Goal: Task Accomplishment & Management: Manage account settings

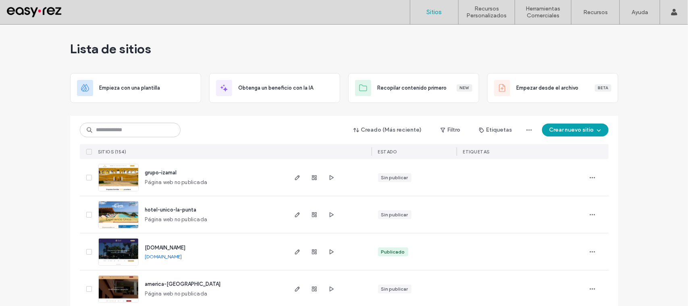
type input "*"
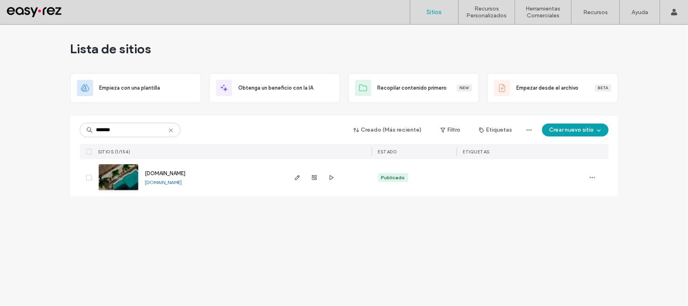
type input "*******"
click at [111, 175] on img at bounding box center [118, 191] width 39 height 55
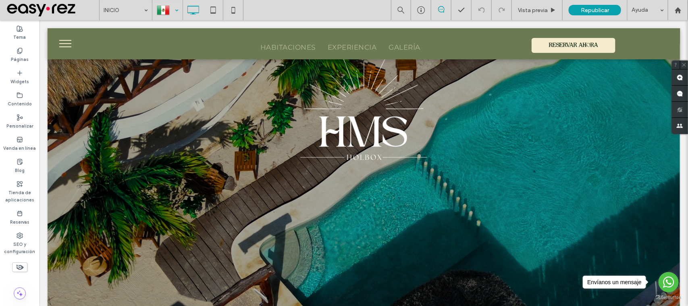
click at [15, 244] on div at bounding box center [344, 153] width 688 height 306
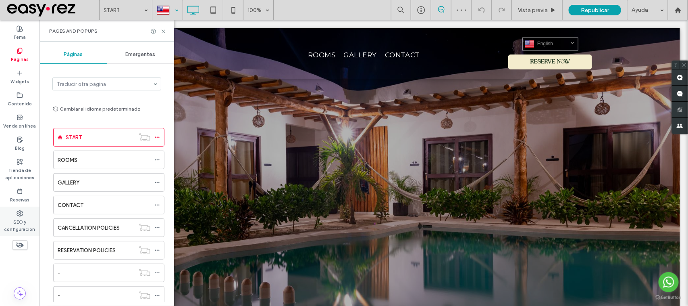
click at [19, 212] on icon at bounding box center [20, 213] width 6 height 6
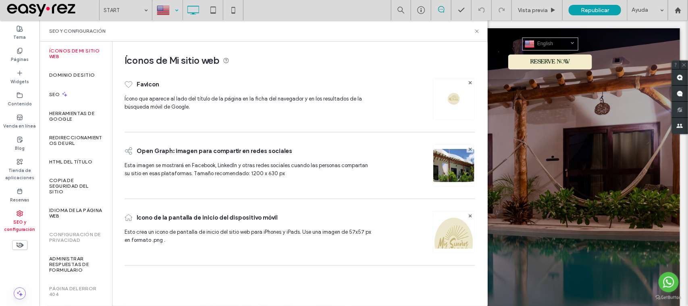
click at [171, 7] on div at bounding box center [167, 9] width 29 height 19
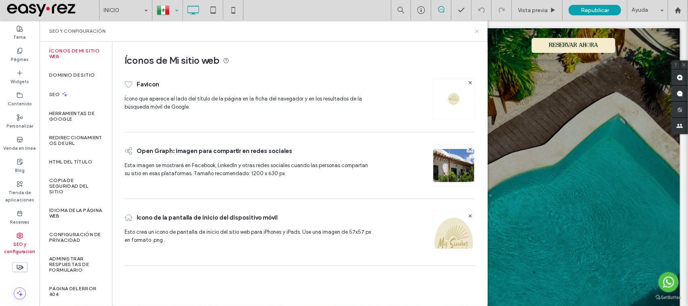
click at [478, 31] on icon at bounding box center [477, 31] width 6 height 6
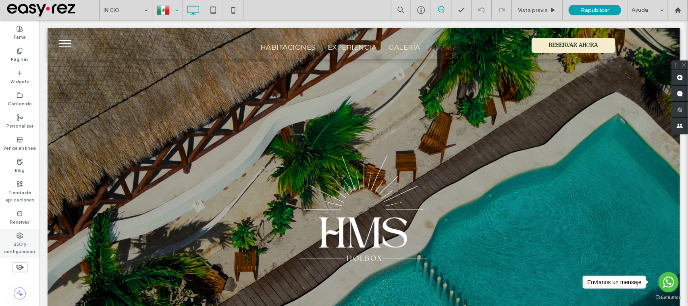
click at [19, 236] on icon at bounding box center [20, 235] width 6 height 6
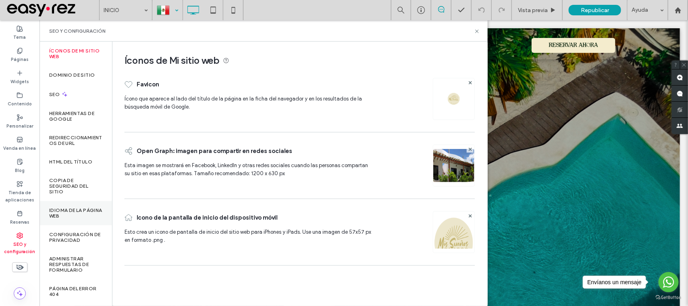
click at [69, 210] on label "Idioma de la página web" at bounding box center [75, 212] width 53 height 11
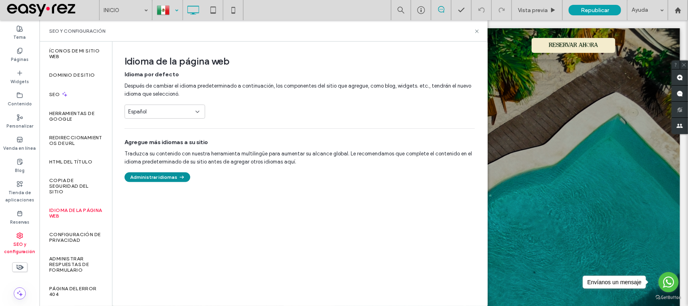
click at [168, 178] on button "Administrar idiomas" at bounding box center [158, 177] width 66 height 10
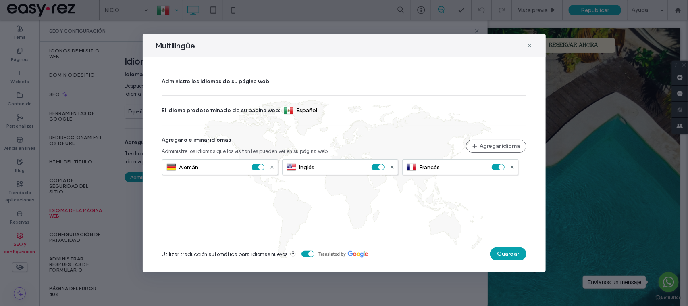
click at [271, 168] on icon at bounding box center [271, 166] width 3 height 3
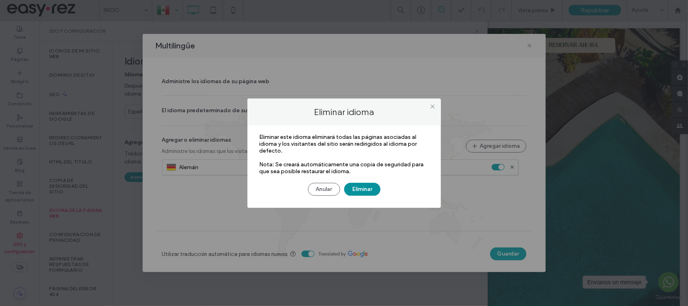
click at [357, 192] on button "Eliminar" at bounding box center [362, 189] width 36 height 13
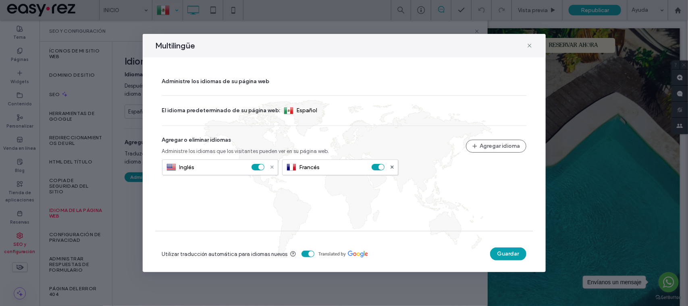
click at [271, 167] on icon at bounding box center [271, 166] width 3 height 3
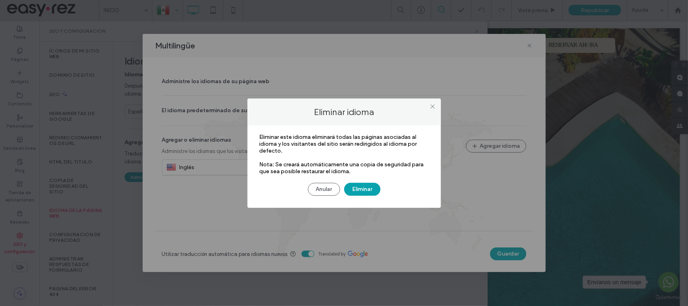
click at [365, 196] on div "Eliminar este idioma eliminará todas las páginas asociadas al idioma y los visi…" at bounding box center [343, 166] width 193 height 82
click at [362, 192] on button "Eliminar" at bounding box center [362, 189] width 36 height 13
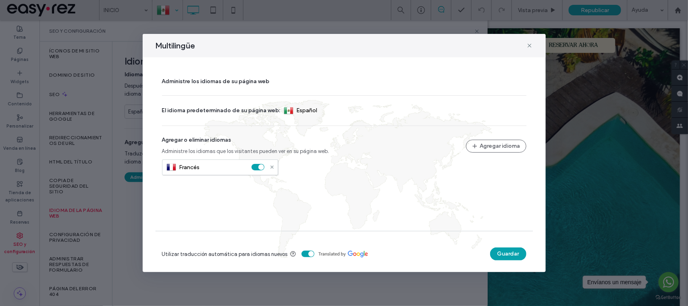
click at [271, 168] on icon at bounding box center [271, 166] width 3 height 3
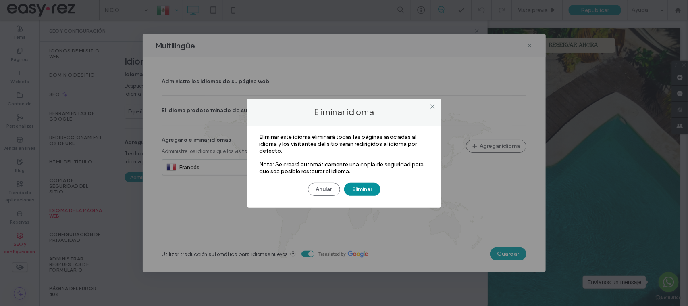
click at [365, 190] on button "Eliminar" at bounding box center [362, 189] width 36 height 13
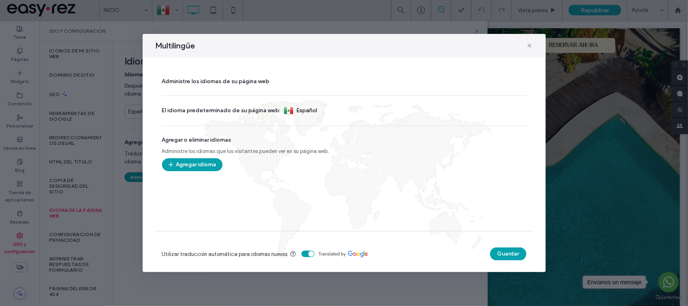
click at [183, 172] on div at bounding box center [344, 186] width 364 height 55
click at [187, 164] on button "Agregar idioma" at bounding box center [192, 164] width 60 height 13
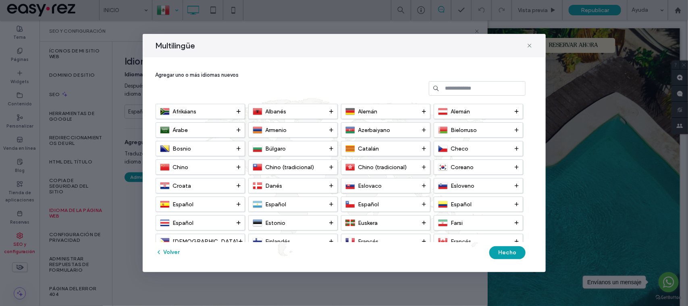
click at [480, 89] on input at bounding box center [477, 88] width 97 height 15
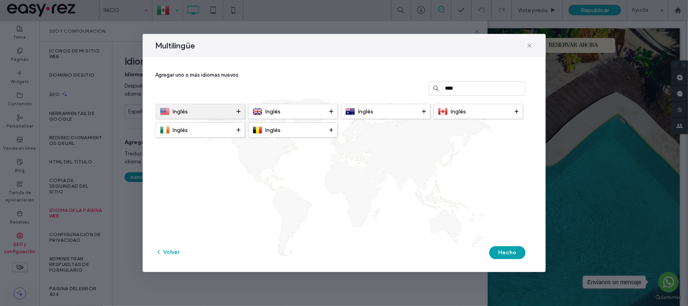
click at [238, 112] on use at bounding box center [239, 111] width 4 height 4
drag, startPoint x: 425, startPoint y: 100, endPoint x: 379, endPoint y: 111, distance: 47.8
click at [379, 111] on div "Agregar uno o más idiomas nuevos **** Inglés Inglés Inglés Inglés Inglés Inglés…" at bounding box center [344, 164] width 377 height 195
click at [238, 111] on use at bounding box center [239, 111] width 4 height 4
drag, startPoint x: 470, startPoint y: 88, endPoint x: 399, endPoint y: 89, distance: 70.9
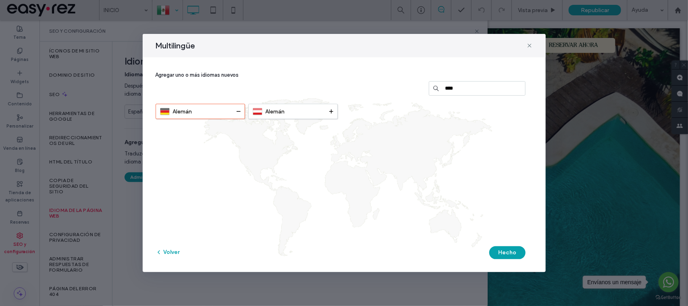
click at [399, 88] on div "Agregar uno o más idiomas nuevos ****" at bounding box center [344, 85] width 377 height 37
type input "****"
click at [239, 112] on icon at bounding box center [239, 111] width 4 height 4
click at [496, 254] on button "Hecho" at bounding box center [507, 252] width 36 height 13
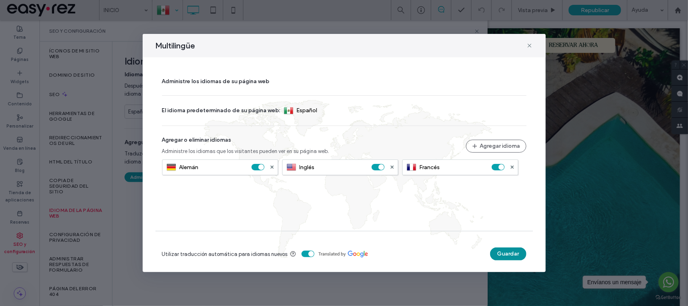
click at [495, 254] on button "Guardar" at bounding box center [508, 253] width 36 height 13
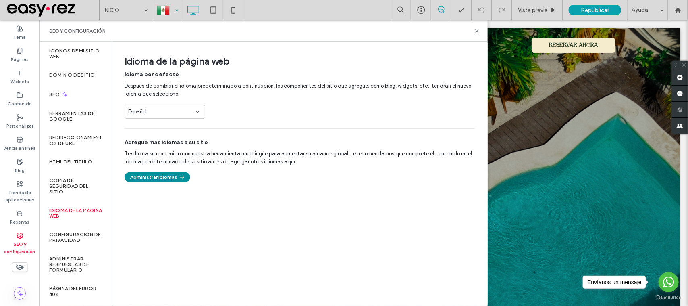
click at [168, 175] on button "Administrar idiomas" at bounding box center [158, 177] width 66 height 10
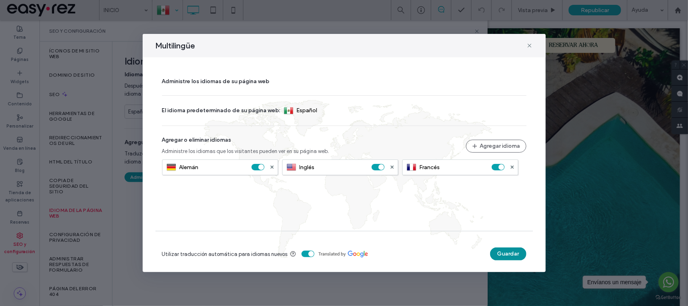
click at [500, 252] on button "Guardar" at bounding box center [508, 253] width 36 height 13
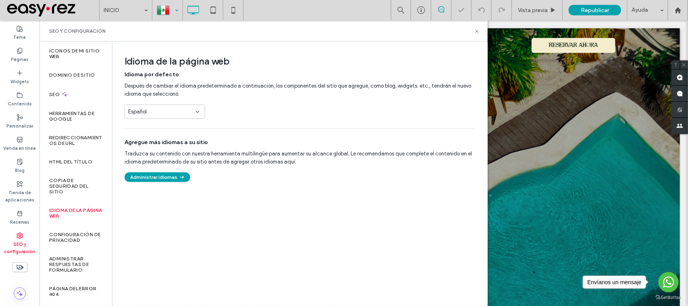
click at [478, 34] on div "SEO y configuración" at bounding box center [263, 30] width 448 height 21
click at [474, 33] on icon at bounding box center [477, 31] width 6 height 6
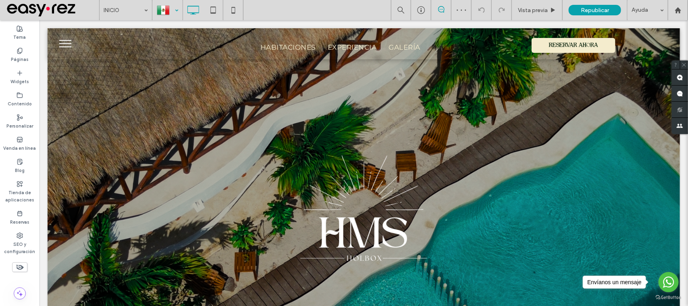
click at [163, 7] on div at bounding box center [167, 9] width 29 height 19
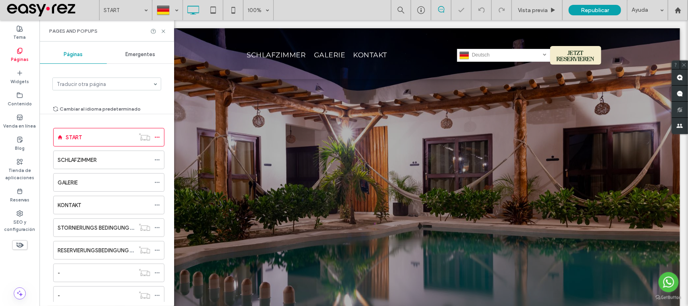
click at [14, 55] on label "Páginas" at bounding box center [20, 58] width 18 height 9
click at [164, 15] on div at bounding box center [167, 9] width 29 height 19
click at [156, 139] on span at bounding box center [157, 137] width 6 height 12
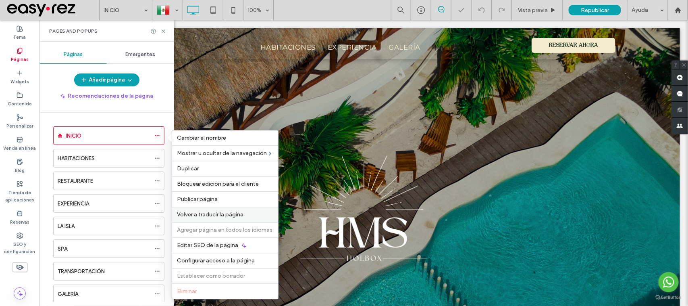
click at [213, 216] on span "Volver a traducir la página" at bounding box center [210, 214] width 67 height 7
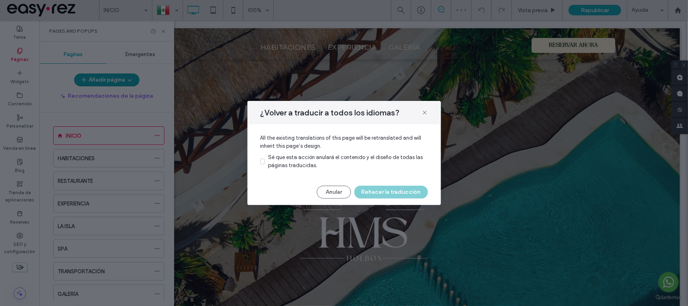
click at [323, 153] on div "Sé que esta acción anulará el contenido y el diseño de todas las páginas traduc…" at bounding box center [348, 161] width 160 height 16
click at [410, 195] on button "Rehacer la traducción" at bounding box center [391, 191] width 74 height 13
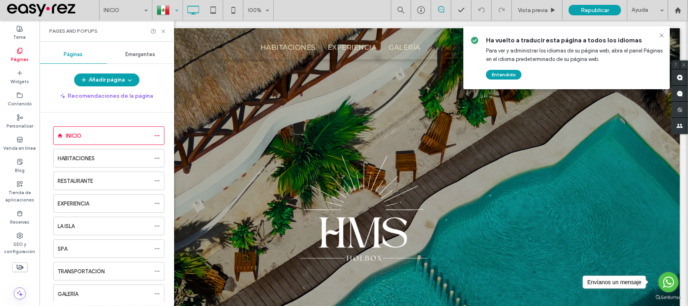
click at [174, 13] on div at bounding box center [167, 9] width 29 height 19
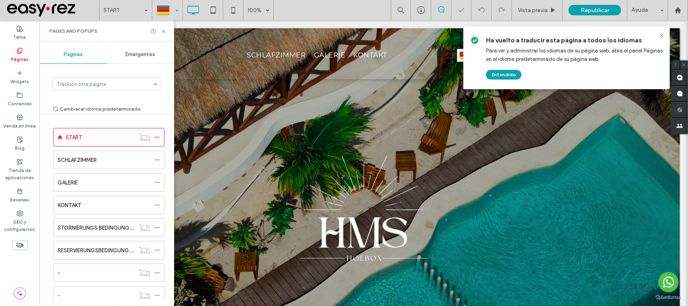
click at [166, 11] on div at bounding box center [167, 9] width 29 height 19
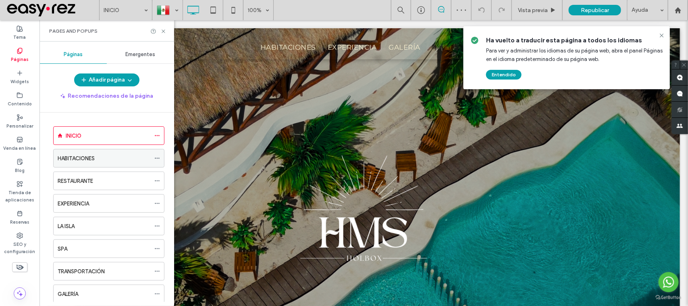
click at [156, 160] on icon at bounding box center [157, 158] width 6 height 6
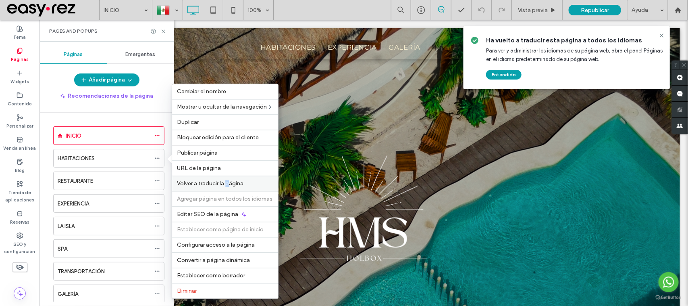
click at [228, 182] on span "Volver a traducir la página" at bounding box center [210, 183] width 67 height 7
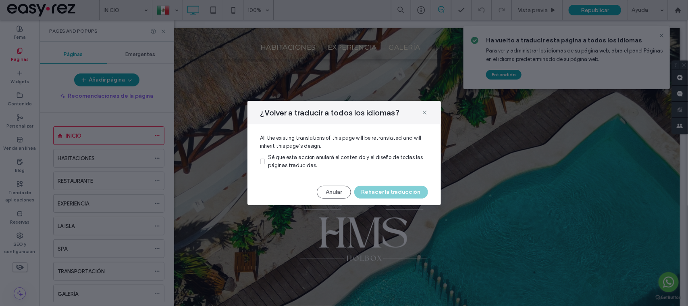
click at [297, 151] on div "All the existing translations of this page will be retranslated and will inheri…" at bounding box center [343, 151] width 193 height 55
click at [301, 158] on span "Sé que esta acción anulará el contenido y el diseño de todas las páginas traduc…" at bounding box center [345, 161] width 155 height 14
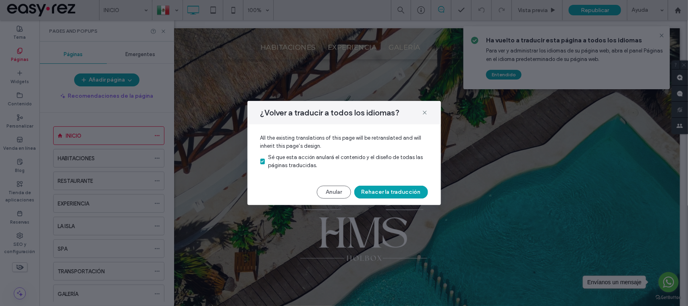
click at [386, 193] on button "Rehacer la traducción" at bounding box center [391, 191] width 74 height 13
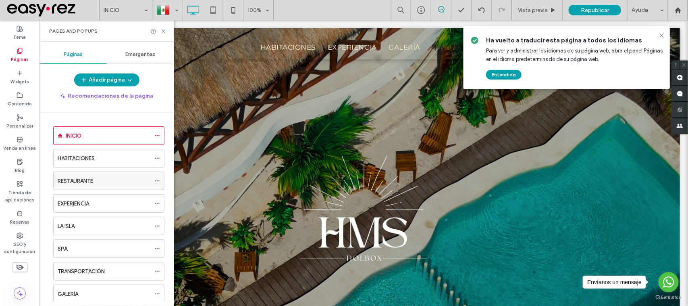
click at [157, 180] on icon at bounding box center [157, 181] width 6 height 6
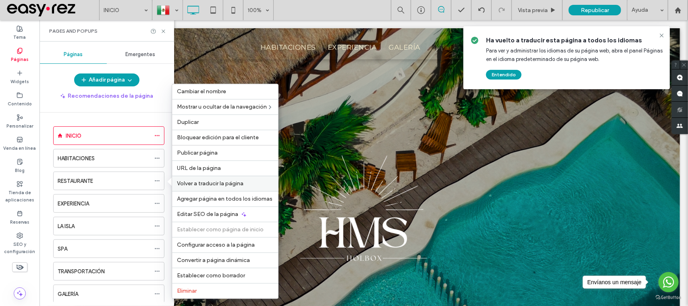
click at [226, 185] on span "Volver a traducir la página" at bounding box center [210, 183] width 67 height 7
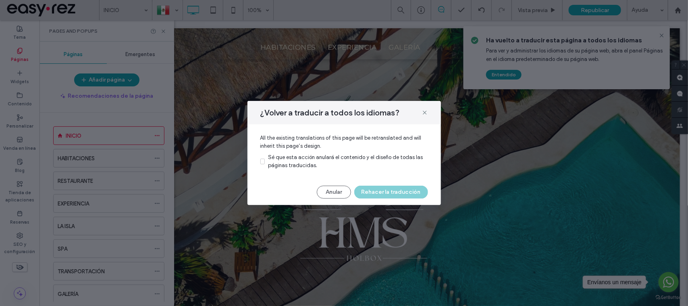
click at [307, 166] on span "Sé que esta acción anulará el contenido y el diseño de todas las páginas traduc…" at bounding box center [345, 161] width 155 height 14
click at [381, 191] on button "Rehacer la traducción" at bounding box center [391, 191] width 74 height 13
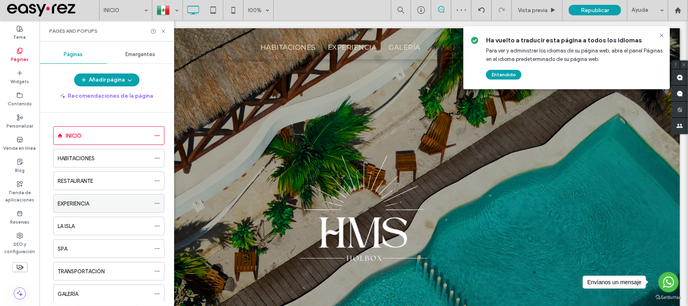
click at [158, 205] on icon at bounding box center [157, 203] width 6 height 6
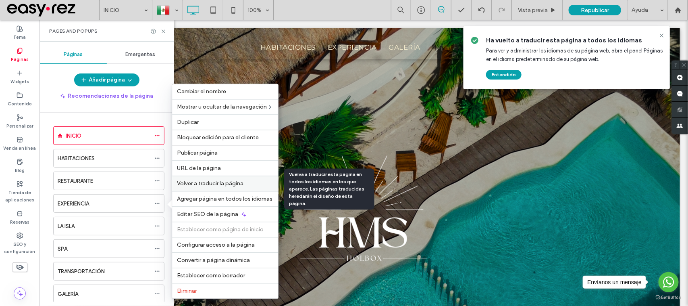
click at [232, 184] on span "Volver a traducir la página" at bounding box center [210, 183] width 67 height 7
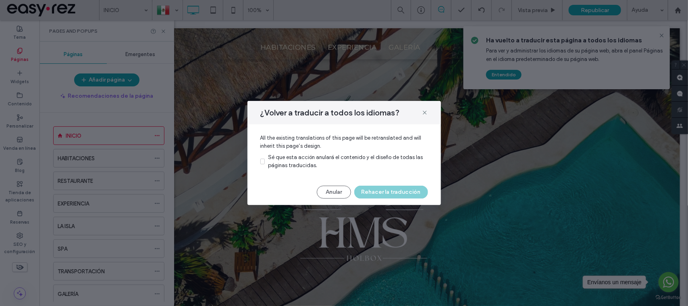
click at [294, 165] on span "Sé que esta acción anulará el contenido y el diseño de todas las páginas traduc…" at bounding box center [345, 161] width 155 height 14
click at [385, 193] on button "Rehacer la traducción" at bounding box center [391, 191] width 74 height 13
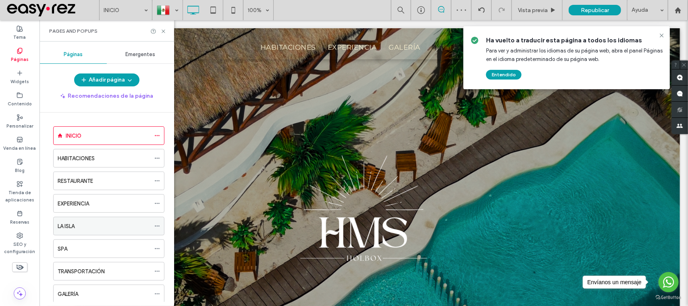
click at [158, 224] on span at bounding box center [157, 226] width 6 height 12
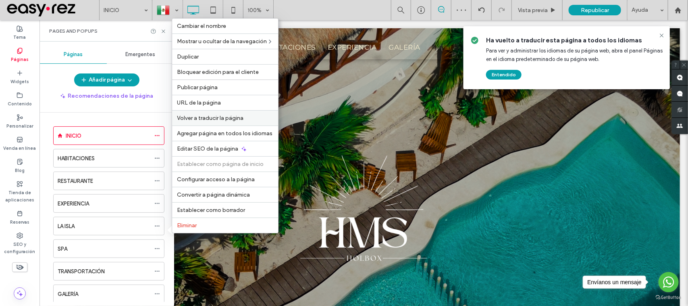
click at [226, 118] on span "Volver a traducir la página" at bounding box center [210, 117] width 67 height 7
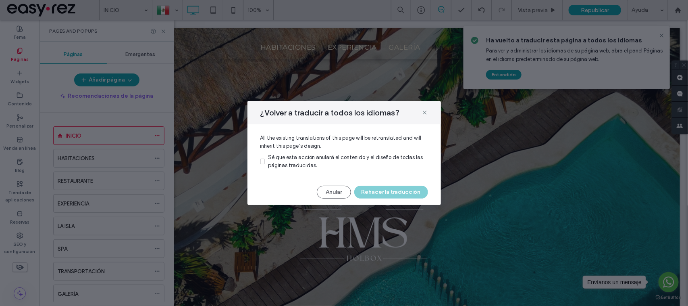
click at [291, 156] on span "Sé que esta acción anulará el contenido y el diseño de todas las páginas traduc…" at bounding box center [345, 161] width 155 height 14
click at [397, 192] on button "Rehacer la traducción" at bounding box center [391, 191] width 74 height 13
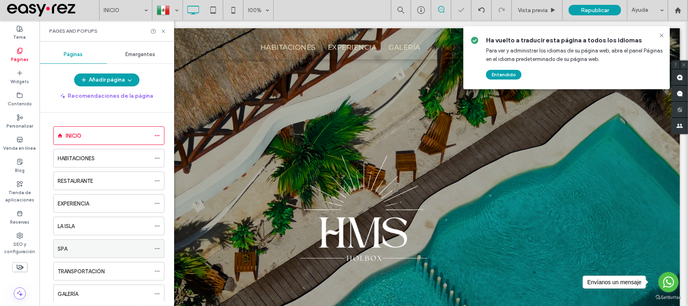
click at [157, 251] on icon at bounding box center [157, 248] width 6 height 6
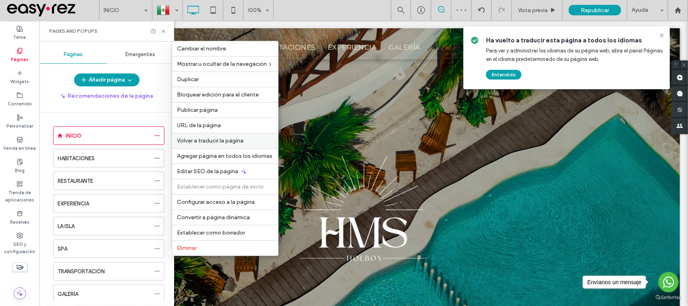
click at [244, 137] on label "Volver a traducir la página" at bounding box center [225, 140] width 96 height 7
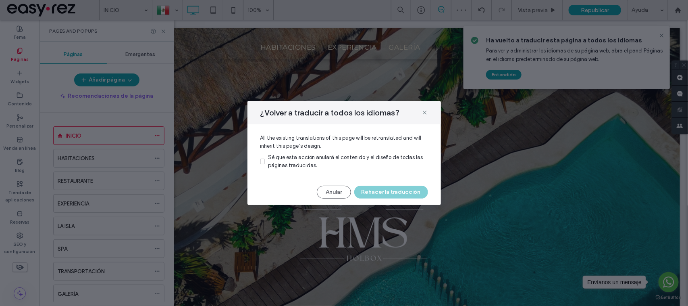
click at [316, 162] on div "Sé que esta acción anulará el contenido y el diseño de todas las páginas traduc…" at bounding box center [348, 161] width 160 height 16
click at [379, 187] on button "Rehacer la traducción" at bounding box center [391, 191] width 74 height 13
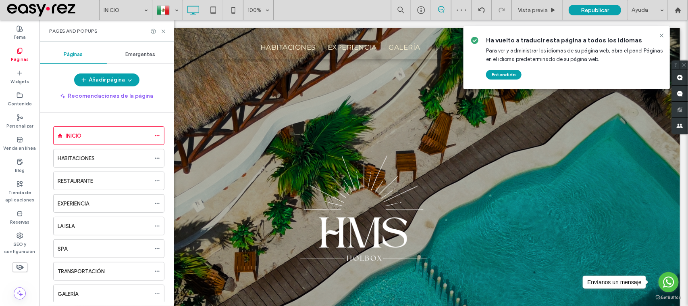
scroll to position [50, 0]
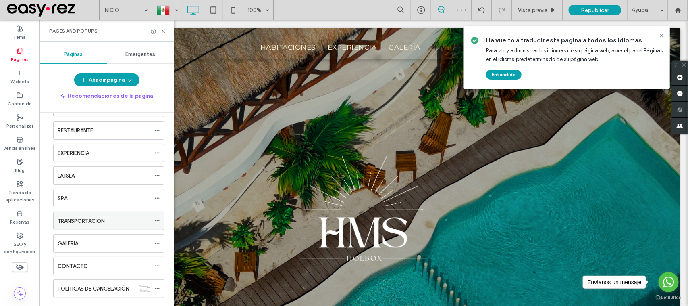
click at [156, 222] on icon at bounding box center [157, 221] width 6 height 6
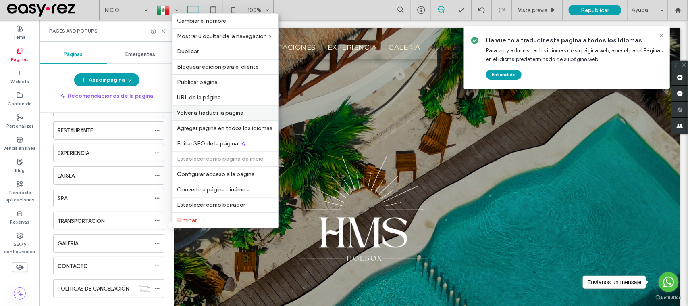
click at [232, 111] on span "Volver a traducir la página" at bounding box center [210, 113] width 67 height 7
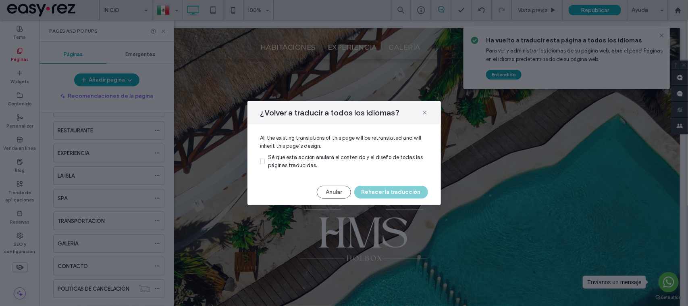
click at [295, 157] on span "Sé que esta acción anulará el contenido y el diseño de todas las páginas traduc…" at bounding box center [345, 161] width 155 height 14
drag, startPoint x: 387, startPoint y: 189, endPoint x: 390, endPoint y: 192, distance: 4.3
click at [387, 189] on button "Rehacer la traducción" at bounding box center [391, 191] width 74 height 13
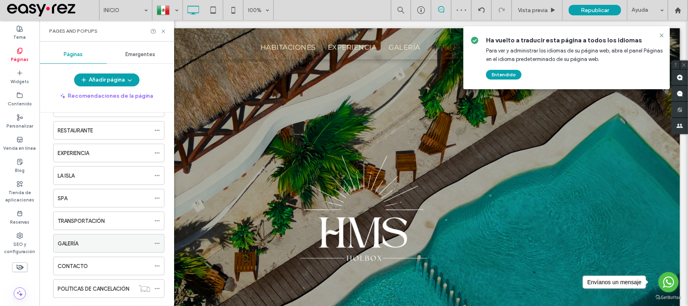
click at [157, 244] on use at bounding box center [157, 243] width 4 height 1
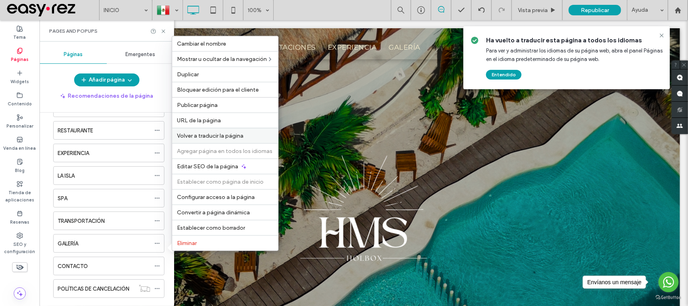
click at [237, 132] on span "Volver a traducir la página" at bounding box center [210, 135] width 67 height 7
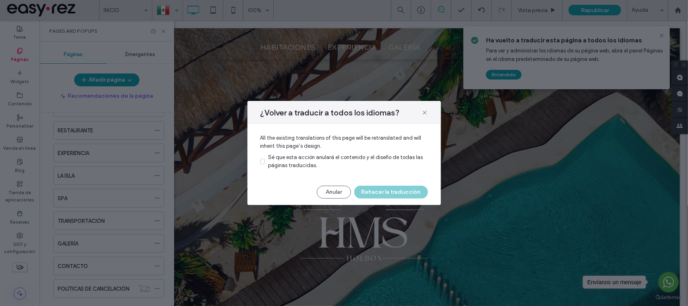
click at [306, 156] on span "Sé que esta acción anulará el contenido y el diseño de todas las páginas traduc…" at bounding box center [345, 161] width 155 height 14
click at [390, 187] on button "Rehacer la traducción" at bounding box center [391, 191] width 74 height 13
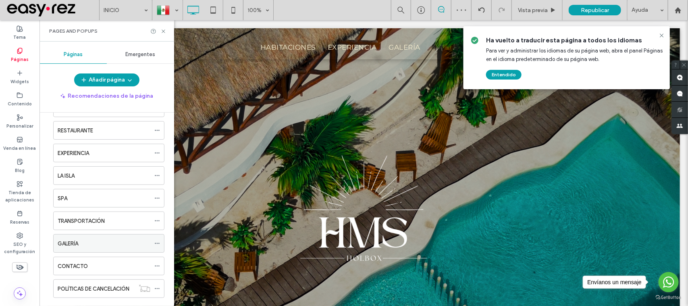
click at [159, 244] on use at bounding box center [157, 243] width 4 height 1
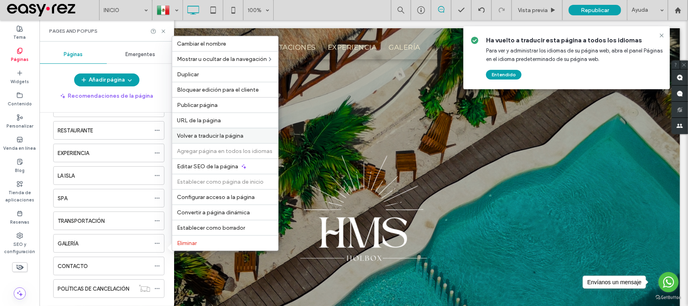
click at [228, 134] on span "Volver a traducir la página" at bounding box center [210, 135] width 67 height 7
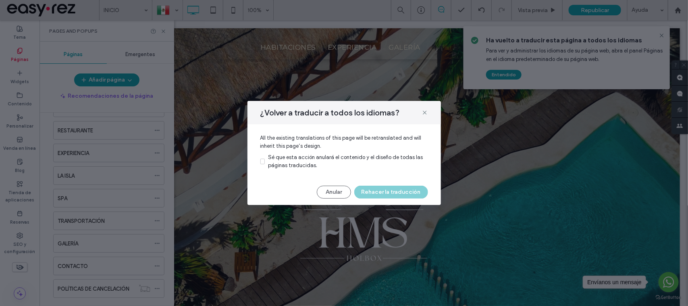
click at [296, 156] on span "Sé que esta acción anulará el contenido y el diseño de todas las páginas traduc…" at bounding box center [345, 161] width 155 height 14
click at [377, 197] on button "Rehacer la traducción" at bounding box center [391, 191] width 74 height 13
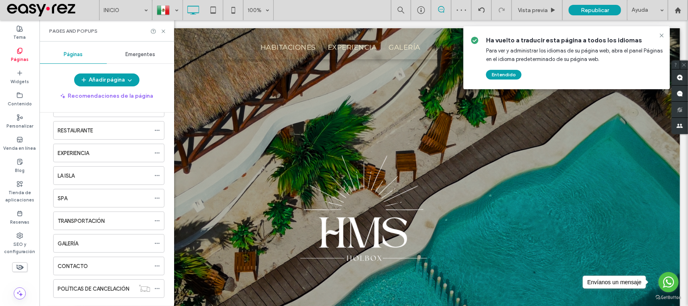
click at [158, 268] on icon at bounding box center [157, 266] width 6 height 6
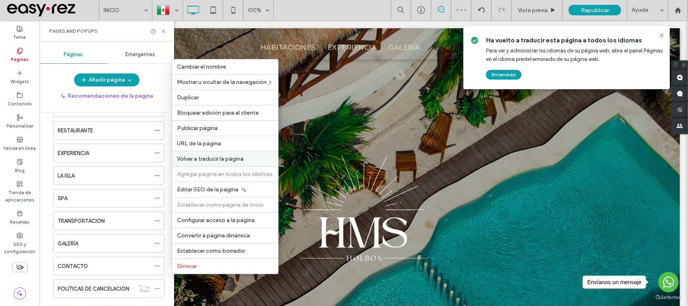
click at [208, 160] on div "Volver a traducir la página" at bounding box center [225, 158] width 106 height 15
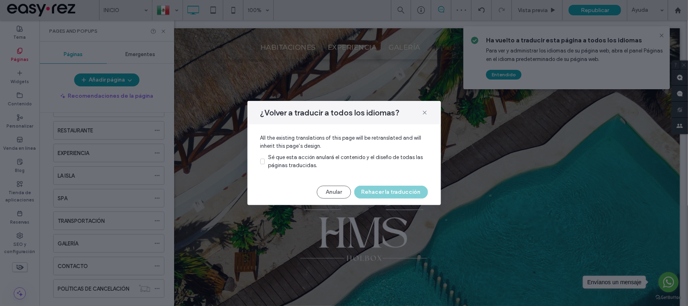
click at [283, 154] on span "Sé que esta acción anulará el contenido y el diseño de todas las páginas traduc…" at bounding box center [345, 161] width 155 height 14
click at [387, 190] on button "Rehacer la traducción" at bounding box center [391, 191] width 74 height 13
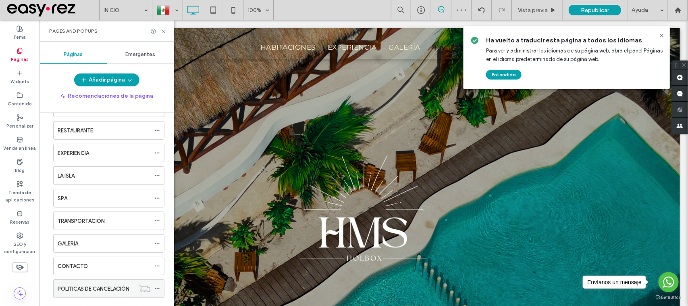
click at [158, 291] on icon at bounding box center [157, 288] width 6 height 6
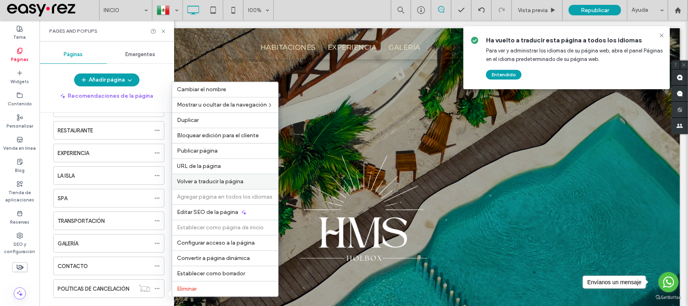
click at [232, 178] on span "Volver a traducir la página" at bounding box center [210, 181] width 67 height 7
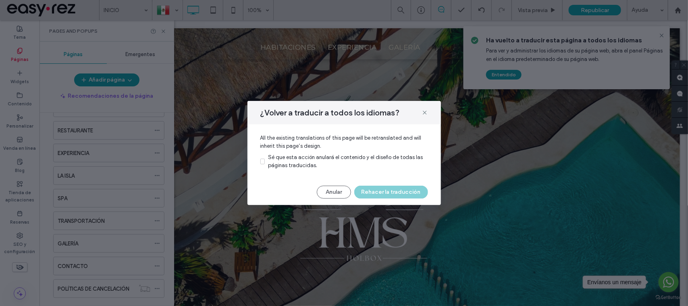
drag, startPoint x: 310, startPoint y: 164, endPoint x: 333, endPoint y: 168, distance: 23.3
click at [310, 165] on span "Sé que esta acción anulará el contenido y el diseño de todas las páginas traduc…" at bounding box center [345, 161] width 155 height 14
click at [291, 158] on span "Sé que esta acción anulará el contenido y el diseño de todas las páginas traduc…" at bounding box center [345, 161] width 155 height 14
click at [369, 200] on div "¿Volver a traducir a todos los idiomas? All the existing translations of this p…" at bounding box center [343, 153] width 193 height 104
click at [369, 195] on button "Rehacer la traducción" at bounding box center [391, 191] width 74 height 13
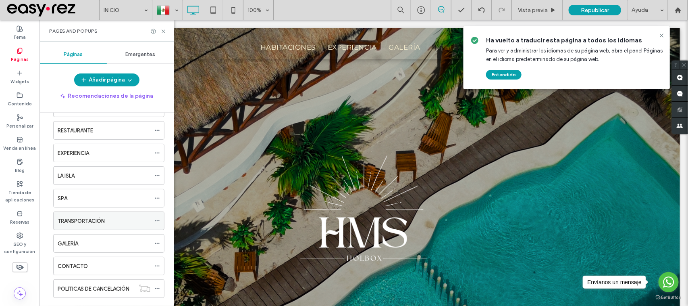
scroll to position [136, 0]
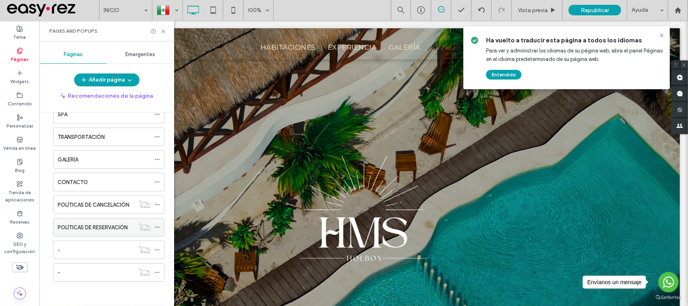
click at [156, 227] on icon at bounding box center [157, 227] width 6 height 6
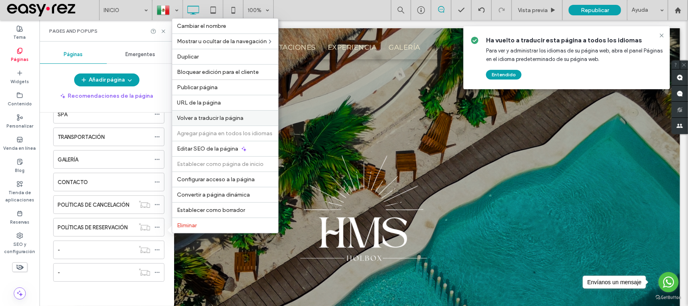
click at [237, 118] on span "Volver a traducir la página" at bounding box center [210, 117] width 67 height 7
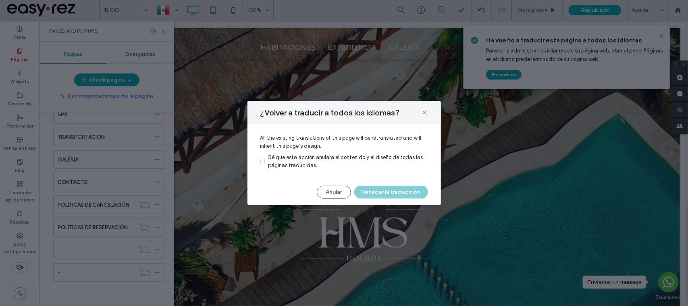
click at [313, 153] on div "Sé que esta acción anulará el contenido y el diseño de todas las páginas traduc…" at bounding box center [348, 161] width 160 height 16
click at [392, 196] on button "Rehacer la traducción" at bounding box center [391, 191] width 74 height 13
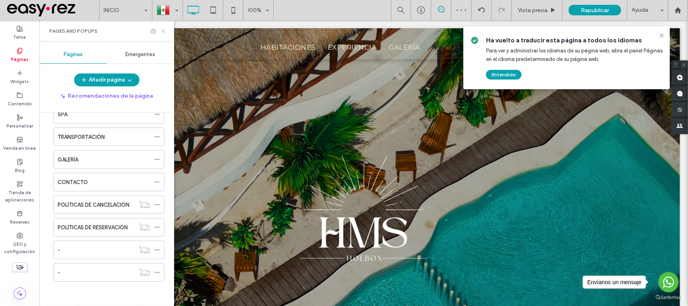
click at [164, 33] on icon at bounding box center [163, 31] width 6 height 6
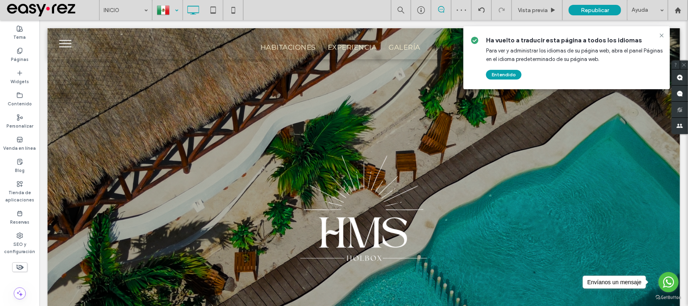
click at [163, 2] on div at bounding box center [167, 9] width 29 height 19
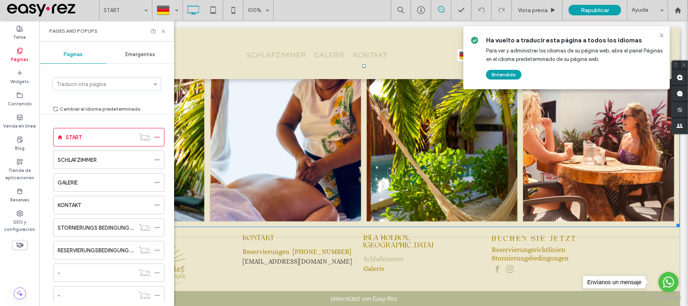
scroll to position [1937, 0]
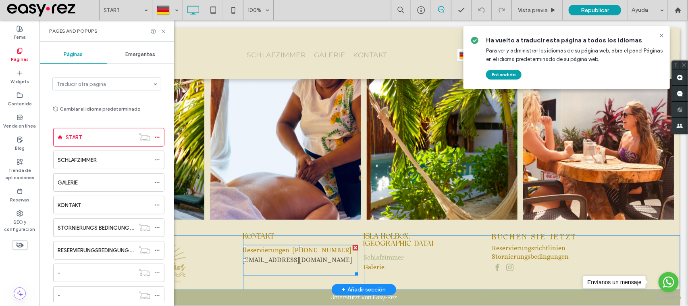
click at [287, 256] on span "[EMAIL_ADDRESS][DOMAIN_NAME]" at bounding box center [297, 260] width 109 height 8
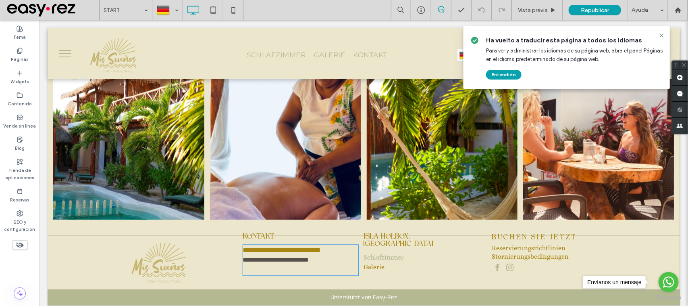
type input "*****"
type input "**"
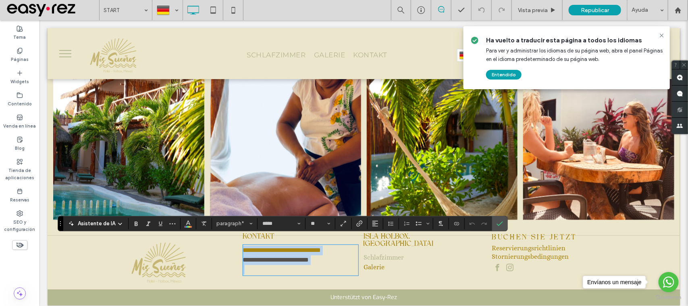
click at [298, 256] on p "**********" at bounding box center [300, 260] width 115 height 10
drag, startPoint x: 331, startPoint y: 252, endPoint x: 234, endPoint y: 254, distance: 97.2
click at [234, 254] on div "**********" at bounding box center [364, 262] width 484 height 54
click at [179, 12] on div at bounding box center [167, 9] width 29 height 19
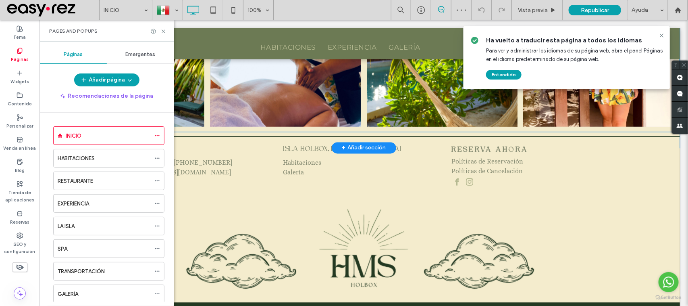
scroll to position [2021, 0]
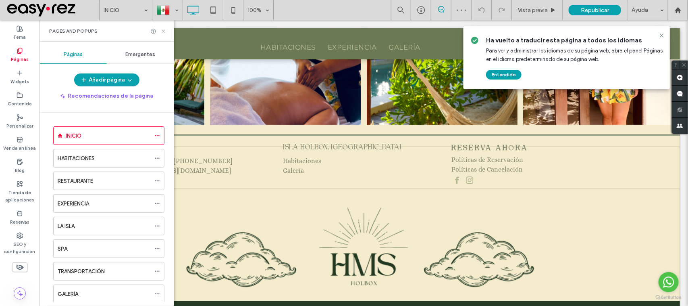
click at [164, 31] on icon at bounding box center [163, 31] width 6 height 6
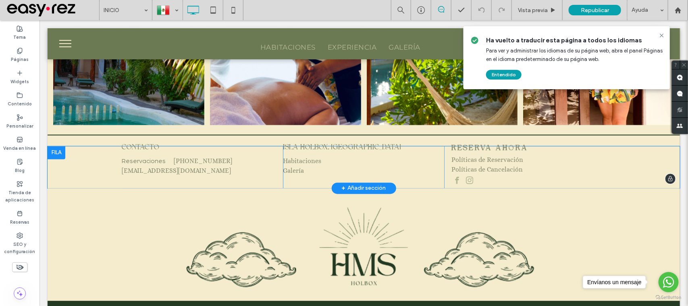
click at [53, 146] on div at bounding box center [56, 152] width 18 height 13
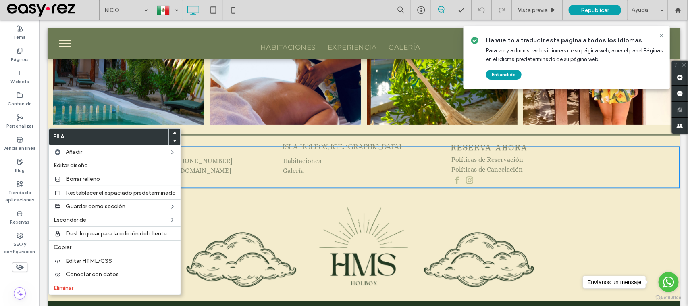
click at [274, 194] on img at bounding box center [364, 244] width 484 height 101
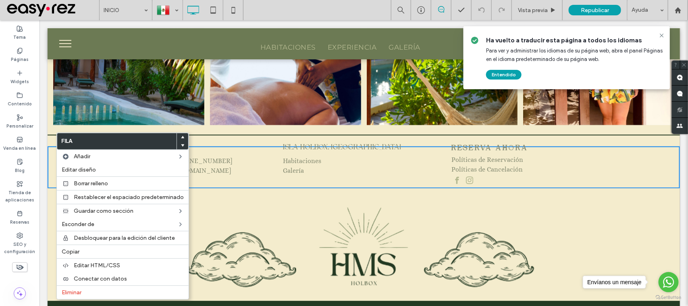
click at [227, 194] on img at bounding box center [364, 244] width 484 height 101
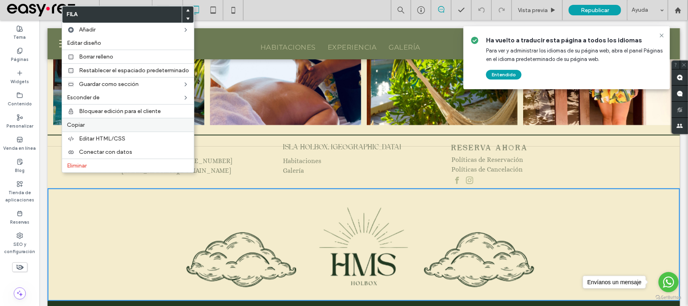
click at [98, 131] on div "Copiar" at bounding box center [128, 125] width 132 height 14
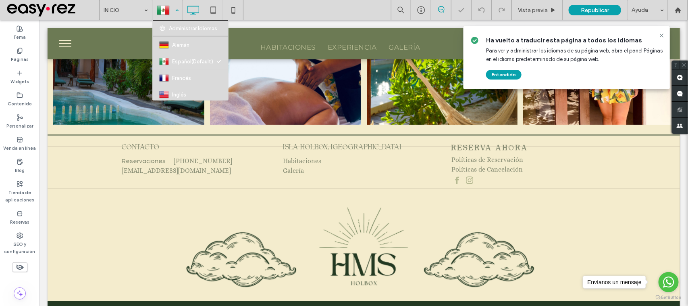
click at [168, 9] on div at bounding box center [167, 9] width 29 height 19
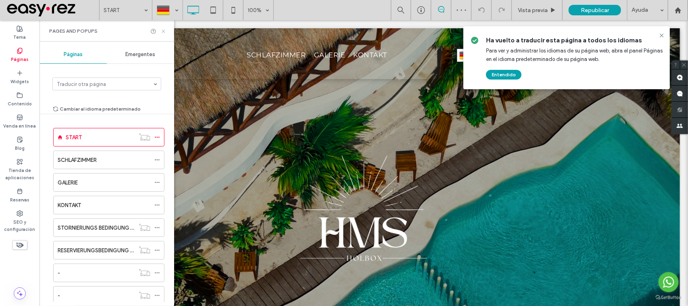
click at [162, 33] on icon at bounding box center [163, 31] width 6 height 6
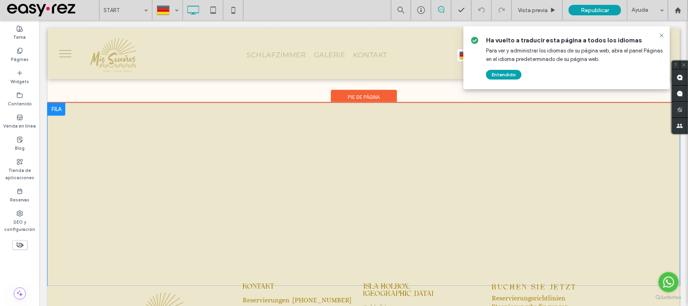
scroll to position [1937, 0]
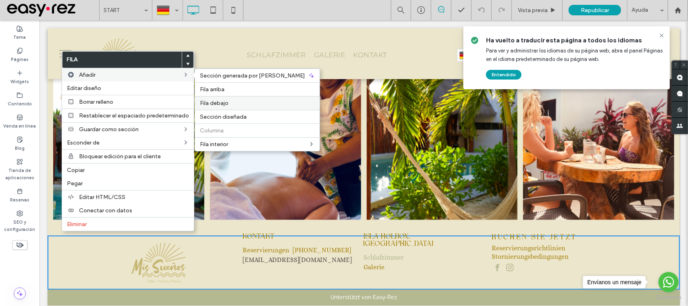
click at [216, 101] on span "Fila debajo" at bounding box center [214, 103] width 29 height 7
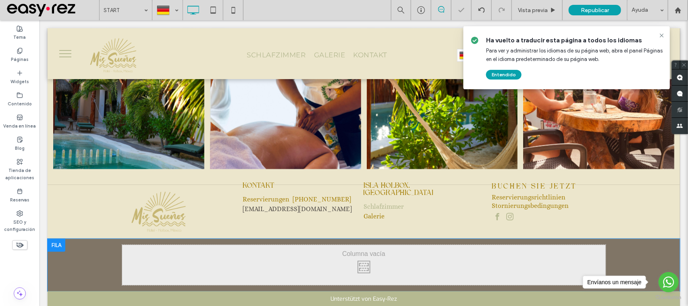
scroll to position [1990, 0]
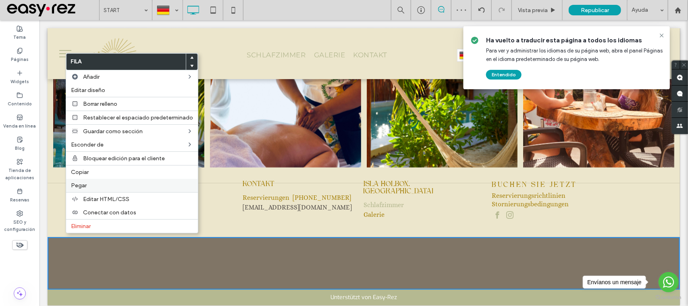
click at [96, 187] on label "Pegar" at bounding box center [132, 185] width 122 height 7
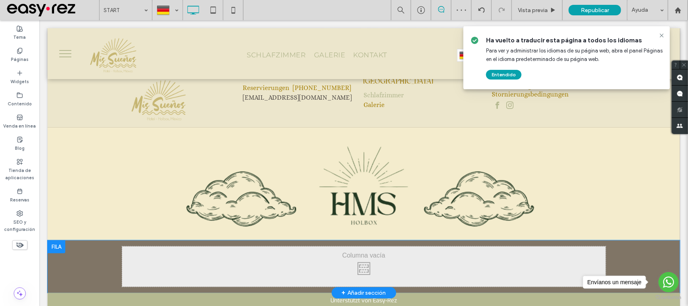
scroll to position [2103, 0]
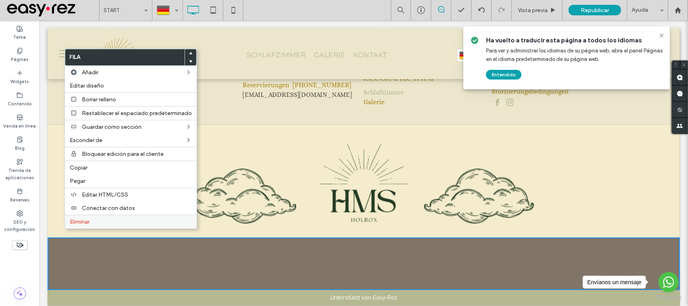
drag, startPoint x: 104, startPoint y: 220, endPoint x: 100, endPoint y: 228, distance: 8.7
click at [104, 220] on label "Eliminar" at bounding box center [131, 221] width 122 height 7
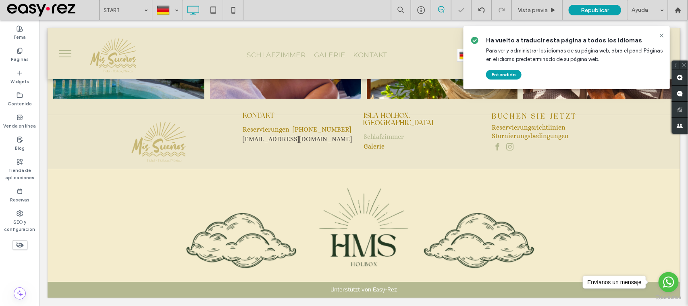
scroll to position [2050, 0]
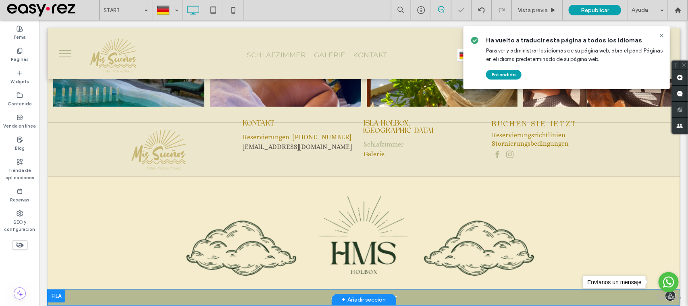
click at [55, 289] on div at bounding box center [56, 295] width 18 height 13
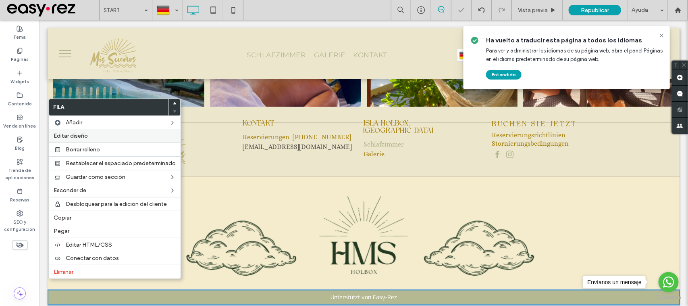
drag, startPoint x: 100, startPoint y: 138, endPoint x: 183, endPoint y: 124, distance: 85.1
click at [100, 138] on label "Editar diseño" at bounding box center [115, 135] width 122 height 7
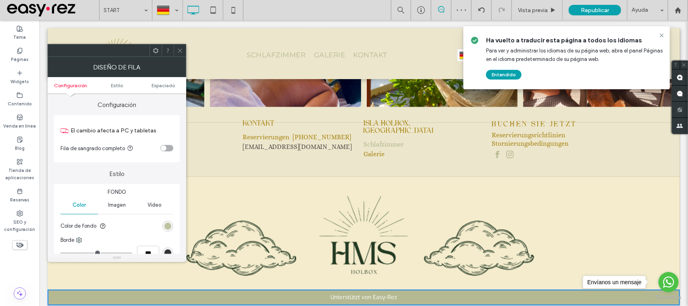
click at [168, 226] on div "rgb(181, 185, 145)" at bounding box center [167, 225] width 7 height 7
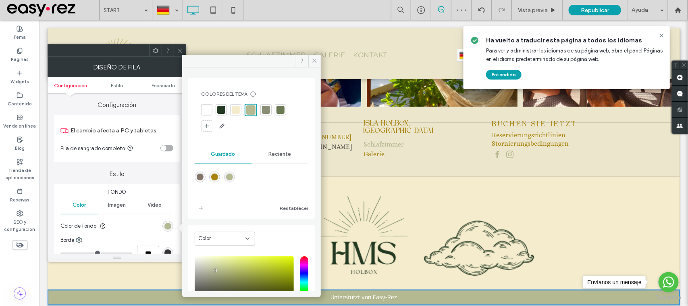
click at [280, 114] on div at bounding box center [280, 109] width 11 height 11
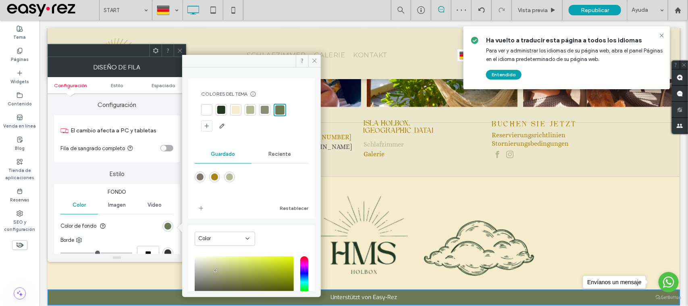
click at [182, 48] on icon at bounding box center [180, 51] width 6 height 6
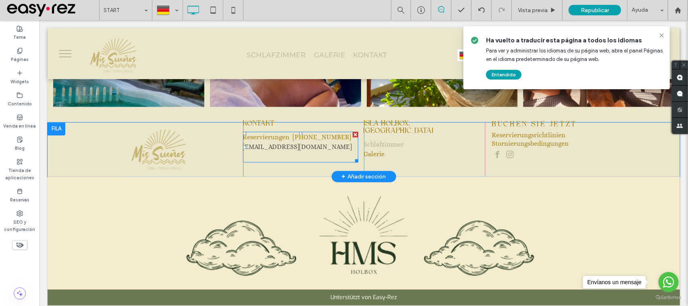
click at [300, 143] on span "[EMAIL_ADDRESS][DOMAIN_NAME]" at bounding box center [297, 147] width 109 height 8
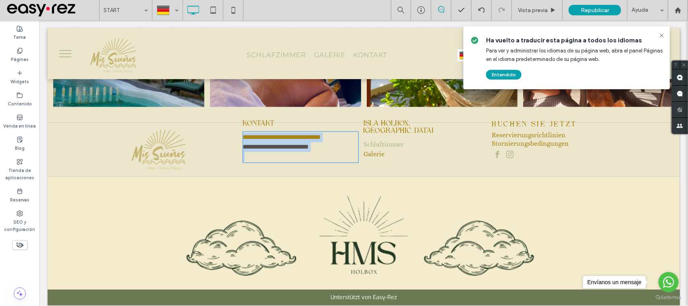
type input "*****"
type input "**"
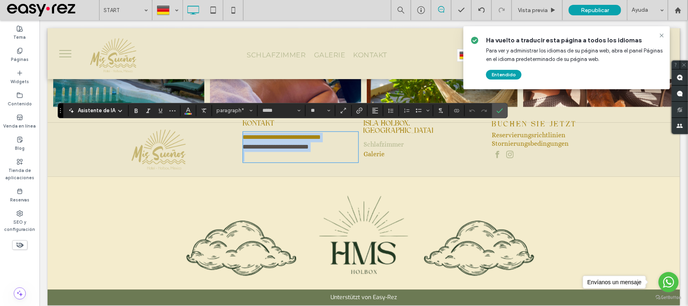
click at [169, 143] on img at bounding box center [160, 149] width 72 height 54
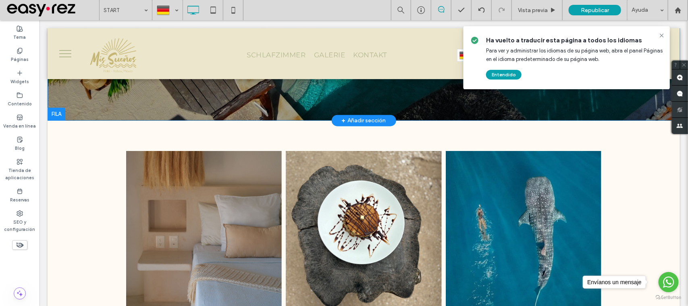
scroll to position [0, 0]
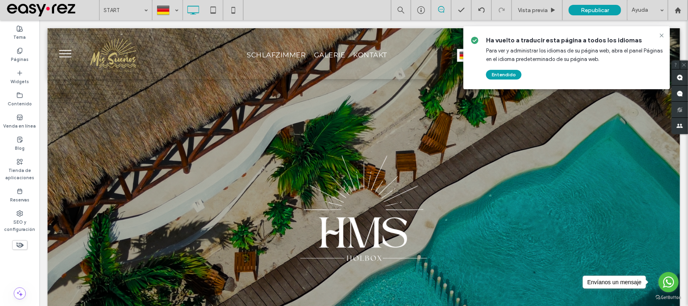
click at [71, 48] on button "menu" at bounding box center [64, 53] width 21 height 21
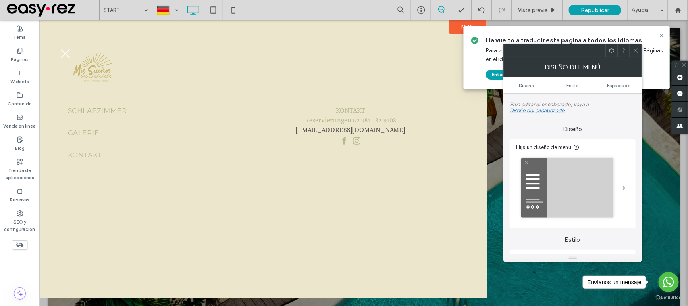
click at [71, 48] on button "menu" at bounding box center [64, 53] width 21 height 21
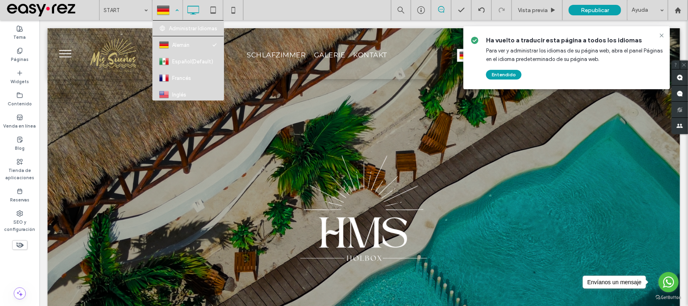
click at [168, 12] on div at bounding box center [167, 9] width 29 height 19
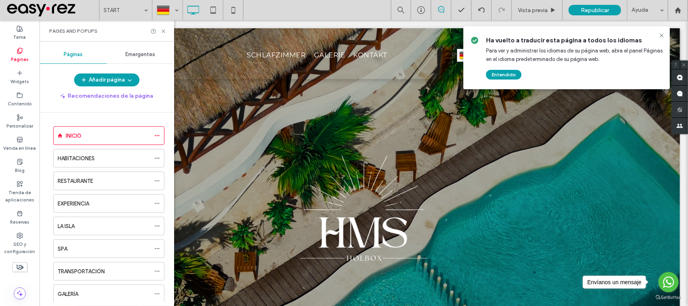
click at [63, 46] on div "Páginas Emergentes" at bounding box center [106, 55] width 135 height 18
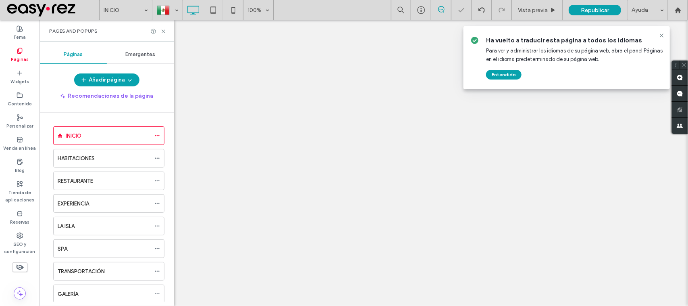
drag, startPoint x: 232, startPoint y: 149, endPoint x: 134, endPoint y: 37, distance: 149.4
click at [64, 46] on div "Páginas" at bounding box center [72, 55] width 67 height 18
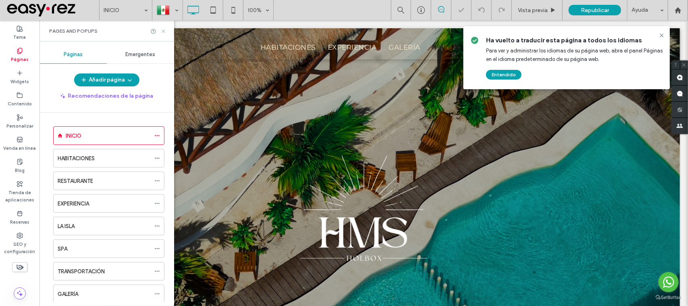
click at [164, 29] on icon at bounding box center [163, 31] width 6 height 6
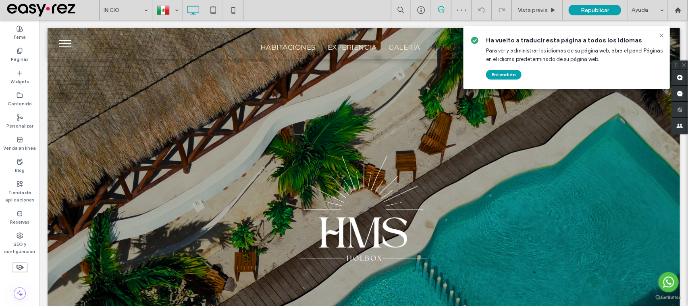
click at [67, 40] on button "menu" at bounding box center [64, 43] width 21 height 21
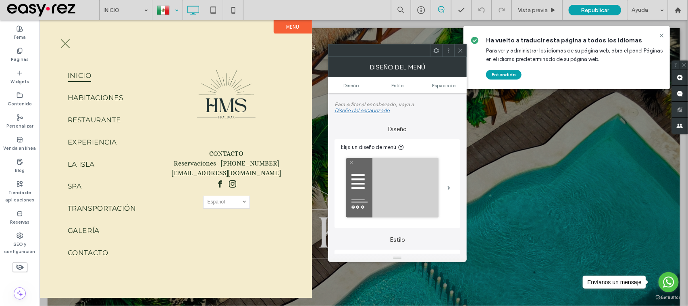
click at [170, 9] on div at bounding box center [167, 9] width 29 height 19
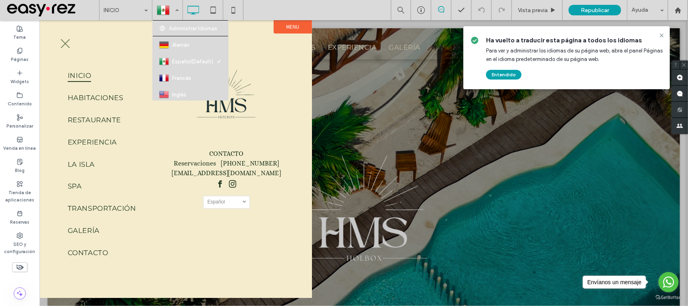
click at [361, 86] on div at bounding box center [363, 162] width 649 height 285
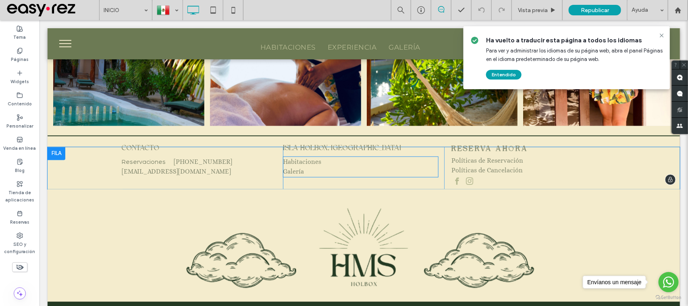
scroll to position [2021, 0]
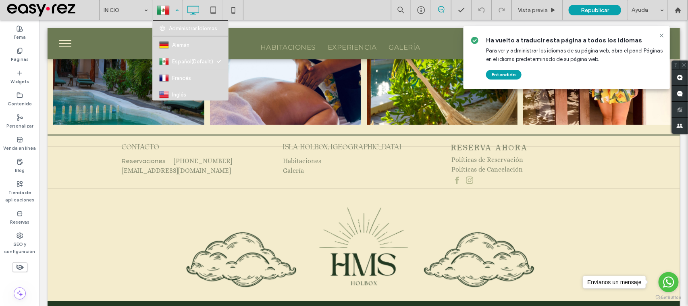
click at [170, 12] on div at bounding box center [167, 9] width 29 height 19
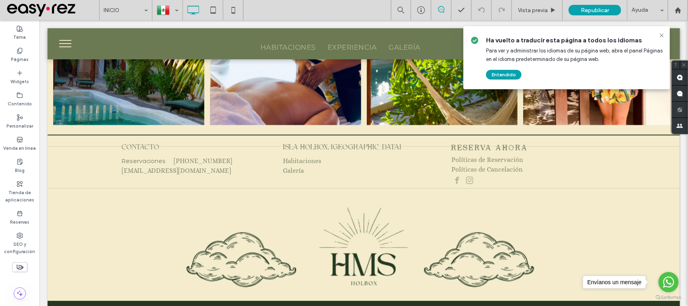
click at [502, 77] on div at bounding box center [344, 153] width 688 height 306
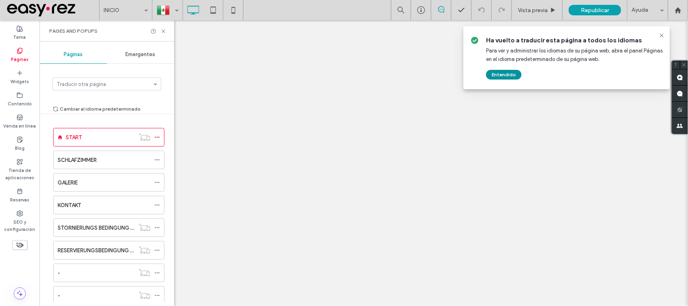
click at [505, 75] on button "Entendido" at bounding box center [503, 75] width 35 height 10
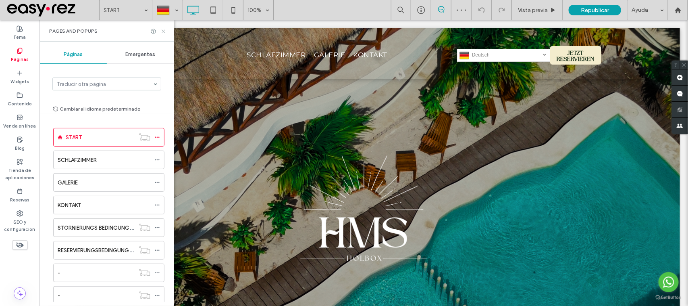
click at [164, 33] on icon at bounding box center [163, 31] width 6 height 6
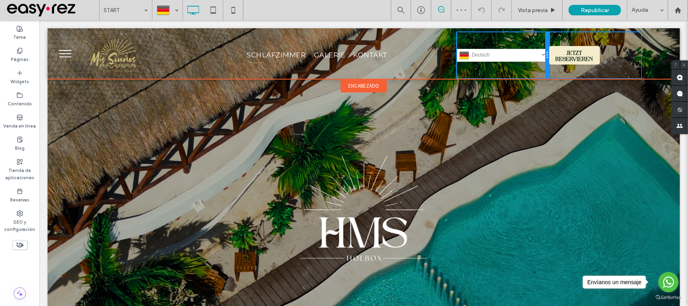
drag, startPoint x: 542, startPoint y: 59, endPoint x: 577, endPoint y: 79, distance: 40.6
click at [538, 59] on div "Deutsch de Español es Français fr English en Click To Paste" at bounding box center [503, 55] width 92 height 46
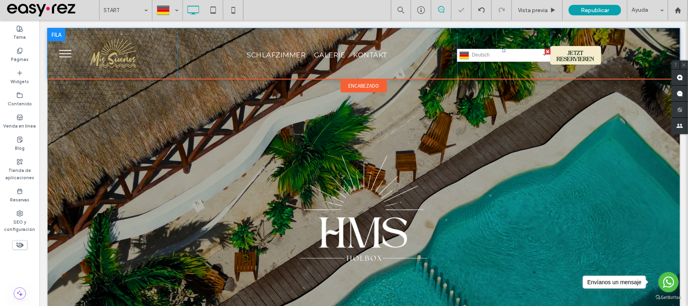
click at [484, 53] on span "Deutsch" at bounding box center [486, 55] width 28 height 6
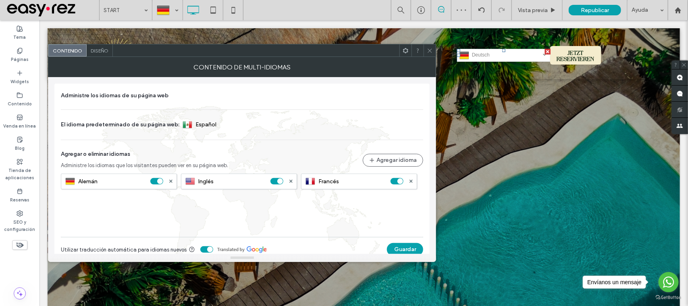
click at [100, 52] on span "Diseño" at bounding box center [100, 51] width 18 height 6
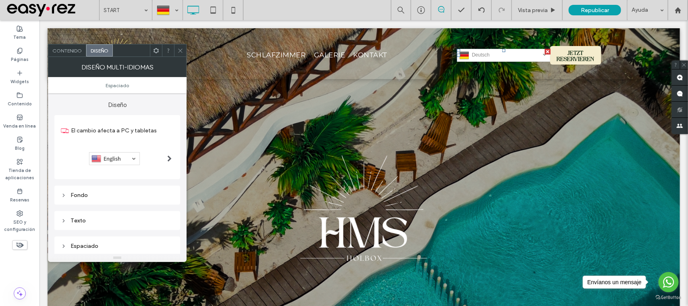
click at [183, 47] on div at bounding box center [180, 50] width 12 height 12
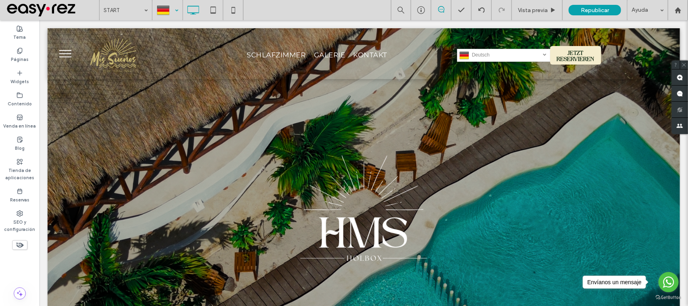
click at [164, 6] on div at bounding box center [167, 9] width 29 height 19
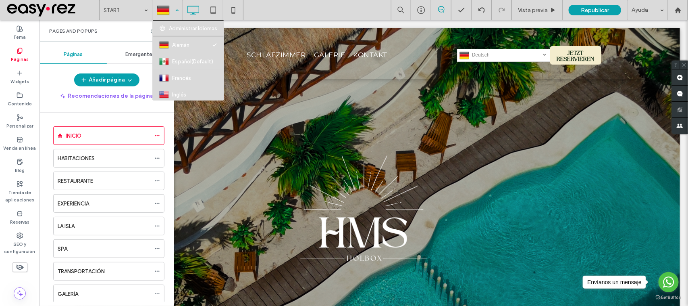
click at [170, 18] on div at bounding box center [167, 9] width 29 height 19
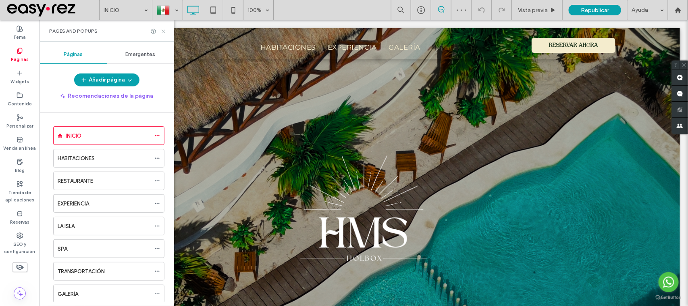
click at [166, 33] on icon at bounding box center [163, 31] width 6 height 6
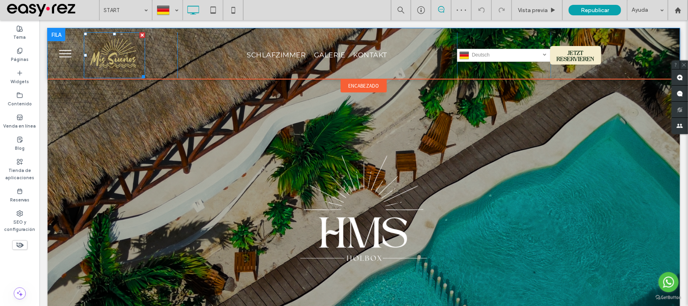
click at [125, 49] on img at bounding box center [113, 55] width 61 height 46
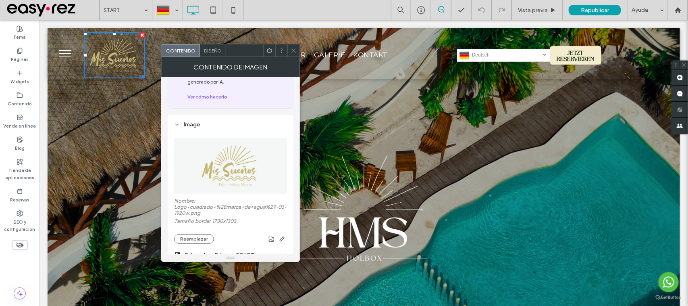
scroll to position [101, 0]
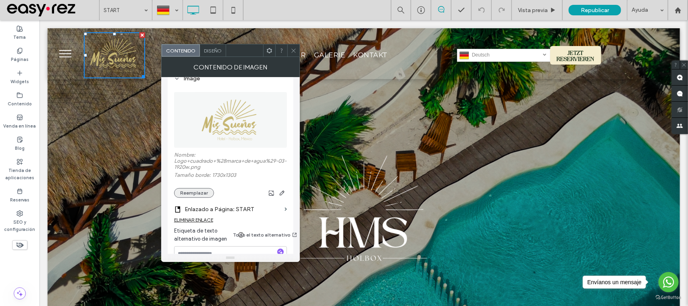
click at [201, 197] on button "Reemplazar" at bounding box center [194, 193] width 40 height 10
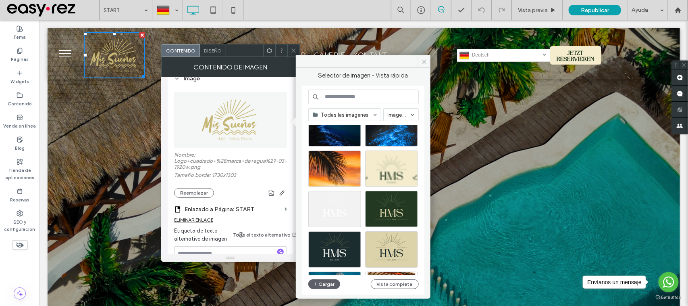
scroll to position [346, 0]
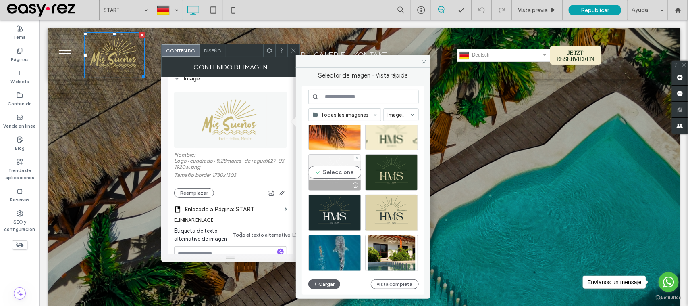
click at [322, 173] on div "Seleccione" at bounding box center [334, 172] width 53 height 36
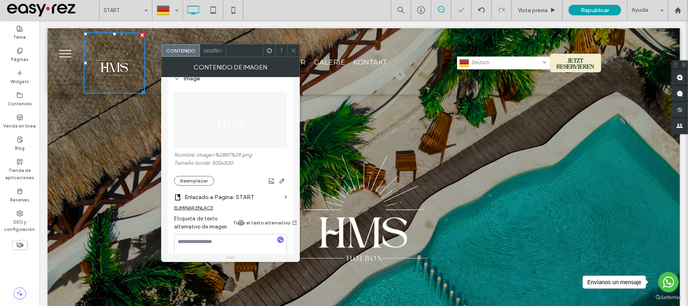
click at [291, 47] on span at bounding box center [294, 50] width 6 height 12
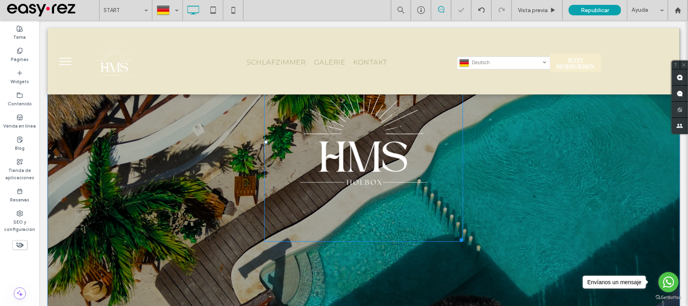
scroll to position [202, 0]
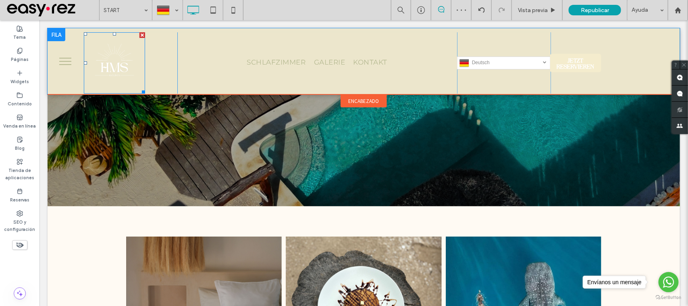
click at [109, 67] on img at bounding box center [113, 62] width 61 height 61
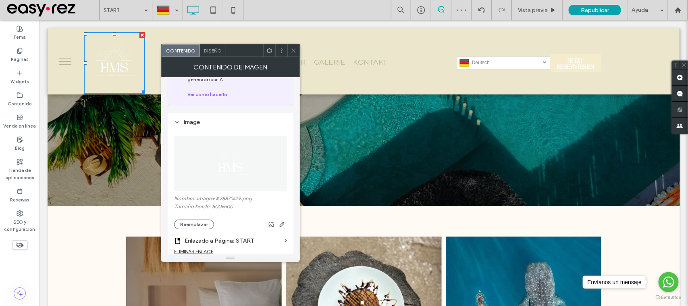
scroll to position [101, 0]
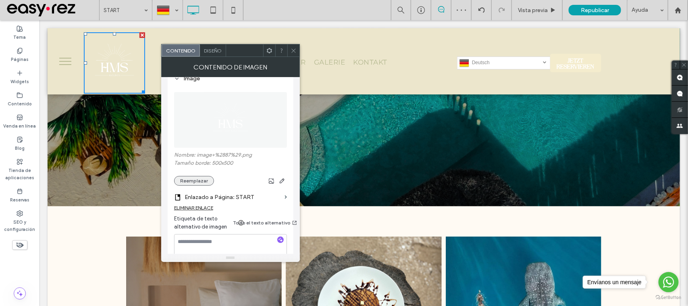
click at [191, 180] on button "Reemplazar" at bounding box center [194, 181] width 40 height 10
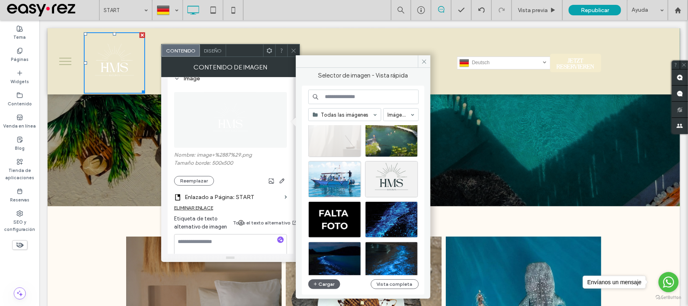
scroll to position [195, 0]
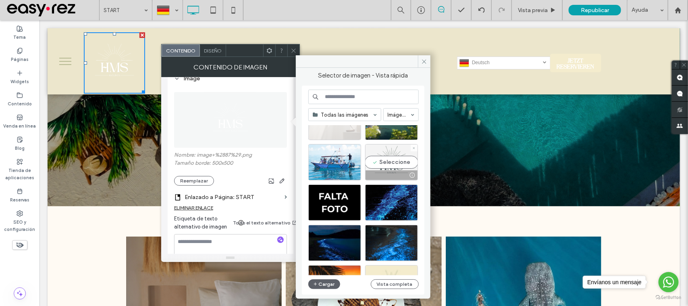
click at [385, 159] on div "Seleccione" at bounding box center [391, 162] width 53 height 36
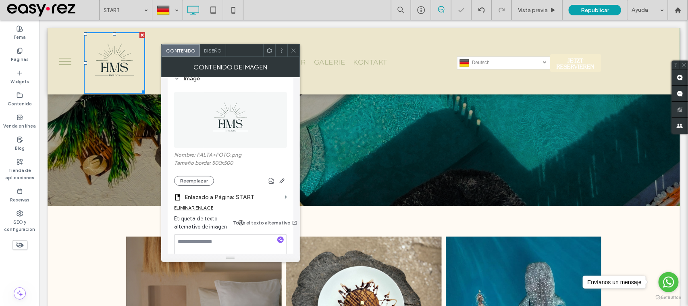
drag, startPoint x: 291, startPoint y: 50, endPoint x: 293, endPoint y: 60, distance: 11.1
click at [291, 50] on icon at bounding box center [294, 51] width 6 height 6
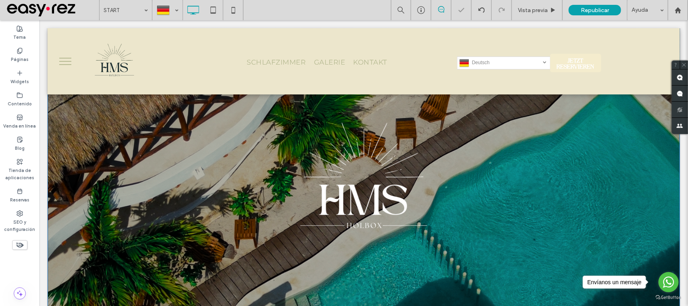
scroll to position [0, 0]
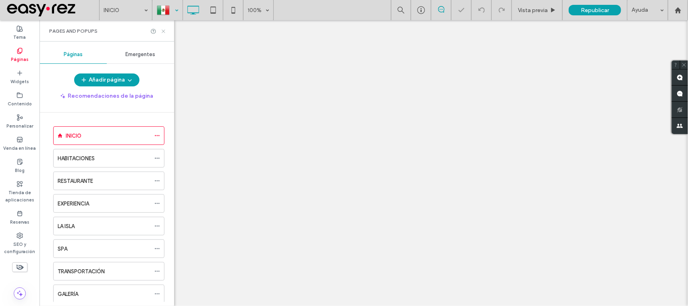
click at [162, 33] on icon at bounding box center [163, 31] width 6 height 6
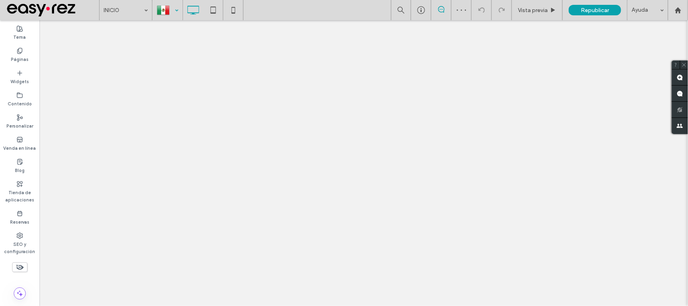
click at [173, 5] on div at bounding box center [167, 9] width 29 height 19
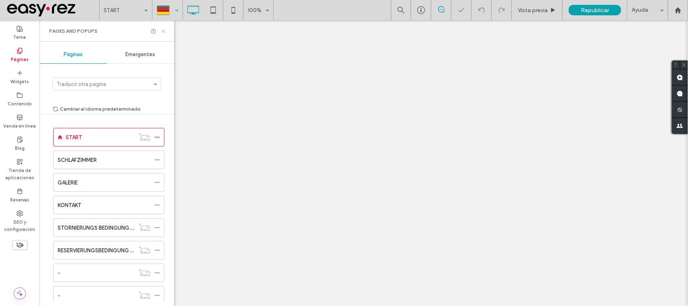
click at [163, 30] on icon at bounding box center [163, 31] width 6 height 6
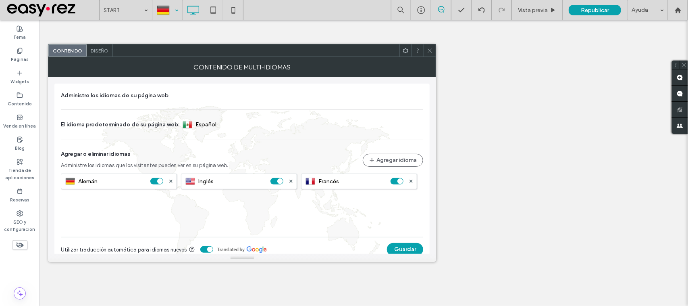
click at [100, 56] on div "Diseño" at bounding box center [100, 50] width 26 height 12
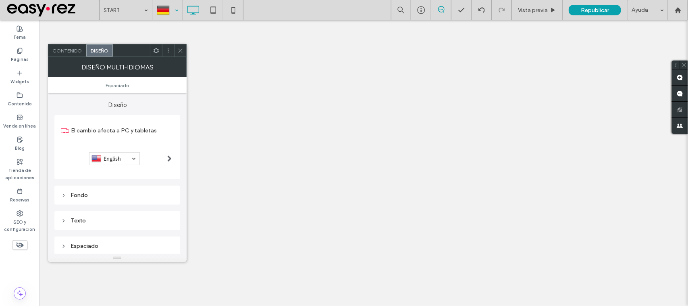
click at [101, 53] on div "Diseño" at bounding box center [99, 50] width 27 height 12
click at [104, 241] on div "Espaciado" at bounding box center [117, 245] width 113 height 11
click at [108, 248] on div "Espaciado" at bounding box center [117, 245] width 113 height 7
click at [94, 243] on div "Espaciado" at bounding box center [117, 245] width 113 height 11
click at [94, 244] on div "Espaciado" at bounding box center [117, 245] width 113 height 7
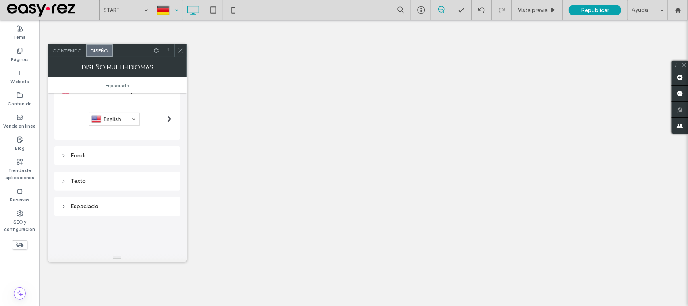
scroll to position [50, 0]
click at [97, 191] on div "Espaciado" at bounding box center [117, 195] width 113 height 11
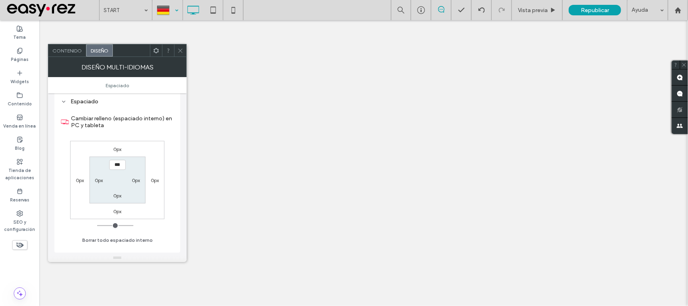
scroll to position [151, 0]
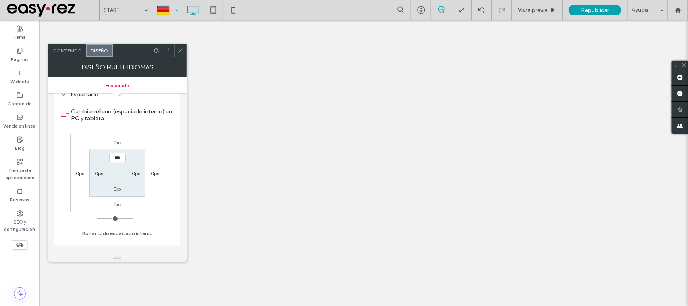
click at [101, 177] on div "0px" at bounding box center [99, 173] width 8 height 8
click at [134, 176] on label "0px" at bounding box center [136, 173] width 8 height 6
type input "*"
type input "***"
type input "**"
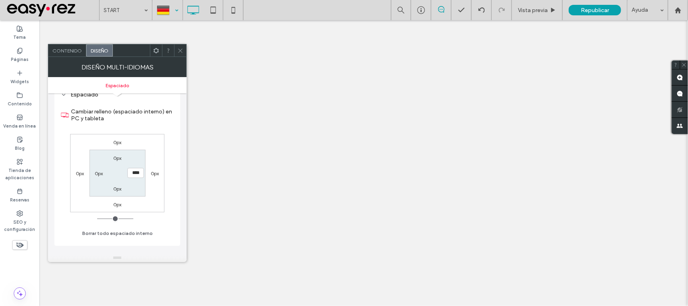
type input "****"
type input "**"
type input "****"
type input "**"
type input "****"
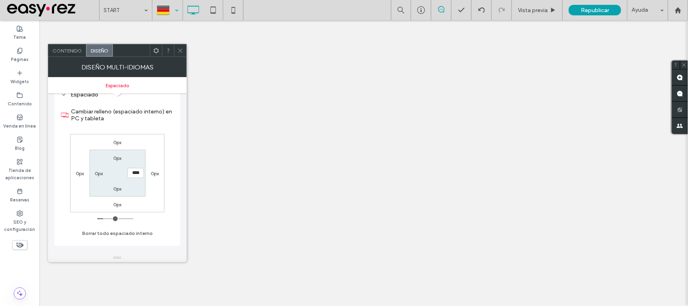
type input "**"
type input "****"
type input "**"
type input "****"
type input "**"
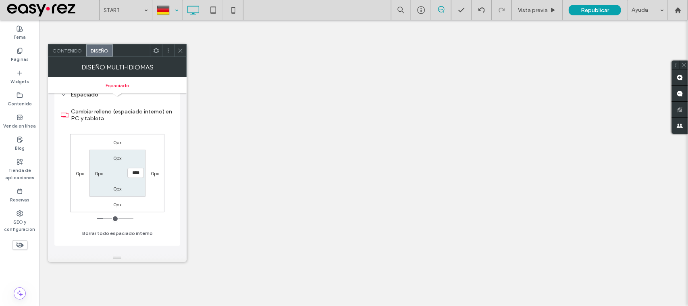
type input "****"
type input "**"
type input "****"
type input "**"
type input "****"
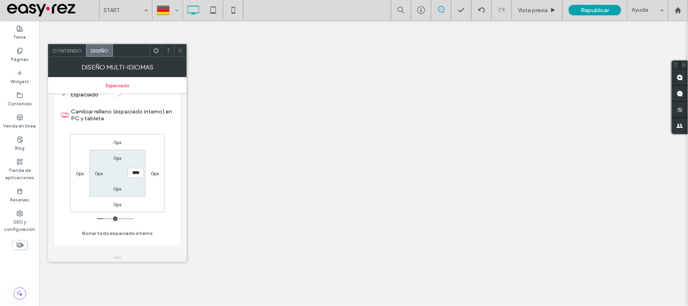
type input "**"
type input "****"
type input "**"
type input "****"
type input "***"
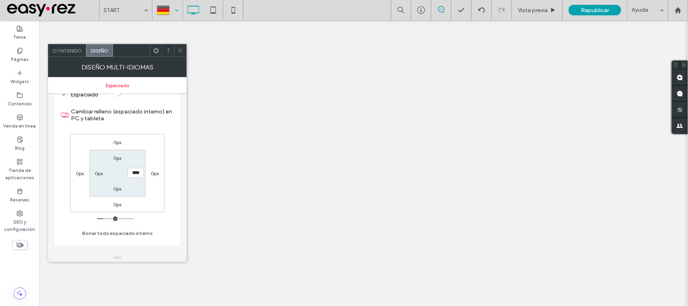
type input "*****"
drag, startPoint x: 101, startPoint y: 220, endPoint x: 110, endPoint y: 221, distance: 8.9
type input "***"
click at [110, 219] on input "range" at bounding box center [115, 218] width 36 height 1
click at [178, 48] on div at bounding box center [180, 50] width 12 height 12
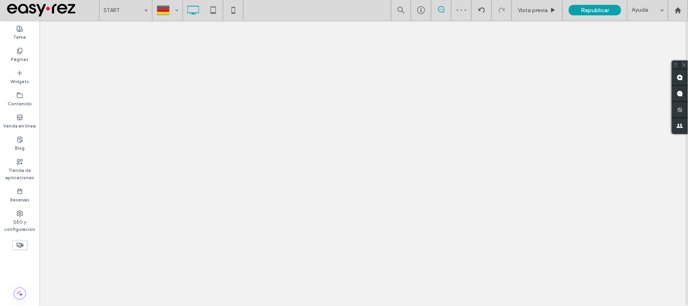
click at [177, 12] on div at bounding box center [167, 9] width 29 height 19
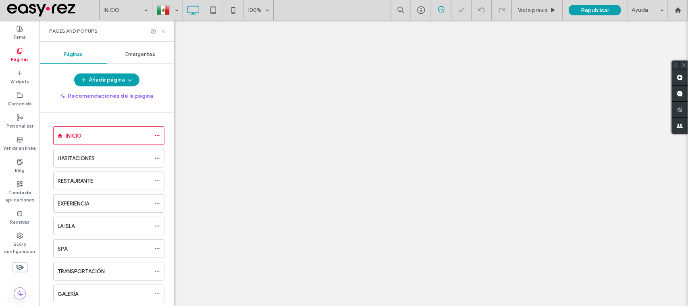
click at [160, 29] on icon at bounding box center [163, 31] width 6 height 6
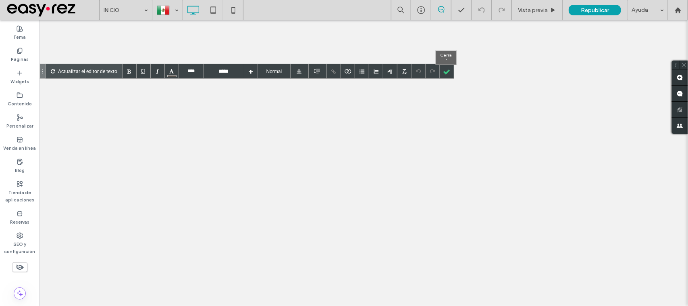
click at [447, 70] on div at bounding box center [447, 71] width 14 height 14
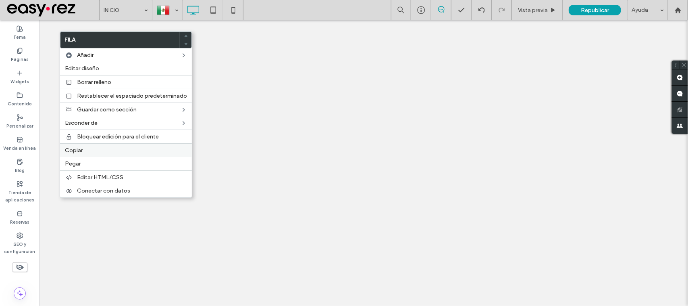
click at [80, 150] on span "Copiar" at bounding box center [74, 150] width 18 height 7
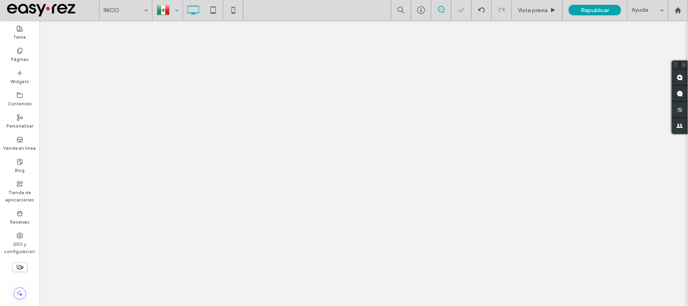
click at [170, 9] on div at bounding box center [167, 9] width 29 height 19
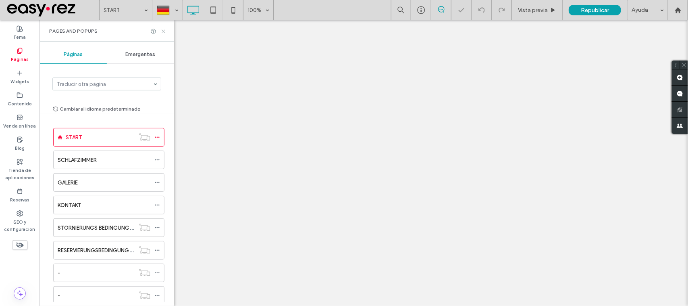
click at [162, 31] on icon at bounding box center [163, 31] width 6 height 6
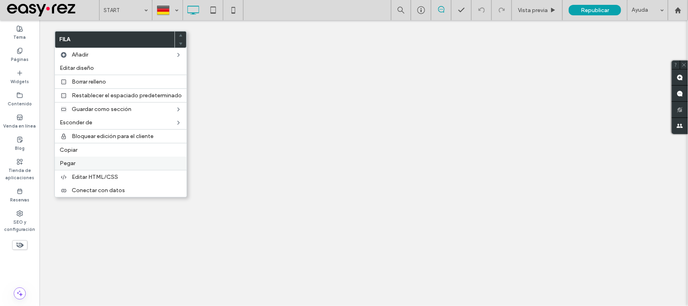
click at [87, 164] on label "Pegar" at bounding box center [121, 163] width 122 height 7
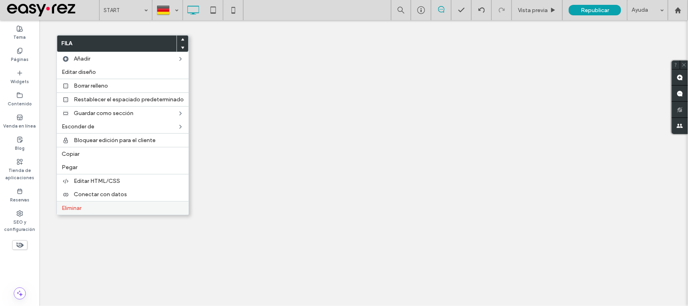
click at [99, 211] on label "Eliminar" at bounding box center [123, 207] width 122 height 7
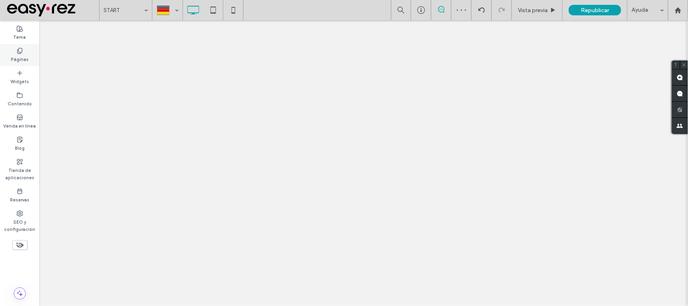
click at [13, 53] on div "Páginas" at bounding box center [19, 55] width 39 height 22
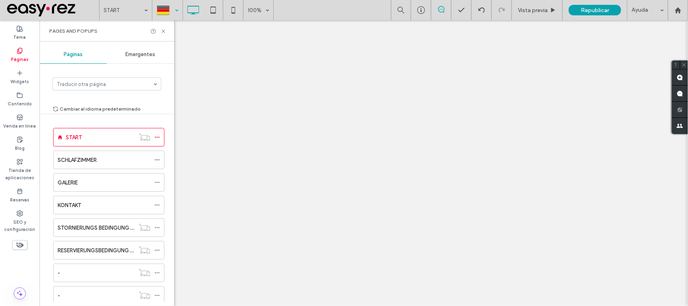
click at [168, 7] on div at bounding box center [167, 9] width 29 height 19
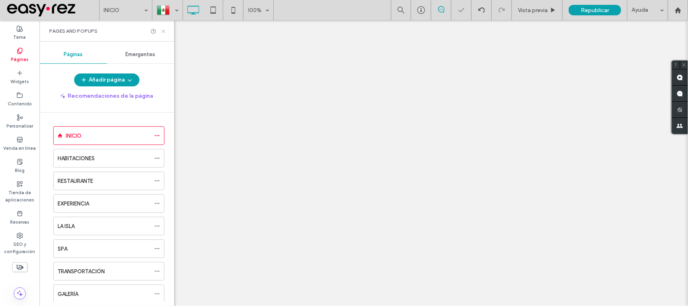
click at [163, 33] on icon at bounding box center [163, 31] width 6 height 6
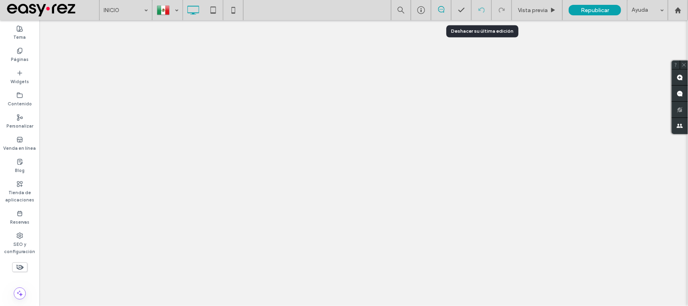
click at [480, 3] on div at bounding box center [482, 10] width 20 height 20
drag, startPoint x: 480, startPoint y: 3, endPoint x: 483, endPoint y: 6, distance: 4.3
click at [483, 6] on div at bounding box center [482, 10] width 20 height 20
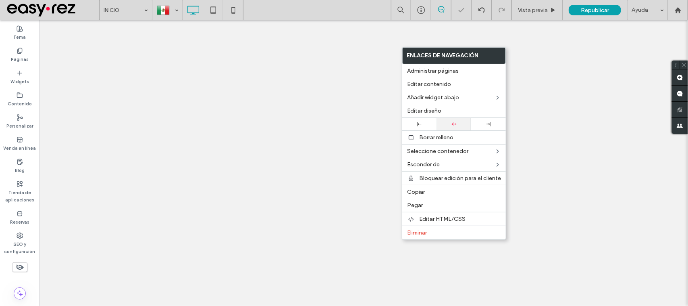
click at [459, 125] on div at bounding box center [454, 123] width 27 height 5
click at [485, 125] on div at bounding box center [488, 124] width 27 height 4
click at [454, 122] on div "Alinear a la derecha" at bounding box center [444, 125] width 54 height 12
click at [452, 129] on div at bounding box center [454, 124] width 35 height 12
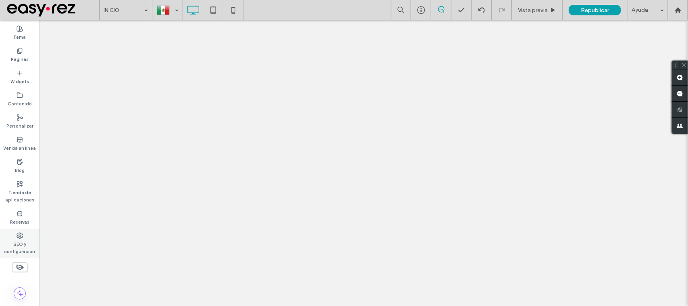
click at [14, 241] on label "SEO y configuración" at bounding box center [19, 247] width 39 height 16
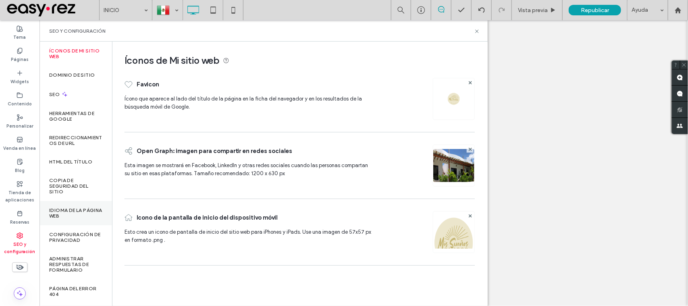
click at [65, 216] on label "Idioma de la página web" at bounding box center [75, 212] width 53 height 11
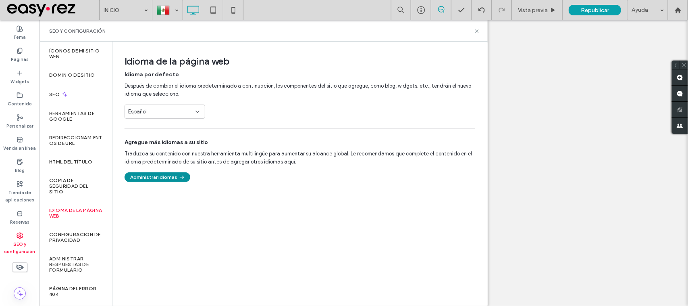
click at [170, 175] on button "Administrar idiomas" at bounding box center [158, 177] width 66 height 10
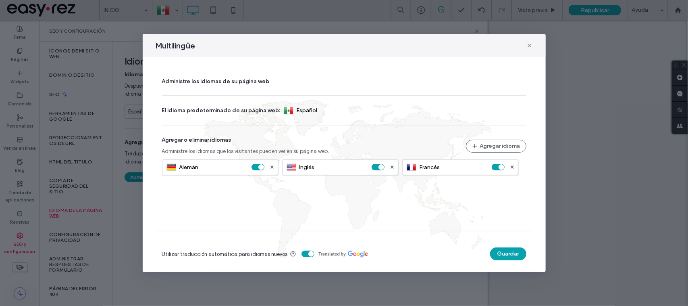
click at [261, 165] on div "toggle" at bounding box center [261, 167] width 6 height 6
click at [381, 168] on div "toggle" at bounding box center [381, 167] width 6 height 6
click at [495, 168] on div "toggle" at bounding box center [498, 167] width 13 height 6
click at [504, 254] on button "Guardar" at bounding box center [508, 253] width 36 height 13
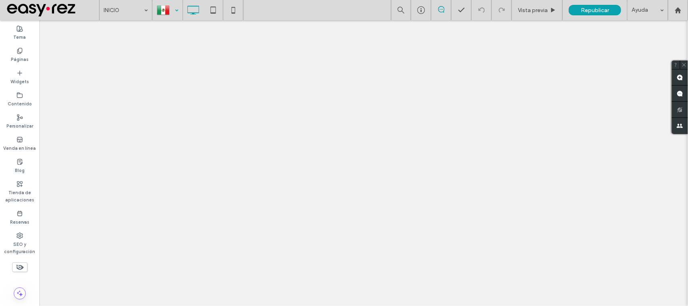
click at [166, 11] on div at bounding box center [167, 9] width 29 height 19
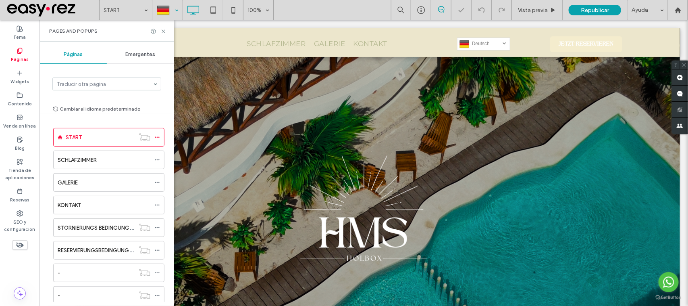
scroll to position [2050, 0]
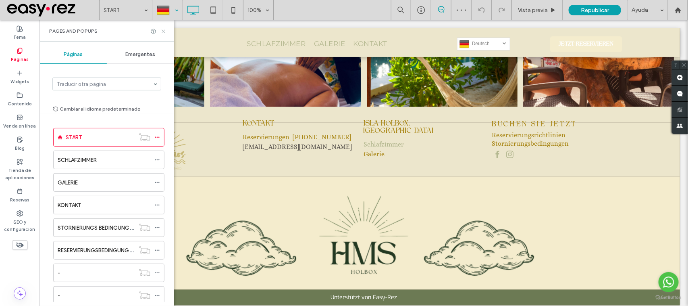
drag, startPoint x: 163, startPoint y: 29, endPoint x: 128, endPoint y: 12, distance: 39.1
click at [163, 29] on icon at bounding box center [163, 31] width 6 height 6
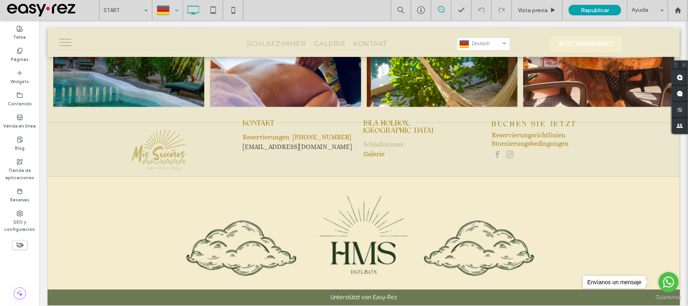
click at [174, 8] on div at bounding box center [167, 9] width 29 height 19
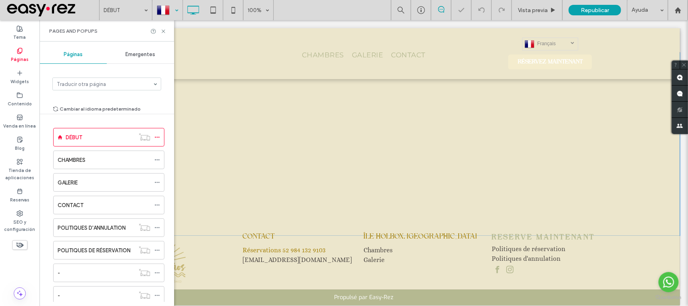
scroll to position [1916, 0]
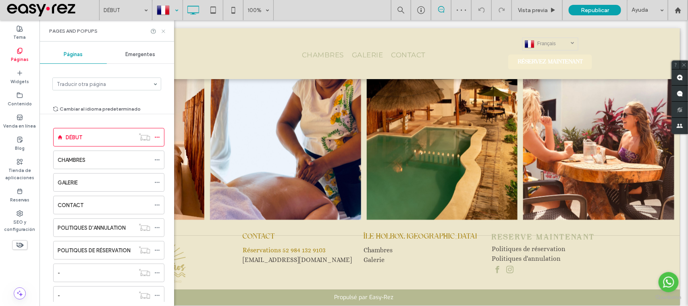
drag, startPoint x: 165, startPoint y: 33, endPoint x: 125, endPoint y: 12, distance: 45.4
click at [166, 33] on icon at bounding box center [163, 31] width 6 height 6
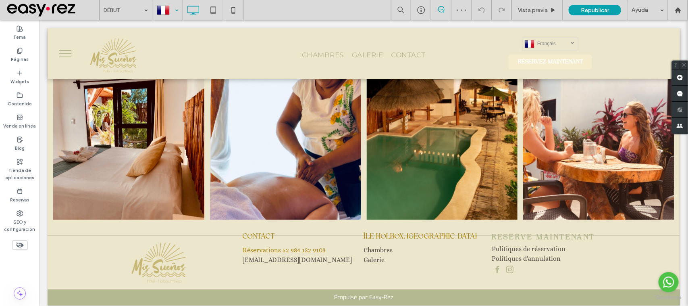
click at [160, 8] on div at bounding box center [167, 9] width 29 height 19
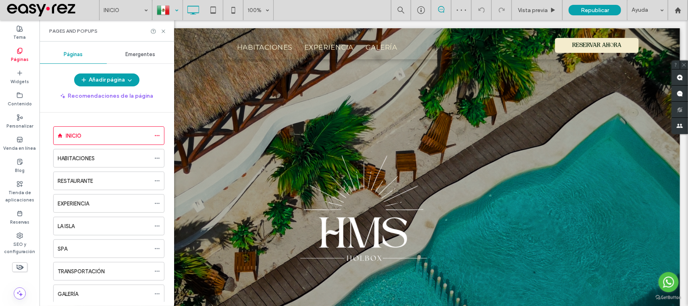
click at [172, 4] on div at bounding box center [167, 9] width 29 height 19
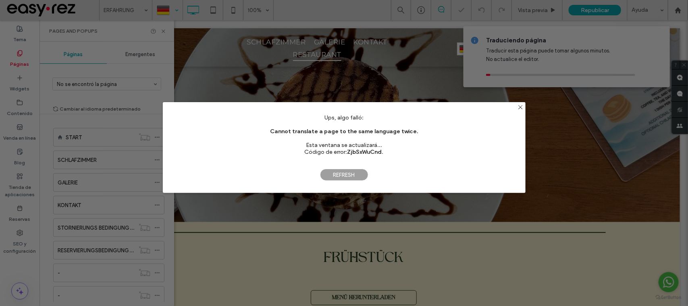
click at [337, 175] on span "Refresh" at bounding box center [344, 174] width 48 height 12
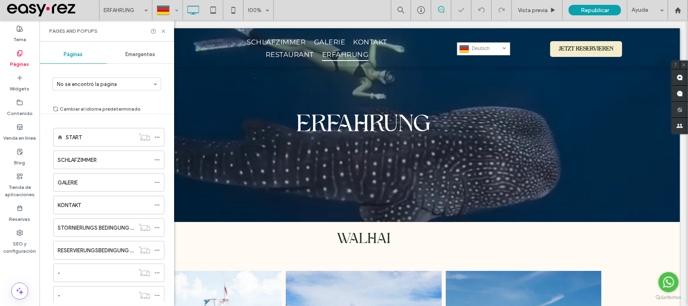
click at [101, 86] on input at bounding box center [105, 84] width 96 height 6
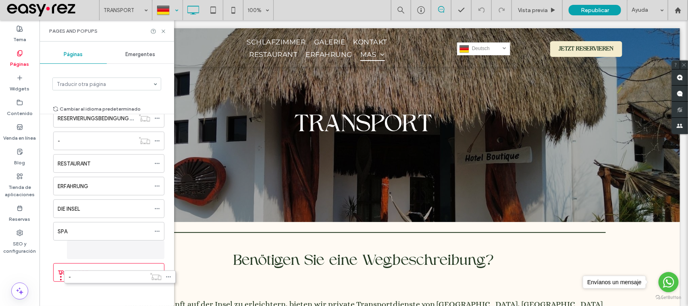
scroll to position [138, 0]
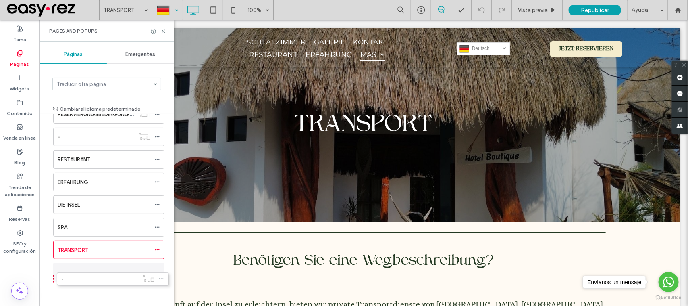
drag, startPoint x: 50, startPoint y: 185, endPoint x: 53, endPoint y: 281, distance: 95.6
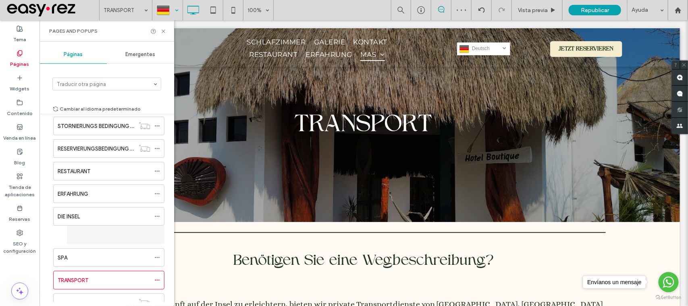
scroll to position [134, 0]
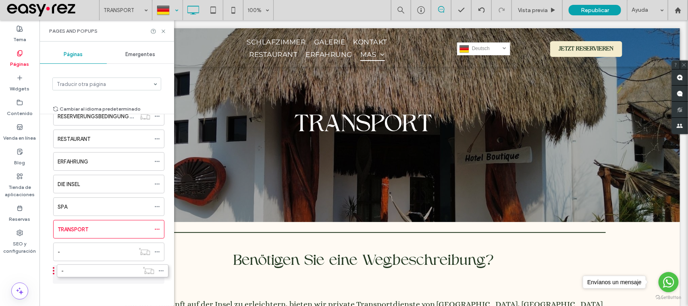
drag, startPoint x: 50, startPoint y: 233, endPoint x: 52, endPoint y: 262, distance: 30.0
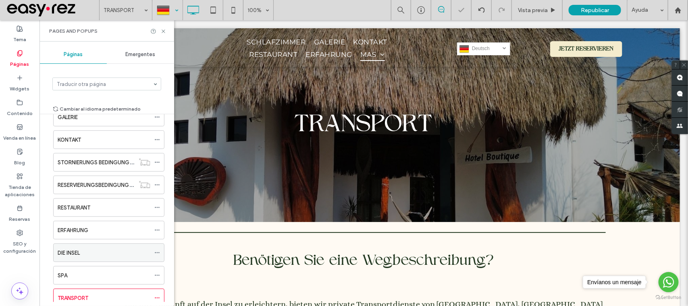
scroll to position [0, 0]
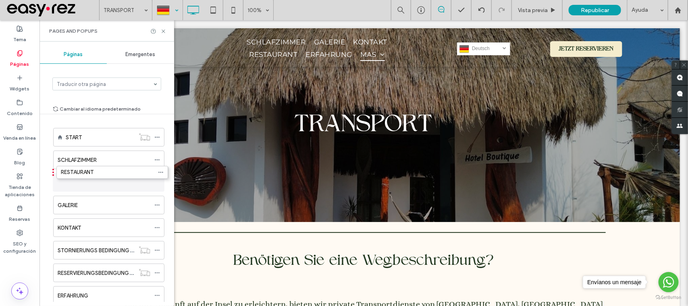
drag, startPoint x: 49, startPoint y: 277, endPoint x: 53, endPoint y: 192, distance: 84.7
click at [50, 297] on div "ERFAHRUNG" at bounding box center [106, 295] width 115 height 19
click at [50, 296] on div at bounding box center [50, 295] width 2 height 2
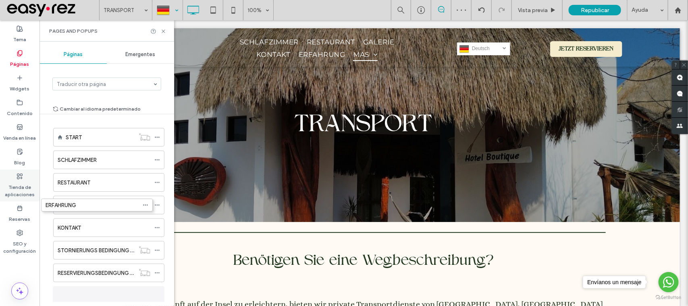
scroll to position [8, 0]
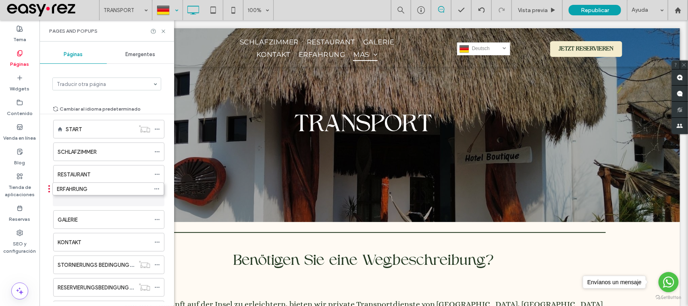
drag, startPoint x: 50, startPoint y: 297, endPoint x: 49, endPoint y: 192, distance: 105.2
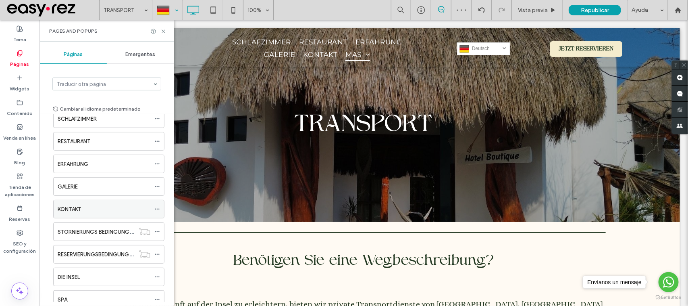
scroll to position [58, 0]
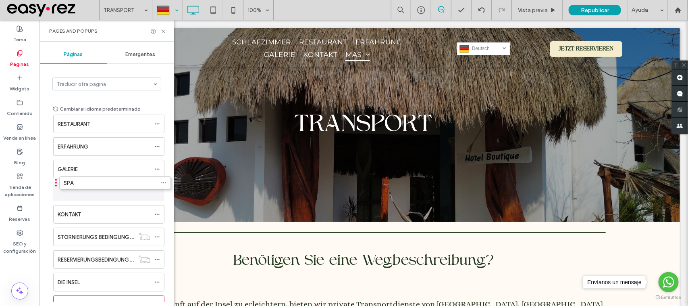
drag, startPoint x: 50, startPoint y: 284, endPoint x: 56, endPoint y: 186, distance: 98.5
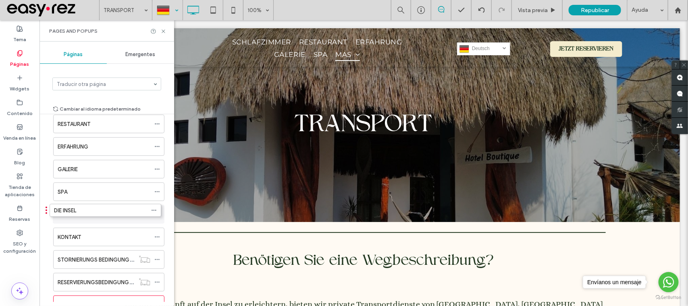
drag, startPoint x: 49, startPoint y: 287, endPoint x: 46, endPoint y: 216, distance: 71.0
click at [164, 31] on icon at bounding box center [163, 31] width 6 height 6
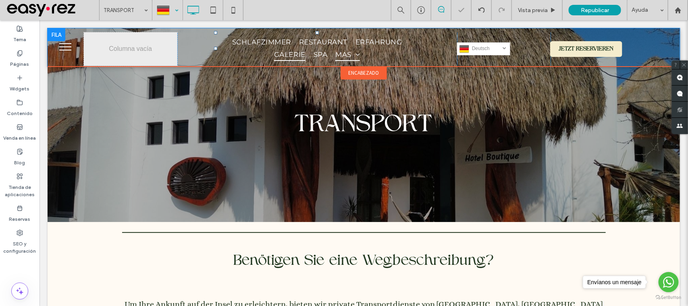
click at [285, 48] on span "GALERIE" at bounding box center [289, 54] width 31 height 12
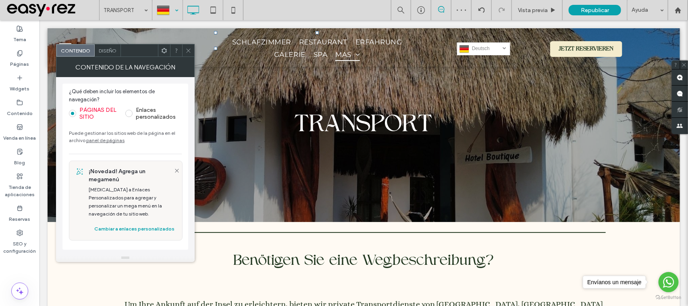
click at [127, 115] on span at bounding box center [128, 113] width 7 height 7
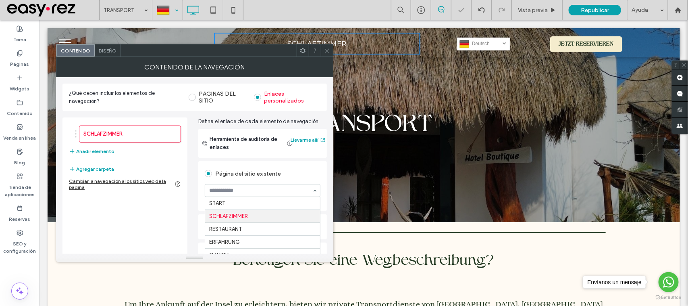
click at [235, 193] on input at bounding box center [260, 190] width 103 height 6
click at [87, 150] on button "Añadir elemento" at bounding box center [92, 151] width 46 height 10
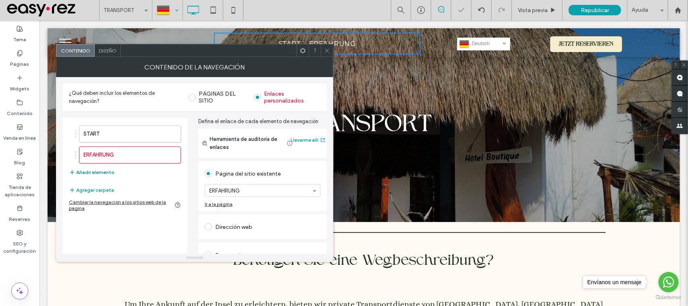
click at [105, 173] on button "Añadir elemento" at bounding box center [92, 172] width 46 height 10
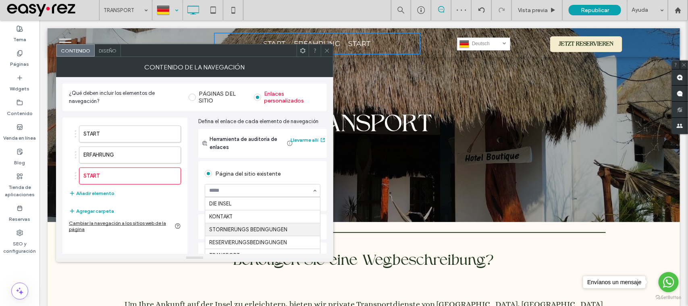
scroll to position [52, 0]
click at [165, 187] on div "START ERFAHRUNG GALERIE Añadir elemento" at bounding box center [125, 161] width 112 height 81
click at [332, 54] on div at bounding box center [327, 50] width 12 height 12
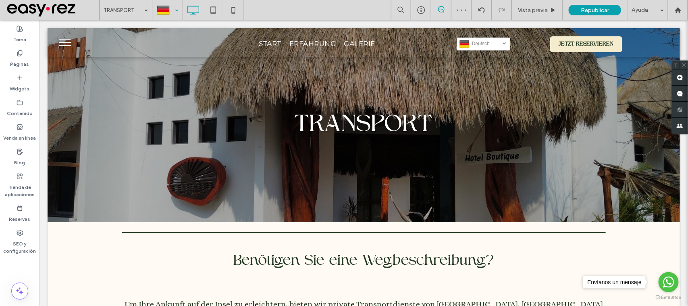
click at [63, 42] on button "menu" at bounding box center [64, 41] width 21 height 21
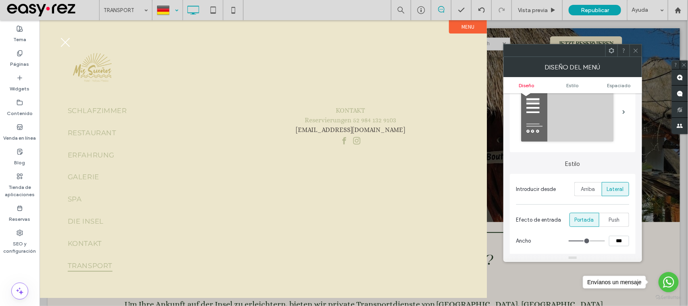
scroll to position [151, 0]
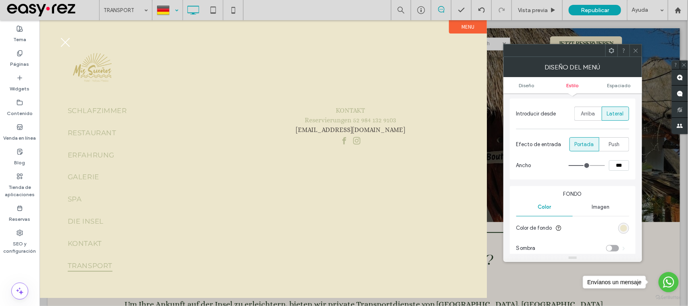
type input "**"
type input "***"
type input "**"
type input "***"
type input "**"
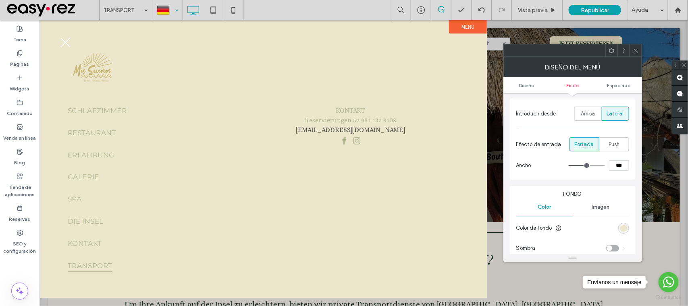
type input "***"
type input "**"
type input "***"
type input "**"
type input "***"
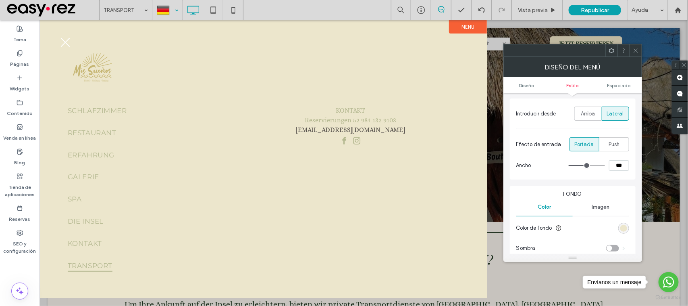
type input "**"
type input "***"
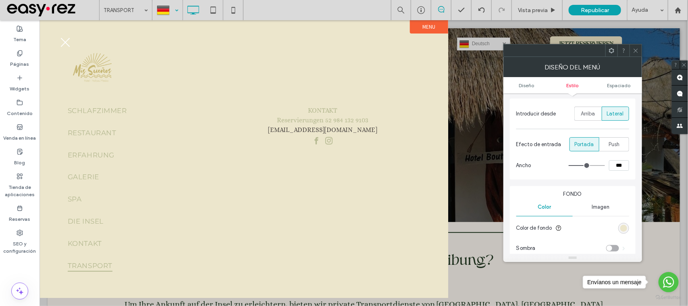
type input "**"
type input "***"
type input "**"
type input "***"
type input "**"
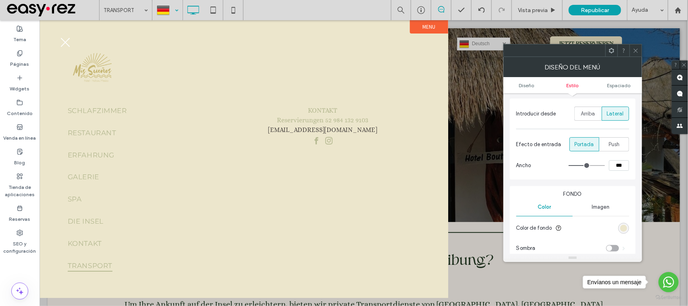
type input "***"
type input "**"
type input "***"
type input "**"
type input "***"
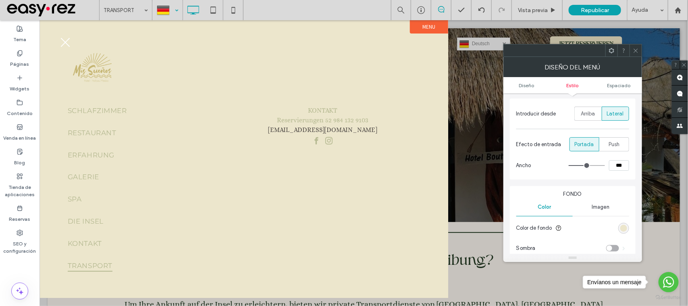
type input "**"
type input "***"
type input "**"
type input "***"
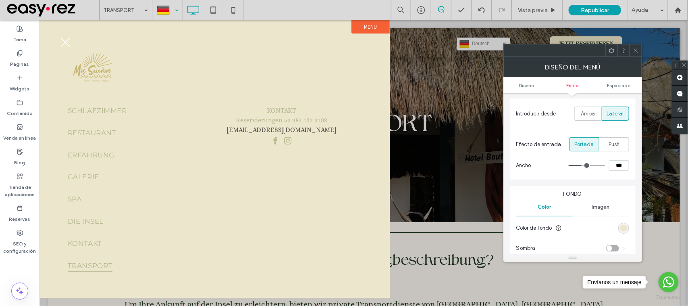
type input "**"
type input "***"
type input "**"
type input "***"
type input "**"
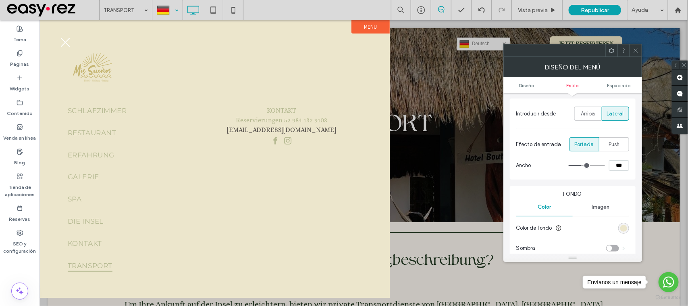
type input "***"
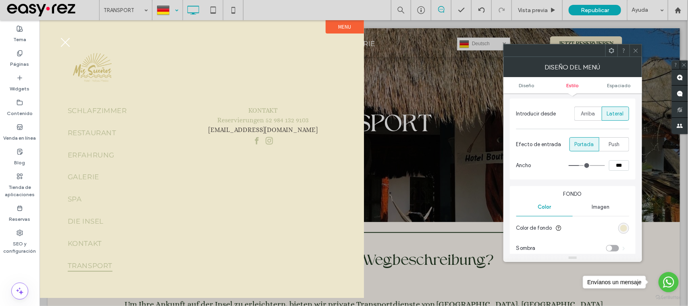
drag, startPoint x: 589, startPoint y: 168, endPoint x: 580, endPoint y: 170, distance: 8.7
type input "**"
click at [580, 166] on input "range" at bounding box center [587, 165] width 36 height 1
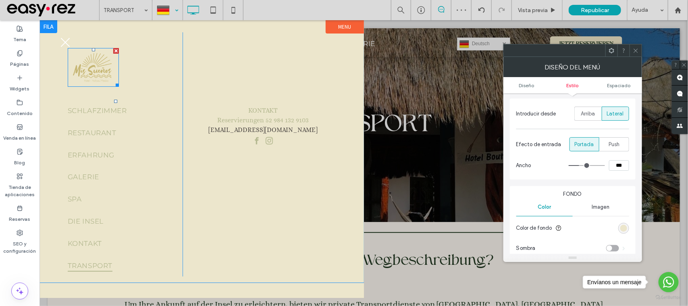
click at [79, 77] on img at bounding box center [92, 67] width 51 height 39
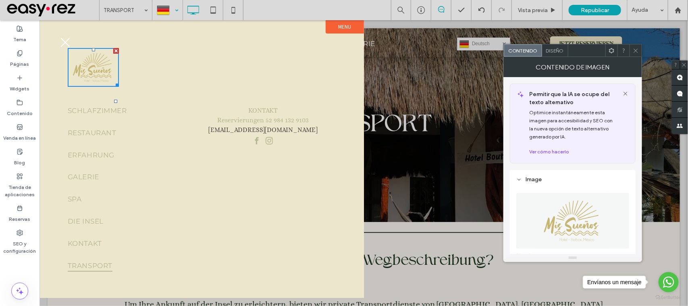
drag, startPoint x: 636, startPoint y: 47, endPoint x: 489, endPoint y: 8, distance: 151.4
click at [636, 48] on icon at bounding box center [636, 51] width 6 height 6
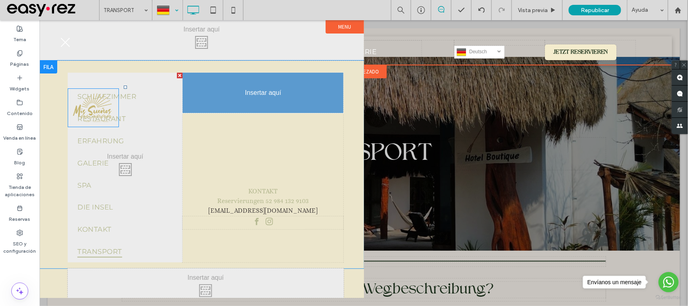
drag, startPoint x: 94, startPoint y: 73, endPoint x: 278, endPoint y: 131, distance: 193.5
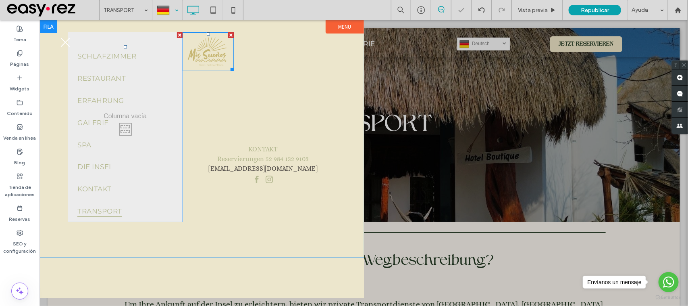
drag, startPoint x: 218, startPoint y: 51, endPoint x: 225, endPoint y: 53, distance: 7.8
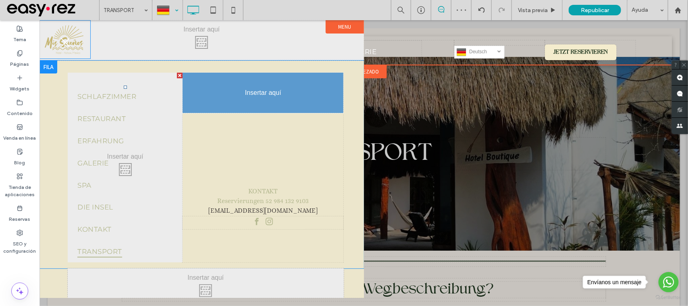
drag, startPoint x: 87, startPoint y: 34, endPoint x: 290, endPoint y: 155, distance: 235.9
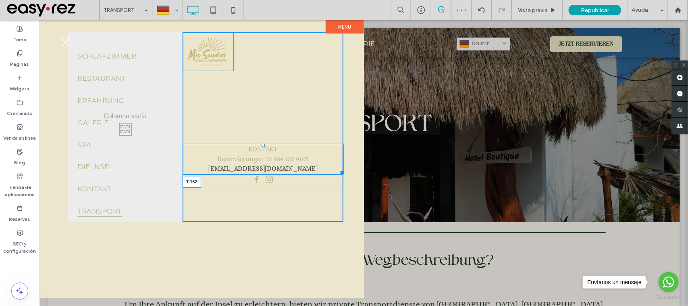
drag, startPoint x: 263, startPoint y: 143, endPoint x: 261, endPoint y: 131, distance: 11.9
click at [261, 143] on div at bounding box center [262, 144] width 3 height 3
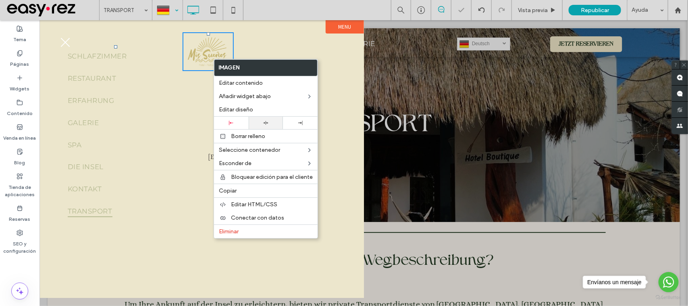
click at [273, 126] on div at bounding box center [266, 122] width 35 height 12
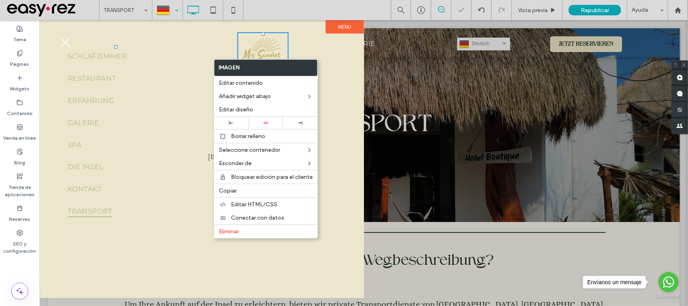
click at [305, 42] on div "KONTAKT Reservierungen 52 984 132 9103 hello@misuenosholbox.com.mx.mx Click To …" at bounding box center [262, 126] width 161 height 189
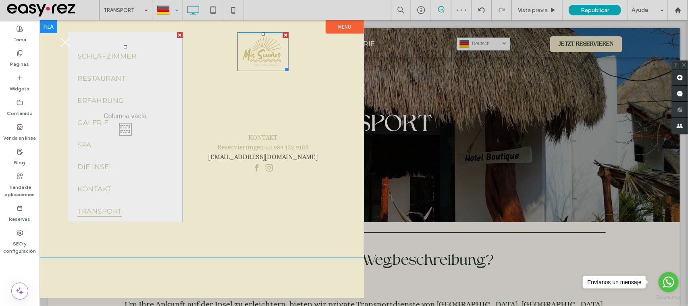
drag, startPoint x: 267, startPoint y: 65, endPoint x: 272, endPoint y: 67, distance: 5.6
click at [269, 65] on img at bounding box center [262, 51] width 51 height 39
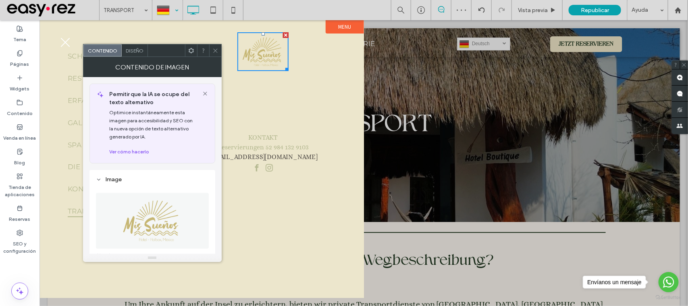
click at [216, 49] on icon at bounding box center [215, 51] width 6 height 6
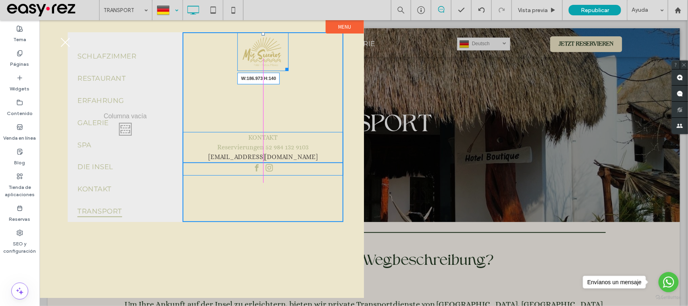
click at [301, 81] on div "W:186.973 H:140 KONTAKT Reservierungen 52 984 132 9103 hello@misuenosholbox.com…" at bounding box center [262, 126] width 161 height 189
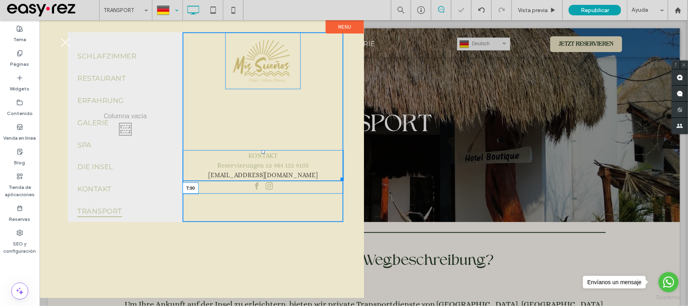
drag, startPoint x: 264, startPoint y: 150, endPoint x: 264, endPoint y: 126, distance: 24.2
click at [264, 150] on div at bounding box center [262, 151] width 3 height 3
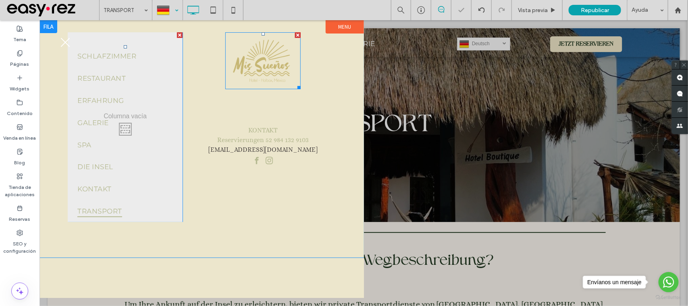
click at [260, 68] on img at bounding box center [262, 60] width 75 height 57
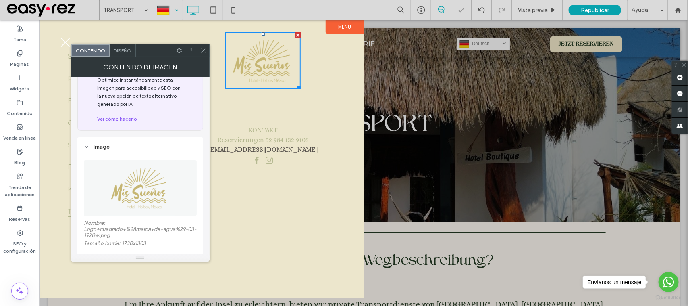
scroll to position [50, 0]
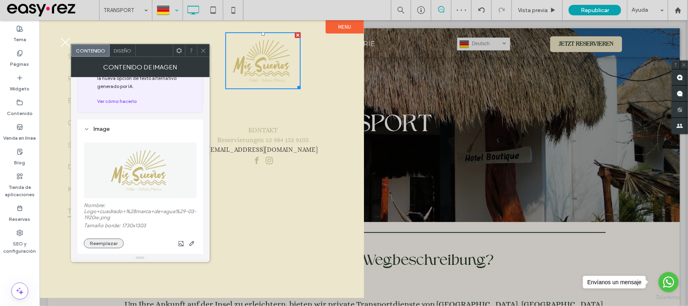
click at [105, 246] on button "Reemplazar" at bounding box center [104, 243] width 40 height 10
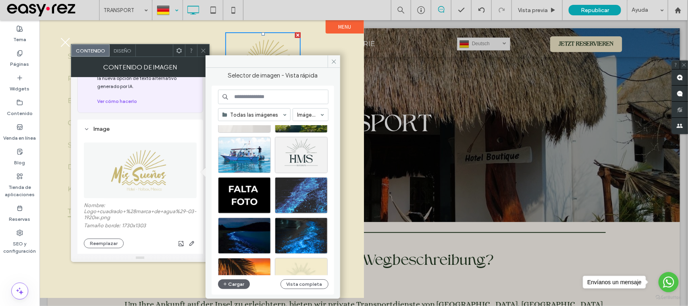
scroll to position [202, 0]
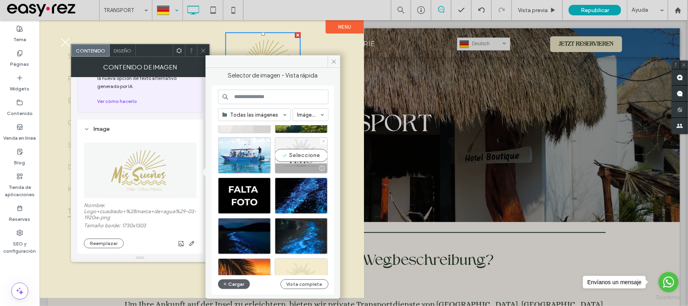
drag, startPoint x: 299, startPoint y: 146, endPoint x: 259, endPoint y: 126, distance: 44.3
click at [299, 146] on div "Seleccione" at bounding box center [301, 155] width 53 height 36
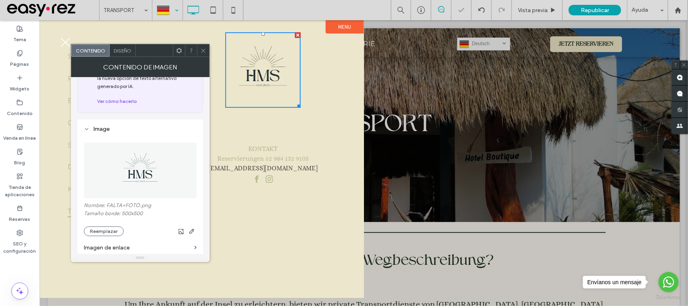
click at [197, 50] on div at bounding box center [203, 50] width 12 height 12
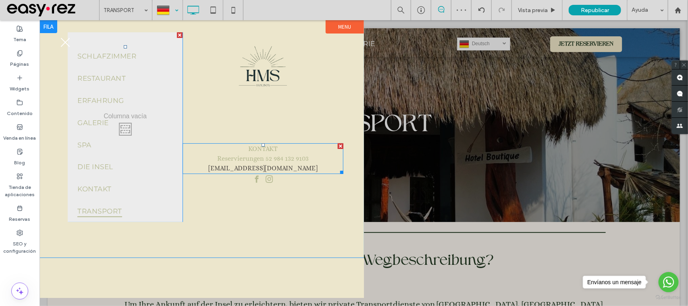
click at [279, 153] on p "Reservierungen 52 984 132 9103" at bounding box center [262, 158] width 161 height 10
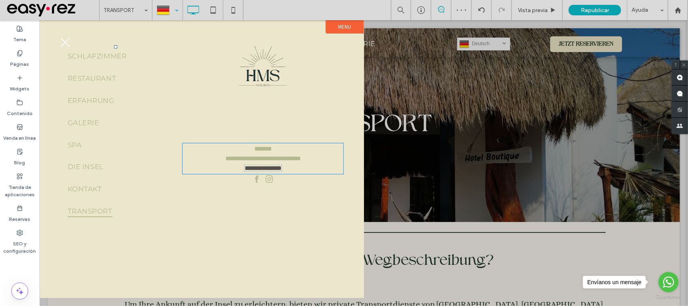
type input "*****"
type input "**"
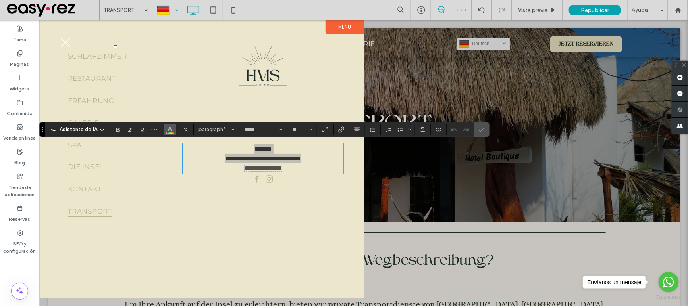
click at [167, 128] on icon "Color" at bounding box center [170, 128] width 6 height 6
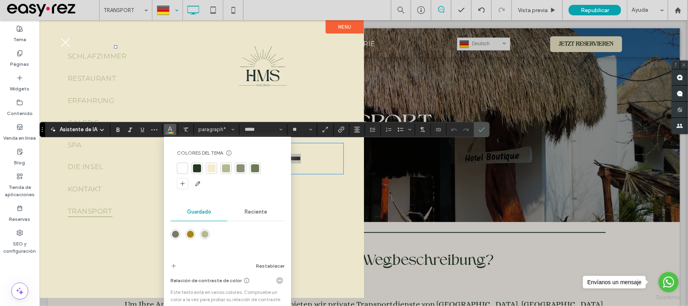
click at [197, 168] on div at bounding box center [197, 168] width 8 height 8
click at [478, 131] on label "Confirmar" at bounding box center [482, 129] width 12 height 15
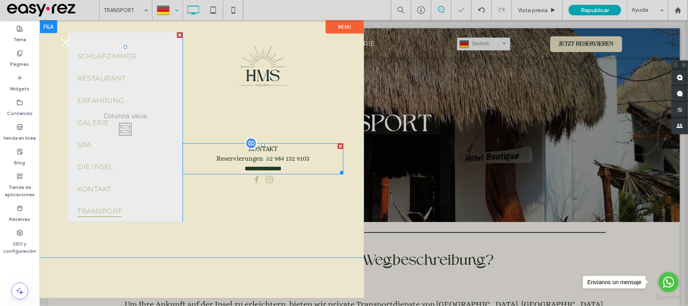
click at [264, 165] on span "**********" at bounding box center [262, 168] width 37 height 6
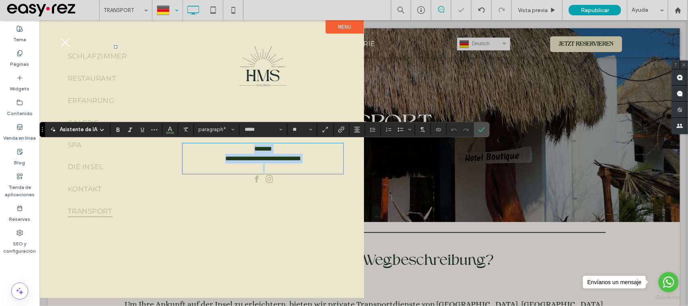
click at [270, 169] on p at bounding box center [262, 168] width 161 height 10
drag, startPoint x: 298, startPoint y: 168, endPoint x: 228, endPoint y: 168, distance: 70.5
click at [228, 168] on p "﻿" at bounding box center [262, 168] width 161 height 10
click at [300, 174] on div at bounding box center [262, 179] width 161 height 13
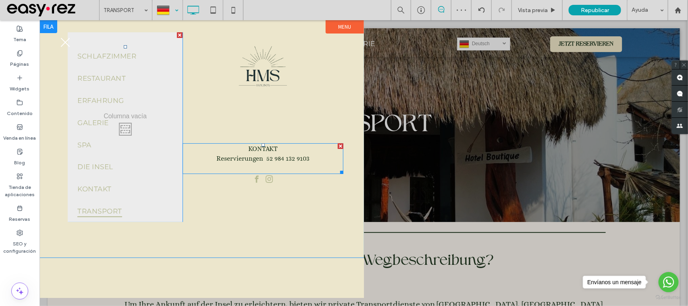
click at [293, 168] on p "﻿" at bounding box center [262, 168] width 161 height 10
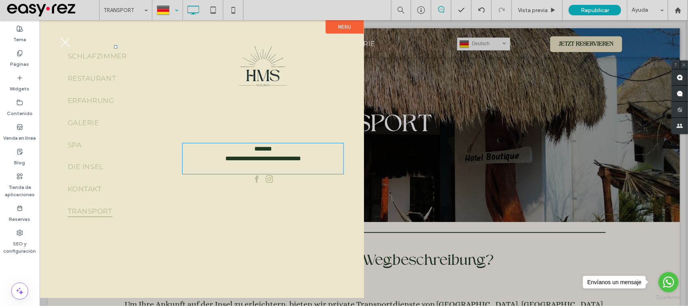
type input "*****"
type input "**"
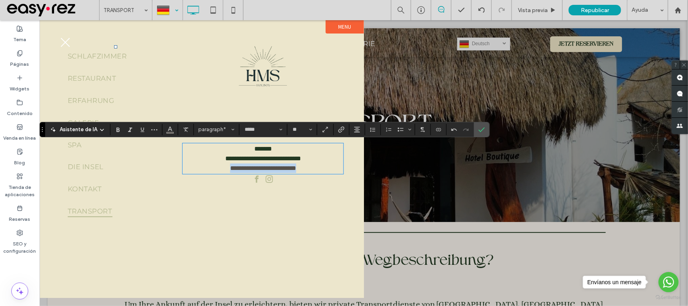
drag, startPoint x: 309, startPoint y: 167, endPoint x: 187, endPoint y: 167, distance: 122.1
click at [187, 167] on p "**********" at bounding box center [262, 168] width 161 height 10
click at [343, 125] on span "Enlace" at bounding box center [341, 129] width 6 height 10
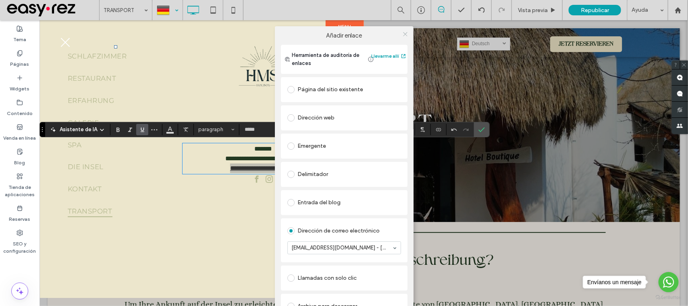
click at [405, 35] on icon at bounding box center [405, 34] width 6 height 6
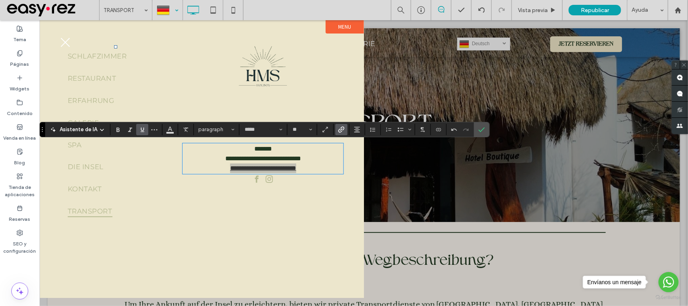
click at [139, 128] on icon "Subrayado" at bounding box center [142, 129] width 6 height 6
click at [166, 132] on button "Color" at bounding box center [170, 129] width 12 height 11
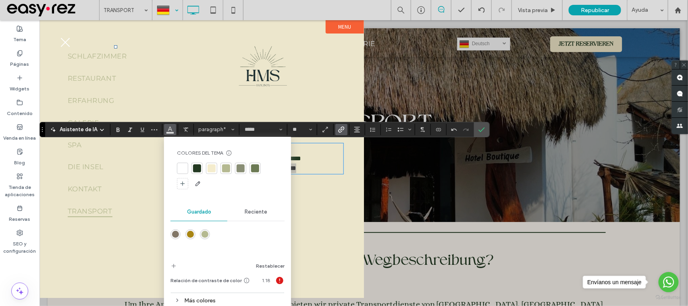
click at [195, 166] on div at bounding box center [197, 168] width 8 height 8
click at [480, 127] on icon "Confirmar" at bounding box center [481, 129] width 6 height 6
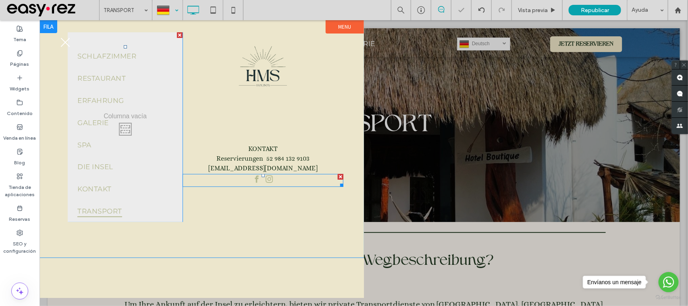
click at [268, 184] on link "instagram" at bounding box center [269, 179] width 11 height 13
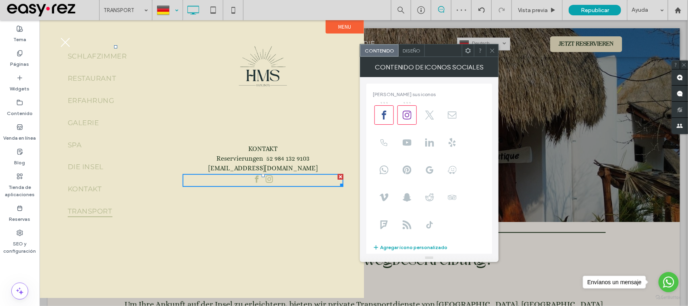
click at [412, 53] on span "Diseño" at bounding box center [412, 51] width 18 height 6
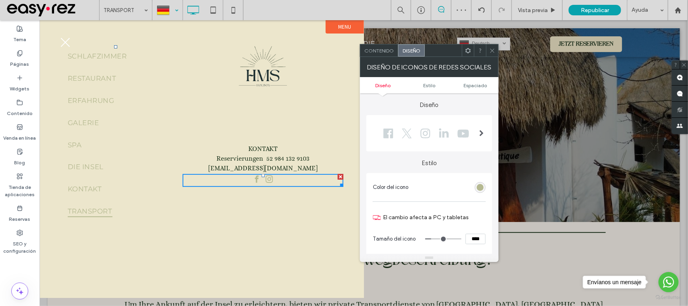
click at [480, 183] on div "rgb(181, 185, 145)" at bounding box center [480, 187] width 11 height 11
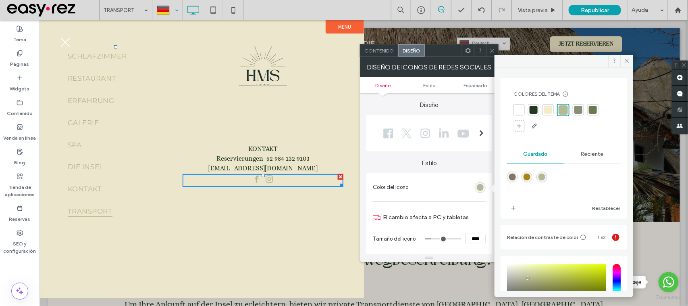
click at [533, 111] on div at bounding box center [534, 110] width 8 height 8
click at [489, 48] on div at bounding box center [492, 50] width 12 height 12
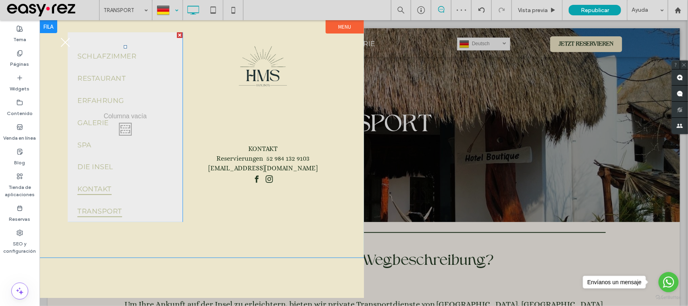
click at [125, 178] on link "KONTAKT" at bounding box center [125, 188] width 96 height 22
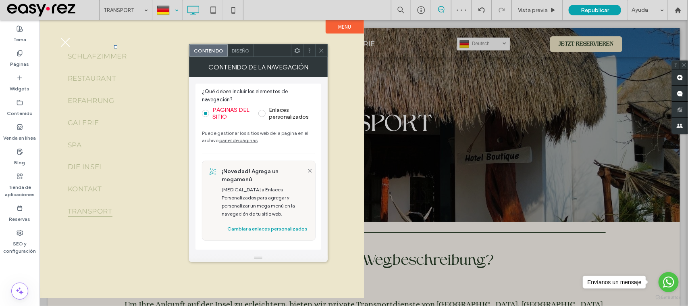
click at [244, 49] on span "Diseño" at bounding box center [241, 51] width 18 height 6
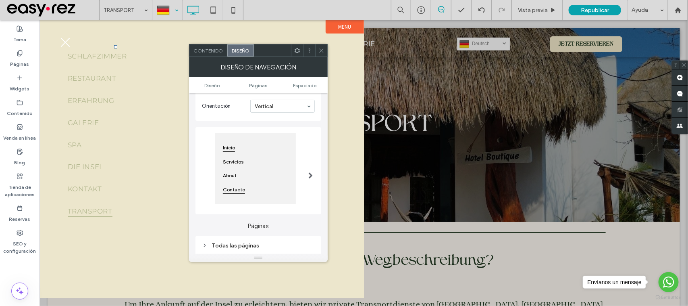
scroll to position [101, 0]
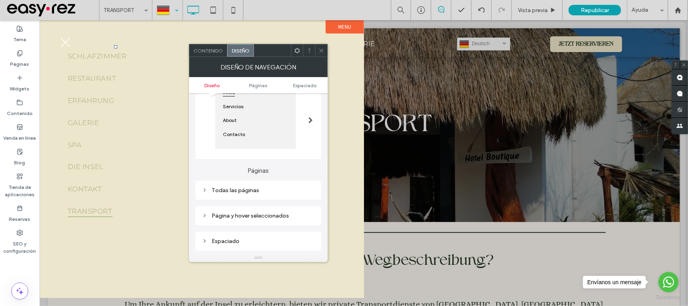
click at [263, 189] on div "Todas las páginas" at bounding box center [258, 190] width 113 height 7
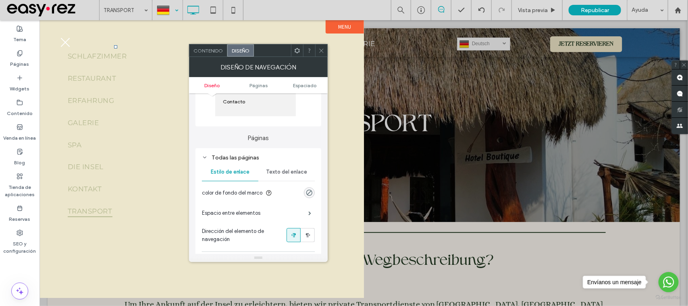
scroll to position [151, 0]
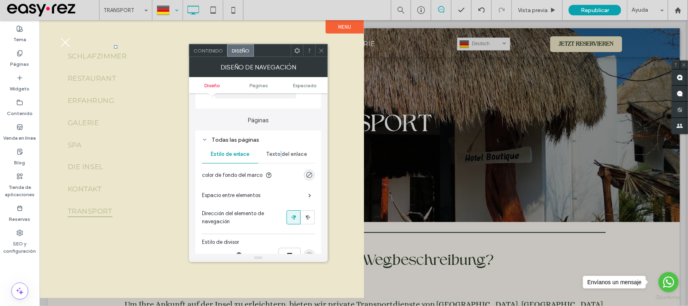
click at [281, 154] on span "Texto del enlace" at bounding box center [286, 154] width 41 height 6
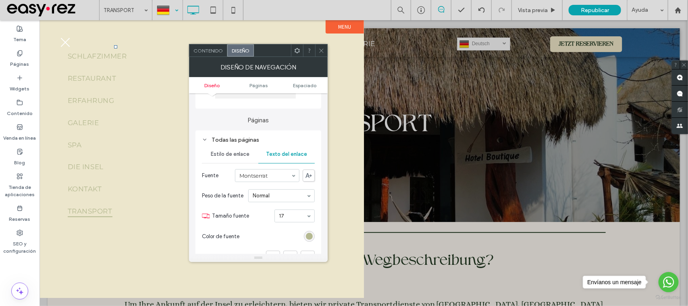
click at [308, 241] on div "rgb(181, 185, 145)" at bounding box center [309, 236] width 11 height 11
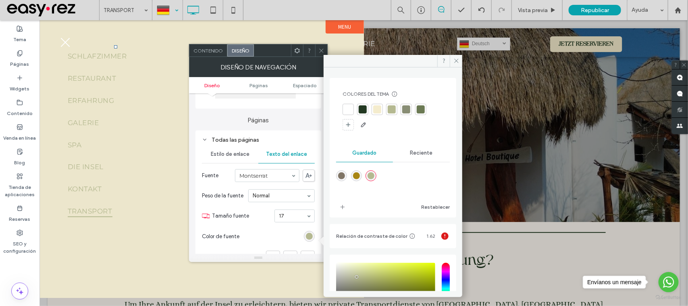
click at [366, 111] on div at bounding box center [363, 109] width 8 height 8
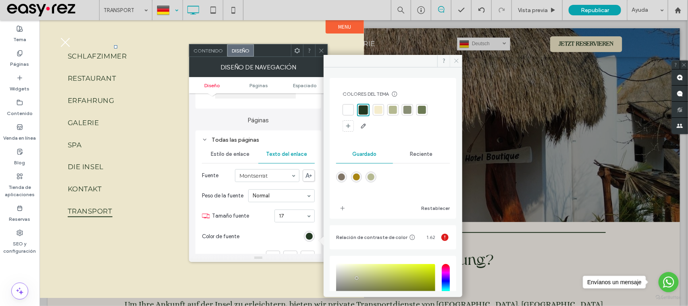
click at [455, 59] on icon at bounding box center [456, 61] width 6 height 6
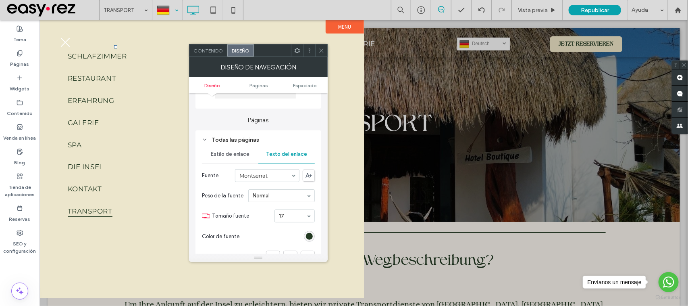
click at [323, 53] on icon at bounding box center [321, 51] width 6 height 6
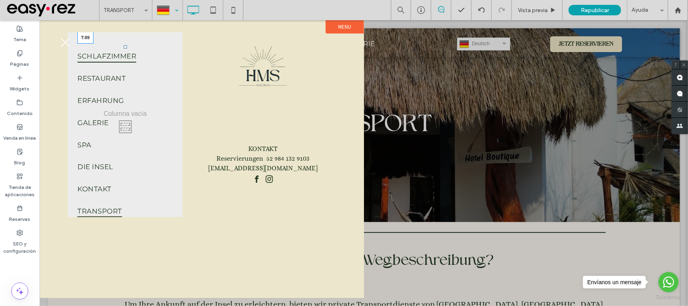
drag, startPoint x: 127, startPoint y: 48, endPoint x: 129, endPoint y: 71, distance: 22.3
click at [129, 71] on nav "SCHLAFZIMMER RESTAURANT ERFAHRUNG GALERIE SPA DIE INSEL KONTAKT TRANSPORT T:89" at bounding box center [125, 131] width 96 height 172
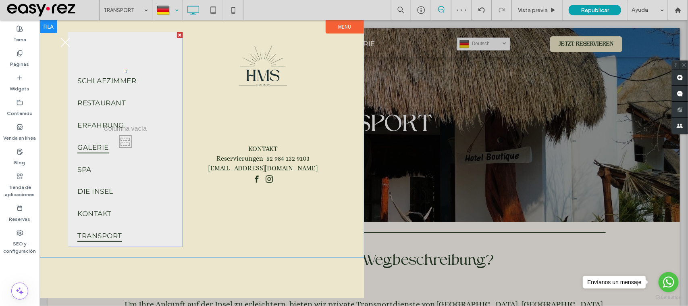
click at [148, 137] on link "GALERIE" at bounding box center [125, 146] width 96 height 22
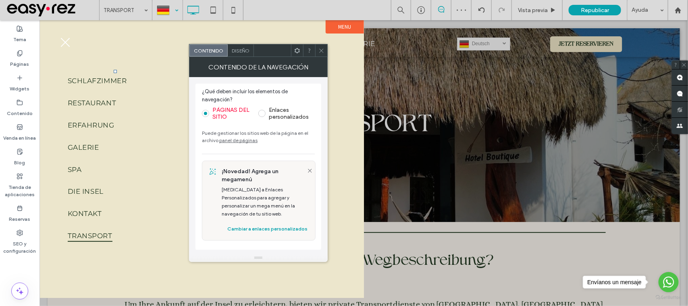
click at [247, 48] on span "Diseño" at bounding box center [241, 51] width 18 height 6
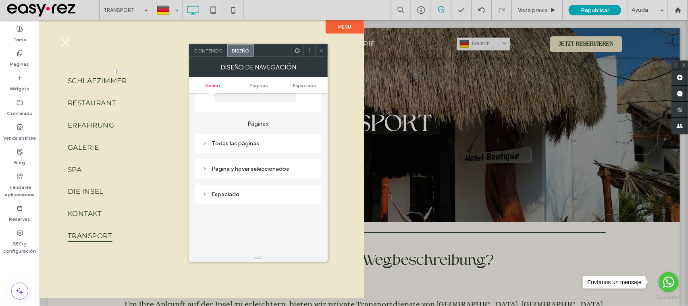
scroll to position [101, 0]
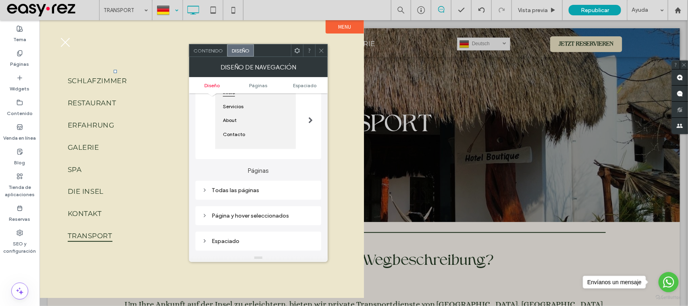
click at [256, 185] on div "Todas las páginas" at bounding box center [258, 190] width 126 height 19
click at [264, 212] on div "Página y hover seleccionados" at bounding box center [258, 215] width 126 height 19
click at [261, 193] on div "Todas las páginas" at bounding box center [258, 190] width 113 height 7
click at [290, 203] on div "Texto del enlace" at bounding box center [286, 204] width 56 height 18
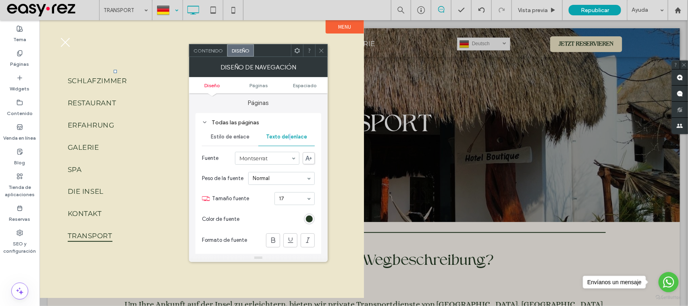
scroll to position [151, 0]
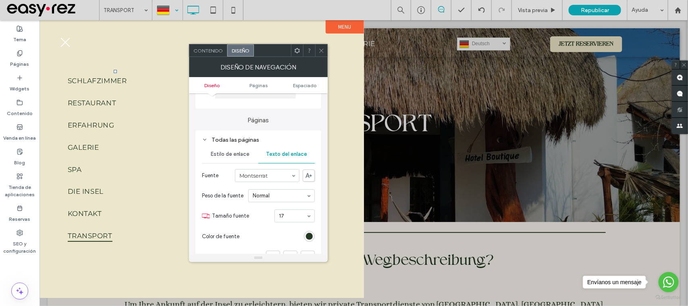
click at [233, 157] on span "Estilo de enlace" at bounding box center [230, 154] width 39 height 6
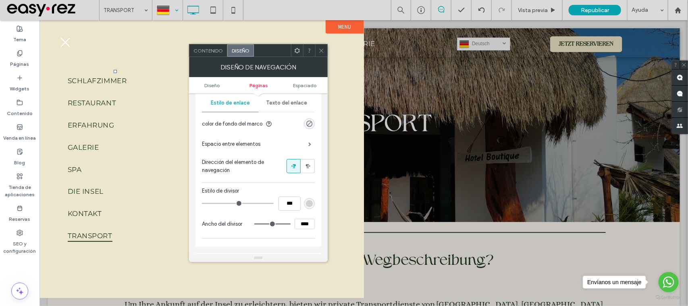
scroll to position [202, 0]
click at [309, 128] on div "rgba(0, 0, 0, 0)" at bounding box center [309, 124] width 7 height 7
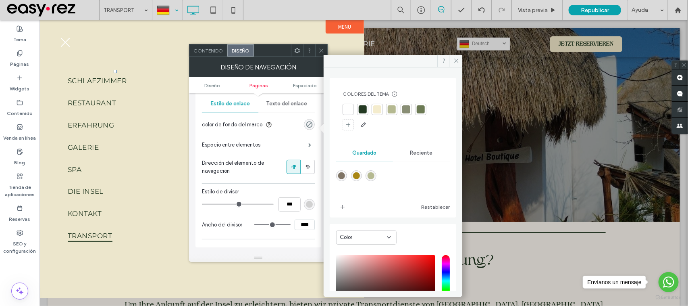
click at [378, 110] on div at bounding box center [377, 109] width 8 height 8
click at [415, 162] on div "Reciente" at bounding box center [421, 154] width 57 height 18
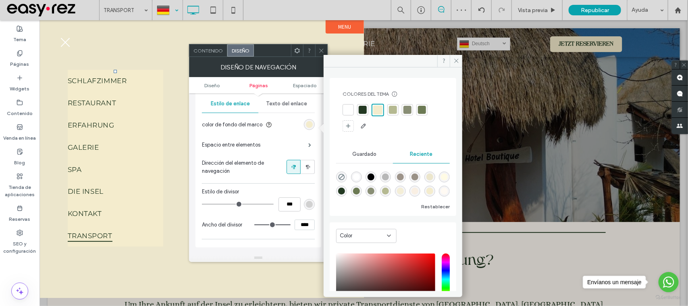
click at [415, 155] on span "Reciente" at bounding box center [421, 154] width 23 height 6
click at [341, 176] on icon "rgba(0, 0, 0, 0)" at bounding box center [341, 176] width 7 height 7
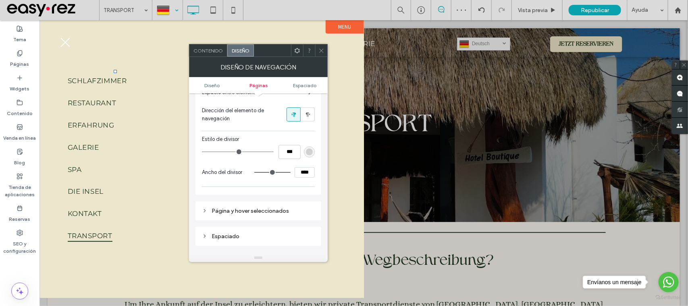
scroll to position [302, 0]
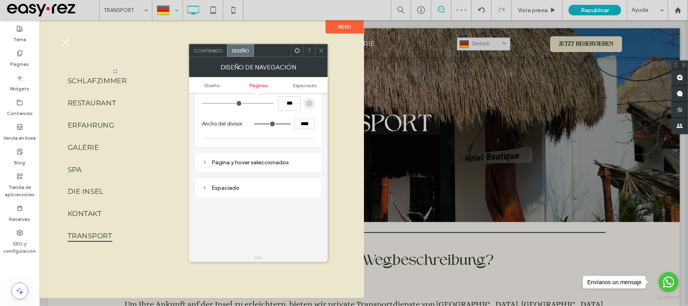
click at [279, 166] on div "Página y hover seleccionados" at bounding box center [258, 162] width 113 height 7
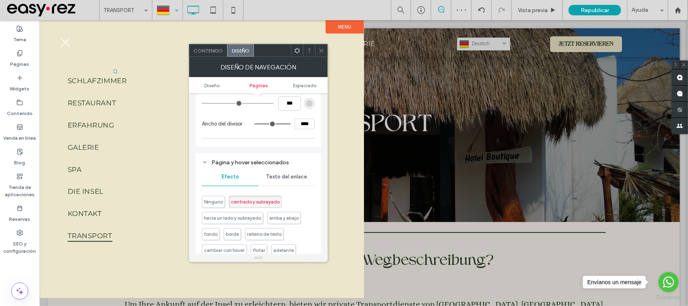
click at [293, 179] on span "Texto del enlace" at bounding box center [286, 176] width 41 height 6
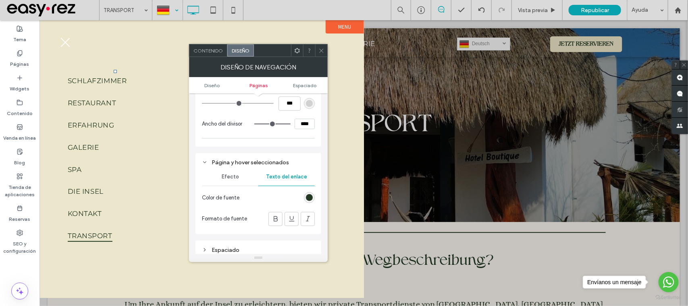
click at [221, 180] on div "Efecto" at bounding box center [230, 177] width 56 height 18
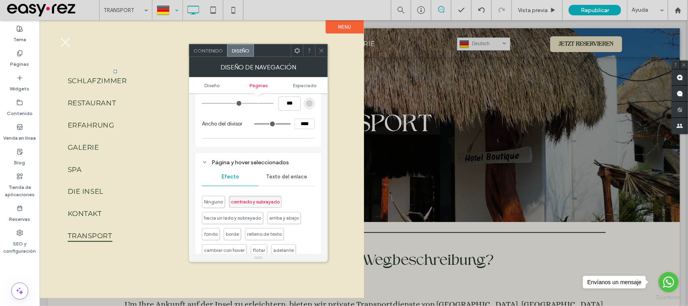
click at [322, 48] on icon at bounding box center [321, 51] width 6 height 6
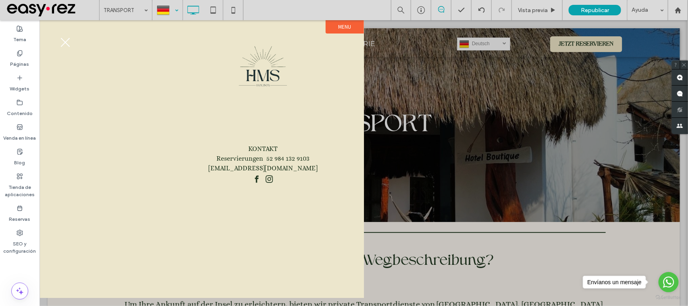
click at [64, 45] on button "menu" at bounding box center [64, 41] width 21 height 21
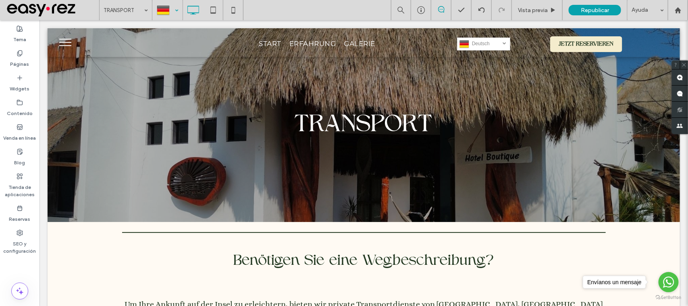
click at [73, 44] on button "menu" at bounding box center [64, 41] width 21 height 21
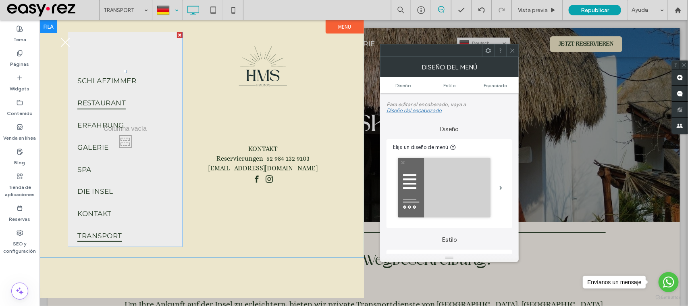
click at [139, 102] on link "RESTAURANT" at bounding box center [125, 102] width 96 height 22
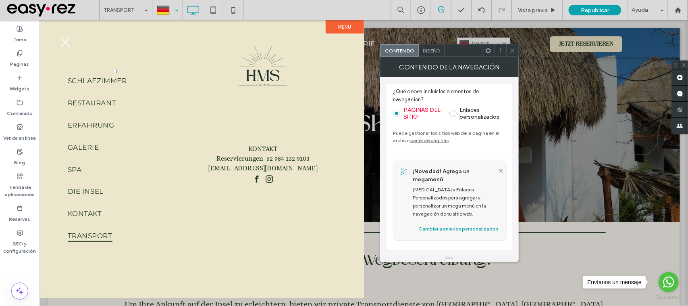
click at [407, 112] on label "PÁGINAS DEL SITIO" at bounding box center [422, 113] width 39 height 14
click at [408, 112] on label "PÁGINAS DEL SITIO" at bounding box center [422, 113] width 39 height 14
click at [420, 117] on label "PÁGINAS DEL SITIO" at bounding box center [422, 113] width 39 height 14
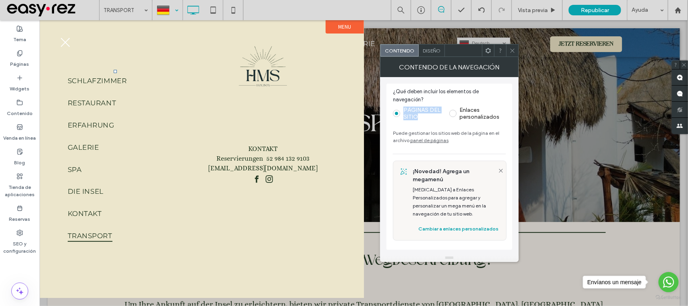
click at [424, 111] on label "PÁGINAS DEL SITIO" at bounding box center [422, 113] width 39 height 14
click at [513, 53] on icon at bounding box center [512, 51] width 6 height 6
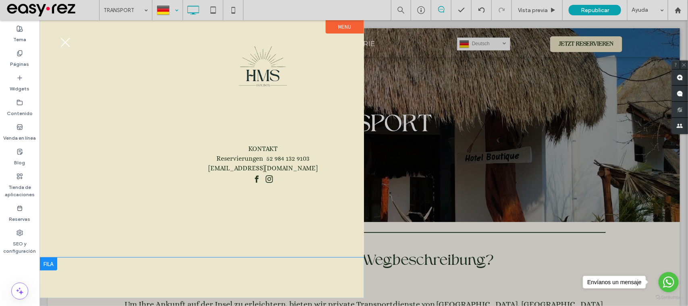
click at [162, 265] on div "Click To Paste Fila" at bounding box center [201, 277] width 324 height 40
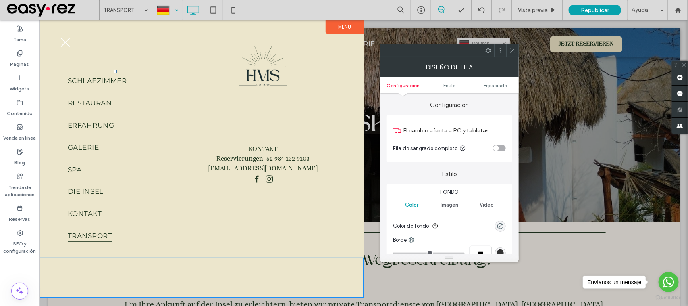
click at [508, 50] on div at bounding box center [512, 50] width 12 height 12
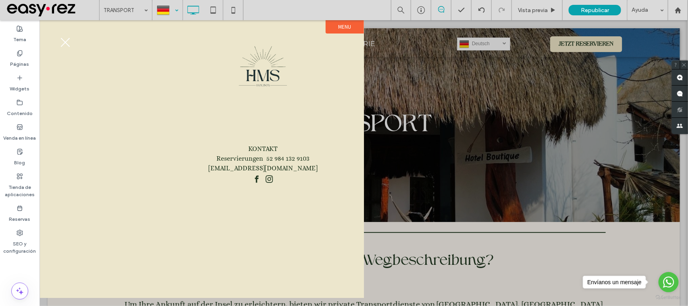
click at [67, 47] on button "menu" at bounding box center [64, 41] width 21 height 21
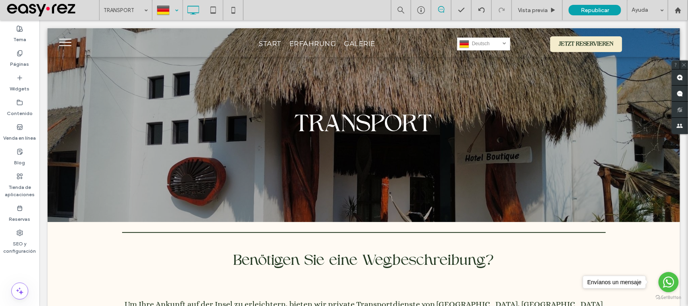
click at [67, 47] on button "menu" at bounding box center [64, 41] width 21 height 21
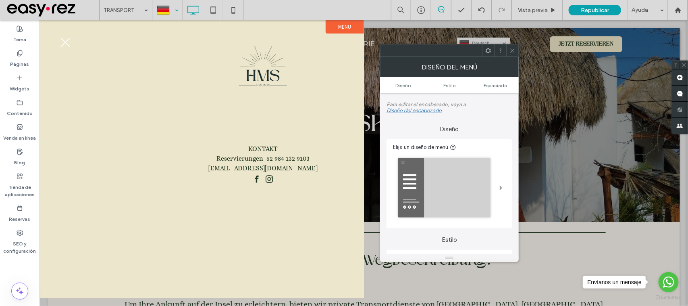
click at [421, 28] on div at bounding box center [363, 162] width 649 height 285
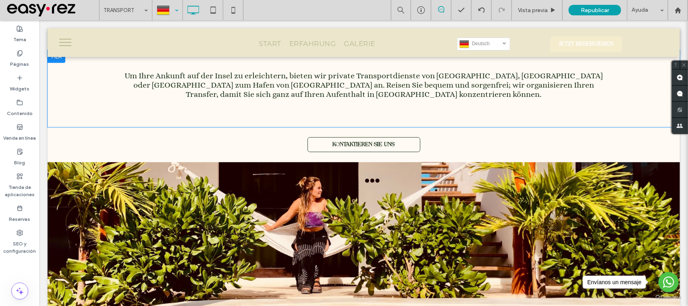
scroll to position [252, 0]
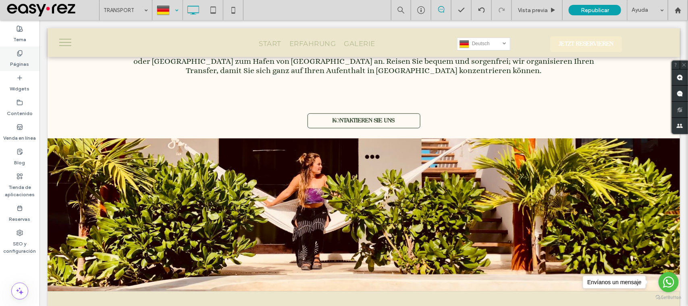
click at [0, 55] on div "Páginas" at bounding box center [19, 58] width 39 height 25
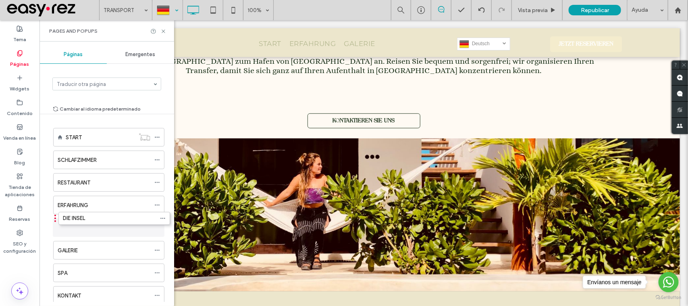
drag, startPoint x: 50, startPoint y: 277, endPoint x: 56, endPoint y: 224, distance: 53.5
drag, startPoint x: 50, startPoint y: 276, endPoint x: 57, endPoint y: 249, distance: 28.4
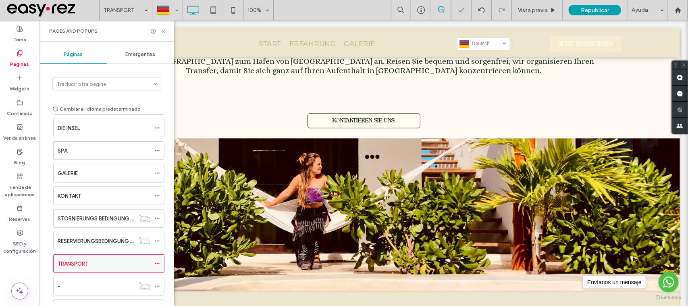
scroll to position [101, 0]
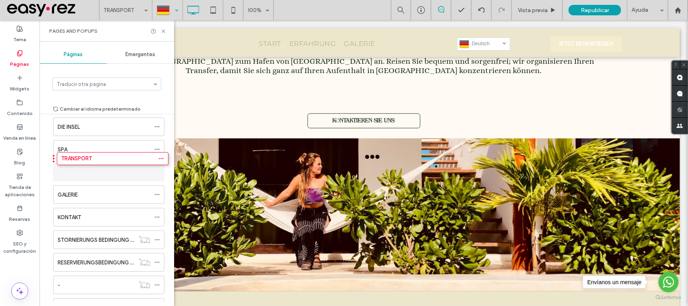
drag, startPoint x: 50, startPoint y: 267, endPoint x: 53, endPoint y: 164, distance: 103.2
drag, startPoint x: 162, startPoint y: 31, endPoint x: 123, endPoint y: 11, distance: 44.2
click at [162, 31] on icon at bounding box center [163, 31] width 6 height 6
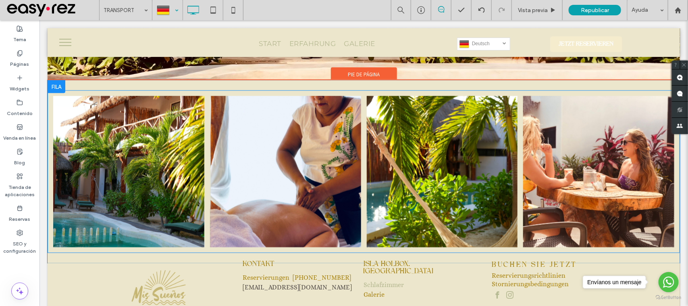
scroll to position [609, 0]
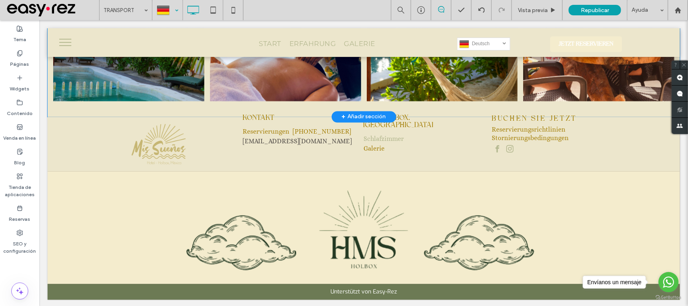
click at [59, 109] on div "Taste Taste Taste Taste Mehr anzeigen Click To Paste + Añadir sección" at bounding box center [363, 25] width 632 height 183
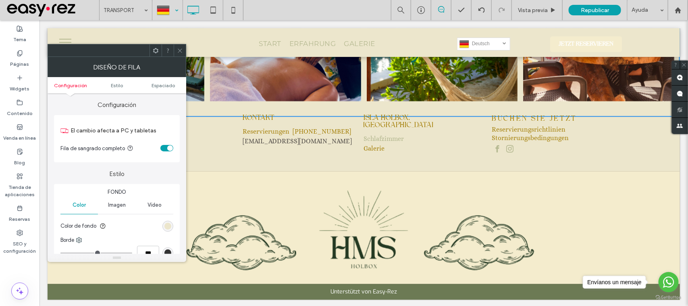
click at [183, 48] on icon at bounding box center [180, 51] width 6 height 6
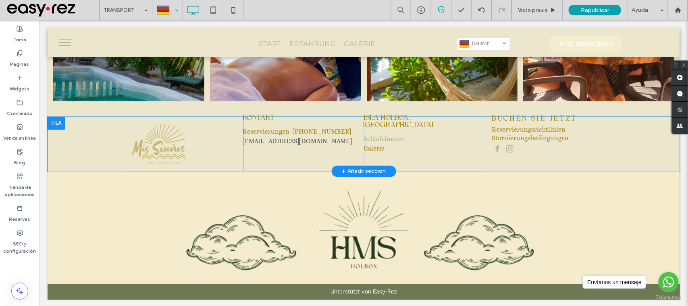
click at [54, 116] on div at bounding box center [56, 122] width 18 height 13
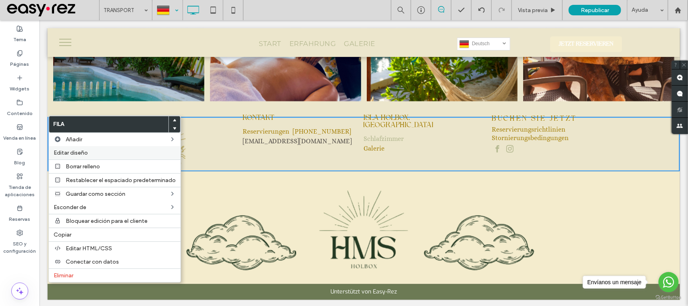
click at [89, 148] on div "Editar diseño" at bounding box center [115, 152] width 132 height 13
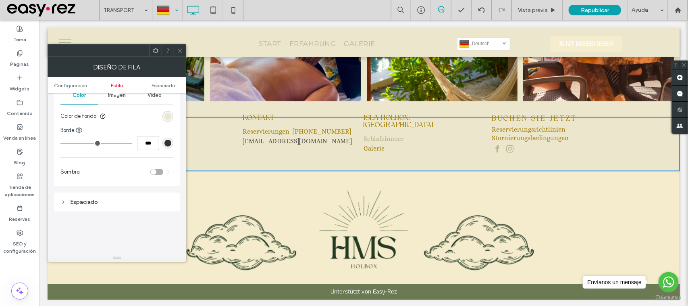
scroll to position [101, 0]
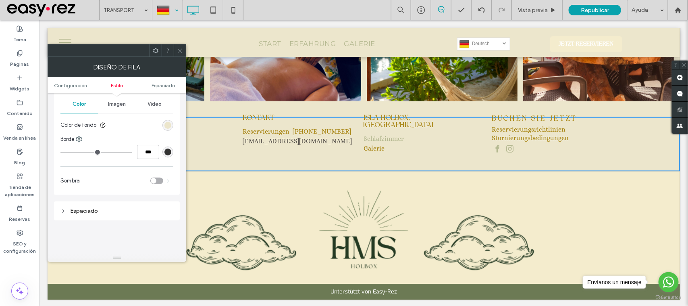
click at [162, 128] on div "rgb(236, 230, 204)" at bounding box center [167, 125] width 11 height 11
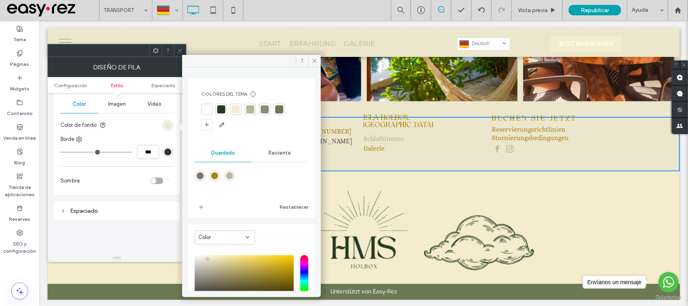
click at [234, 104] on div at bounding box center [235, 109] width 11 height 11
click at [181, 47] on span at bounding box center [180, 50] width 6 height 12
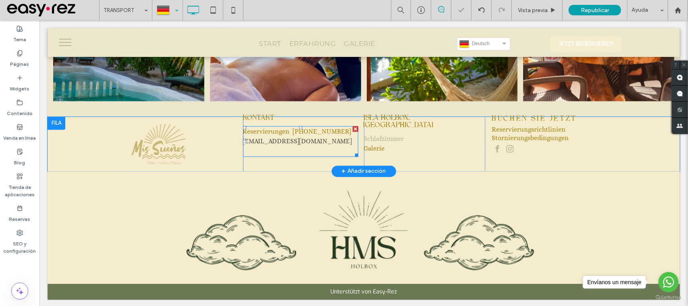
click at [285, 137] on span "[EMAIL_ADDRESS][DOMAIN_NAME]" at bounding box center [297, 141] width 109 height 8
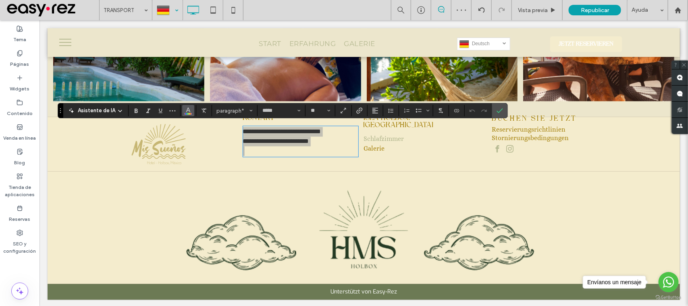
click at [192, 110] on button "Color" at bounding box center [188, 110] width 12 height 11
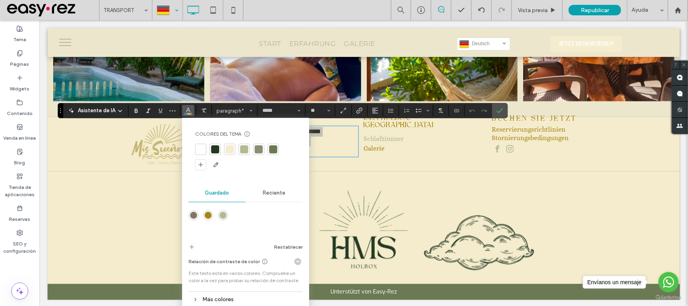
click at [218, 145] on div at bounding box center [215, 148] width 11 height 11
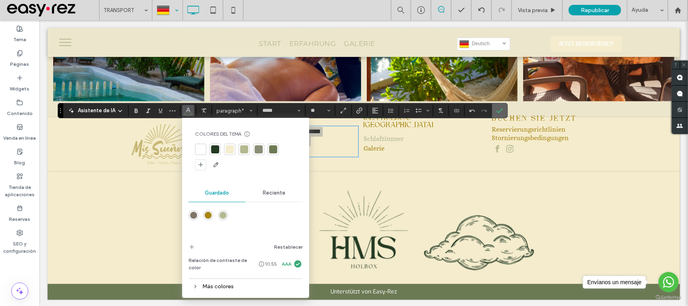
click at [502, 111] on icon "Confirmar" at bounding box center [500, 110] width 6 height 6
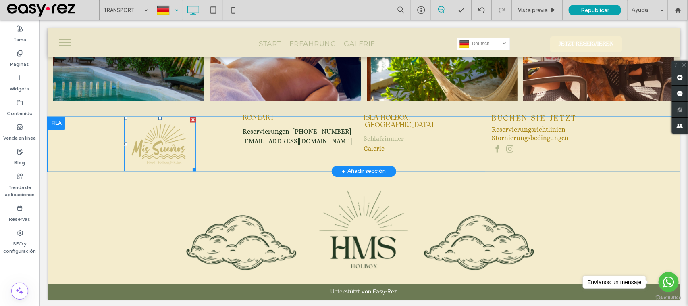
click at [190, 117] on div at bounding box center [193, 119] width 6 height 6
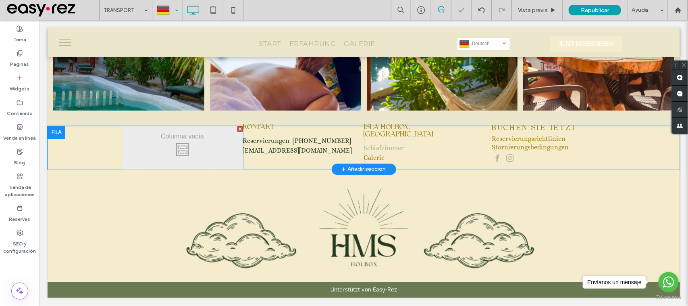
scroll to position [597, 0]
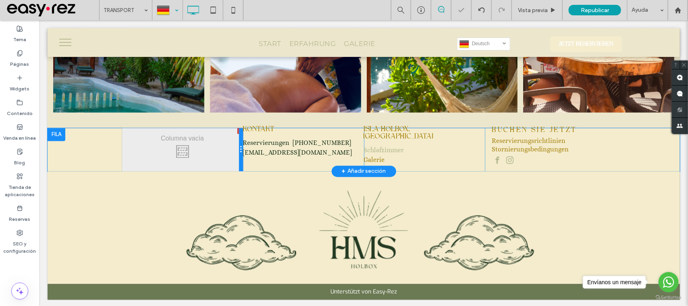
click at [239, 129] on div at bounding box center [241, 149] width 4 height 43
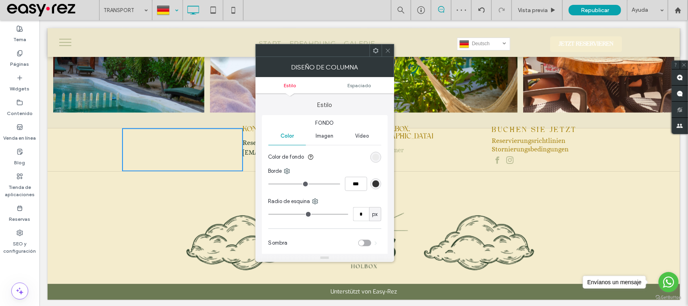
click at [386, 50] on icon at bounding box center [388, 51] width 6 height 6
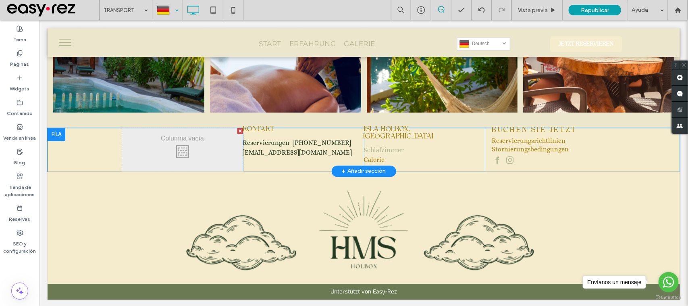
click at [237, 128] on div at bounding box center [240, 131] width 6 height 6
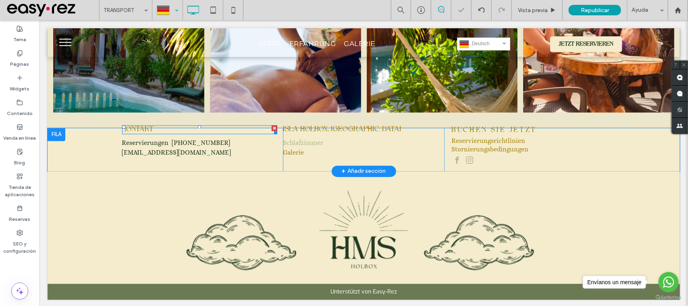
click at [136, 126] on span "KONTAKT" at bounding box center [138, 129] width 32 height 7
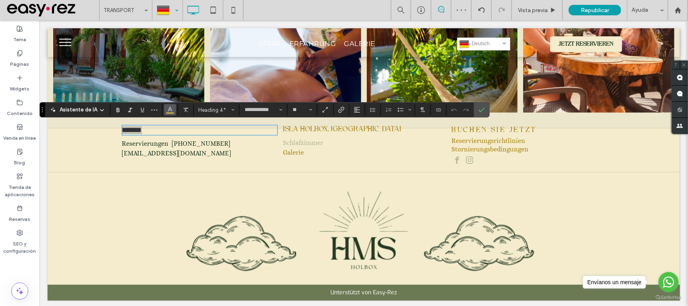
click at [175, 108] on button "Color" at bounding box center [170, 109] width 12 height 11
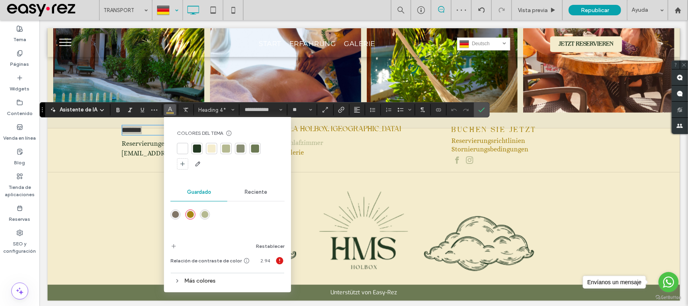
click at [196, 152] on div at bounding box center [197, 148] width 8 height 8
drag, startPoint x: 476, startPoint y: 112, endPoint x: 334, endPoint y: 93, distance: 143.5
click at [476, 112] on label "Confirmar" at bounding box center [482, 109] width 12 height 15
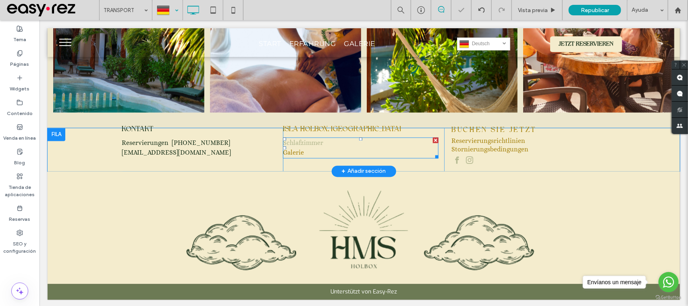
click at [312, 141] on link "Schlafzimmer" at bounding box center [303, 143] width 40 height 8
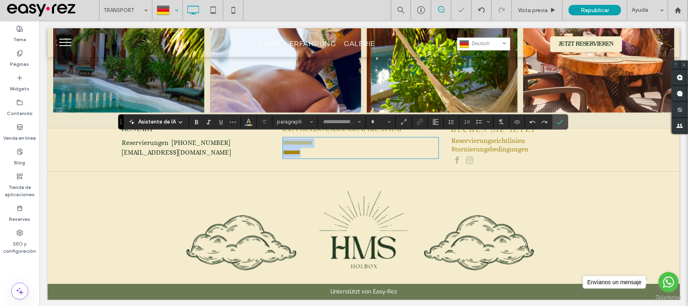
type input "*****"
type input "**"
click at [245, 124] on icon "Color" at bounding box center [248, 121] width 6 height 6
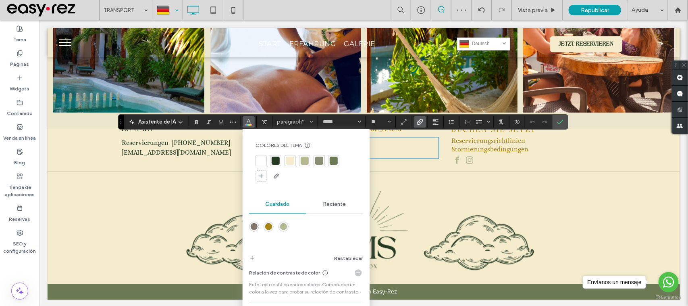
click at [279, 158] on div at bounding box center [275, 160] width 11 height 11
click at [559, 124] on use "Confirmar" at bounding box center [560, 121] width 6 height 5
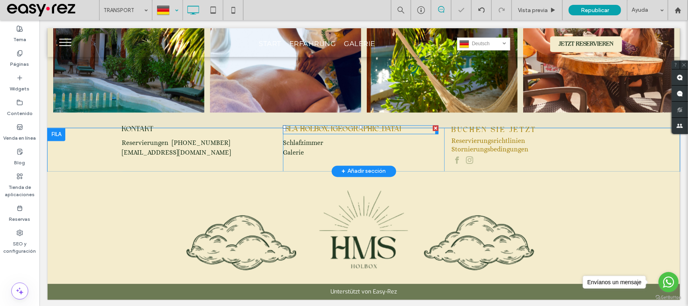
click at [311, 128] on span "ISlA Holbox, Quintana Roo" at bounding box center [342, 129] width 118 height 7
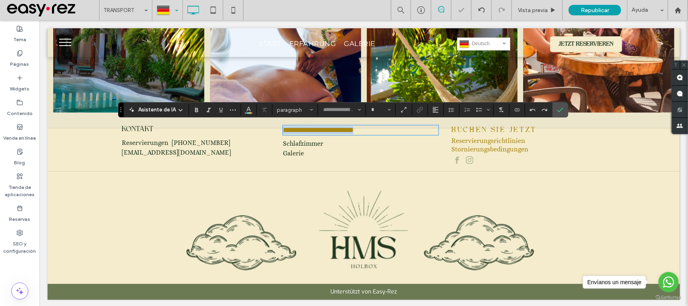
type input "**********"
type input "**"
click at [249, 111] on icon "Color" at bounding box center [248, 109] width 6 height 6
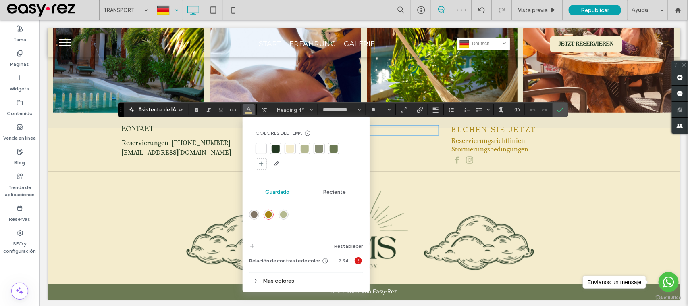
click at [273, 150] on div at bounding box center [276, 148] width 8 height 8
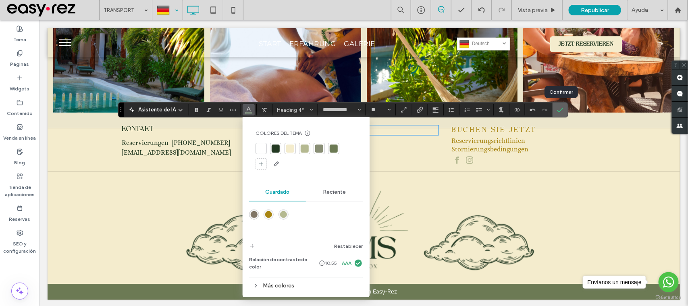
click at [559, 113] on span "Confirmar" at bounding box center [559, 109] width 4 height 15
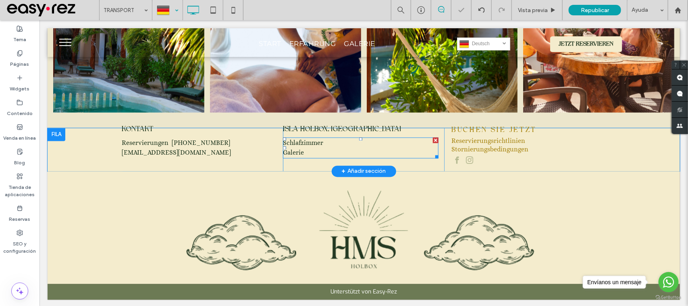
click at [343, 138] on p "Schlafzimmer" at bounding box center [361, 143] width 156 height 10
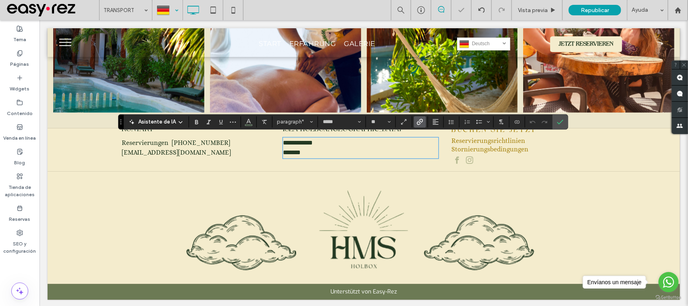
click at [331, 138] on p "**********" at bounding box center [361, 143] width 156 height 10
drag, startPoint x: 331, startPoint y: 139, endPoint x: 258, endPoint y: 135, distance: 73.4
click at [258, 135] on div "**********" at bounding box center [364, 149] width 484 height 43
drag, startPoint x: 311, startPoint y: 151, endPoint x: 264, endPoint y: 146, distance: 47.4
click at [264, 146] on div "**********" at bounding box center [364, 149] width 484 height 43
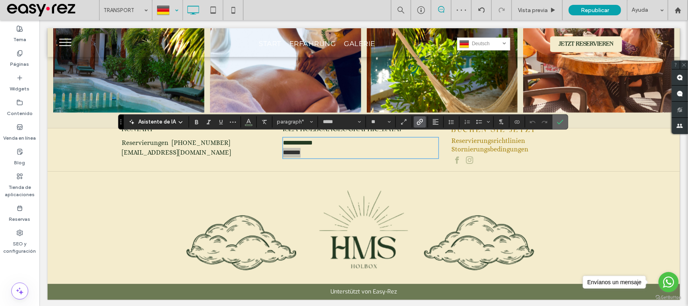
click at [563, 117] on span "Confirmar" at bounding box center [560, 122] width 6 height 14
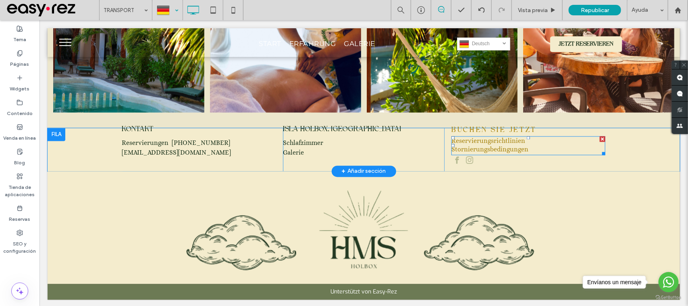
click at [486, 138] on link "Reservierungsrichtlinien" at bounding box center [488, 141] width 74 height 8
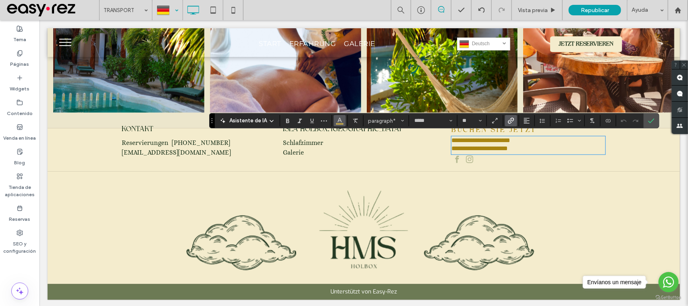
click at [343, 123] on button "Color" at bounding box center [340, 120] width 12 height 11
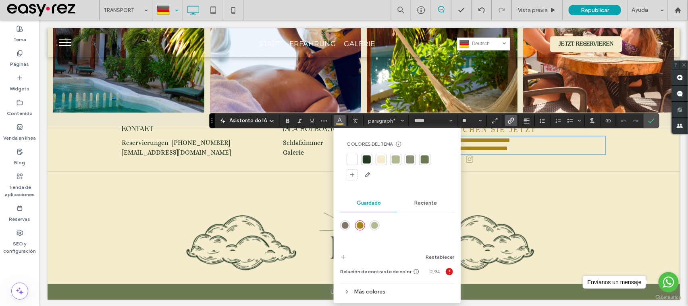
click at [368, 154] on div at bounding box center [366, 159] width 11 height 11
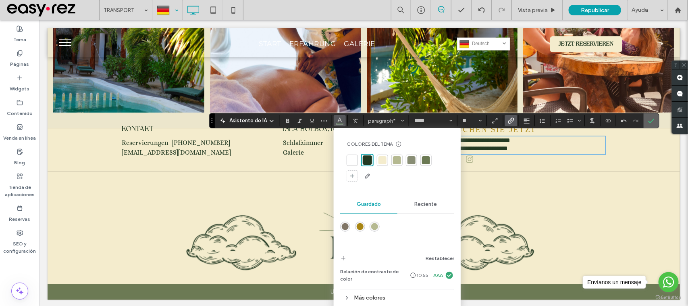
click at [648, 119] on label "Confirmar" at bounding box center [651, 120] width 12 height 15
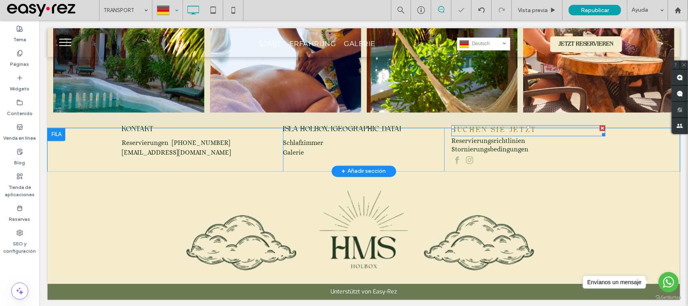
click at [500, 131] on span "BUCHEN SIE JETZT" at bounding box center [493, 130] width 85 height 7
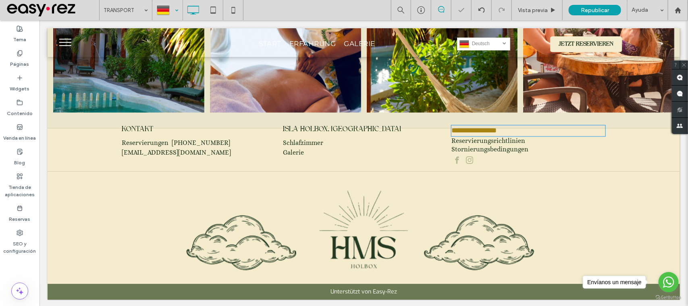
type input "**********"
type input "**"
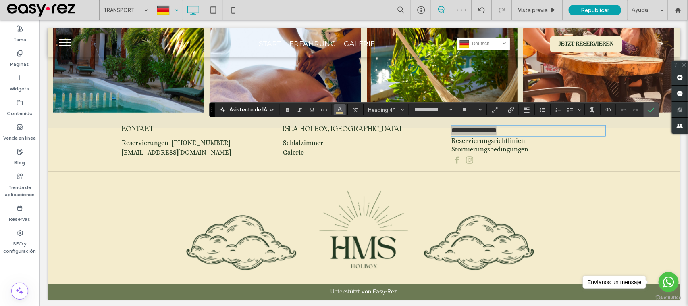
click at [343, 112] on span "Color" at bounding box center [340, 109] width 6 height 10
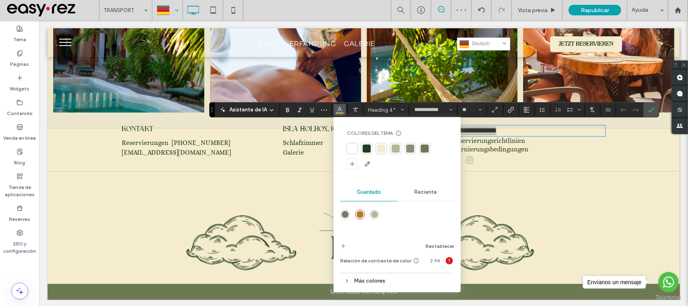
click at [367, 148] on div at bounding box center [367, 148] width 8 height 8
drag, startPoint x: 651, startPoint y: 113, endPoint x: 612, endPoint y: 93, distance: 44.0
click at [651, 113] on icon "Confirmar" at bounding box center [651, 109] width 6 height 6
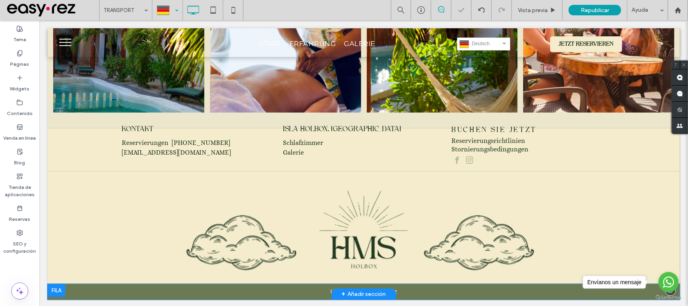
click at [61, 285] on div at bounding box center [56, 289] width 18 height 13
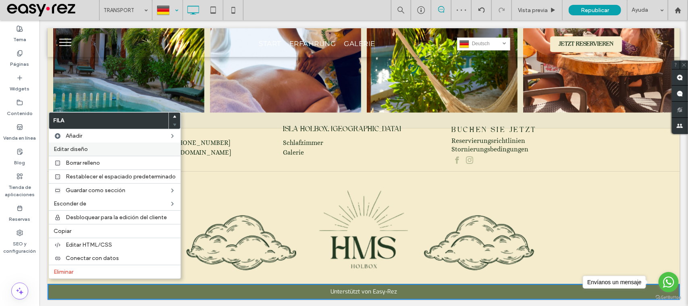
click at [87, 147] on span "Editar diseño" at bounding box center [71, 149] width 34 height 7
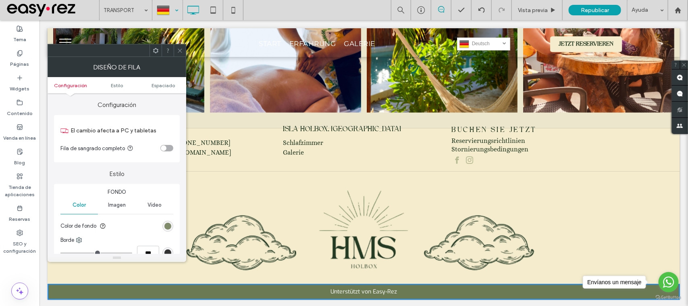
click at [168, 229] on div "rgb(108, 122, 84)" at bounding box center [167, 225] width 7 height 7
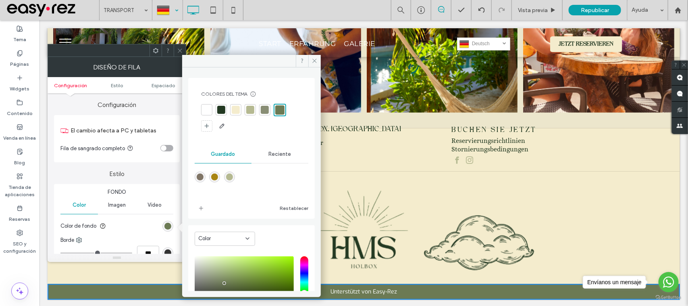
click at [222, 112] on div at bounding box center [221, 110] width 8 height 8
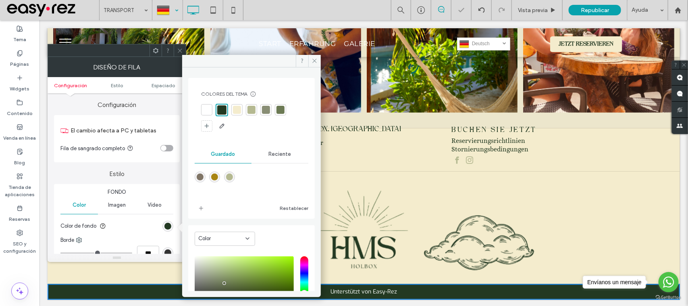
click at [176, 54] on div at bounding box center [180, 50] width 12 height 12
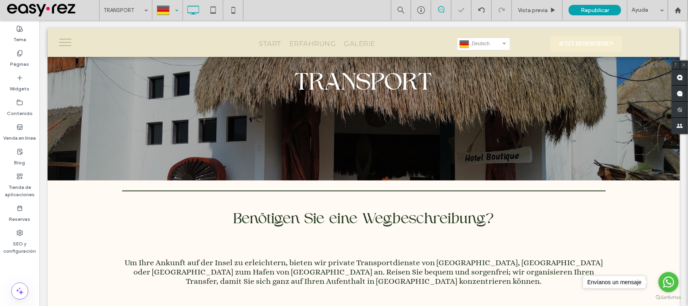
scroll to position [0, 0]
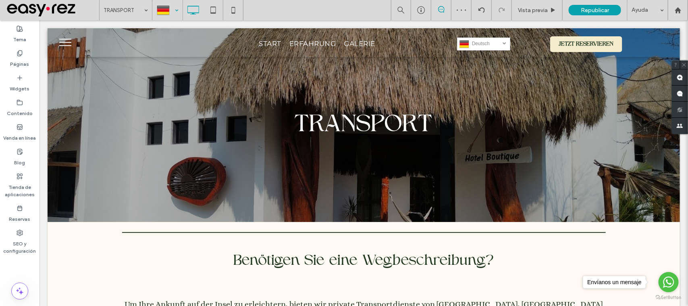
click at [54, 47] on button "menu" at bounding box center [64, 41] width 21 height 21
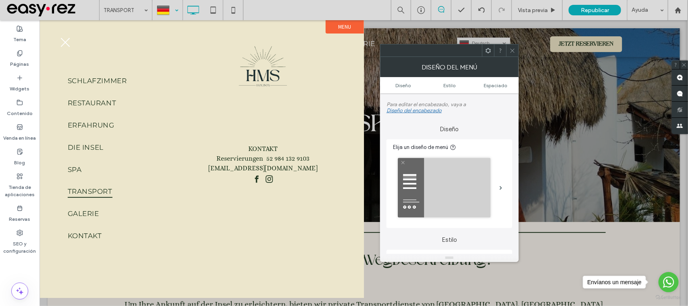
click at [164, 9] on div at bounding box center [167, 9] width 29 height 19
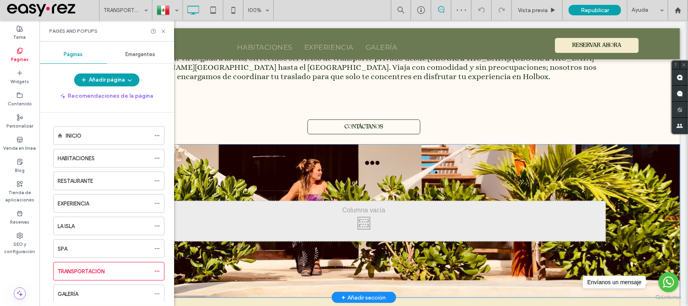
scroll to position [353, 0]
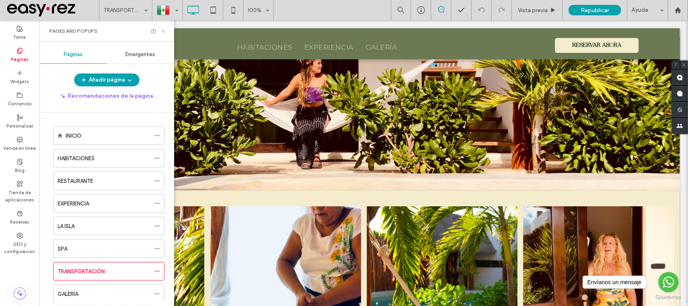
click at [166, 29] on icon at bounding box center [163, 31] width 6 height 6
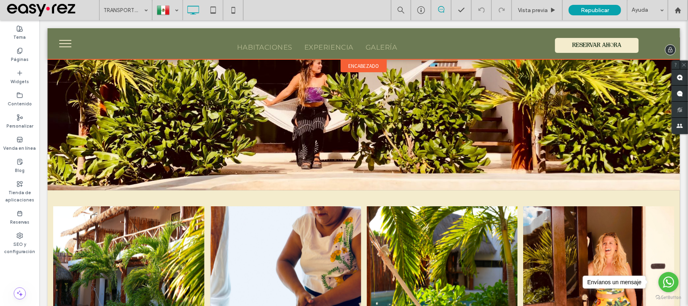
click at [365, 64] on span "encabezado" at bounding box center [363, 65] width 31 height 7
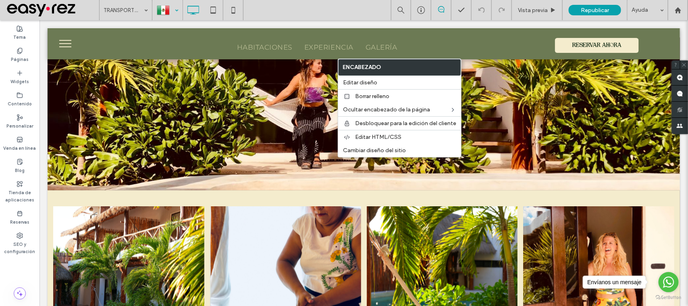
click at [176, 9] on div at bounding box center [167, 9] width 29 height 19
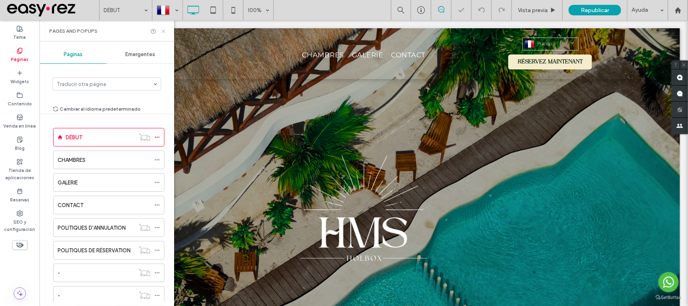
click at [162, 33] on icon at bounding box center [163, 31] width 6 height 6
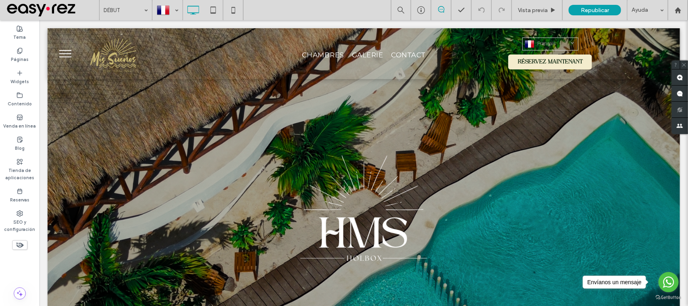
click at [62, 56] on span "menu" at bounding box center [65, 56] width 12 height 1
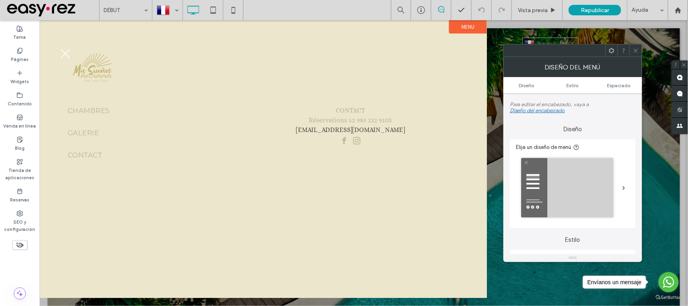
click at [62, 56] on button "menu" at bounding box center [64, 53] width 21 height 21
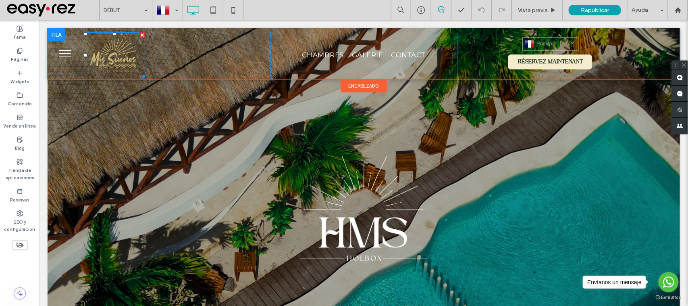
click at [114, 56] on img at bounding box center [113, 55] width 61 height 46
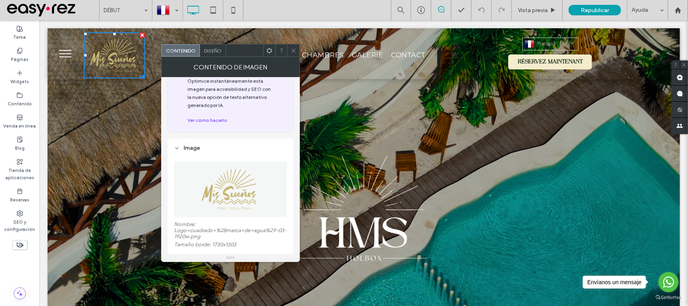
scroll to position [50, 0]
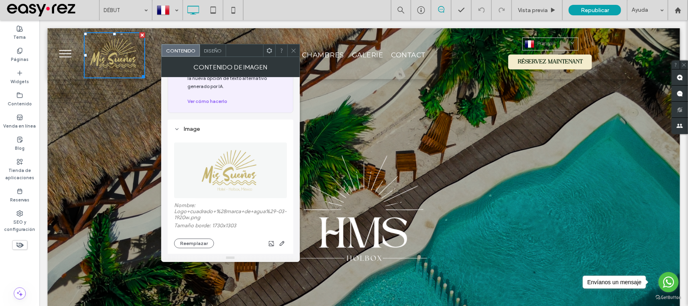
click at [295, 51] on icon at bounding box center [294, 51] width 6 height 6
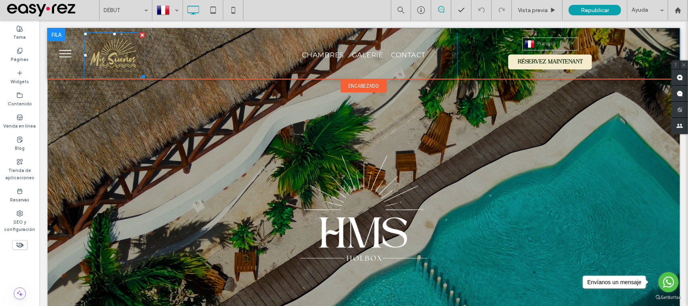
click at [140, 34] on div at bounding box center [142, 35] width 6 height 6
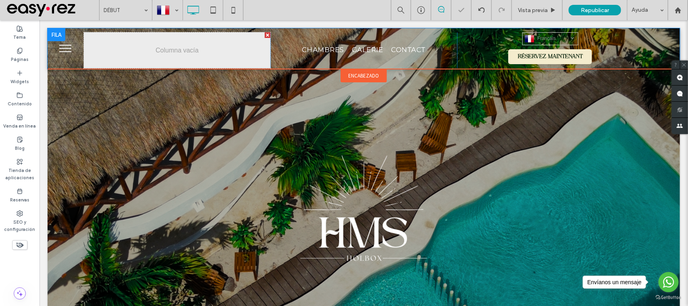
click at [63, 41] on button "menu" at bounding box center [64, 47] width 21 height 21
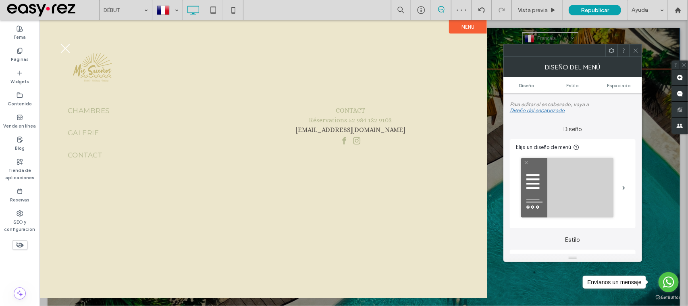
click at [62, 39] on button "menu" at bounding box center [64, 47] width 21 height 21
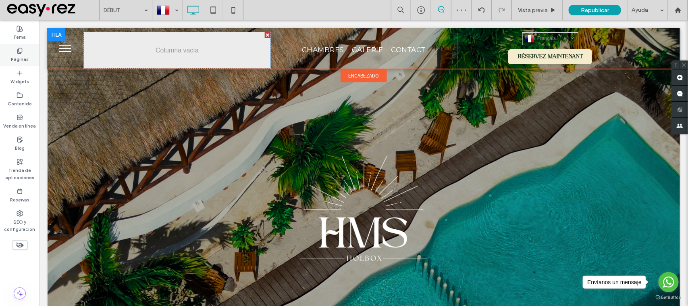
click at [15, 51] on div "Páginas" at bounding box center [19, 55] width 39 height 22
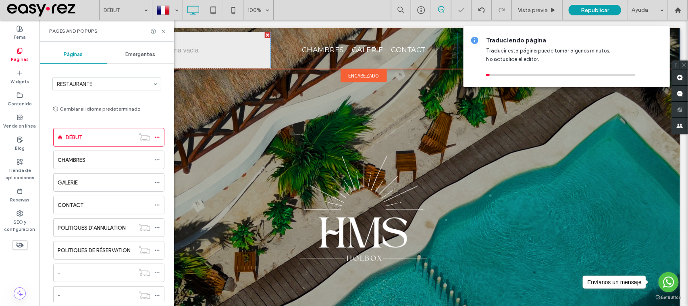
click at [97, 84] on input at bounding box center [105, 84] width 96 height 6
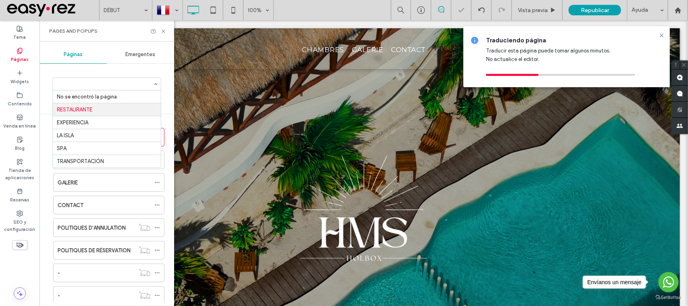
scroll to position [0, 0]
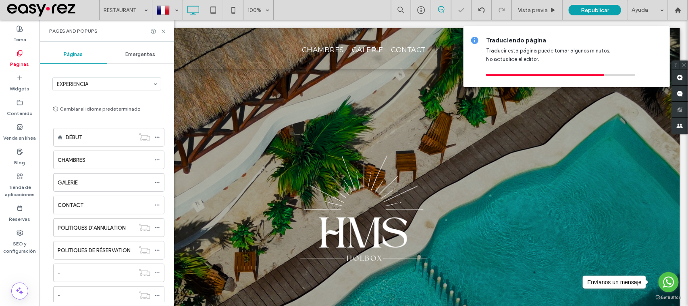
click at [95, 85] on input at bounding box center [105, 84] width 96 height 6
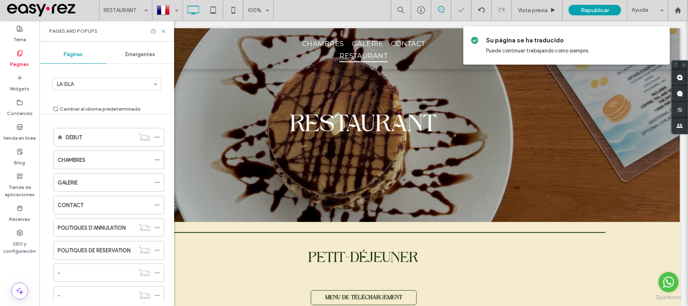
click at [92, 85] on input at bounding box center [105, 84] width 96 height 6
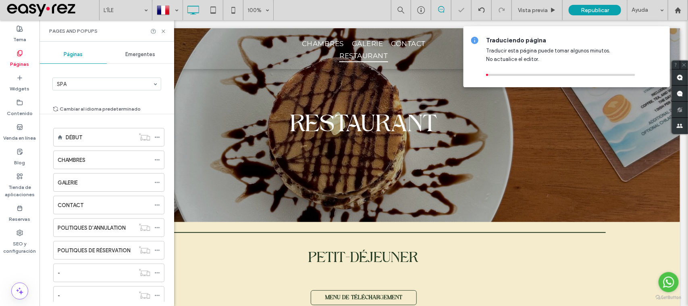
click at [93, 85] on input at bounding box center [105, 84] width 96 height 6
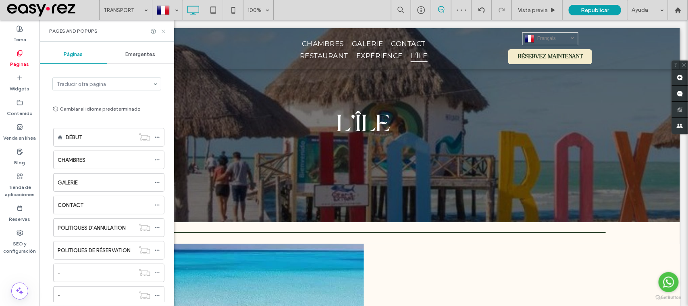
click at [164, 31] on icon at bounding box center [163, 31] width 6 height 6
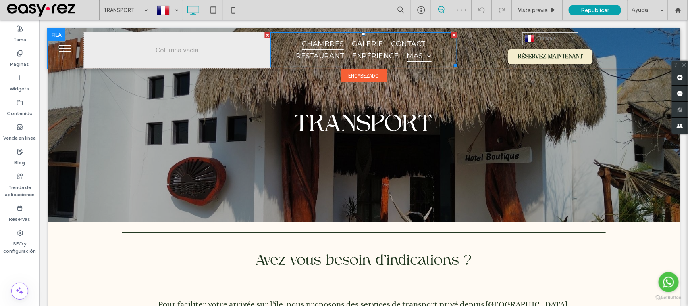
click at [341, 39] on link "CHAMBRES" at bounding box center [322, 43] width 50 height 12
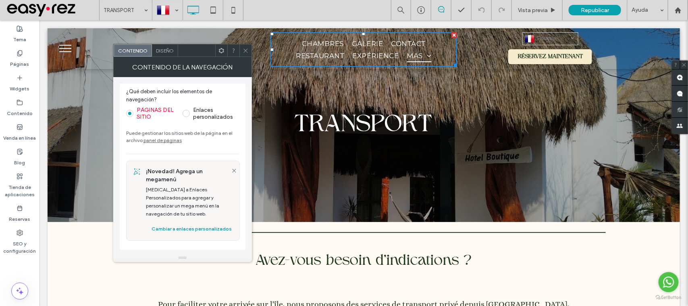
click at [174, 50] on div "Diseño" at bounding box center [165, 50] width 26 height 12
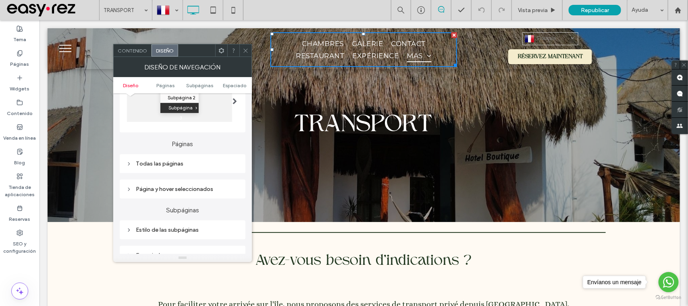
scroll to position [151, 0]
click at [156, 166] on div "Todas las páginas" at bounding box center [182, 163] width 113 height 7
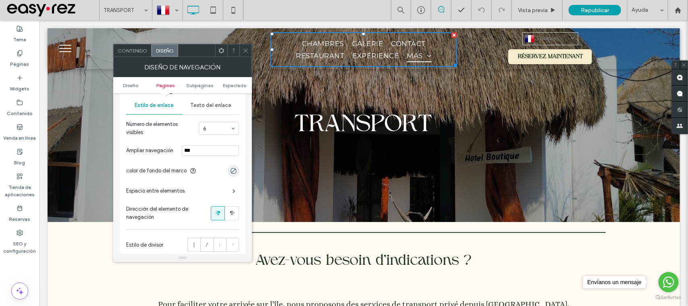
scroll to position [202, 0]
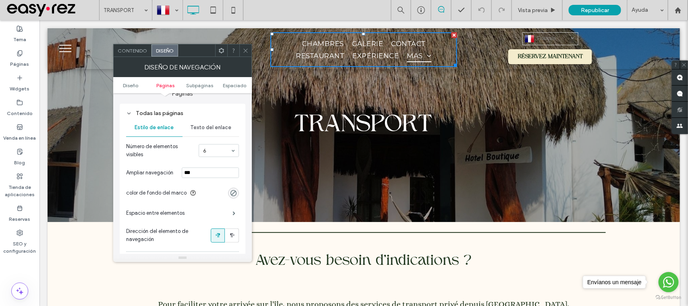
click at [223, 122] on div "Texto del enlace" at bounding box center [211, 127] width 56 height 18
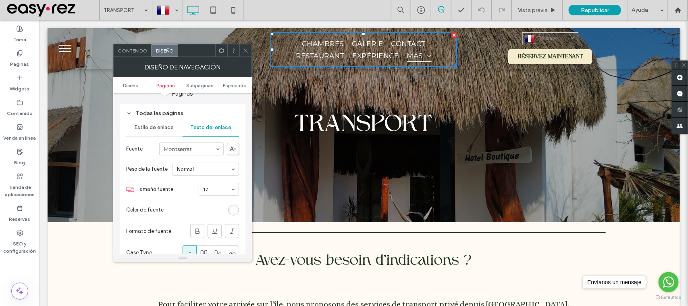
click at [146, 125] on div "Estilo de enlace" at bounding box center [154, 127] width 56 height 18
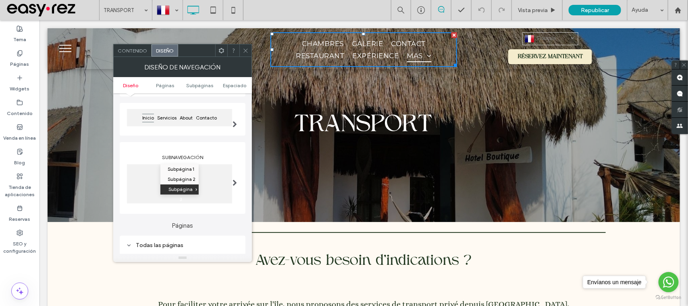
scroll to position [101, 0]
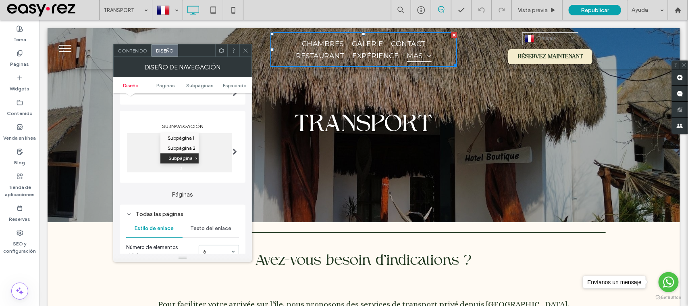
click at [246, 50] on icon at bounding box center [246, 51] width 6 height 6
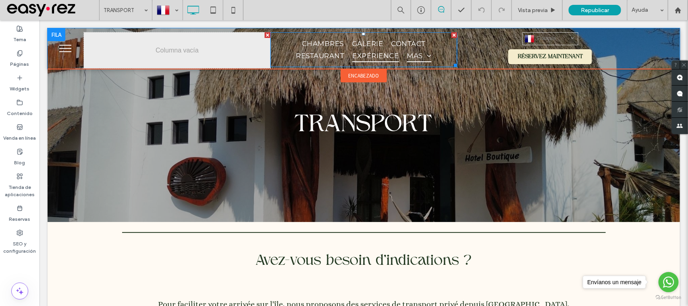
click at [358, 49] on span "EXPÉRIENCE" at bounding box center [375, 55] width 46 height 12
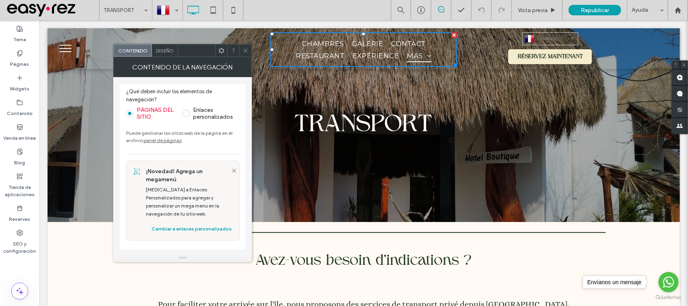
click at [190, 112] on label "Enlaces personalizados" at bounding box center [211, 113] width 56 height 14
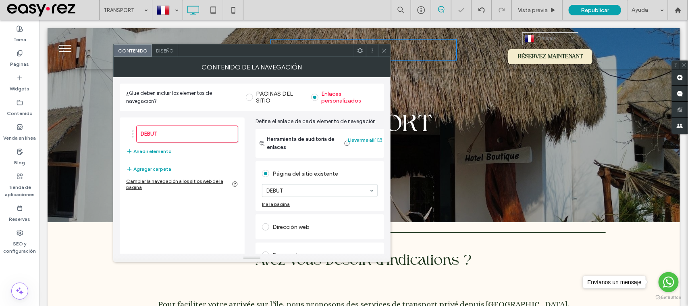
scroll to position [42, 0]
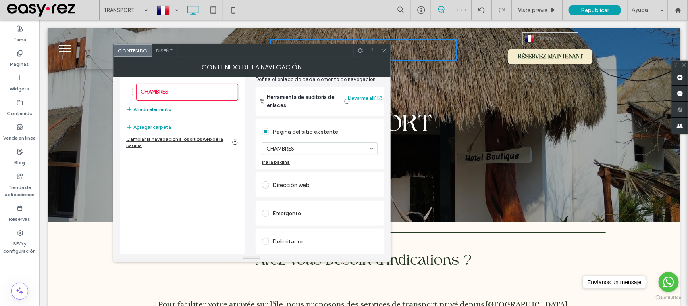
click at [162, 109] on button "Añadir elemento" at bounding box center [149, 109] width 46 height 10
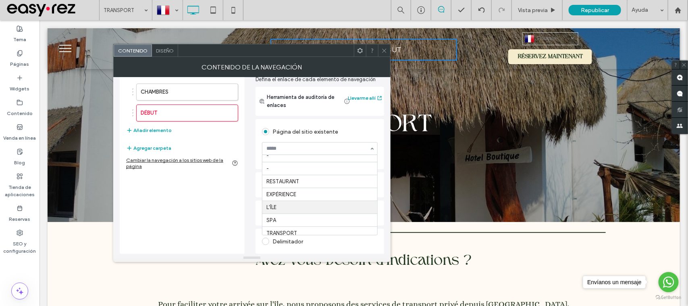
scroll to position [101, 0]
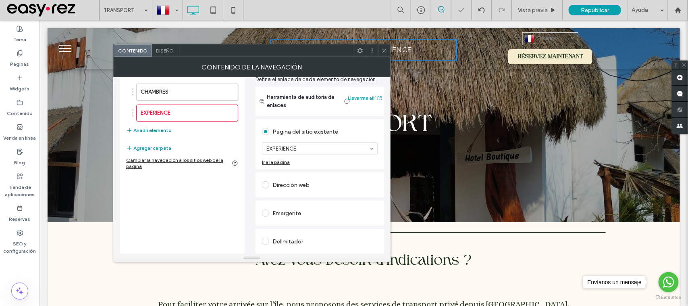
click at [162, 128] on button "Añadir elemento" at bounding box center [149, 130] width 46 height 10
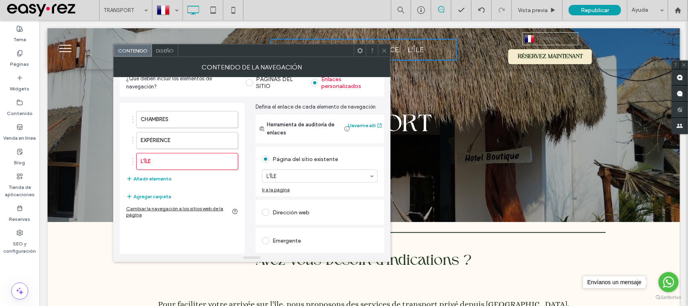
scroll to position [0, 0]
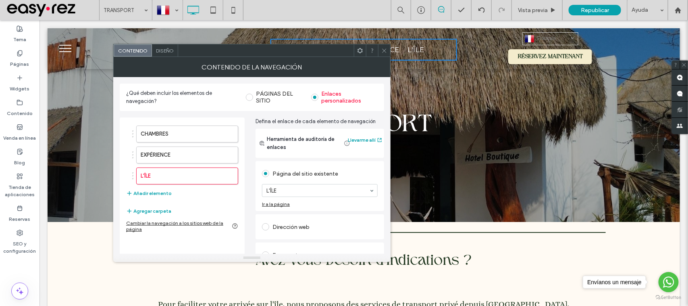
click at [383, 55] on span at bounding box center [384, 50] width 6 height 12
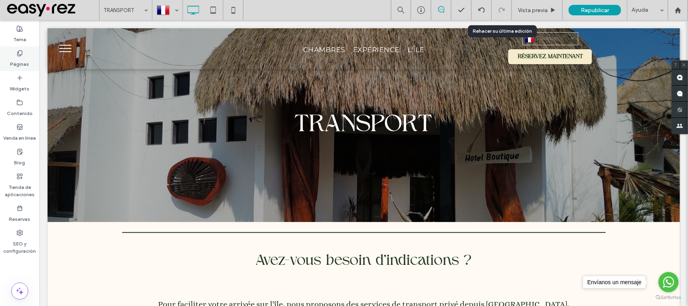
drag, startPoint x: 12, startPoint y: 56, endPoint x: 30, endPoint y: 73, distance: 24.5
click at [12, 56] on label "Páginas" at bounding box center [19, 61] width 19 height 11
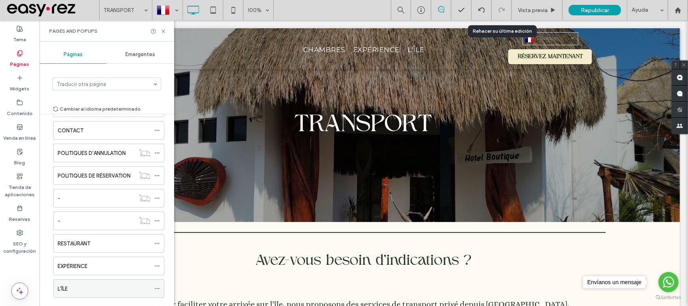
scroll to position [138, 0]
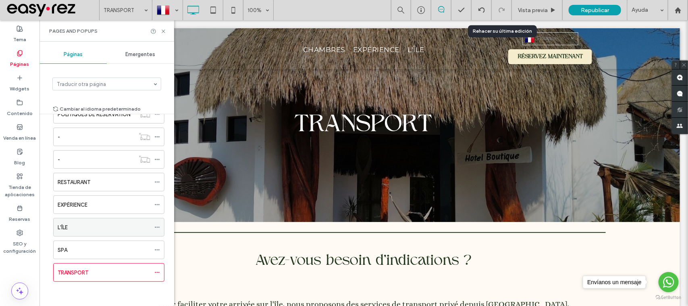
click at [65, 230] on label "L'ÎLE" at bounding box center [63, 227] width 10 height 14
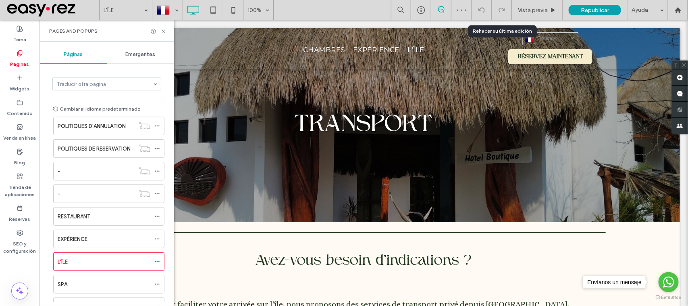
scroll to position [88, 0]
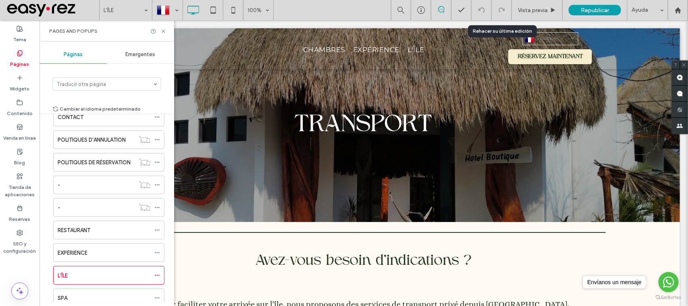
click at [109, 91] on section "Traducir otra página" at bounding box center [106, 83] width 109 height 21
click at [112, 84] on input at bounding box center [105, 84] width 96 height 6
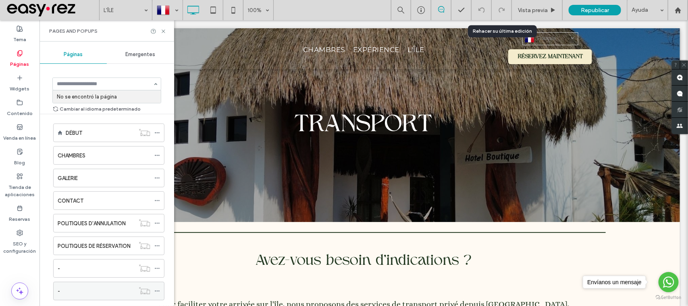
scroll to position [0, 0]
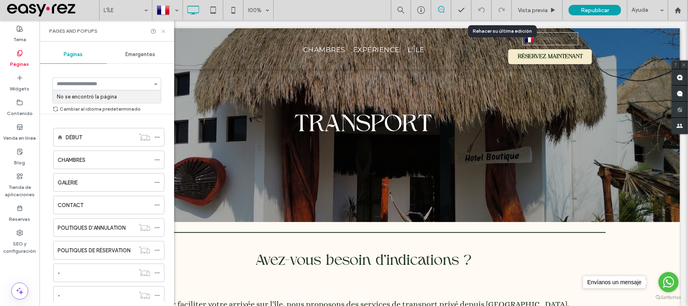
click at [164, 33] on icon at bounding box center [163, 31] width 6 height 6
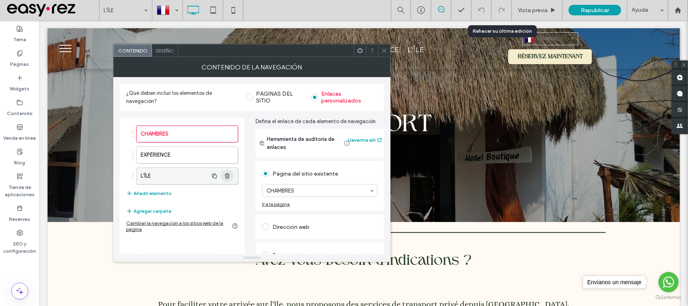
click at [222, 177] on span "button" at bounding box center [227, 175] width 13 height 13
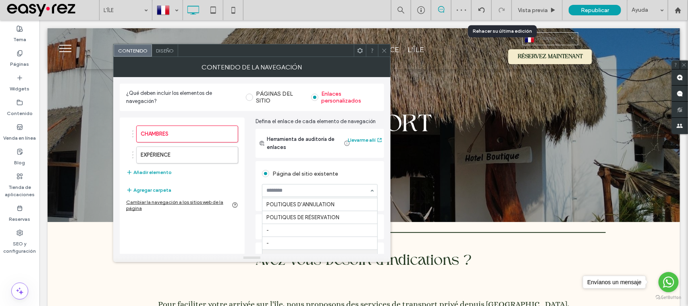
scroll to position [2, 0]
click at [156, 169] on button "Añadir elemento" at bounding box center [149, 172] width 46 height 10
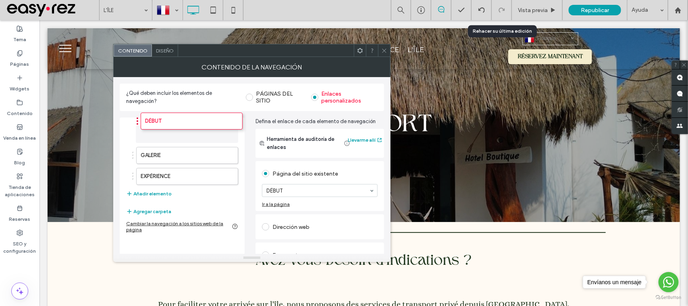
drag, startPoint x: 130, startPoint y: 142, endPoint x: 136, endPoint y: 129, distance: 14.1
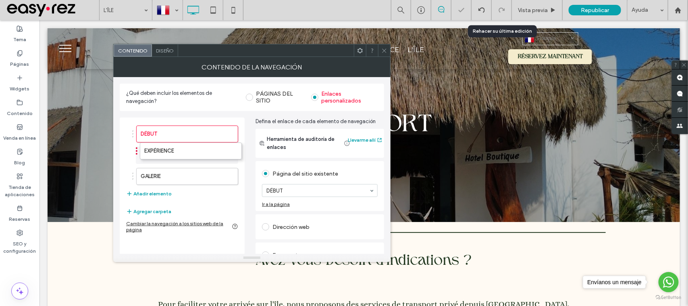
drag, startPoint x: 132, startPoint y: 179, endPoint x: 136, endPoint y: 156, distance: 23.8
click at [383, 52] on use at bounding box center [384, 50] width 4 height 4
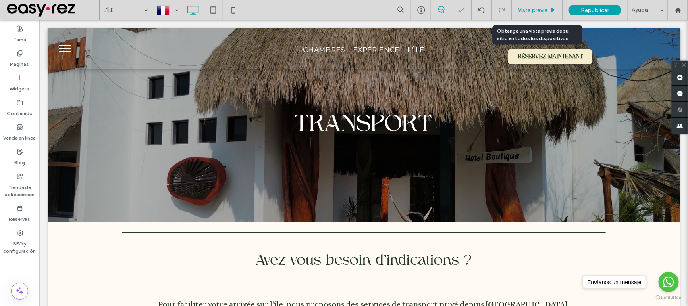
click at [535, 13] on div "Vista previa" at bounding box center [537, 10] width 51 height 20
click at [543, 13] on div "Vista previa" at bounding box center [537, 10] width 51 height 20
click at [531, 10] on span "Vista previa" at bounding box center [533, 10] width 30 height 7
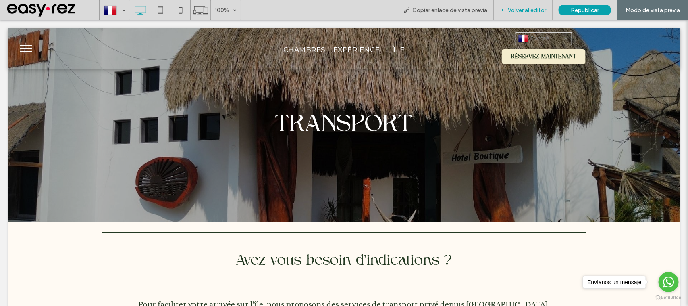
click at [530, 10] on span "Volver al editor" at bounding box center [527, 10] width 38 height 7
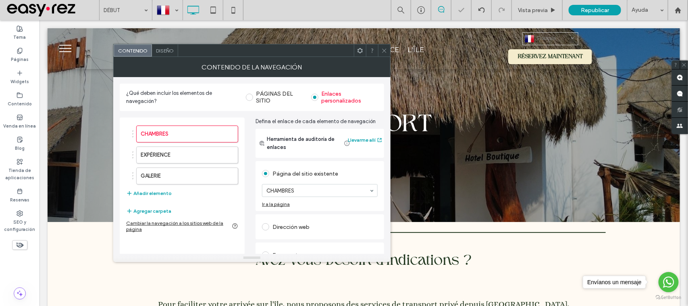
click at [388, 50] on div at bounding box center [384, 50] width 12 height 12
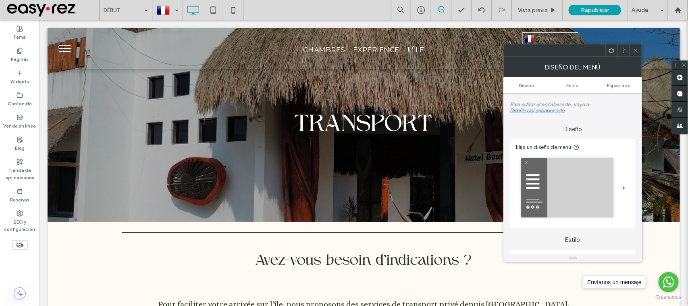
scroll to position [151, 0]
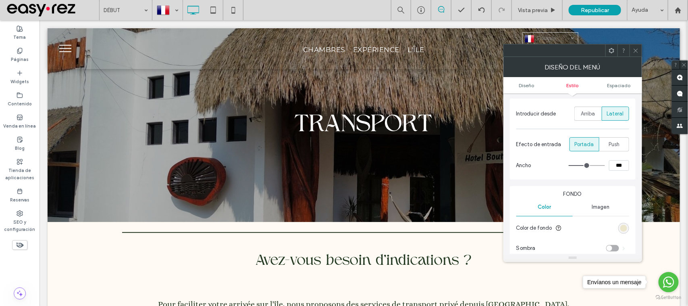
type input "**"
type input "***"
type input "**"
type input "***"
type input "**"
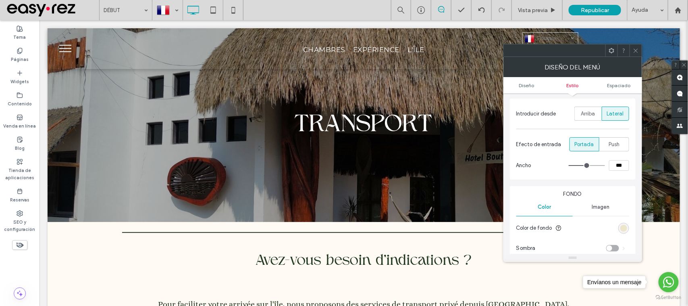
type input "***"
type input "**"
type input "***"
type input "**"
type input "***"
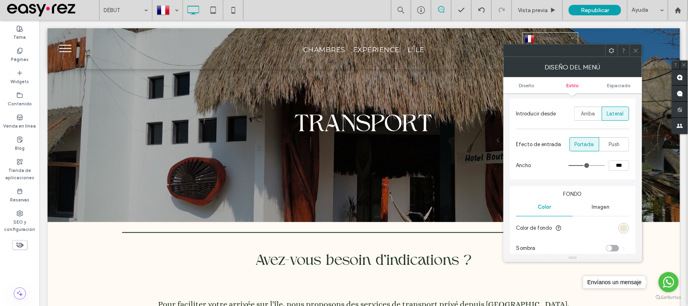
type input "**"
type input "***"
type input "**"
type input "***"
type input "**"
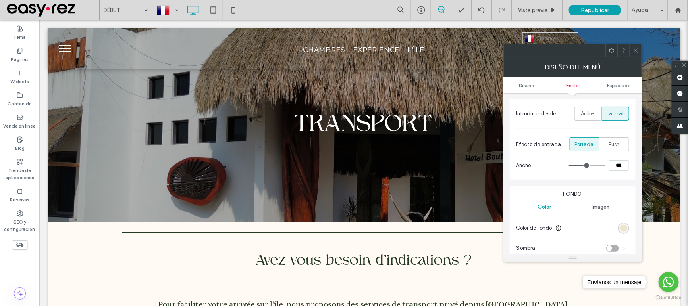
type input "***"
type input "**"
type input "***"
type input "**"
type input "***"
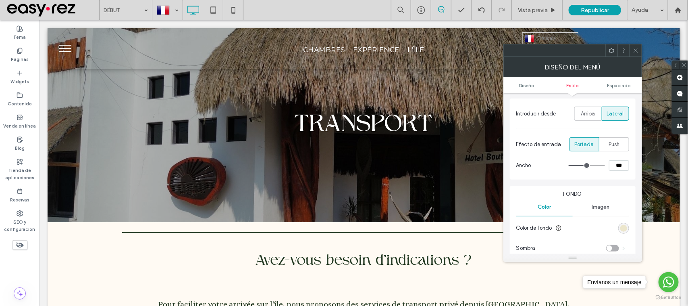
type input "**"
type input "***"
type input "**"
type input "***"
type input "**"
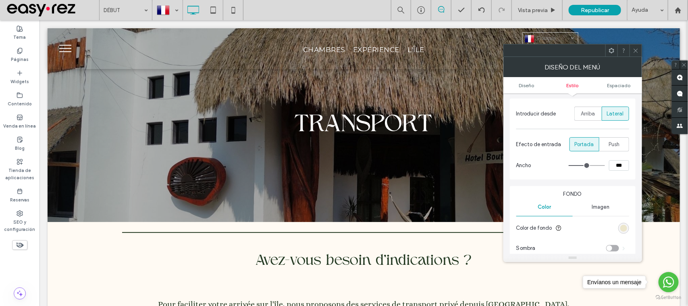
type input "***"
type input "**"
type input "***"
drag, startPoint x: 589, startPoint y: 168, endPoint x: 582, endPoint y: 168, distance: 7.7
type input "**"
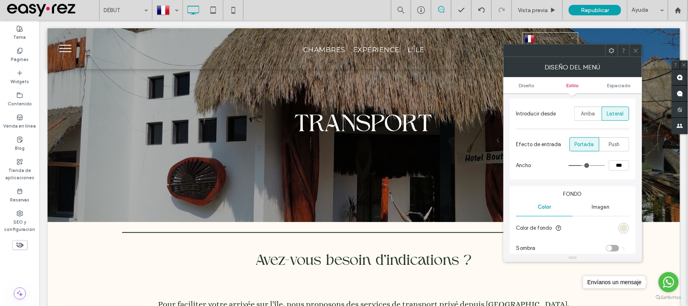
click at [582, 166] on input "range" at bounding box center [587, 165] width 36 height 1
click at [633, 52] on icon at bounding box center [636, 51] width 6 height 6
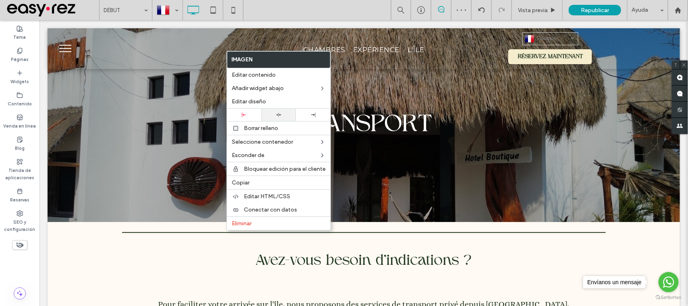
click at [283, 116] on div at bounding box center [279, 114] width 27 height 5
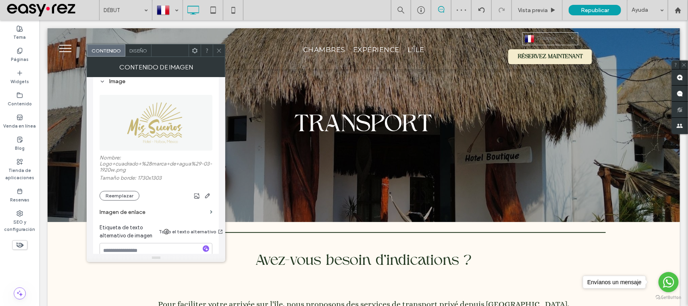
scroll to position [101, 0]
click at [115, 197] on button "Reemplazar" at bounding box center [120, 193] width 40 height 10
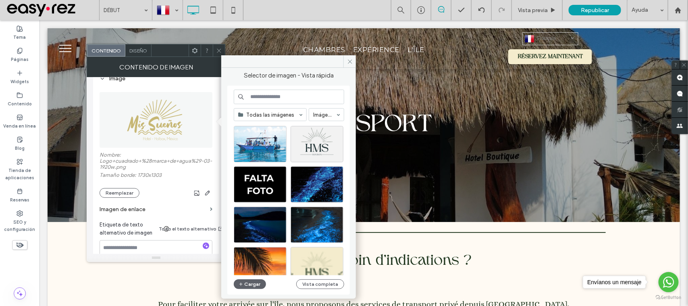
scroll to position [175, 0]
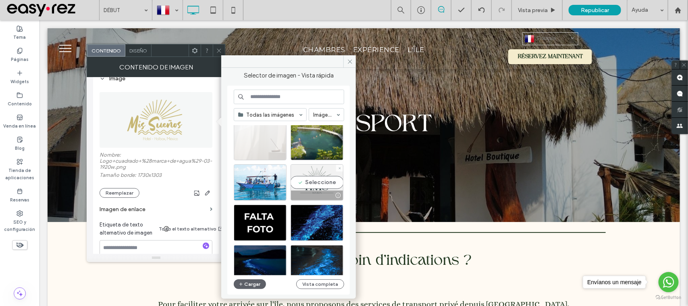
click at [310, 195] on div at bounding box center [317, 195] width 52 height 10
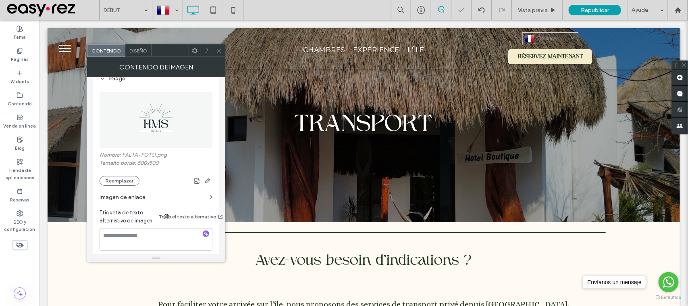
click at [222, 49] on div at bounding box center [219, 50] width 12 height 12
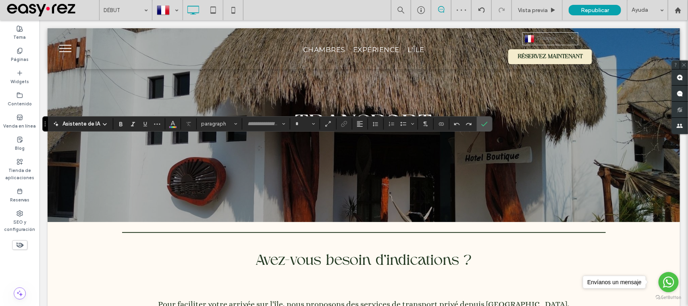
type input "*****"
type input "**"
click at [175, 118] on span "Color" at bounding box center [173, 123] width 6 height 10
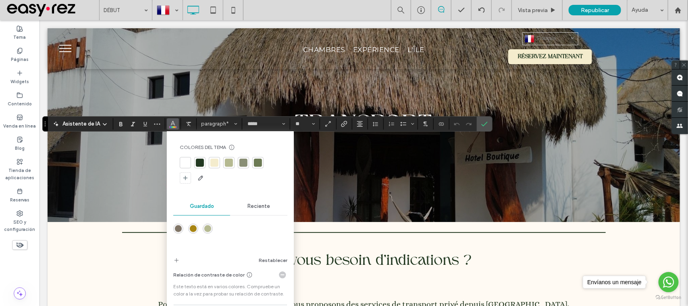
click at [198, 164] on div at bounding box center [200, 162] width 8 height 8
click at [478, 128] on section at bounding box center [484, 123] width 15 height 15
click at [486, 119] on span "Confirmar" at bounding box center [484, 124] width 6 height 14
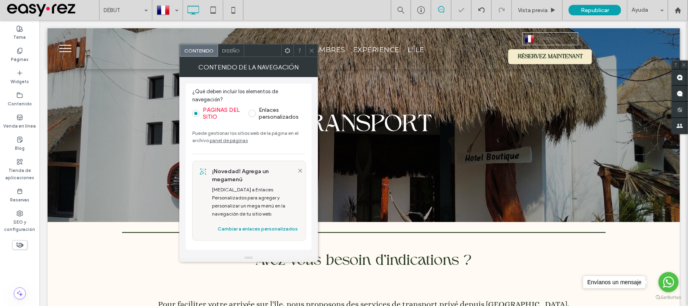
click at [238, 56] on div "Diseño" at bounding box center [231, 50] width 26 height 12
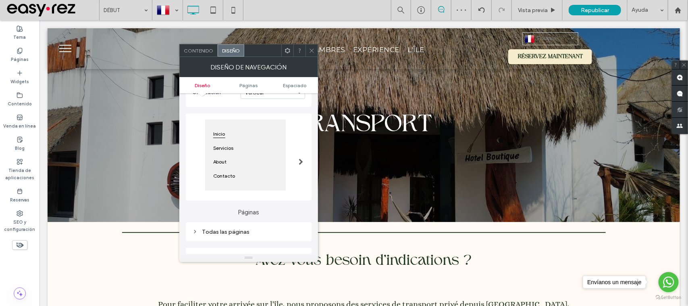
scroll to position [151, 0]
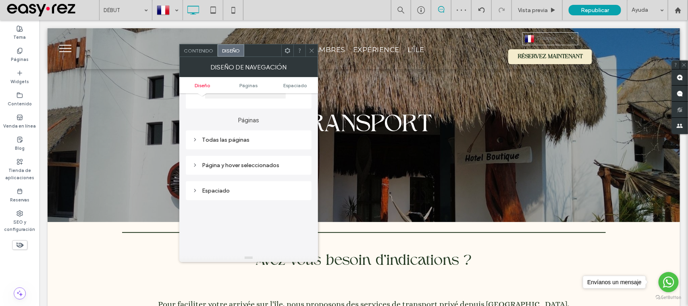
click at [240, 142] on div "Todas las páginas" at bounding box center [248, 139] width 113 height 7
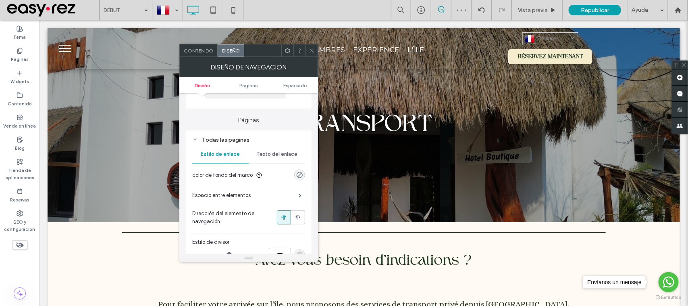
click at [281, 162] on div "Texto del enlace" at bounding box center [277, 154] width 56 height 18
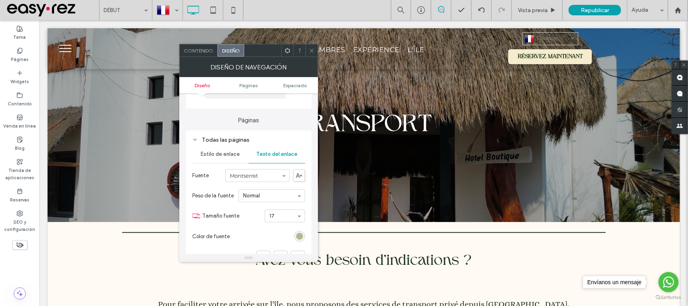
drag, startPoint x: 297, startPoint y: 241, endPoint x: 301, endPoint y: 228, distance: 13.0
click at [297, 239] on div "rgb(181, 185, 145)" at bounding box center [299, 236] width 7 height 7
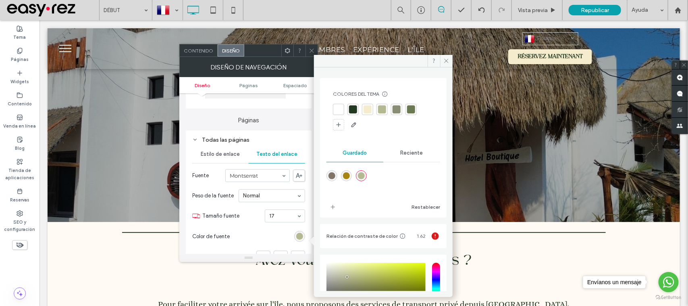
click at [351, 110] on div at bounding box center [353, 109] width 8 height 8
click at [309, 46] on span at bounding box center [312, 50] width 6 height 12
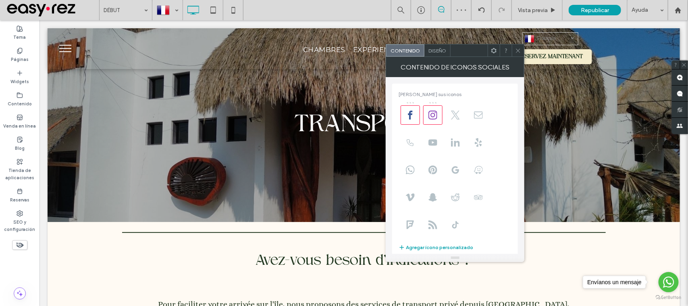
click at [441, 50] on span "Diseño" at bounding box center [437, 51] width 18 height 6
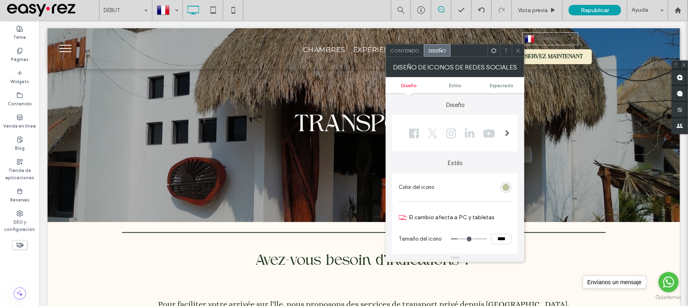
click at [505, 184] on div "rgb(181, 185, 145)" at bounding box center [506, 187] width 7 height 7
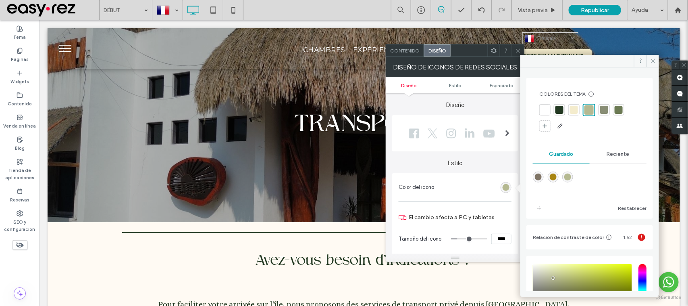
click at [563, 111] on div at bounding box center [559, 109] width 11 height 11
drag, startPoint x: 515, startPoint y: 51, endPoint x: 509, endPoint y: 58, distance: 9.8
click at [516, 51] on icon at bounding box center [518, 51] width 6 height 6
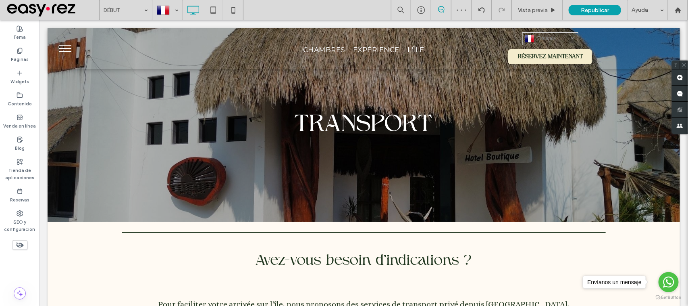
type input "*****"
type input "**"
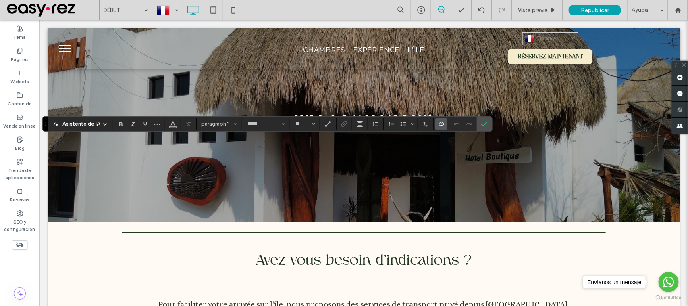
click at [446, 123] on label "Conectar con datos" at bounding box center [441, 123] width 12 height 11
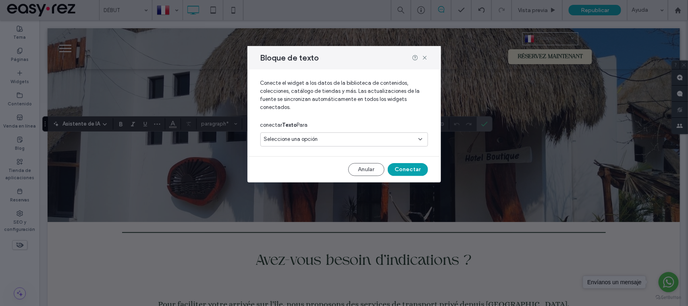
click at [355, 135] on div "Seleccione una opción" at bounding box center [339, 139] width 151 height 8
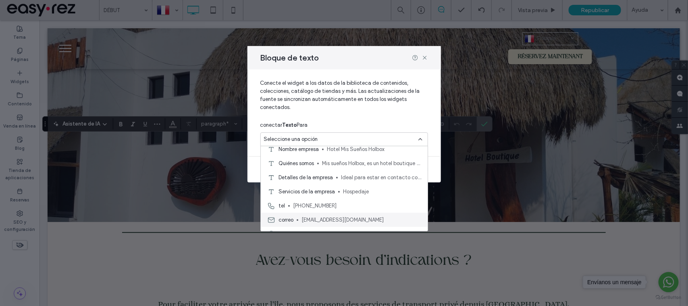
scroll to position [28, 0]
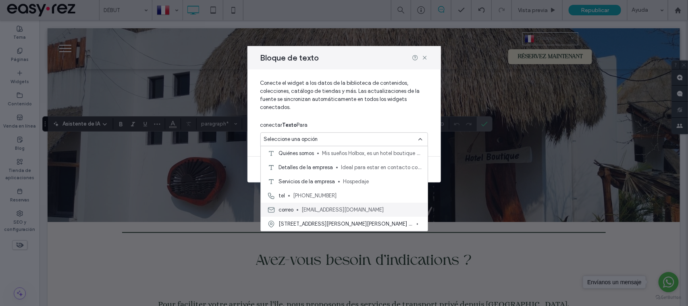
click at [326, 208] on span "[EMAIL_ADDRESS][DOMAIN_NAME]" at bounding box center [361, 210] width 120 height 8
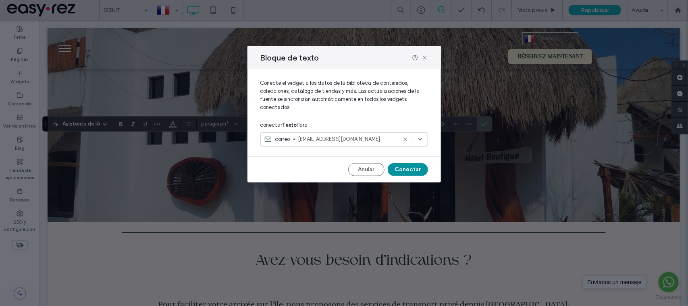
click at [404, 168] on button "Conectar" at bounding box center [408, 169] width 40 height 13
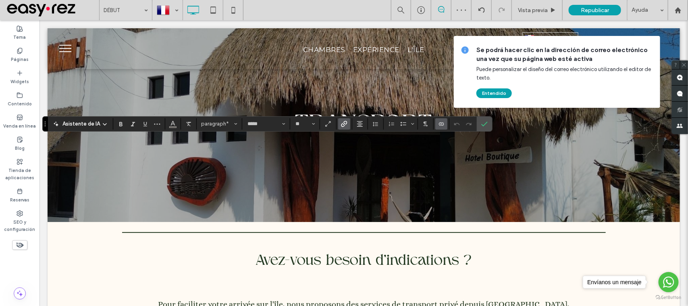
click at [345, 124] on icon "Enlace" at bounding box center [344, 124] width 6 height 6
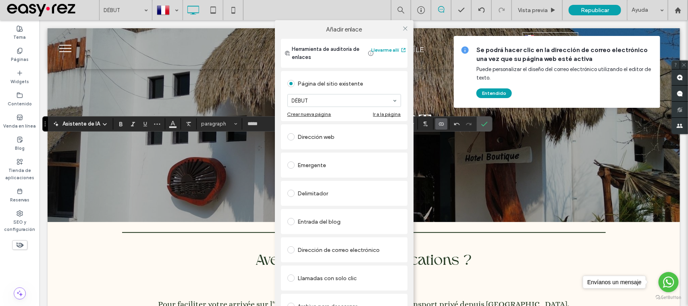
click at [344, 247] on div "Dirección de correo electrónico" at bounding box center [344, 249] width 114 height 13
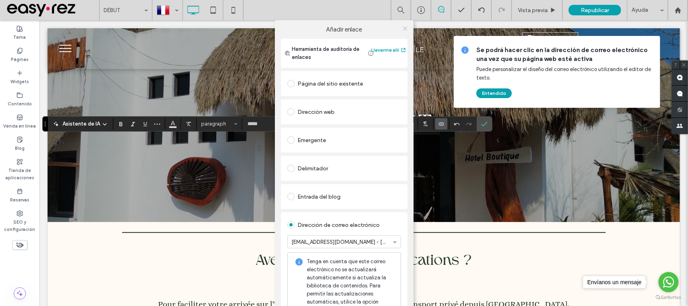
click at [403, 25] on icon at bounding box center [405, 28] width 6 height 6
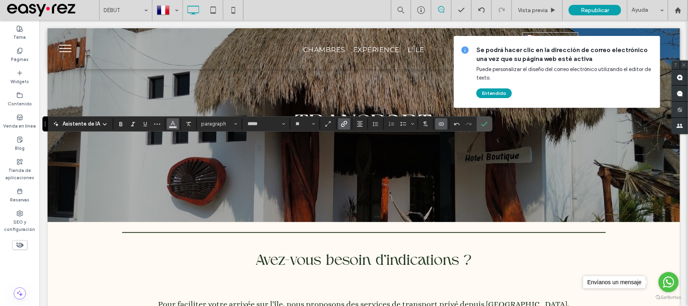
click at [172, 124] on icon "Color" at bounding box center [173, 123] width 6 height 6
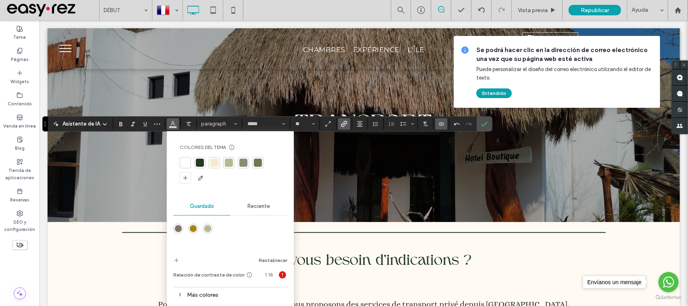
click at [202, 165] on div at bounding box center [200, 162] width 8 height 8
click at [200, 162] on div at bounding box center [200, 162] width 9 height 9
click at [144, 121] on icon "Subrayado" at bounding box center [145, 124] width 6 height 6
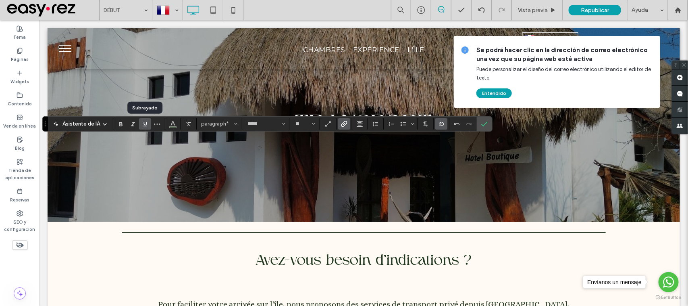
click at [144, 121] on icon "Subrayado" at bounding box center [145, 124] width 6 height 6
click at [489, 124] on label "Confirmar" at bounding box center [484, 123] width 12 height 15
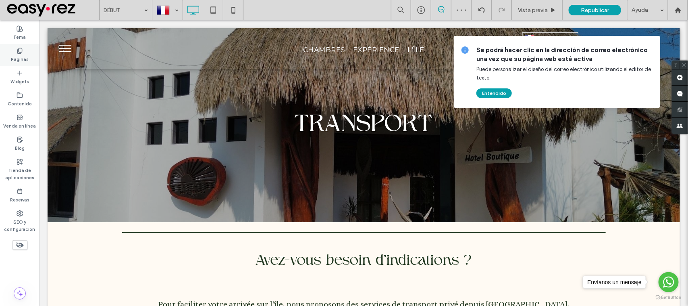
click at [11, 52] on div "Páginas" at bounding box center [19, 55] width 39 height 22
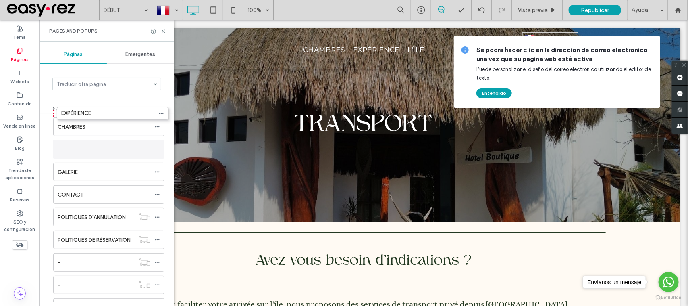
scroll to position [0, 0]
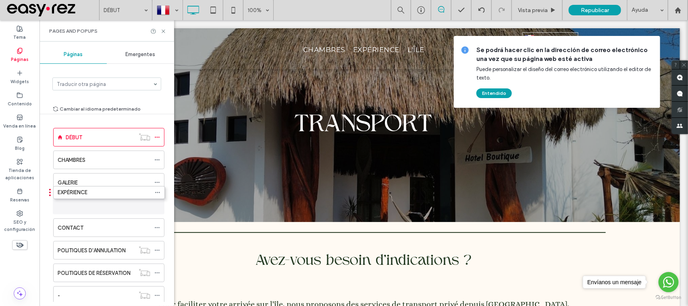
drag, startPoint x: 51, startPoint y: 205, endPoint x: 51, endPoint y: 196, distance: 8.9
drag, startPoint x: 49, startPoint y: 183, endPoint x: 52, endPoint y: 217, distance: 34.5
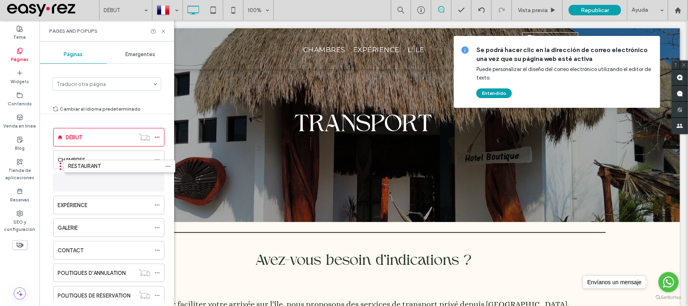
drag, startPoint x: 49, startPoint y: 204, endPoint x: 57, endPoint y: 172, distance: 32.5
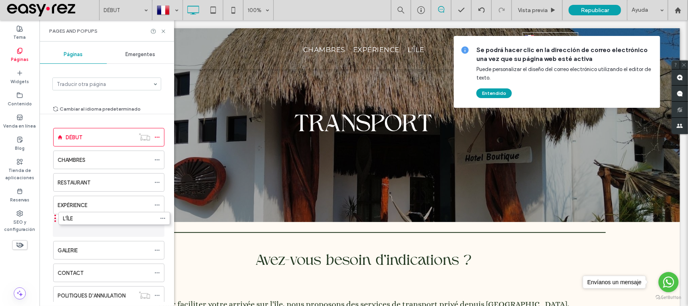
drag, startPoint x: 49, startPoint y: 229, endPoint x: 54, endPoint y: 223, distance: 7.7
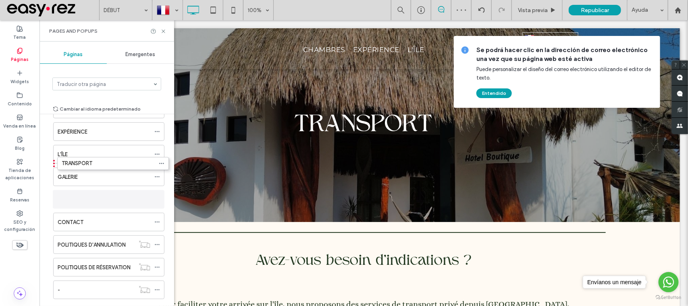
scroll to position [49, 0]
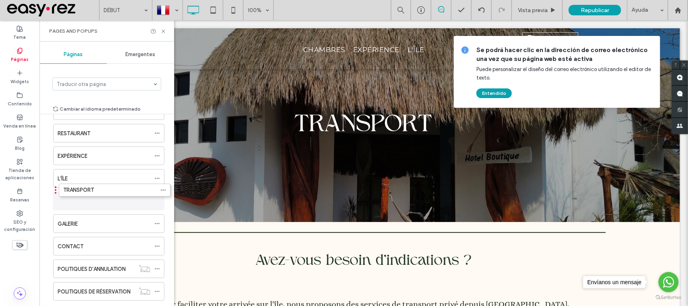
drag, startPoint x: 49, startPoint y: 272, endPoint x: 55, endPoint y: 193, distance: 79.6
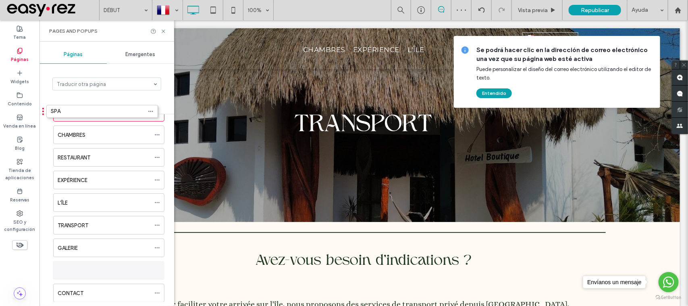
scroll to position [0, 0]
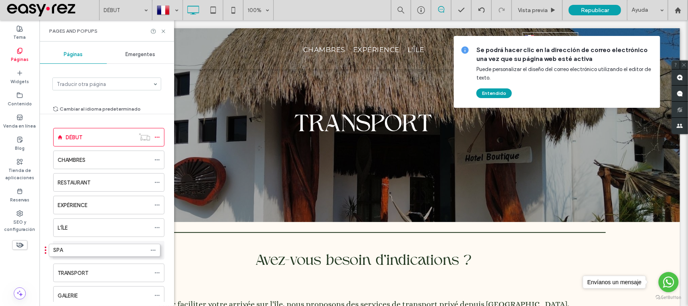
drag, startPoint x: 50, startPoint y: 271, endPoint x: 45, endPoint y: 252, distance: 19.8
click at [162, 29] on icon at bounding box center [163, 31] width 6 height 6
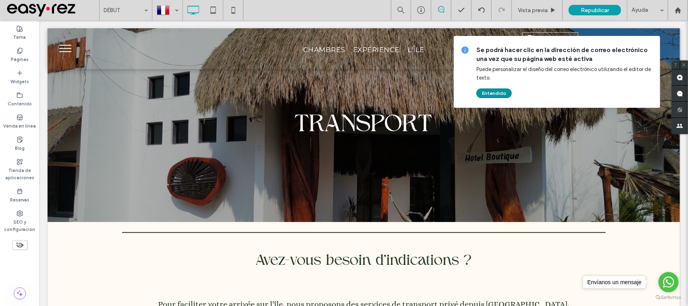
click at [503, 88] on button "Entendido" at bounding box center [493, 93] width 35 height 10
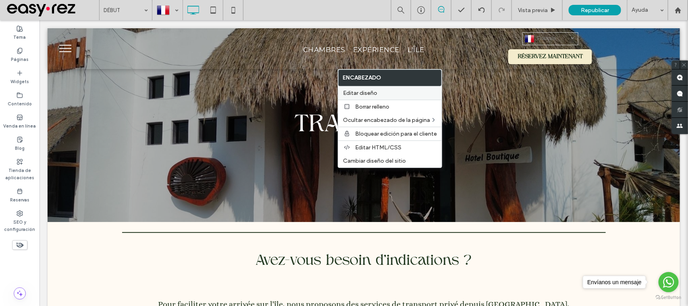
click at [379, 93] on label "Editar diseño" at bounding box center [390, 92] width 94 height 7
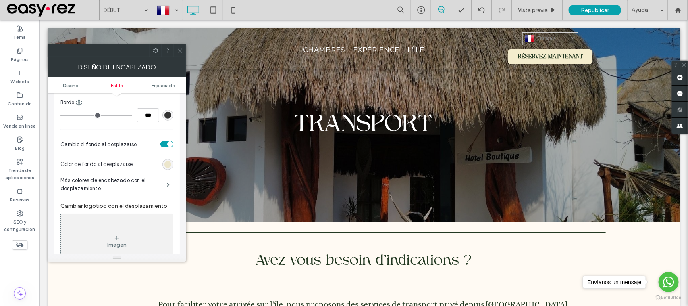
scroll to position [151, 0]
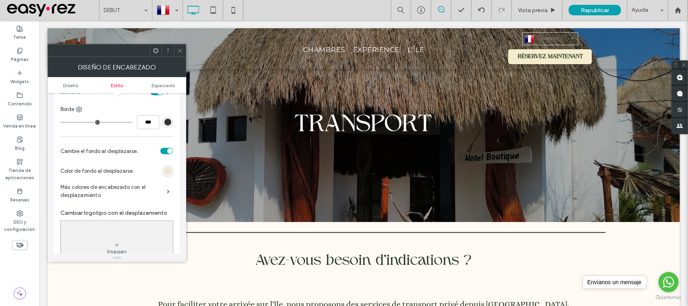
click at [167, 168] on div "rgb(236, 230, 204)" at bounding box center [167, 171] width 11 height 11
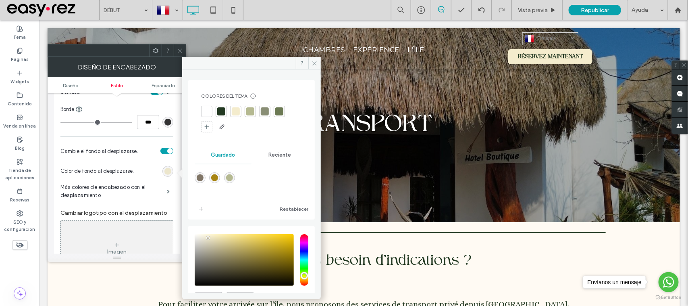
click at [253, 113] on div at bounding box center [250, 111] width 8 height 8
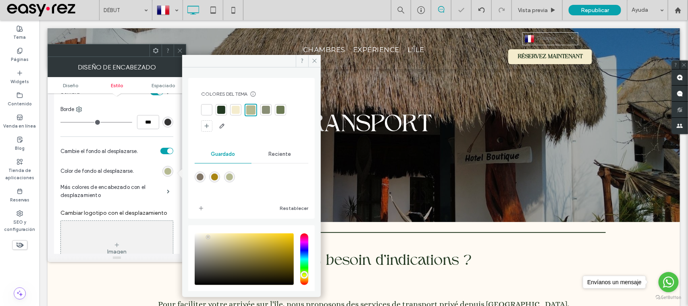
click at [261, 110] on div at bounding box center [265, 109] width 11 height 11
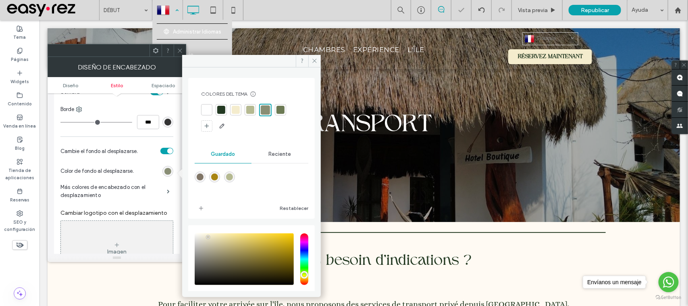
click at [168, 16] on div at bounding box center [167, 9] width 29 height 19
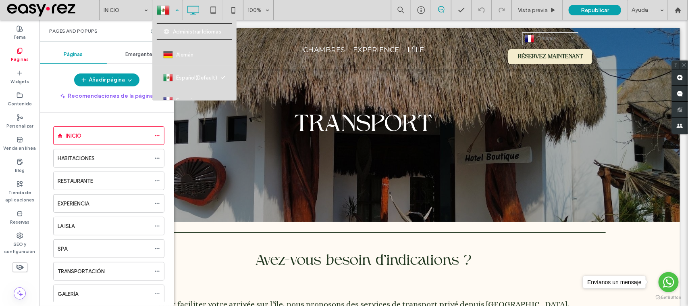
click at [170, 2] on div at bounding box center [167, 9] width 29 height 19
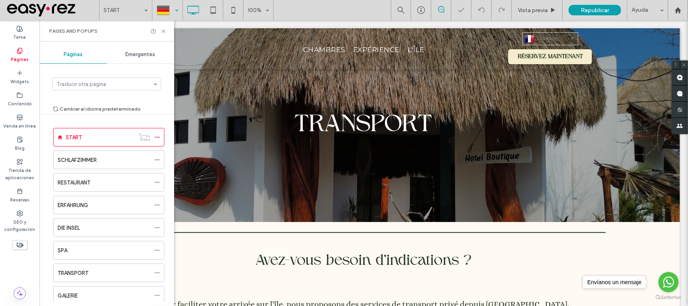
click at [160, 34] on div "Pages and Popups" at bounding box center [106, 30] width 135 height 21
click at [164, 31] on icon at bounding box center [163, 31] width 6 height 6
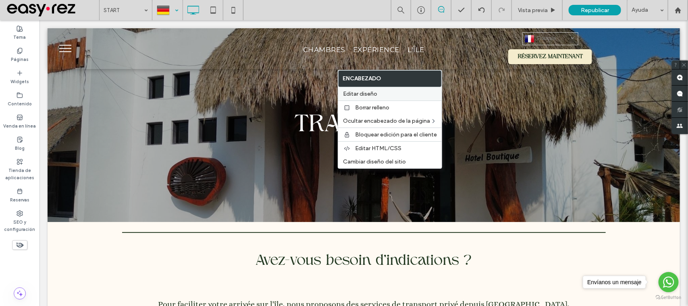
click at [400, 95] on label "Editar diseño" at bounding box center [390, 93] width 94 height 7
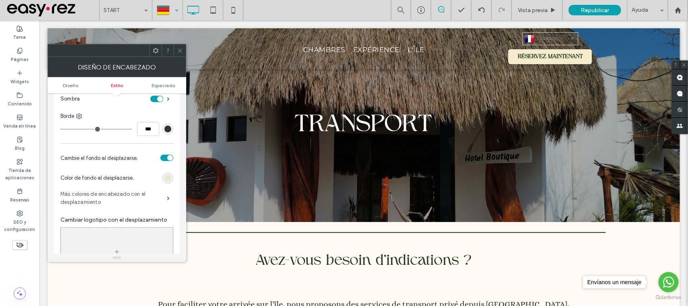
scroll to position [151, 0]
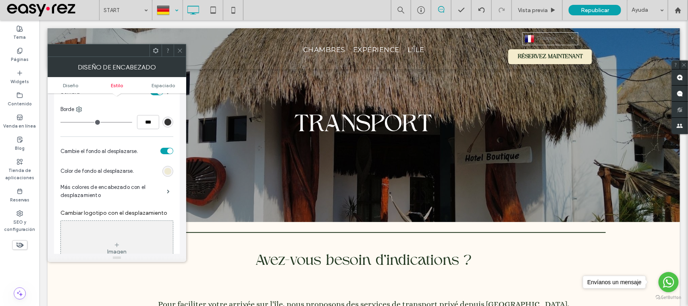
click at [168, 173] on div "rgb(236, 230, 204)" at bounding box center [167, 171] width 7 height 7
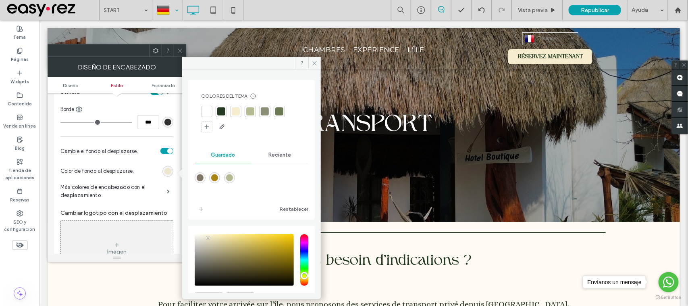
click at [264, 113] on div at bounding box center [265, 111] width 8 height 8
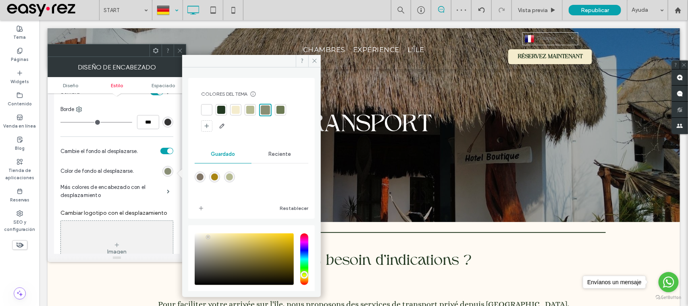
click at [281, 110] on div at bounding box center [280, 110] width 8 height 8
click at [318, 62] on span at bounding box center [314, 61] width 12 height 12
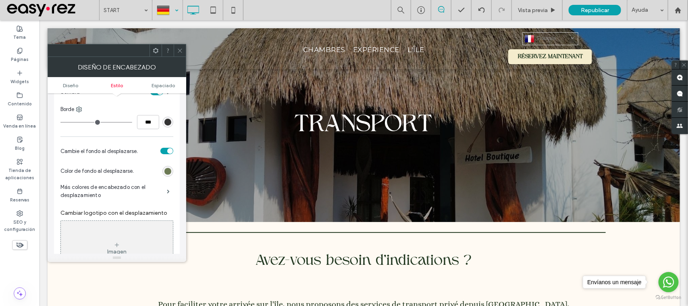
click at [178, 50] on icon at bounding box center [180, 51] width 6 height 6
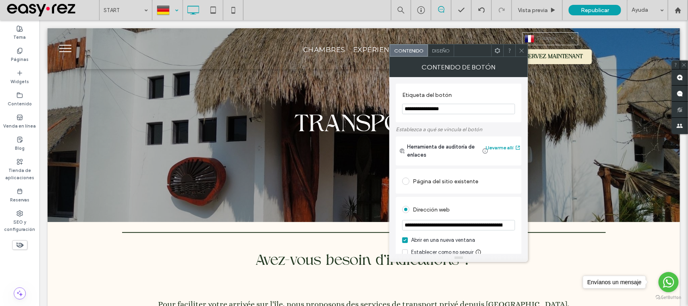
click at [447, 50] on span "Diseño" at bounding box center [441, 51] width 18 height 6
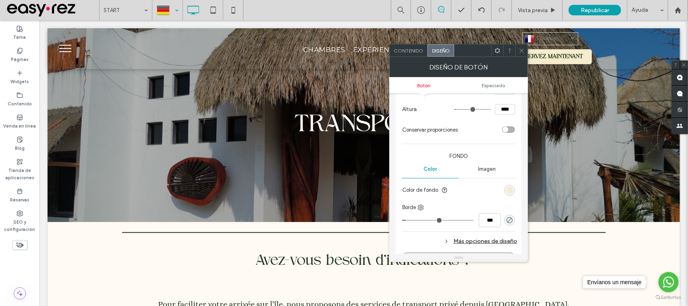
scroll to position [0, 0]
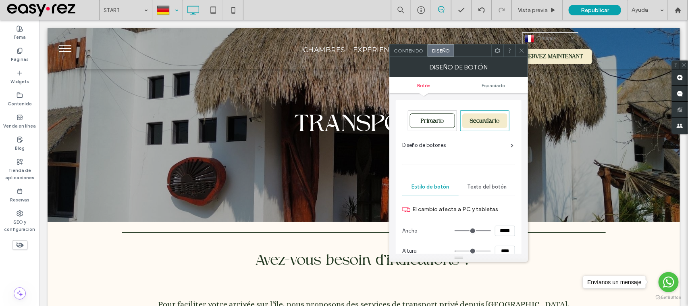
click at [520, 49] on icon at bounding box center [522, 51] width 6 height 6
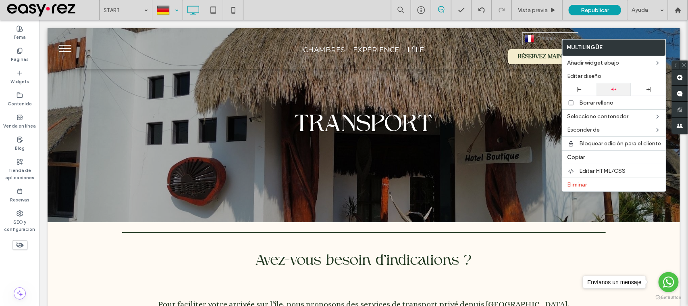
click at [612, 87] on icon at bounding box center [613, 89] width 5 height 5
click at [647, 90] on icon at bounding box center [649, 89] width 4 height 4
click at [582, 90] on div at bounding box center [579, 89] width 27 height 4
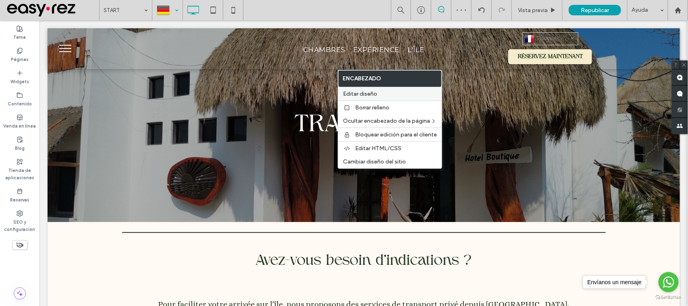
click at [368, 94] on span "Editar diseño" at bounding box center [360, 93] width 34 height 7
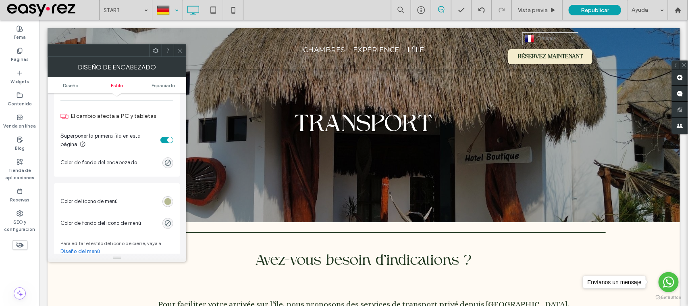
scroll to position [353, 0]
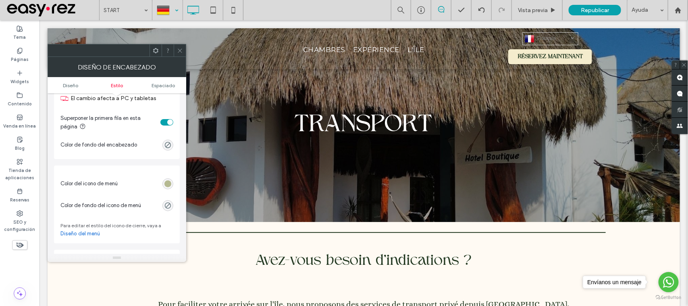
click at [164, 188] on div "rgb(181, 185, 145)" at bounding box center [167, 183] width 11 height 11
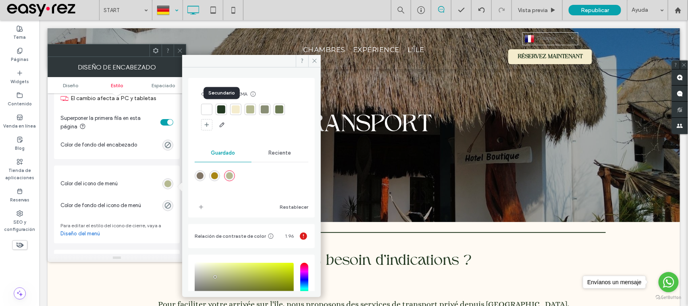
click at [218, 109] on div at bounding box center [221, 109] width 8 height 8
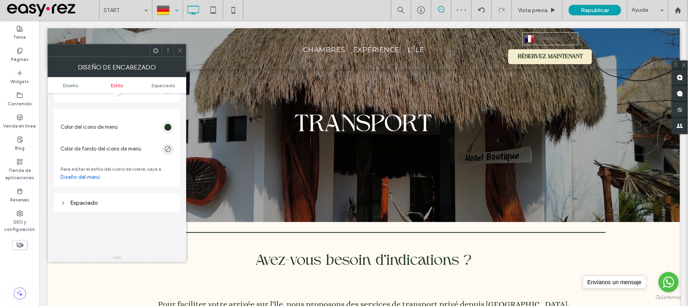
scroll to position [403, 0]
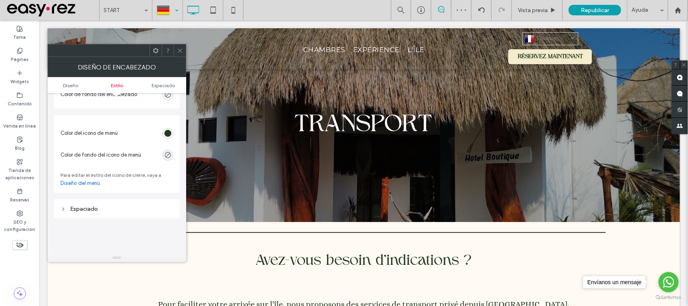
click at [178, 48] on icon at bounding box center [180, 51] width 6 height 6
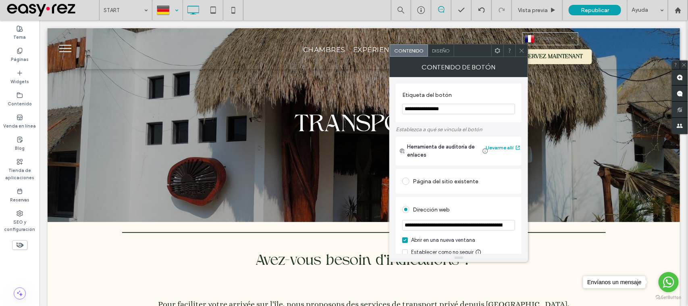
click at [437, 53] on div "Diseño" at bounding box center [441, 50] width 26 height 12
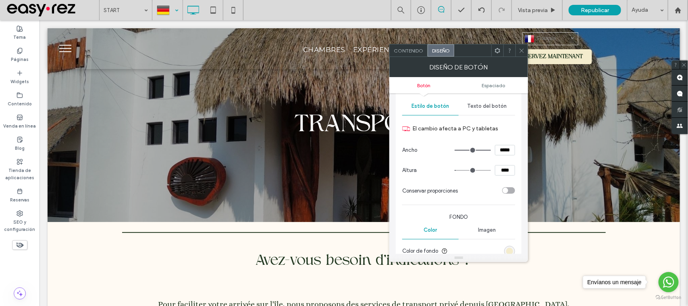
scroll to position [202, 0]
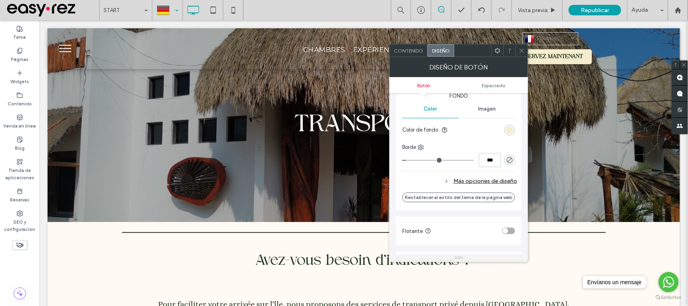
click at [474, 184] on div "Más opciones de diseño" at bounding box center [459, 180] width 115 height 11
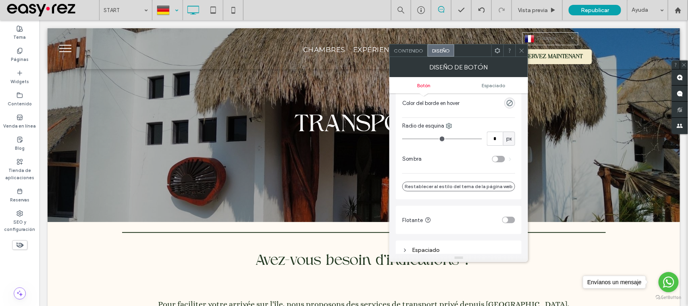
scroll to position [252, 0]
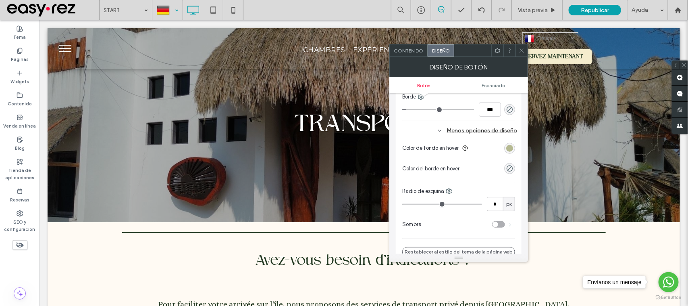
click at [443, 128] on icon at bounding box center [440, 131] width 6 height 6
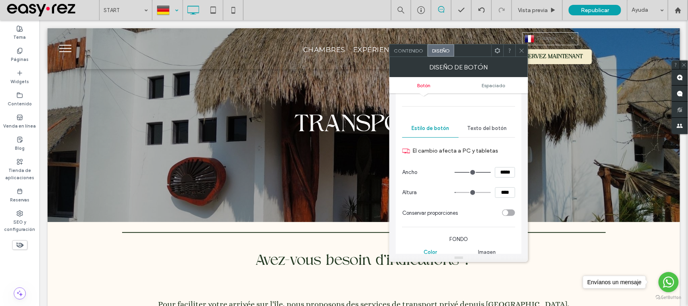
scroll to position [50, 0]
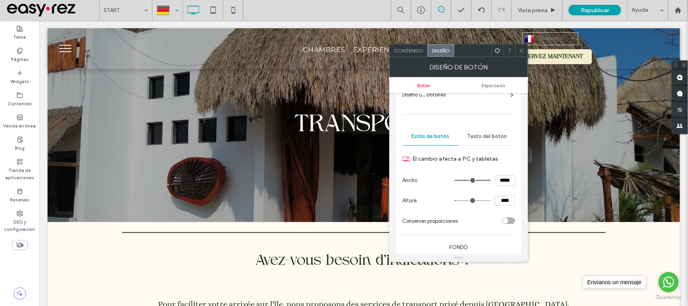
click at [485, 133] on span "Texto del botón" at bounding box center [486, 136] width 39 height 6
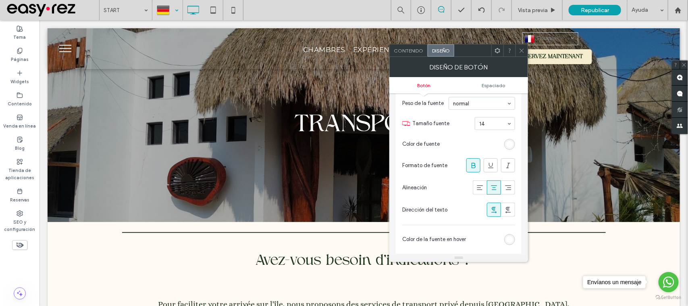
scroll to position [151, 0]
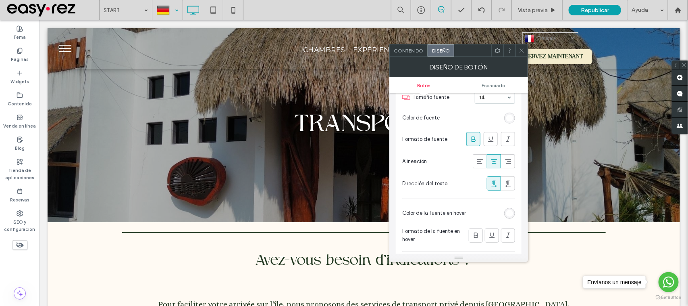
click at [504, 119] on section "Color de fuente" at bounding box center [458, 118] width 113 height 20
click at [507, 119] on div "rgb(255, 255, 255)" at bounding box center [509, 117] width 7 height 7
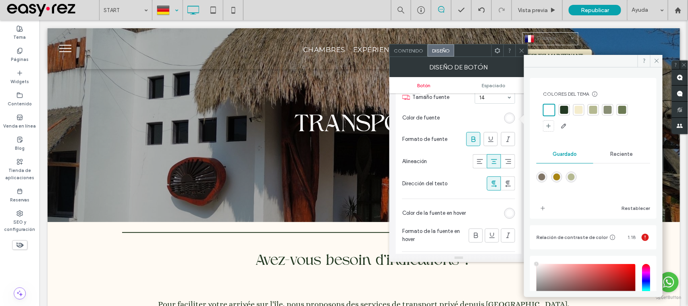
click at [564, 110] on div at bounding box center [564, 110] width 8 height 8
click at [522, 54] on span at bounding box center [522, 50] width 6 height 12
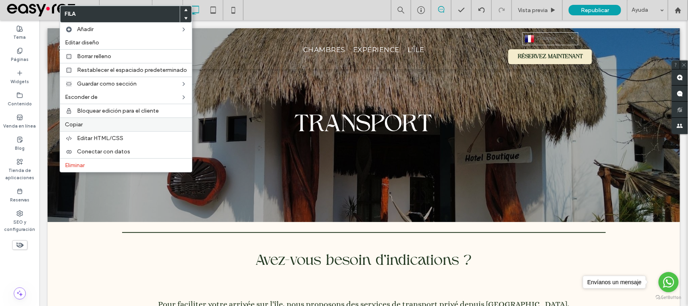
click at [90, 126] on label "Copiar" at bounding box center [126, 124] width 122 height 7
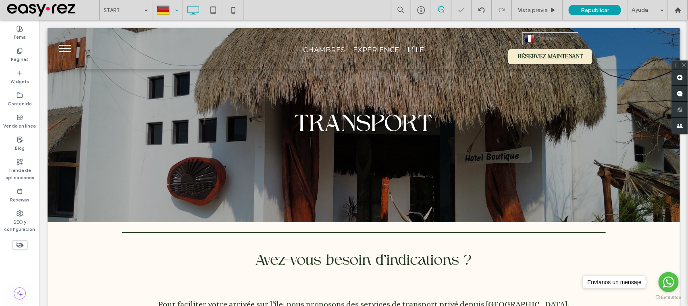
click at [163, 6] on div at bounding box center [167, 9] width 29 height 19
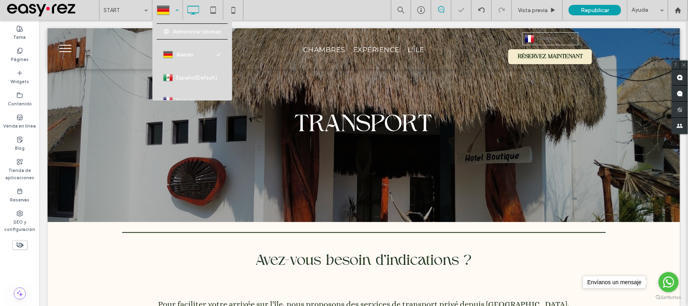
scroll to position [42, 0]
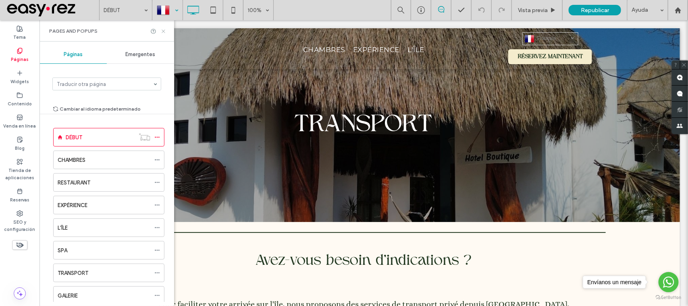
click at [164, 31] on icon at bounding box center [163, 31] width 6 height 6
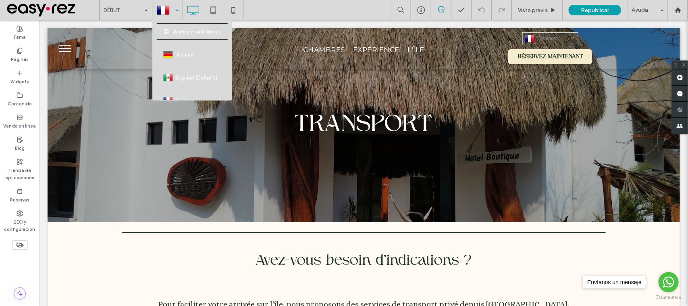
click at [158, 10] on div at bounding box center [167, 9] width 29 height 19
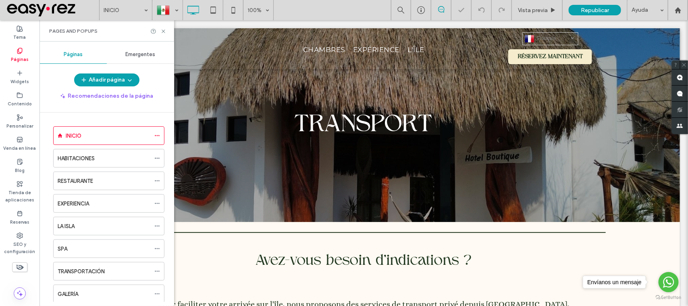
scroll to position [136, 0]
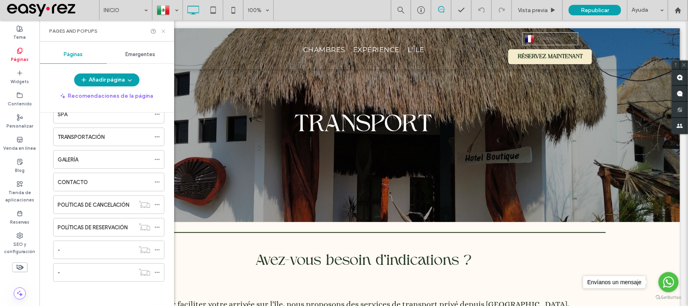
click at [164, 33] on div "Pages and Popups" at bounding box center [106, 30] width 135 height 21
click at [166, 31] on icon at bounding box center [163, 31] width 6 height 6
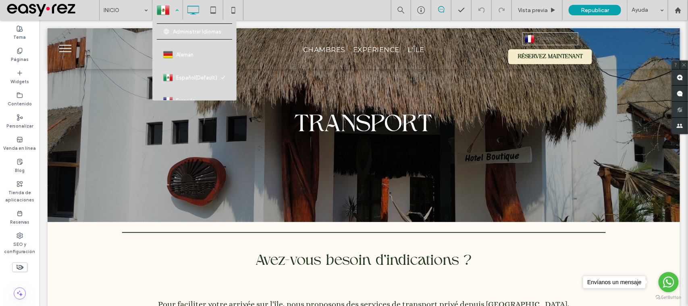
click at [154, 9] on div at bounding box center [167, 9] width 29 height 19
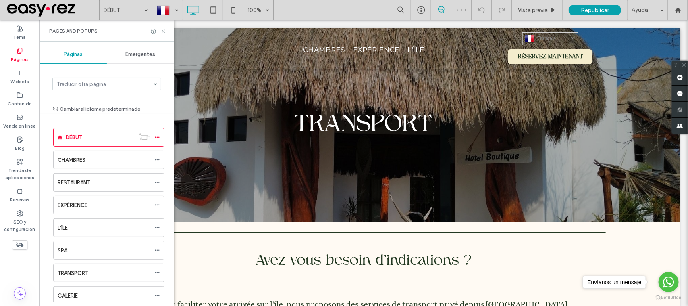
click at [163, 30] on icon at bounding box center [163, 31] width 6 height 6
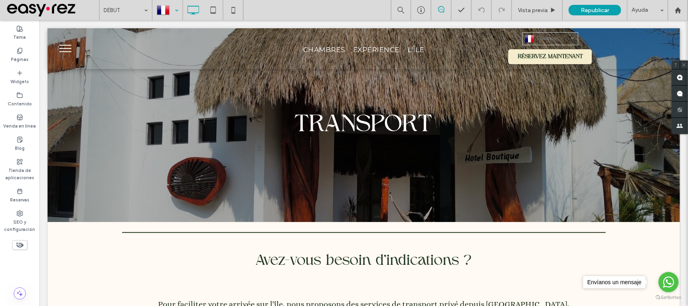
click at [163, 8] on div at bounding box center [167, 9] width 29 height 19
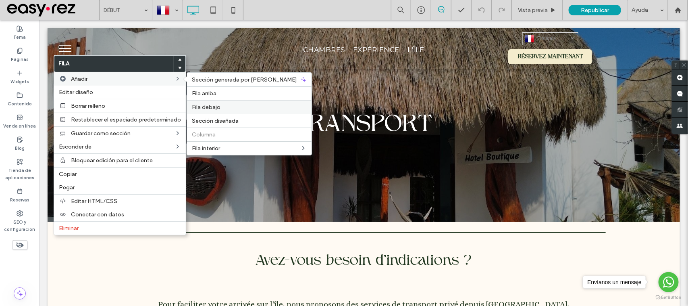
click at [210, 107] on span "Fila debajo" at bounding box center [206, 107] width 29 height 7
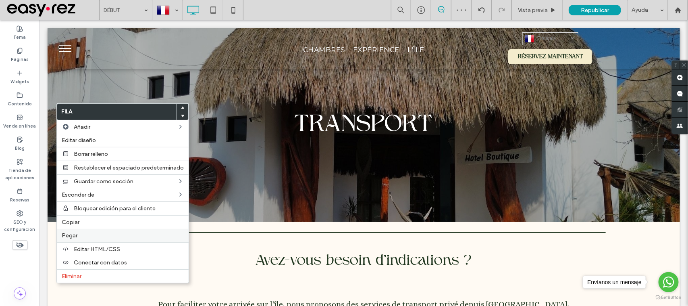
click at [81, 234] on label "Pegar" at bounding box center [123, 235] width 122 height 7
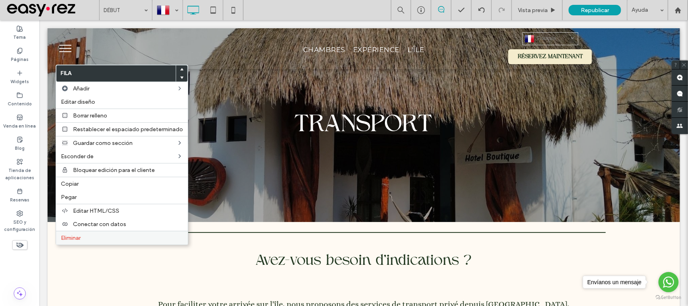
click at [90, 238] on label "Eliminar" at bounding box center [122, 237] width 122 height 7
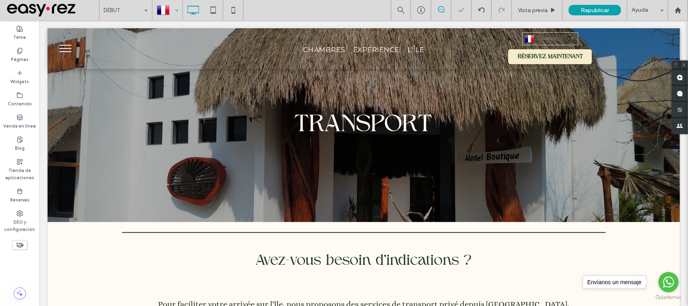
click at [164, 4] on div at bounding box center [167, 9] width 29 height 19
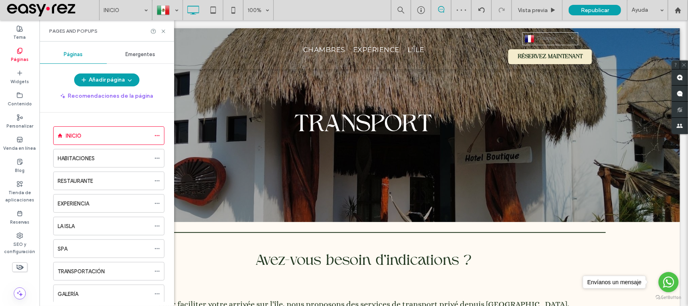
click at [167, 31] on div "Pages and Popups" at bounding box center [106, 30] width 135 height 21
click at [161, 31] on icon at bounding box center [163, 31] width 6 height 6
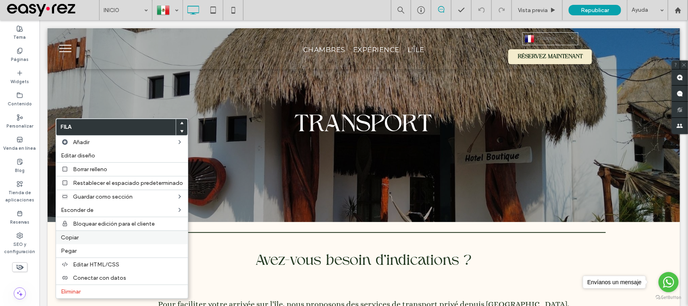
click at [79, 238] on label "Copiar" at bounding box center [122, 237] width 122 height 7
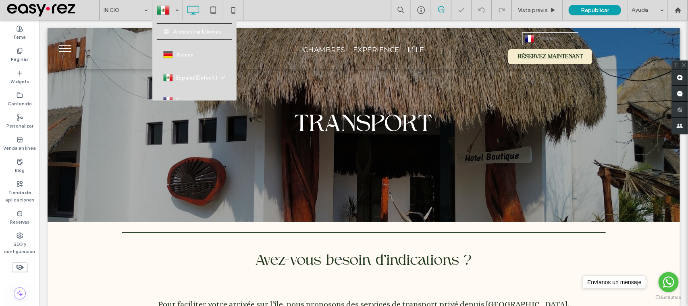
click at [176, 11] on div at bounding box center [167, 9] width 29 height 19
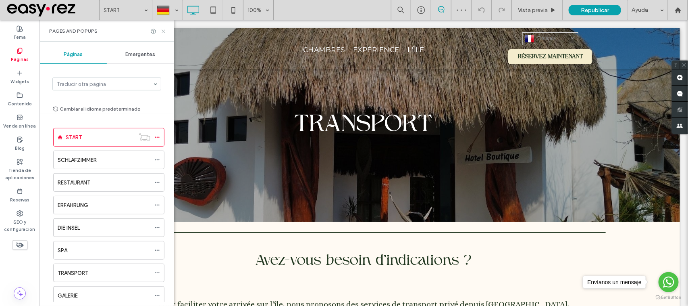
click at [164, 31] on icon at bounding box center [163, 31] width 6 height 6
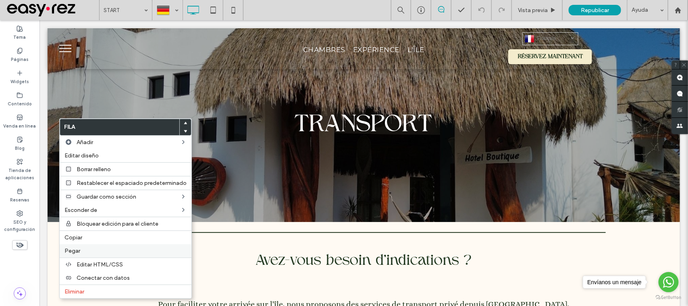
click at [85, 254] on label "Pegar" at bounding box center [125, 250] width 122 height 7
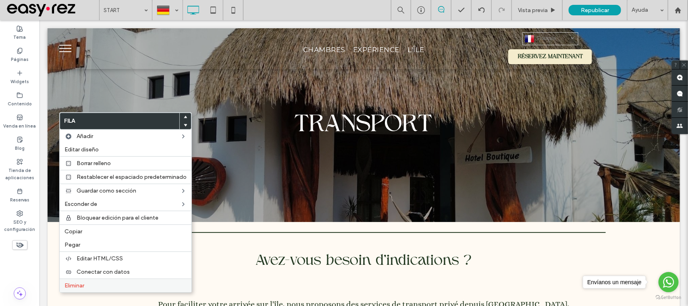
click at [94, 285] on label "Eliminar" at bounding box center [125, 285] width 122 height 7
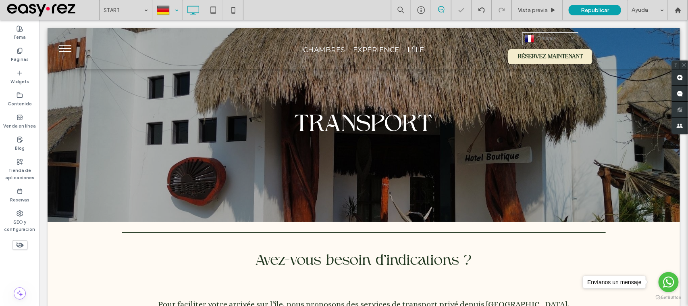
click at [164, 13] on div at bounding box center [167, 9] width 29 height 19
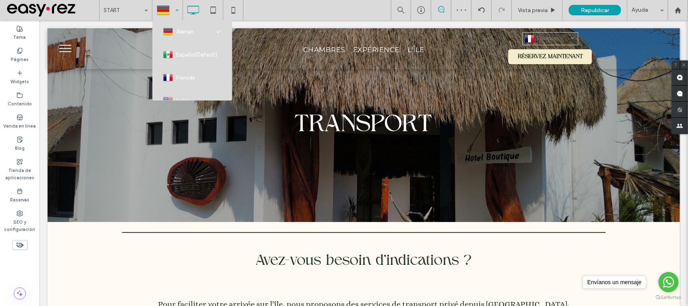
scroll to position [42, 0]
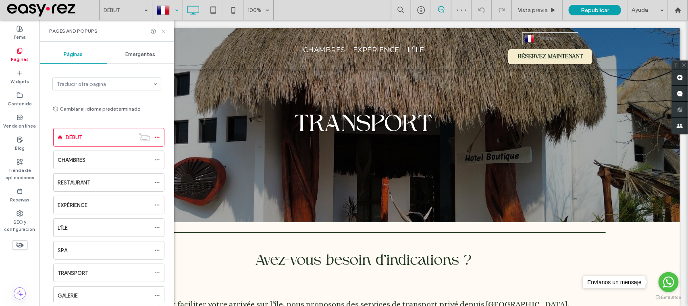
click at [163, 31] on use at bounding box center [163, 30] width 3 height 3
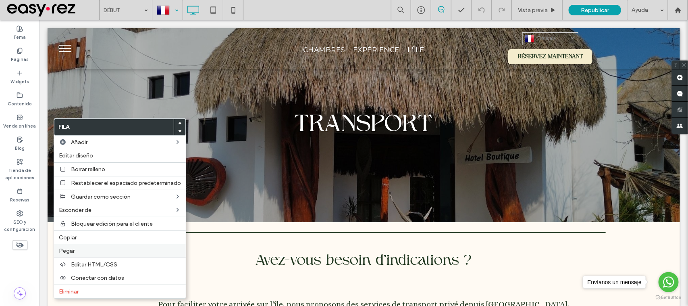
click at [95, 254] on label "Pegar" at bounding box center [120, 250] width 122 height 7
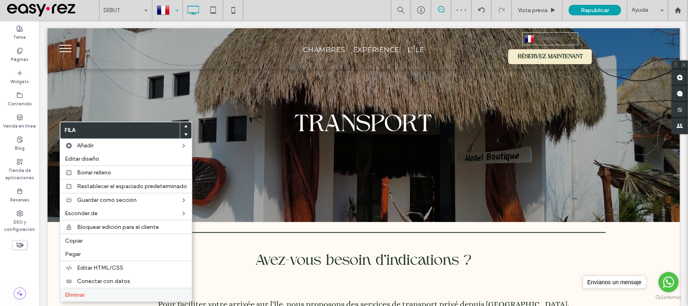
click at [83, 298] on span "Eliminar" at bounding box center [75, 294] width 20 height 7
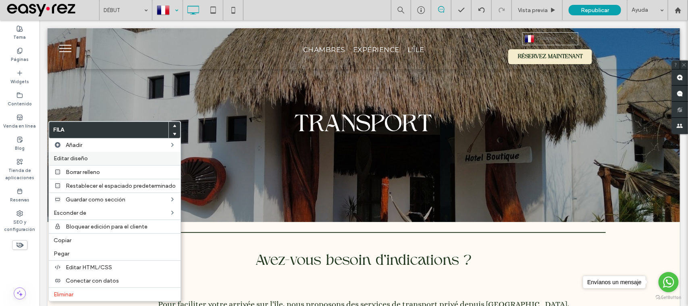
click at [76, 158] on span "Editar diseño" at bounding box center [71, 158] width 34 height 7
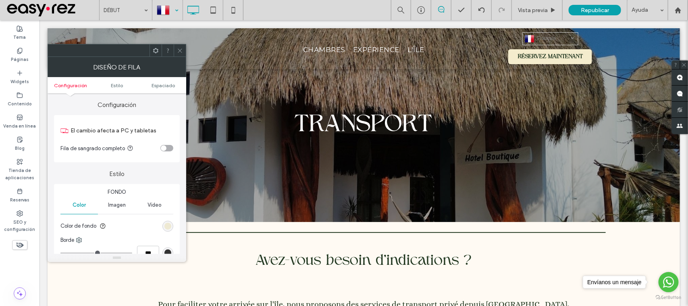
click at [164, 227] on div "rgb(236, 230, 204)" at bounding box center [167, 225] width 7 height 7
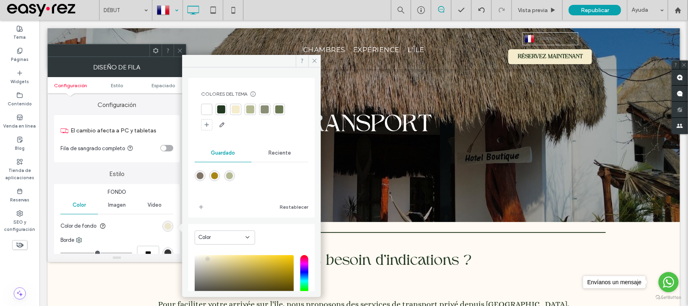
click at [234, 107] on div at bounding box center [236, 109] width 8 height 8
click at [174, 51] on div at bounding box center [180, 50] width 12 height 12
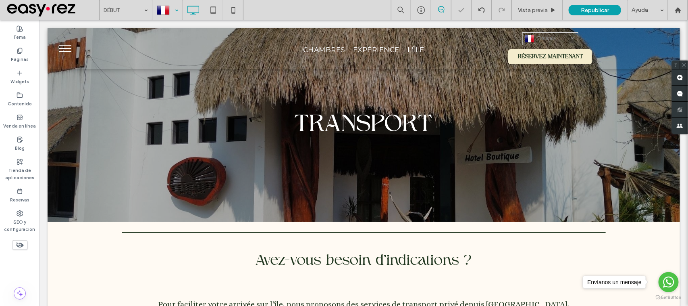
type input "*****"
type input "**"
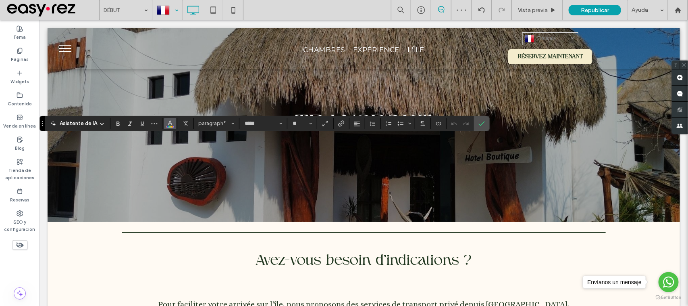
click at [168, 124] on icon "Color" at bounding box center [170, 122] width 6 height 6
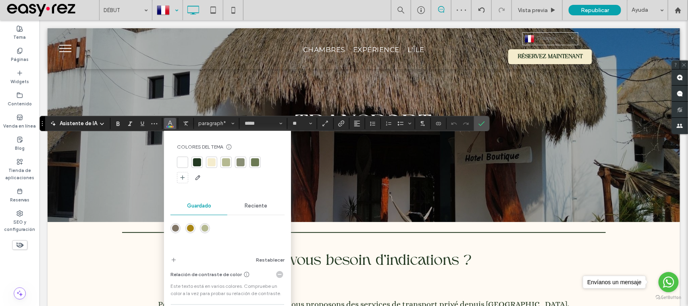
click at [199, 166] on div at bounding box center [196, 161] width 11 height 11
click at [480, 123] on icon "Confirmar" at bounding box center [481, 123] width 6 height 6
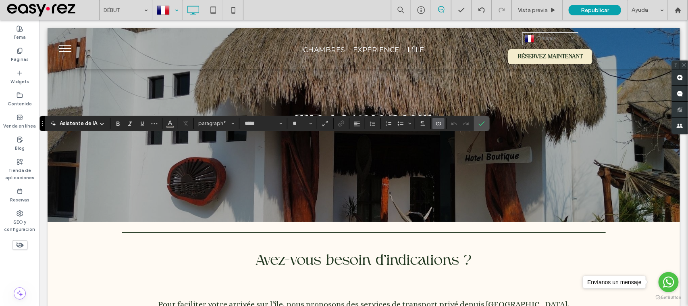
click at [438, 122] on icon "Conectar con datos" at bounding box center [438, 123] width 6 height 6
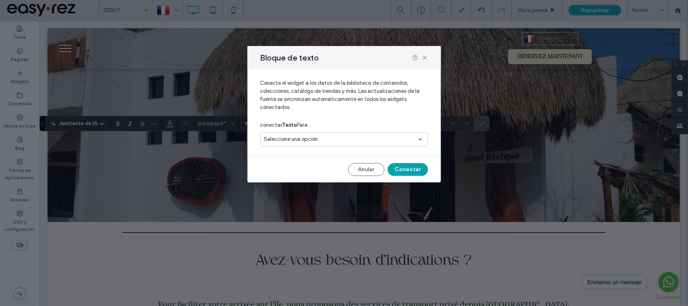
click at [363, 133] on div "Seleccione una opción" at bounding box center [344, 139] width 168 height 14
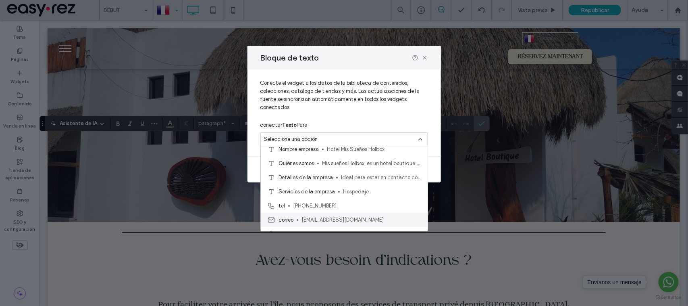
scroll to position [28, 0]
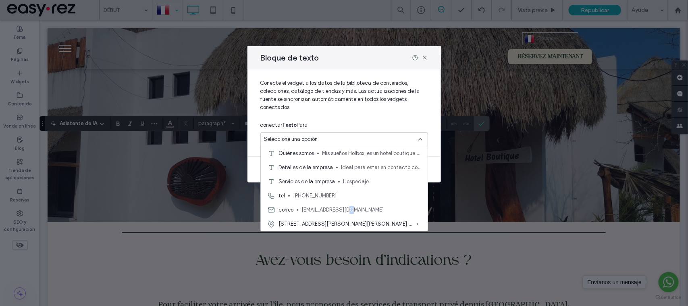
click at [350, 206] on span "[EMAIL_ADDRESS][DOMAIN_NAME]" at bounding box center [361, 210] width 120 height 8
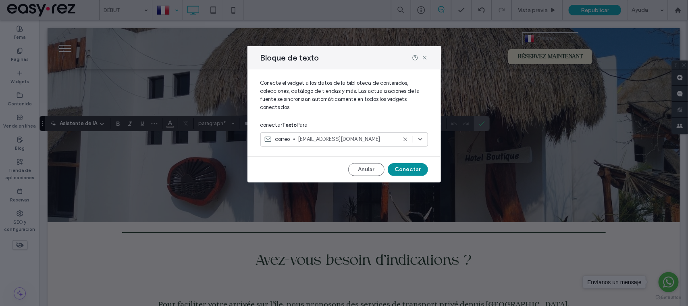
click at [414, 173] on button "Conectar" at bounding box center [408, 169] width 40 height 13
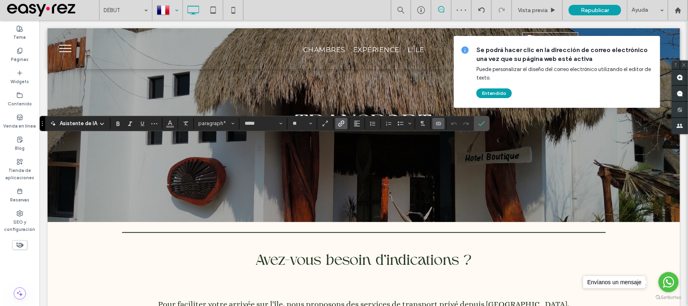
click at [339, 118] on span "Enlace" at bounding box center [340, 123] width 4 height 11
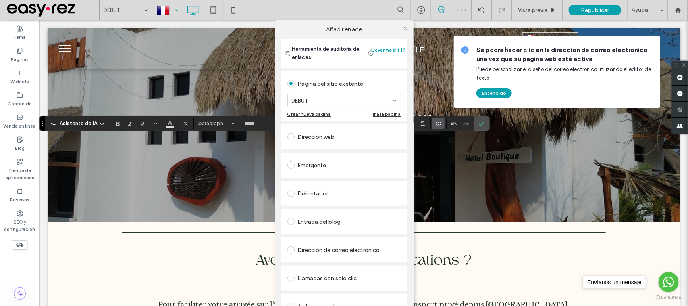
click at [341, 256] on div "Dirección de correo electrónico" at bounding box center [344, 249] width 114 height 17
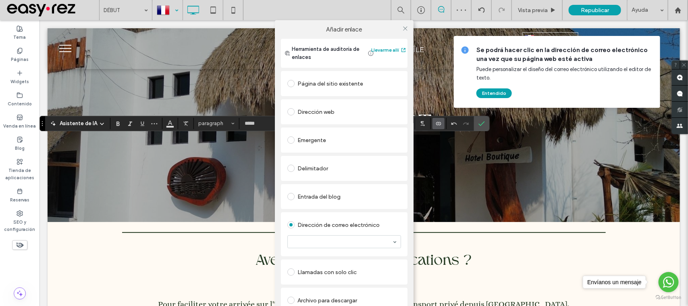
click at [335, 235] on section at bounding box center [344, 241] width 114 height 21
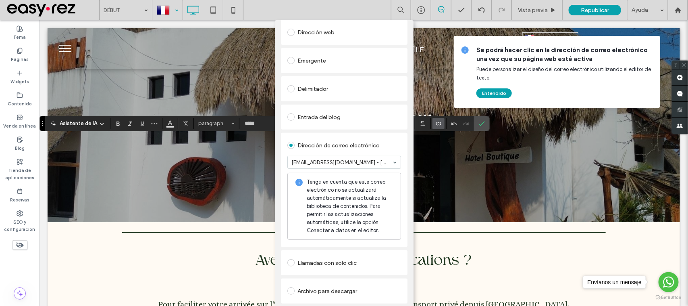
scroll to position [0, 0]
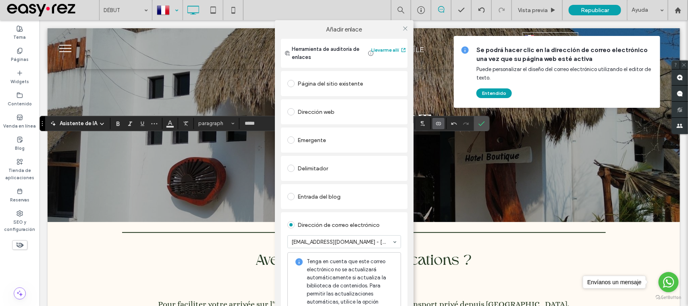
click at [170, 122] on div "Añadir enlace Herramienta de auditoría de enlaces Llevarme allí Página del siti…" at bounding box center [344, 173] width 688 height 306
click at [406, 28] on div at bounding box center [405, 28] width 12 height 12
click at [404, 28] on icon at bounding box center [405, 28] width 6 height 6
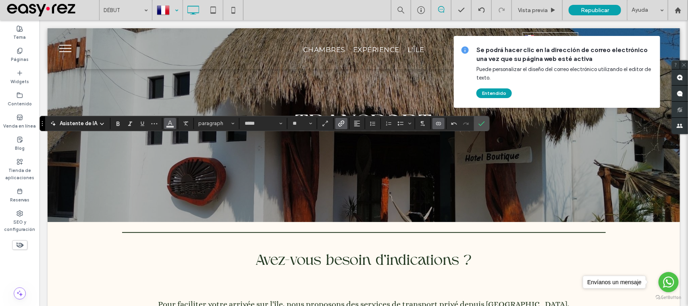
click at [170, 121] on icon "Color" at bounding box center [170, 122] width 6 height 6
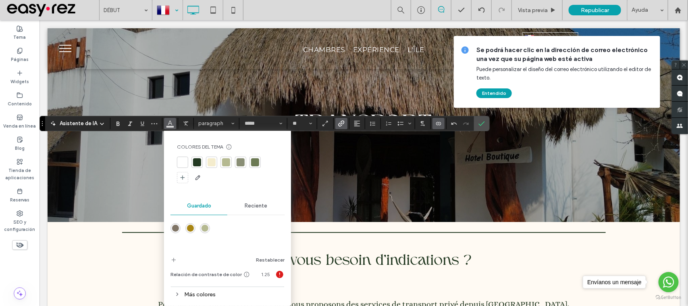
click at [194, 163] on div at bounding box center [197, 162] width 8 height 8
click at [141, 123] on icon "Subrayado" at bounding box center [142, 123] width 6 height 6
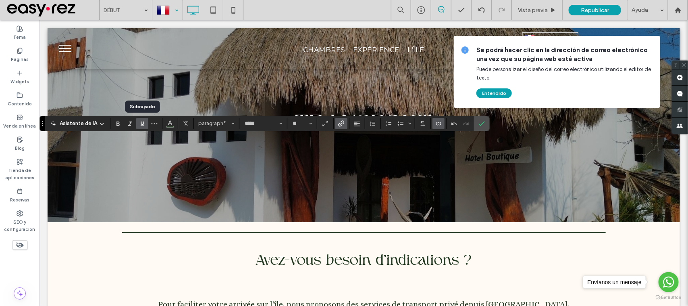
click at [141, 123] on icon "Subrayado" at bounding box center [142, 123] width 6 height 6
click at [480, 127] on span "Confirmar" at bounding box center [480, 123] width 4 height 15
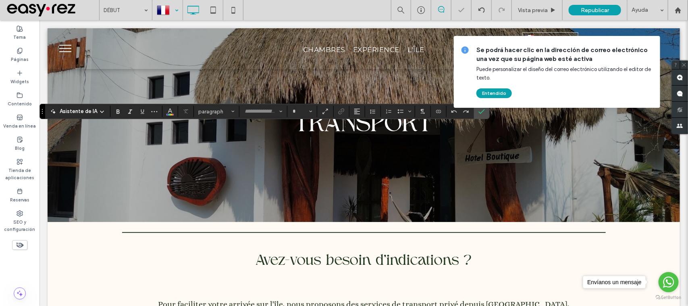
type input "**********"
type input "**"
click at [168, 117] on div "**********" at bounding box center [264, 111] width 450 height 15
click at [166, 110] on button "Color" at bounding box center [170, 111] width 12 height 11
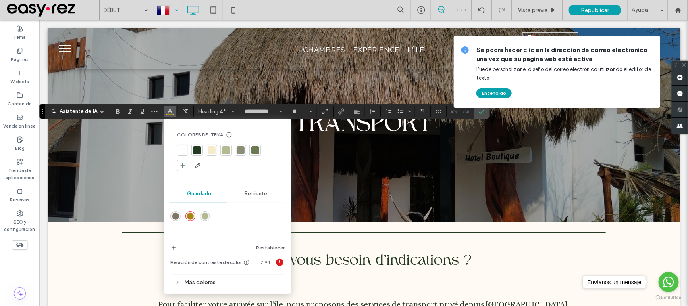
click at [192, 146] on div at bounding box center [196, 149] width 11 height 11
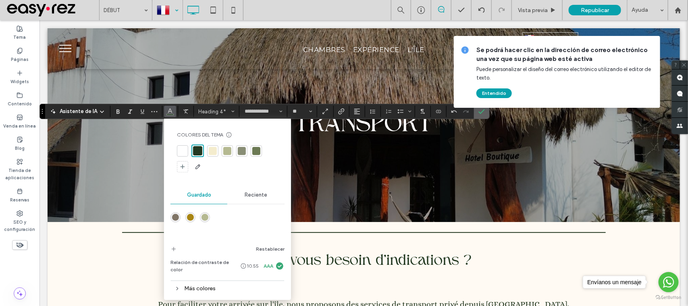
click at [482, 115] on span "Confirmar" at bounding box center [480, 111] width 4 height 15
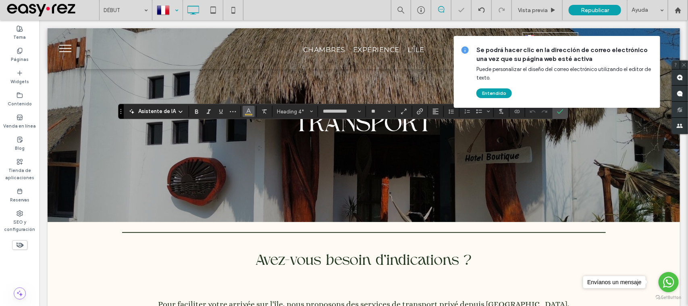
click at [243, 113] on button "Color" at bounding box center [249, 111] width 12 height 11
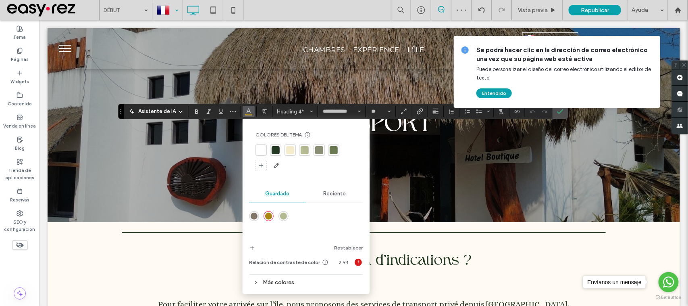
click at [275, 149] on div at bounding box center [276, 150] width 8 height 8
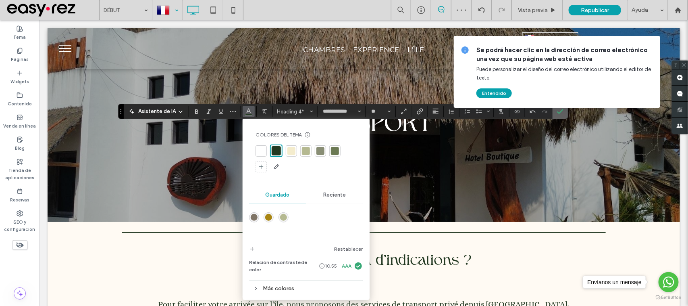
click at [565, 111] on label "Confirmar" at bounding box center [560, 111] width 12 height 15
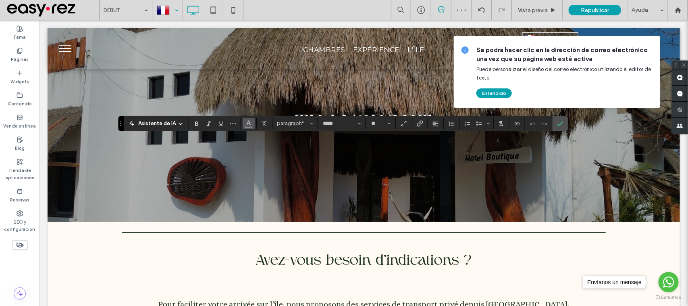
click at [253, 124] on button "Color" at bounding box center [249, 123] width 12 height 11
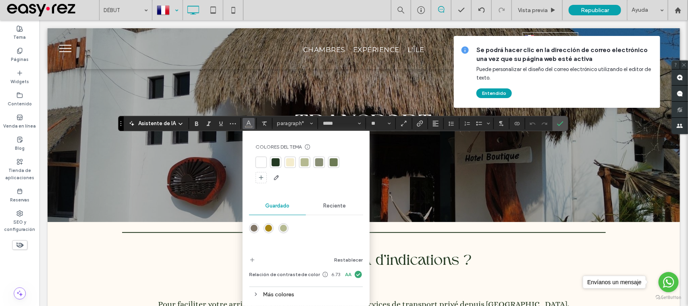
drag, startPoint x: 273, startPoint y: 162, endPoint x: 295, endPoint y: 162, distance: 21.8
click at [275, 162] on div at bounding box center [276, 162] width 8 height 8
click at [565, 124] on label "Confirmar" at bounding box center [560, 123] width 12 height 15
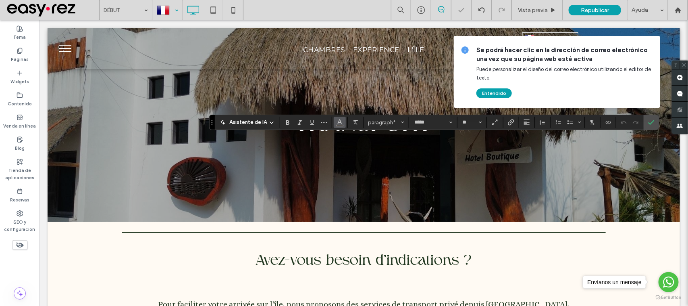
click at [337, 127] on button "Color" at bounding box center [340, 121] width 12 height 11
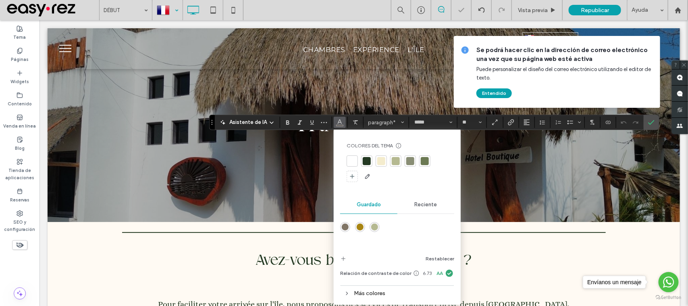
click at [363, 159] on div at bounding box center [367, 161] width 8 height 8
click at [651, 120] on icon "Confirmar" at bounding box center [651, 122] width 6 height 6
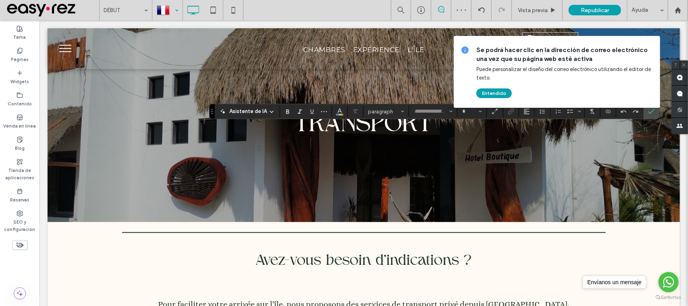
type input "**********"
type input "**"
click at [338, 115] on span "Color" at bounding box center [340, 110] width 6 height 10
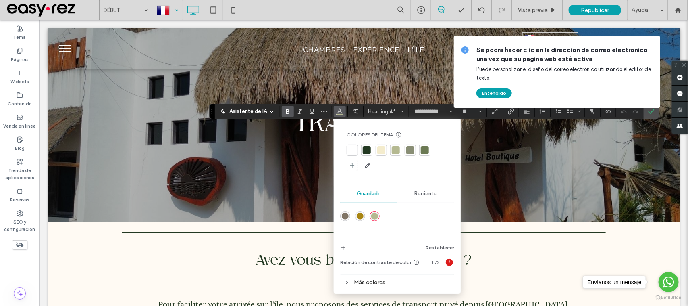
click at [364, 152] on div at bounding box center [367, 150] width 8 height 8
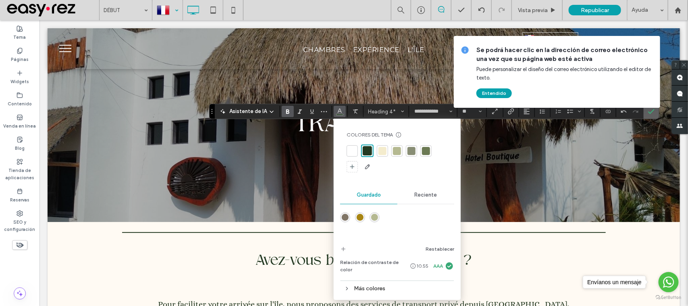
click at [654, 113] on icon "Confirmar" at bounding box center [651, 111] width 6 height 6
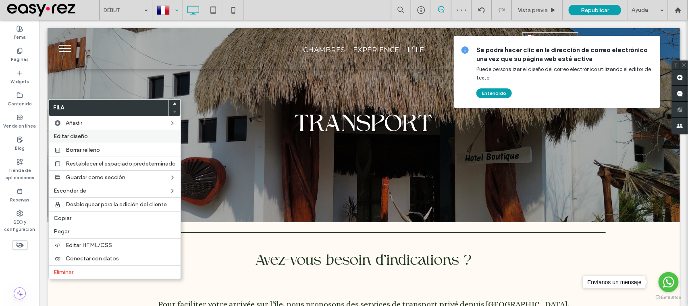
click at [85, 140] on div "Editar diseño" at bounding box center [115, 135] width 132 height 13
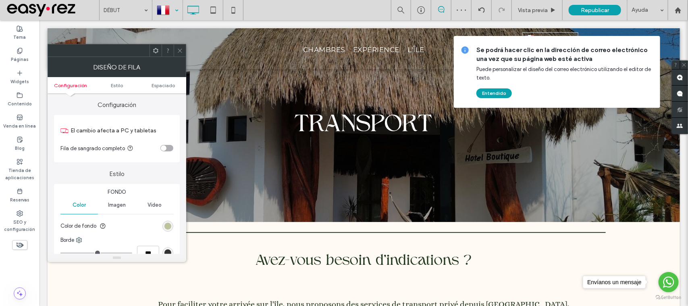
click at [164, 228] on div "rgb(181, 185, 145)" at bounding box center [167, 225] width 11 height 11
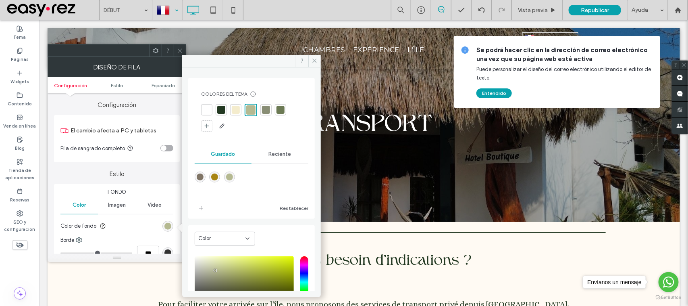
click at [222, 114] on div at bounding box center [221, 110] width 8 height 8
click at [176, 53] on div at bounding box center [180, 50] width 12 height 12
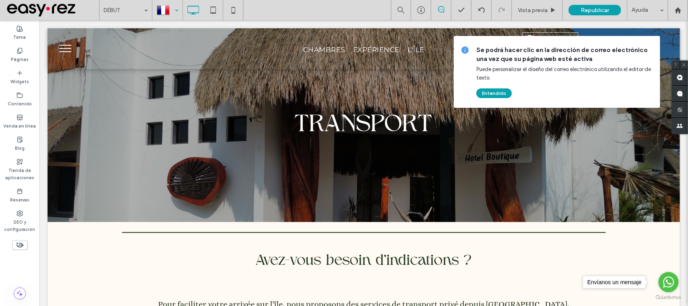
click at [167, 7] on div at bounding box center [167, 9] width 29 height 19
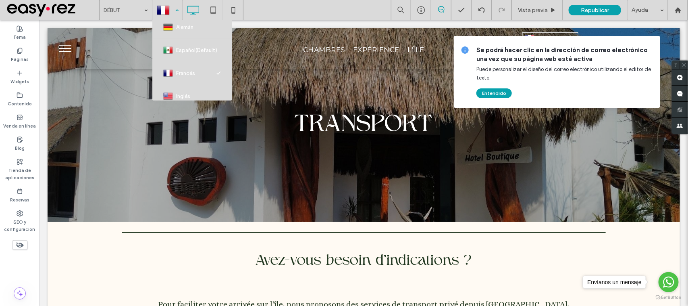
scroll to position [42, 0]
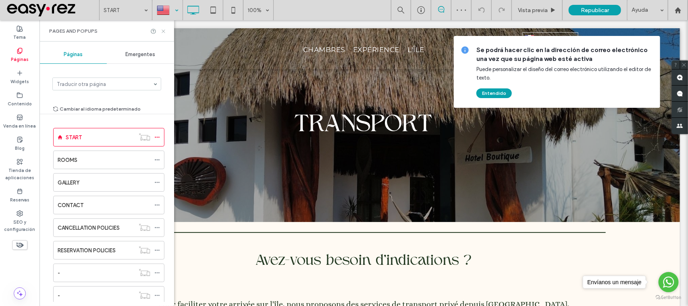
click at [165, 30] on icon at bounding box center [163, 31] width 6 height 6
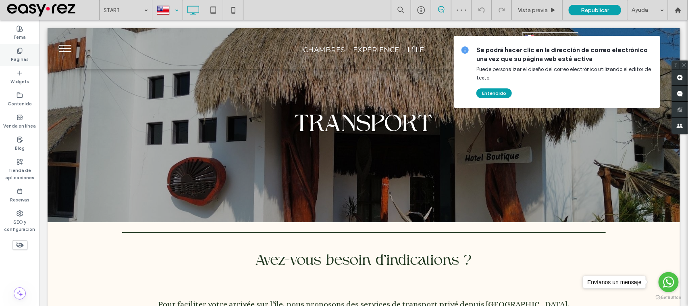
drag, startPoint x: 21, startPoint y: 51, endPoint x: 27, endPoint y: 57, distance: 8.3
click at [22, 51] on icon at bounding box center [20, 51] width 6 height 6
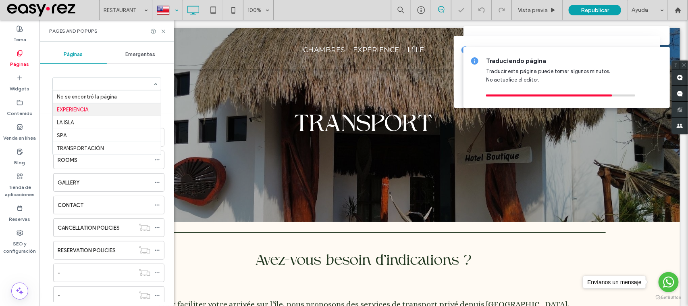
click at [95, 82] on input at bounding box center [105, 84] width 96 height 6
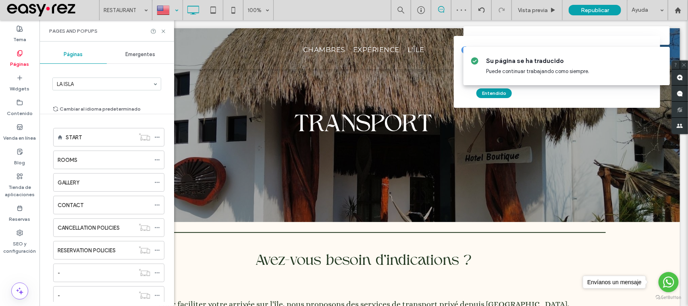
click at [94, 91] on section "LA ISLA" at bounding box center [106, 83] width 109 height 21
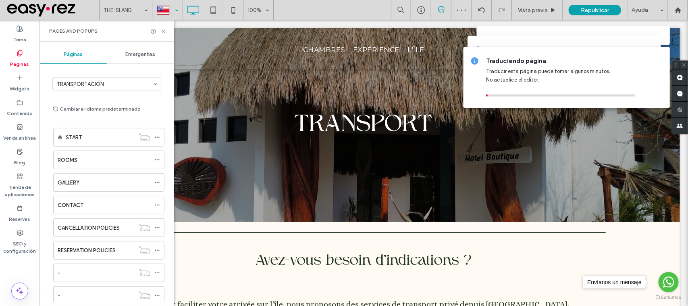
click at [90, 87] on div at bounding box center [107, 84] width 108 height 12
click at [93, 83] on input at bounding box center [105, 84] width 96 height 6
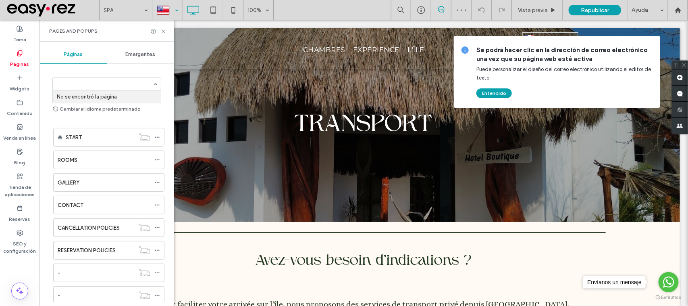
click at [167, 32] on div "Pages and Popups" at bounding box center [106, 30] width 135 height 21
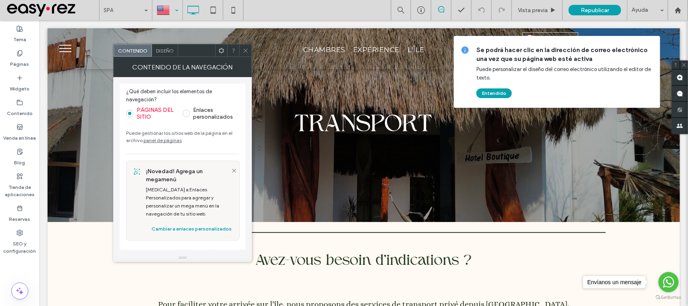
click at [175, 53] on div "Diseño" at bounding box center [165, 50] width 26 height 12
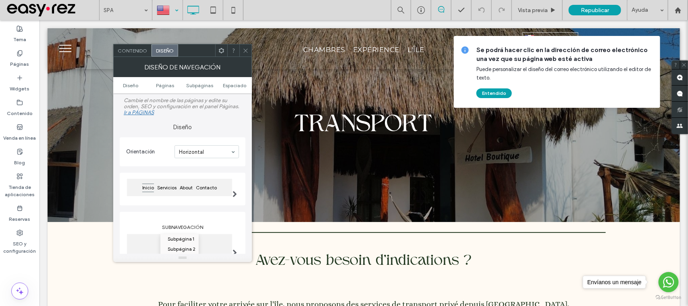
click at [133, 55] on div "Contenido" at bounding box center [133, 50] width 38 height 12
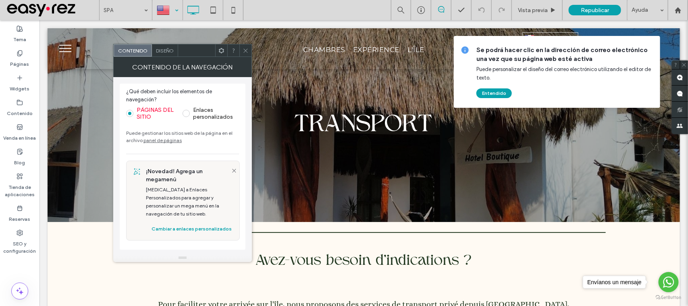
click at [212, 121] on div "Enlaces personalizados" at bounding box center [211, 113] width 56 height 19
click at [212, 108] on label "Enlaces personalizados" at bounding box center [216, 113] width 46 height 14
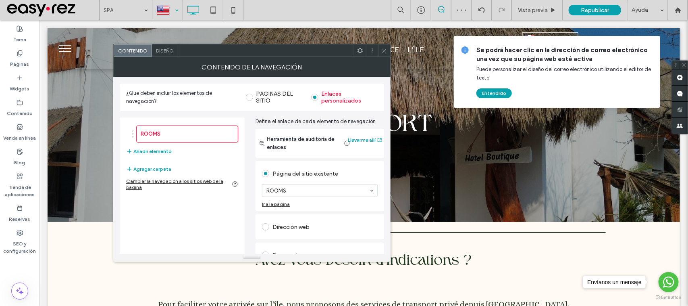
click at [173, 150] on div "ROOMS Añadir elemento" at bounding box center [182, 140] width 112 height 39
click at [166, 147] on button "Añadir elemento" at bounding box center [149, 151] width 46 height 10
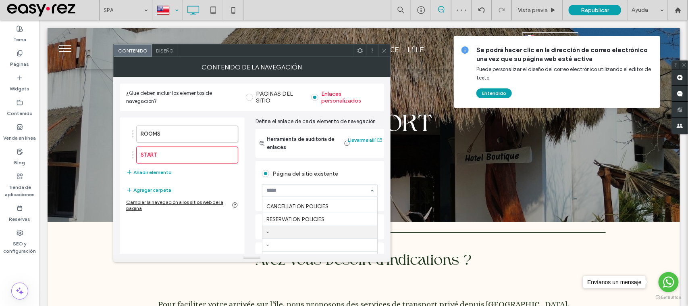
scroll to position [101, 0]
click at [166, 175] on button "Añadir elemento" at bounding box center [149, 172] width 46 height 10
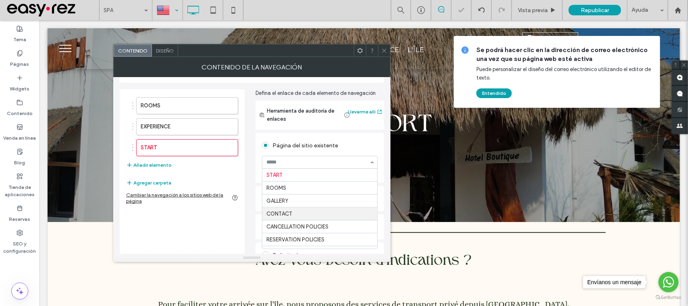
scroll to position [42, 0]
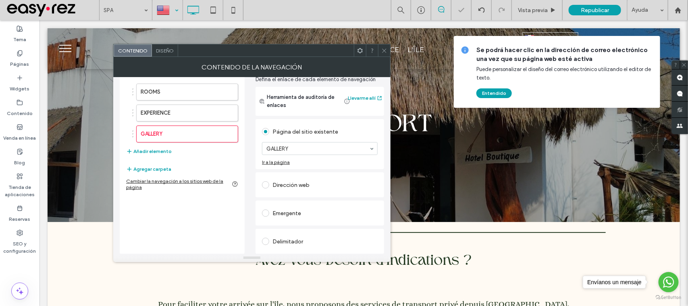
click at [205, 156] on div "ROOMS EXPERIENCE GALLERY Añadir elemento" at bounding box center [182, 119] width 112 height 81
click at [388, 47] on div at bounding box center [384, 50] width 12 height 12
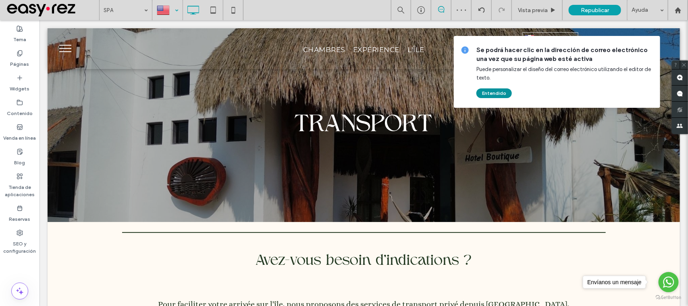
click at [495, 93] on button "Entendido" at bounding box center [493, 93] width 35 height 10
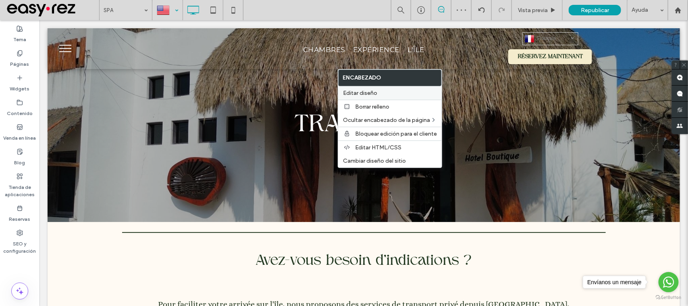
click at [372, 95] on span "Editar diseño" at bounding box center [360, 92] width 34 height 7
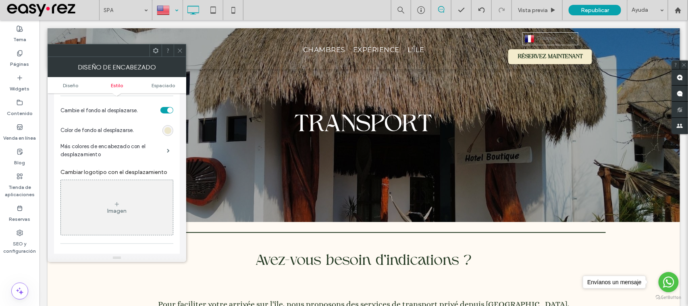
scroll to position [202, 0]
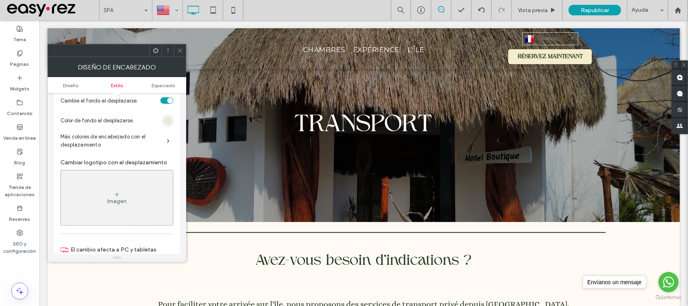
click at [161, 126] on section "Color de fondo al desplazarse." at bounding box center [116, 120] width 113 height 20
click at [168, 128] on section "Color de fondo al desplazarse." at bounding box center [116, 120] width 113 height 20
click at [170, 124] on div "rgb(236, 230, 204)" at bounding box center [167, 120] width 7 height 7
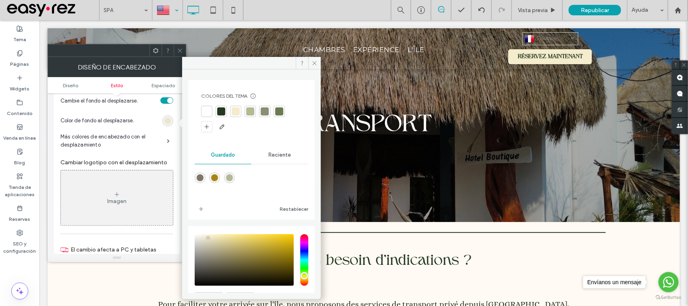
click at [262, 116] on div at bounding box center [264, 111] width 11 height 11
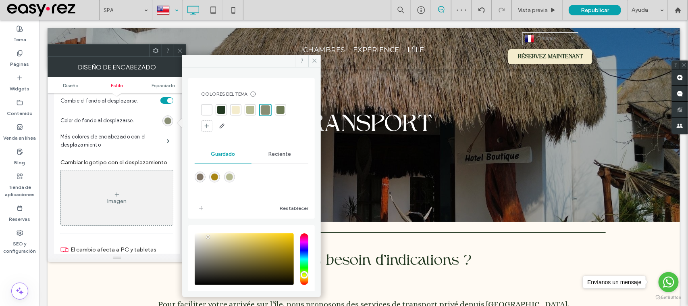
click at [184, 46] on div at bounding box center [180, 50] width 12 height 12
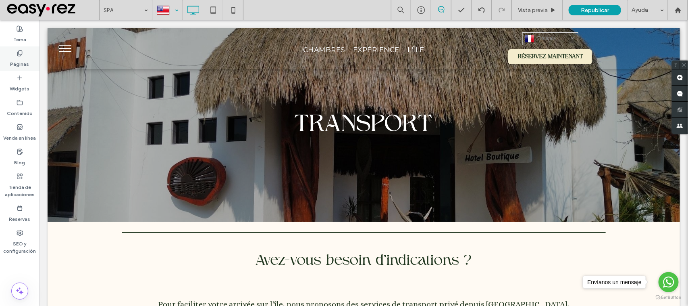
click at [30, 54] on div "Páginas" at bounding box center [19, 58] width 39 height 25
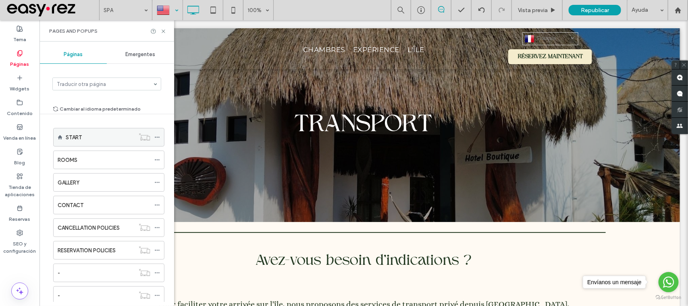
click at [71, 138] on label "START" at bounding box center [74, 137] width 16 height 14
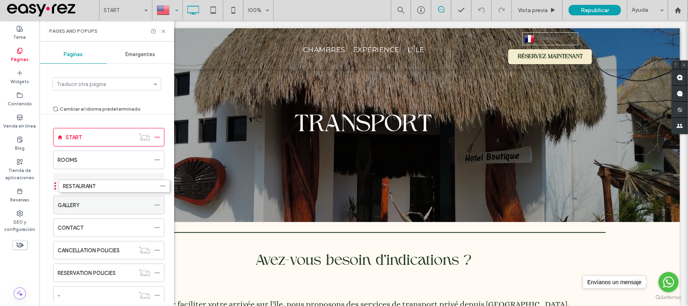
drag, startPoint x: 50, startPoint y: 184, endPoint x: 53, endPoint y: 190, distance: 6.5
drag, startPoint x: 50, startPoint y: 206, endPoint x: 49, endPoint y: 210, distance: 4.2
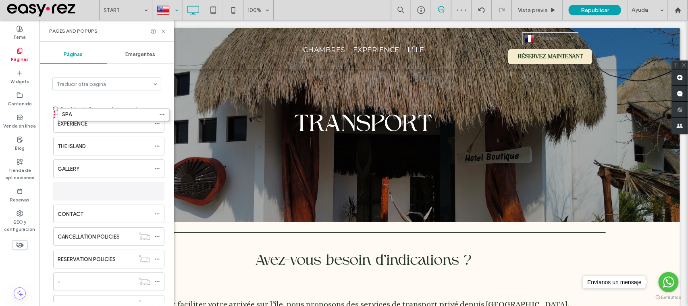
scroll to position [65, 0]
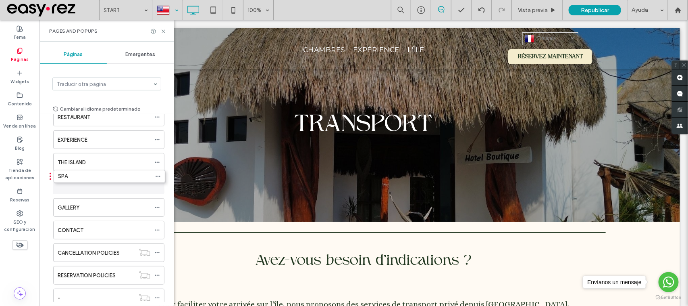
drag, startPoint x: 51, startPoint y: 268, endPoint x: 51, endPoint y: 177, distance: 91.1
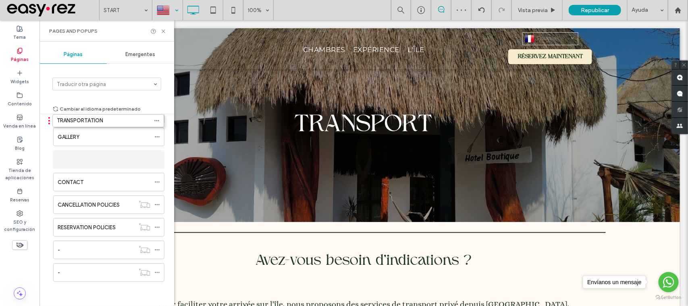
scroll to position [106, 0]
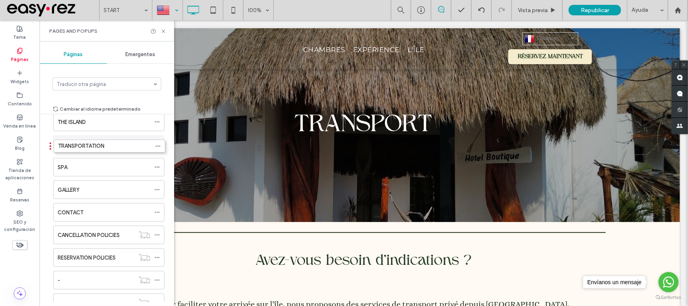
drag, startPoint x: 49, startPoint y: 229, endPoint x: 51, endPoint y: 147, distance: 81.8
click at [165, 32] on icon at bounding box center [163, 31] width 6 height 6
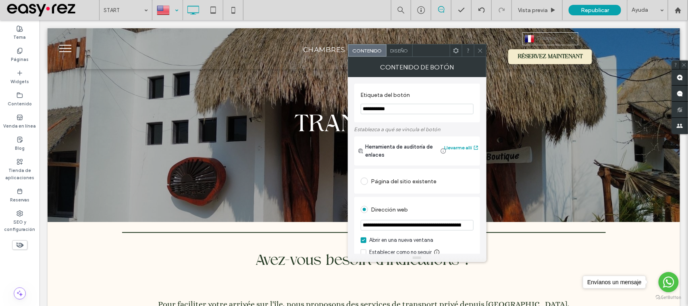
click at [394, 49] on span "Diseño" at bounding box center [400, 51] width 18 height 6
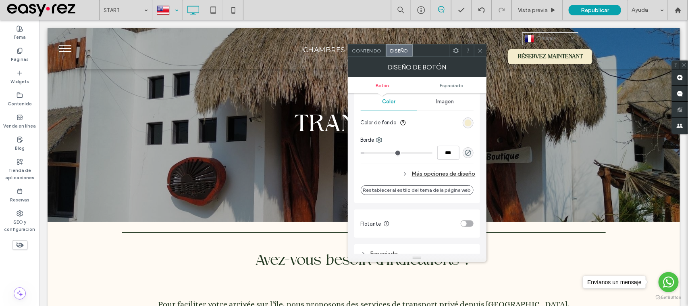
scroll to position [151, 0]
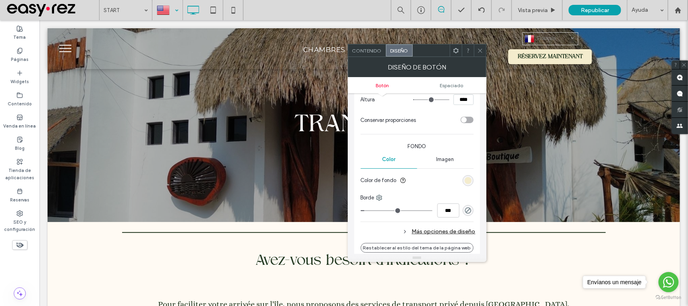
click at [480, 50] on icon at bounding box center [480, 51] width 6 height 6
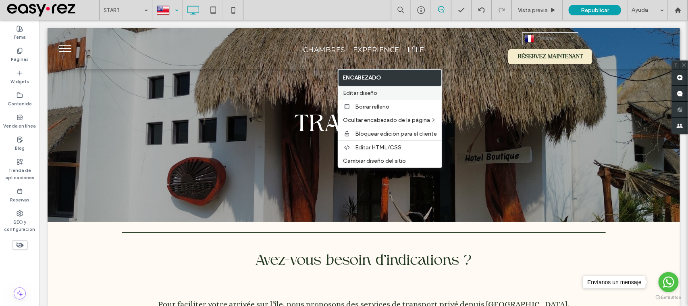
click at [370, 93] on span "Editar diseño" at bounding box center [360, 92] width 34 height 7
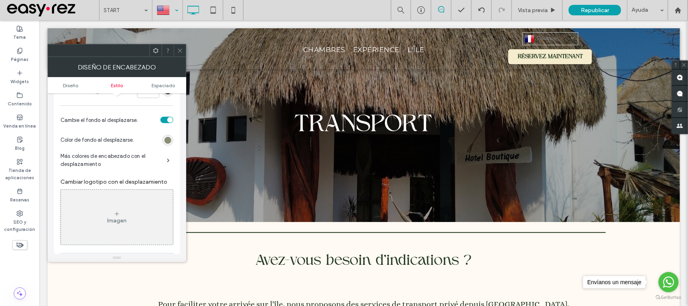
scroll to position [202, 0]
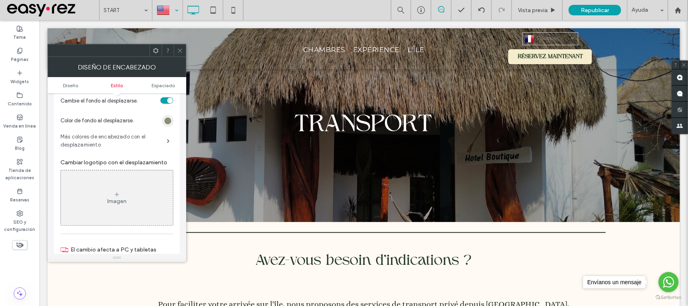
click at [146, 137] on label "Más colores de encabezado con el desplazamiento" at bounding box center [113, 141] width 106 height 24
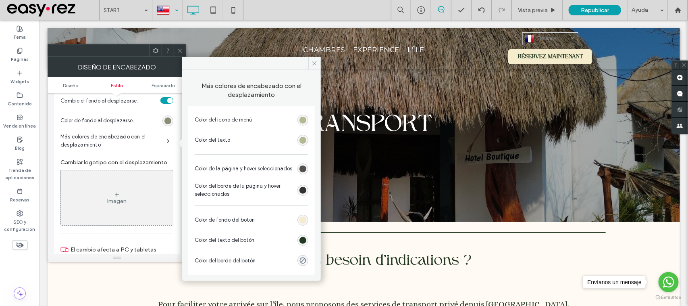
click at [301, 224] on div "rgb(244, 236, 205)" at bounding box center [302, 219] width 11 height 11
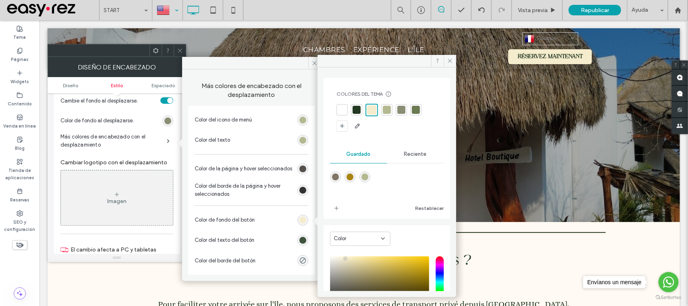
click at [302, 239] on div "rgb(35, 57, 34)" at bounding box center [302, 240] width 7 height 7
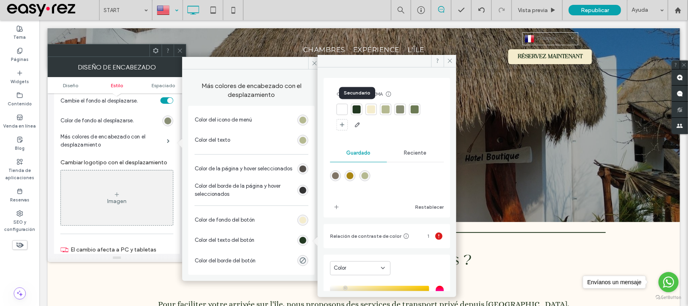
click at [358, 107] on div at bounding box center [357, 109] width 8 height 8
click at [314, 64] on use at bounding box center [315, 63] width 4 height 4
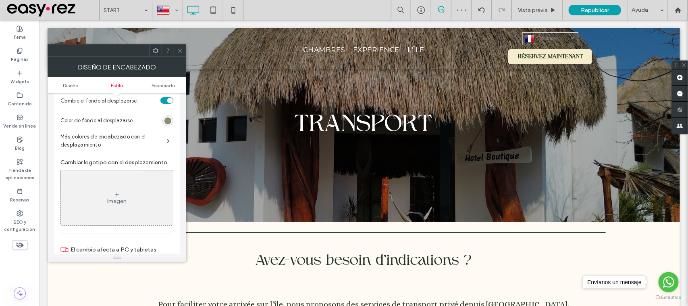
click at [180, 48] on icon at bounding box center [180, 51] width 6 height 6
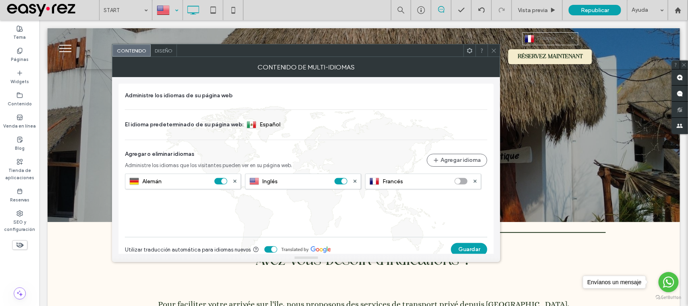
click at [167, 51] on span "Diseño" at bounding box center [164, 51] width 18 height 6
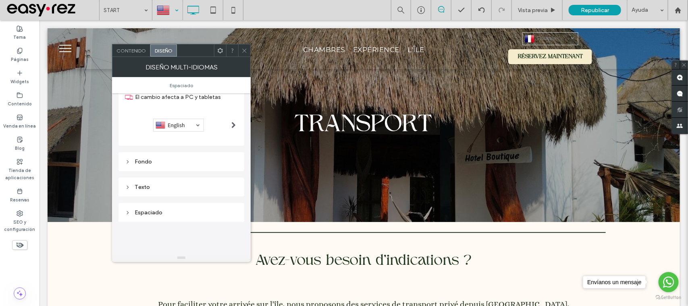
scroll to position [50, 0]
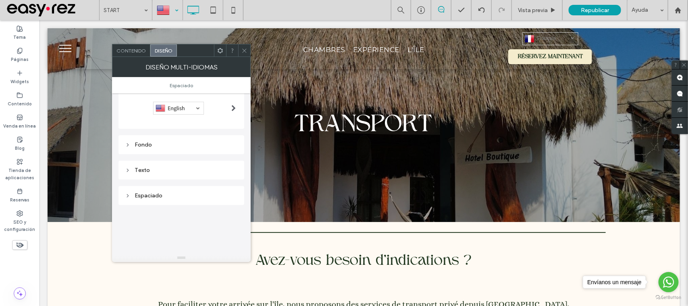
click at [162, 175] on div "Texto" at bounding box center [181, 169] width 113 height 11
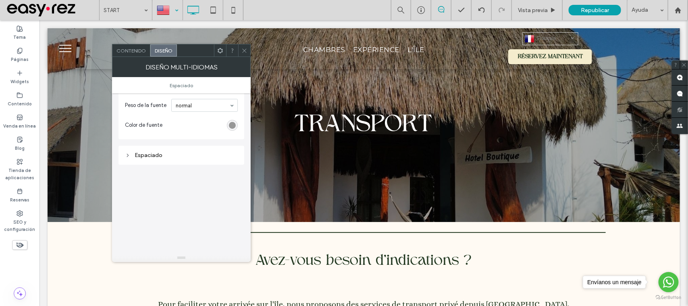
click at [229, 124] on div "rgb(136, 136, 136)" at bounding box center [232, 125] width 7 height 7
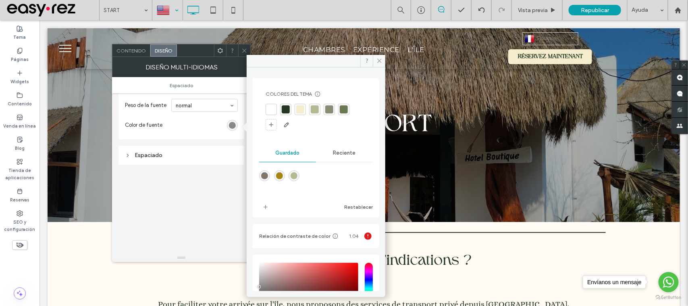
click at [274, 109] on div at bounding box center [271, 109] width 8 height 8
click at [243, 49] on icon at bounding box center [244, 51] width 6 height 6
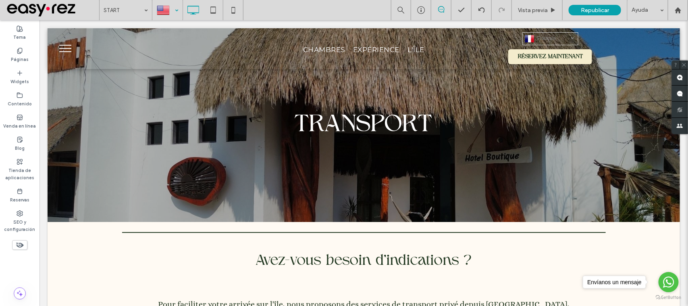
click at [165, 12] on div at bounding box center [167, 9] width 29 height 19
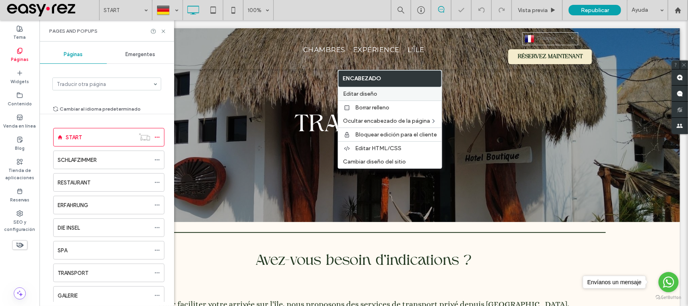
click at [356, 91] on span "Editar diseño" at bounding box center [360, 93] width 34 height 7
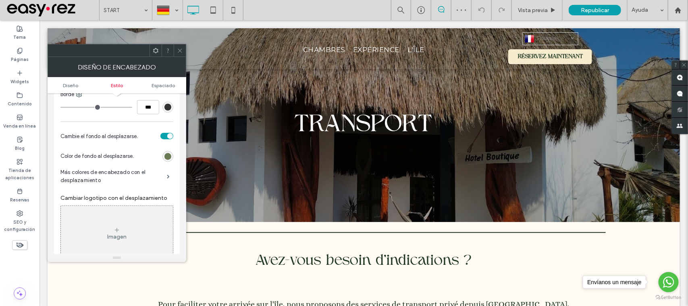
scroll to position [202, 0]
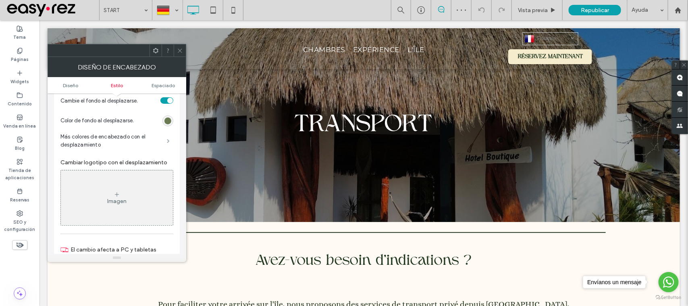
click at [168, 139] on span at bounding box center [168, 141] width 3 height 4
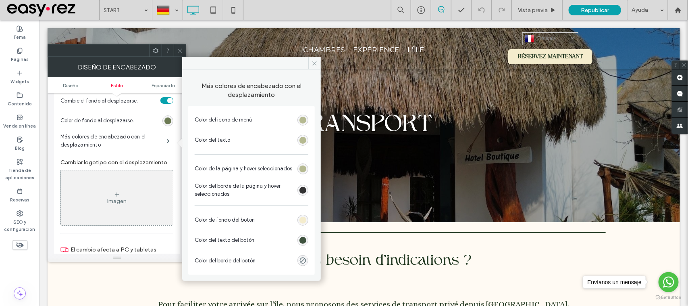
click at [305, 242] on div "rgb(35, 57, 34)" at bounding box center [302, 240] width 7 height 7
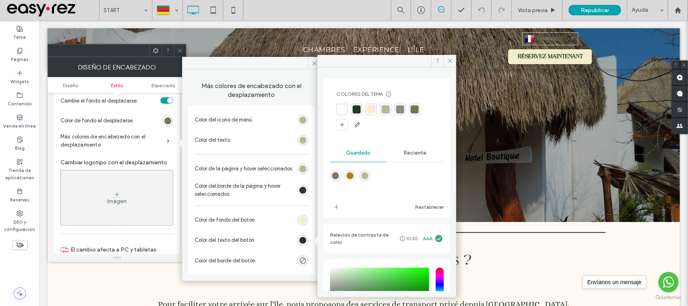
click at [358, 110] on div at bounding box center [357, 109] width 8 height 8
click at [180, 47] on span at bounding box center [180, 50] width 6 height 12
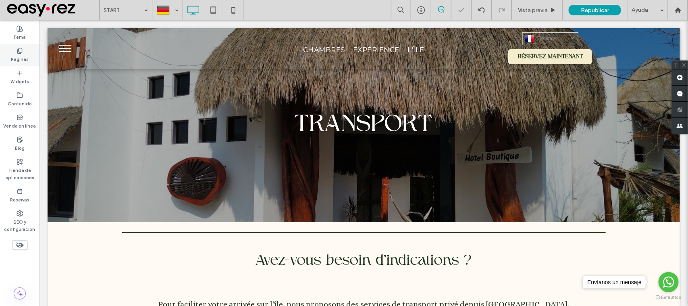
click at [23, 55] on label "Páginas" at bounding box center [20, 58] width 18 height 9
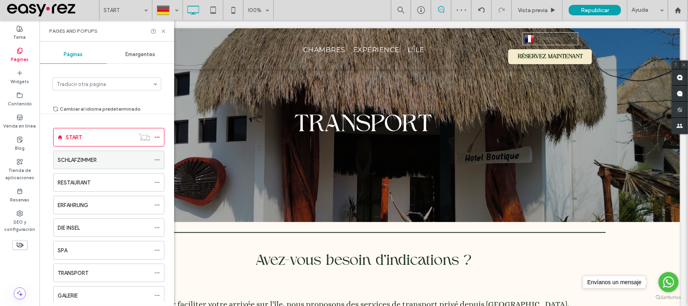
click at [67, 152] on div "SCHLAFZIMMER" at bounding box center [104, 160] width 93 height 18
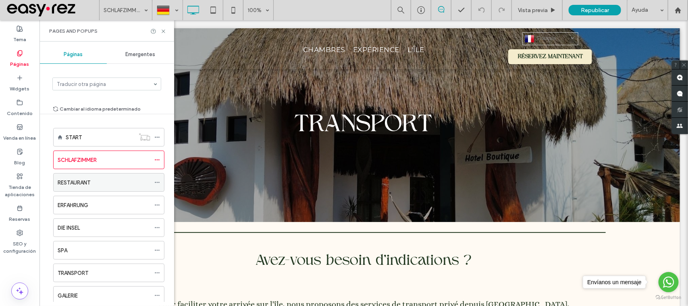
click at [141, 178] on div "RESTAURANT" at bounding box center [104, 182] width 93 height 8
click at [162, 33] on icon at bounding box center [163, 31] width 6 height 6
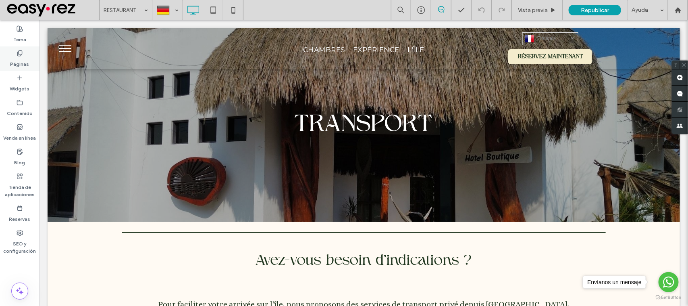
click at [29, 48] on div "Páginas" at bounding box center [19, 58] width 39 height 25
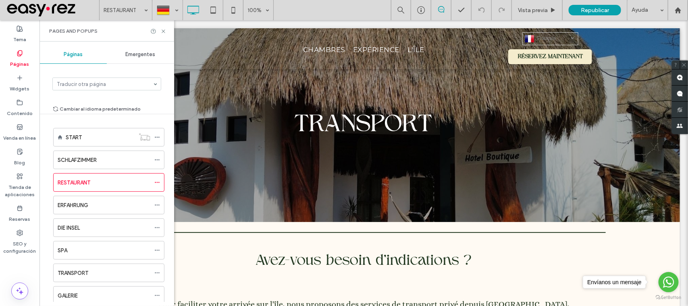
click at [85, 202] on label "ERFAHRUNG" at bounding box center [73, 205] width 31 height 14
click at [164, 31] on icon at bounding box center [163, 31] width 6 height 6
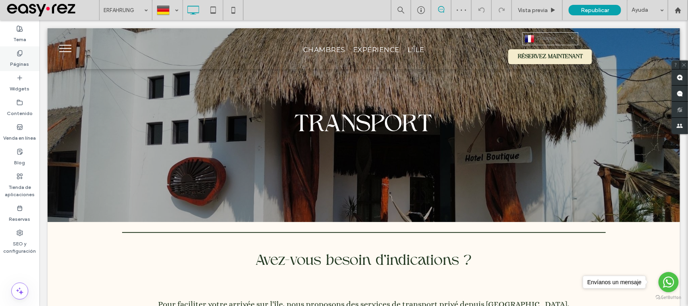
click at [25, 56] on label "Páginas" at bounding box center [19, 61] width 19 height 11
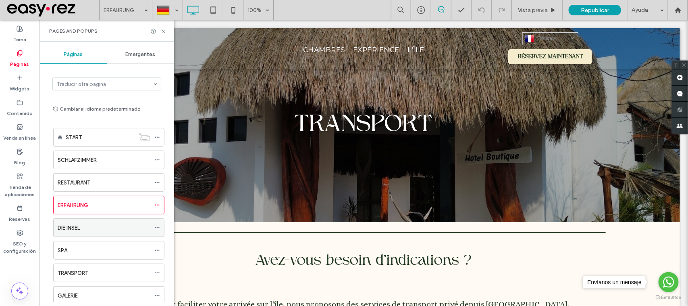
click at [100, 226] on div "DIE INSEL" at bounding box center [104, 227] width 93 height 8
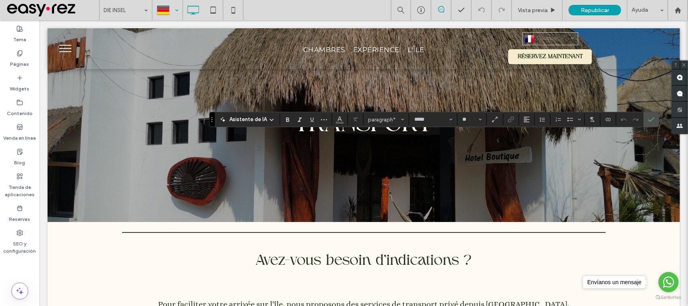
click at [174, 10] on div at bounding box center [167, 9] width 29 height 19
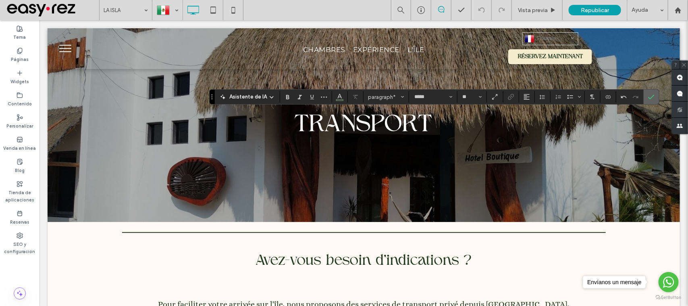
click at [655, 95] on label "Confirmar" at bounding box center [651, 96] width 12 height 15
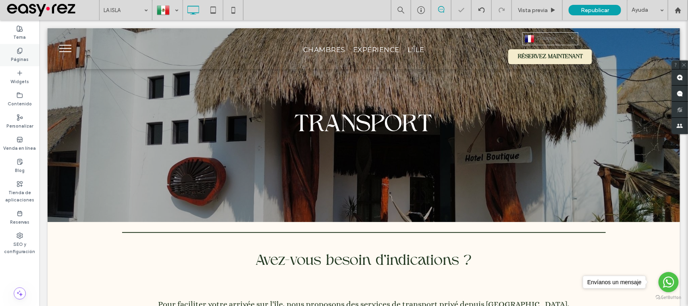
click at [17, 48] on icon at bounding box center [20, 51] width 6 height 6
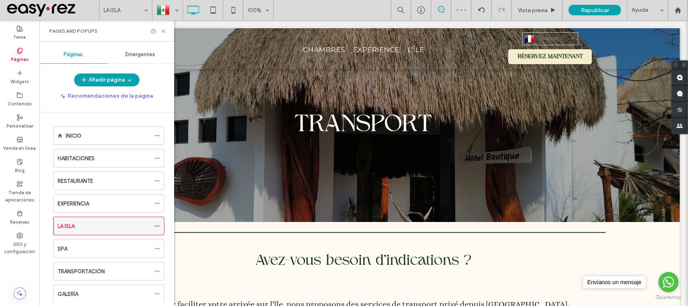
click at [157, 229] on icon at bounding box center [157, 226] width 6 height 6
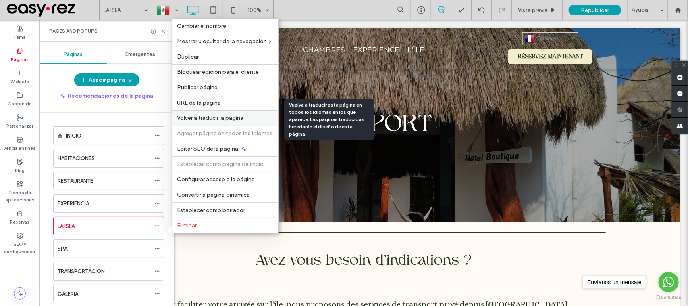
click at [208, 112] on div "Volver a traducir la página" at bounding box center [225, 117] width 106 height 15
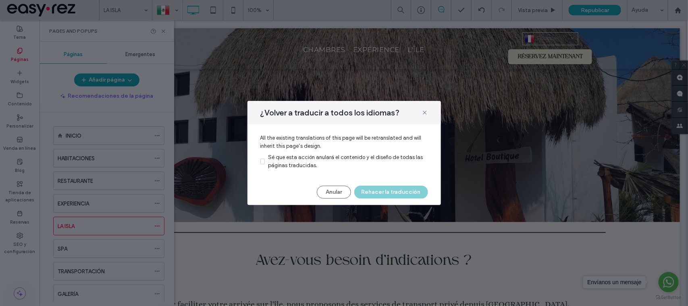
click at [314, 154] on span "Sé que esta acción anulará el contenido y el diseño de todas las páginas traduc…" at bounding box center [345, 161] width 155 height 14
click at [381, 185] on button "Rehacer la traducción" at bounding box center [391, 191] width 74 height 13
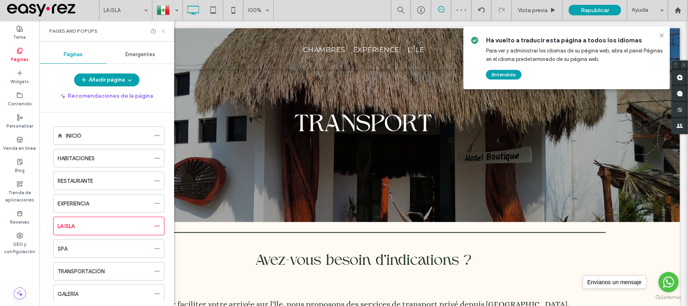
click at [163, 31] on use at bounding box center [163, 30] width 3 height 3
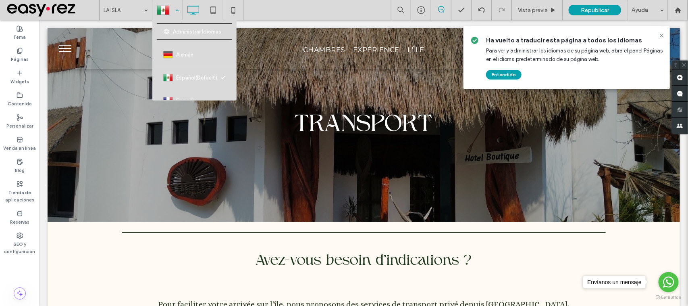
click at [167, 13] on div at bounding box center [167, 9] width 29 height 19
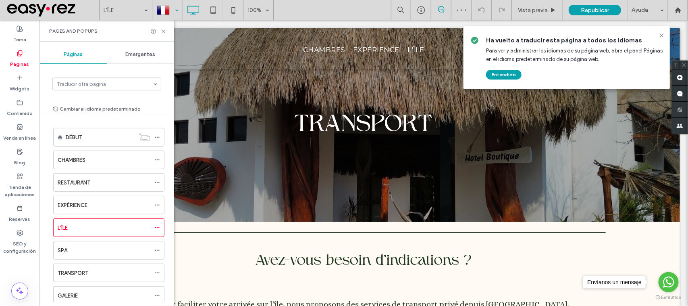
click at [170, 8] on div at bounding box center [167, 9] width 29 height 19
click at [162, 31] on icon at bounding box center [163, 31] width 6 height 6
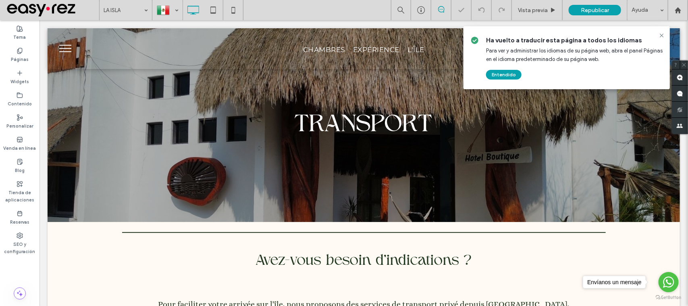
type input "*****"
type input "**"
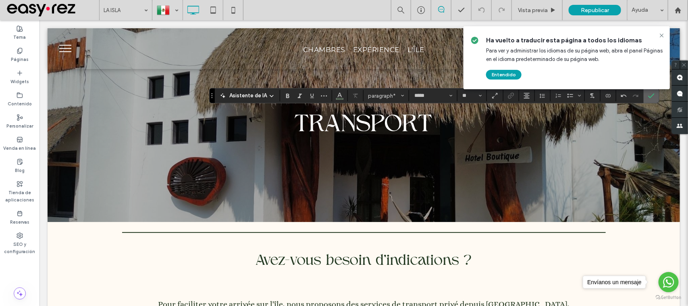
click at [653, 100] on span "Confirmar" at bounding box center [651, 96] width 6 height 14
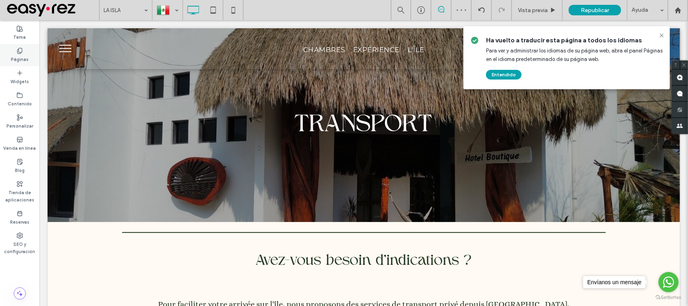
click at [22, 59] on label "Páginas" at bounding box center [20, 58] width 18 height 9
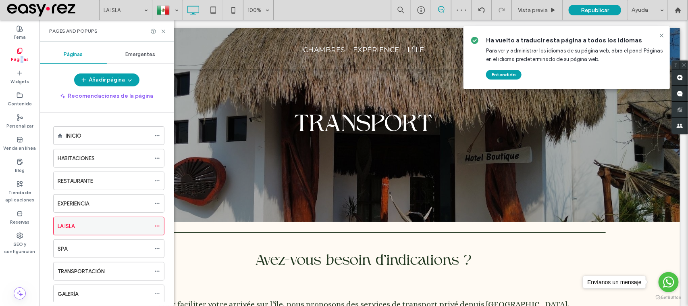
click at [158, 225] on icon at bounding box center [157, 226] width 6 height 6
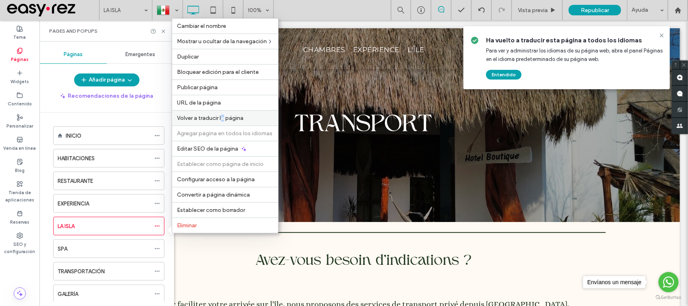
click at [223, 110] on div "Volver a traducir la página" at bounding box center [225, 117] width 106 height 15
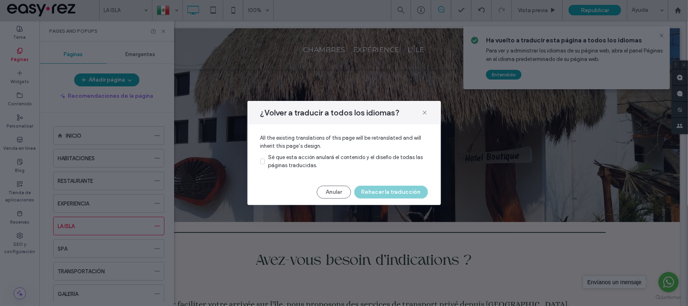
click at [303, 158] on span "Sé que esta acción anulará el contenido y el diseño de todas las páginas traduc…" at bounding box center [345, 161] width 155 height 14
click at [374, 194] on button "Rehacer la traducción" at bounding box center [391, 191] width 74 height 13
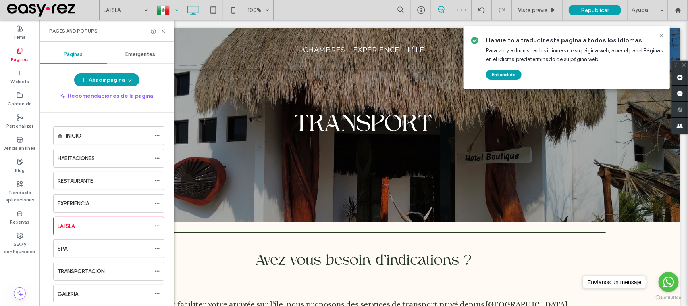
click at [170, 13] on div at bounding box center [167, 9] width 29 height 19
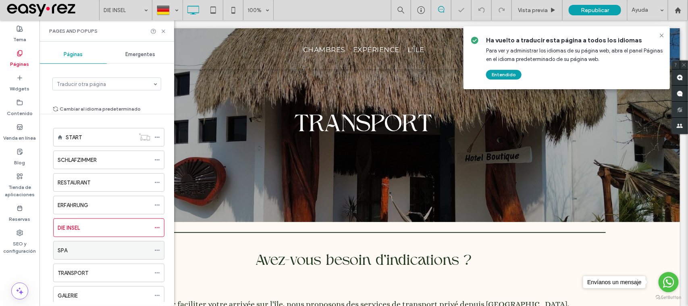
scroll to position [101, 0]
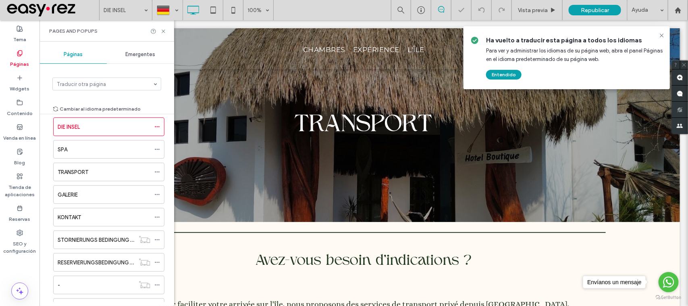
click at [75, 143] on div "SPA" at bounding box center [104, 149] width 93 height 18
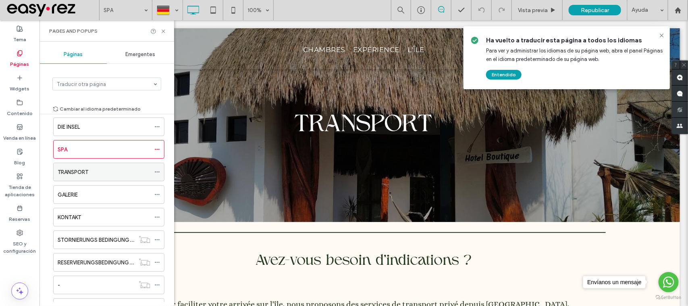
click at [89, 175] on div "TRANSPORT" at bounding box center [104, 172] width 93 height 8
click at [81, 214] on label "KONTAKT" at bounding box center [69, 217] width 23 height 14
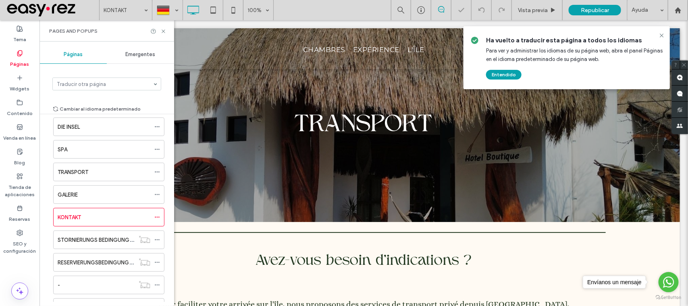
click at [167, 35] on div "Pages and Popups" at bounding box center [106, 30] width 135 height 21
click at [164, 31] on use at bounding box center [163, 30] width 3 height 3
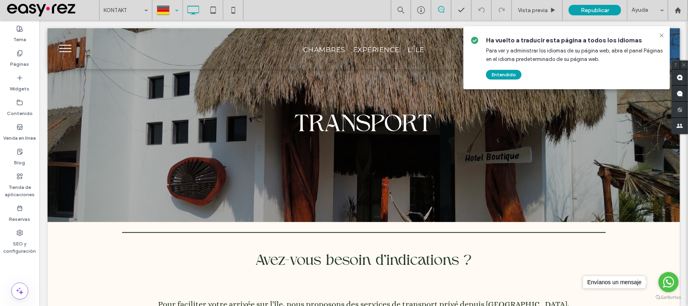
click at [159, 17] on div at bounding box center [167, 9] width 29 height 19
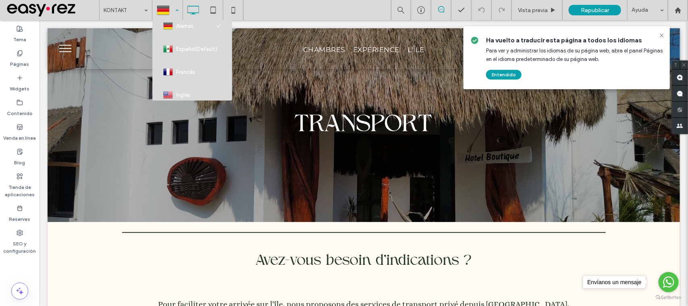
scroll to position [42, 0]
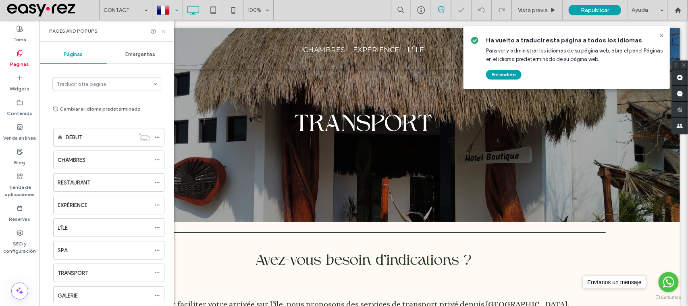
drag, startPoint x: 166, startPoint y: 34, endPoint x: 164, endPoint y: 31, distance: 4.1
click at [166, 33] on div "Pages and Popups" at bounding box center [106, 30] width 135 height 21
click at [164, 30] on icon at bounding box center [163, 31] width 6 height 6
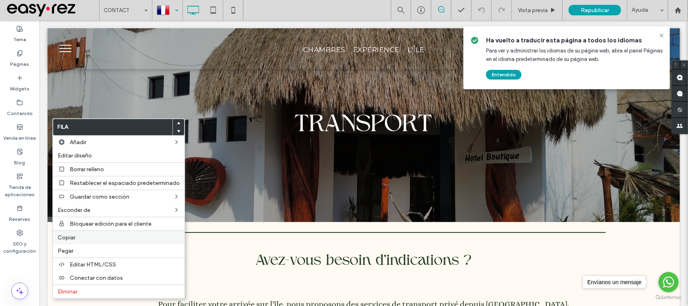
click at [83, 236] on label "Copiar" at bounding box center [119, 237] width 122 height 7
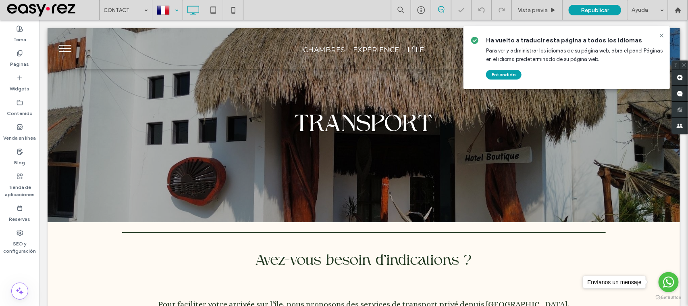
click at [178, 5] on div at bounding box center [167, 9] width 29 height 19
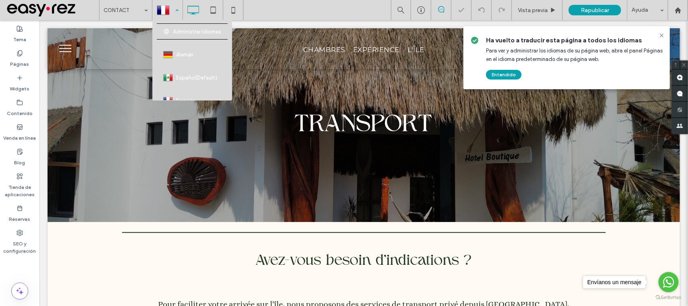
scroll to position [42, 0]
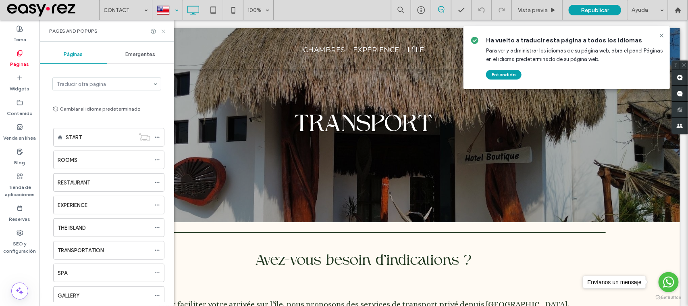
click at [164, 29] on icon at bounding box center [163, 31] width 6 height 6
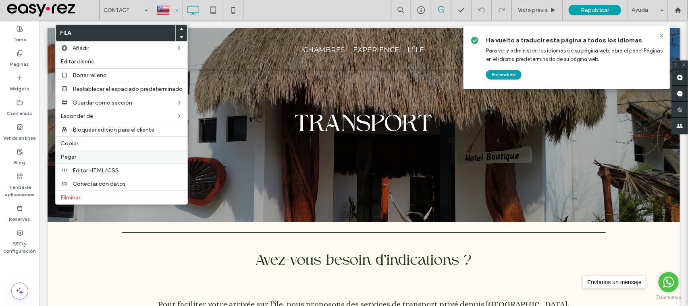
click at [85, 158] on label "Pegar" at bounding box center [121, 156] width 122 height 7
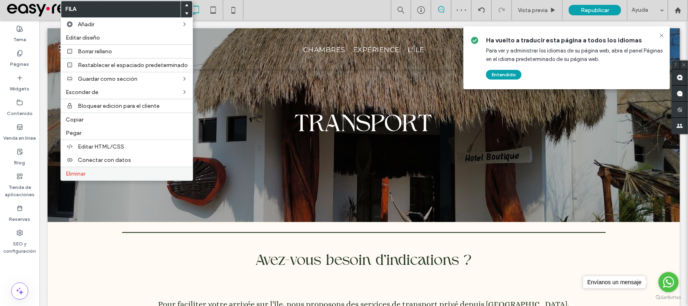
click at [92, 176] on label "Eliminar" at bounding box center [127, 173] width 122 height 7
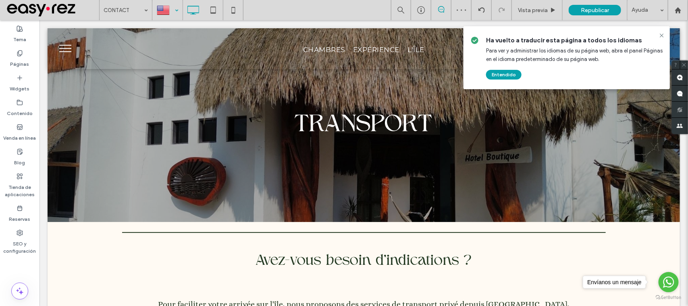
click at [166, 14] on div at bounding box center [167, 9] width 29 height 19
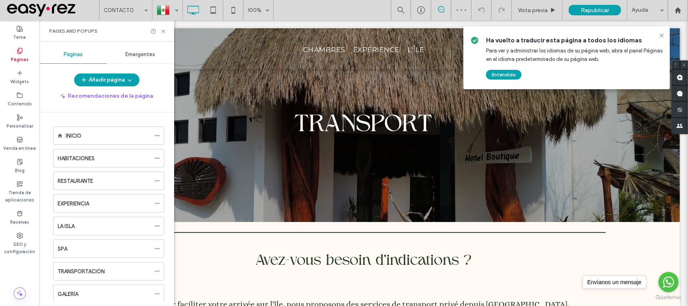
scroll to position [136, 0]
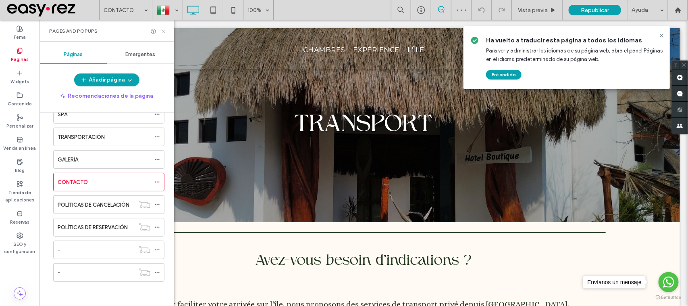
click at [163, 29] on icon at bounding box center [163, 31] width 6 height 6
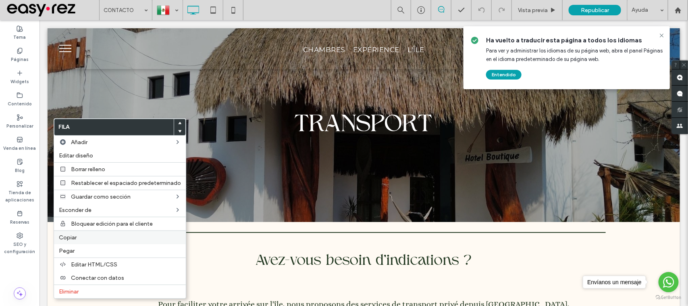
click at [79, 240] on label "Copiar" at bounding box center [120, 237] width 122 height 7
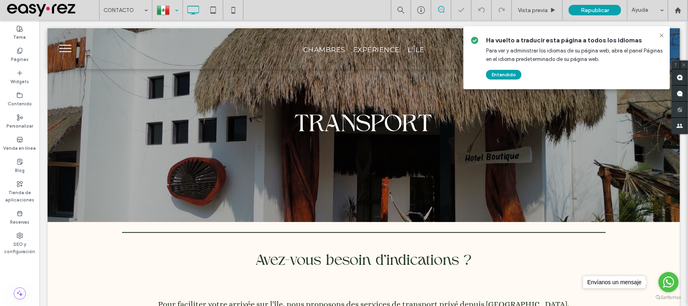
click at [174, 2] on div at bounding box center [167, 9] width 29 height 19
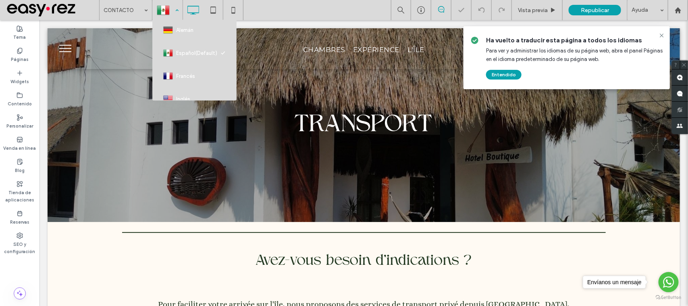
scroll to position [35, 0]
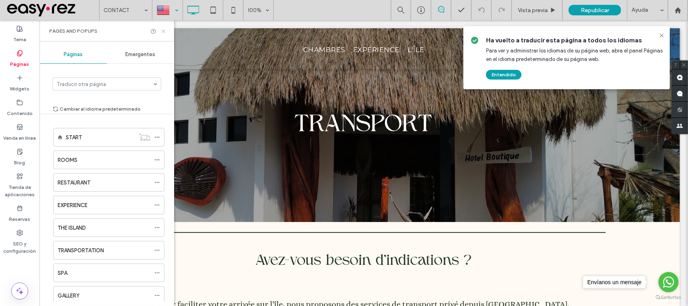
click at [164, 29] on icon at bounding box center [163, 31] width 6 height 6
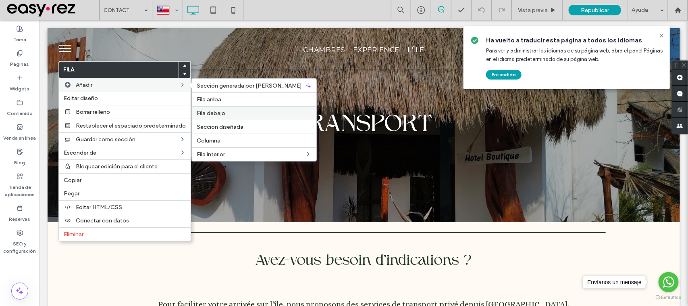
click at [214, 112] on span "Fila debajo" at bounding box center [211, 113] width 29 height 7
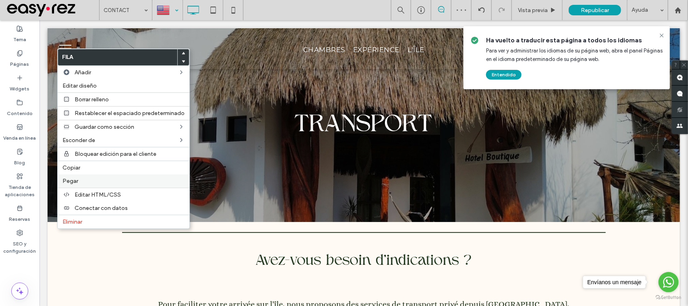
click at [73, 181] on span "Pegar" at bounding box center [70, 180] width 16 height 7
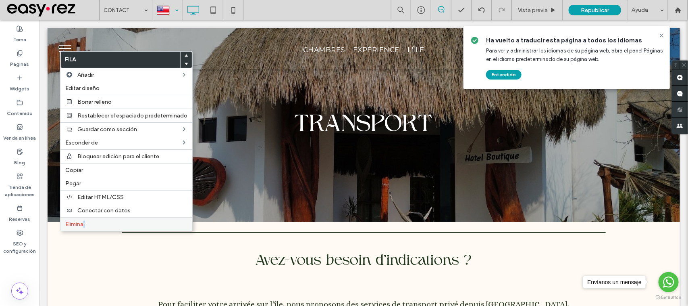
click at [85, 231] on div "Eliminar" at bounding box center [126, 224] width 132 height 14
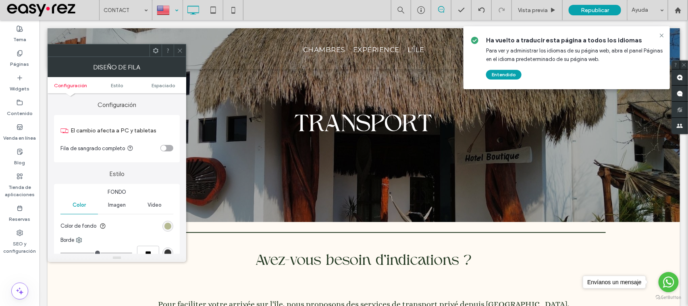
click at [164, 229] on div "rgb(181, 185, 145)" at bounding box center [167, 225] width 11 height 11
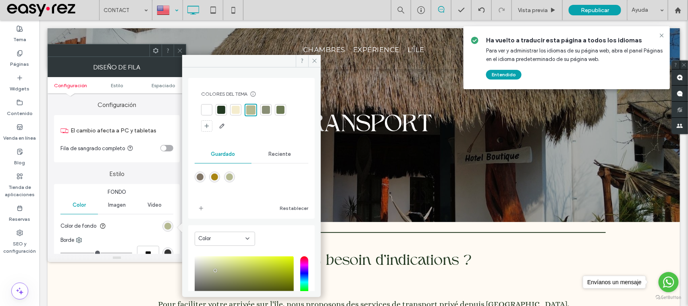
click at [226, 110] on div at bounding box center [221, 109] width 11 height 11
click at [181, 51] on use at bounding box center [180, 50] width 4 height 4
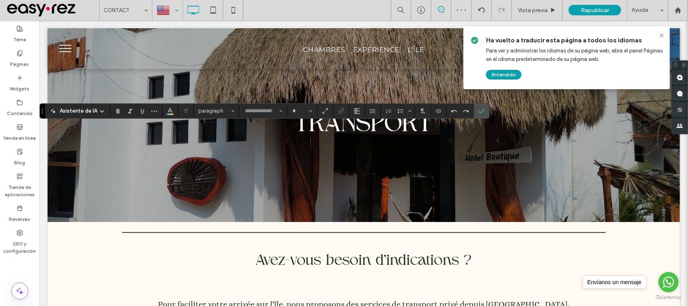
type input "**********"
type input "**"
click at [170, 109] on use "Color" at bounding box center [170, 110] width 4 height 4
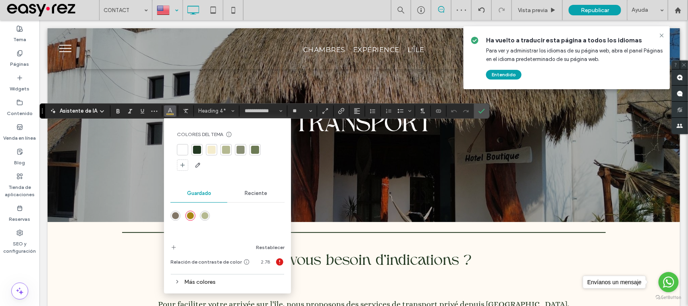
click at [197, 151] on div at bounding box center [197, 150] width 8 height 8
click at [483, 114] on icon "Confirmar" at bounding box center [481, 111] width 6 height 6
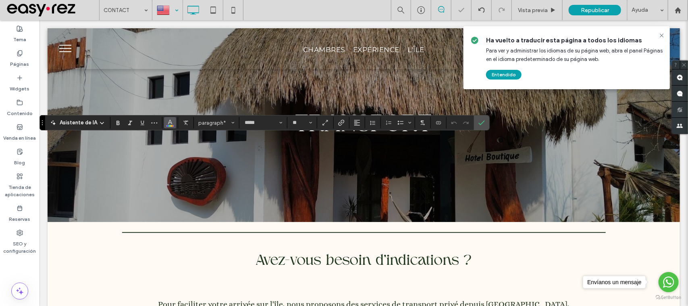
click at [170, 127] on span "Color" at bounding box center [170, 121] width 6 height 10
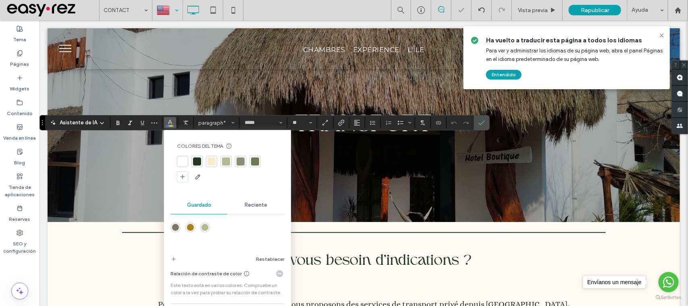
click at [198, 160] on div at bounding box center [197, 161] width 8 height 8
click at [479, 122] on icon "Confirmar" at bounding box center [481, 122] width 6 height 6
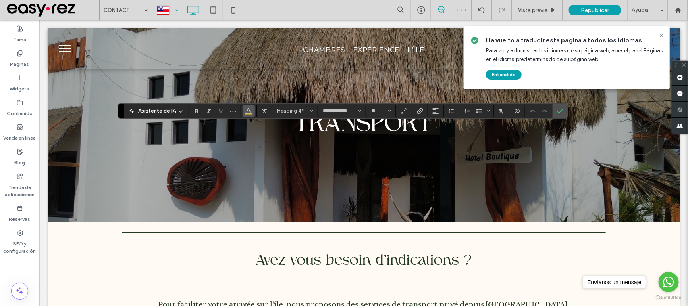
click at [253, 109] on button "Color" at bounding box center [249, 110] width 12 height 11
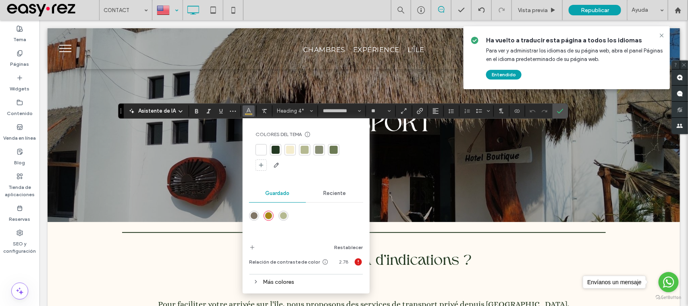
click at [277, 154] on div at bounding box center [275, 149] width 11 height 11
click at [273, 147] on div at bounding box center [276, 150] width 8 height 8
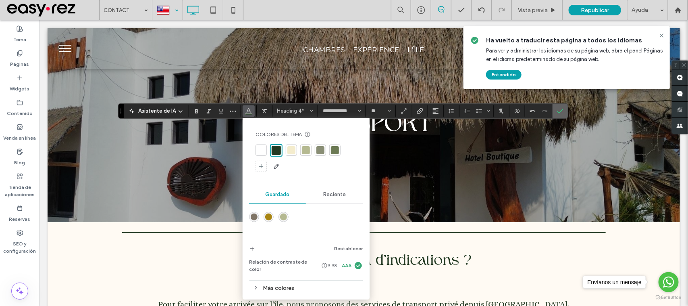
click at [565, 112] on label "Confirmar" at bounding box center [560, 111] width 12 height 15
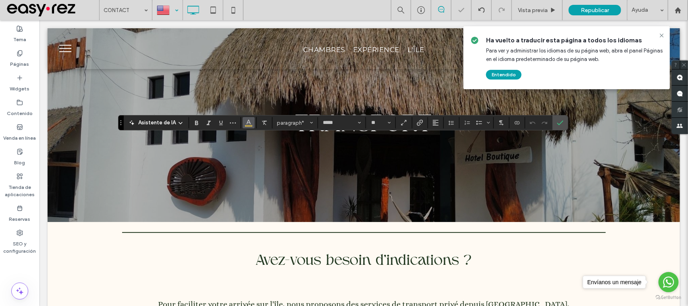
click at [252, 121] on button "Color" at bounding box center [249, 122] width 12 height 11
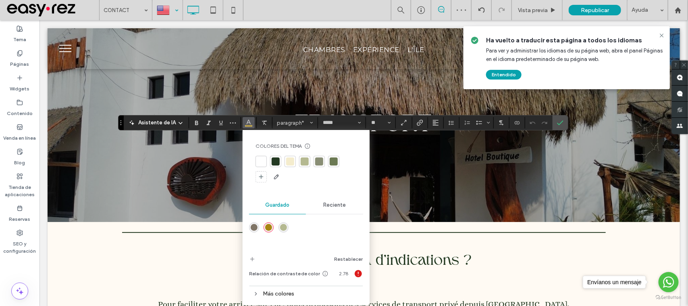
click at [275, 161] on div at bounding box center [276, 161] width 8 height 8
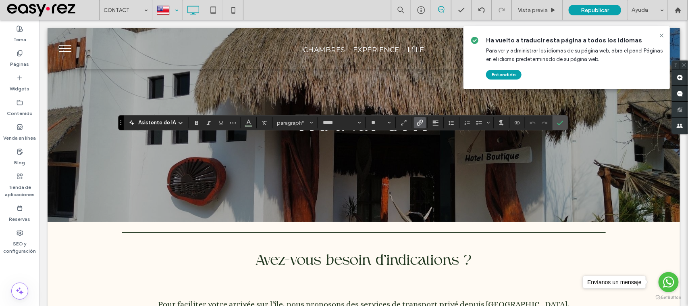
click at [424, 123] on label "Enlace" at bounding box center [420, 122] width 12 height 11
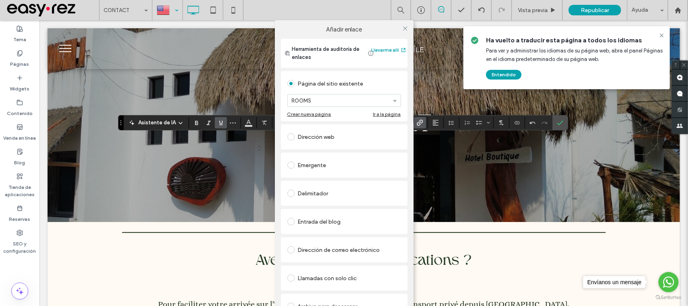
click at [406, 25] on div at bounding box center [405, 28] width 12 height 12
click at [405, 27] on use at bounding box center [405, 28] width 4 height 4
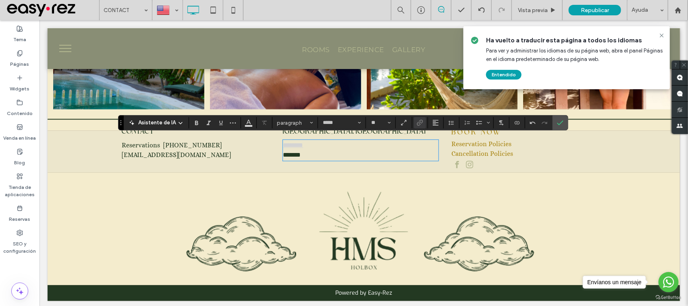
click at [278, 144] on div "CONTACT Reservations +52 984 132 9103 hello@misuenosholbox.com.mx Click To Past…" at bounding box center [364, 151] width 484 height 42
drag, startPoint x: 309, startPoint y: 149, endPoint x: 268, endPoint y: 149, distance: 41.1
click at [268, 149] on div "CONTACT Reservations +52 984 132 9103 hello@misuenosholbox.com.mx Click To Past…" at bounding box center [364, 151] width 484 height 42
click at [414, 125] on label "Enlace" at bounding box center [420, 122] width 12 height 11
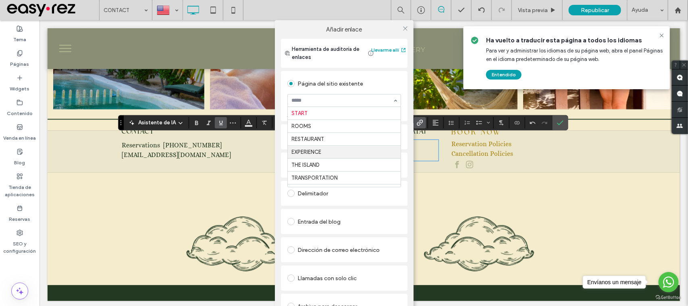
scroll to position [95, 0]
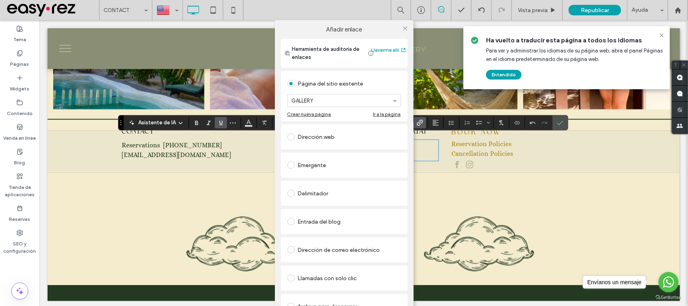
click at [407, 29] on div at bounding box center [405, 28] width 12 height 12
click at [405, 27] on icon at bounding box center [405, 28] width 6 height 6
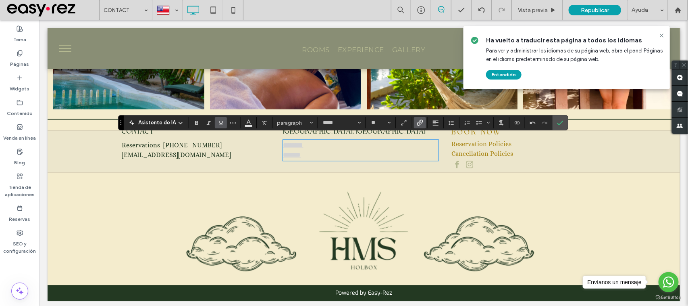
click at [324, 151] on p "*******" at bounding box center [361, 155] width 156 height 10
drag, startPoint x: 321, startPoint y: 152, endPoint x: 260, endPoint y: 130, distance: 65.4
click at [264, 132] on div "CONTACT Reservations +52 984 132 9103 hello@misuenosholbox.com.mx Click To Past…" at bounding box center [364, 151] width 484 height 42
click at [244, 124] on button "Color" at bounding box center [249, 122] width 12 height 11
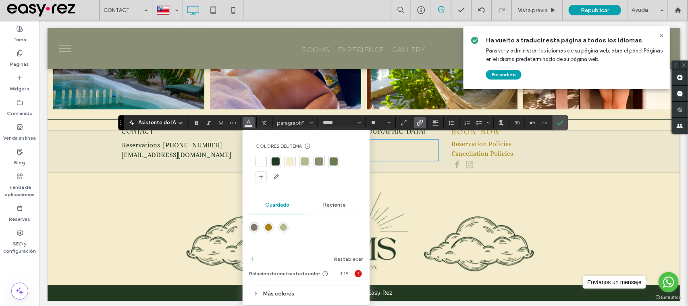
click at [273, 164] on div at bounding box center [276, 161] width 8 height 8
click at [561, 122] on icon "Confirmar" at bounding box center [560, 122] width 6 height 6
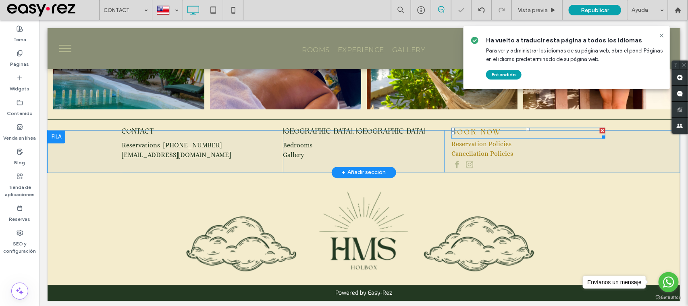
click at [478, 131] on span "BOOK NOW" at bounding box center [476, 132] width 50 height 7
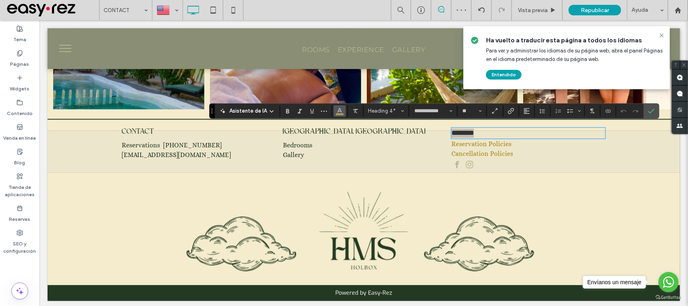
click at [335, 111] on button "Color" at bounding box center [340, 110] width 12 height 11
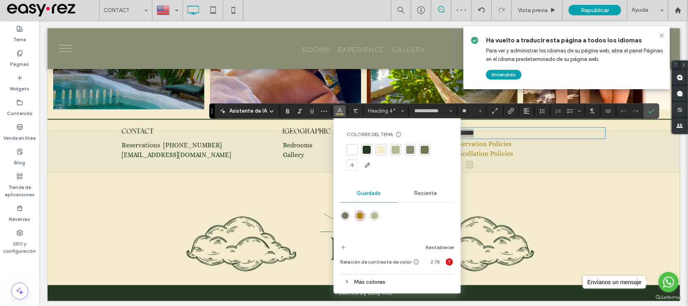
click at [372, 146] on div at bounding box center [366, 149] width 11 height 11
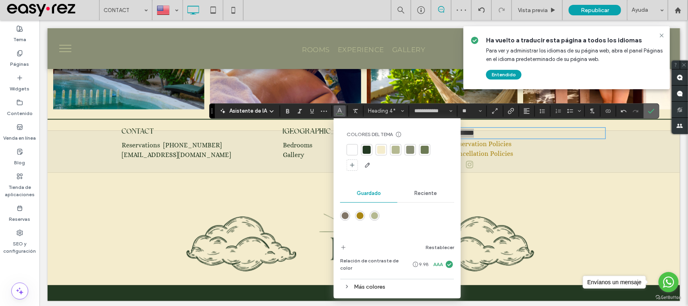
click at [655, 112] on icon "Confirmar" at bounding box center [651, 111] width 6 height 6
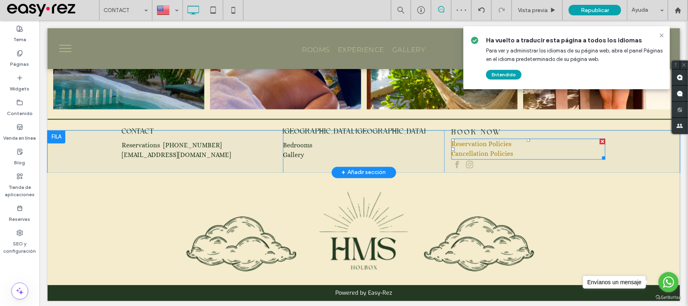
click at [514, 154] on p "Cancellation Policies" at bounding box center [528, 153] width 154 height 10
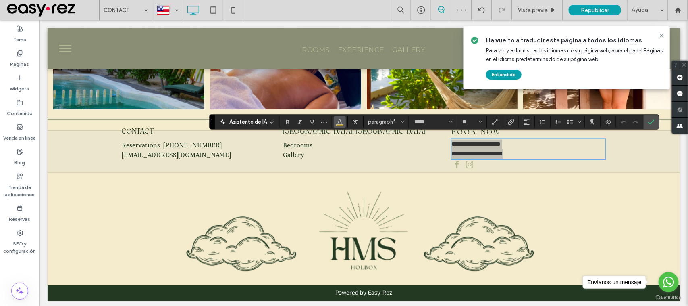
click at [345, 118] on button "Color" at bounding box center [340, 121] width 12 height 11
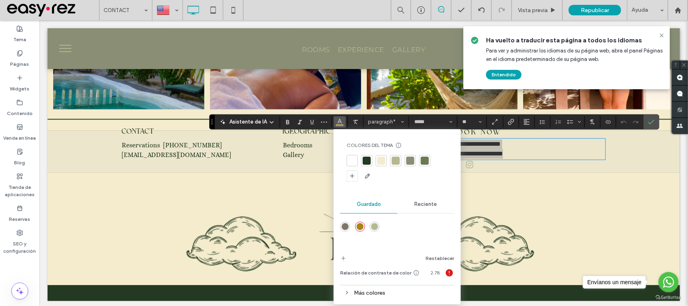
click at [367, 155] on div at bounding box center [366, 160] width 11 height 11
click at [651, 121] on icon "Confirmar" at bounding box center [651, 121] width 6 height 6
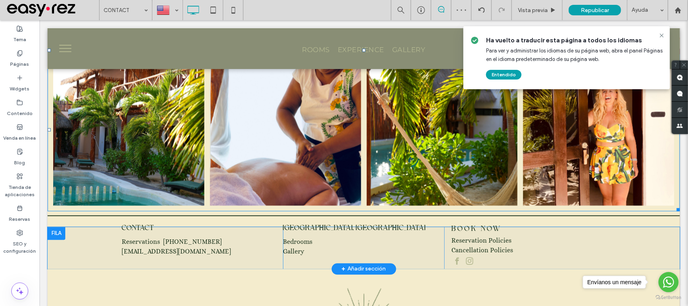
scroll to position [741, 0]
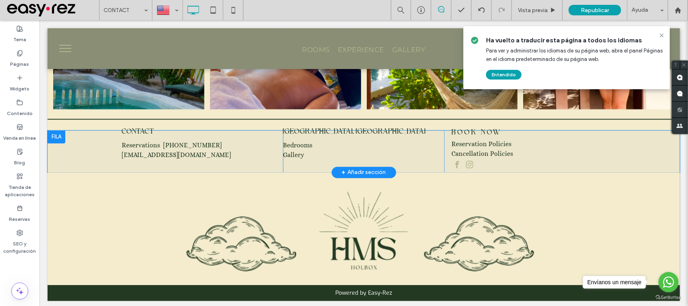
click at [59, 131] on div at bounding box center [56, 136] width 18 height 13
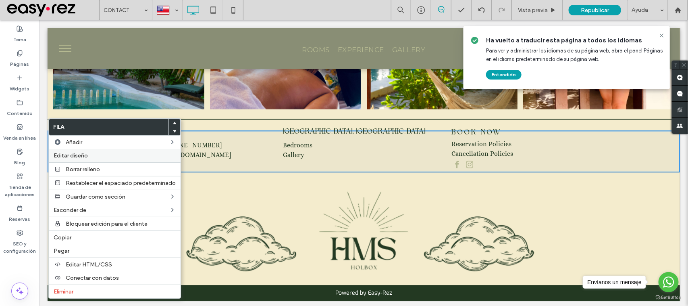
click at [103, 150] on div "Editar diseño" at bounding box center [115, 155] width 132 height 13
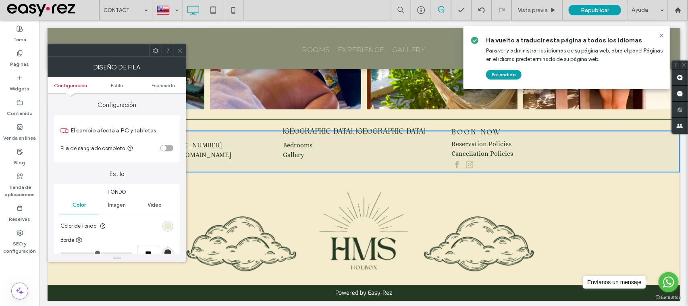
click at [170, 226] on div "rgb(236, 230, 204)" at bounding box center [167, 225] width 7 height 7
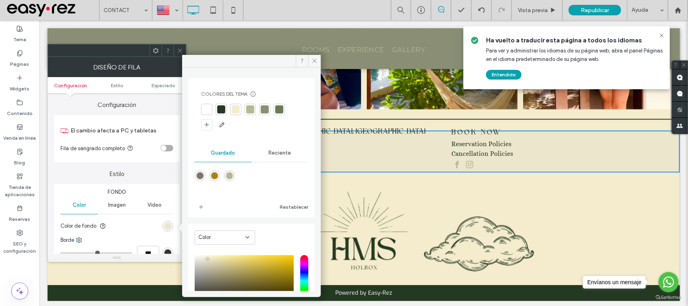
click at [237, 111] on div at bounding box center [236, 109] width 8 height 8
click at [179, 52] on icon at bounding box center [180, 51] width 6 height 6
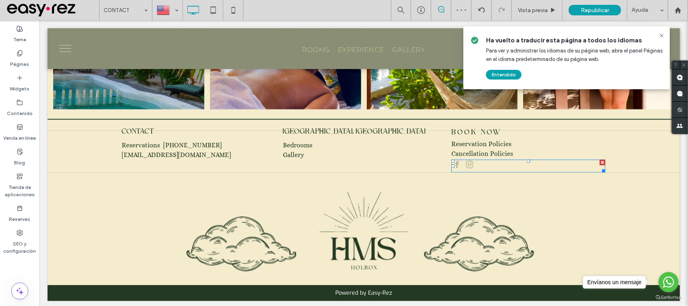
click at [474, 164] on div at bounding box center [528, 165] width 154 height 13
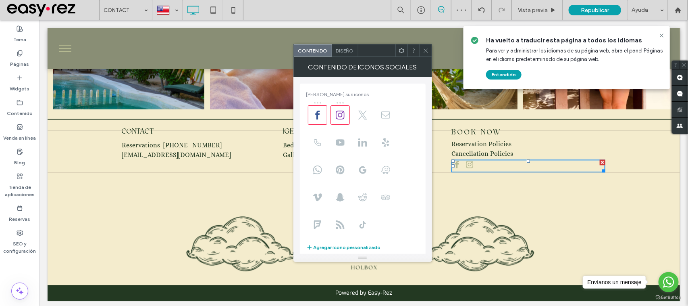
click at [425, 44] on div "Contenido Diseño" at bounding box center [362, 50] width 139 height 13
click at [422, 44] on div at bounding box center [426, 50] width 12 height 12
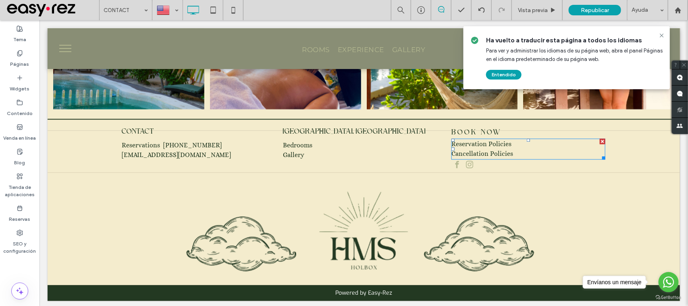
click at [490, 144] on span "Reservation Policies" at bounding box center [481, 143] width 60 height 8
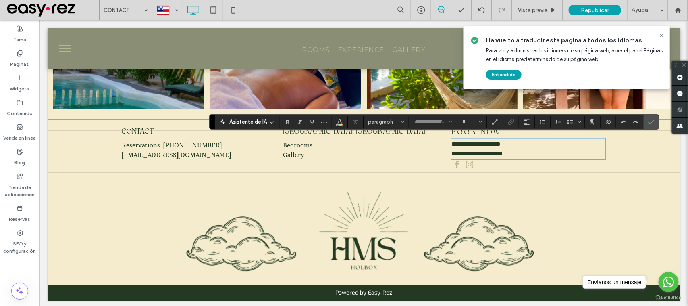
type input "*****"
type input "**"
click at [514, 139] on p "**********" at bounding box center [528, 144] width 154 height 10
drag, startPoint x: 514, startPoint y: 138, endPoint x: 422, endPoint y: 131, distance: 92.6
click at [422, 131] on div "**********" at bounding box center [364, 151] width 484 height 42
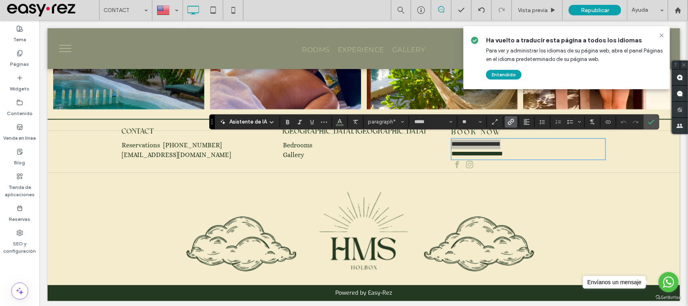
click at [509, 116] on span "Enlace" at bounding box center [510, 121] width 4 height 11
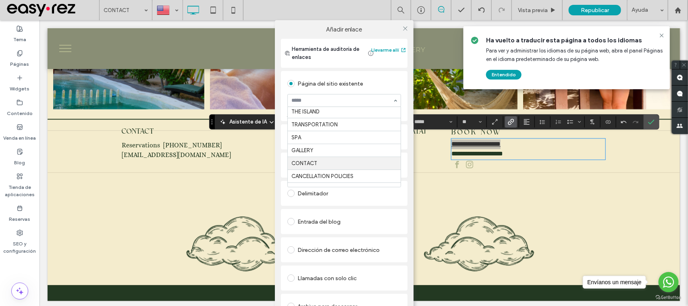
scroll to position [95, 0]
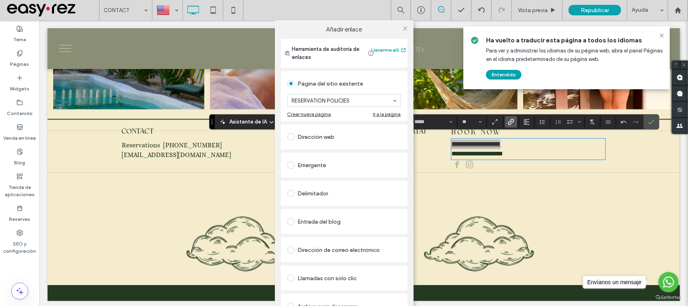
click at [407, 31] on div at bounding box center [405, 28] width 12 height 12
drag, startPoint x: 396, startPoint y: 27, endPoint x: 401, endPoint y: 27, distance: 5.7
click at [398, 27] on div "Añadir enlace Herramienta de auditoría de enlaces Llevarme allí Página del siti…" at bounding box center [344, 180] width 139 height 321
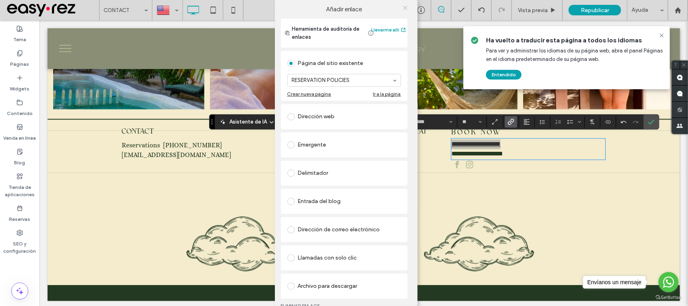
click at [405, 7] on icon at bounding box center [405, 8] width 6 height 6
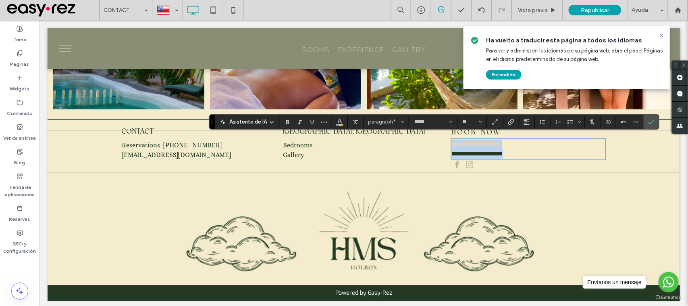
drag, startPoint x: 498, startPoint y: 145, endPoint x: 439, endPoint y: 141, distance: 58.6
click at [439, 141] on div "**********" at bounding box center [364, 151] width 484 height 42
click at [497, 143] on link "**********" at bounding box center [475, 143] width 49 height 6
drag, startPoint x: 512, startPoint y: 151, endPoint x: 440, endPoint y: 148, distance: 71.8
click at [444, 148] on div "**********" at bounding box center [524, 151] width 161 height 42
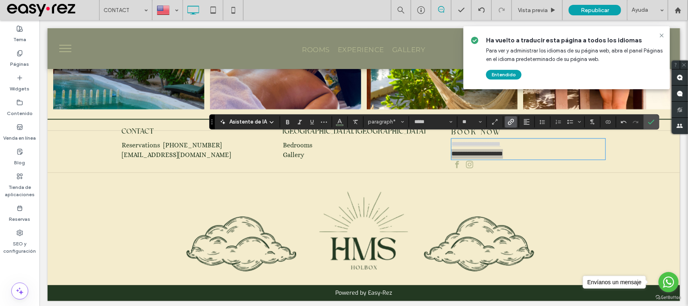
click at [508, 125] on label "Enlace" at bounding box center [511, 121] width 12 height 11
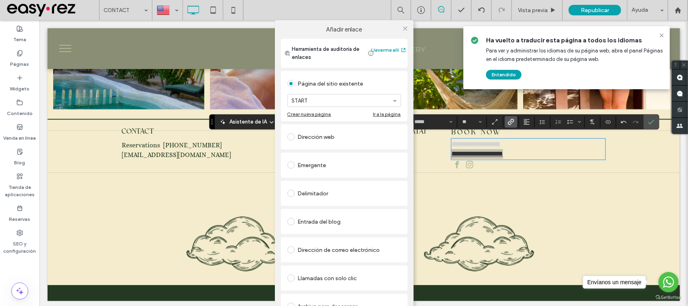
click at [343, 94] on div "START" at bounding box center [344, 100] width 114 height 13
click at [404, 29] on icon at bounding box center [405, 28] width 6 height 6
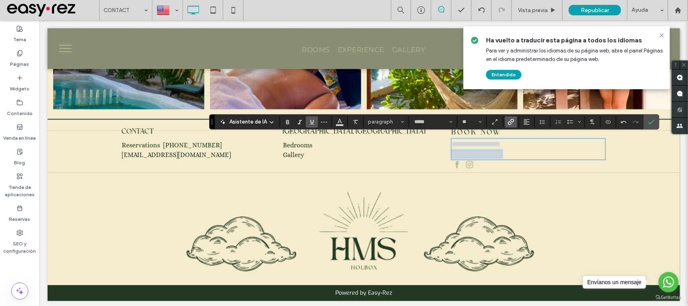
click at [524, 149] on p "**********" at bounding box center [528, 153] width 154 height 10
click at [523, 149] on p "**********" at bounding box center [528, 153] width 154 height 10
click at [522, 149] on p "**********" at bounding box center [528, 153] width 154 height 10
drag, startPoint x: 520, startPoint y: 149, endPoint x: 434, endPoint y: 133, distance: 87.4
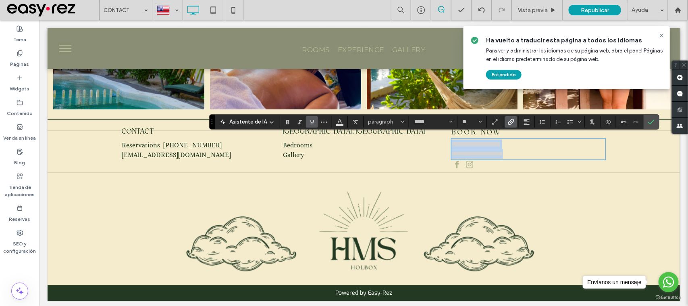
click at [434, 133] on div "**********" at bounding box center [364, 151] width 484 height 42
click at [309, 123] on icon "Subrayado" at bounding box center [312, 121] width 6 height 6
click at [339, 123] on icon "Color" at bounding box center [340, 121] width 6 height 6
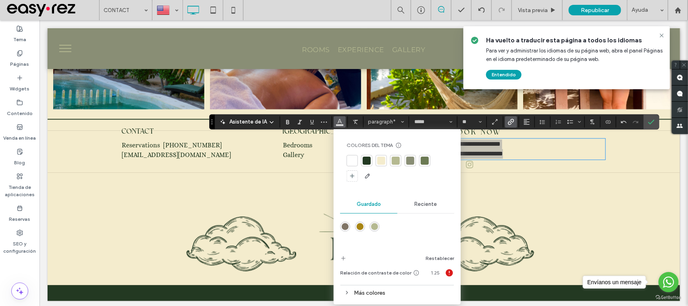
click at [371, 160] on div at bounding box center [366, 160] width 11 height 11
click at [651, 124] on icon "Confirmar" at bounding box center [651, 121] width 6 height 6
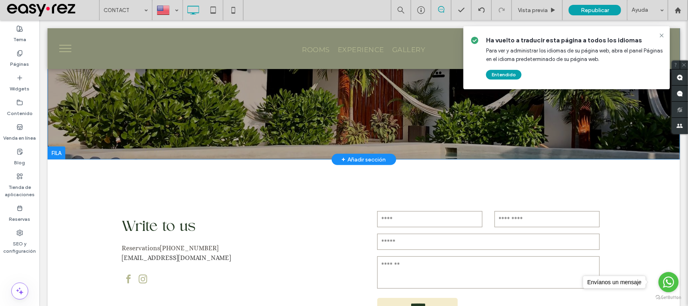
scroll to position [151, 0]
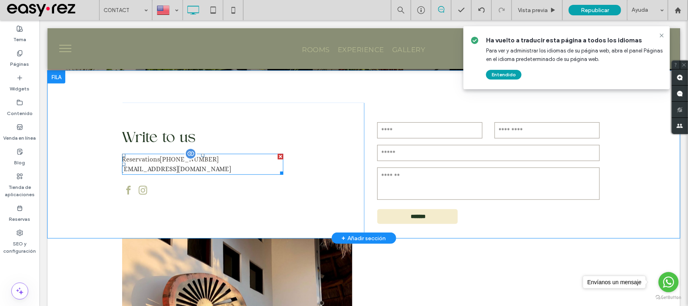
click at [200, 158] on span "+52 984 132 9103" at bounding box center [189, 159] width 58 height 8
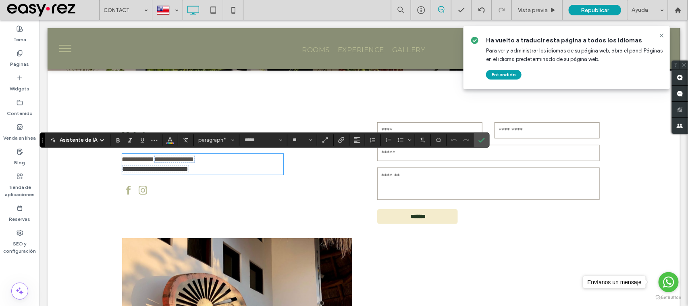
click at [188, 170] on span "**********" at bounding box center [155, 168] width 66 height 6
click at [487, 143] on label "Confirmar" at bounding box center [482, 140] width 12 height 15
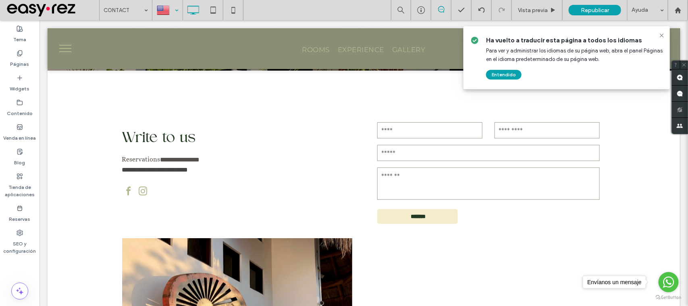
click at [180, 9] on div at bounding box center [167, 9] width 29 height 19
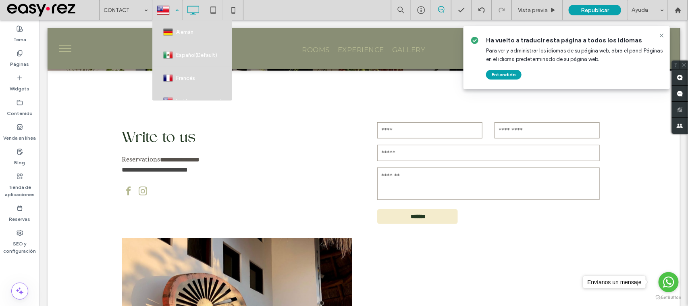
scroll to position [42, 0]
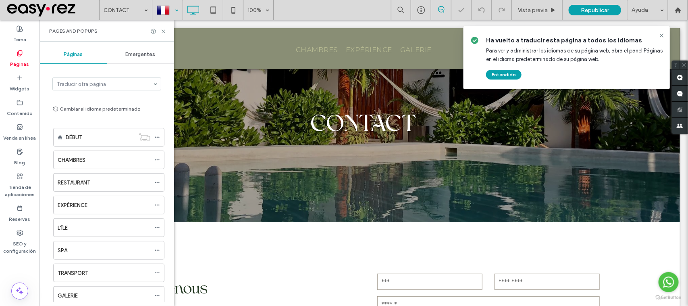
scroll to position [741, 0]
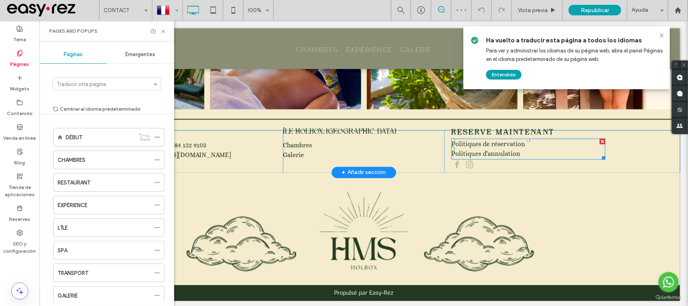
click at [511, 148] on p "Politiques d'annulation" at bounding box center [528, 153] width 154 height 10
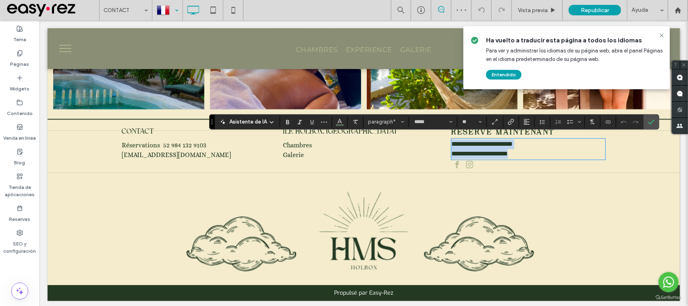
click at [528, 139] on p "**********" at bounding box center [528, 144] width 154 height 10
drag, startPoint x: 530, startPoint y: 139, endPoint x: 435, endPoint y: 127, distance: 96.2
click at [435, 130] on div "**********" at bounding box center [364, 151] width 484 height 42
click at [510, 116] on span "Enlace" at bounding box center [510, 121] width 4 height 11
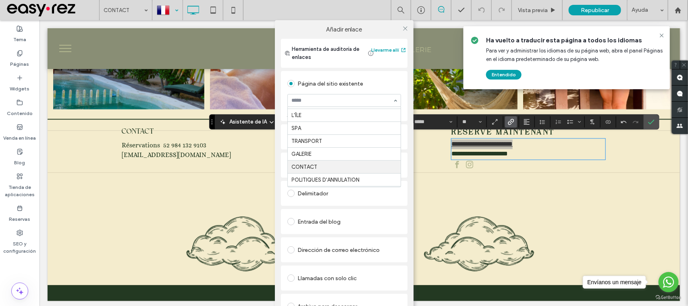
scroll to position [95, 0]
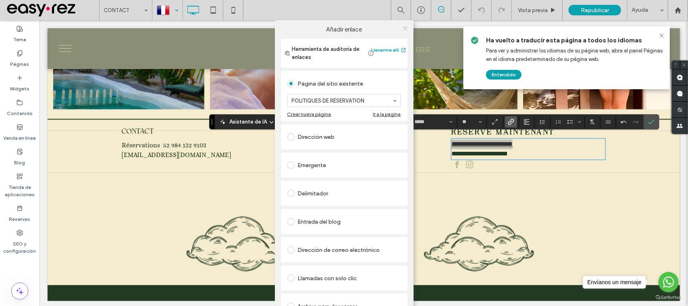
click at [402, 29] on icon at bounding box center [405, 28] width 6 height 6
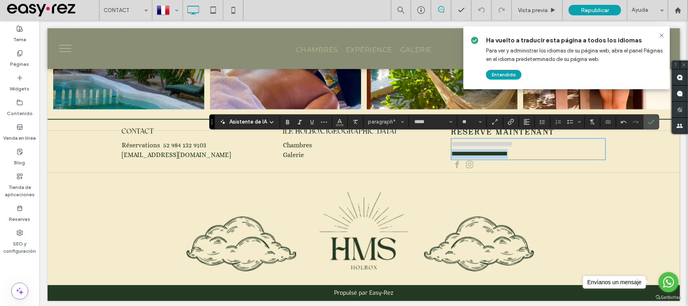
drag, startPoint x: 525, startPoint y: 155, endPoint x: 416, endPoint y: 150, distance: 109.4
click at [416, 150] on div "**********" at bounding box center [364, 151] width 484 height 42
click at [513, 120] on icon "Enlace" at bounding box center [511, 121] width 6 height 6
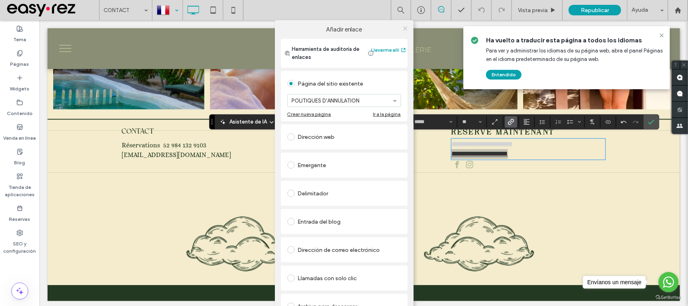
click at [405, 27] on use at bounding box center [405, 28] width 4 height 4
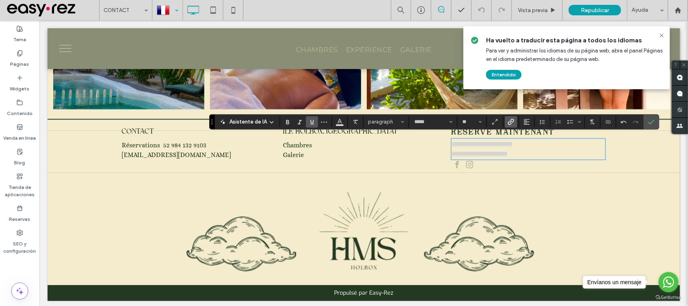
click at [524, 155] on div "**********" at bounding box center [528, 148] width 154 height 21
drag, startPoint x: 532, startPoint y: 148, endPoint x: 401, endPoint y: 123, distance: 132.5
click at [401, 123] on div "**********" at bounding box center [363, 121] width 632 height 358
click at [313, 119] on icon "Subrayado" at bounding box center [312, 121] width 6 height 6
click at [338, 123] on use "Color" at bounding box center [340, 120] width 4 height 4
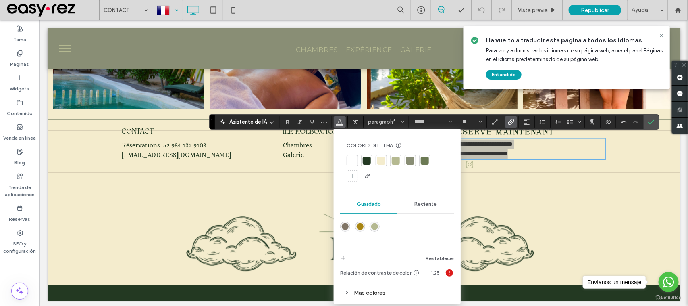
click at [369, 159] on div at bounding box center [367, 160] width 8 height 8
drag, startPoint x: 649, startPoint y: 120, endPoint x: 608, endPoint y: 101, distance: 45.6
click at [649, 120] on icon "Confirmar" at bounding box center [651, 121] width 6 height 6
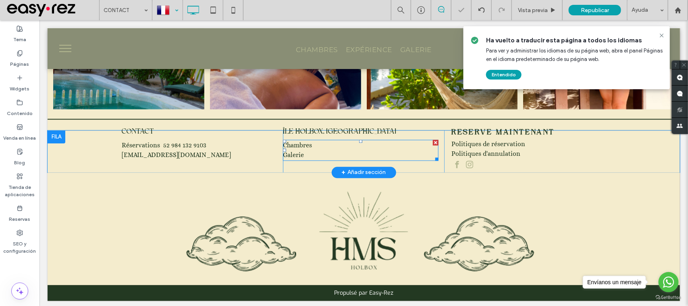
click at [340, 142] on p "Chambres" at bounding box center [361, 145] width 156 height 10
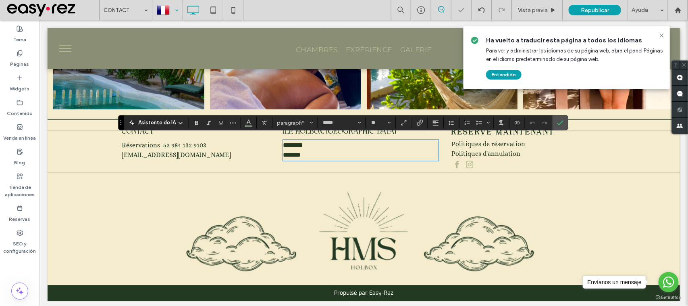
click at [303, 141] on span "********" at bounding box center [293, 144] width 20 height 6
click at [313, 150] on p "*******" at bounding box center [361, 155] width 156 height 10
drag, startPoint x: 311, startPoint y: 141, endPoint x: 274, endPoint y: 132, distance: 38.2
click at [274, 132] on div "CONTACT Réservations 52 984 132 9103 hello@misuenosholbox.com.mx Click To Paste…" at bounding box center [364, 151] width 484 height 42
click at [418, 124] on icon "Enlace" at bounding box center [420, 122] width 6 height 6
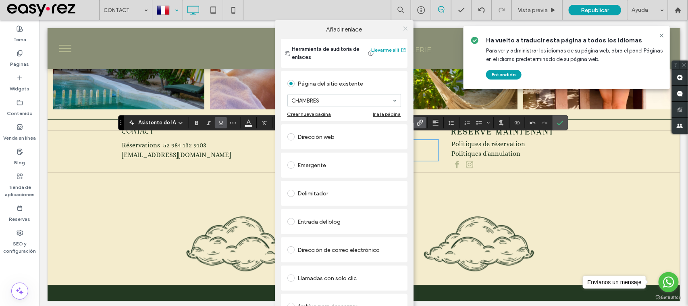
click at [405, 27] on icon at bounding box center [405, 28] width 6 height 6
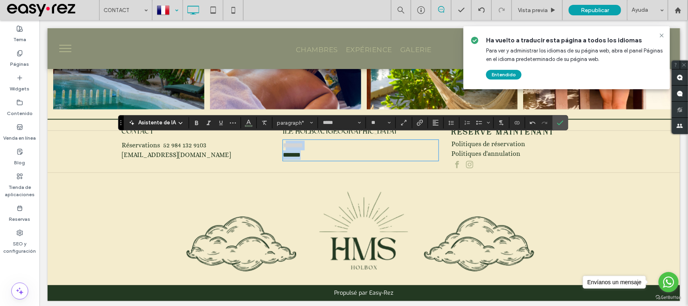
drag, startPoint x: 311, startPoint y: 150, endPoint x: 275, endPoint y: 143, distance: 36.9
click at [277, 143] on div "CONTACT Réservations 52 984 132 9103 hello@misuenosholbox.com.mx Click To Paste…" at bounding box center [364, 151] width 484 height 42
click at [355, 152] on p "*******" at bounding box center [361, 155] width 156 height 10
drag, startPoint x: 314, startPoint y: 155, endPoint x: 268, endPoint y: 151, distance: 45.7
click at [268, 151] on div "CONTACT Réservations 52 984 132 9103 hello@misuenosholbox.com.mx Click To Paste…" at bounding box center [364, 151] width 484 height 42
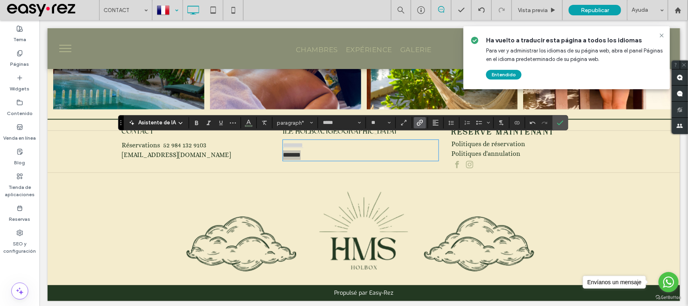
click at [421, 123] on icon "Enlace" at bounding box center [420, 122] width 6 height 6
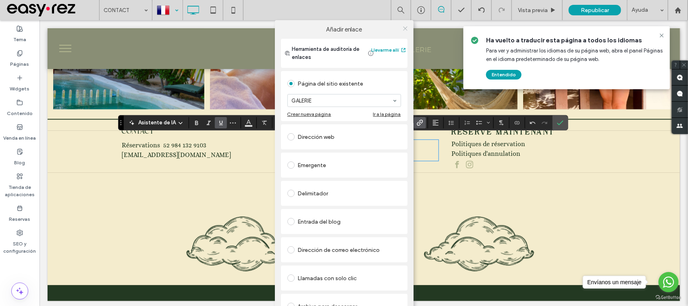
click at [405, 27] on icon at bounding box center [405, 28] width 6 height 6
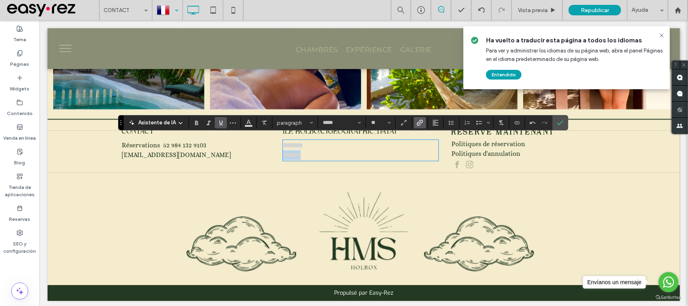
click at [301, 150] on p "*******" at bounding box center [361, 155] width 156 height 10
drag, startPoint x: 307, startPoint y: 153, endPoint x: 275, endPoint y: 139, distance: 35.0
click at [275, 139] on div "CONTACT Réservations 52 984 132 9103 hello@misuenosholbox.com.mx Click To Paste…" at bounding box center [364, 151] width 484 height 42
click at [220, 123] on icon "Subrayado" at bounding box center [221, 122] width 6 height 6
click at [246, 120] on icon "Color" at bounding box center [248, 121] width 6 height 6
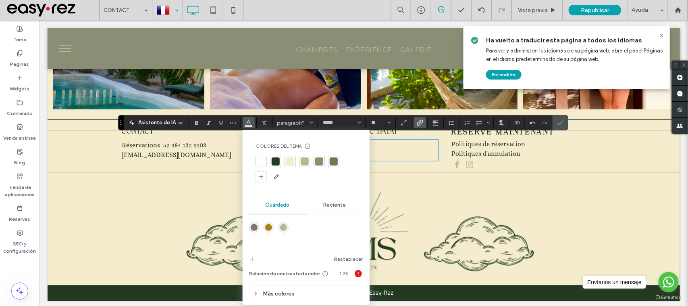
click at [273, 158] on div at bounding box center [276, 161] width 8 height 8
click at [564, 120] on label "Confirmar" at bounding box center [560, 122] width 12 height 15
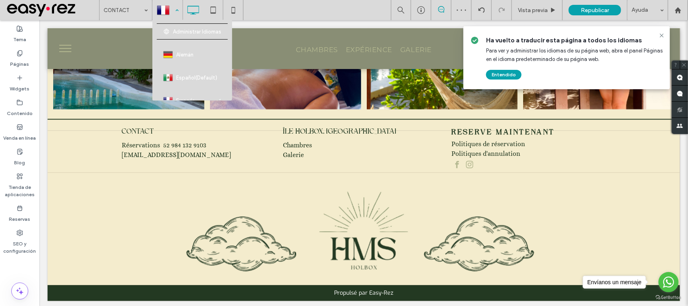
click at [167, 3] on div at bounding box center [167, 9] width 29 height 19
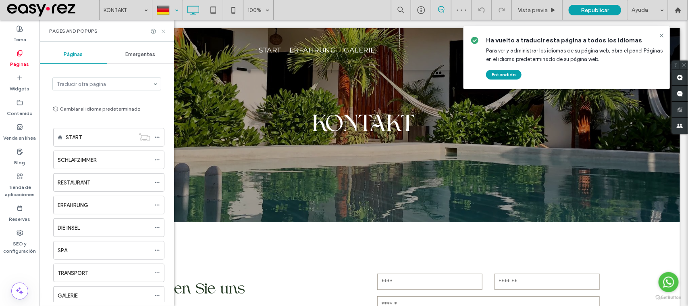
click at [164, 30] on icon at bounding box center [163, 31] width 6 height 6
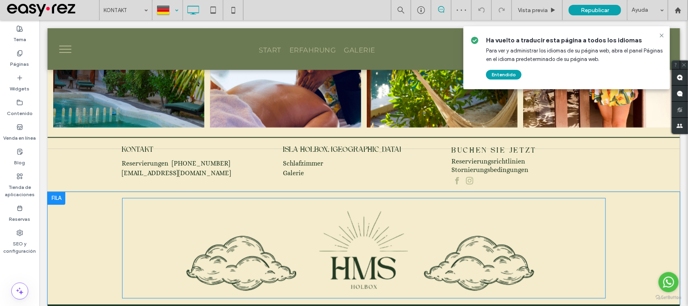
scroll to position [742, 0]
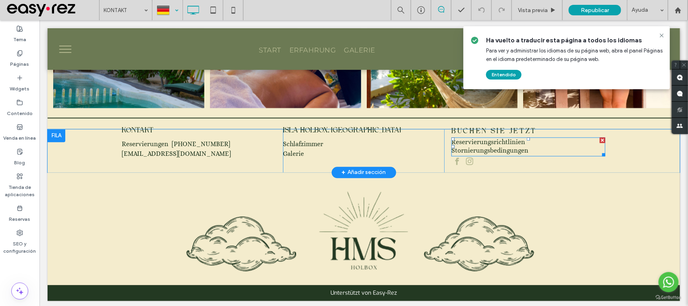
click at [498, 139] on link "Reservierungsrichtlinien" at bounding box center [488, 141] width 74 height 8
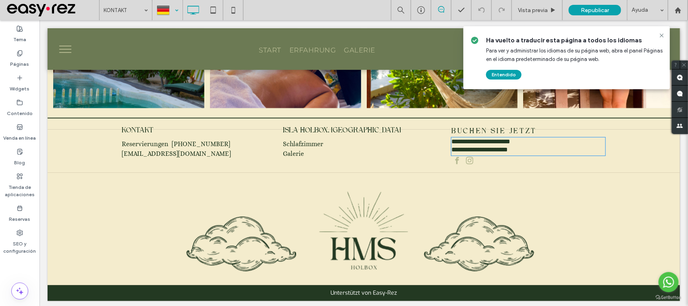
type input "*****"
type input "**"
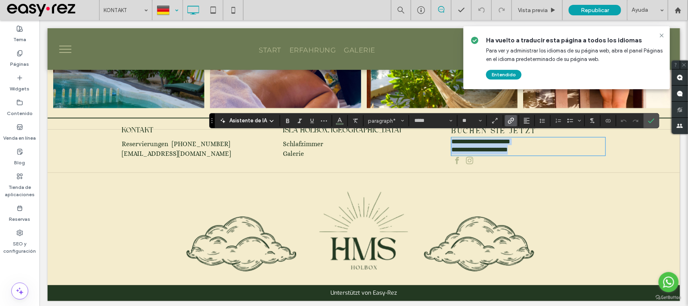
click at [505, 141] on link "**********" at bounding box center [480, 141] width 59 height 6
drag, startPoint x: 522, startPoint y: 141, endPoint x: 421, endPoint y: 137, distance: 101.7
click at [421, 137] on div "**********" at bounding box center [364, 150] width 484 height 43
click at [513, 122] on icon "Enlace" at bounding box center [511, 120] width 6 height 6
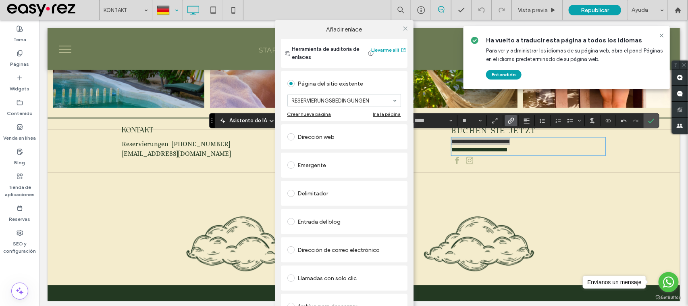
click at [407, 29] on div at bounding box center [405, 28] width 12 height 12
click at [399, 28] on div at bounding box center [405, 28] width 12 height 12
click at [403, 30] on icon at bounding box center [405, 28] width 6 height 6
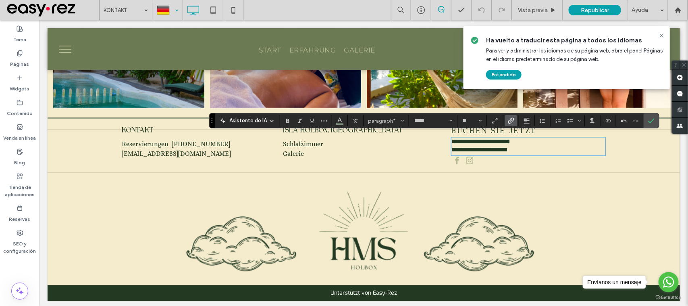
click at [23, 55] on div "Páginas" at bounding box center [19, 58] width 39 height 25
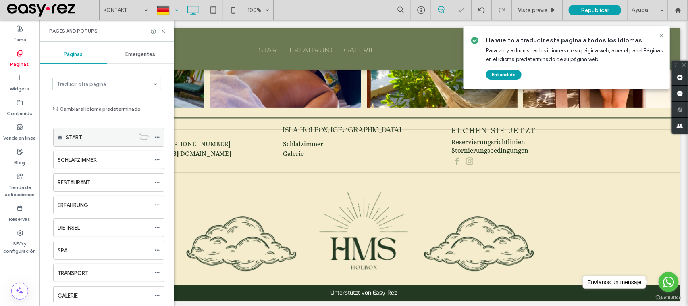
click at [70, 142] on div "START" at bounding box center [100, 137] width 69 height 18
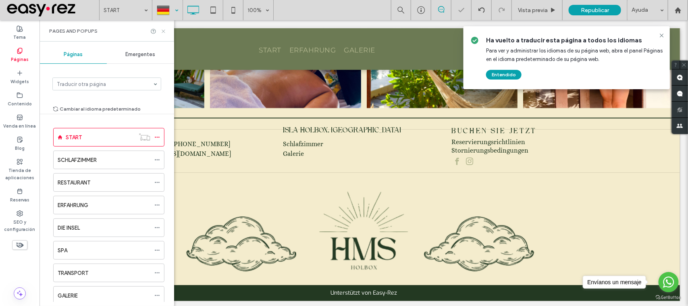
click at [163, 32] on icon at bounding box center [163, 31] width 6 height 6
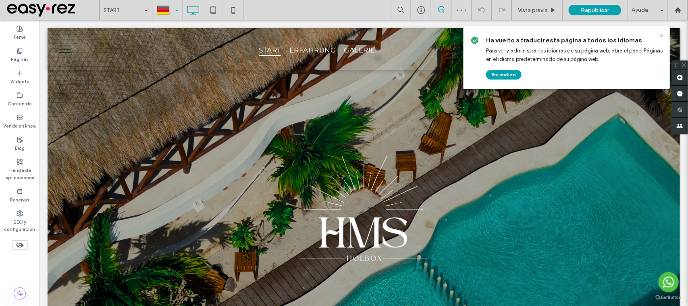
drag, startPoint x: 662, startPoint y: 35, endPoint x: 621, endPoint y: 17, distance: 45.1
click at [662, 35] on use at bounding box center [662, 35] width 4 height 4
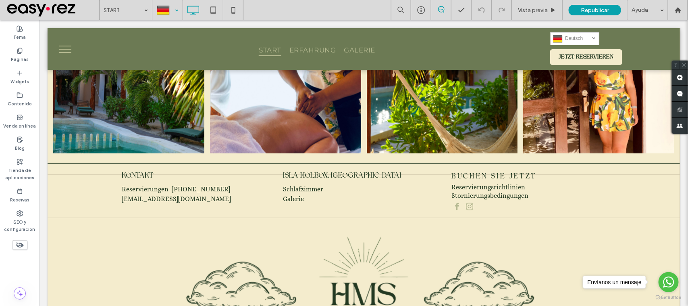
scroll to position [2044, 0]
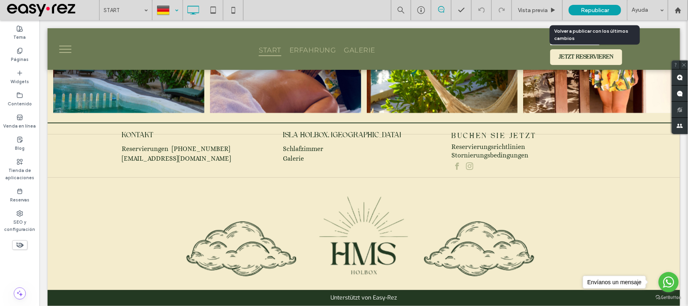
click at [588, 8] on span "Republicar" at bounding box center [595, 10] width 28 height 7
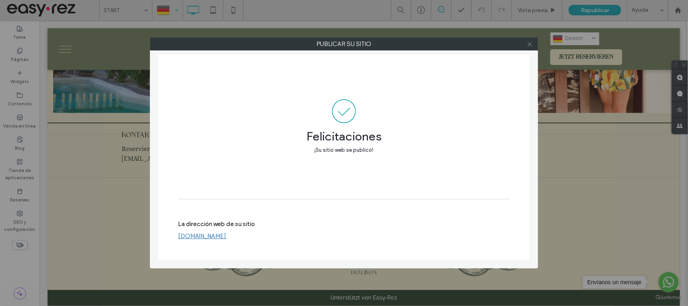
click at [529, 44] on icon at bounding box center [530, 44] width 6 height 6
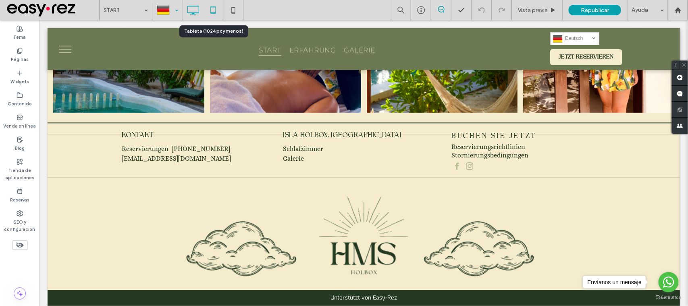
click at [220, 11] on icon at bounding box center [213, 10] width 16 height 16
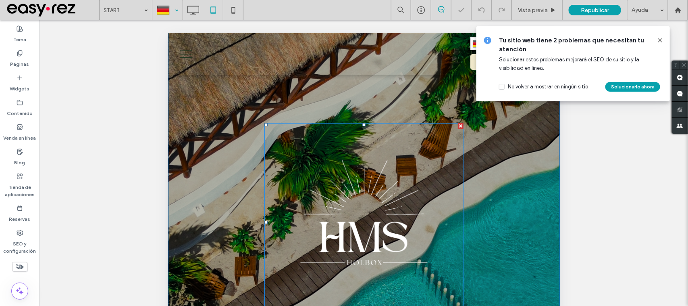
scroll to position [0, 0]
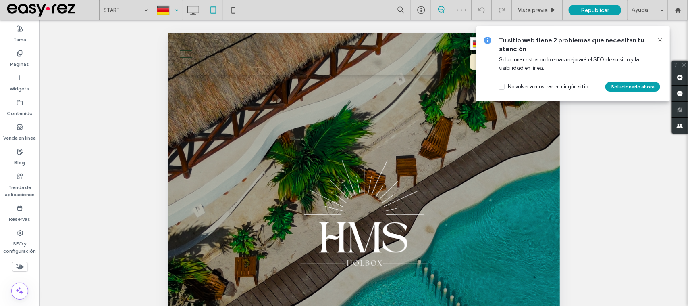
click at [659, 38] on icon at bounding box center [660, 40] width 6 height 6
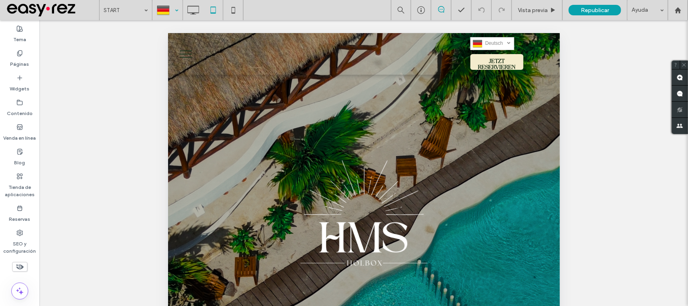
click at [176, 4] on div at bounding box center [167, 9] width 29 height 19
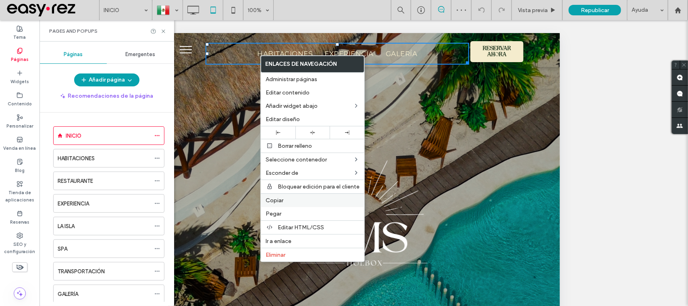
click at [289, 201] on label "Copiar" at bounding box center [313, 200] width 94 height 7
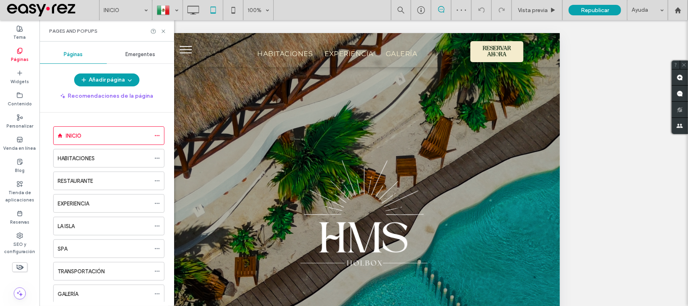
click at [189, 41] on button "menu" at bounding box center [185, 49] width 21 height 21
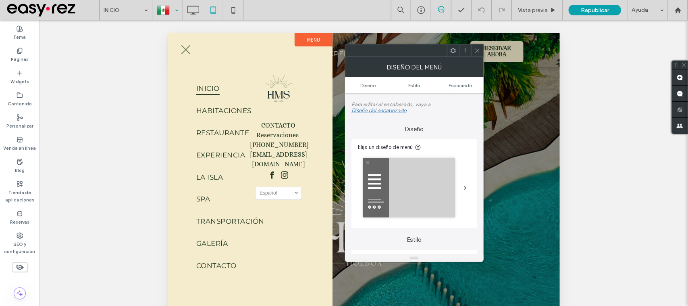
click at [177, 5] on div at bounding box center [167, 9] width 29 height 19
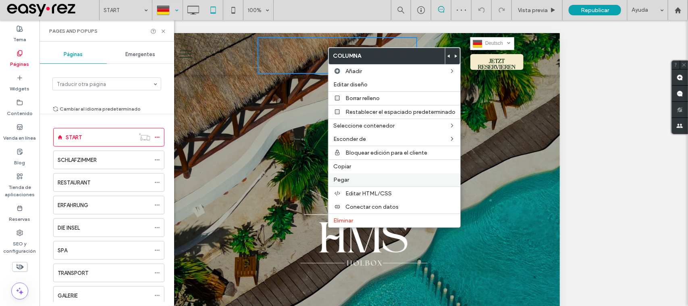
click at [347, 179] on div "Pegar" at bounding box center [394, 179] width 132 height 13
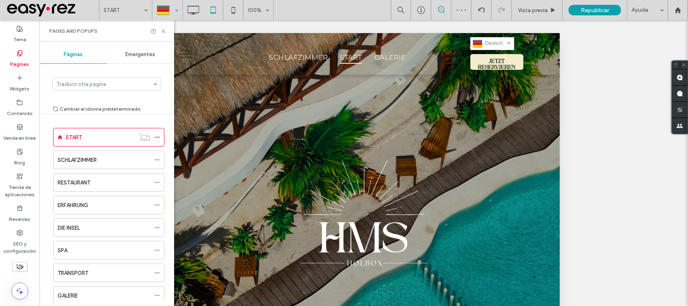
click at [164, 34] on div "Pages and Popups" at bounding box center [106, 30] width 135 height 21
click at [166, 31] on div "Pages and Popups" at bounding box center [106, 30] width 135 height 21
click at [163, 26] on div "Pages and Popups" at bounding box center [106, 30] width 135 height 21
click at [162, 33] on icon at bounding box center [163, 31] width 6 height 6
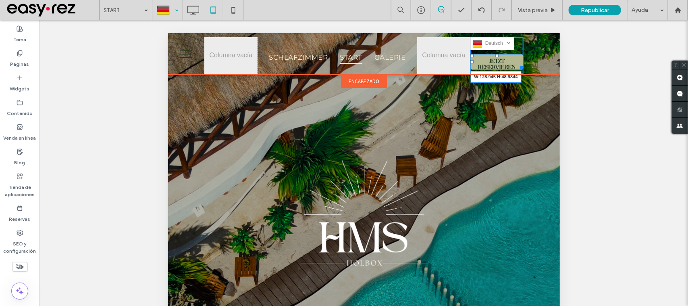
drag, startPoint x: 515, startPoint y: 65, endPoint x: 682, endPoint y: 102, distance: 170.9
click at [518, 69] on div "Click To Paste START ERFAHRUNG GALERIE Click To Paste SCHLAFZIMMER START GALERI…" at bounding box center [364, 54] width 392 height 42
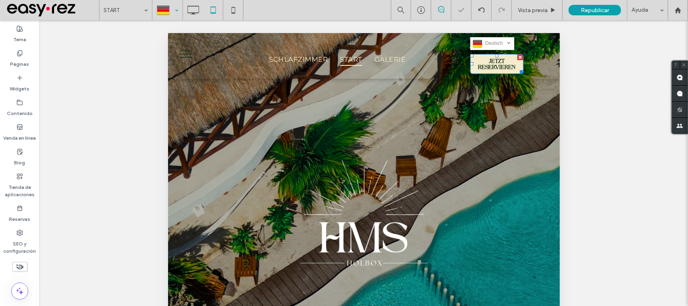
click at [188, 57] on button "menu" at bounding box center [185, 53] width 21 height 21
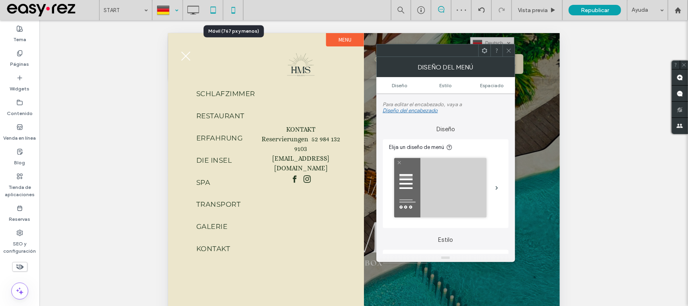
click at [234, 11] on icon at bounding box center [233, 10] width 16 height 16
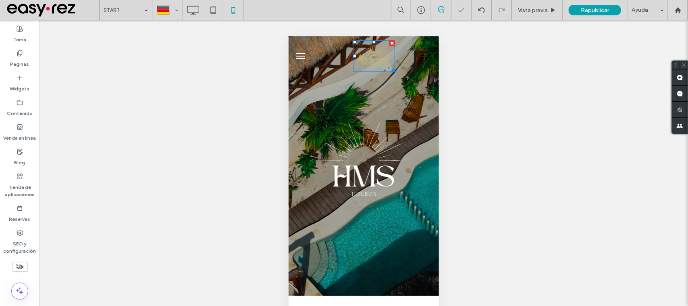
click at [368, 57] on img at bounding box center [374, 55] width 42 height 31
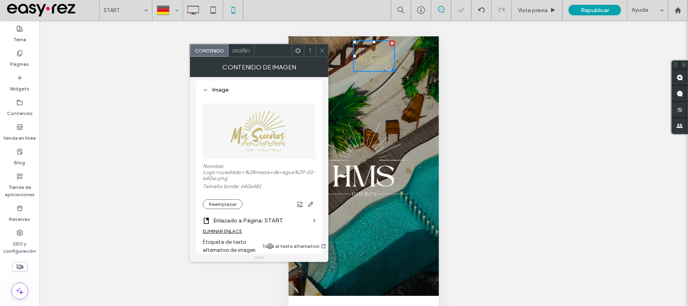
scroll to position [151, 0]
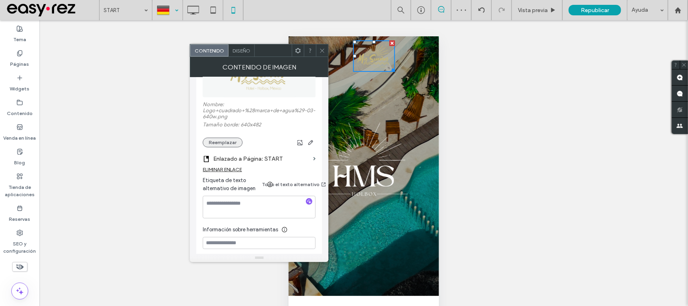
click at [225, 147] on button "Reemplazar" at bounding box center [223, 142] width 40 height 10
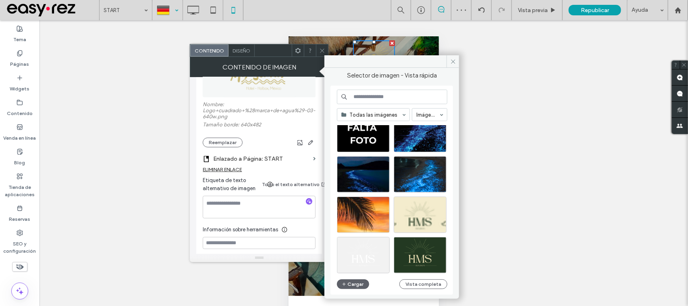
scroll to position [302, 0]
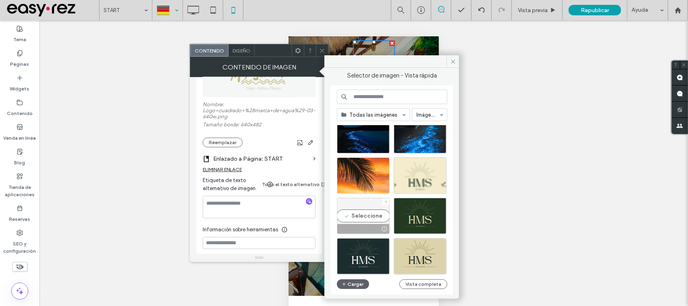
click at [366, 224] on div at bounding box center [363, 229] width 52 height 10
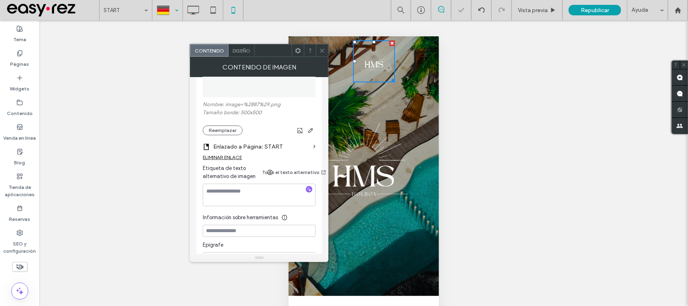
click at [317, 51] on div at bounding box center [322, 50] width 12 height 12
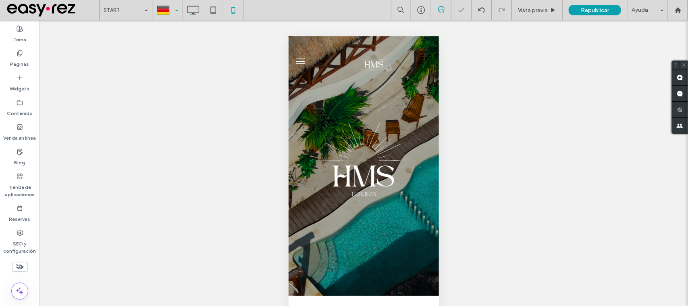
click at [301, 56] on button "menu" at bounding box center [300, 61] width 16 height 16
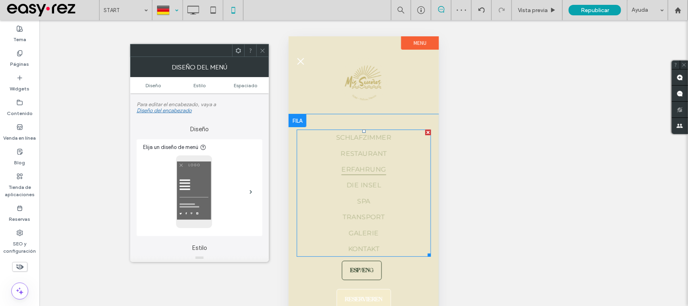
click at [383, 161] on link "ERFAHRUNG" at bounding box center [363, 169] width 134 height 16
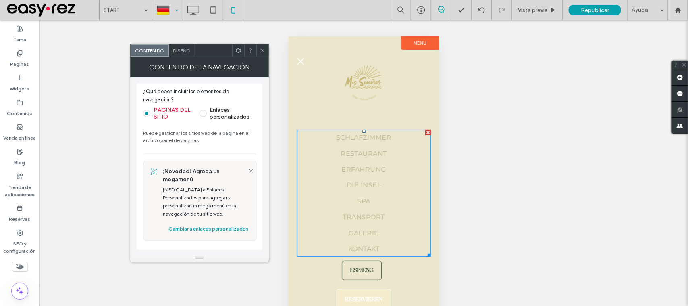
click at [187, 58] on div "CONTENIDO DE LA NAVEGACIÓN" at bounding box center [199, 67] width 139 height 20
click at [185, 51] on span "Diseño" at bounding box center [182, 51] width 18 height 6
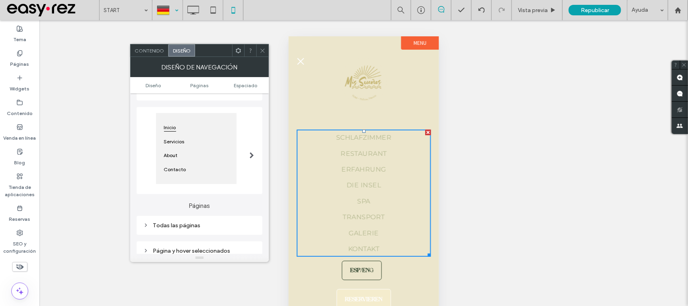
scroll to position [151, 0]
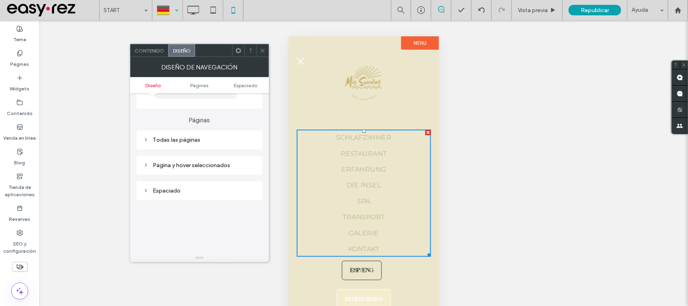
click at [230, 154] on div "Páginas Todas las páginas Página y hover seleccionados" at bounding box center [200, 141] width 126 height 66
click at [227, 149] on div "Todas las páginas" at bounding box center [200, 139] width 126 height 19
click at [220, 141] on div "Todas las páginas" at bounding box center [199, 139] width 113 height 7
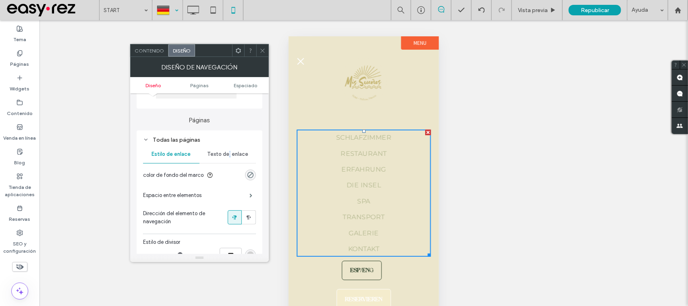
click at [230, 154] on div "Texto del enlace" at bounding box center [228, 154] width 56 height 18
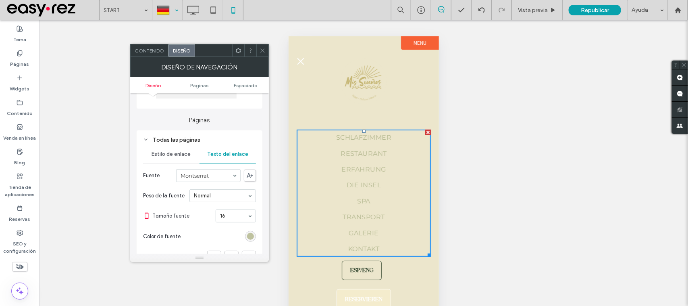
click at [251, 237] on div "rgb(181, 185, 145)" at bounding box center [250, 236] width 11 height 11
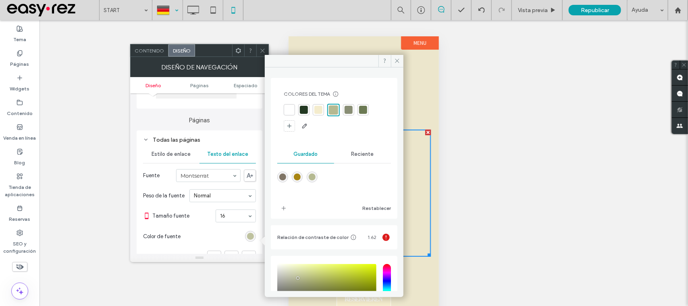
click at [251, 237] on div "rgb(181, 185, 145)" at bounding box center [250, 236] width 7 height 7
click at [303, 109] on div at bounding box center [304, 109] width 8 height 8
click at [259, 49] on div at bounding box center [262, 50] width 12 height 12
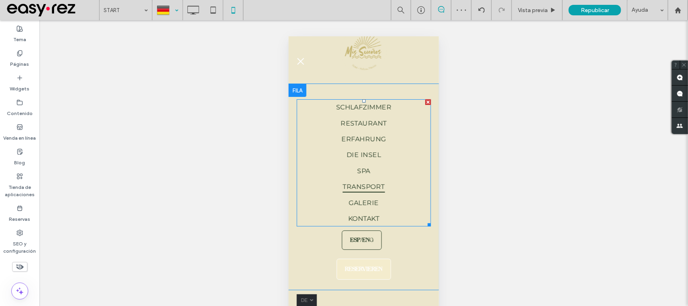
scroll to position [47, 0]
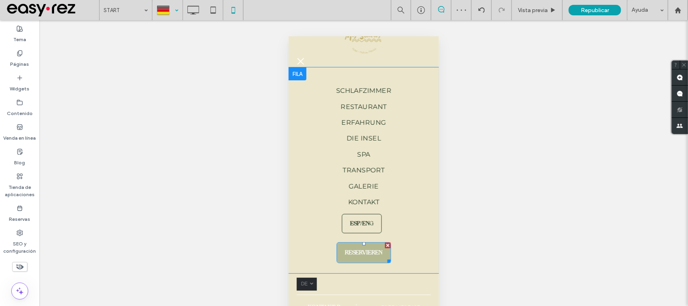
click at [365, 254] on link "RESERVIEREN" at bounding box center [363, 251] width 55 height 21
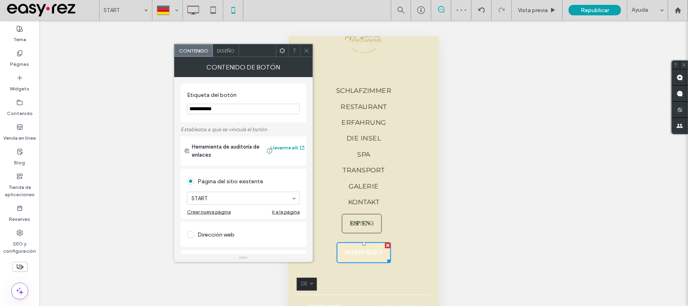
click at [230, 50] on span "Diseño" at bounding box center [226, 51] width 18 height 6
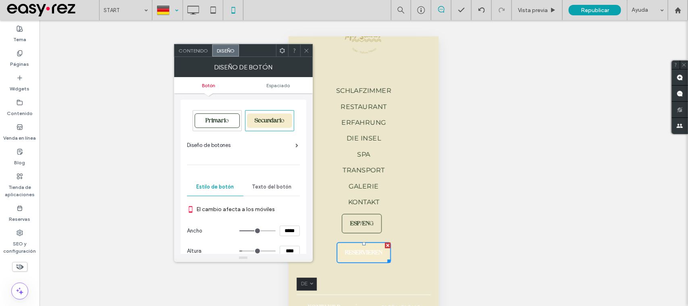
click at [266, 116] on div "Secundario" at bounding box center [269, 120] width 45 height 15
click at [265, 120] on span "Secundario" at bounding box center [269, 121] width 35 height 6
click at [222, 119] on span "Primario" at bounding box center [217, 121] width 29 height 6
click at [261, 122] on span "Secundario" at bounding box center [269, 121] width 35 height 6
type input "*"
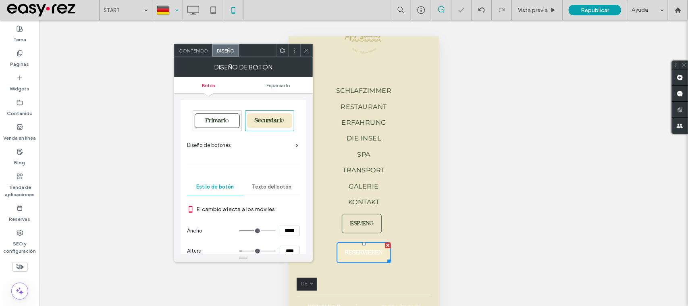
click at [309, 50] on icon at bounding box center [307, 51] width 6 height 6
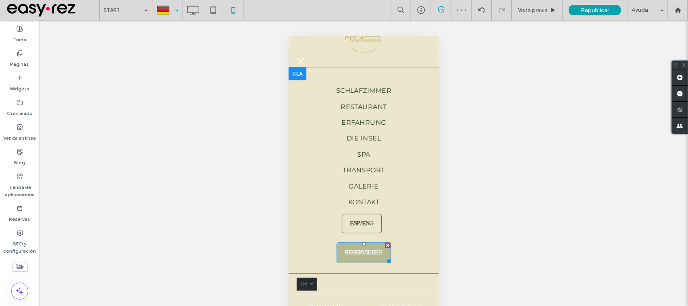
click at [342, 245] on span "RESERVIEREN" at bounding box center [363, 252] width 43 height 14
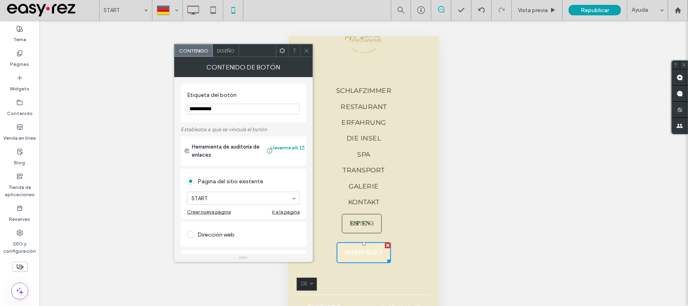
click at [230, 50] on span "Diseño" at bounding box center [226, 51] width 18 height 6
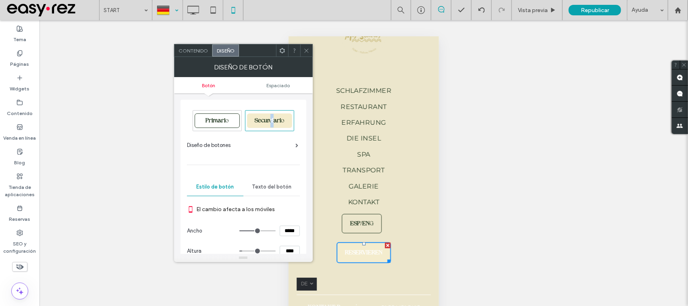
click at [272, 116] on div "Secundario" at bounding box center [269, 120] width 45 height 15
click at [271, 110] on div "Secundario" at bounding box center [269, 120] width 49 height 21
click at [265, 117] on div "Secundario" at bounding box center [269, 120] width 45 height 15
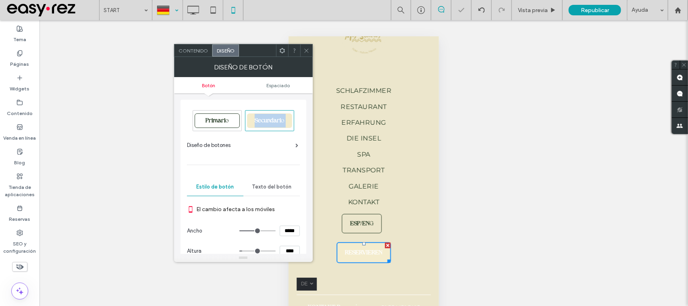
click at [265, 117] on div "Secundario" at bounding box center [269, 120] width 45 height 15
type input "*"
click at [266, 117] on div "Secundario" at bounding box center [269, 120] width 45 height 15
click at [267, 117] on div "Secundario" at bounding box center [269, 120] width 45 height 15
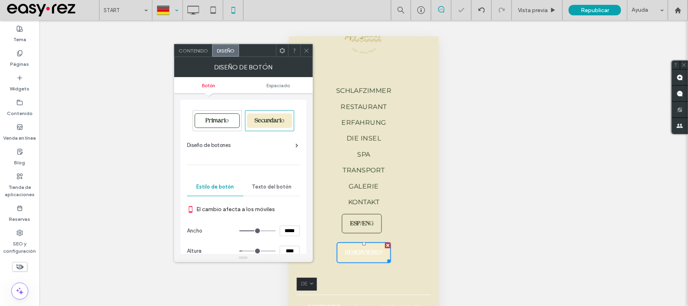
click at [309, 50] on icon at bounding box center [307, 51] width 6 height 6
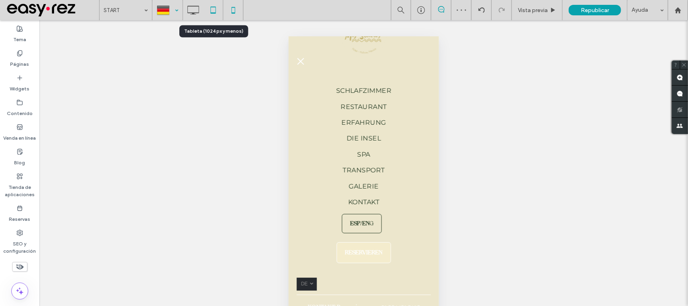
click at [212, 17] on icon at bounding box center [213, 10] width 16 height 16
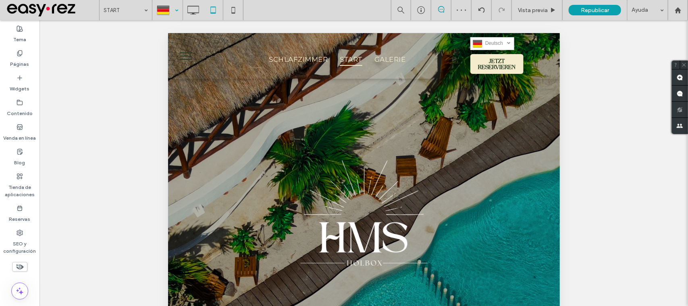
scroll to position [0, 0]
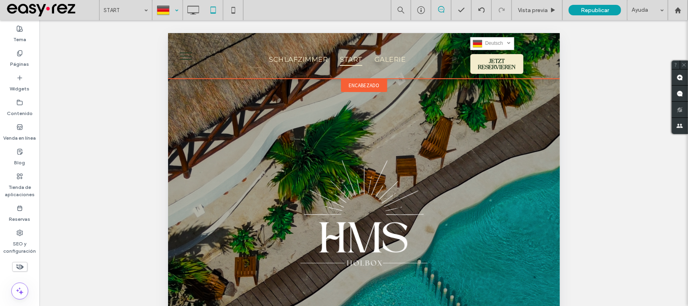
click at [368, 82] on span "encabezado" at bounding box center [363, 84] width 31 height 7
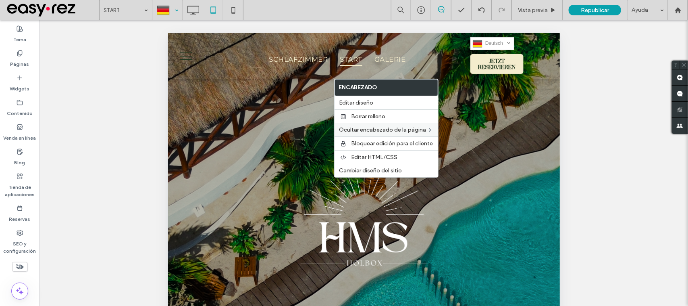
click at [365, 105] on span "Editar diseño" at bounding box center [356, 102] width 34 height 7
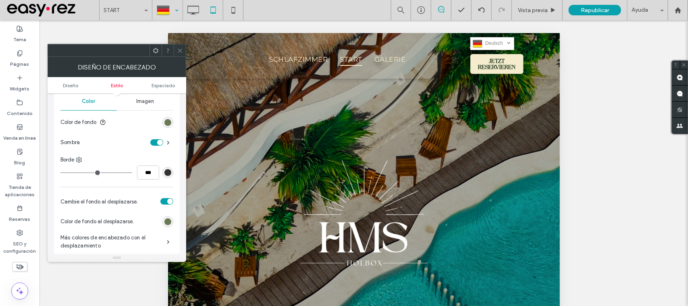
scroll to position [151, 0]
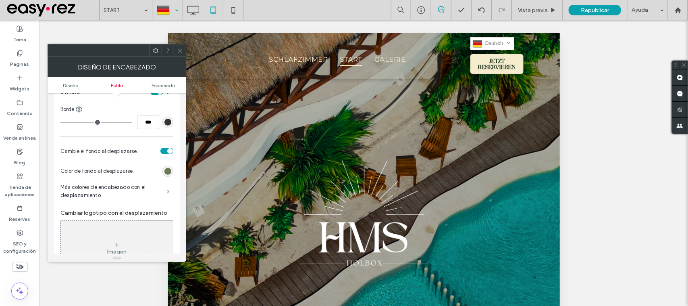
click at [167, 189] on span at bounding box center [168, 191] width 3 height 4
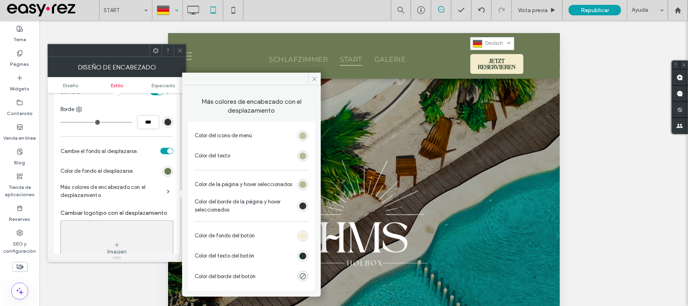
click at [305, 135] on div "rgb(181, 185, 145)" at bounding box center [302, 135] width 7 height 7
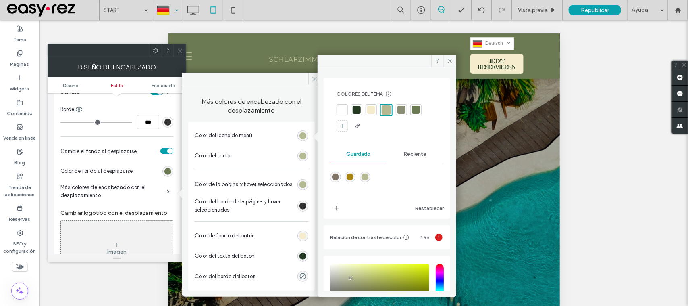
click at [390, 106] on div at bounding box center [386, 109] width 9 height 9
click at [307, 153] on div "rgb(181, 185, 145)" at bounding box center [302, 155] width 11 height 11
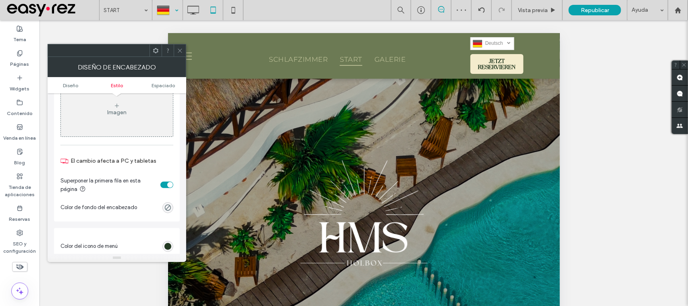
scroll to position [302, 0]
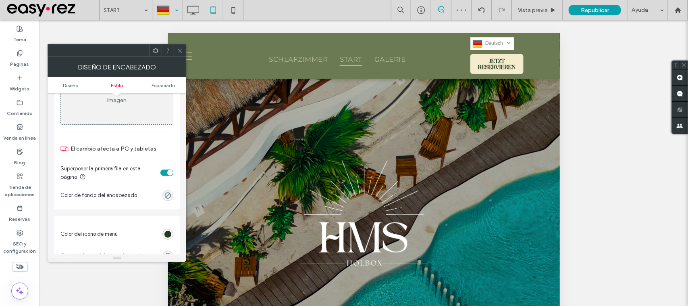
click at [172, 237] on div "rgb(35, 57, 34)" at bounding box center [167, 234] width 11 height 11
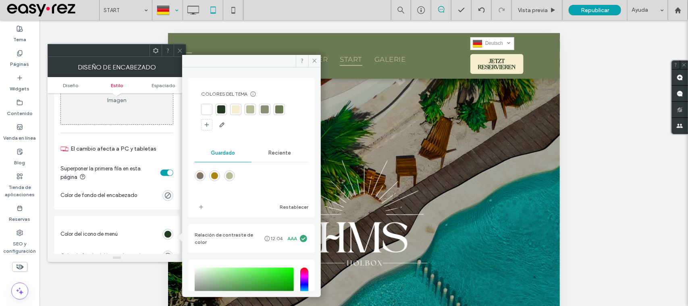
click at [249, 109] on div at bounding box center [250, 109] width 8 height 8
click at [181, 54] on span at bounding box center [180, 50] width 6 height 12
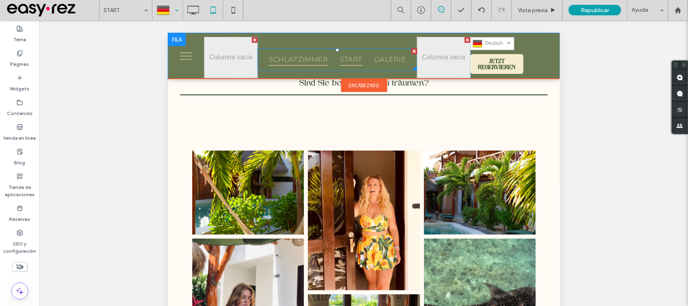
scroll to position [1208, 0]
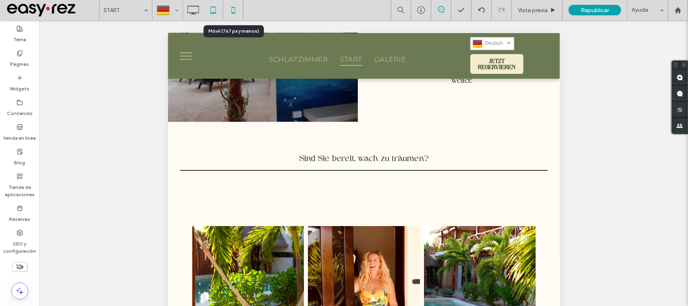
click at [235, 17] on icon at bounding box center [233, 10] width 16 height 16
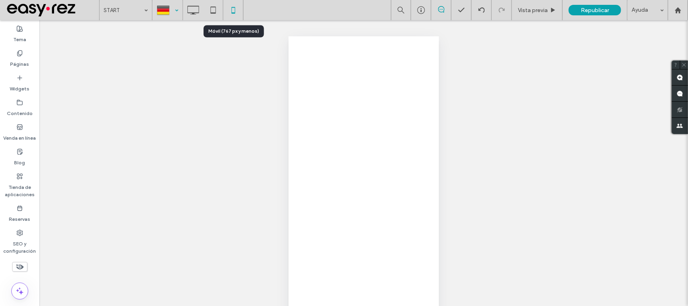
scroll to position [0, 0]
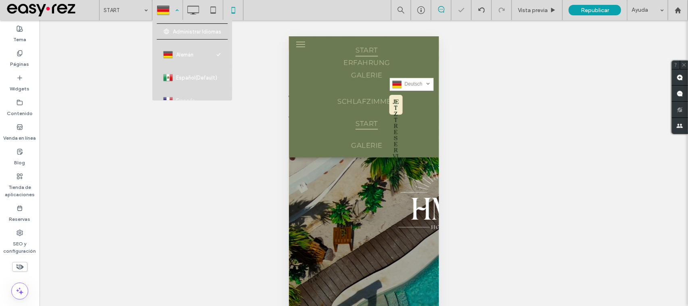
click at [173, 11] on div at bounding box center [167, 9] width 29 height 19
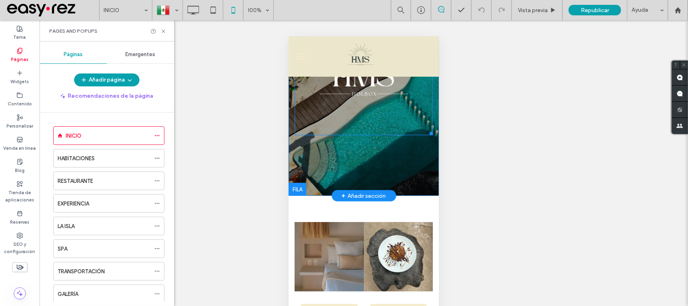
scroll to position [101, 0]
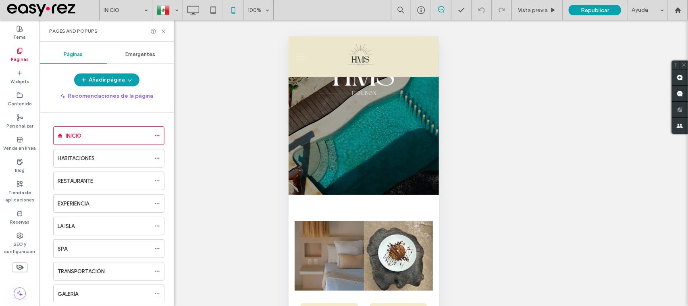
click at [306, 52] on button "menu" at bounding box center [300, 56] width 16 height 16
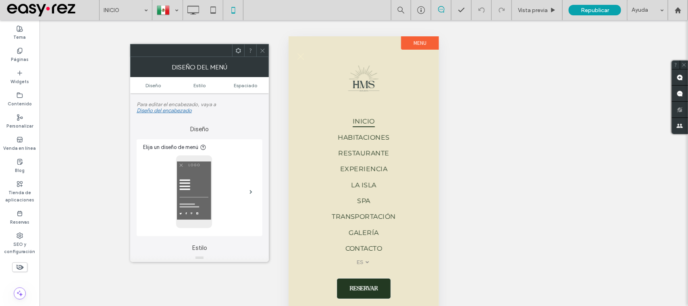
click at [304, 54] on button "menu" at bounding box center [300, 56] width 16 height 16
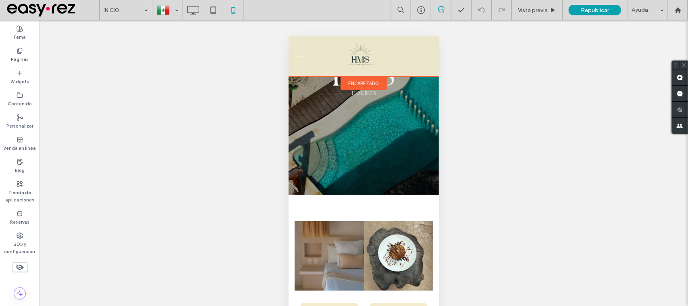
click at [359, 79] on span "encabezado" at bounding box center [363, 82] width 31 height 7
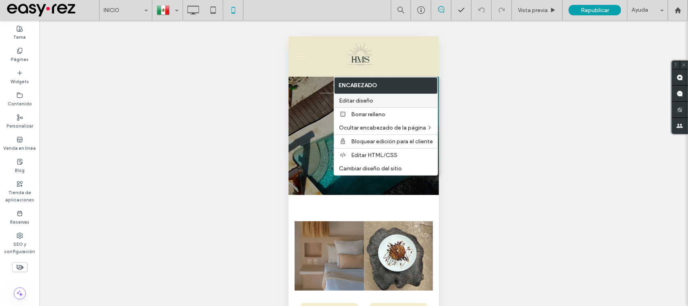
click at [371, 104] on span "Editar diseño" at bounding box center [356, 100] width 34 height 7
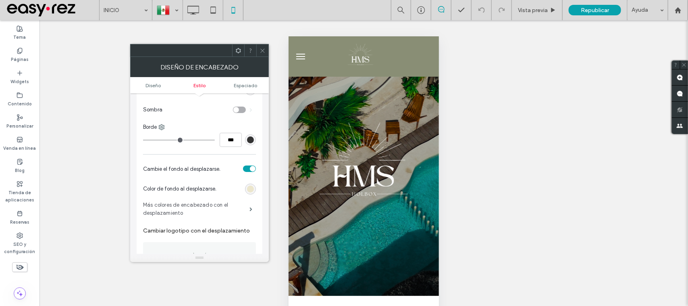
scroll to position [252, 0]
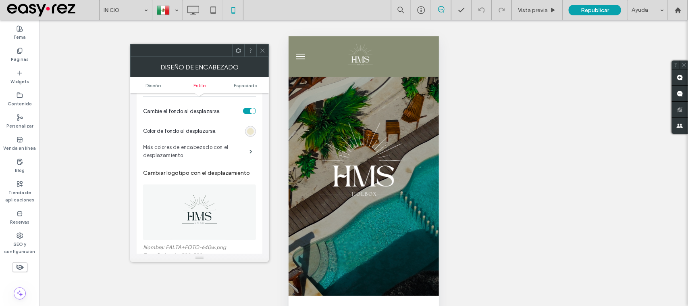
click at [205, 150] on label "Más colores de encabezado con el desplazamiento" at bounding box center [196, 151] width 106 height 24
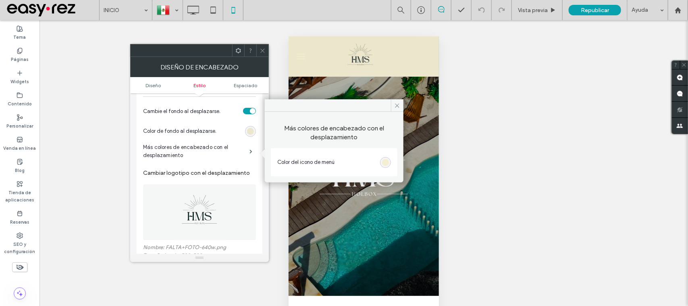
click at [387, 164] on div "rgb(244, 236, 205)" at bounding box center [385, 162] width 7 height 7
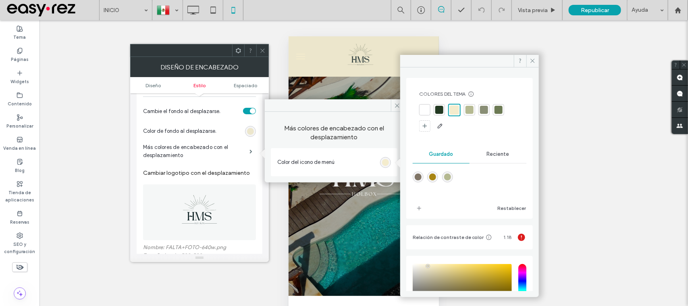
click at [443, 110] on div at bounding box center [439, 109] width 11 height 11
click at [266, 49] on div at bounding box center [262, 50] width 12 height 12
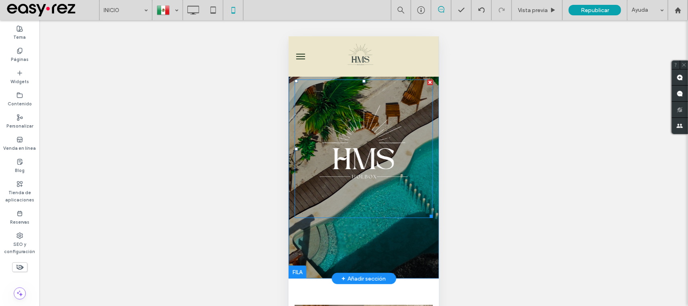
scroll to position [0, 0]
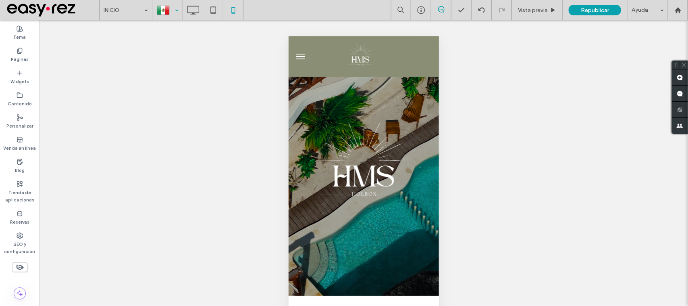
click at [170, 7] on div at bounding box center [167, 9] width 29 height 19
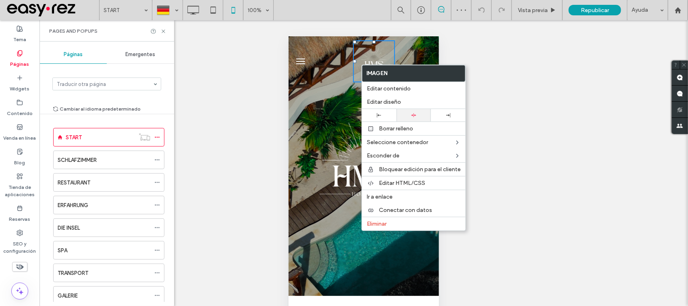
click at [405, 113] on div at bounding box center [414, 114] width 27 height 5
click at [502, 67] on div "Hacer visible? Sí Hacer visible? Sí Hacer visible? Sí Hacer visible? Sí Hacer v…" at bounding box center [363, 173] width 649 height 306
click at [485, 67] on div "Hacer visible? Sí Hacer visible? Sí Hacer visible? Sí Hacer visible? Sí Hacer v…" at bounding box center [363, 173] width 649 height 306
click at [238, 68] on div "Hacer visible? Sí Hacer visible? Sí Hacer visible? Sí Hacer visible? Sí Hacer v…" at bounding box center [363, 173] width 649 height 306
click at [164, 30] on use at bounding box center [163, 30] width 3 height 3
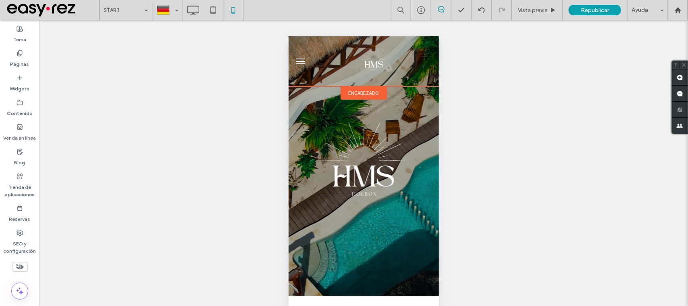
click at [352, 86] on div "encabezado" at bounding box center [363, 92] width 46 height 13
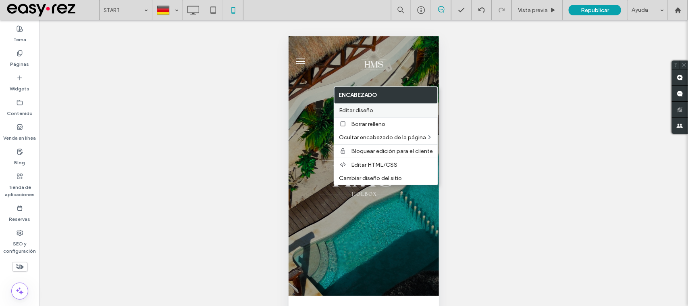
click at [385, 106] on div "Editar diseño" at bounding box center [386, 110] width 104 height 13
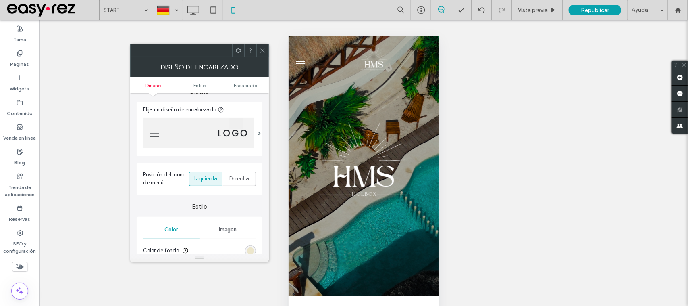
scroll to position [50, 0]
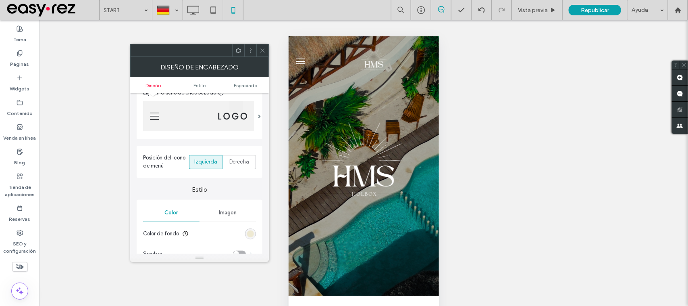
click at [252, 236] on div "rgb(236, 230, 204)" at bounding box center [250, 233] width 7 height 7
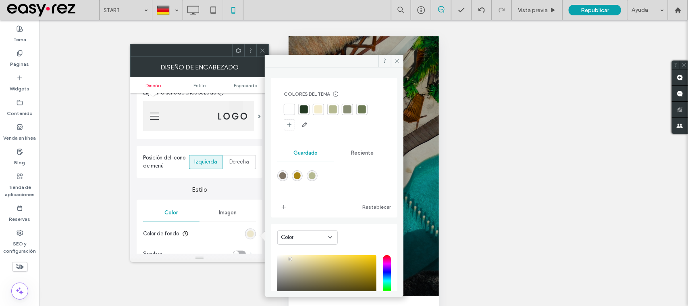
click at [317, 110] on div at bounding box center [318, 109] width 8 height 8
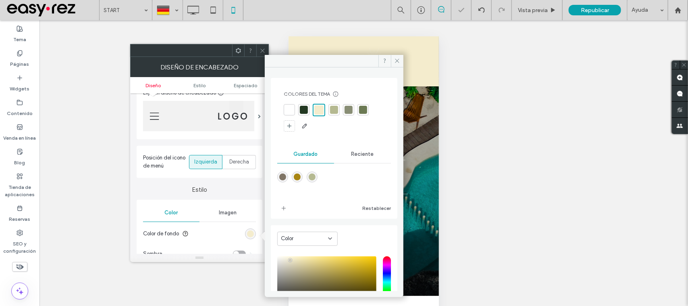
click at [260, 45] on span at bounding box center [263, 50] width 6 height 12
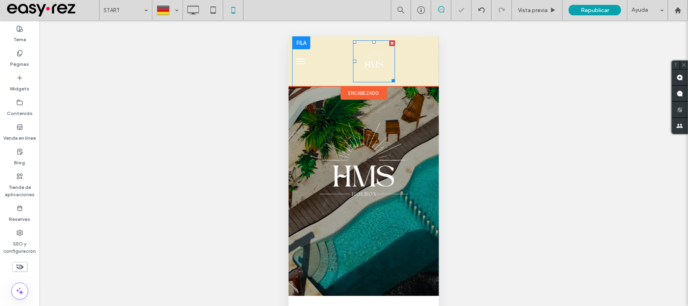
click at [357, 61] on img at bounding box center [374, 61] width 42 height 42
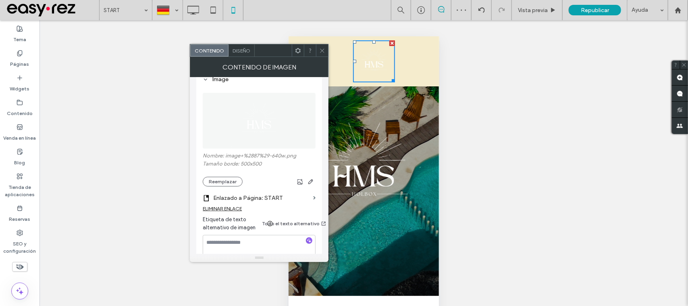
scroll to position [101, 0]
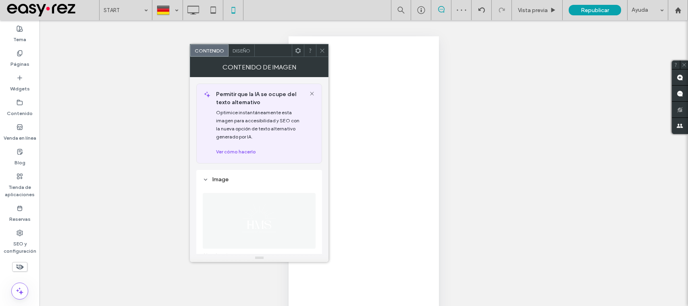
click at [224, 276] on button "Reemplazar" at bounding box center [223, 281] width 40 height 10
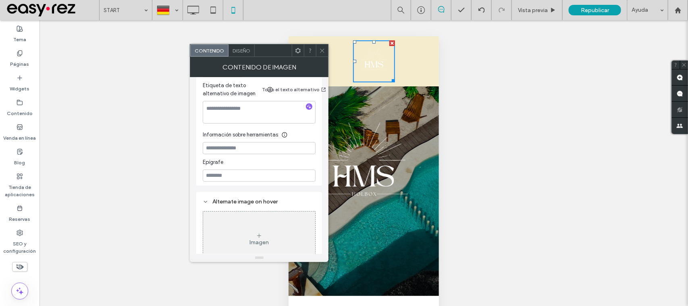
scroll to position [252, 0]
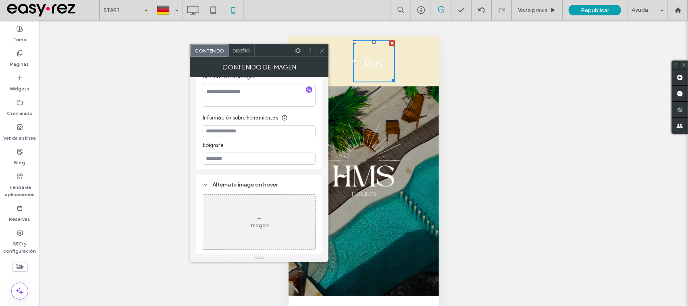
click at [322, 49] on icon at bounding box center [322, 51] width 6 height 6
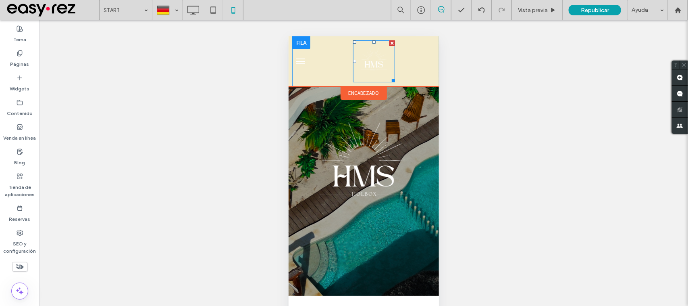
click at [369, 63] on img at bounding box center [374, 61] width 42 height 42
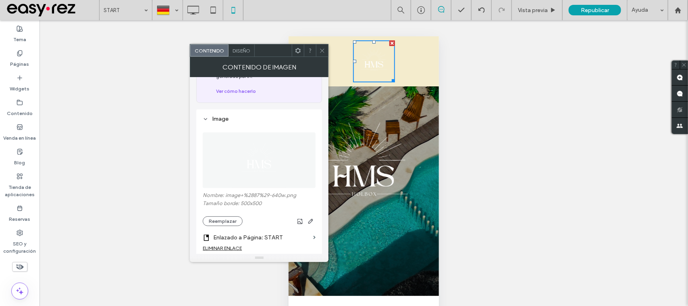
scroll to position [151, 0]
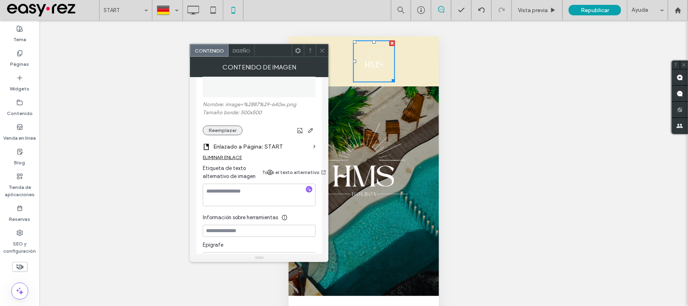
click at [225, 135] on button "Reemplazar" at bounding box center [223, 130] width 40 height 10
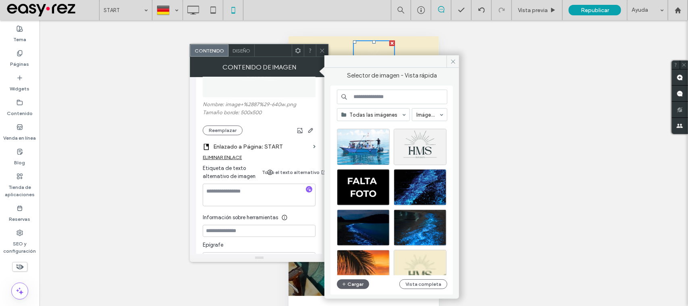
scroll to position [195, 0]
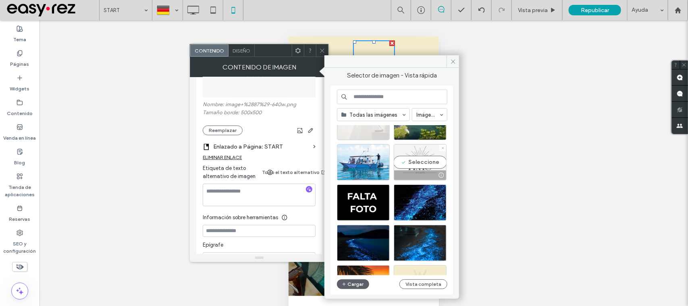
click at [411, 170] on div at bounding box center [420, 175] width 52 height 10
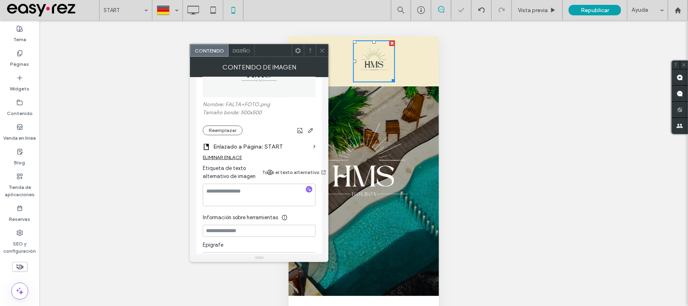
click at [321, 48] on icon at bounding box center [322, 51] width 6 height 6
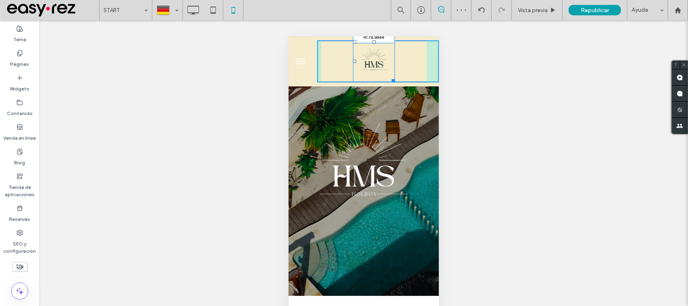
drag, startPoint x: 388, startPoint y: 80, endPoint x: 662, endPoint y: 110, distance: 275.7
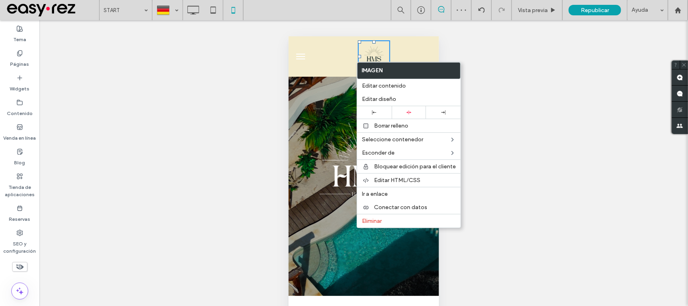
click at [410, 118] on div at bounding box center [409, 112] width 35 height 12
drag, startPoint x: 353, startPoint y: 54, endPoint x: 697, endPoint y: 107, distance: 348.2
click at [358, 53] on div "L:70" at bounding box center [374, 56] width 32 height 32
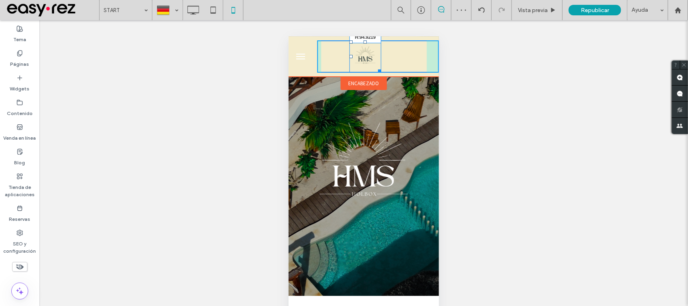
drag, startPoint x: 378, startPoint y: 70, endPoint x: 667, endPoint y: 112, distance: 291.7
click at [381, 72] on div at bounding box center [378, 69] width 6 height 6
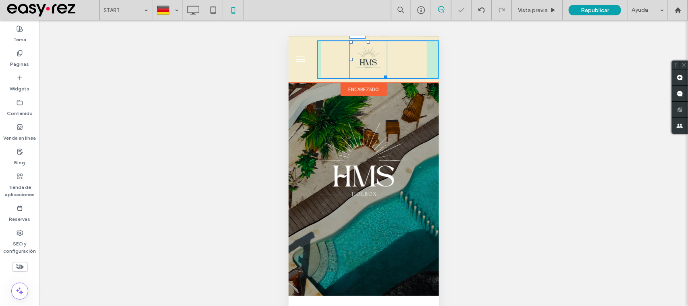
drag, startPoint x: 348, startPoint y: 60, endPoint x: 629, endPoint y: 96, distance: 283.3
click at [349, 60] on div at bounding box center [350, 58] width 3 height 3
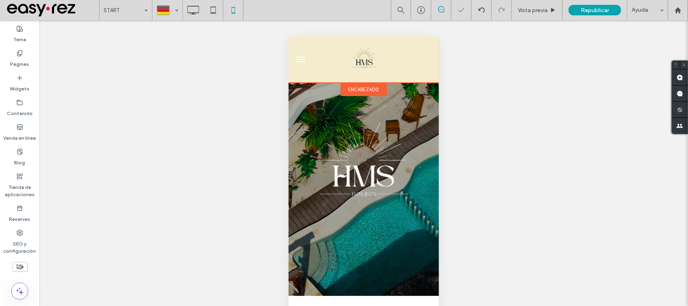
click at [363, 85] on div "encabezado" at bounding box center [363, 88] width 46 height 13
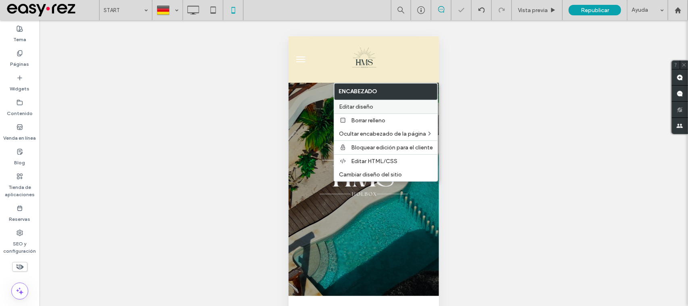
click at [376, 110] on label "Editar diseño" at bounding box center [386, 106] width 94 height 7
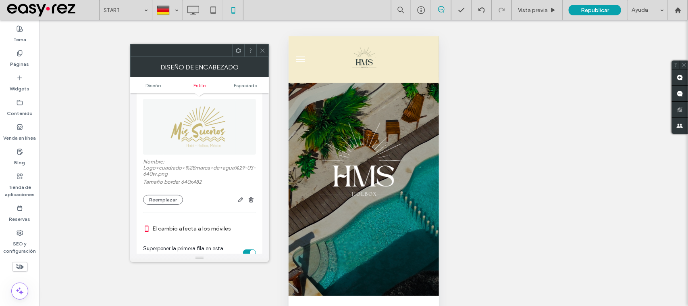
scroll to position [353, 0]
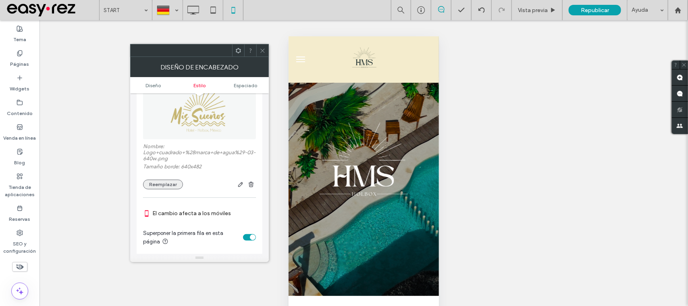
click at [172, 186] on button "Reemplazar" at bounding box center [163, 184] width 40 height 10
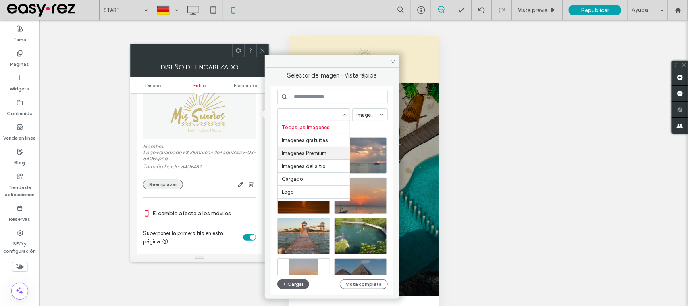
click at [178, 188] on button "Reemplazar" at bounding box center [163, 184] width 40 height 10
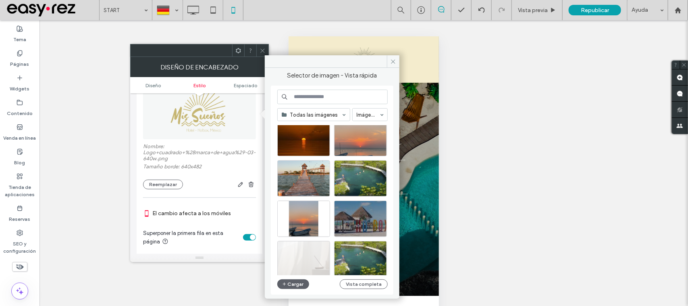
scroll to position [50, 0]
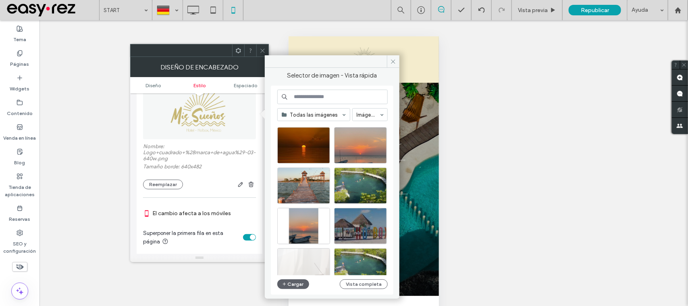
click at [263, 49] on icon at bounding box center [263, 51] width 6 height 6
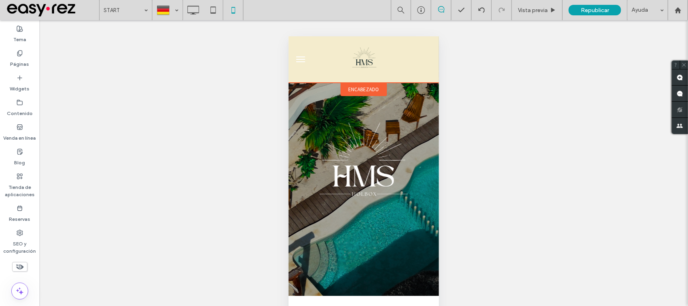
click at [366, 89] on span "encabezado" at bounding box center [363, 88] width 31 height 7
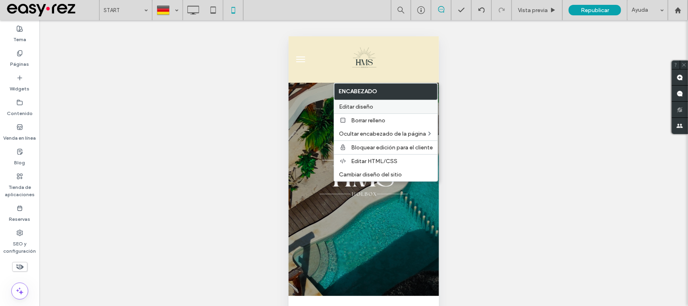
click at [370, 103] on span "Editar diseño" at bounding box center [356, 106] width 34 height 7
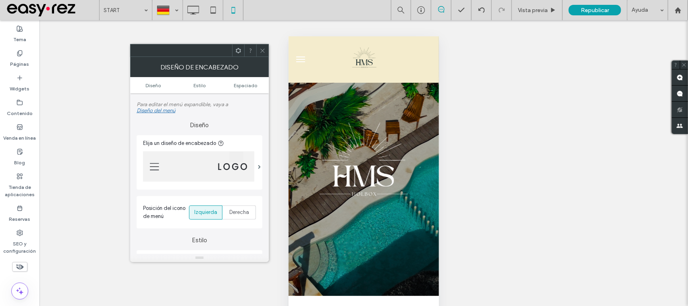
scroll to position [101, 0]
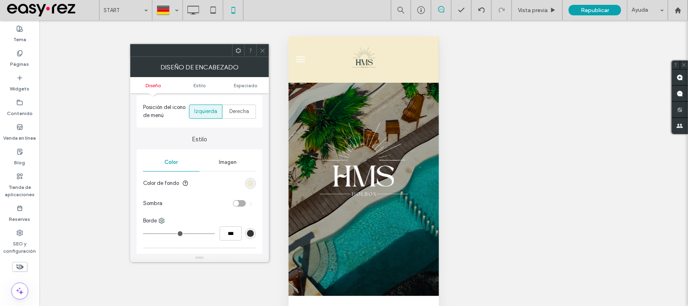
click at [251, 184] on div "rgb(236, 230, 204)" at bounding box center [250, 183] width 7 height 7
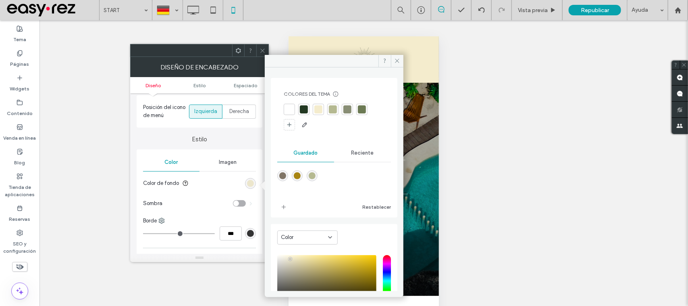
click at [345, 111] on div at bounding box center [347, 109] width 8 height 8
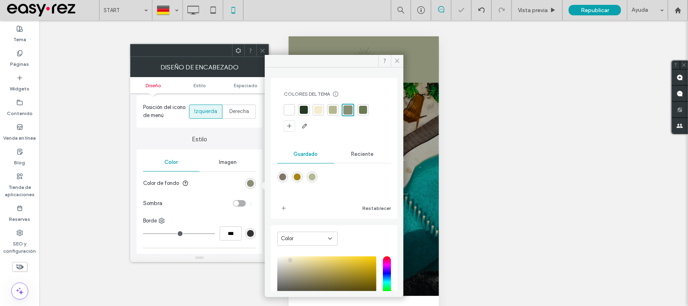
click at [258, 51] on div at bounding box center [262, 50] width 12 height 12
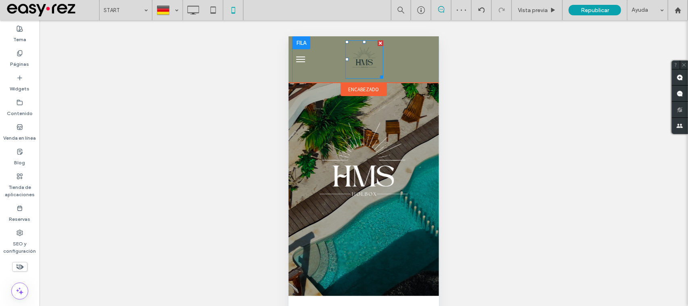
click at [359, 57] on img at bounding box center [364, 59] width 38 height 38
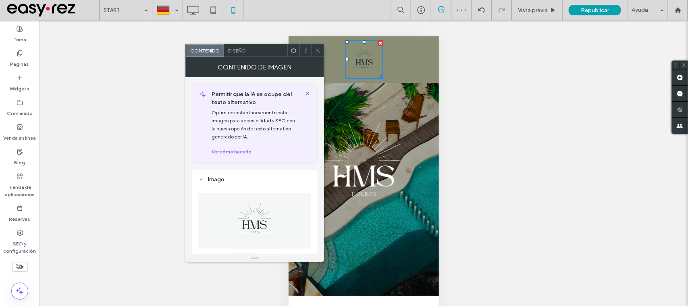
scroll to position [50, 0]
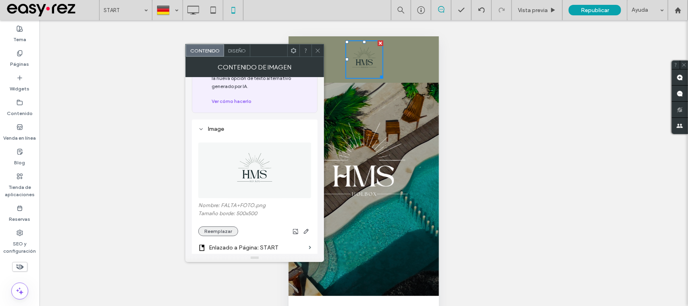
click at [230, 231] on button "Reemplazar" at bounding box center [218, 231] width 40 height 10
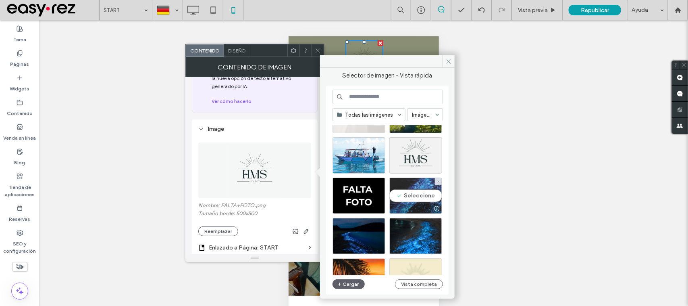
scroll to position [346, 0]
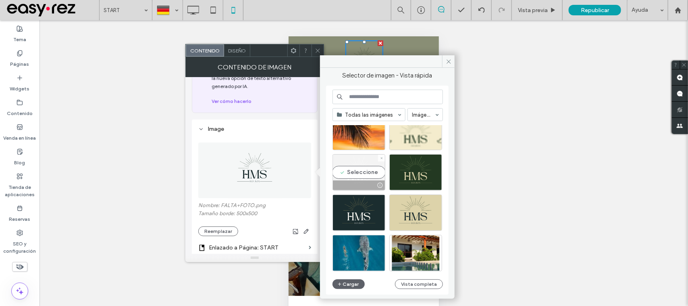
click at [371, 175] on div "Seleccione" at bounding box center [359, 172] width 53 height 36
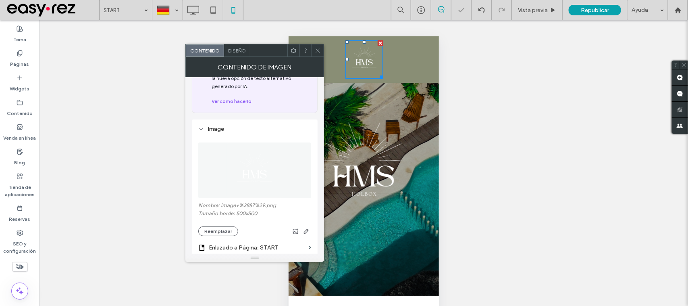
click at [318, 46] on span at bounding box center [318, 50] width 6 height 12
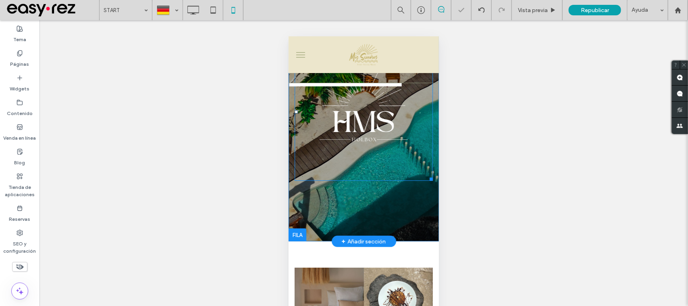
scroll to position [101, 0]
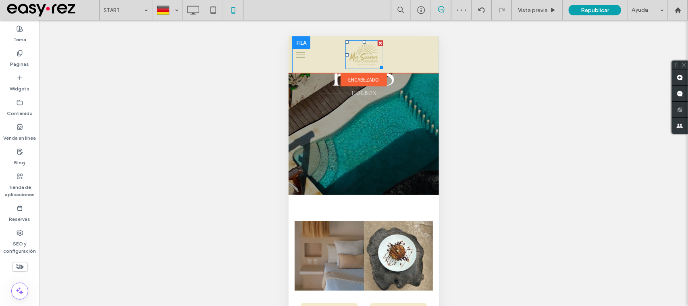
click at [367, 59] on img at bounding box center [364, 54] width 38 height 29
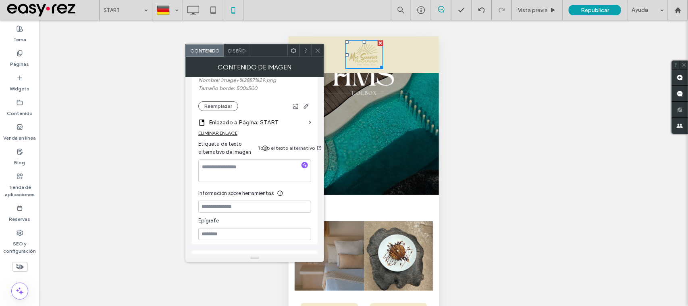
scroll to position [253, 0]
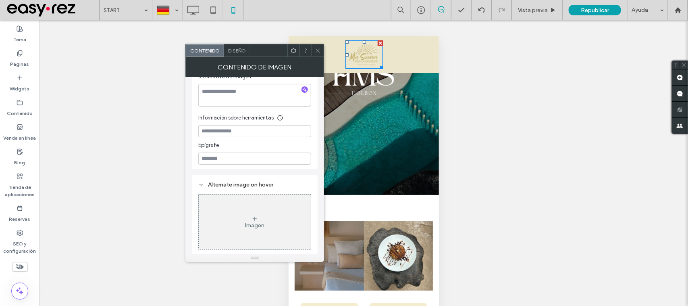
click at [320, 50] on icon at bounding box center [318, 51] width 6 height 6
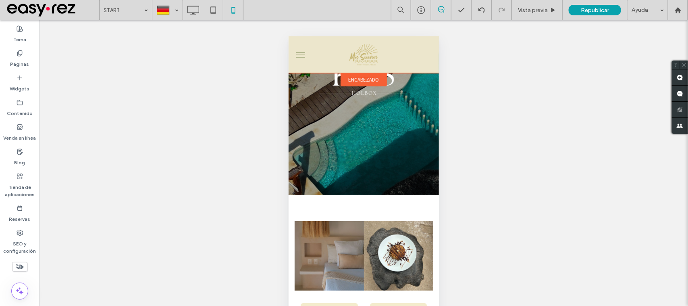
click at [361, 78] on span "encabezado" at bounding box center [363, 79] width 31 height 7
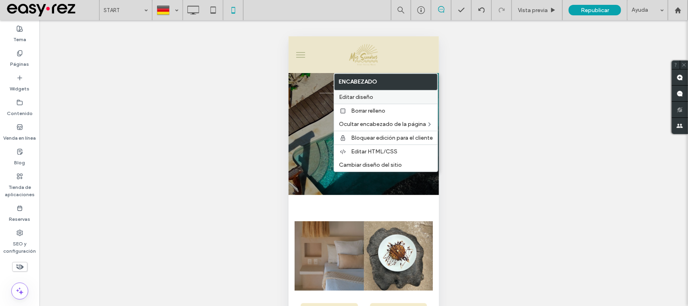
click at [347, 99] on span "Editar diseño" at bounding box center [356, 97] width 34 height 7
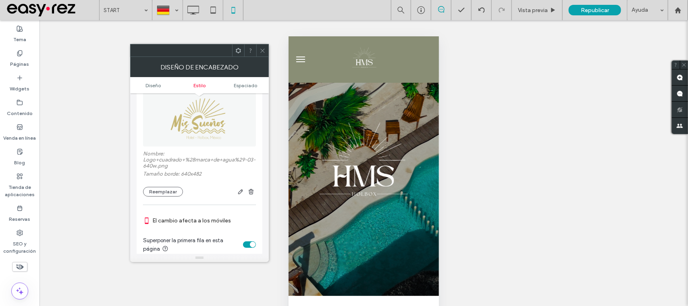
scroll to position [353, 0]
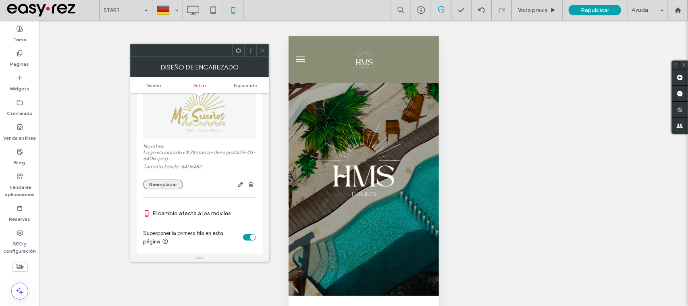
click at [172, 186] on button "Reemplazar" at bounding box center [163, 184] width 40 height 10
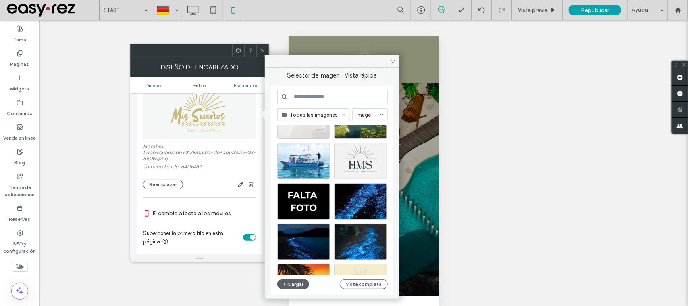
scroll to position [195, 0]
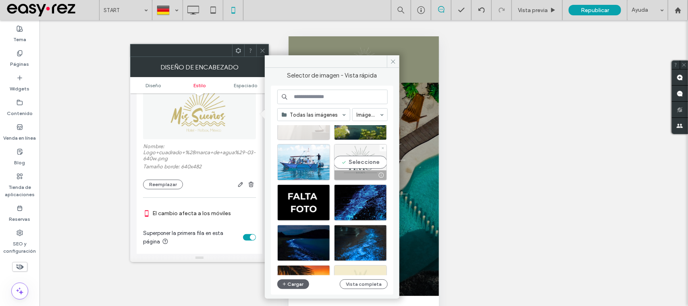
click at [350, 167] on div "Seleccione" at bounding box center [360, 162] width 53 height 36
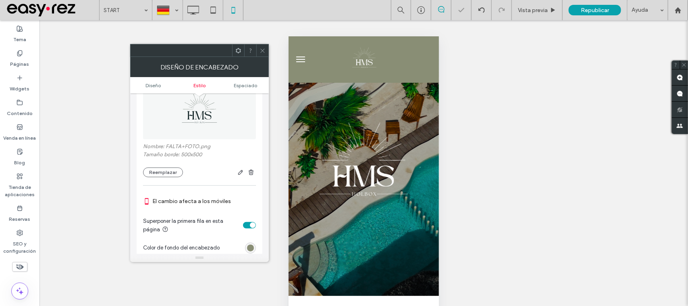
click at [257, 52] on div at bounding box center [262, 50] width 12 height 12
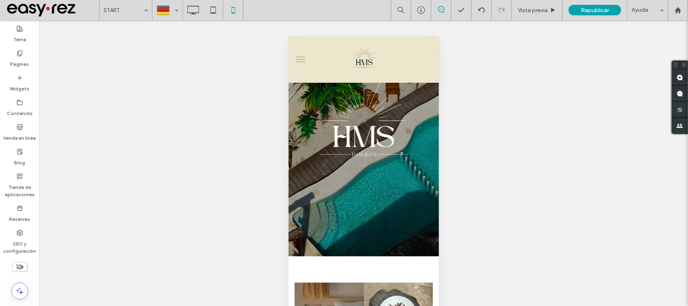
scroll to position [101, 0]
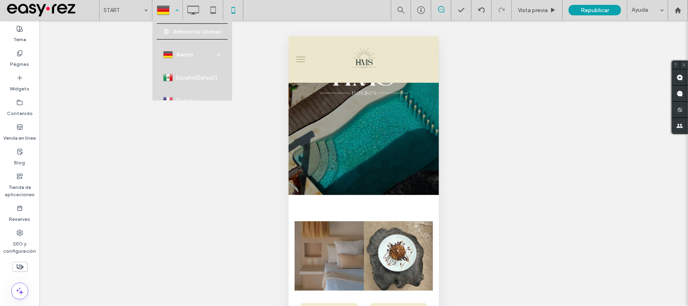
click at [175, 7] on div at bounding box center [167, 9] width 29 height 19
click at [243, 122] on div "Hacer visible? Sí Hacer visible? Sí Hacer visible? Sí Hacer visible? Sí Hacer v…" at bounding box center [363, 173] width 649 height 306
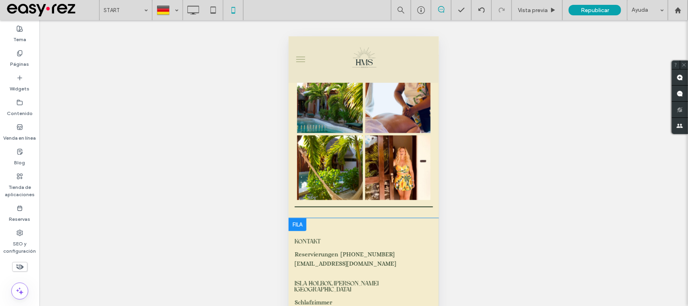
scroll to position [2153, 0]
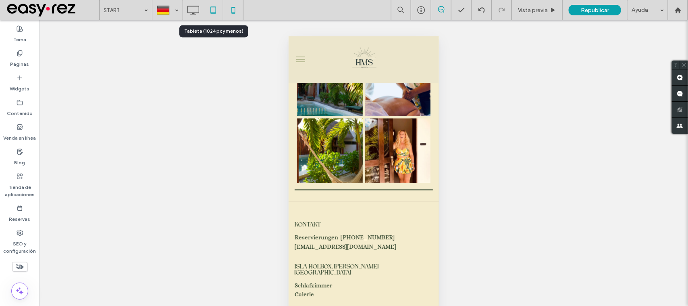
click at [212, 13] on icon at bounding box center [213, 10] width 16 height 16
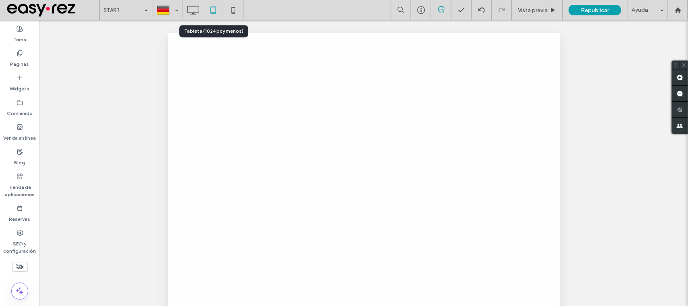
scroll to position [0, 0]
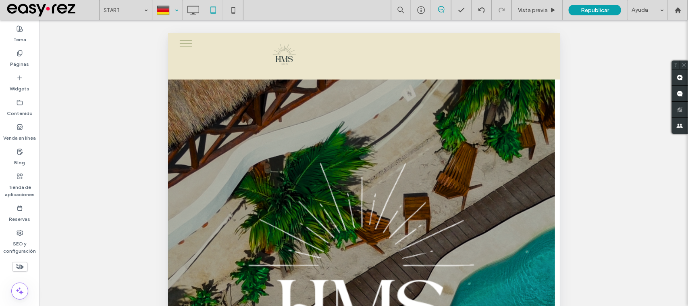
click at [164, 16] on div at bounding box center [167, 9] width 29 height 19
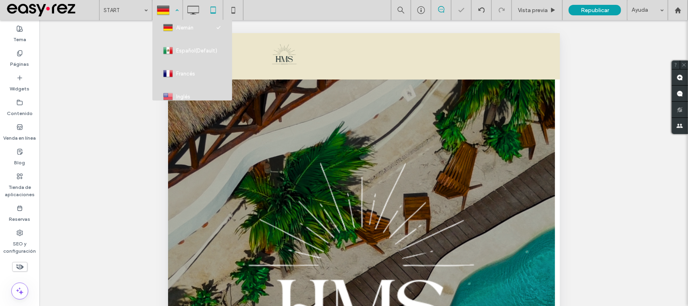
scroll to position [42, 0]
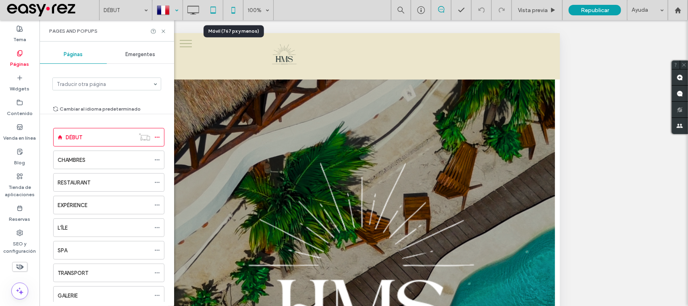
click at [237, 6] on icon at bounding box center [233, 10] width 16 height 16
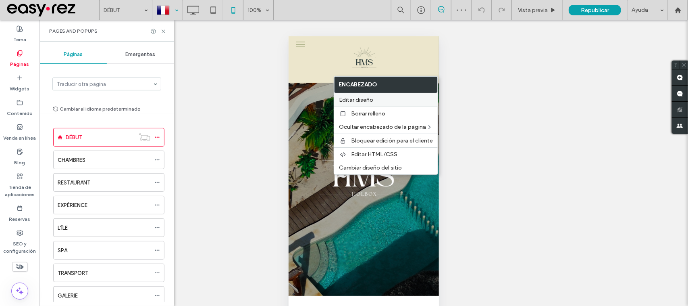
click at [369, 97] on span "Editar diseño" at bounding box center [356, 99] width 34 height 7
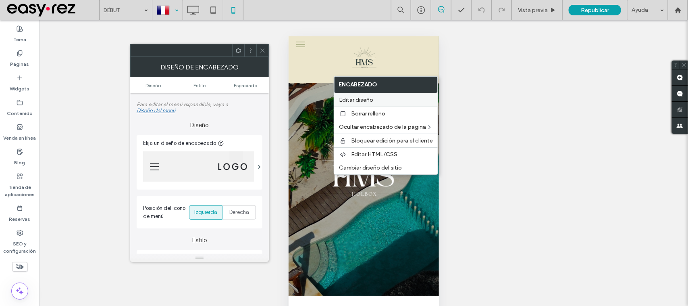
click at [367, 101] on span "Editar diseño" at bounding box center [356, 99] width 34 height 7
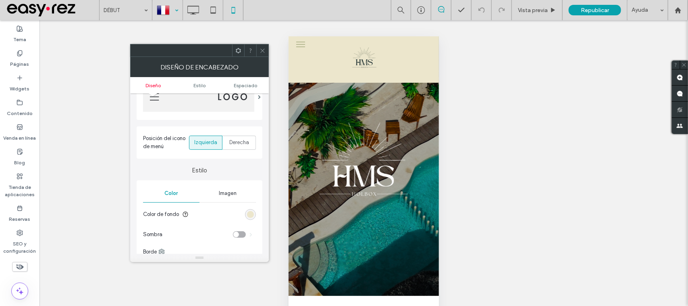
scroll to position [101, 0]
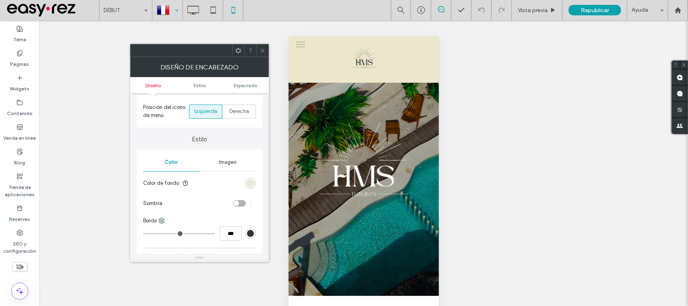
click at [246, 187] on div "rgb(236, 230, 204)" at bounding box center [250, 183] width 11 height 11
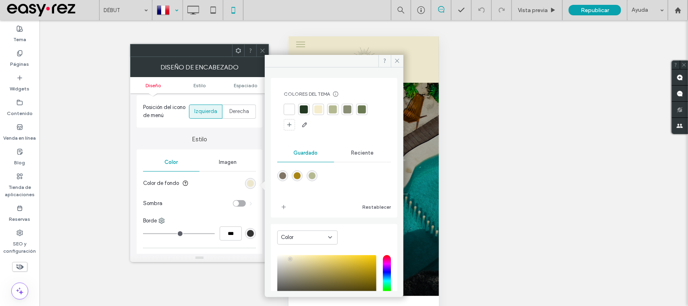
click at [347, 108] on div at bounding box center [347, 109] width 8 height 8
click at [263, 44] on span at bounding box center [263, 50] width 6 height 12
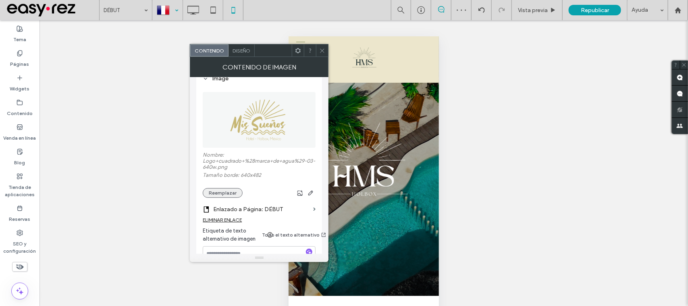
click at [230, 195] on button "Reemplazar" at bounding box center [223, 193] width 40 height 10
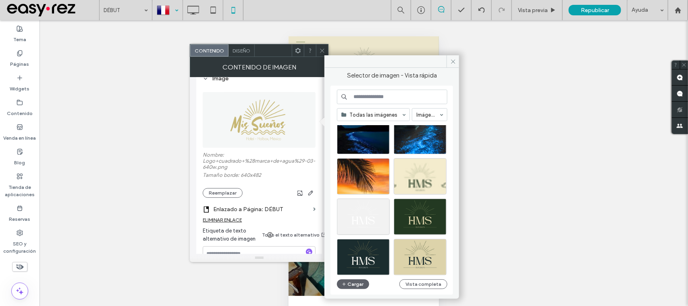
scroll to position [302, 0]
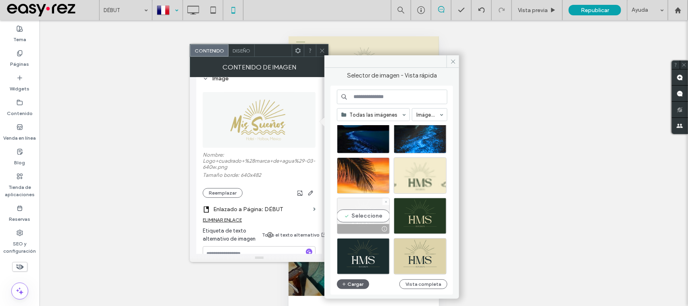
click at [360, 220] on div "Seleccione" at bounding box center [363, 215] width 53 height 36
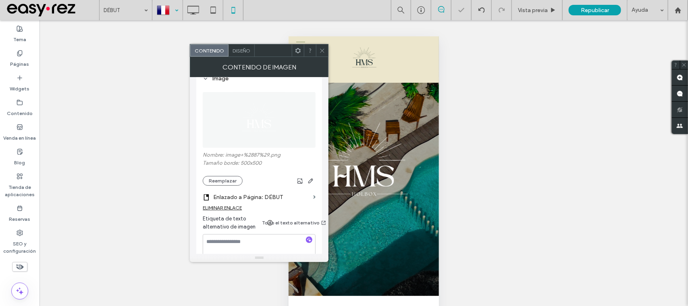
click at [319, 48] on div at bounding box center [322, 50] width 12 height 12
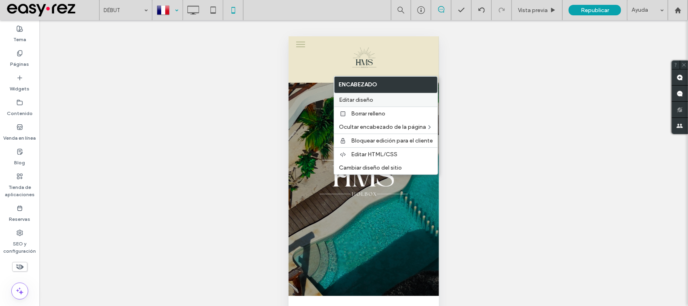
click at [353, 103] on span "Editar diseño" at bounding box center [356, 99] width 34 height 7
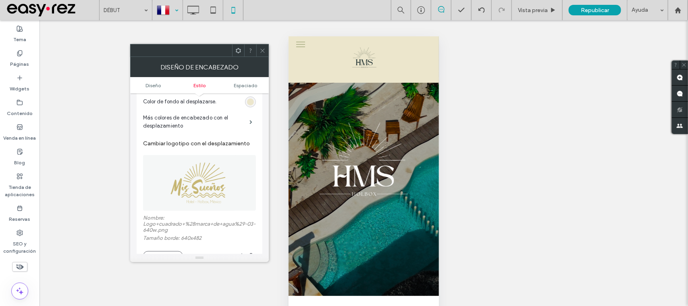
scroll to position [353, 0]
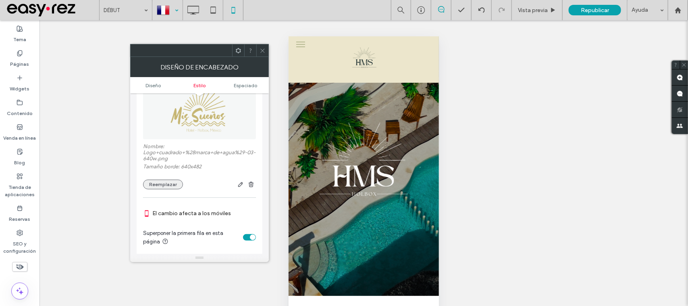
click at [172, 188] on button "Reemplazar" at bounding box center [163, 184] width 40 height 10
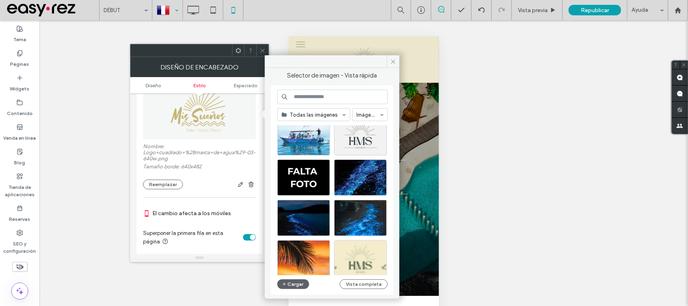
scroll to position [202, 0]
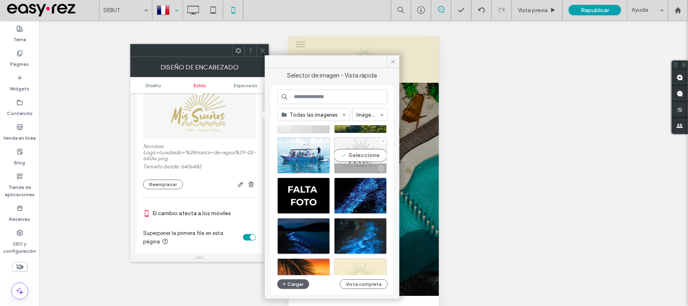
click at [364, 155] on div "Seleccione" at bounding box center [360, 155] width 53 height 36
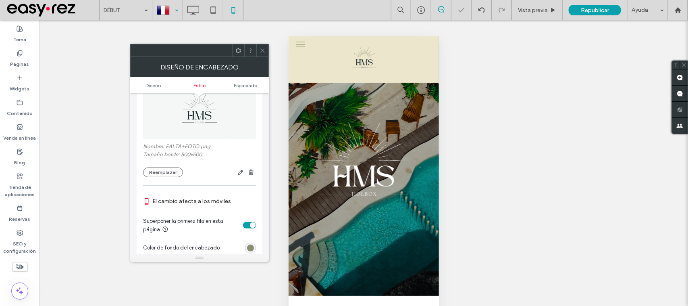
click at [262, 48] on icon at bounding box center [263, 51] width 6 height 6
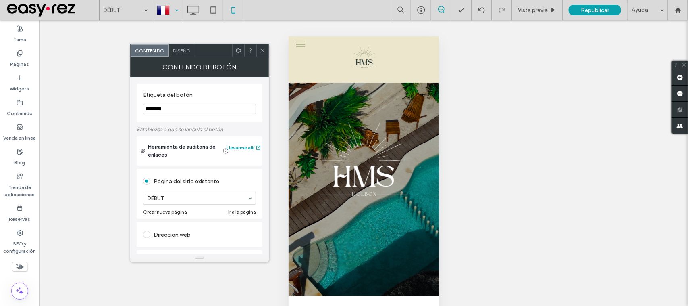
click at [192, 52] on div "Diseño" at bounding box center [182, 50] width 26 height 12
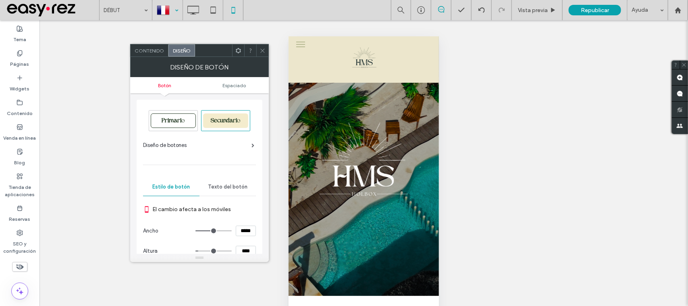
click at [228, 129] on div "Secundario" at bounding box center [226, 120] width 48 height 20
click at [225, 126] on div "Secundario" at bounding box center [225, 120] width 45 height 15
click at [224, 126] on div "Secundario" at bounding box center [225, 120] width 45 height 15
click at [222, 124] on div "Secundario" at bounding box center [225, 120] width 45 height 15
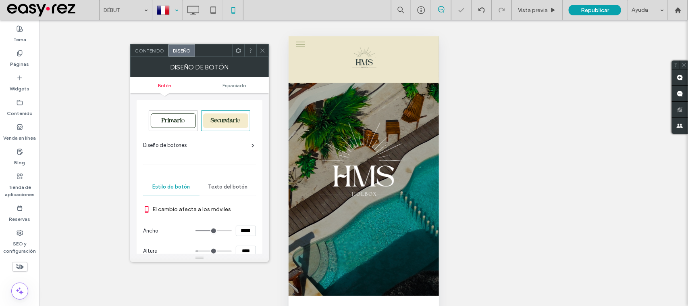
click at [188, 126] on div "Primario" at bounding box center [173, 120] width 45 height 15
click at [224, 146] on div "Diseño de botones" at bounding box center [198, 145] width 111 height 8
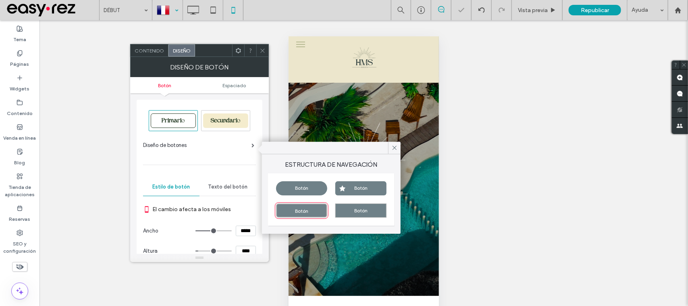
click at [218, 118] on span "Secundario" at bounding box center [225, 121] width 35 height 6
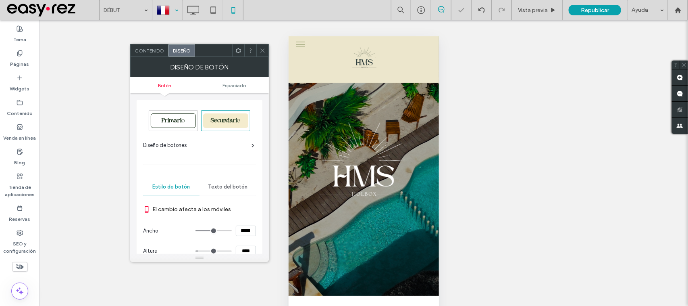
type input "*"
click at [264, 54] on span at bounding box center [263, 50] width 6 height 12
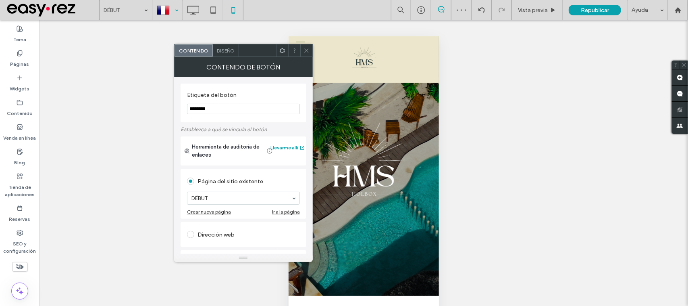
click at [232, 46] on div "Diseño" at bounding box center [226, 50] width 26 height 12
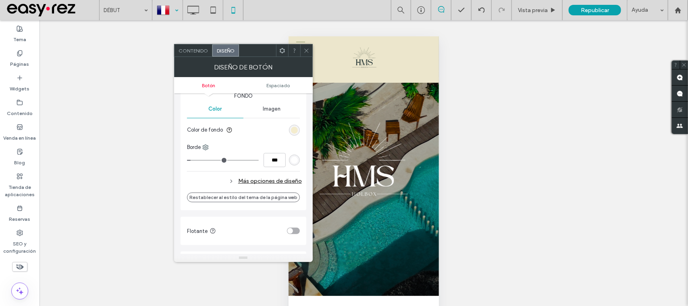
click at [286, 179] on div "Más opciones de diseño" at bounding box center [244, 180] width 115 height 11
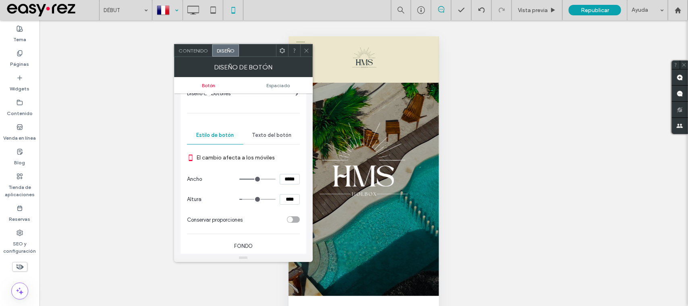
scroll to position [50, 0]
click at [264, 136] on span "Texto del botón" at bounding box center [271, 136] width 39 height 6
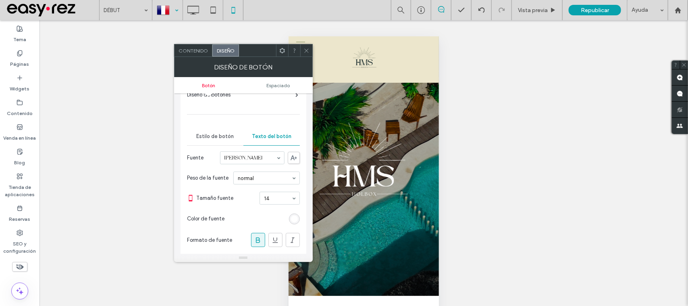
click at [293, 220] on div "rgb(255, 255, 255)" at bounding box center [294, 218] width 7 height 7
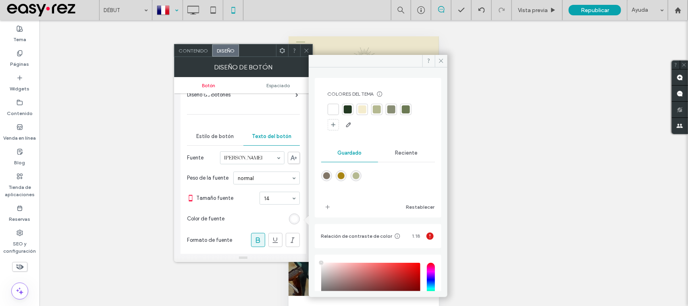
click at [349, 108] on div at bounding box center [348, 109] width 8 height 8
click at [307, 52] on icon at bounding box center [307, 51] width 6 height 6
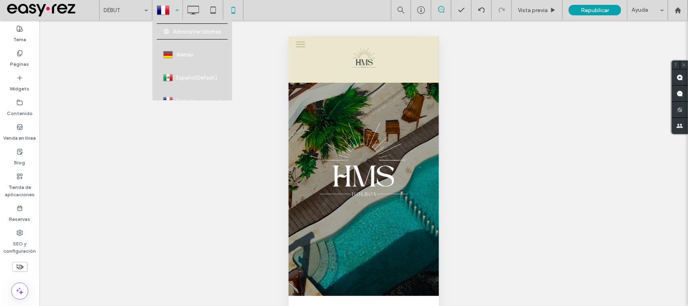
click at [170, 8] on div at bounding box center [167, 9] width 29 height 19
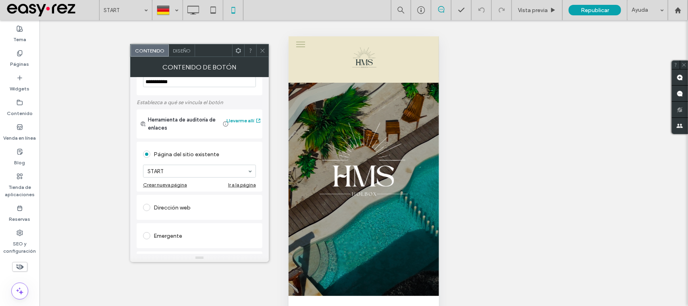
scroll to position [50, 0]
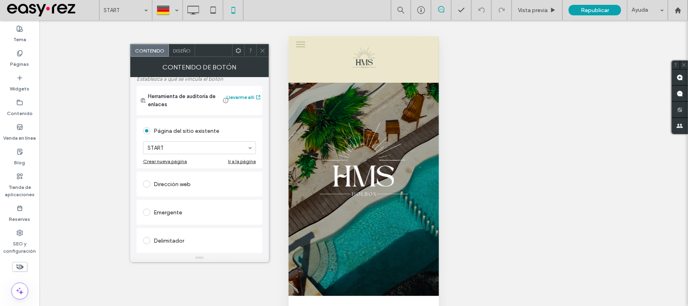
click at [173, 185] on div "Dirección web" at bounding box center [199, 183] width 113 height 13
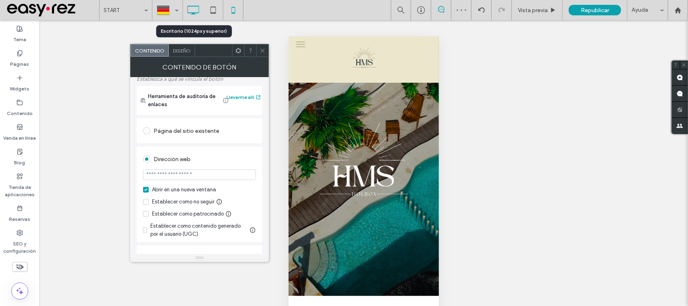
click at [195, 8] on icon at bounding box center [193, 10] width 16 height 16
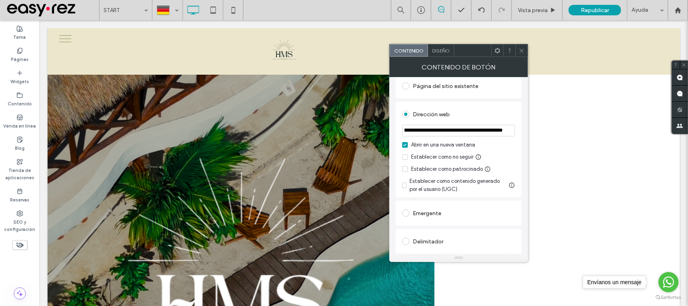
scroll to position [89, 0]
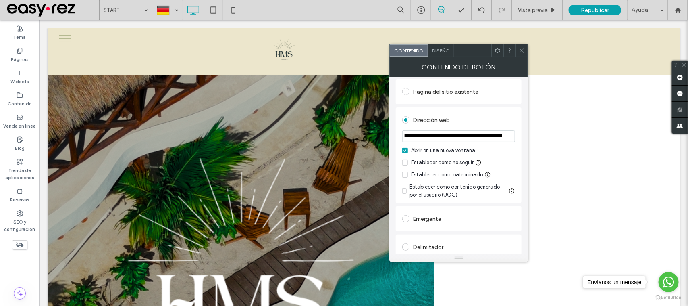
drag, startPoint x: 414, startPoint y: 231, endPoint x: 506, endPoint y: 141, distance: 128.8
click at [506, 141] on input "**********" at bounding box center [458, 136] width 113 height 12
click at [521, 49] on icon at bounding box center [522, 51] width 6 height 6
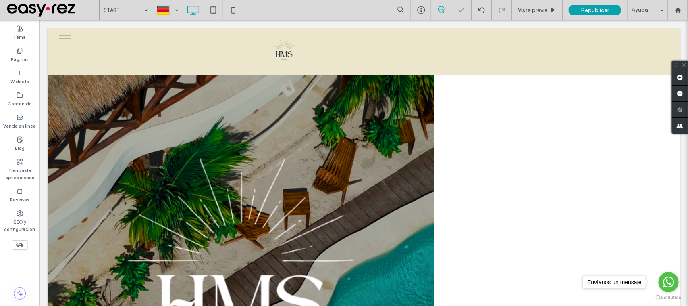
scroll to position [0, 0]
click at [222, 11] on div at bounding box center [213, 10] width 20 height 16
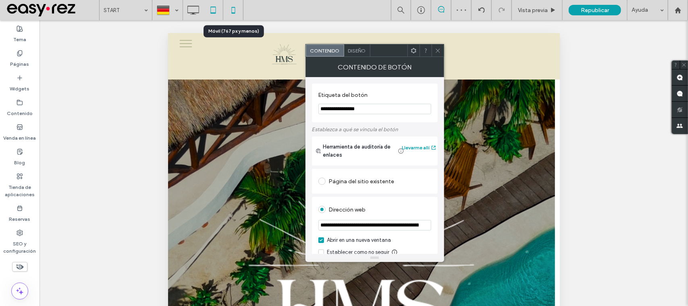
click at [227, 10] on icon at bounding box center [233, 10] width 16 height 16
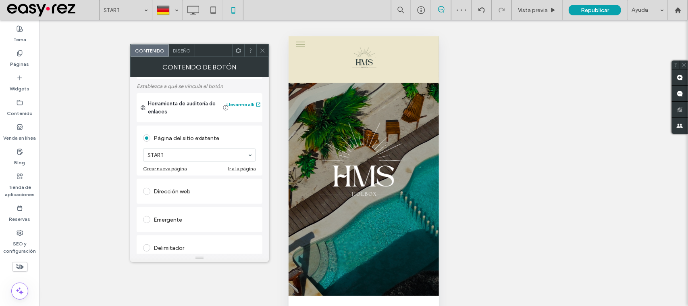
click at [181, 189] on div "Dirección web" at bounding box center [199, 191] width 113 height 13
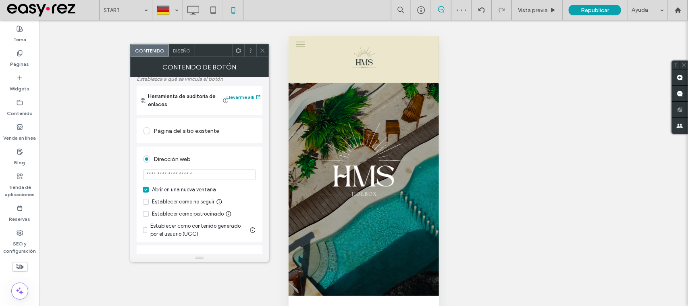
click at [184, 177] on input "url" at bounding box center [199, 174] width 113 height 10
paste input "**********"
type input "**********"
click at [206, 168] on section "**********" at bounding box center [199, 175] width 113 height 20
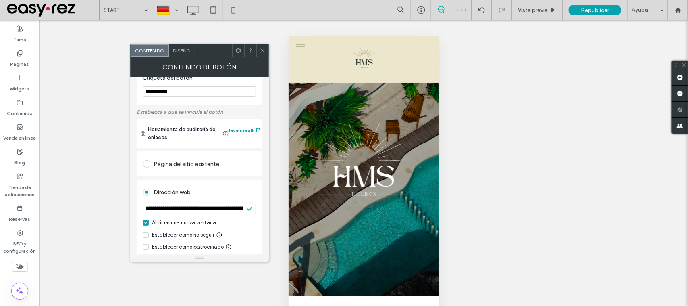
scroll to position [0, 0]
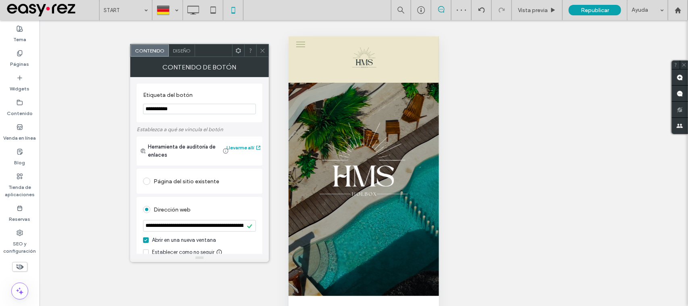
click at [188, 52] on span "Diseño" at bounding box center [182, 51] width 18 height 6
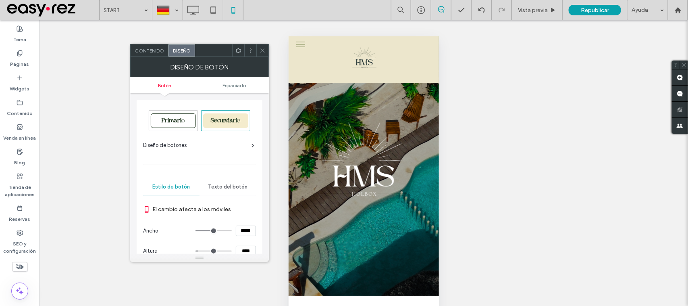
click at [181, 120] on span "Primario" at bounding box center [173, 121] width 29 height 6
click at [182, 120] on span "Primario" at bounding box center [173, 121] width 29 height 6
type input "*"
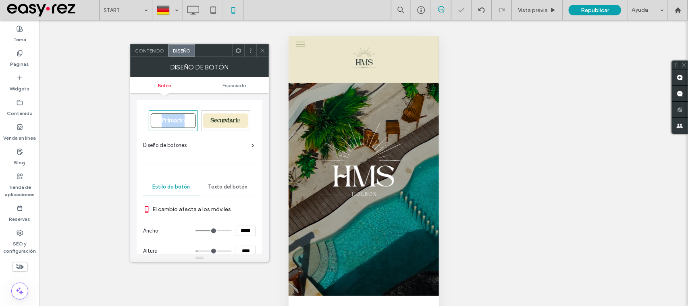
click at [182, 120] on span "Primario" at bounding box center [173, 121] width 29 height 6
click at [202, 156] on div "Primario Secundario Diseño de botones Estilo de botón Texto del botón El cambio…" at bounding box center [199, 256] width 113 height 304
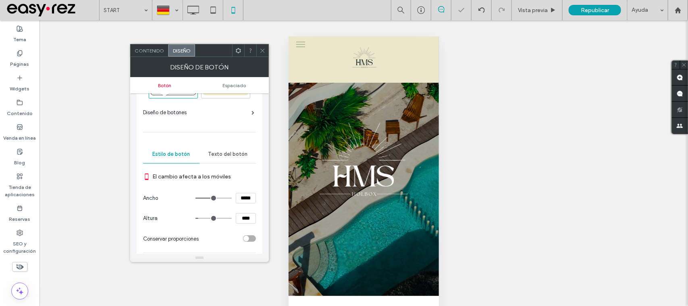
scroll to position [50, 0]
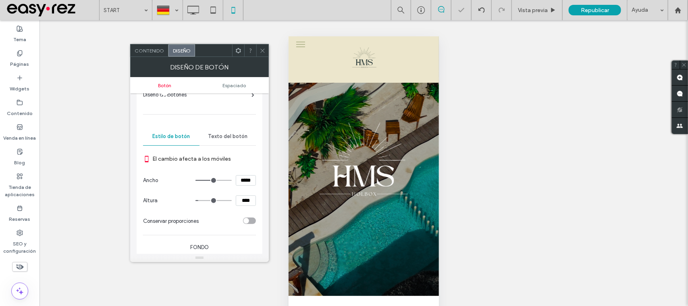
click at [226, 133] on span "Texto del botón" at bounding box center [227, 136] width 39 height 6
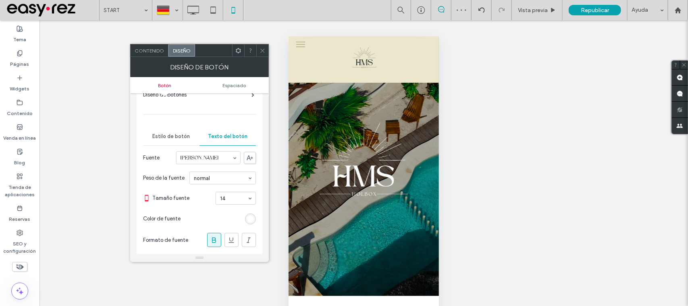
click at [252, 216] on div "rgb(255, 255, 255)" at bounding box center [250, 218] width 11 height 11
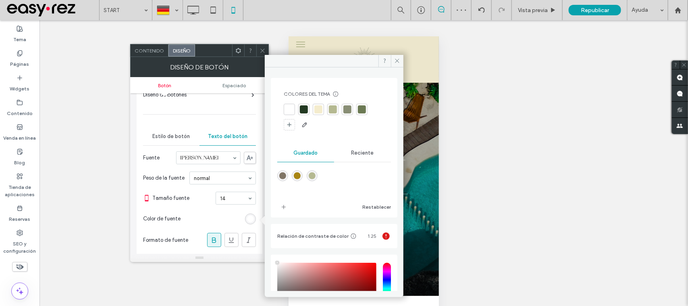
click at [301, 111] on div at bounding box center [304, 109] width 8 height 8
click at [231, 122] on div "Primario Secundario Diseño de botones Estilo de botón Texto del botón Fuente Hi…" at bounding box center [199, 213] width 113 height 321
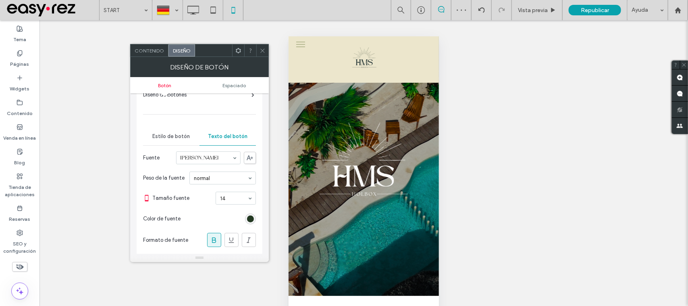
click at [173, 131] on div "Estilo de botón" at bounding box center [171, 136] width 56 height 18
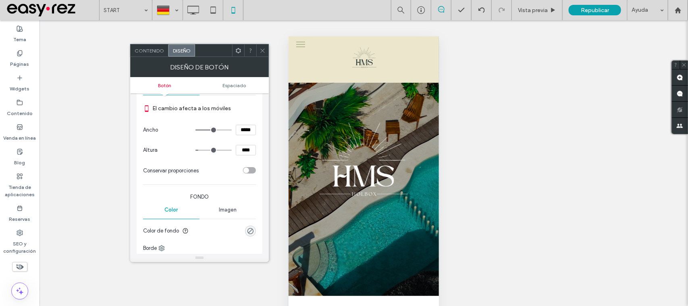
scroll to position [151, 0]
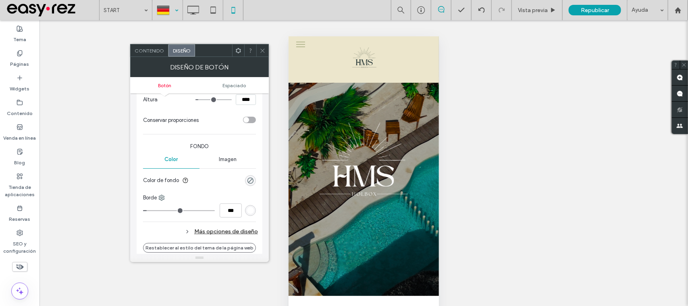
click at [166, 11] on div at bounding box center [167, 9] width 29 height 19
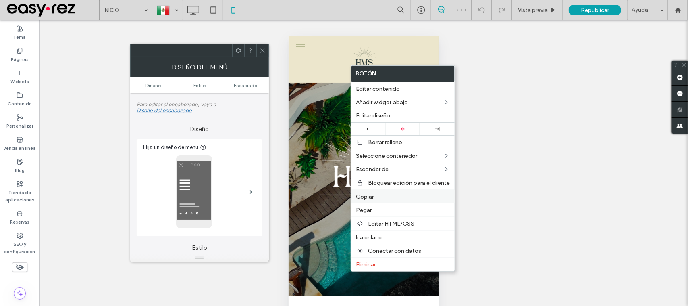
click at [370, 198] on span "Copiar" at bounding box center [365, 196] width 18 height 7
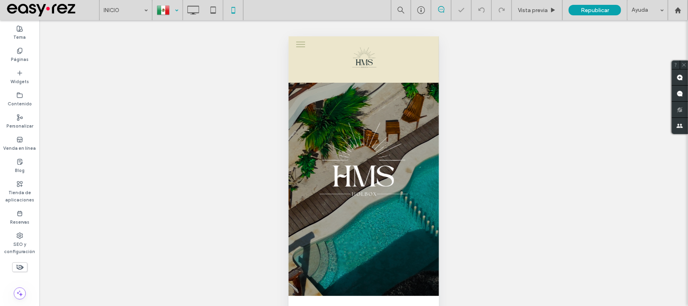
click at [176, 10] on div at bounding box center [167, 9] width 29 height 19
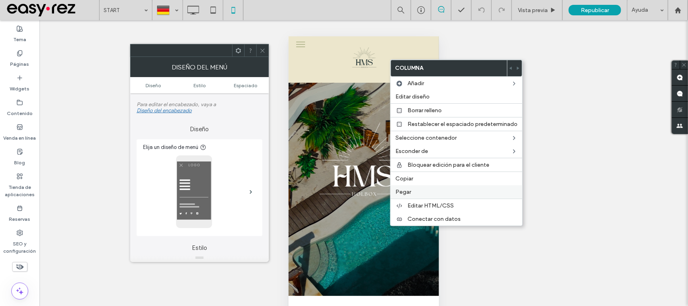
click at [410, 193] on span "Pegar" at bounding box center [403, 191] width 16 height 7
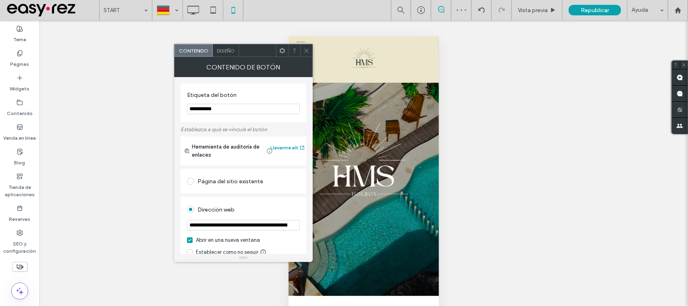
click at [226, 50] on span "Diseño" at bounding box center [226, 51] width 18 height 6
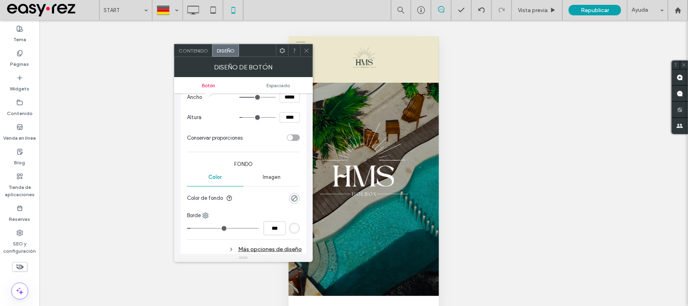
scroll to position [151, 0]
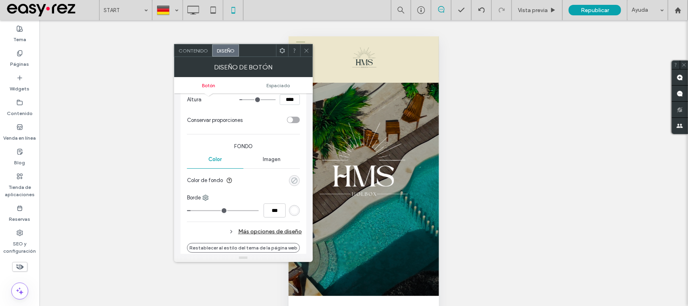
click at [295, 181] on div "rgba(0, 0, 0, 0)" at bounding box center [294, 180] width 7 height 7
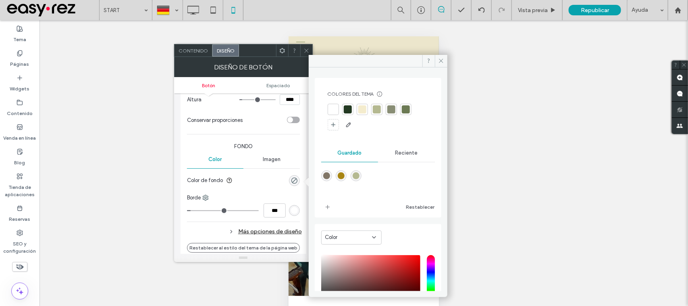
click at [349, 109] on div at bounding box center [348, 109] width 8 height 8
click at [277, 142] on div "Fondo Color Imagen Color de fondo" at bounding box center [243, 164] width 113 height 52
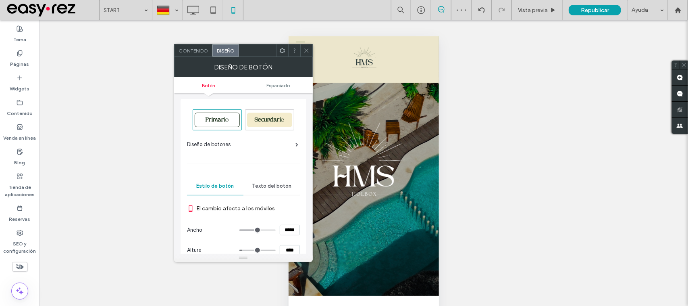
scroll to position [0, 0]
click at [289, 186] on span "Texto del botón" at bounding box center [271, 186] width 39 height 6
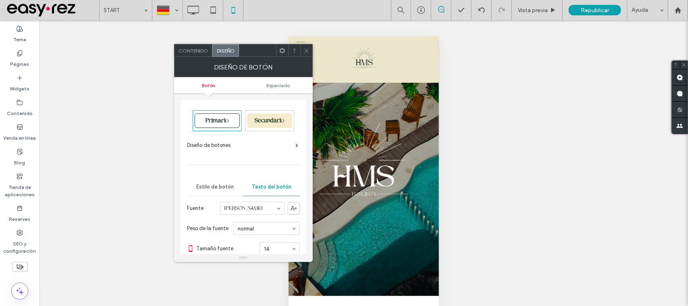
scroll to position [50, 0]
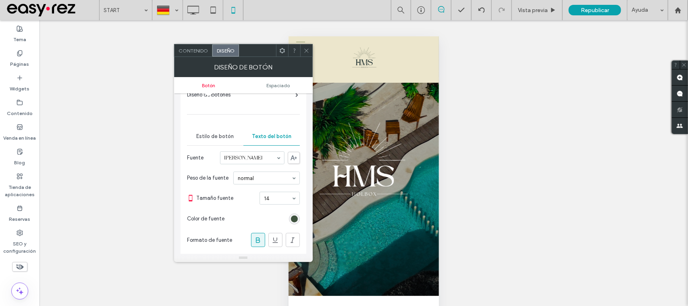
click at [291, 218] on div "rgb(35, 57, 34)" at bounding box center [294, 218] width 7 height 7
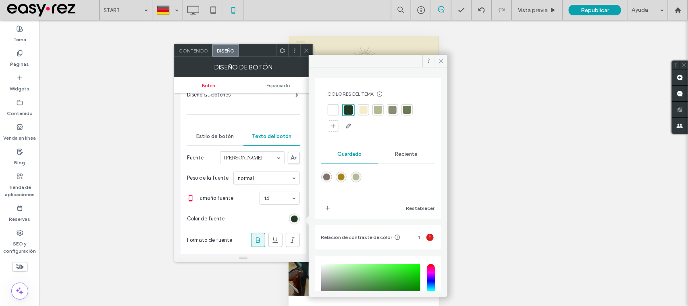
click at [336, 113] on div at bounding box center [333, 110] width 8 height 8
click at [305, 48] on icon at bounding box center [307, 51] width 6 height 6
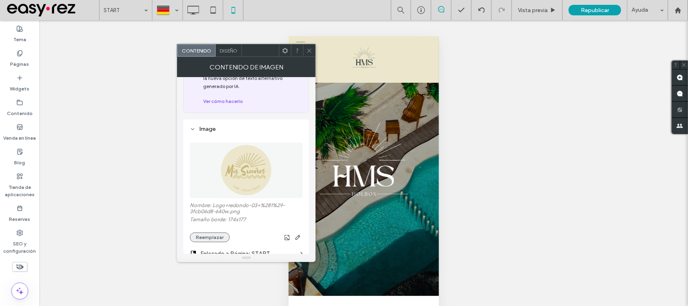
click at [214, 239] on button "Reemplazar" at bounding box center [210, 237] width 40 height 10
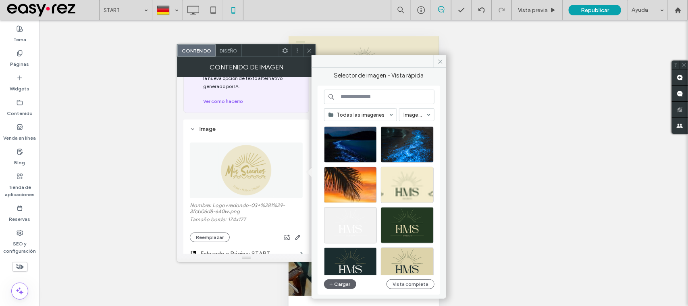
scroll to position [195, 0]
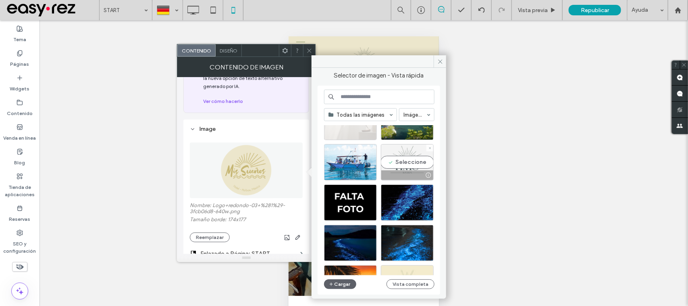
click at [420, 166] on div "Seleccione" at bounding box center [407, 162] width 53 height 36
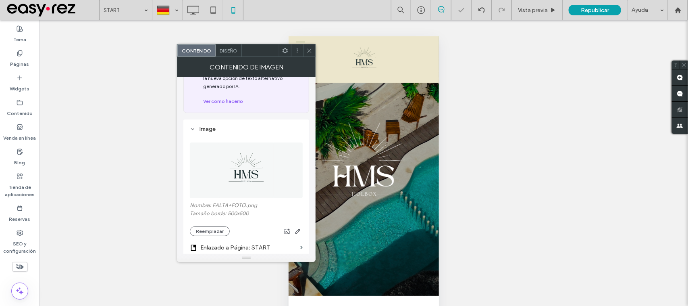
click at [309, 48] on icon at bounding box center [309, 51] width 6 height 6
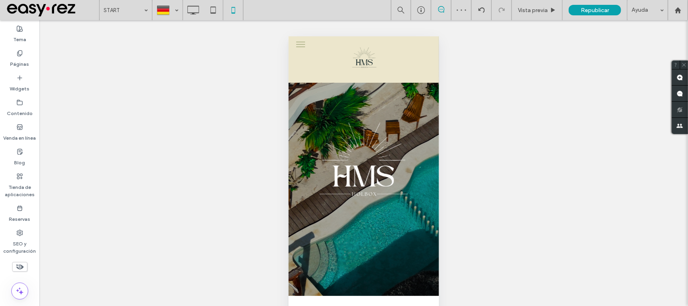
scroll to position [27, 0]
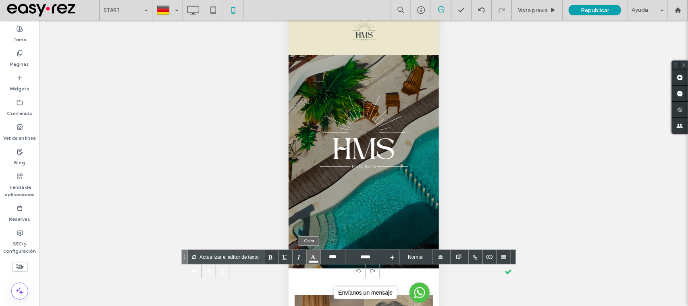
click at [309, 260] on div at bounding box center [313, 261] width 9 height 2
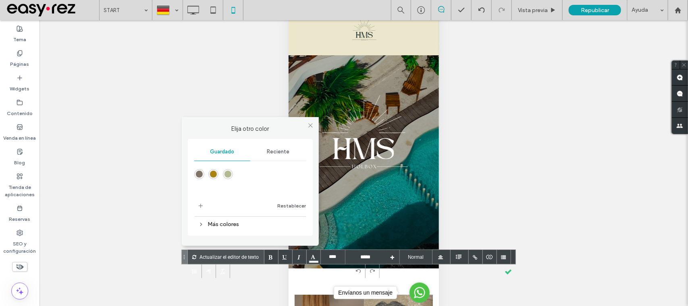
click at [269, 154] on span "Reciente" at bounding box center [278, 151] width 23 height 6
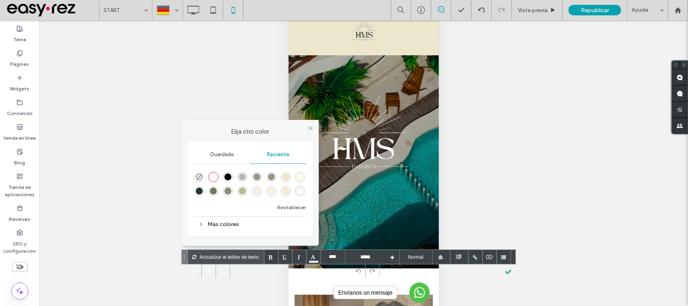
click at [210, 189] on div "rgba(108, 122, 84, 1)" at bounding box center [213, 190] width 7 height 7
click at [506, 270] on div at bounding box center [508, 271] width 14 height 14
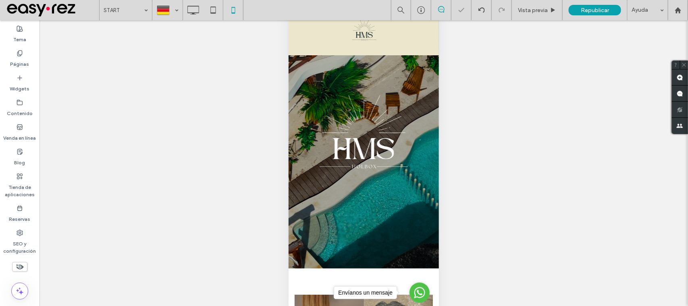
scroll to position [0, 0]
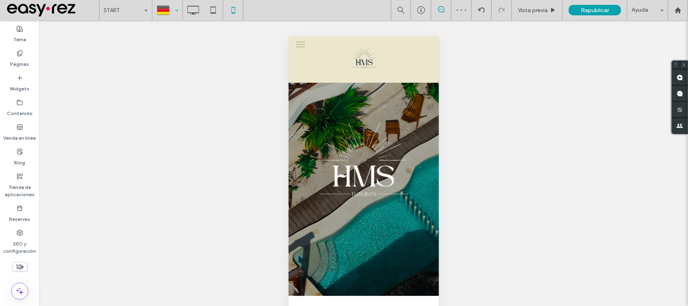
click at [177, 9] on div at bounding box center [167, 9] width 29 height 19
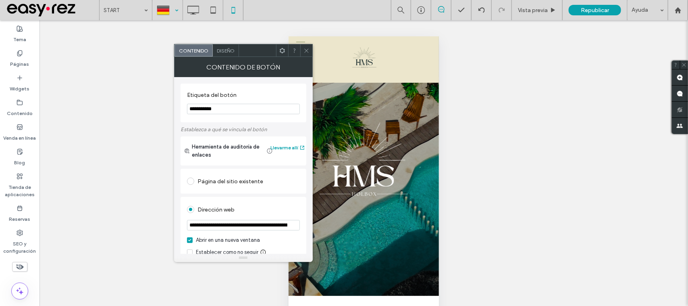
scroll to position [0, 79]
click at [305, 57] on div "Contenido de botón" at bounding box center [243, 67] width 139 height 20
click at [306, 48] on icon at bounding box center [307, 50] width 6 height 6
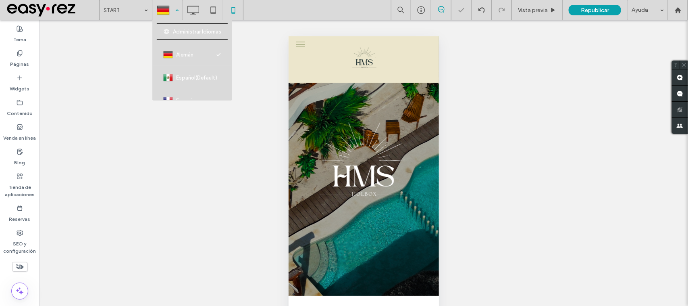
click at [170, 12] on div at bounding box center [167, 9] width 29 height 19
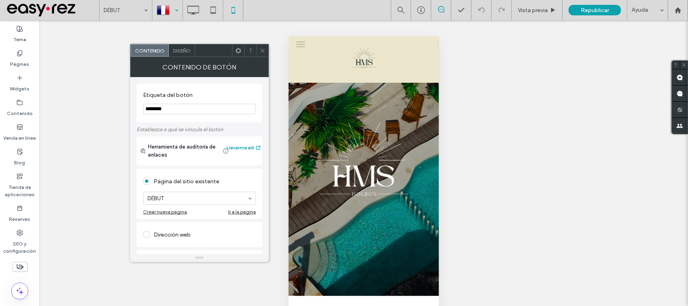
click at [204, 231] on div "Dirección web" at bounding box center [199, 234] width 113 height 13
click at [201, 228] on input "url" at bounding box center [199, 225] width 113 height 10
paste input "**********"
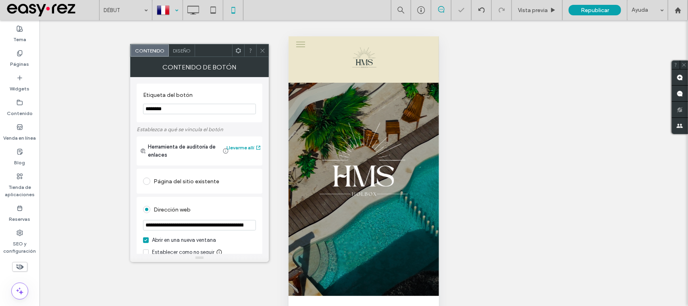
scroll to position [0, 79]
type input "**********"
click at [210, 210] on div "Dirección web" at bounding box center [199, 209] width 113 height 13
click at [182, 47] on div "Diseño" at bounding box center [182, 50] width 26 height 12
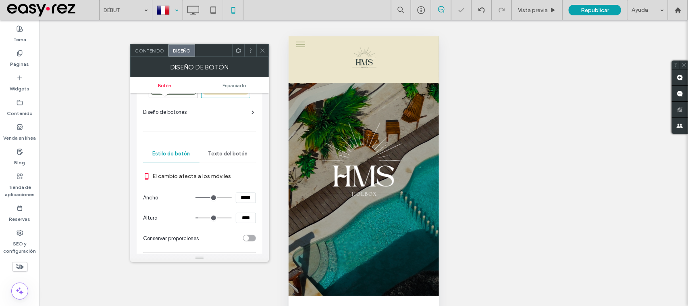
scroll to position [50, 0]
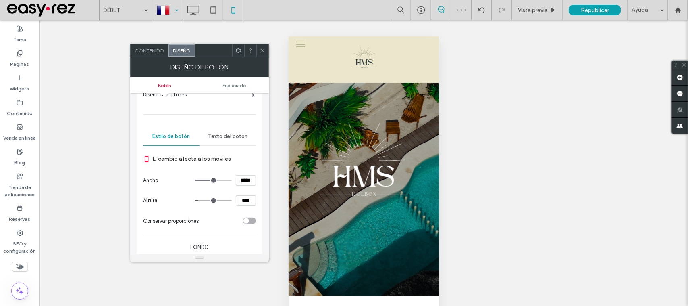
click at [221, 141] on div "Texto del botón" at bounding box center [228, 136] width 56 height 18
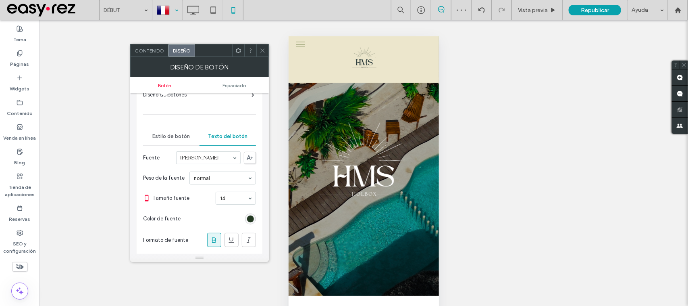
click at [176, 124] on div "Primario Secundario Diseño de botones Estilo de botón Texto del botón Fuente Hi…" at bounding box center [199, 213] width 113 height 321
click at [180, 130] on div "Estilo de botón" at bounding box center [171, 136] width 56 height 18
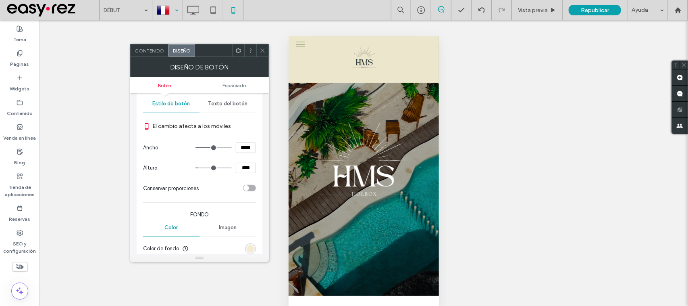
scroll to position [101, 0]
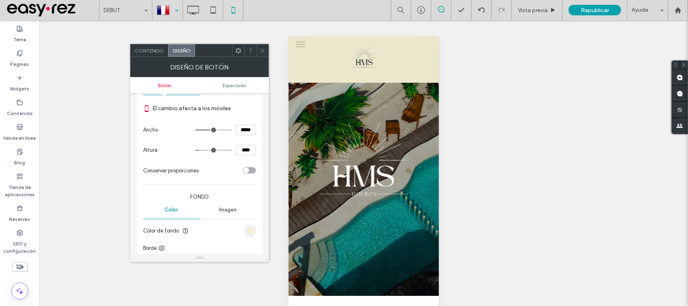
click at [248, 229] on div "rgb(244, 236, 205)" at bounding box center [250, 230] width 7 height 7
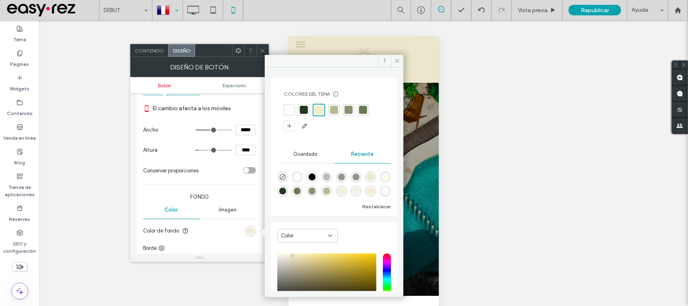
click at [304, 111] on div at bounding box center [304, 110] width 8 height 8
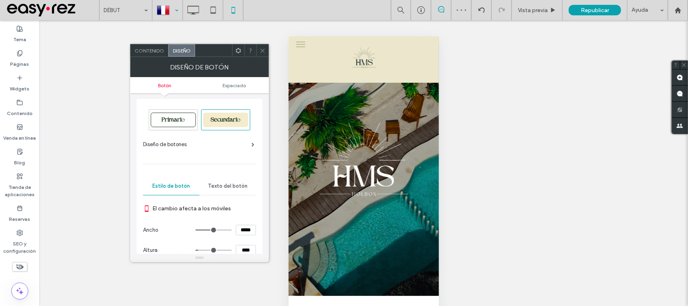
scroll to position [0, 0]
click at [227, 187] on span "Texto del botón" at bounding box center [227, 186] width 39 height 6
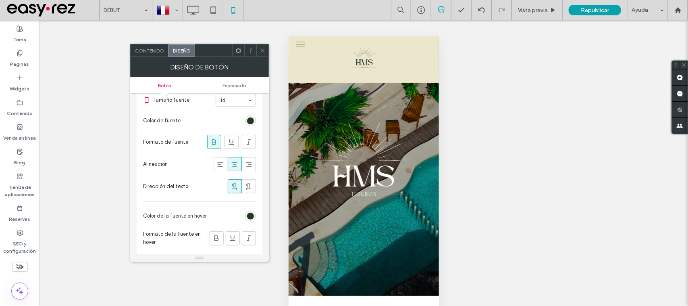
scroll to position [151, 0]
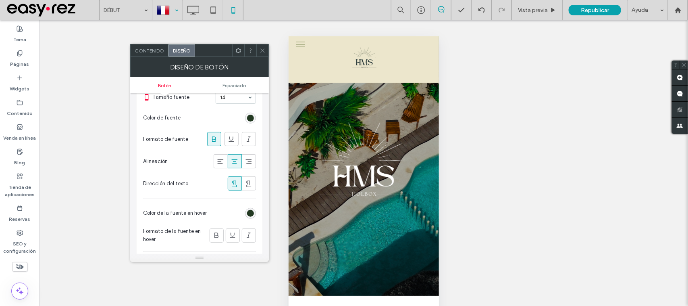
click at [246, 119] on div "rgb(35, 57, 34)" at bounding box center [250, 117] width 11 height 11
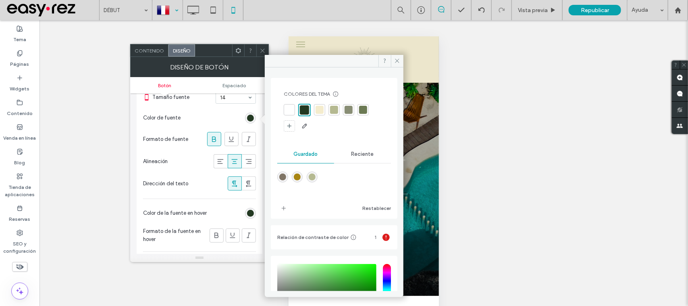
click at [286, 111] on div at bounding box center [289, 110] width 8 height 8
click at [197, 115] on section "Color de fuente" at bounding box center [199, 118] width 113 height 20
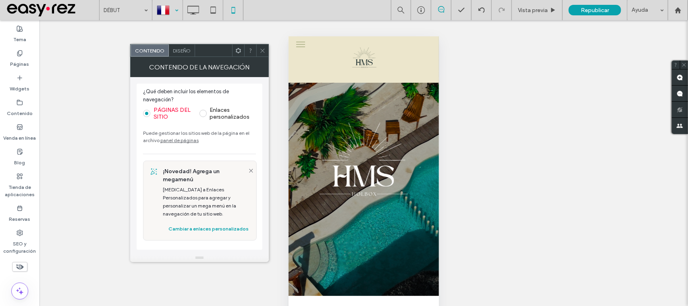
click at [179, 49] on span "Diseño" at bounding box center [182, 51] width 18 height 6
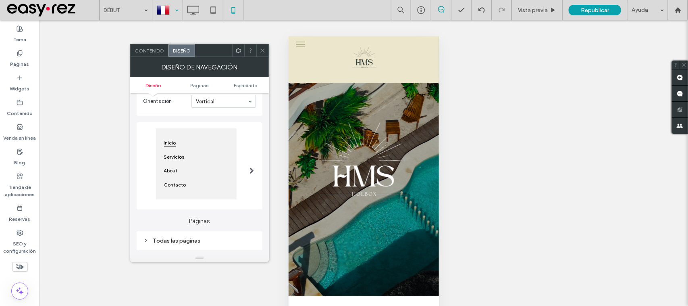
scroll to position [101, 0]
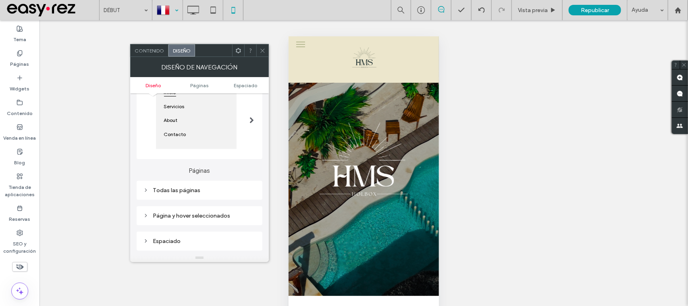
click at [210, 200] on div "Todas las páginas" at bounding box center [200, 190] width 126 height 19
click at [228, 192] on div "Todas las páginas" at bounding box center [199, 190] width 113 height 7
click at [245, 201] on div "Texto del enlace" at bounding box center [228, 204] width 56 height 18
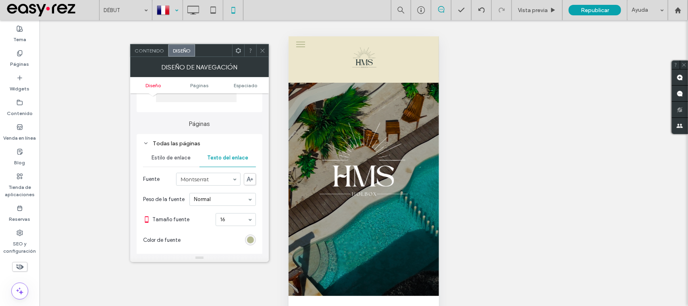
scroll to position [202, 0]
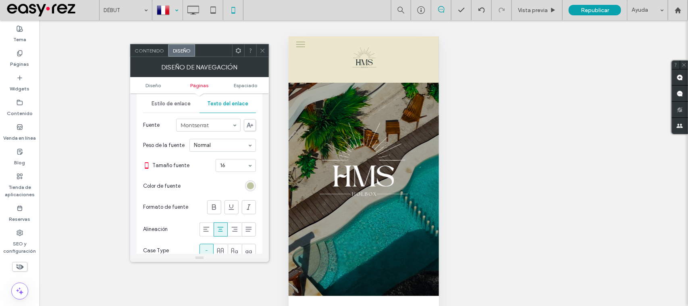
click at [251, 189] on div "rgb(181, 185, 145)" at bounding box center [250, 185] width 7 height 7
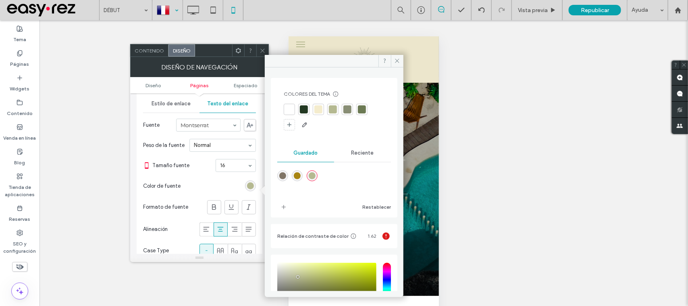
click at [306, 110] on div at bounding box center [304, 109] width 8 height 8
click at [261, 50] on icon at bounding box center [263, 51] width 6 height 6
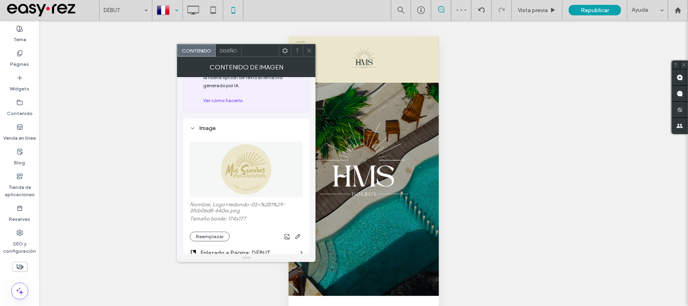
scroll to position [101, 0]
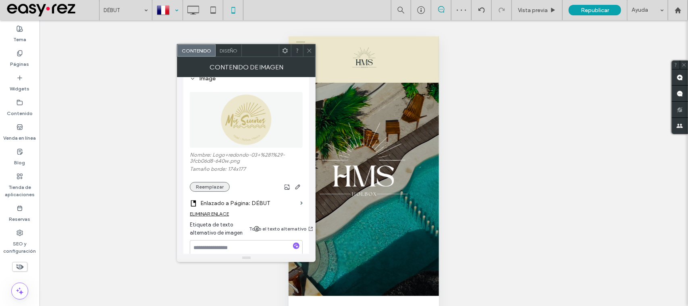
click at [202, 189] on button "Reemplazar" at bounding box center [210, 187] width 40 height 10
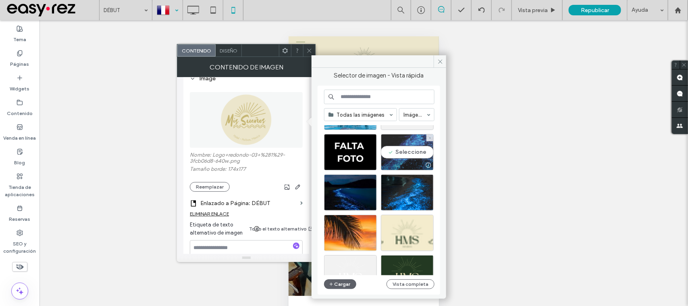
scroll to position [195, 0]
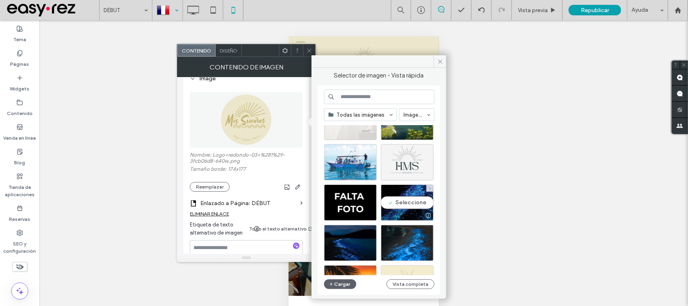
click at [410, 164] on div at bounding box center [407, 162] width 53 height 36
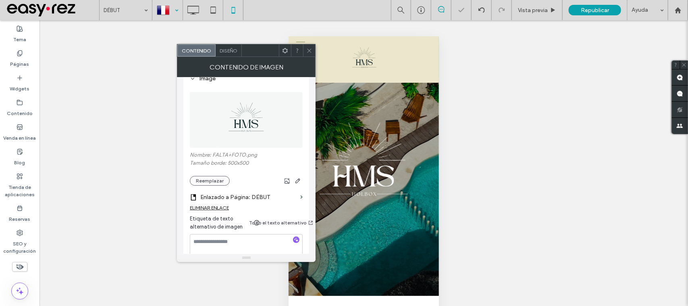
click at [312, 48] on icon at bounding box center [309, 51] width 6 height 6
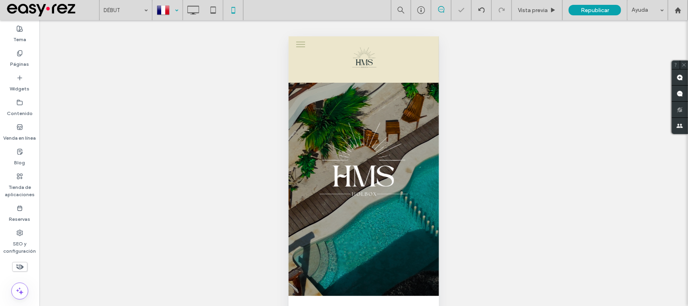
scroll to position [27, 0]
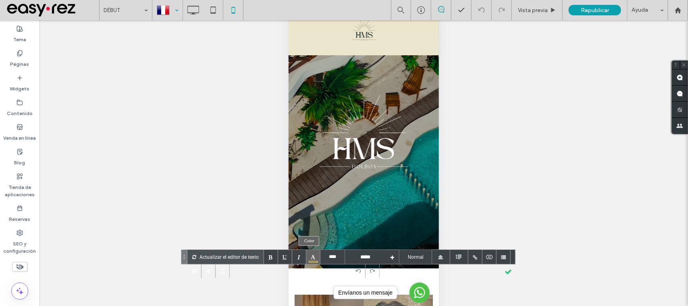
click at [309, 253] on div at bounding box center [313, 256] width 14 height 14
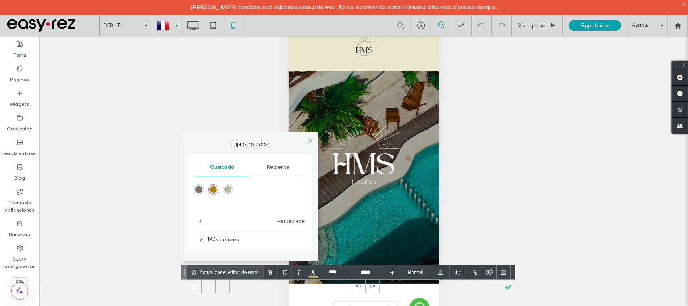
click at [257, 172] on div "Reciente" at bounding box center [278, 167] width 56 height 18
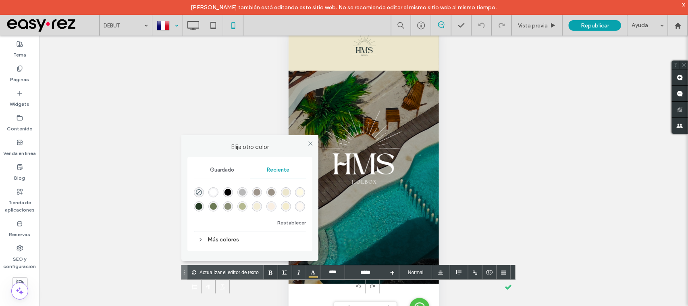
click at [212, 208] on div "rgba(108, 122, 84, 1)" at bounding box center [213, 206] width 7 height 7
click at [506, 287] on div at bounding box center [508, 286] width 14 height 14
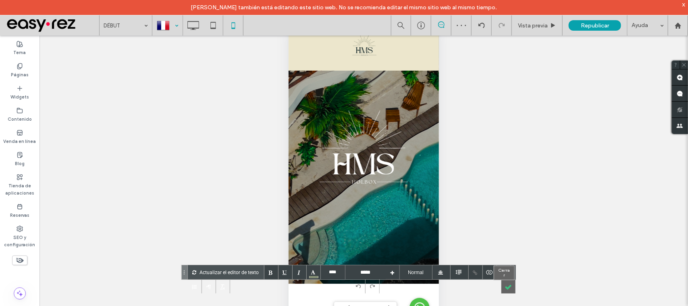
click at [507, 285] on div at bounding box center [508, 286] width 14 height 14
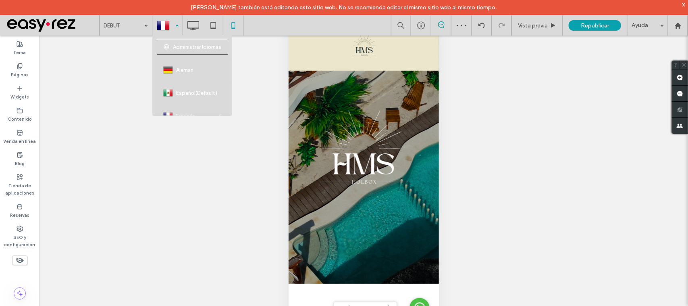
click at [165, 25] on div at bounding box center [167, 25] width 29 height 19
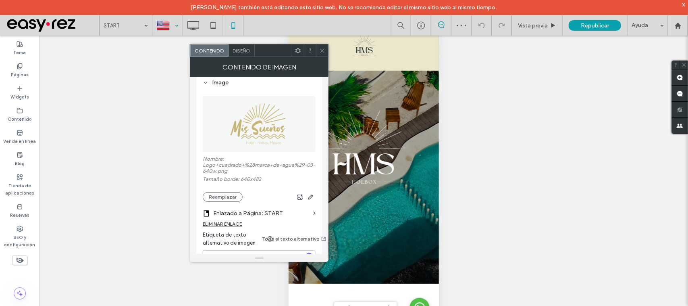
scroll to position [101, 0]
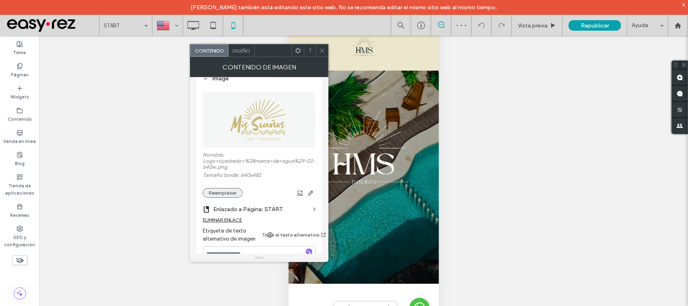
click at [218, 197] on button "Reemplazar" at bounding box center [223, 193] width 40 height 10
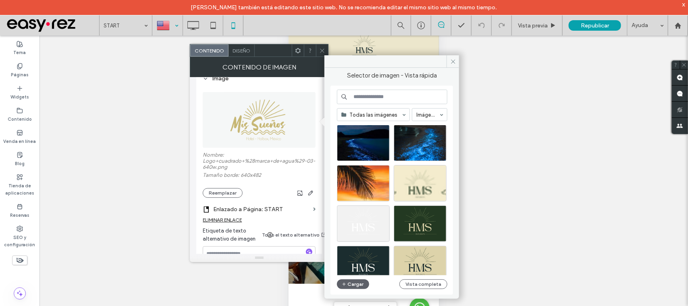
scroll to position [346, 0]
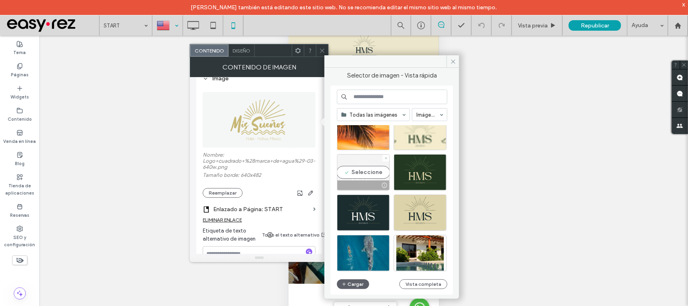
click at [365, 171] on div "Seleccione" at bounding box center [363, 172] width 53 height 36
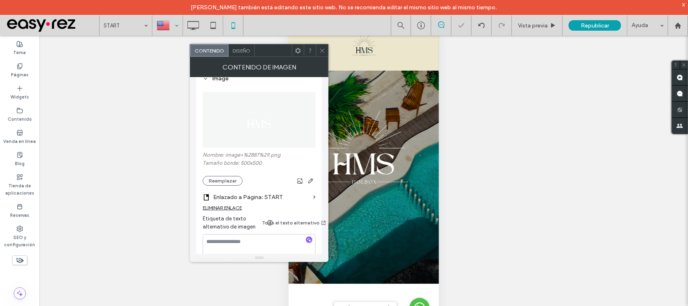
click at [321, 47] on span at bounding box center [322, 50] width 6 height 12
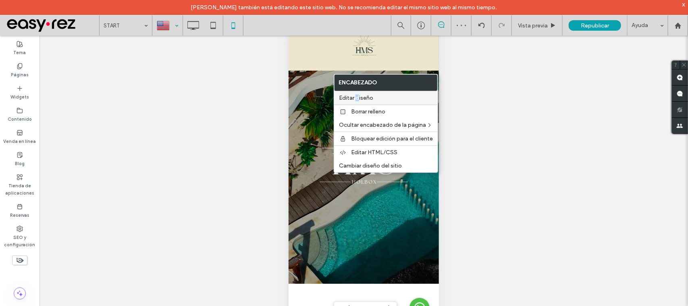
click at [358, 96] on span "Editar diseño" at bounding box center [356, 97] width 34 height 7
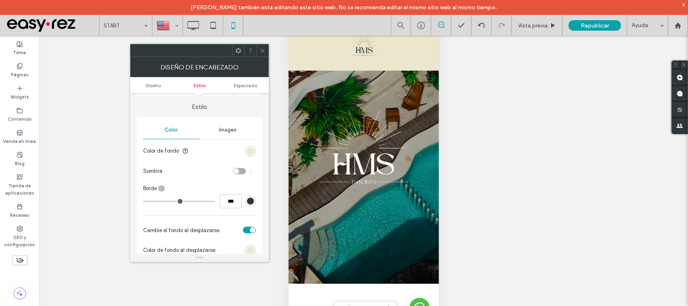
scroll to position [151, 0]
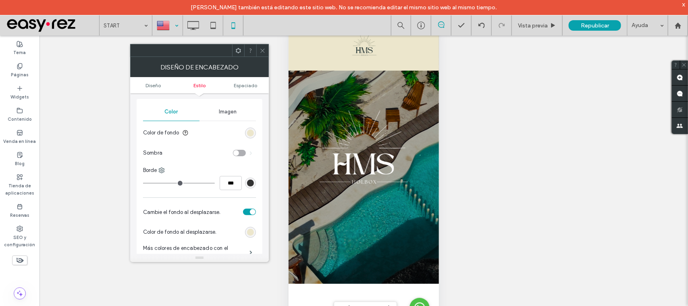
click at [246, 131] on div "rgb(236, 230, 204)" at bounding box center [250, 132] width 11 height 11
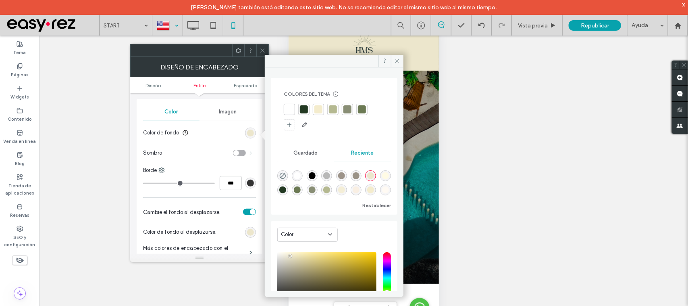
click at [345, 103] on div "Colores del tema Ahorre tiempo con los colores del tema Cree una paleta de colo…" at bounding box center [334, 110] width 114 height 53
click at [351, 110] on div at bounding box center [347, 109] width 8 height 8
click at [263, 48] on icon at bounding box center [263, 51] width 6 height 6
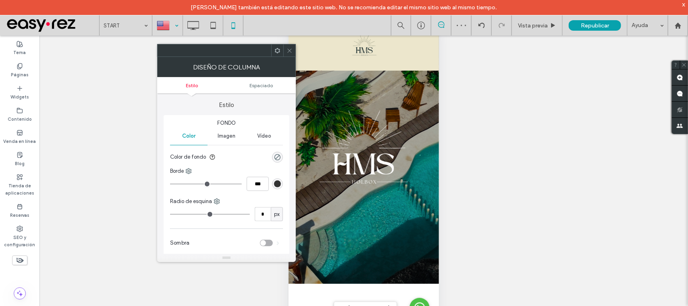
click at [291, 55] on span at bounding box center [290, 50] width 6 height 12
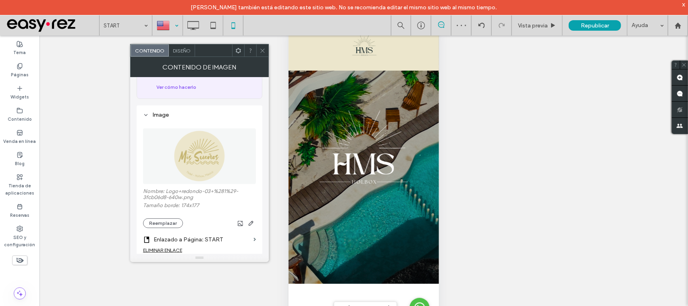
scroll to position [101, 0]
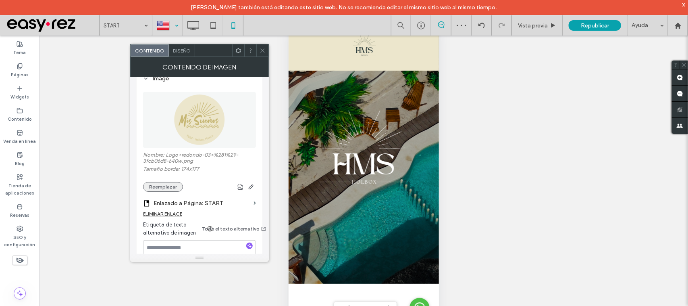
click at [164, 191] on button "Reemplazar" at bounding box center [163, 187] width 40 height 10
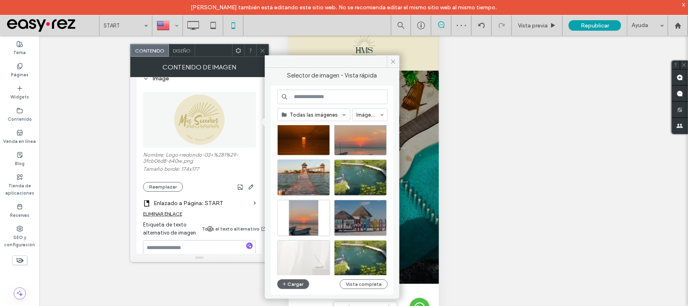
scroll to position [151, 0]
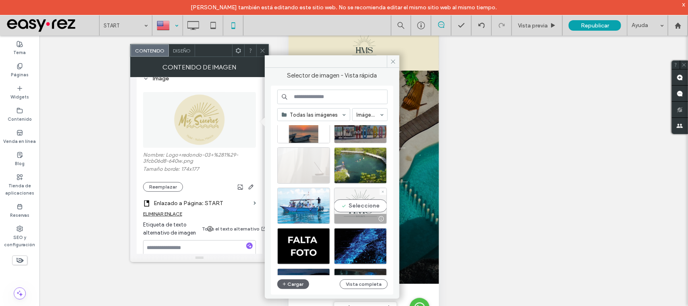
click at [365, 197] on div "Seleccione" at bounding box center [360, 205] width 53 height 36
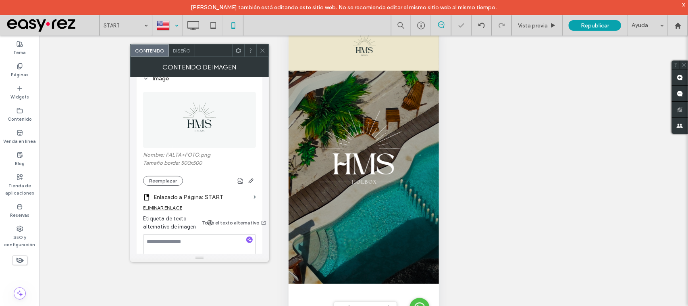
click at [263, 48] on icon at bounding box center [263, 51] width 6 height 6
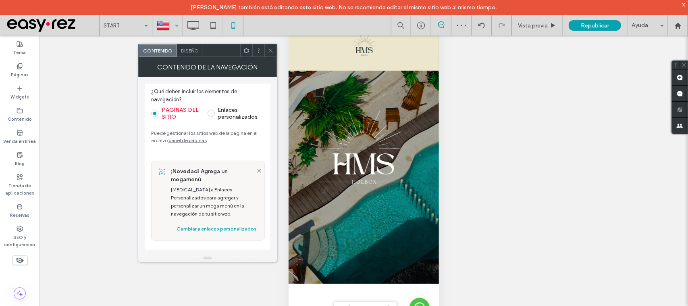
click at [194, 49] on span "Diseño" at bounding box center [190, 51] width 18 height 6
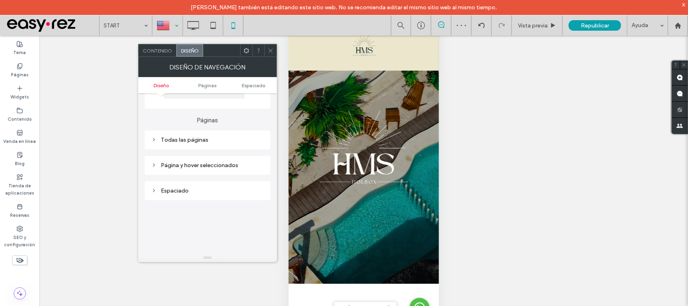
click at [214, 131] on div "Páginas Todas las páginas Página y hover seleccionados" at bounding box center [208, 141] width 126 height 66
click at [218, 137] on div "Todas las páginas" at bounding box center [208, 139] width 126 height 19
click at [234, 143] on div "Todas las páginas" at bounding box center [207, 139] width 113 height 7
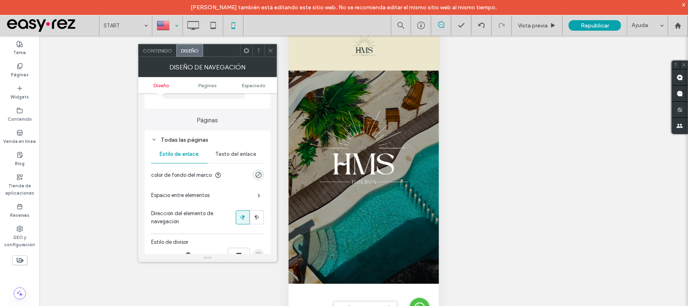
click at [245, 153] on span "Texto del enlace" at bounding box center [235, 154] width 41 height 6
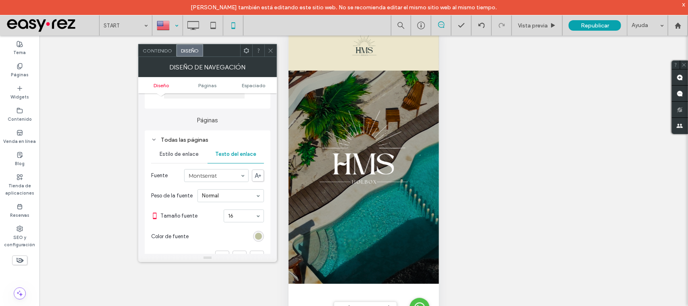
click at [257, 237] on div "rgb(181, 185, 145)" at bounding box center [258, 236] width 7 height 7
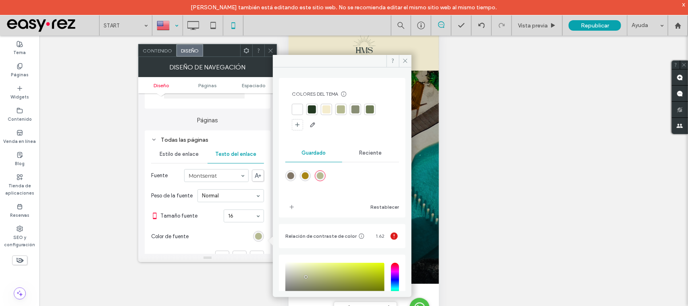
click at [309, 111] on div at bounding box center [312, 109] width 8 height 8
click at [268, 46] on span at bounding box center [271, 50] width 6 height 12
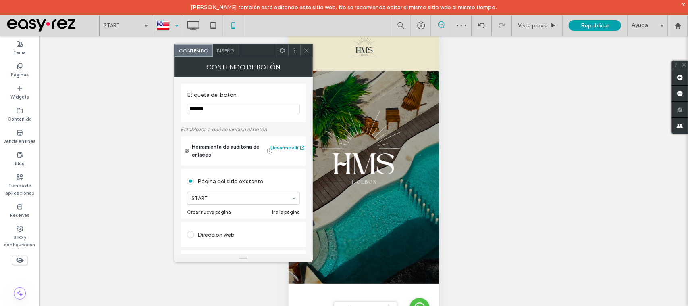
click at [221, 48] on span "Diseño" at bounding box center [226, 51] width 18 height 6
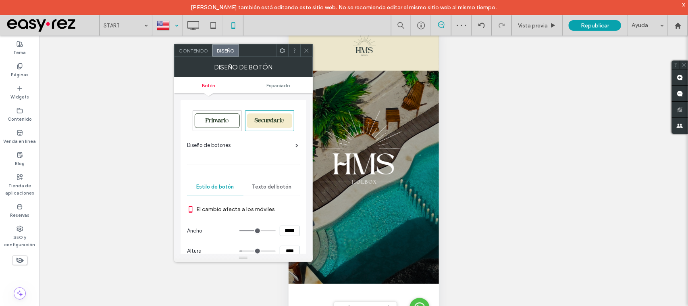
click at [197, 56] on div "Contenido" at bounding box center [194, 50] width 38 height 12
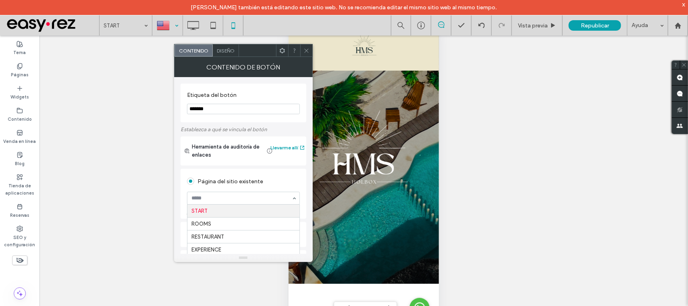
click at [246, 182] on div "Página del sitio existente" at bounding box center [243, 181] width 113 height 13
click at [247, 232] on div "Dirección web" at bounding box center [243, 234] width 113 height 13
click at [244, 229] on input "url" at bounding box center [243, 225] width 113 height 10
paste input "**********"
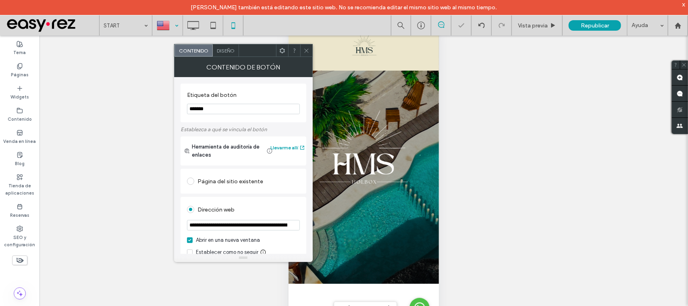
scroll to position [0, 79]
type input "**********"
click at [283, 202] on div "**********" at bounding box center [244, 245] width 126 height 96
drag, startPoint x: 304, startPoint y: 49, endPoint x: 306, endPoint y: 57, distance: 8.5
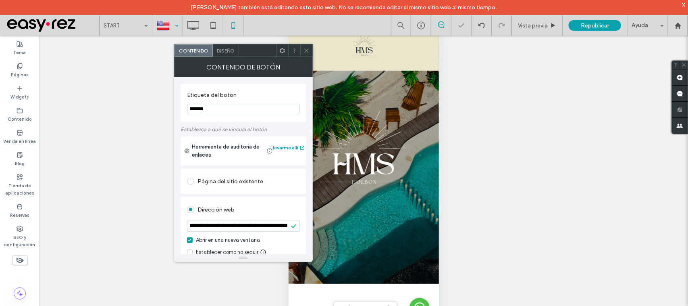
click at [305, 50] on icon at bounding box center [307, 51] width 6 height 6
click at [223, 46] on div "Diseño" at bounding box center [226, 50] width 26 height 12
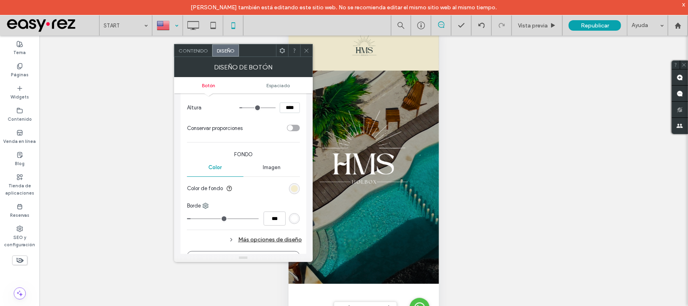
scroll to position [202, 0]
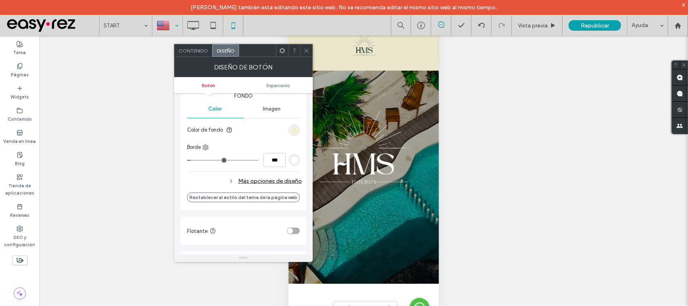
click at [295, 124] on section "Color de fondo" at bounding box center [243, 130] width 113 height 20
click at [293, 129] on div "rgb(244, 236, 205)" at bounding box center [294, 130] width 7 height 7
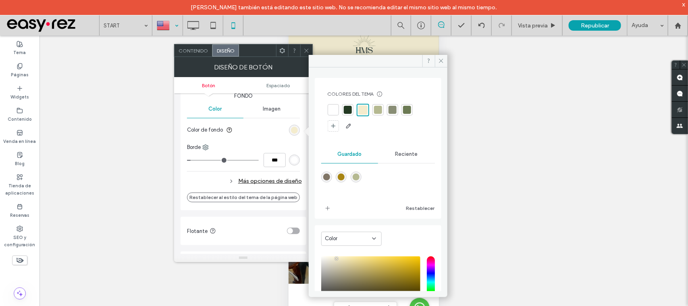
click at [347, 106] on div at bounding box center [348, 110] width 8 height 8
click at [440, 62] on icon at bounding box center [441, 61] width 6 height 6
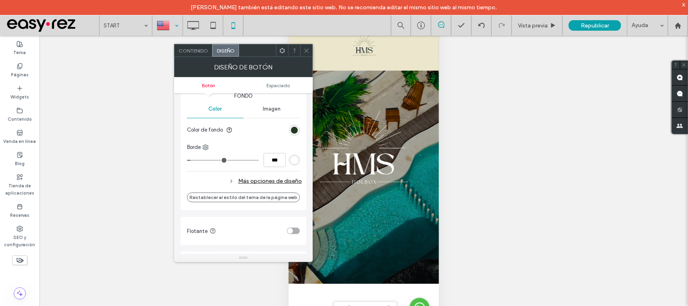
click at [304, 52] on icon at bounding box center [307, 51] width 6 height 6
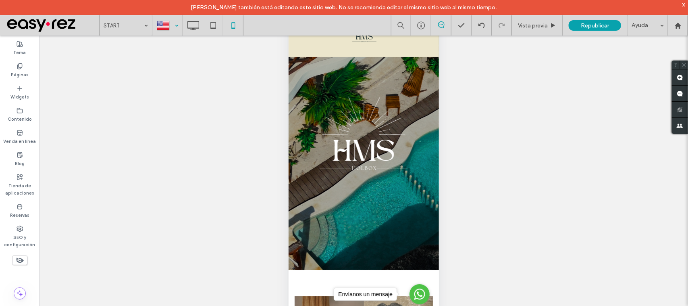
scroll to position [43, 0]
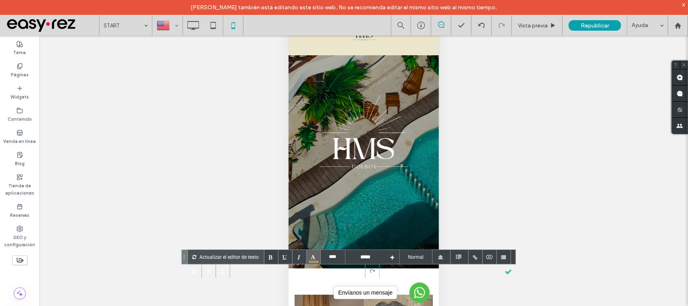
click at [313, 259] on div at bounding box center [314, 256] width 14 height 14
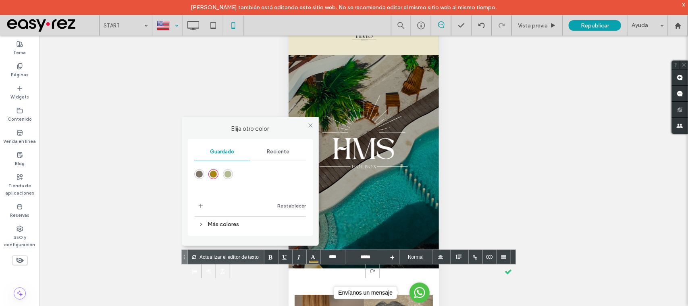
click at [260, 152] on div "Reciente" at bounding box center [278, 152] width 56 height 18
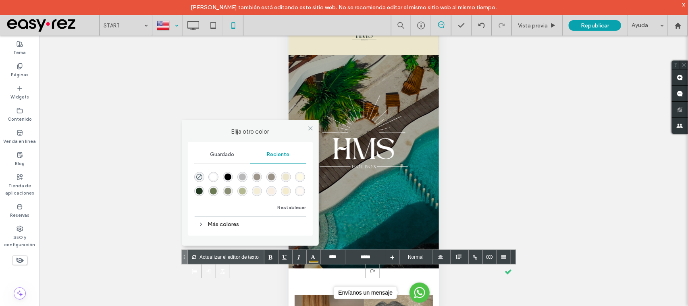
click at [197, 188] on div "rgba(35, 57, 34, 1)" at bounding box center [199, 190] width 7 height 7
click at [474, 226] on div "**********" at bounding box center [363, 180] width 649 height 290
click at [305, 128] on div at bounding box center [311, 128] width 12 height 12
click at [308, 128] on icon at bounding box center [311, 128] width 6 height 6
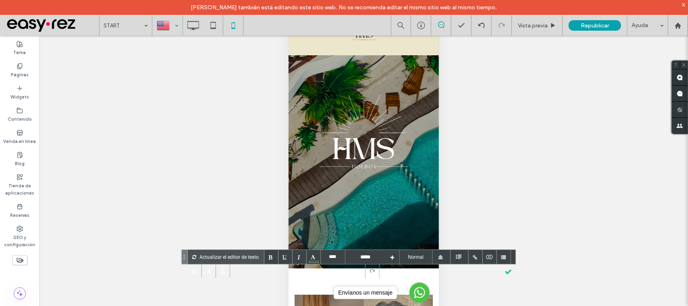
click at [480, 183] on div "**********" at bounding box center [363, 180] width 649 height 290
click at [507, 270] on div at bounding box center [508, 271] width 14 height 14
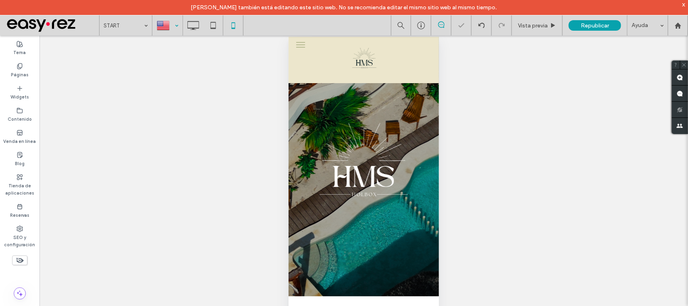
scroll to position [0, 0]
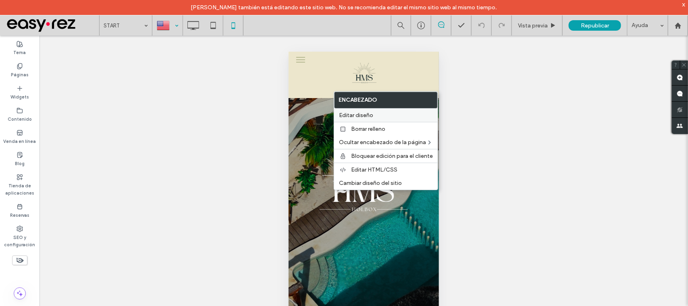
click at [355, 115] on span "Editar diseño" at bounding box center [356, 115] width 34 height 7
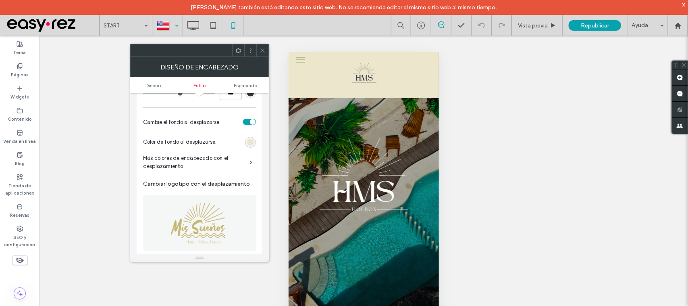
scroll to position [302, 0]
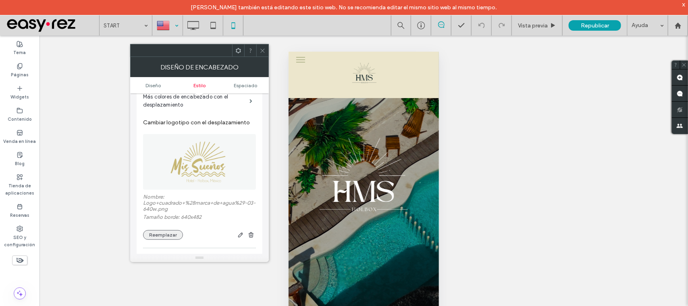
click at [166, 236] on button "Reemplazar" at bounding box center [163, 235] width 40 height 10
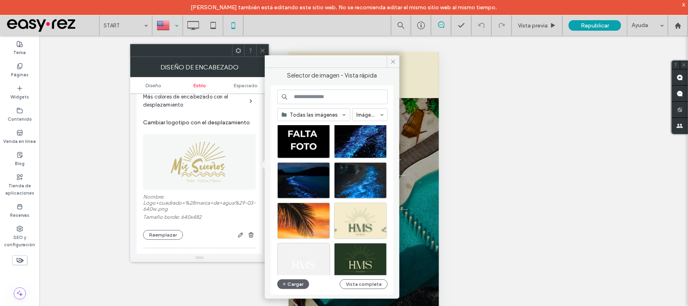
scroll to position [202, 0]
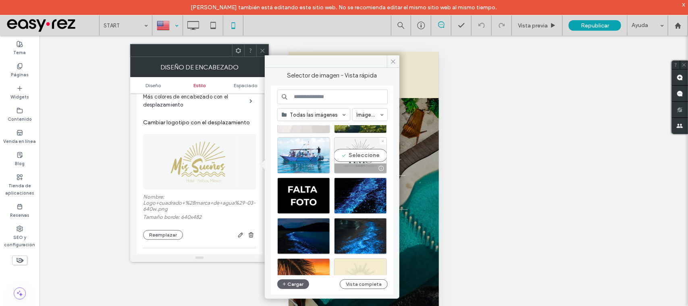
click at [358, 157] on div "Seleccione" at bounding box center [360, 155] width 53 height 36
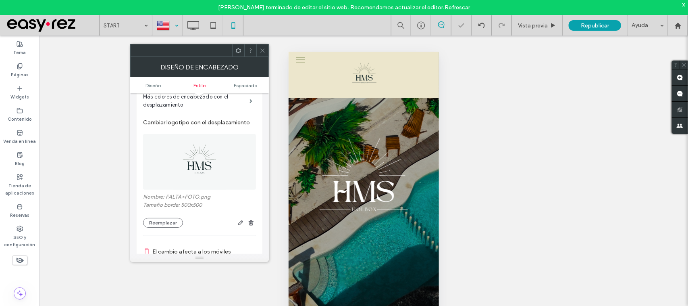
click at [260, 49] on icon at bounding box center [263, 51] width 6 height 6
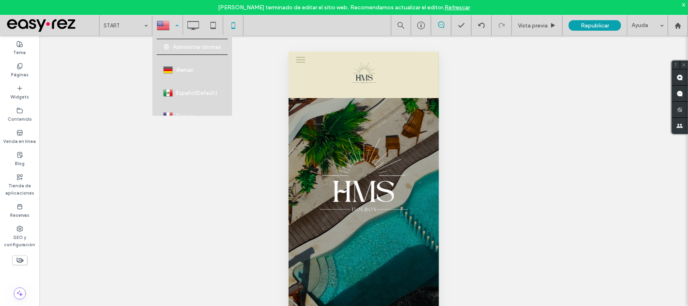
click at [172, 29] on div at bounding box center [167, 25] width 29 height 19
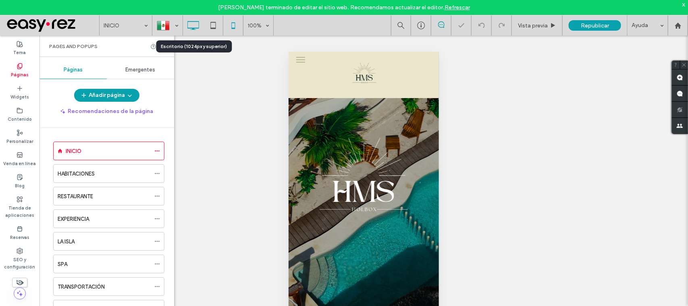
click at [197, 23] on icon at bounding box center [193, 25] width 16 height 16
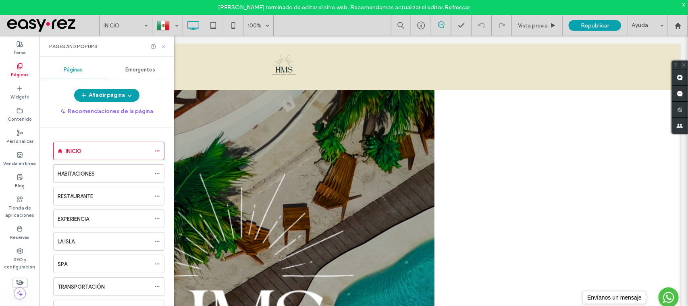
click at [164, 45] on icon at bounding box center [163, 47] width 6 height 6
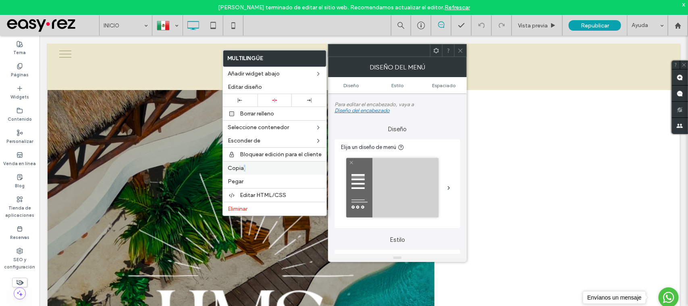
click at [246, 168] on label "Copiar" at bounding box center [275, 167] width 94 height 7
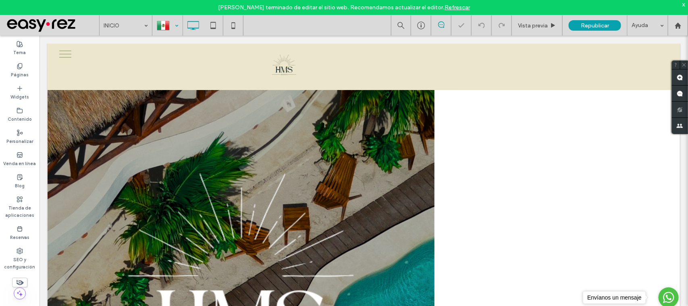
click at [173, 25] on div at bounding box center [167, 25] width 29 height 19
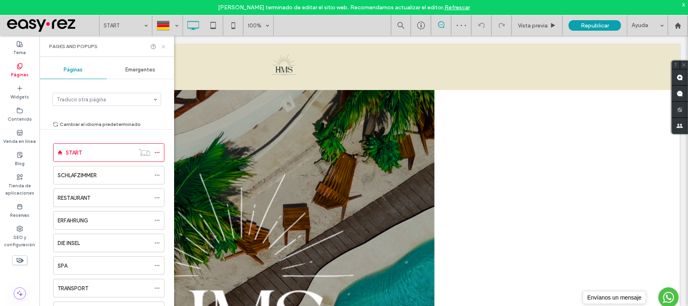
click at [164, 44] on icon at bounding box center [163, 47] width 6 height 6
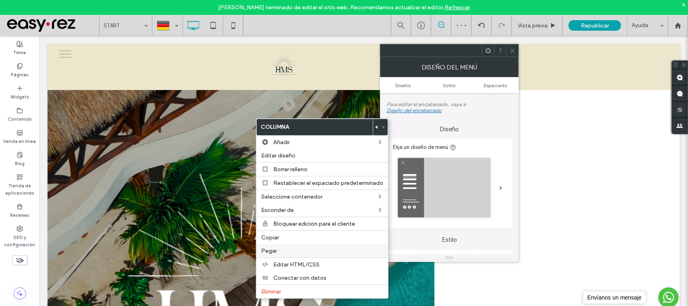
click at [284, 252] on label "Pegar" at bounding box center [322, 250] width 122 height 7
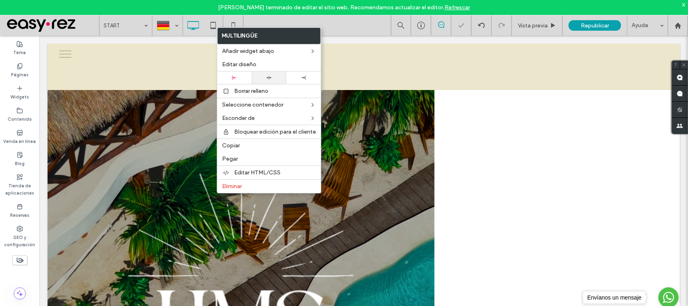
click at [271, 77] on icon at bounding box center [268, 77] width 5 height 5
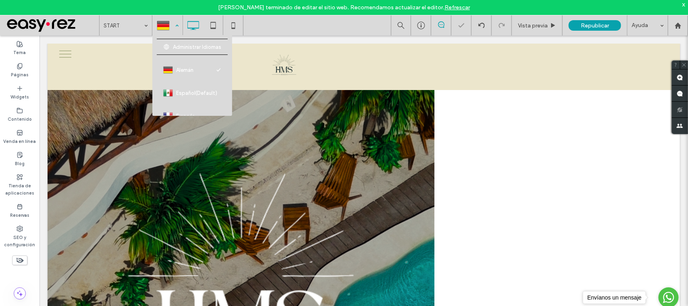
click at [169, 19] on div at bounding box center [167, 25] width 29 height 19
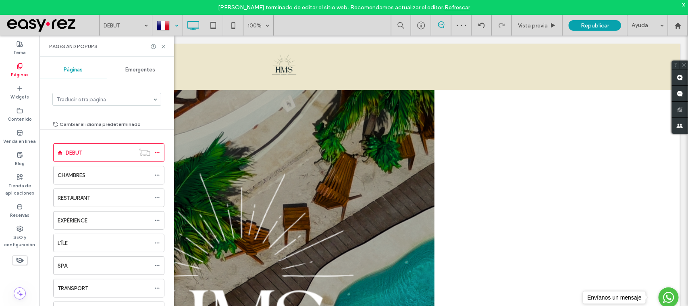
click at [166, 47] on div "Pages and Popups" at bounding box center [106, 45] width 135 height 21
click at [162, 44] on icon at bounding box center [163, 47] width 6 height 6
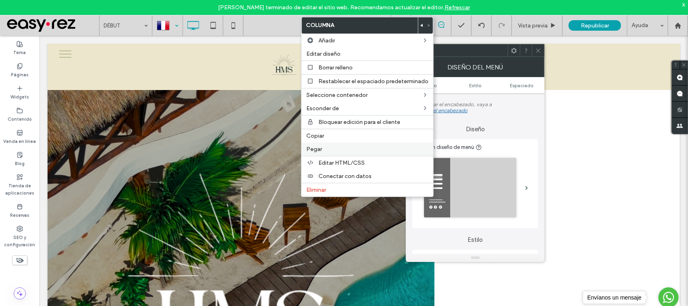
click at [321, 152] on span "Pegar" at bounding box center [314, 149] width 16 height 7
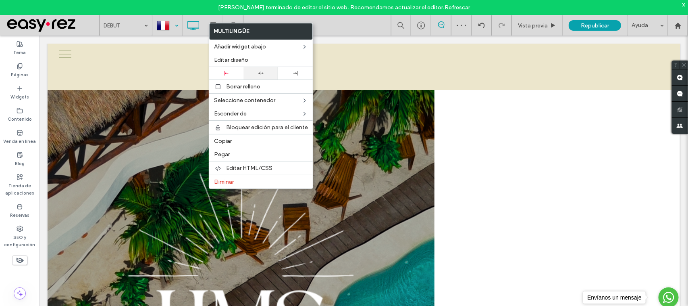
click at [262, 71] on icon at bounding box center [260, 73] width 5 height 5
click at [170, 25] on div at bounding box center [167, 25] width 29 height 19
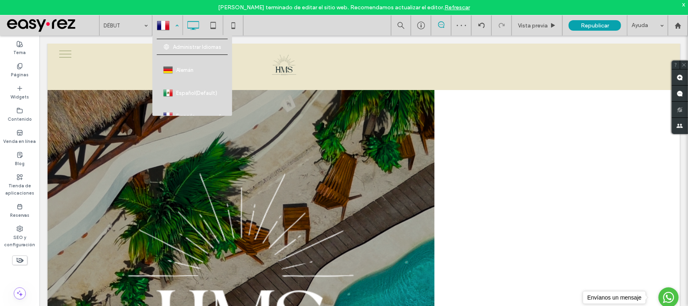
scroll to position [43, 0]
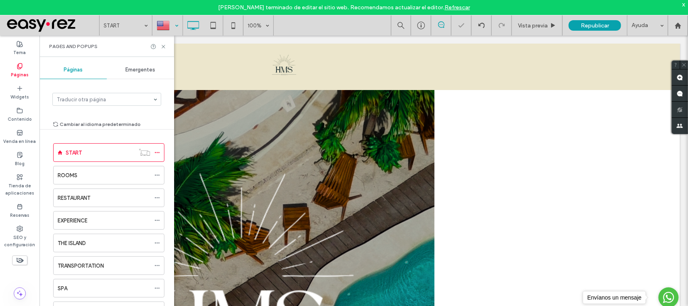
drag, startPoint x: 314, startPoint y: 185, endPoint x: 148, endPoint y: 44, distance: 218.2
click at [64, 63] on div "Páginas" at bounding box center [72, 70] width 67 height 18
click at [161, 48] on icon at bounding box center [163, 47] width 6 height 6
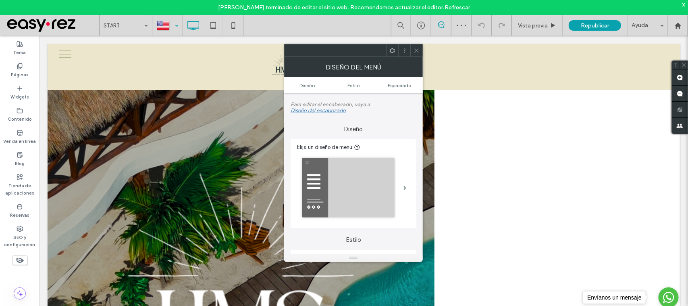
click at [412, 52] on div at bounding box center [416, 50] width 12 height 12
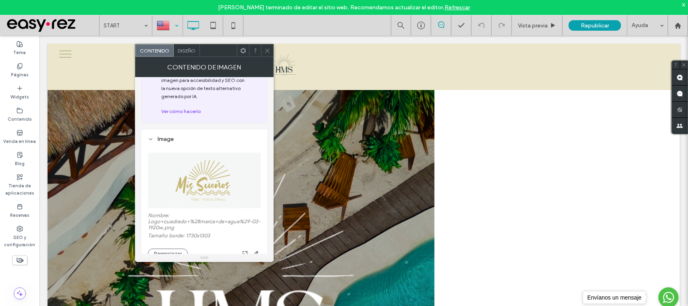
scroll to position [101, 0]
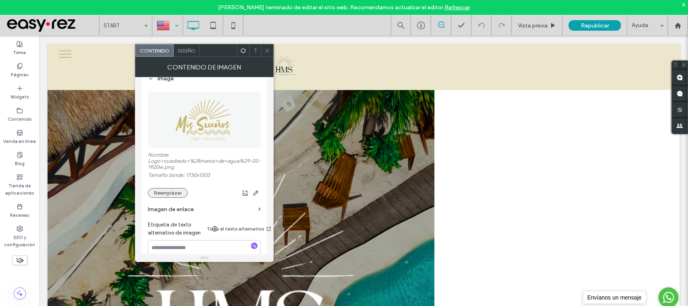
click at [170, 195] on button "Reemplazar" at bounding box center [168, 193] width 40 height 10
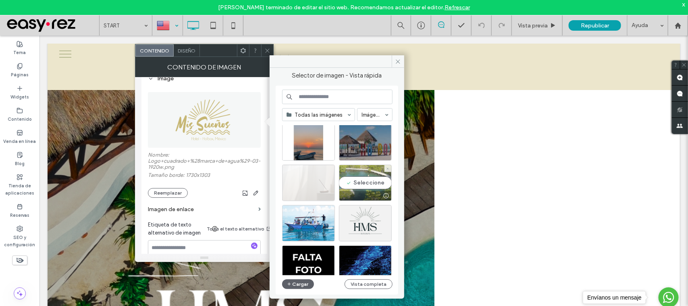
scroll to position [151, 0]
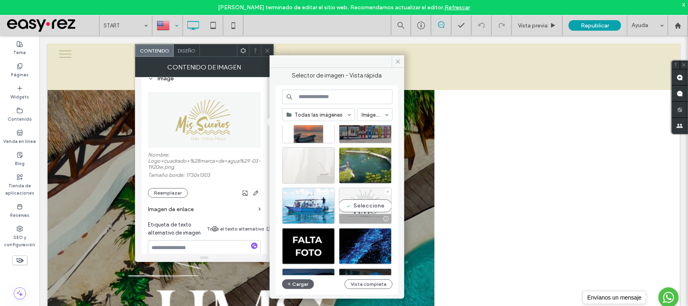
click at [361, 196] on div "Seleccione" at bounding box center [365, 205] width 53 height 36
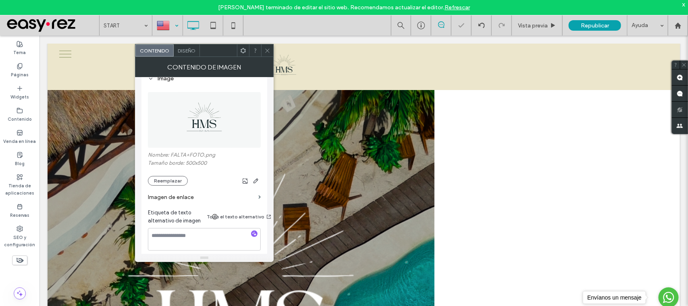
click at [268, 49] on icon at bounding box center [267, 51] width 6 height 6
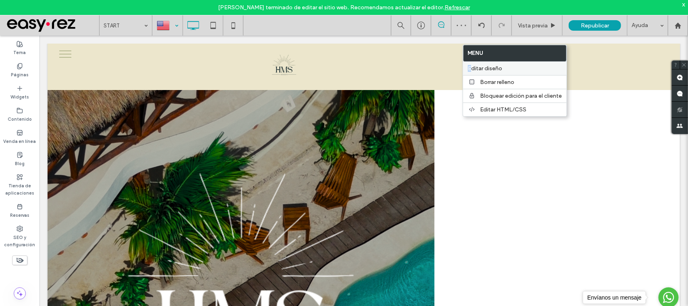
click at [470, 64] on div "Editar diseño" at bounding box center [515, 68] width 104 height 13
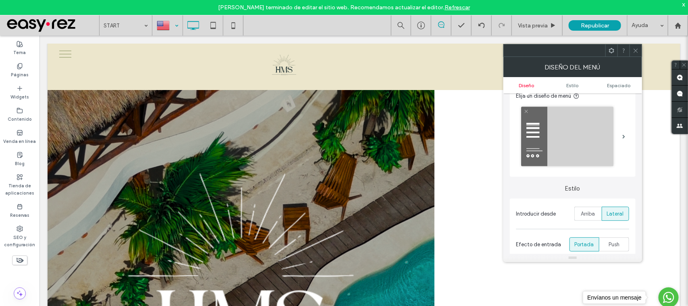
scroll to position [101, 0]
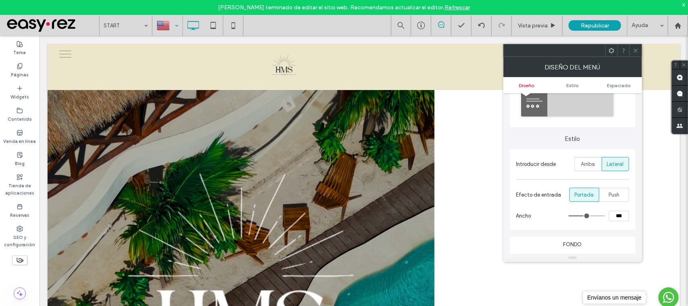
type input "**"
type input "***"
type input "**"
type input "***"
type input "**"
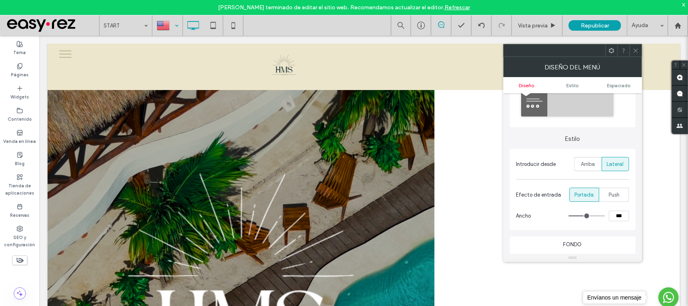
type input "***"
type input "**"
type input "***"
type input "**"
type input "***"
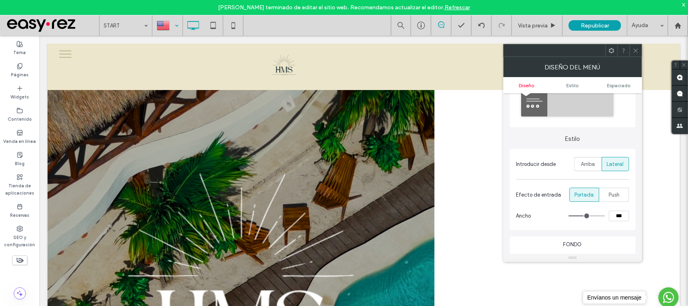
type input "**"
type input "***"
type input "**"
click at [587, 216] on input "range" at bounding box center [587, 215] width 36 height 1
drag, startPoint x: 617, startPoint y: 218, endPoint x: 573, endPoint y: 212, distance: 44.4
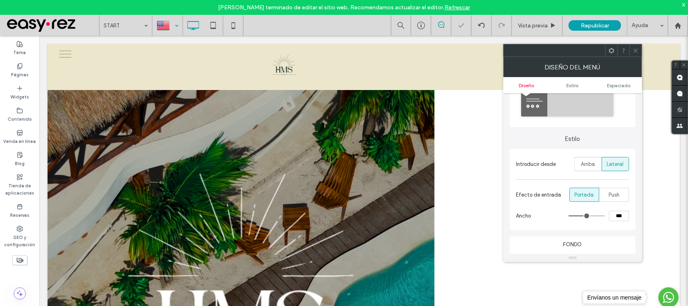
click at [573, 212] on div "***" at bounding box center [599, 215] width 60 height 10
type input "***"
type input "**"
click at [595, 236] on div "Estilo Introducir desde Arriba Lateral Efecto de entrada Portada Push Ancho ***…" at bounding box center [573, 270] width 126 height 287
click at [632, 52] on div at bounding box center [636, 50] width 12 height 12
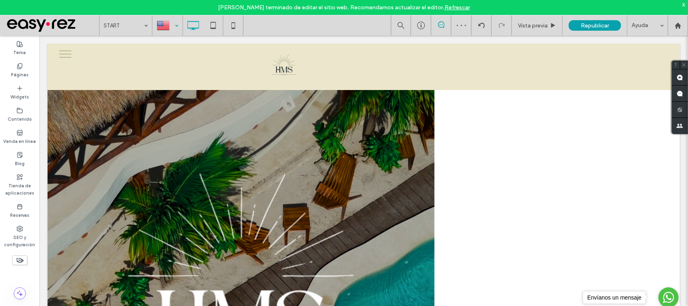
click at [179, 21] on div at bounding box center [167, 25] width 29 height 19
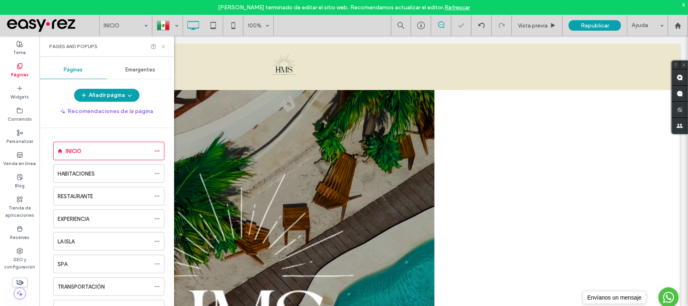
click at [164, 44] on icon at bounding box center [163, 47] width 6 height 6
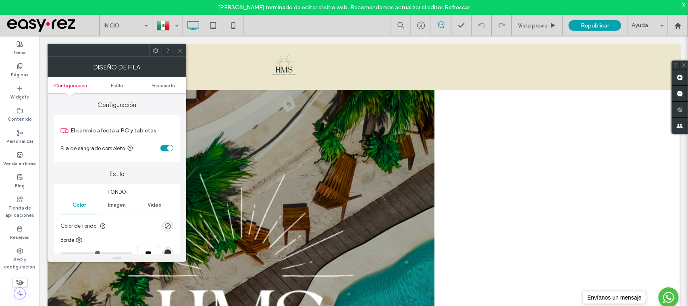
click at [180, 53] on icon at bounding box center [180, 51] width 6 height 6
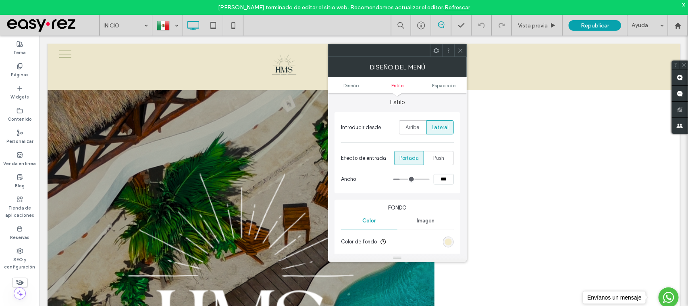
scroll to position [151, 0]
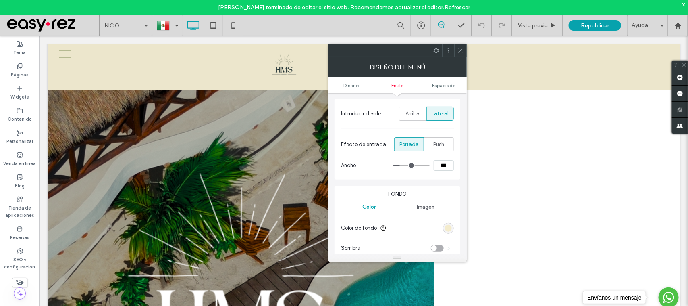
drag, startPoint x: 443, startPoint y: 168, endPoint x: 428, endPoint y: 168, distance: 15.3
click at [428, 168] on div "***" at bounding box center [423, 165] width 60 height 10
type input "***"
type input "**"
click at [462, 49] on icon at bounding box center [460, 51] width 6 height 6
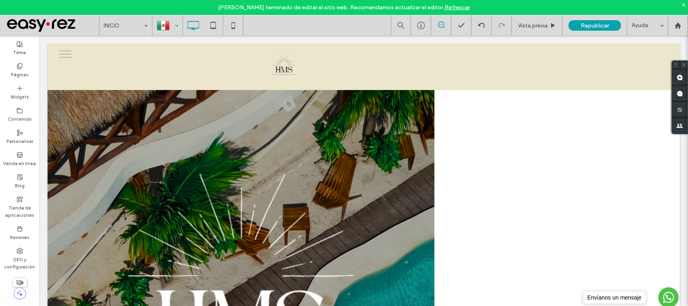
click at [158, 29] on div at bounding box center [167, 25] width 29 height 19
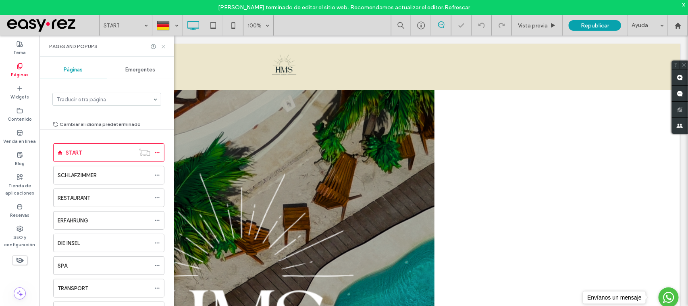
click at [162, 45] on icon at bounding box center [163, 47] width 6 height 6
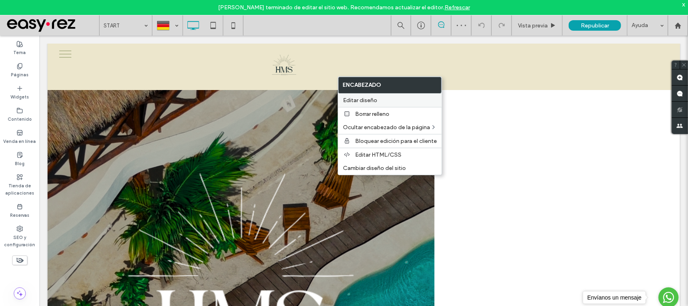
click at [364, 100] on span "Editar diseño" at bounding box center [360, 100] width 34 height 7
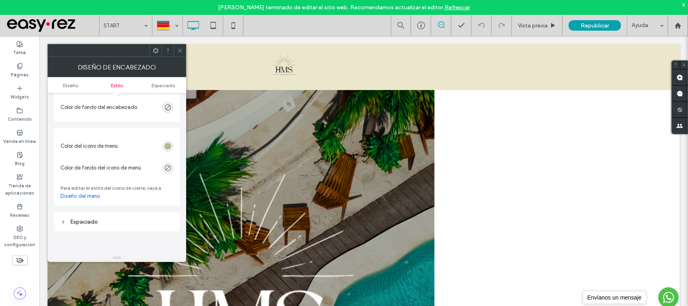
scroll to position [403, 0]
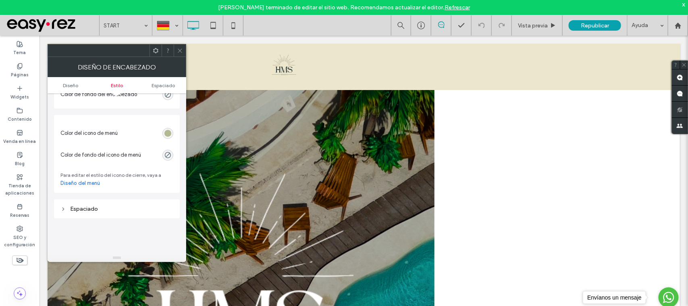
click at [166, 131] on div "rgb(181, 185, 145)" at bounding box center [167, 133] width 11 height 11
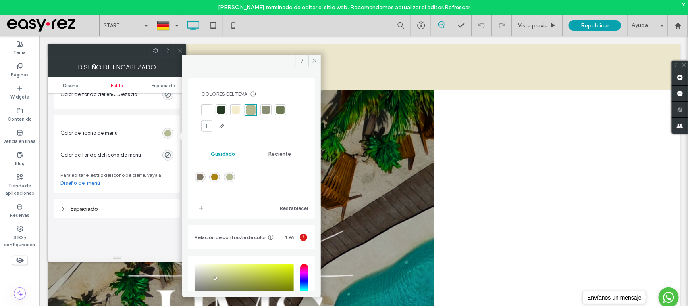
click at [210, 108] on div at bounding box center [207, 110] width 8 height 8
click at [176, 52] on div at bounding box center [180, 50] width 12 height 12
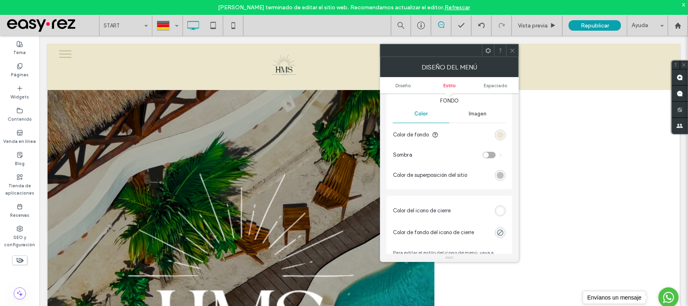
scroll to position [302, 0]
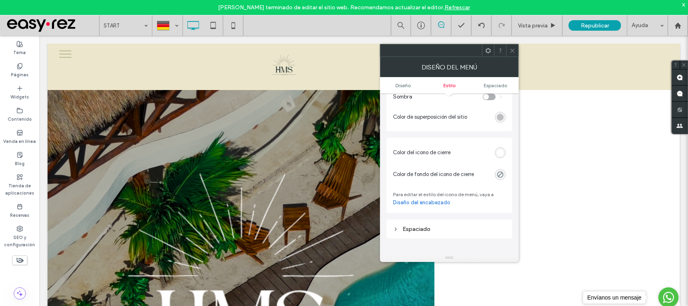
click at [497, 156] on div "rgb(255, 255, 255)" at bounding box center [500, 152] width 11 height 11
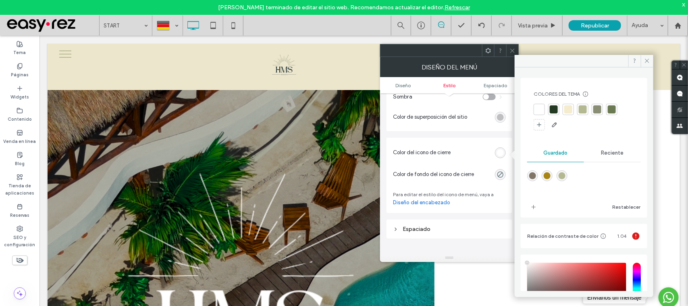
click at [601, 110] on div at bounding box center [597, 109] width 8 height 8
click at [615, 114] on div at bounding box center [612, 109] width 11 height 11
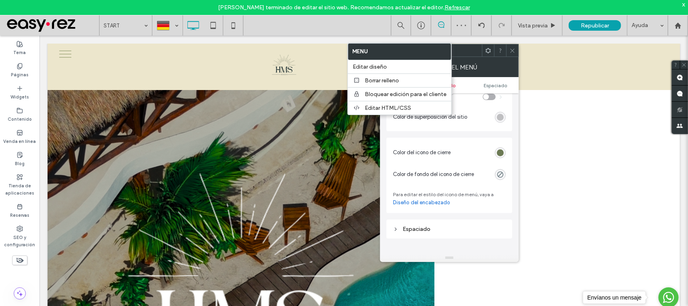
click at [460, 155] on section "Color del icono de cierre" at bounding box center [449, 152] width 113 height 22
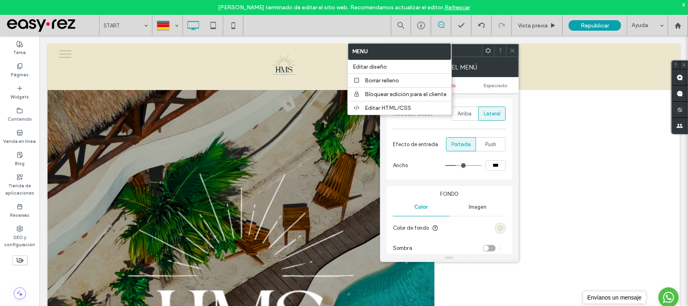
scroll to position [101, 0]
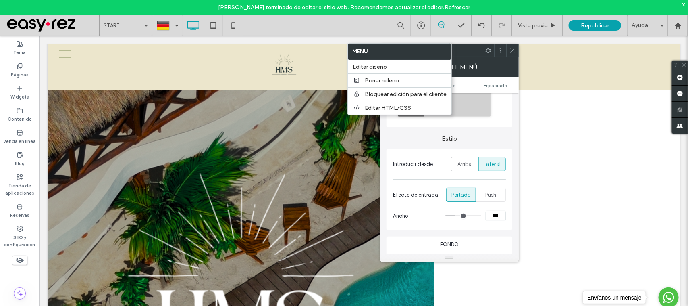
click at [473, 139] on label "Estilo" at bounding box center [450, 134] width 126 height 15
click at [156, 25] on div at bounding box center [167, 25] width 29 height 19
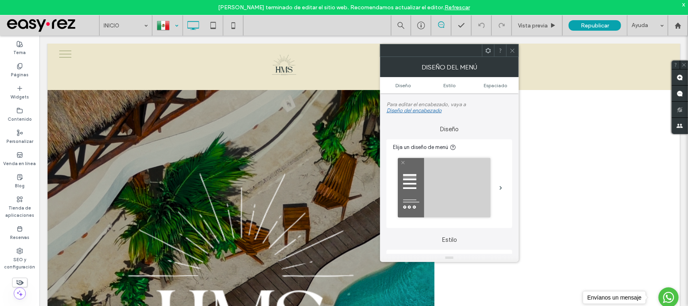
click at [170, 22] on div at bounding box center [167, 25] width 29 height 19
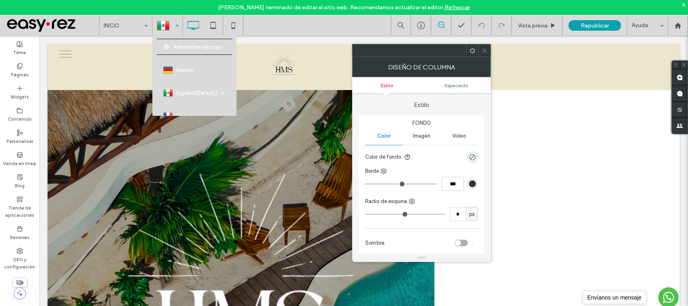
click at [164, 23] on div at bounding box center [167, 25] width 29 height 19
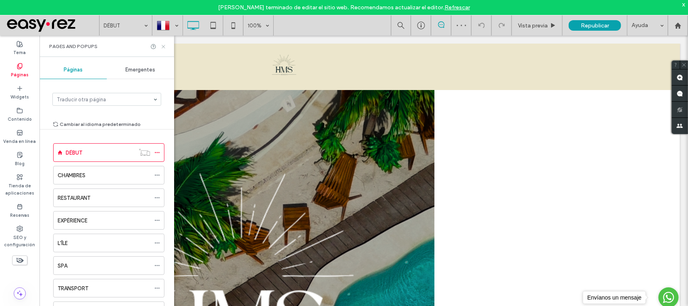
click at [163, 44] on icon at bounding box center [163, 47] width 6 height 6
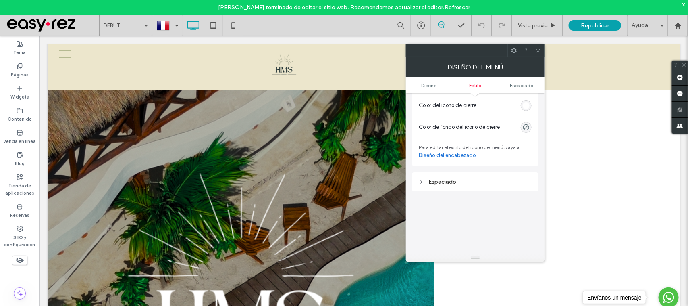
scroll to position [353, 0]
click at [527, 105] on div "rgb(255, 255, 255)" at bounding box center [526, 102] width 7 height 7
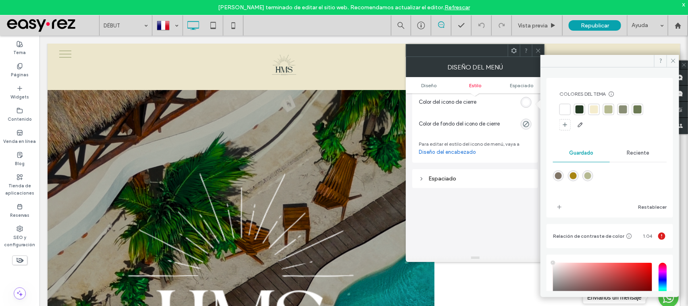
click at [634, 109] on div at bounding box center [638, 109] width 8 height 8
click at [672, 60] on icon at bounding box center [673, 61] width 6 height 6
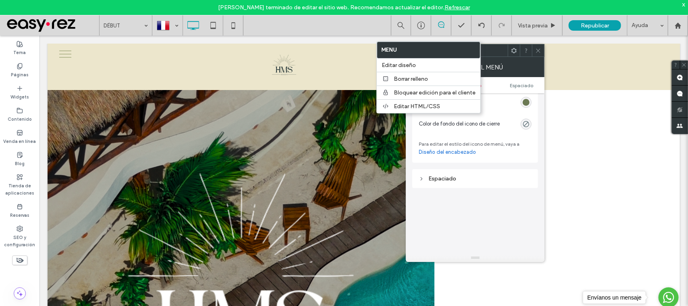
click at [513, 187] on div "Espaciado" at bounding box center [475, 178] width 126 height 19
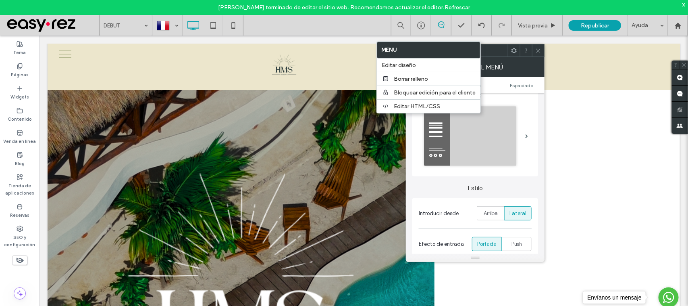
scroll to position [101, 0]
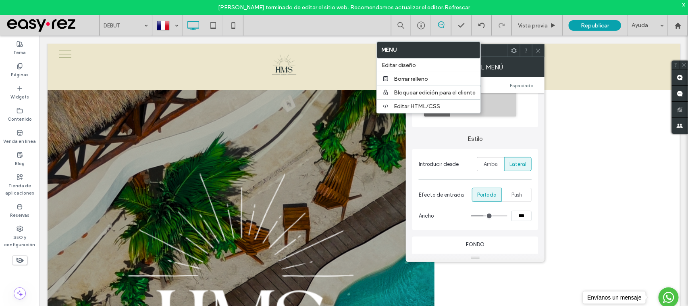
click at [521, 217] on input "***" at bounding box center [521, 215] width 20 height 10
type input "***"
type input "**"
click at [504, 233] on div "Estilo Introducir desde Arriba Lateral Efecto de entrada Portada Push Ancho ***…" at bounding box center [475, 270] width 126 height 287
click at [164, 20] on div at bounding box center [167, 25] width 29 height 19
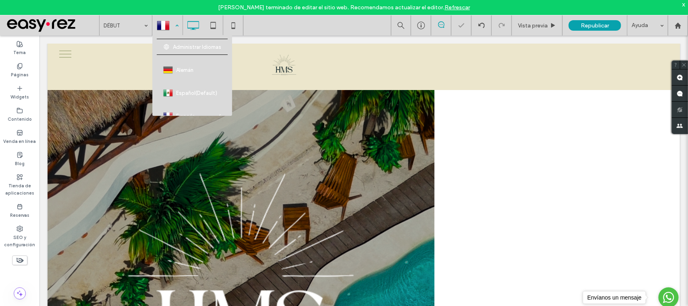
scroll to position [43, 0]
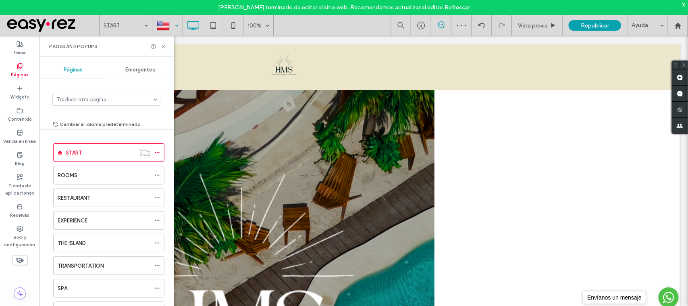
click at [63, 63] on div "Páginas Emergentes" at bounding box center [106, 70] width 135 height 18
click at [162, 46] on use at bounding box center [163, 46] width 3 height 3
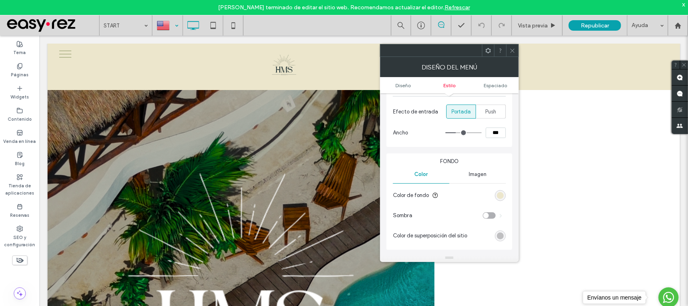
scroll to position [202, 0]
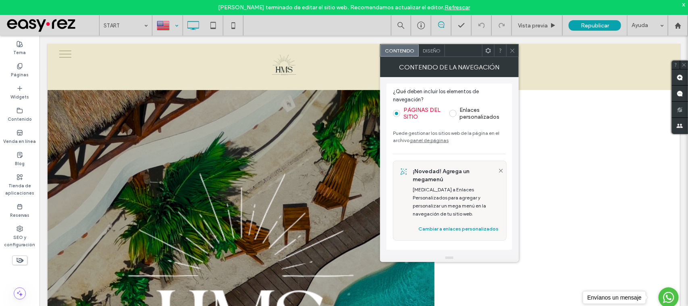
click at [430, 50] on span "Diseño" at bounding box center [432, 51] width 18 height 6
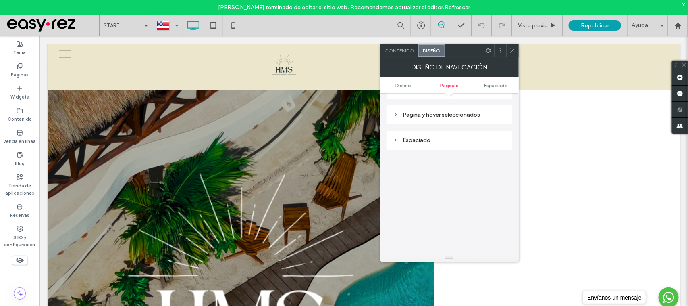
scroll to position [151, 0]
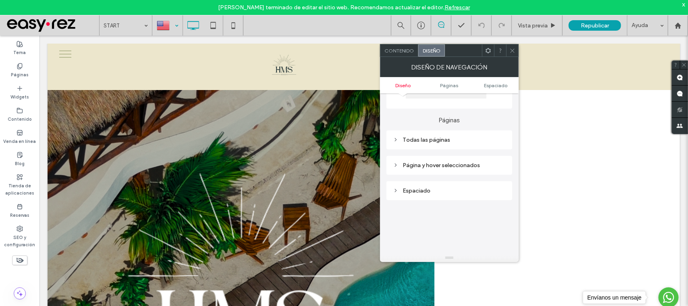
click at [448, 141] on div "Todas las páginas" at bounding box center [449, 139] width 113 height 7
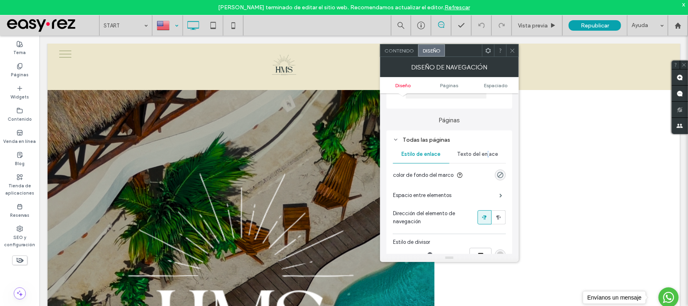
click at [488, 150] on div "Texto del enlace" at bounding box center [477, 154] width 56 height 18
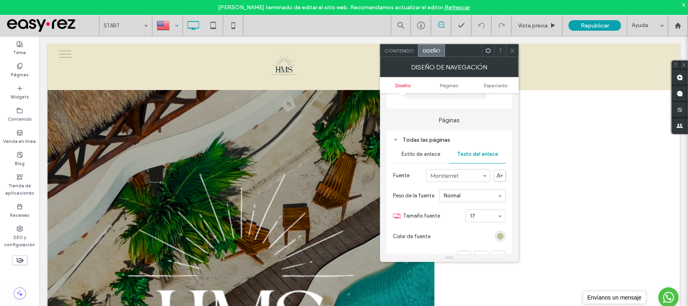
click at [501, 239] on div "rgb(181, 185, 145)" at bounding box center [500, 236] width 7 height 7
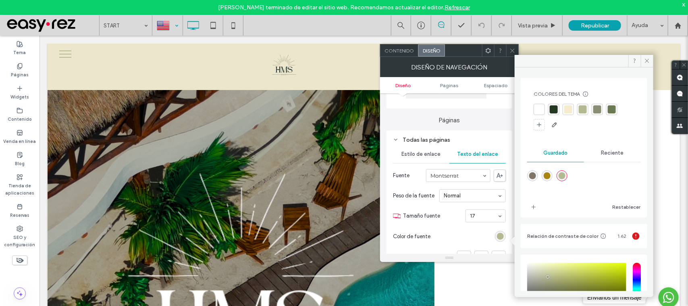
click at [555, 109] on div at bounding box center [554, 109] width 8 height 8
click at [513, 51] on icon at bounding box center [512, 51] width 6 height 6
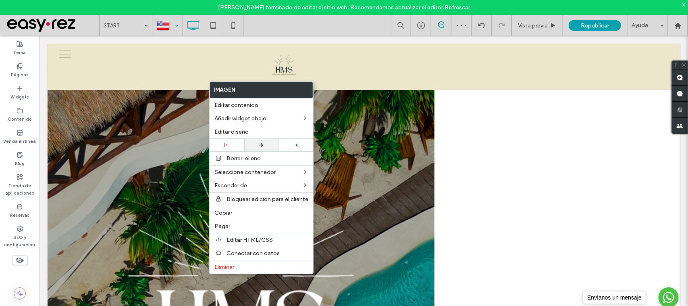
click at [263, 148] on div at bounding box center [261, 145] width 35 height 12
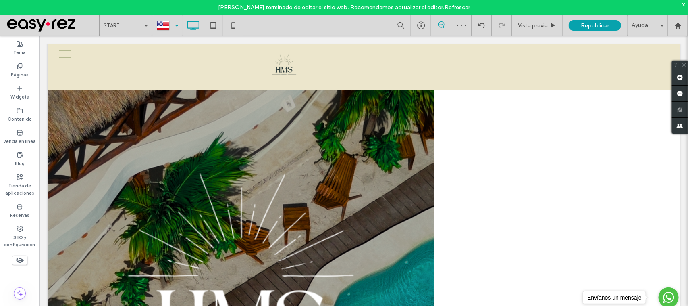
type input "*****"
type input "**"
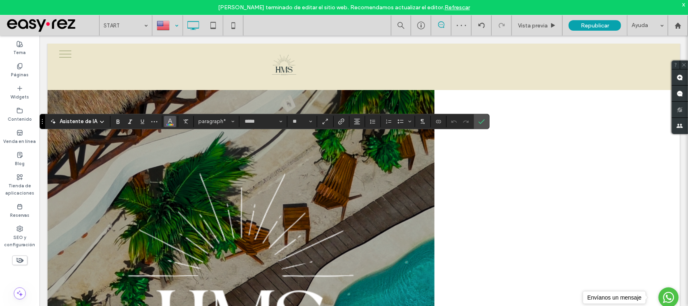
click at [168, 119] on icon "Color" at bounding box center [170, 120] width 6 height 6
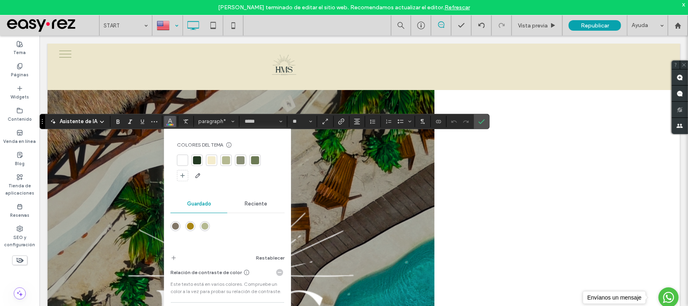
click at [196, 160] on div at bounding box center [197, 160] width 8 height 8
click at [481, 119] on icon "Confirmar" at bounding box center [481, 121] width 6 height 6
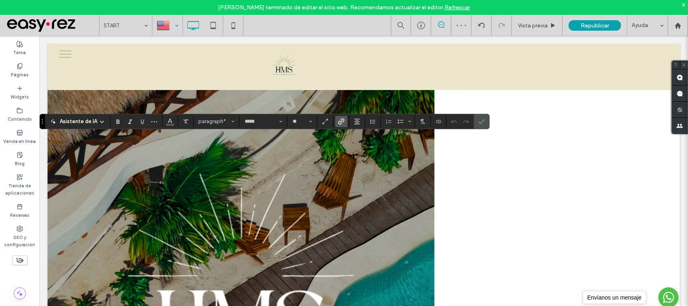
click at [345, 119] on label "Enlace" at bounding box center [341, 121] width 12 height 11
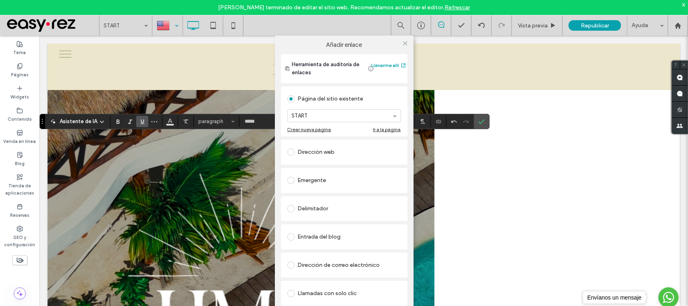
click at [345, 291] on div "Llamadas con solo clic" at bounding box center [344, 293] width 114 height 13
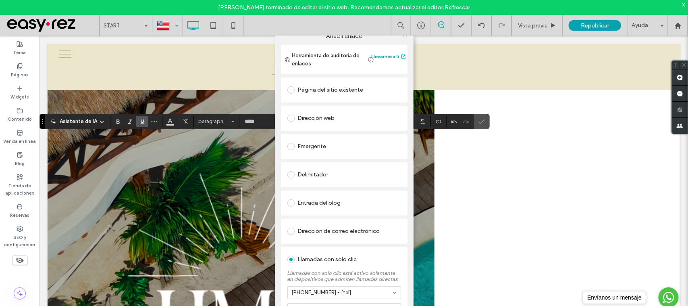
scroll to position [0, 0]
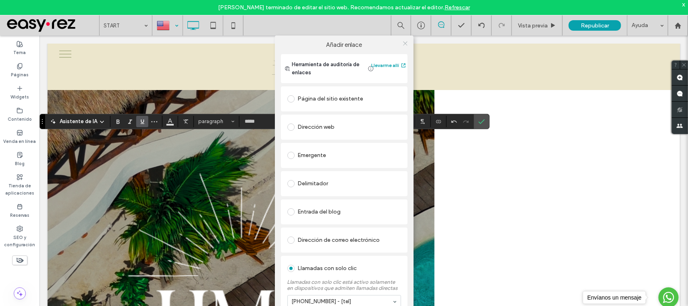
click at [402, 47] on span at bounding box center [405, 43] width 6 height 12
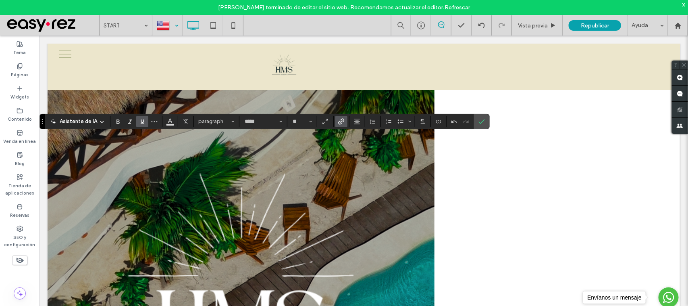
click at [139, 120] on icon "Subrayado" at bounding box center [142, 121] width 6 height 6
click at [438, 121] on icon "Conectar con datos" at bounding box center [438, 121] width 6 height 6
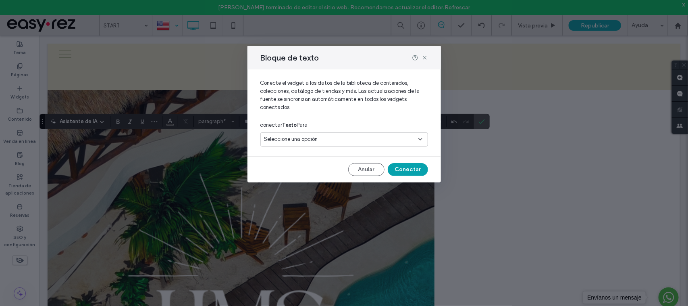
click at [342, 138] on div "Seleccione una opción" at bounding box center [339, 139] width 151 height 8
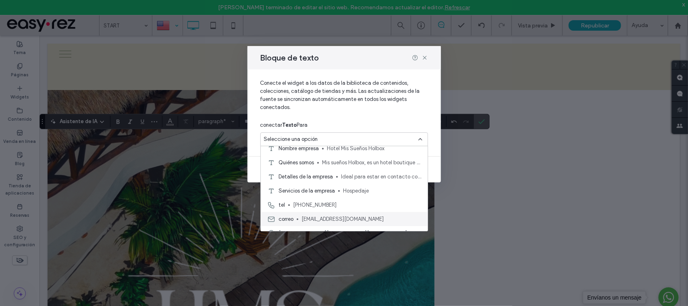
scroll to position [28, 0]
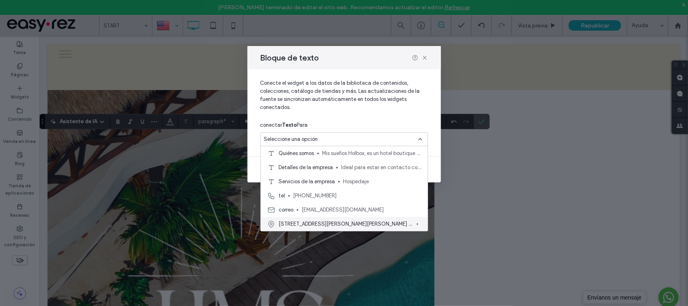
click at [349, 221] on span "Calle Gonzalo Guerrero 56, esquina pargo Isla Holbox Quintana Roo Codigo Postal…" at bounding box center [346, 224] width 135 height 8
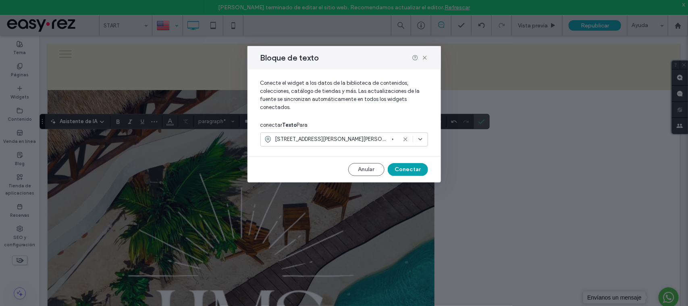
click at [422, 134] on div "Calle Gonzalo Guerrero 56, esquina pargo Isla Holbox Quintana Roo Codigo Postal…" at bounding box center [344, 139] width 168 height 14
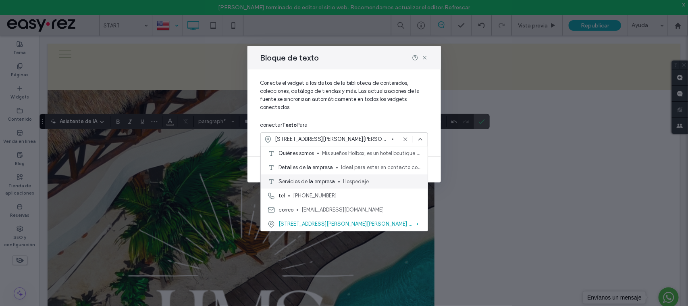
click at [322, 210] on span "[EMAIL_ADDRESS][DOMAIN_NAME]" at bounding box center [361, 210] width 120 height 8
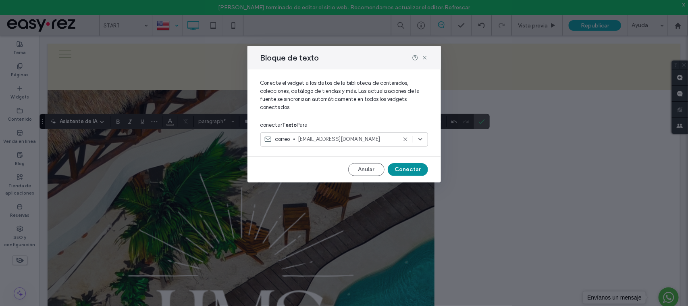
click at [413, 172] on button "Conectar" at bounding box center [408, 169] width 40 height 13
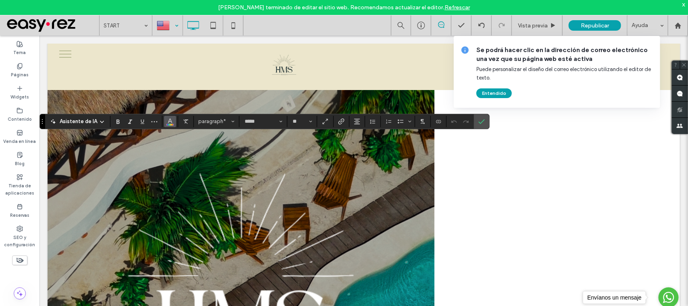
click at [168, 124] on span "Color" at bounding box center [170, 120] width 6 height 10
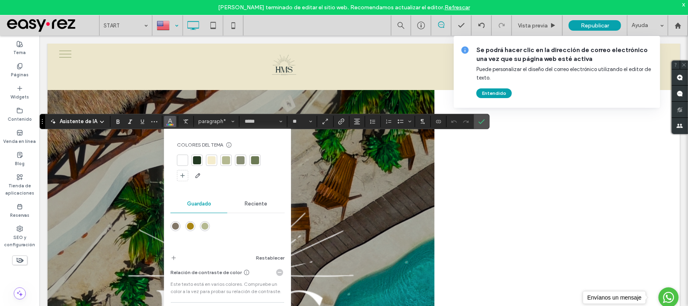
click at [197, 162] on div at bounding box center [197, 160] width 8 height 8
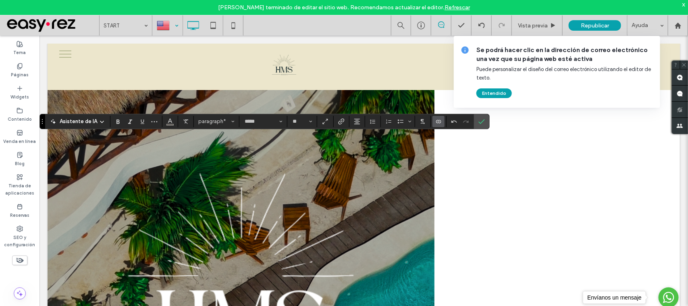
click at [162, 122] on section at bounding box center [170, 121] width 16 height 11
click at [162, 121] on section at bounding box center [170, 121] width 16 height 11
click at [341, 122] on icon "Enlace" at bounding box center [341, 121] width 6 height 6
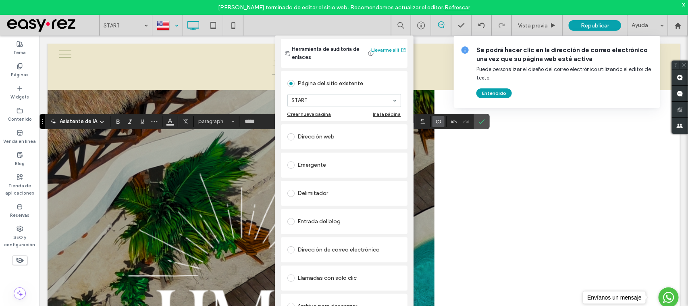
click at [333, 245] on div "Dirección de correo electrónico" at bounding box center [344, 249] width 114 height 13
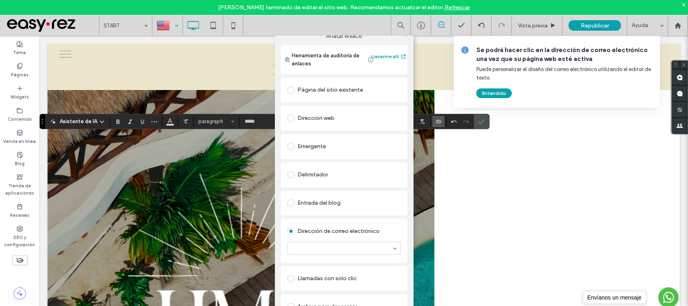
click at [337, 255] on section at bounding box center [344, 247] width 114 height 21
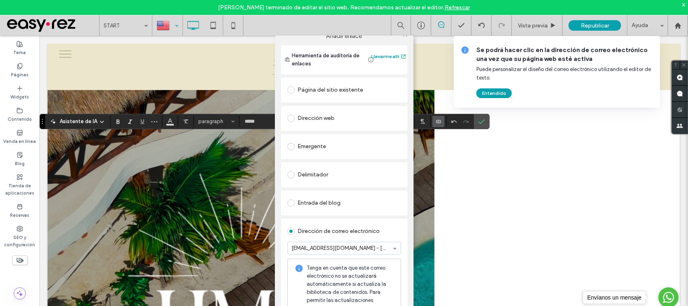
click at [171, 119] on div "Añadir enlace Herramienta de auditoría de enlaces Llevarme allí Página del siti…" at bounding box center [344, 188] width 688 height 306
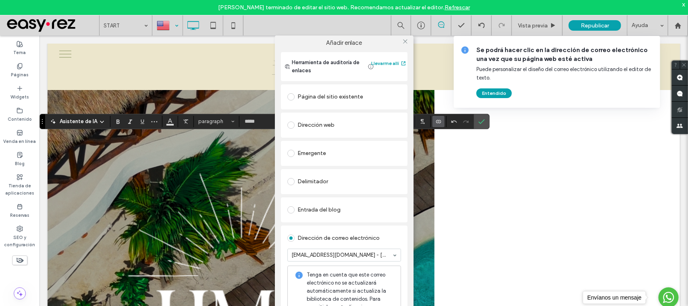
scroll to position [0, 0]
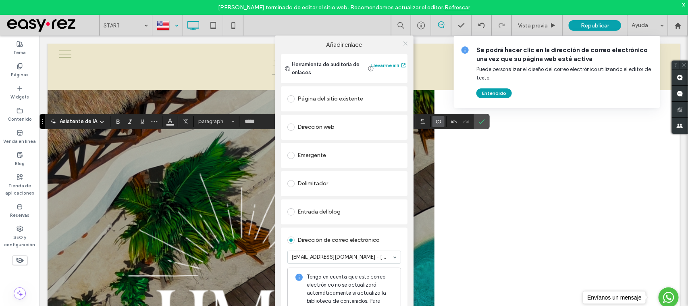
click at [402, 44] on icon at bounding box center [405, 43] width 6 height 6
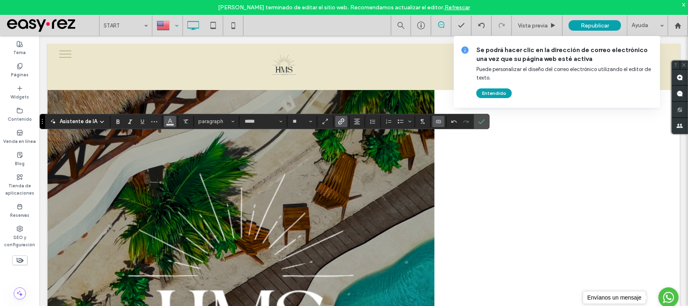
click at [166, 121] on button "Color" at bounding box center [170, 121] width 12 height 11
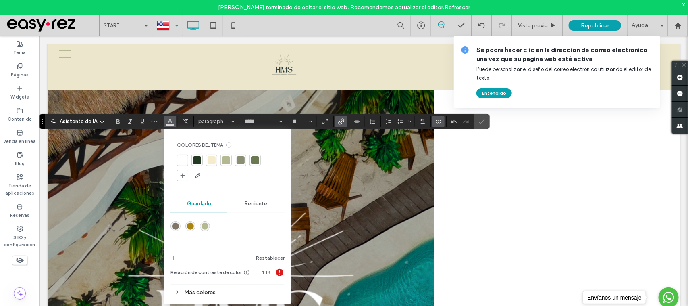
click at [199, 159] on div at bounding box center [197, 160] width 8 height 8
click at [139, 122] on icon "Subrayado" at bounding box center [142, 121] width 6 height 6
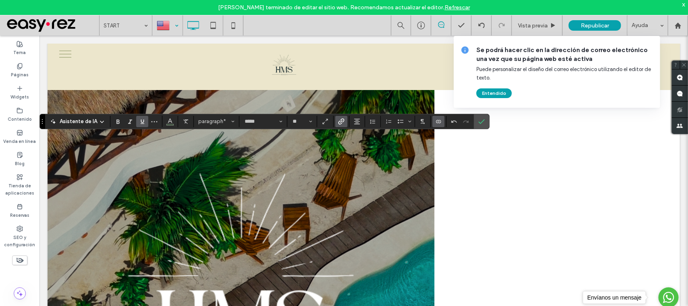
click at [139, 122] on icon "Subrayado" at bounding box center [142, 121] width 6 height 6
click at [478, 122] on icon "Confirmar" at bounding box center [481, 121] width 6 height 6
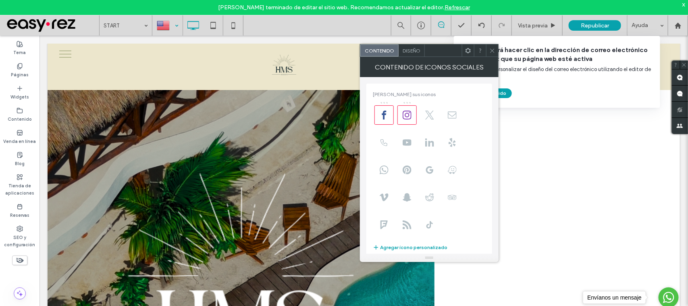
click at [414, 54] on div "Diseño" at bounding box center [412, 50] width 26 height 12
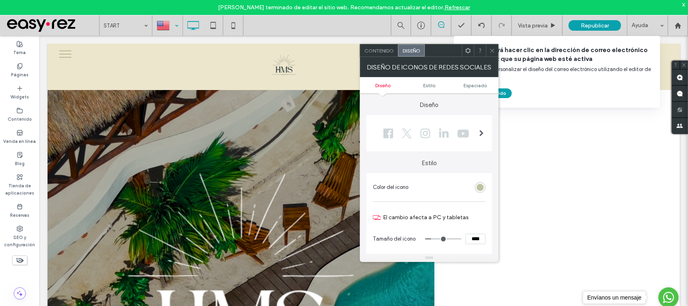
click at [483, 188] on div "rgb(181, 185, 145)" at bounding box center [480, 187] width 7 height 7
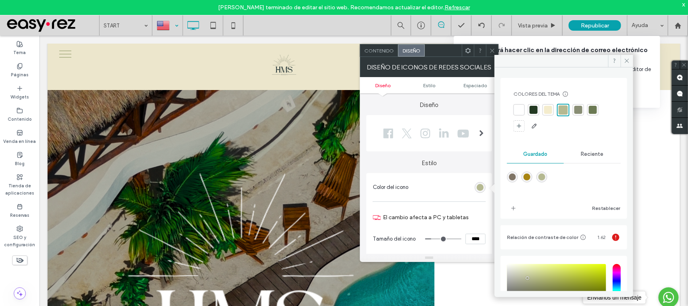
click at [526, 110] on div at bounding box center [563, 118] width 101 height 29
click at [534, 108] on div at bounding box center [534, 110] width 8 height 8
click at [490, 53] on icon at bounding box center [492, 51] width 6 height 6
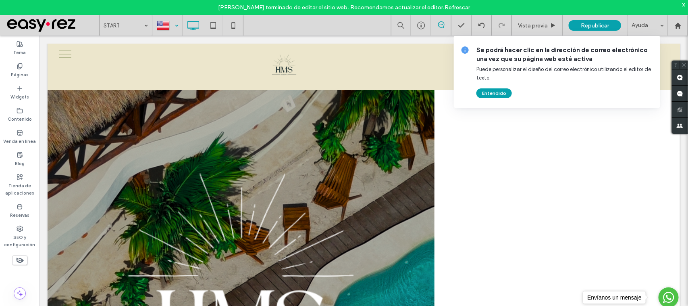
click at [169, 25] on div at bounding box center [167, 25] width 29 height 19
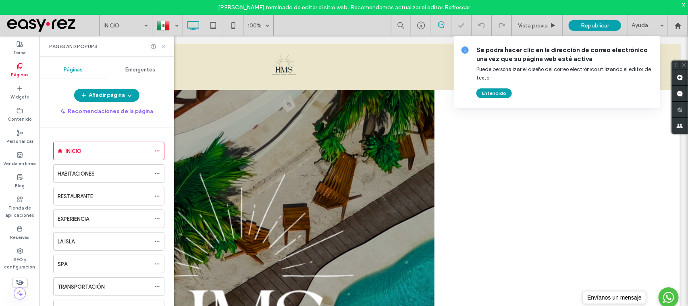
click at [160, 44] on icon at bounding box center [163, 47] width 6 height 6
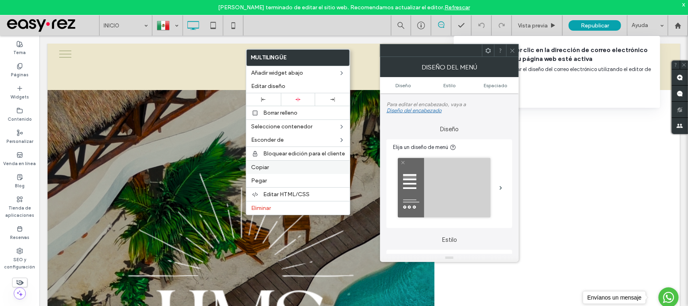
click at [265, 170] on span "Copiar" at bounding box center [260, 167] width 18 height 7
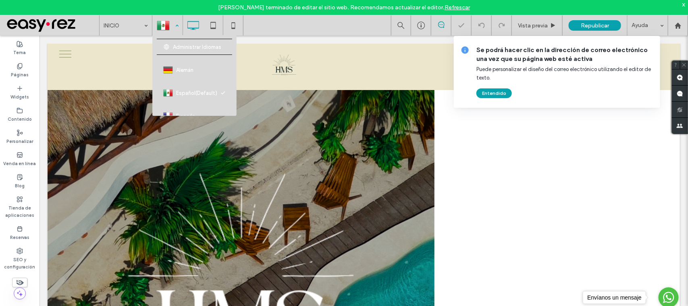
click at [172, 30] on div at bounding box center [167, 25] width 29 height 19
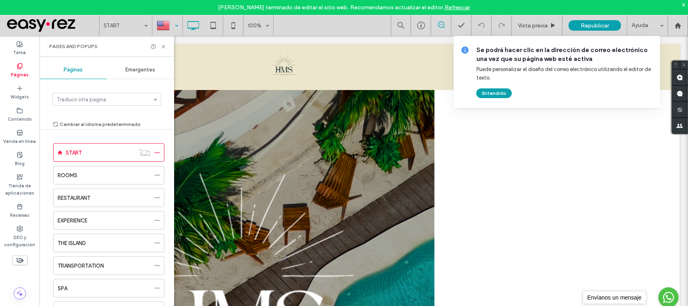
click at [162, 49] on div "Pages and Popups" at bounding box center [106, 45] width 135 height 21
click at [161, 45] on icon at bounding box center [163, 47] width 6 height 6
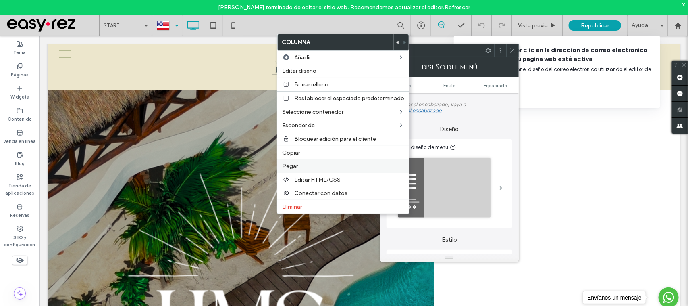
click at [296, 166] on span "Pegar" at bounding box center [290, 165] width 16 height 7
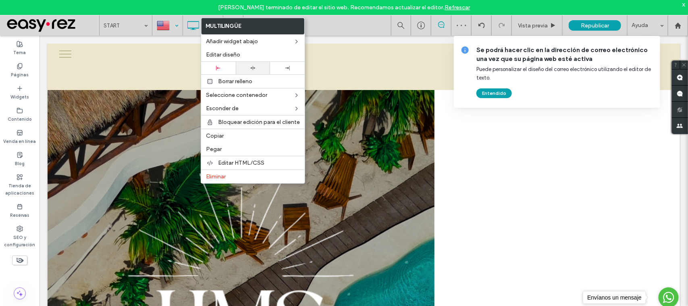
click at [253, 71] on div at bounding box center [253, 68] width 35 height 12
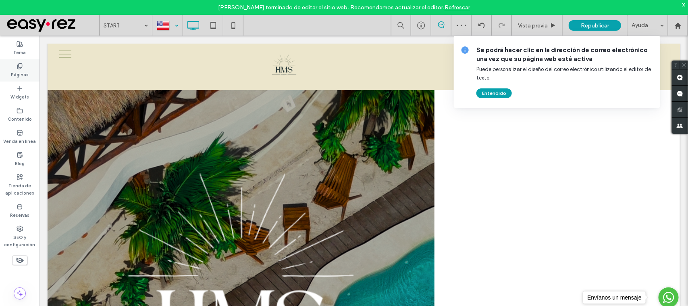
click at [7, 71] on div "Páginas" at bounding box center [19, 70] width 39 height 22
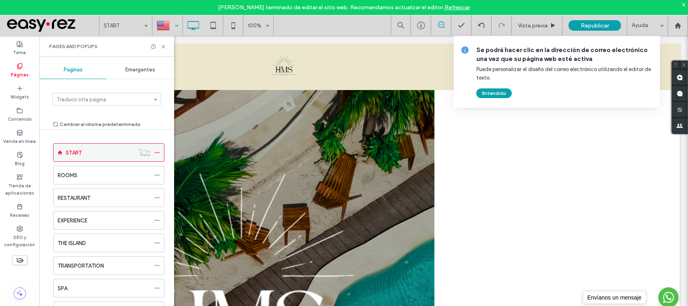
click at [160, 152] on icon at bounding box center [157, 153] width 6 height 6
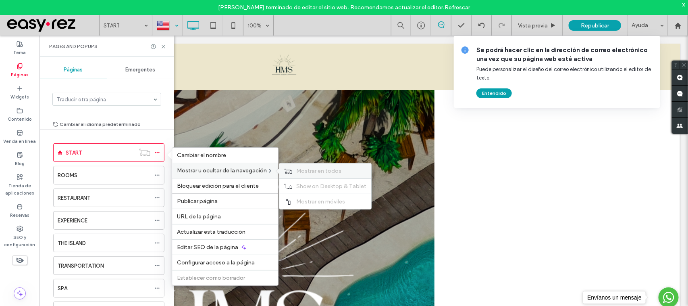
click at [297, 174] on span "Mostrar en todos" at bounding box center [318, 170] width 45 height 7
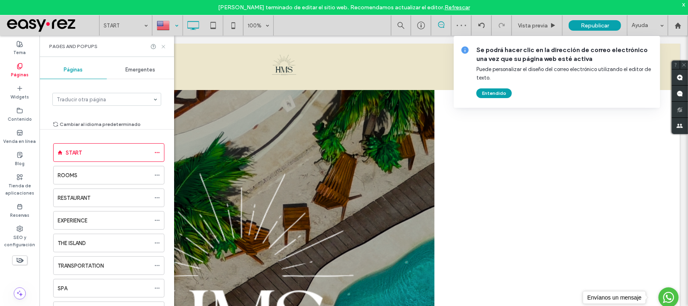
click at [162, 49] on icon at bounding box center [163, 47] width 6 height 6
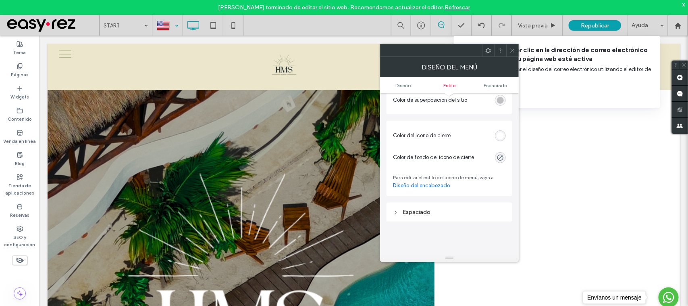
scroll to position [302, 0]
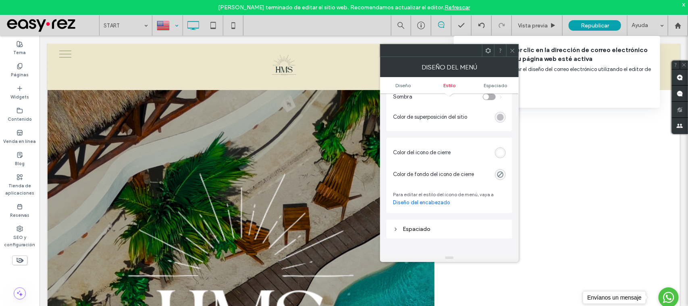
click at [499, 162] on section "Color del icono de cierre" at bounding box center [449, 152] width 113 height 22
click at [498, 154] on div "rgb(255, 255, 255)" at bounding box center [500, 152] width 11 height 11
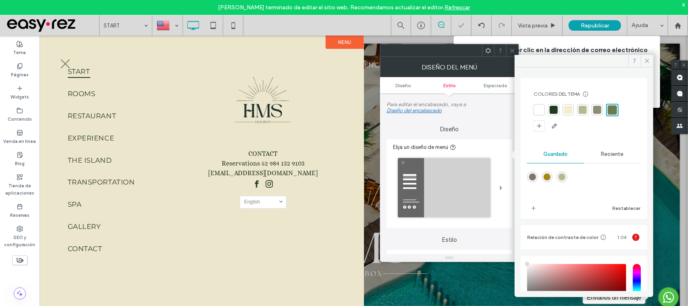
scroll to position [302, 0]
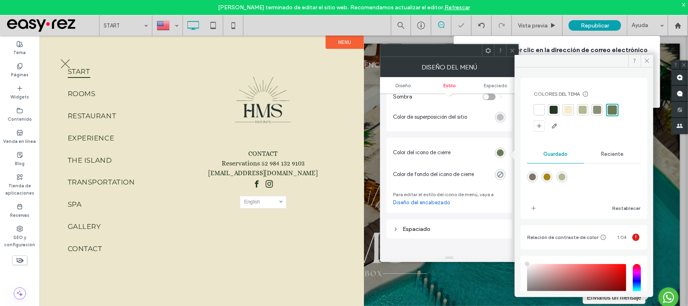
click at [517, 53] on div at bounding box center [512, 50] width 12 height 12
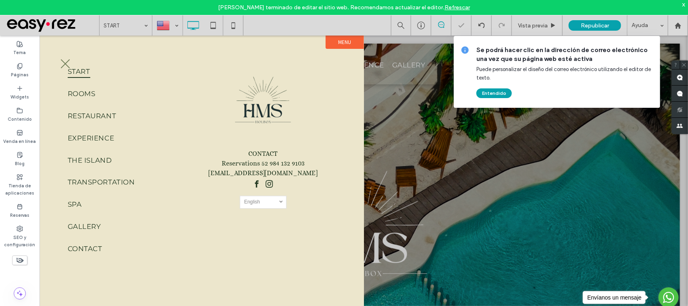
click at [59, 58] on button "menu" at bounding box center [64, 63] width 21 height 21
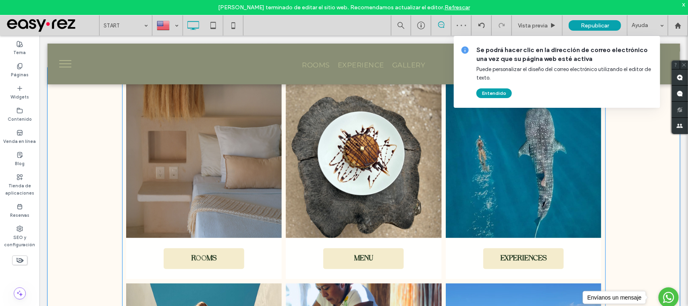
scroll to position [453, 0]
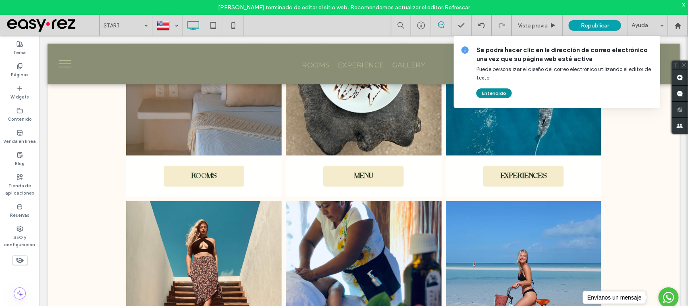
click at [497, 91] on button "Entendido" at bounding box center [493, 93] width 35 height 10
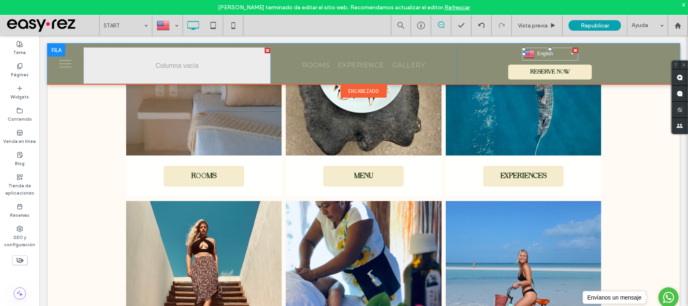
click at [572, 48] on div at bounding box center [575, 50] width 6 height 6
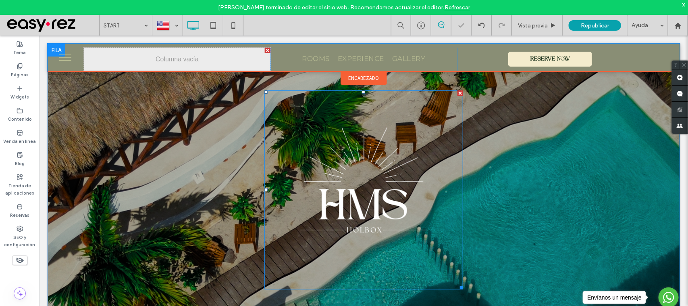
scroll to position [0, 0]
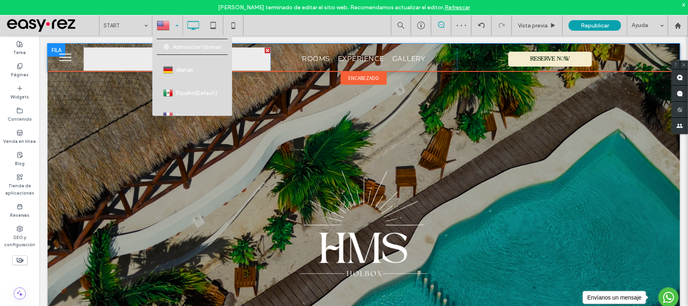
click at [158, 26] on div at bounding box center [167, 25] width 29 height 19
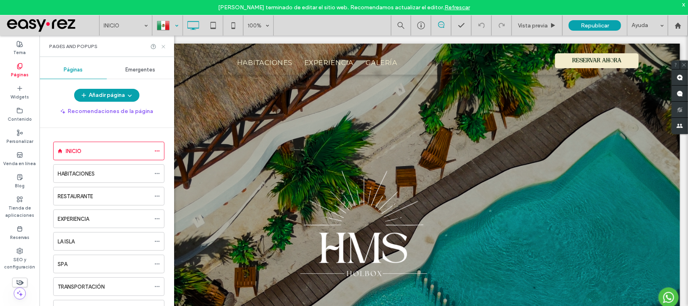
click at [162, 46] on icon at bounding box center [163, 47] width 6 height 6
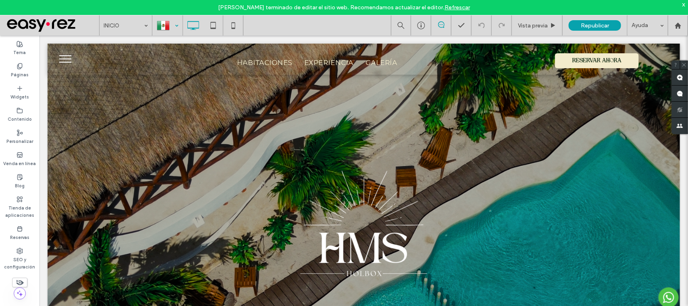
click at [156, 21] on div at bounding box center [167, 25] width 29 height 19
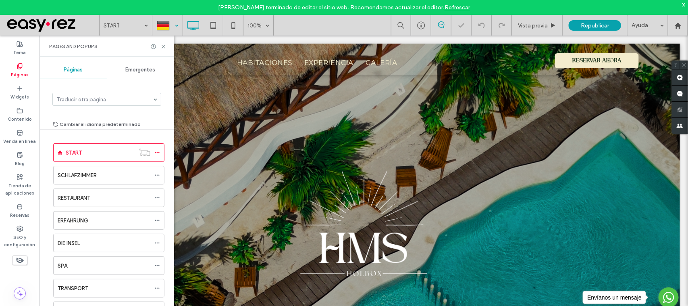
click at [67, 58] on div "Páginas Emergentes Traducir otra página Cambiar al idioma predeterminado START …" at bounding box center [106, 189] width 135 height 264
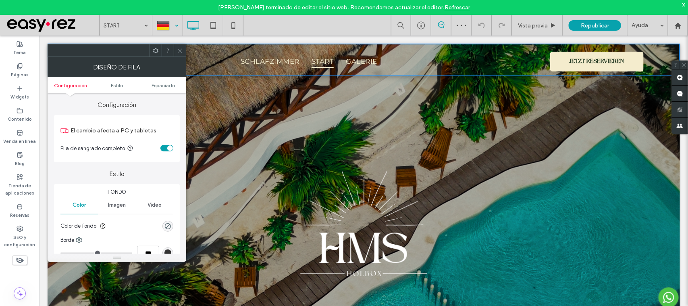
click at [178, 48] on icon at bounding box center [180, 51] width 6 height 6
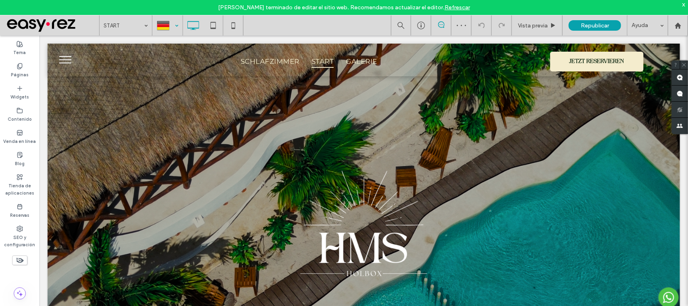
click at [64, 59] on span "menu" at bounding box center [65, 59] width 12 height 1
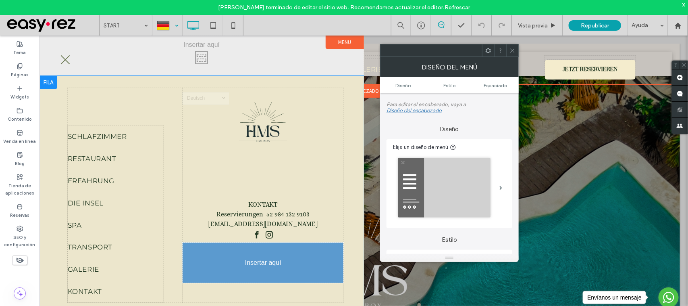
drag, startPoint x: 260, startPoint y: 198, endPoint x: 274, endPoint y: 276, distance: 78.6
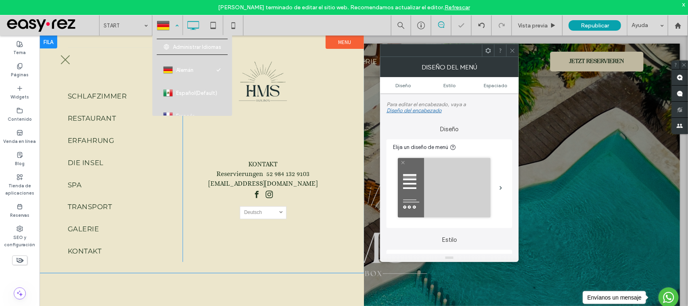
click at [172, 28] on div at bounding box center [167, 25] width 29 height 19
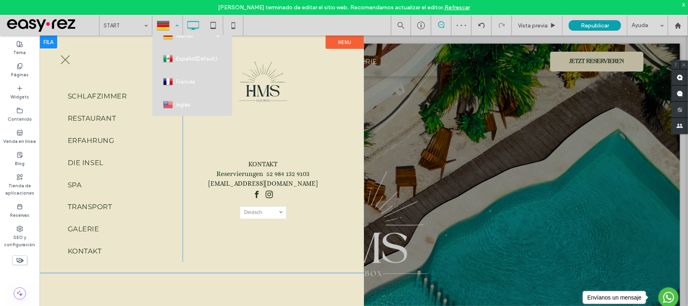
scroll to position [43, 0]
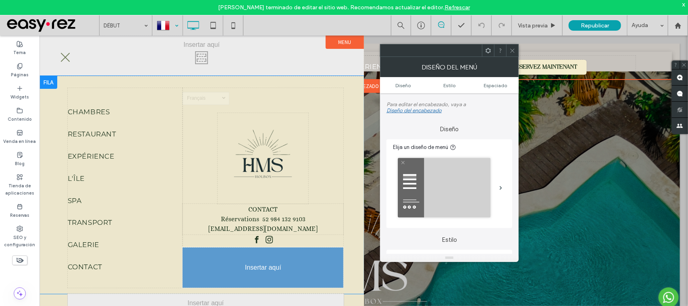
drag, startPoint x: 265, startPoint y: 200, endPoint x: 274, endPoint y: 279, distance: 79.5
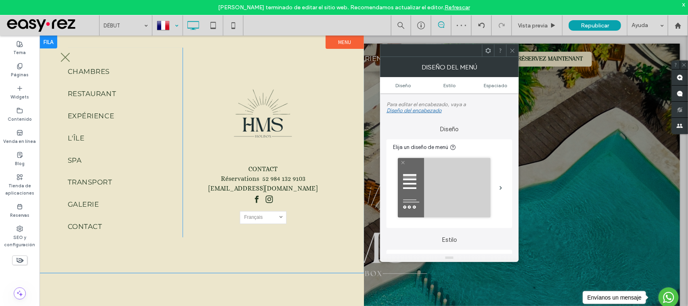
click at [509, 52] on div at bounding box center [512, 50] width 12 height 12
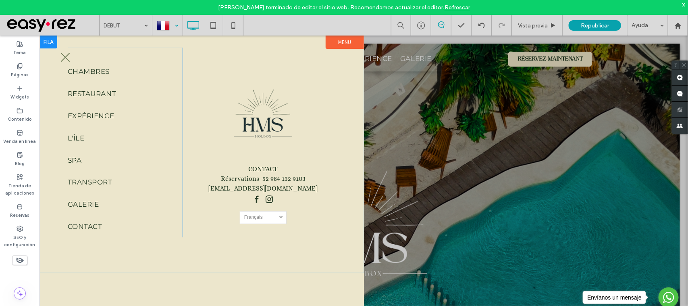
click at [176, 21] on div at bounding box center [167, 25] width 29 height 19
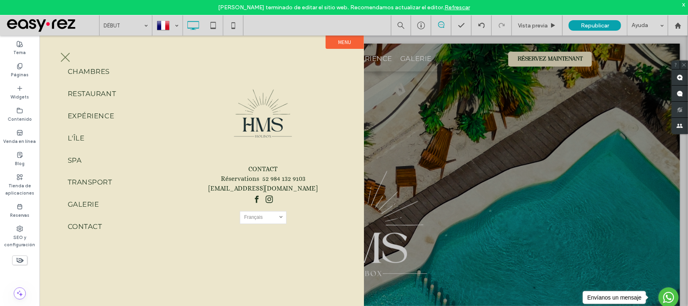
click at [212, 25] on icon at bounding box center [213, 25] width 16 height 16
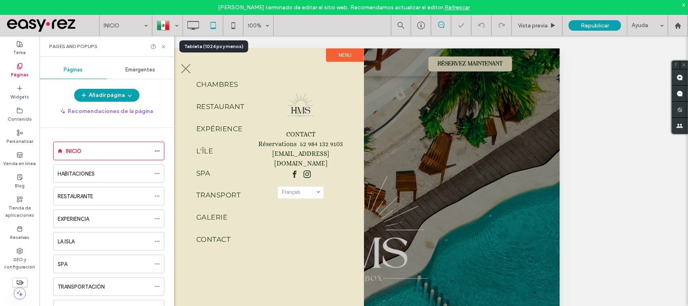
click at [162, 47] on use at bounding box center [163, 46] width 3 height 3
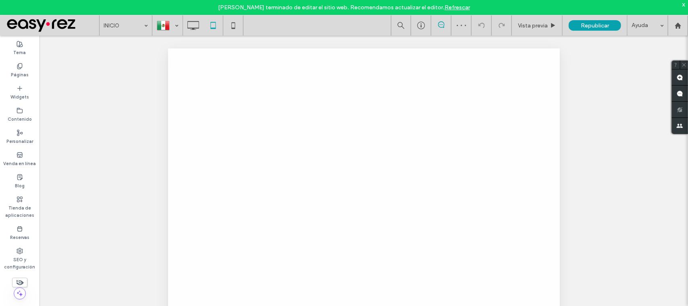
click at [160, 46] on div "**********" at bounding box center [363, 180] width 649 height 290
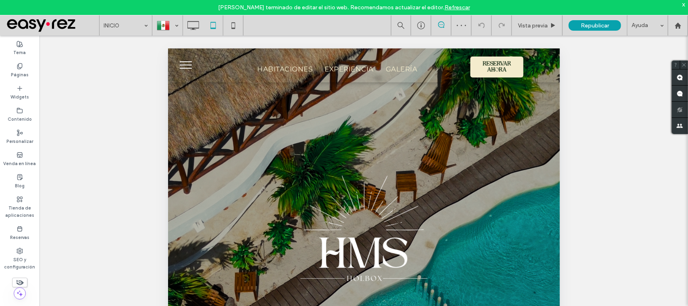
click at [180, 65] on button "menu" at bounding box center [185, 64] width 21 height 21
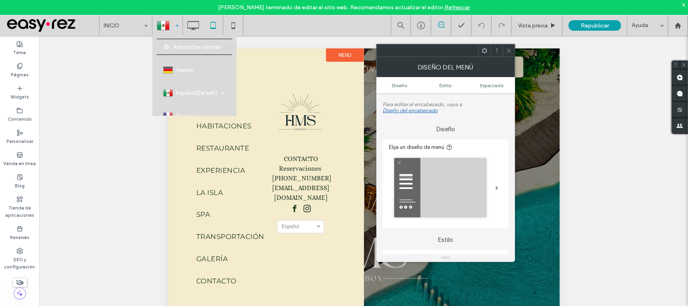
click at [171, 23] on div at bounding box center [167, 25] width 29 height 19
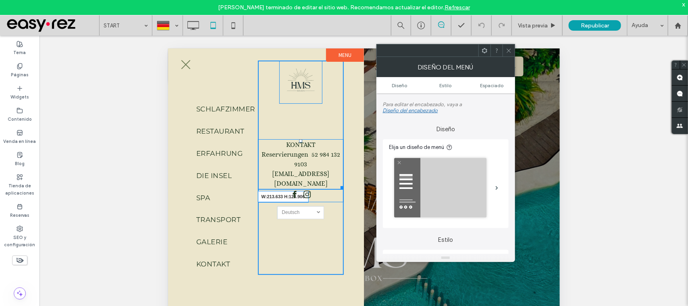
drag, startPoint x: 342, startPoint y: 187, endPoint x: 354, endPoint y: 187, distance: 11.7
click at [354, 187] on div "SCHLAFZIMMER RESTAURANT ERFAHRUNG DIE INSEL SPA TRANSPORT GALERIE KONTAKT Click…" at bounding box center [266, 286] width 196 height 476
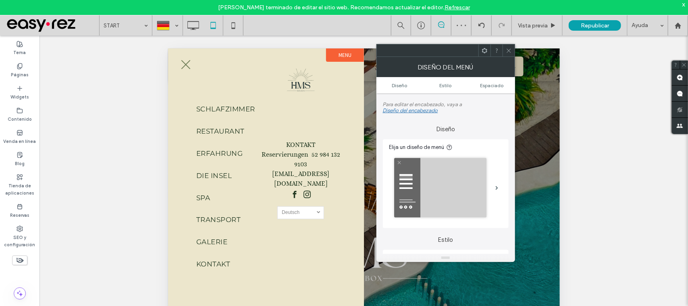
click at [187, 64] on span "menu" at bounding box center [185, 64] width 12 height 1
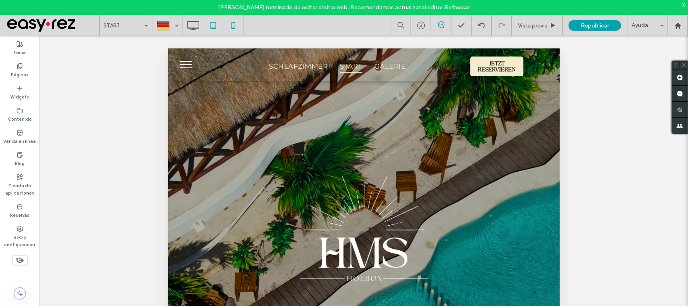
click at [234, 21] on icon at bounding box center [233, 25] width 16 height 16
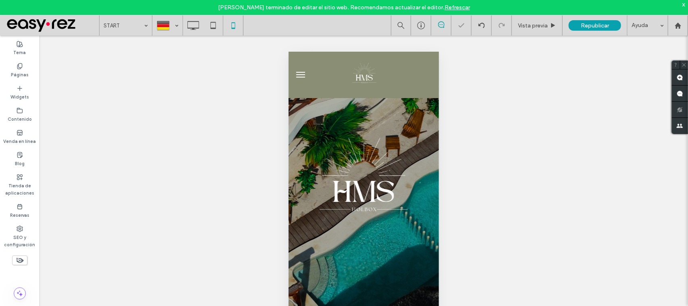
click at [301, 66] on button "menu" at bounding box center [300, 74] width 16 height 16
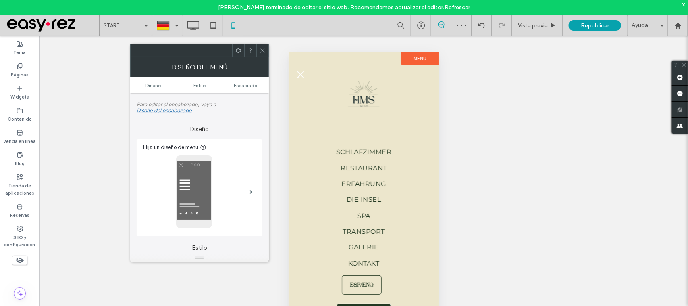
click at [299, 70] on button "menu" at bounding box center [300, 74] width 16 height 16
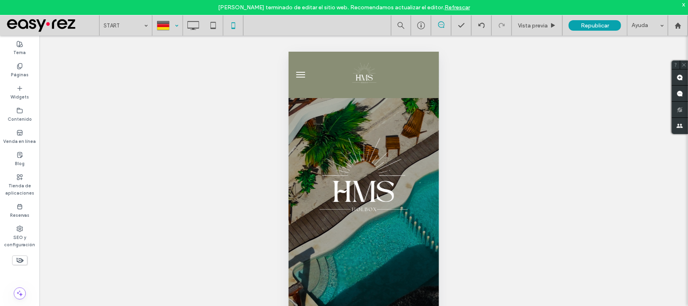
click at [171, 23] on div at bounding box center [167, 25] width 29 height 19
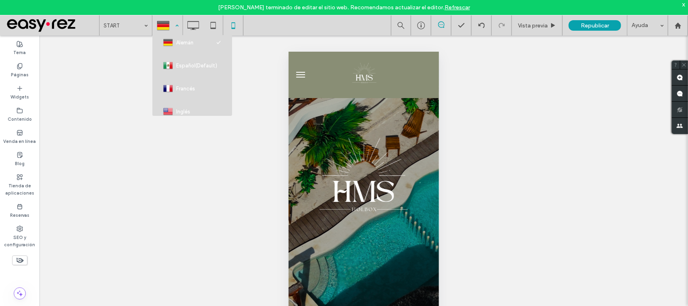
scroll to position [43, 0]
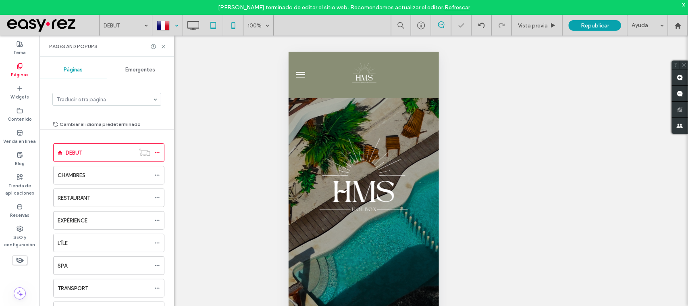
click at [210, 29] on icon at bounding box center [213, 25] width 16 height 16
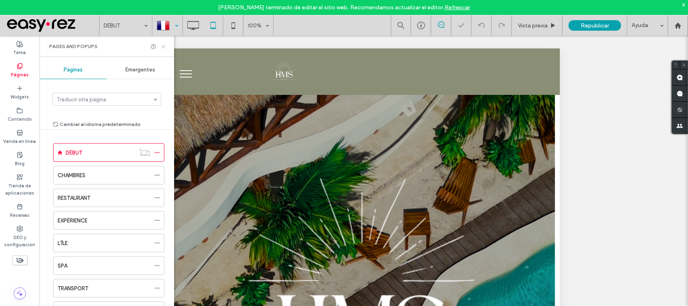
click at [161, 47] on icon at bounding box center [163, 47] width 6 height 6
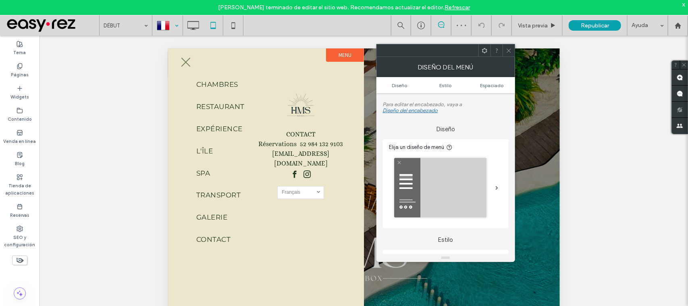
click at [183, 64] on button "menu" at bounding box center [185, 61] width 21 height 21
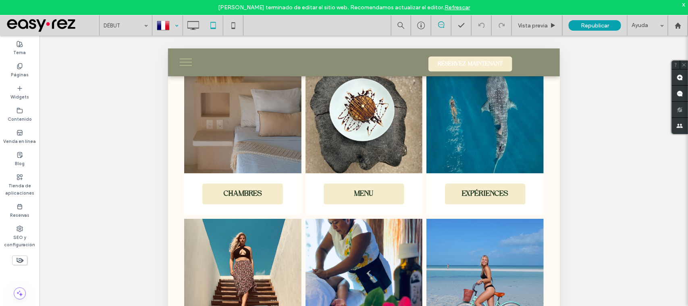
scroll to position [504, 0]
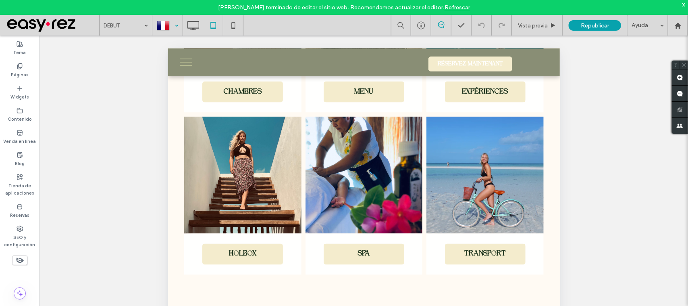
click at [162, 22] on div at bounding box center [167, 25] width 29 height 19
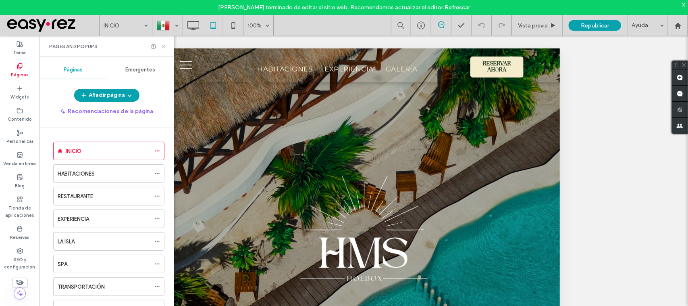
click at [162, 46] on icon at bounding box center [163, 47] width 6 height 6
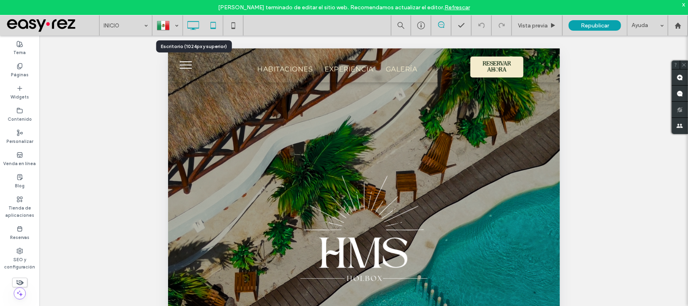
click at [200, 33] on icon at bounding box center [193, 25] width 16 height 16
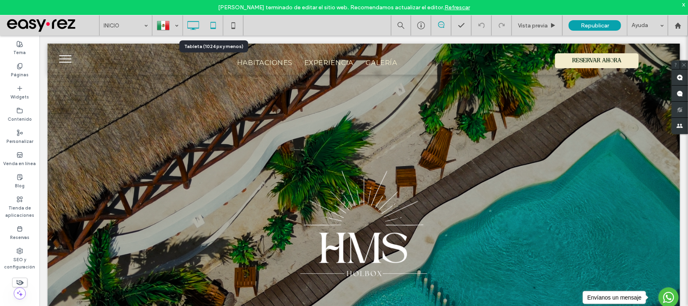
click at [214, 23] on icon at bounding box center [213, 25] width 16 height 16
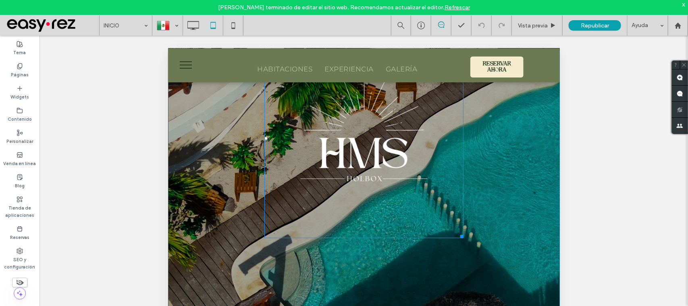
scroll to position [101, 0]
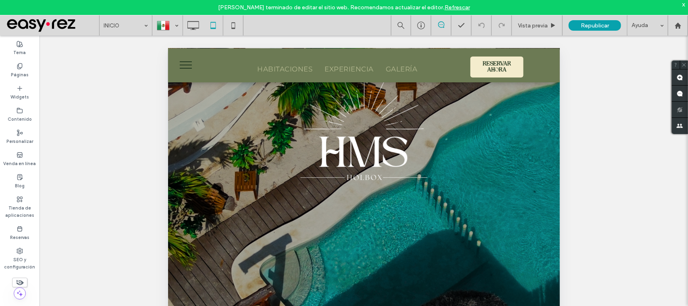
click at [191, 61] on span "menu" at bounding box center [185, 61] width 12 height 1
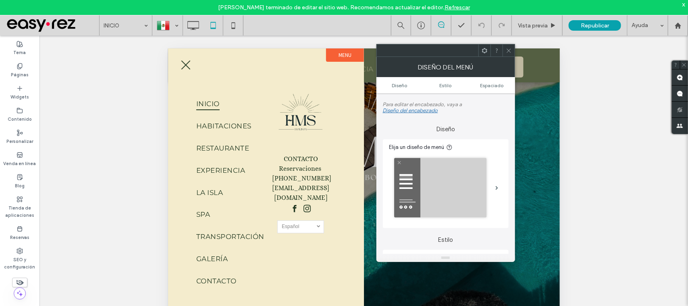
click at [191, 61] on button "menu" at bounding box center [185, 64] width 21 height 21
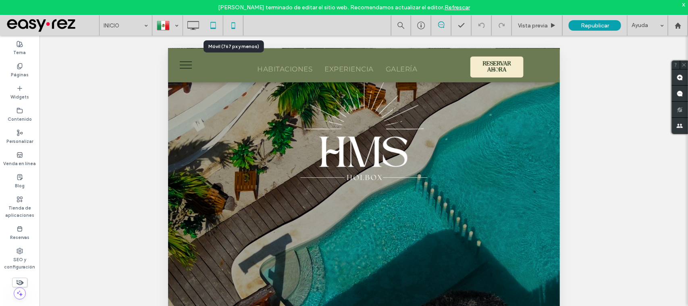
click at [228, 26] on icon at bounding box center [233, 25] width 16 height 16
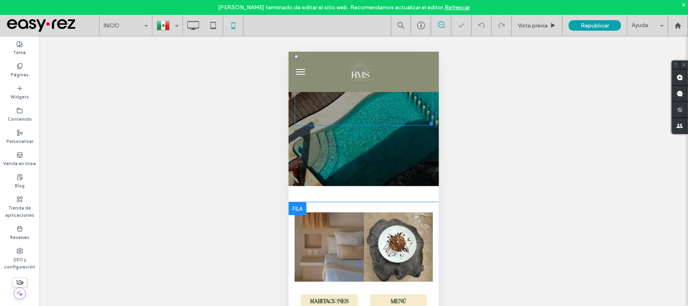
scroll to position [202, 0]
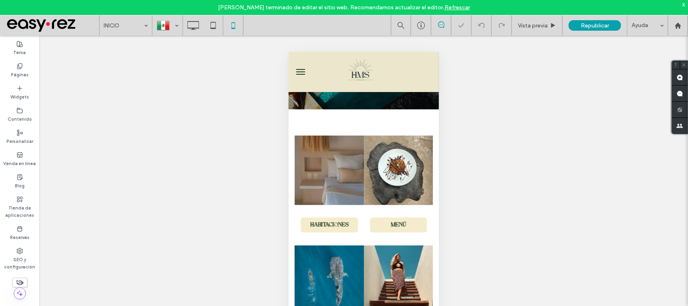
click at [295, 64] on button "menu" at bounding box center [300, 71] width 16 height 16
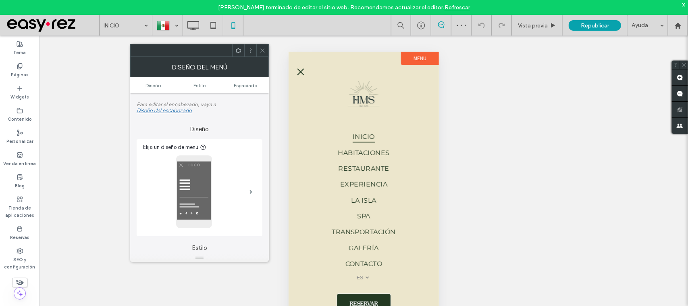
click at [295, 64] on button "menu" at bounding box center [300, 71] width 16 height 16
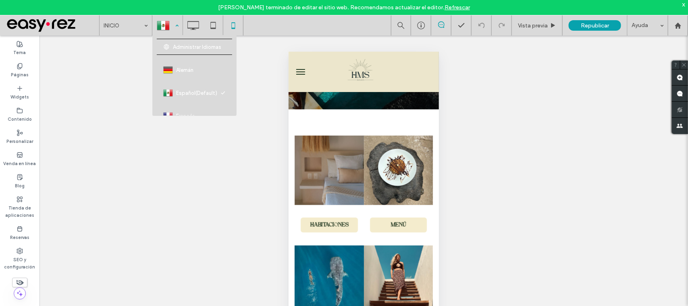
click at [175, 20] on div at bounding box center [167, 25] width 29 height 19
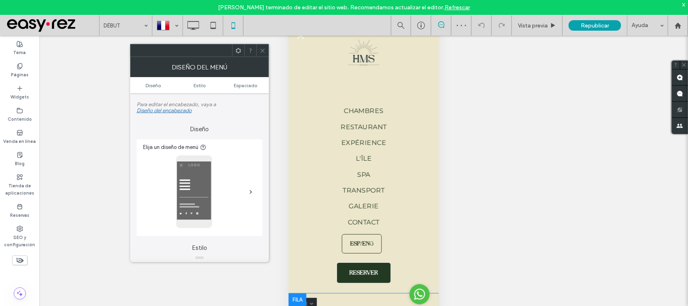
scroll to position [46, 0]
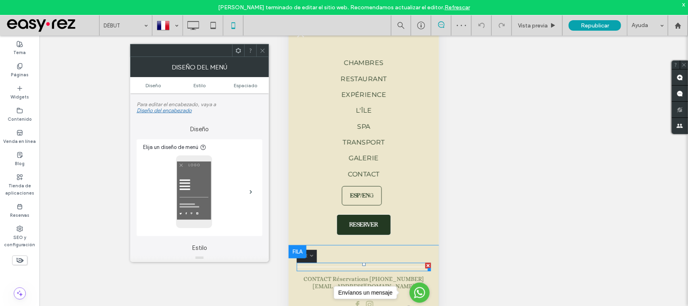
click at [370, 262] on div at bounding box center [363, 266] width 134 height 8
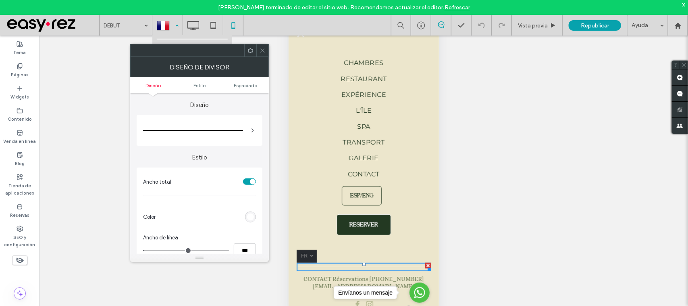
click at [170, 21] on div at bounding box center [167, 25] width 29 height 19
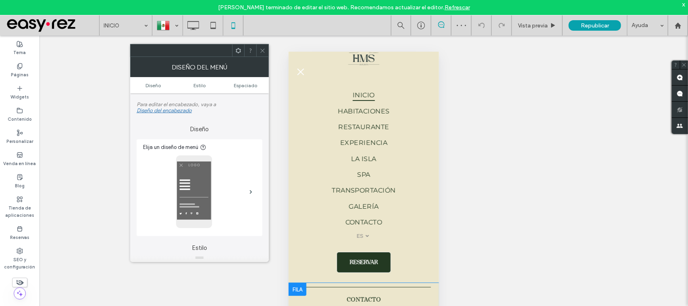
scroll to position [43, 0]
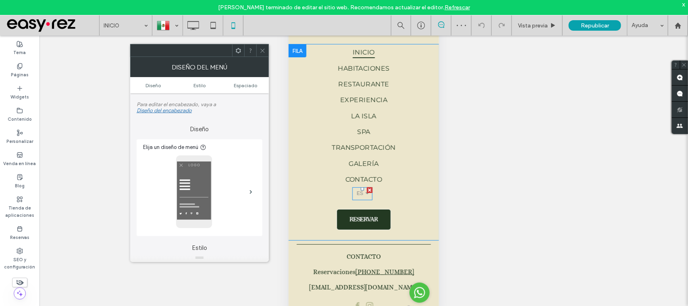
click at [358, 189] on link "Español es" at bounding box center [362, 193] width 20 height 13
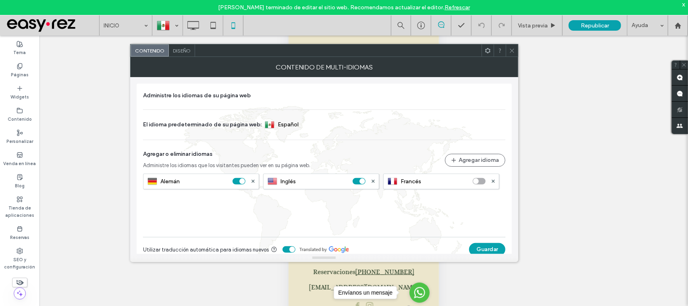
click at [180, 49] on span "Diseño" at bounding box center [182, 51] width 18 height 6
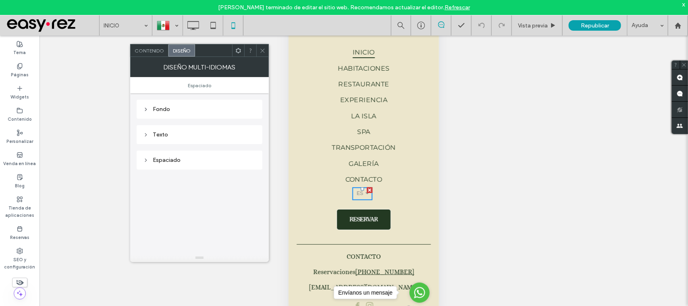
click at [131, 50] on div "Contenido" at bounding box center [150, 50] width 38 height 12
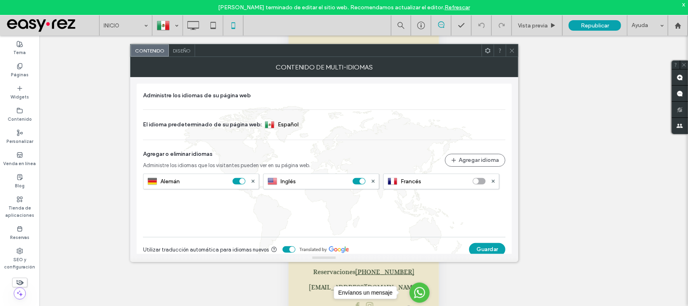
click at [134, 51] on div "Contenido" at bounding box center [150, 50] width 38 height 12
click at [191, 47] on div "Diseño" at bounding box center [182, 50] width 26 height 12
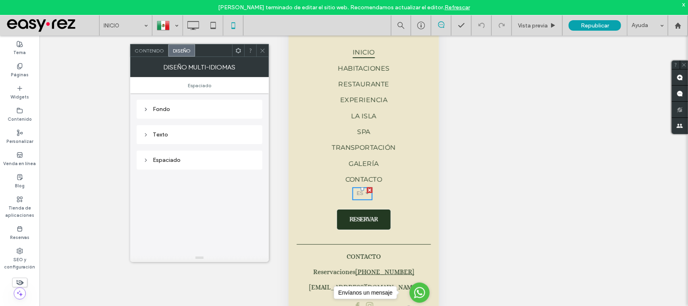
click at [189, 112] on div "Fondo" at bounding box center [199, 109] width 113 height 7
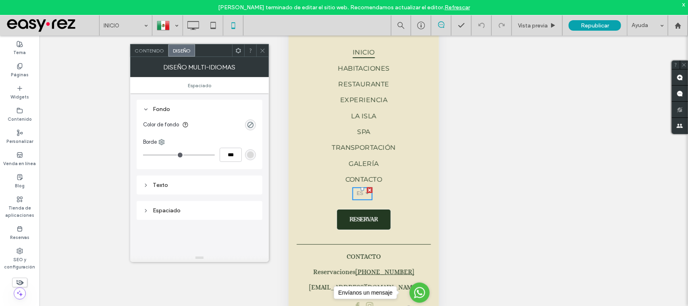
click at [261, 49] on use at bounding box center [262, 50] width 4 height 4
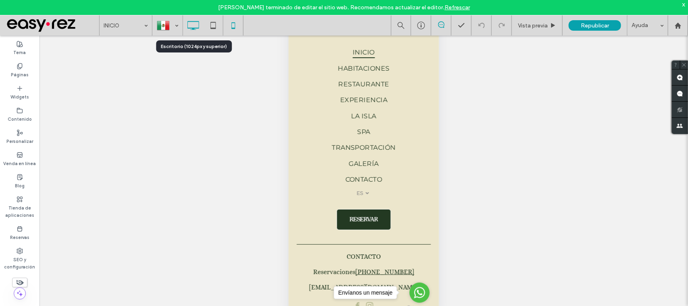
click at [191, 25] on icon at bounding box center [193, 25] width 16 height 16
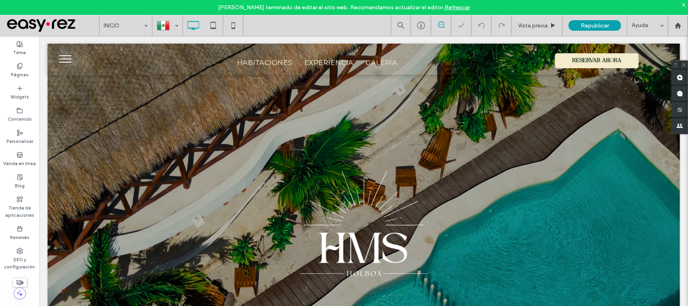
scroll to position [0, 0]
click at [60, 64] on button "menu" at bounding box center [64, 58] width 21 height 21
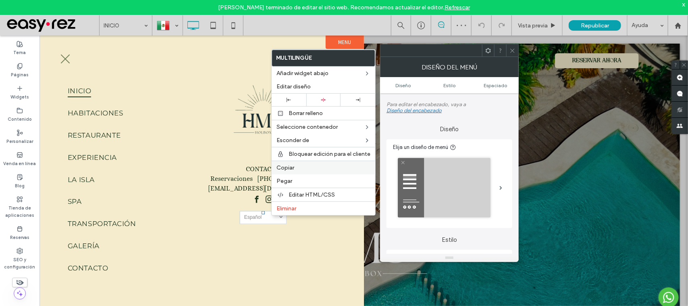
click at [310, 166] on label "Copiar" at bounding box center [323, 167] width 94 height 7
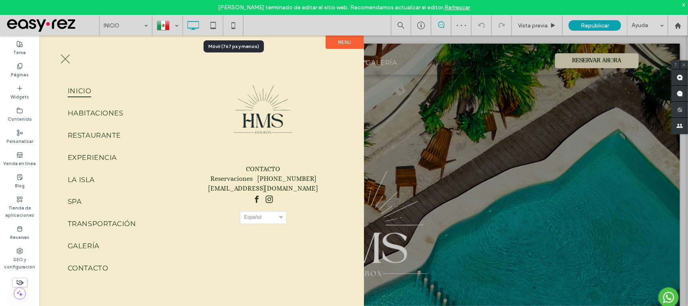
click at [233, 25] on icon at bounding box center [233, 25] width 16 height 16
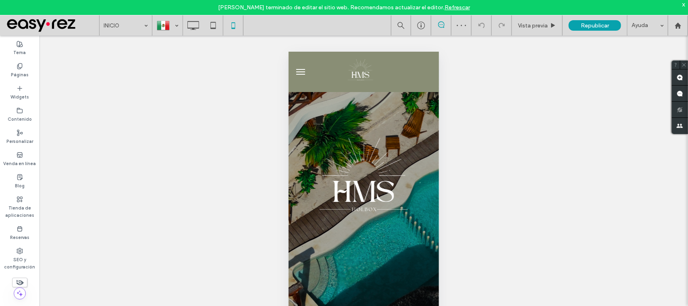
click at [296, 71] on span "menu" at bounding box center [300, 71] width 9 height 1
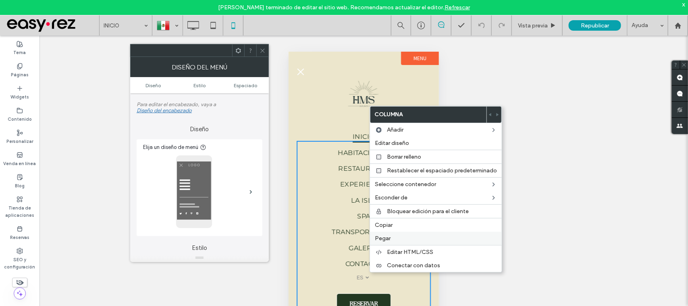
click at [400, 241] on label "Pegar" at bounding box center [436, 238] width 122 height 7
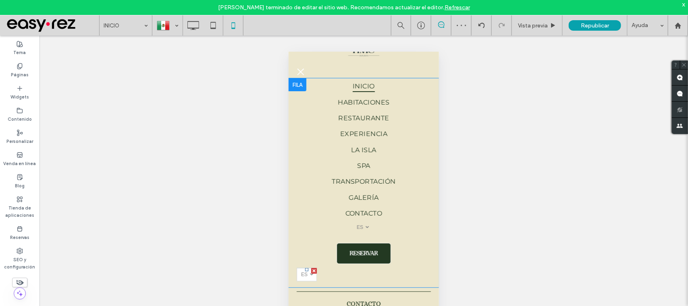
scroll to position [42, 0]
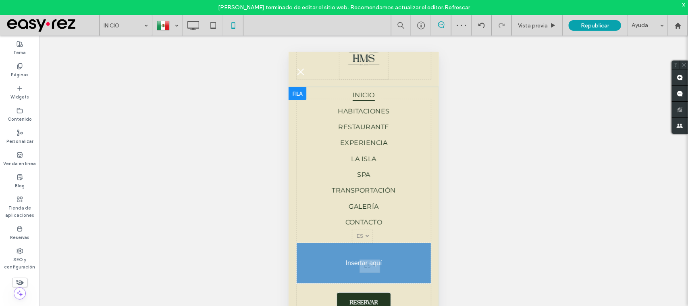
drag, startPoint x: 306, startPoint y: 266, endPoint x: 369, endPoint y: 264, distance: 62.5
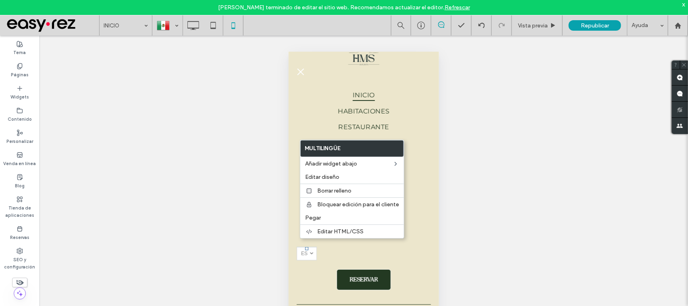
click at [388, 248] on div "INICIO HABITACIONES RESTAURANTE EXPERIENCIA LA ISLA SPA TRANSPORTACIÓN GALERÍA …" at bounding box center [363, 196] width 134 height 195
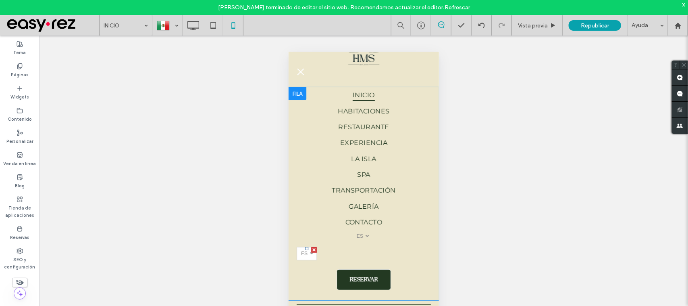
click at [316, 246] on div at bounding box center [314, 249] width 6 height 6
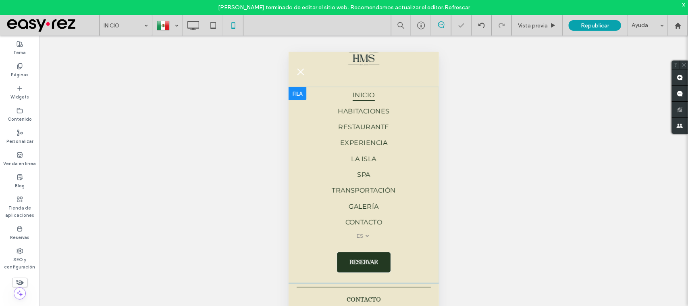
scroll to position [43, 0]
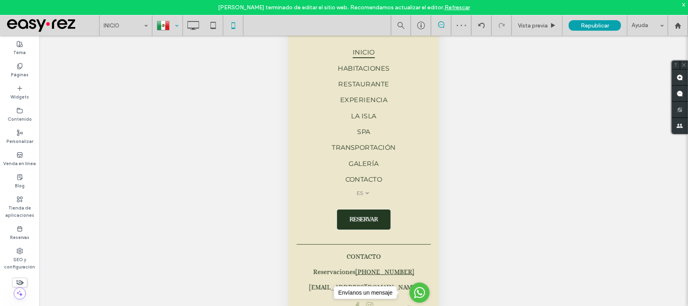
click at [177, 18] on div at bounding box center [167, 25] width 29 height 19
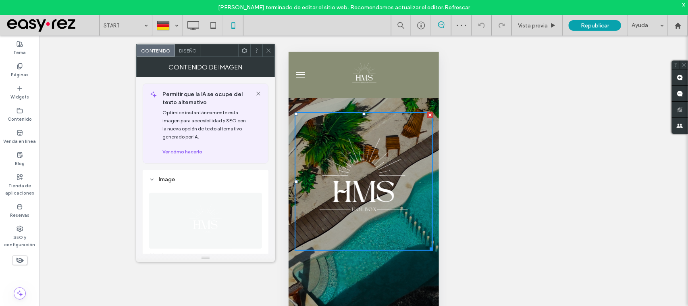
click at [295, 73] on button "menu" at bounding box center [300, 74] width 16 height 16
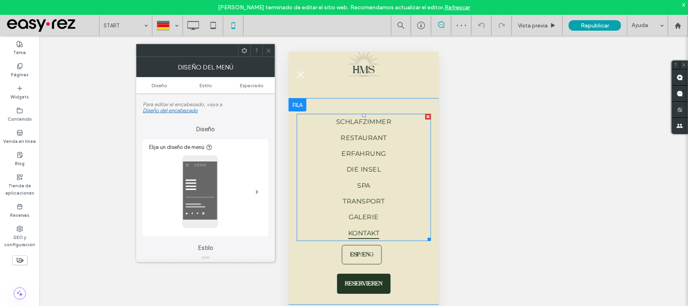
scroll to position [46, 0]
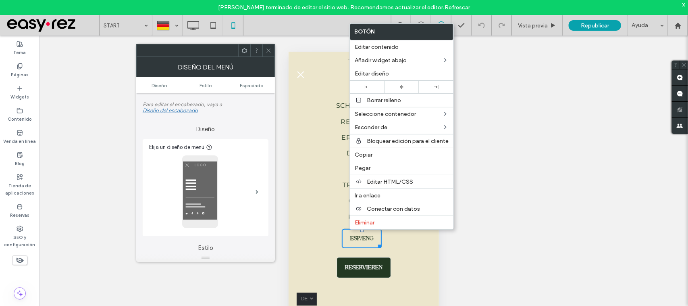
click at [264, 44] on body "[PERSON_NAME] terminado de editar el sitio web. Recomendamos actualizar el edit…" at bounding box center [344, 153] width 688 height 306
click at [271, 54] on div at bounding box center [268, 50] width 12 height 12
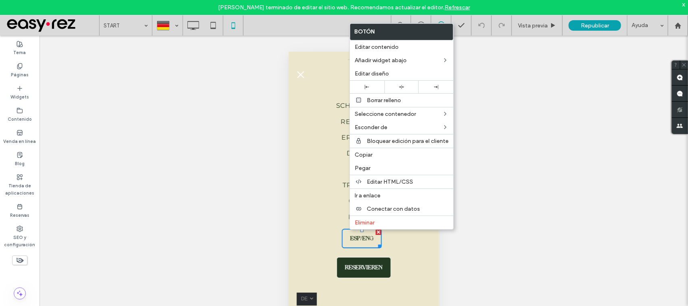
click at [482, 232] on div "**********" at bounding box center [363, 180] width 649 height 290
click at [331, 154] on link "DIE INSEL" at bounding box center [363, 153] width 134 height 16
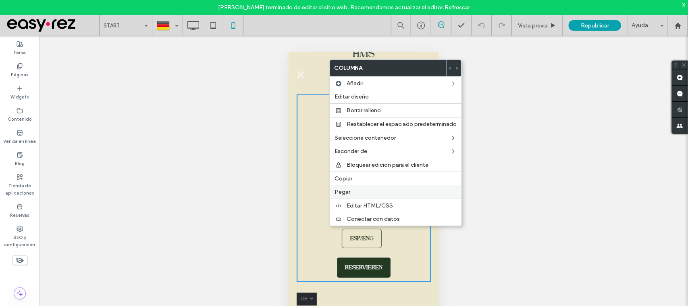
click at [367, 195] on label "Pegar" at bounding box center [396, 191] width 122 height 7
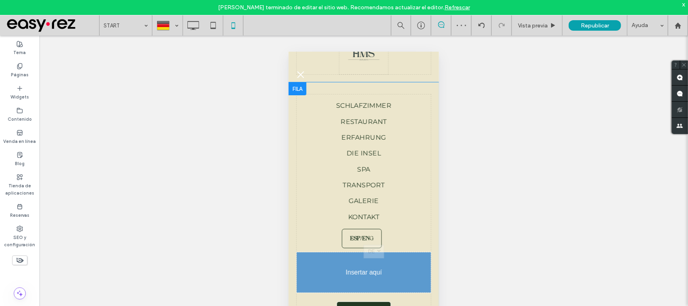
drag, startPoint x: 335, startPoint y: 258, endPoint x: 373, endPoint y: 252, distance: 39.2
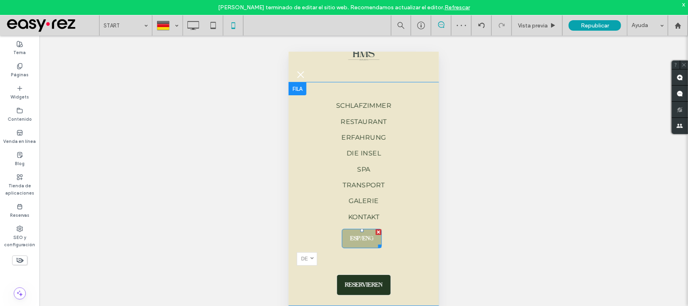
drag, startPoint x: 377, startPoint y: 224, endPoint x: 668, endPoint y: 284, distance: 297.2
click at [377, 229] on div at bounding box center [378, 232] width 6 height 6
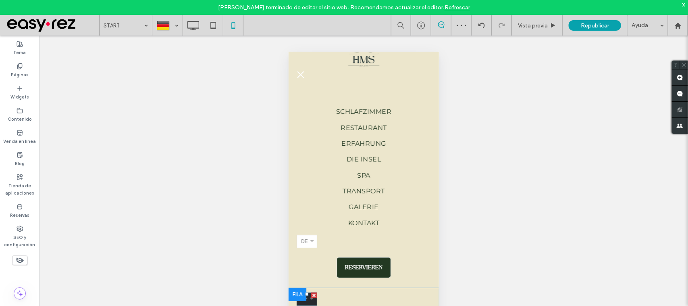
scroll to position [43, 0]
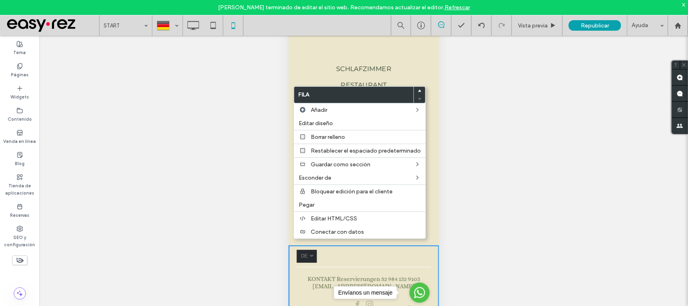
click at [337, 266] on hr at bounding box center [363, 266] width 134 height 0
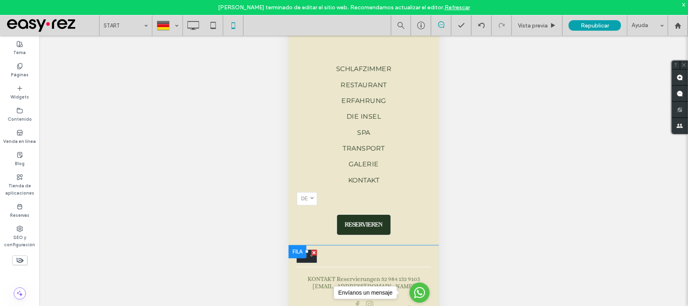
drag, startPoint x: 313, startPoint y: 245, endPoint x: 599, endPoint y: 254, distance: 285.9
click at [313, 249] on div at bounding box center [314, 252] width 6 height 6
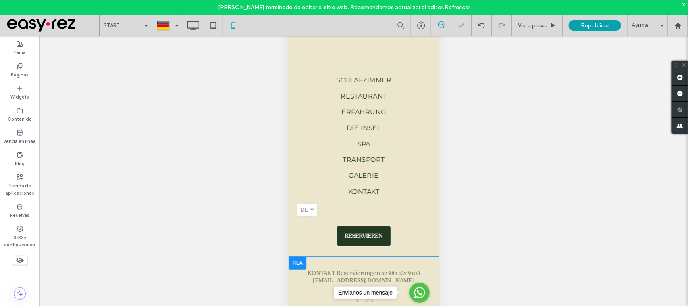
scroll to position [23, 0]
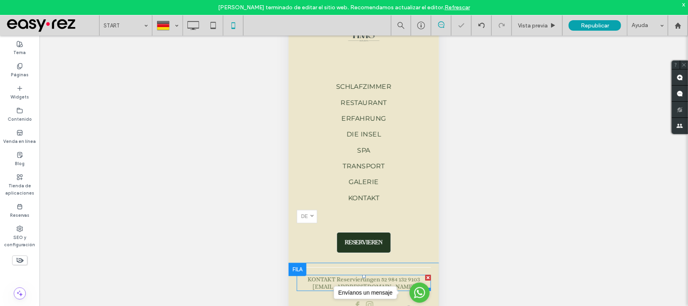
click at [336, 276] on span "KONTAKT Reservierungen 52 984 132 9103 [EMAIL_ADDRESS][DOMAIN_NAME]" at bounding box center [363, 282] width 112 height 15
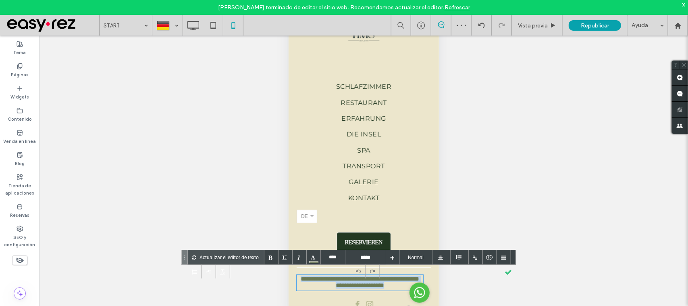
drag, startPoint x: 306, startPoint y: 272, endPoint x: 424, endPoint y: 291, distance: 120.3
click at [424, 291] on body "**********" at bounding box center [363, 162] width 150 height 307
click at [308, 256] on div at bounding box center [314, 257] width 14 height 14
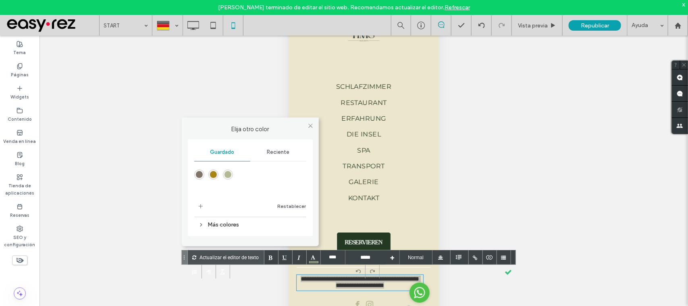
click at [269, 144] on div "Reciente" at bounding box center [278, 152] width 56 height 18
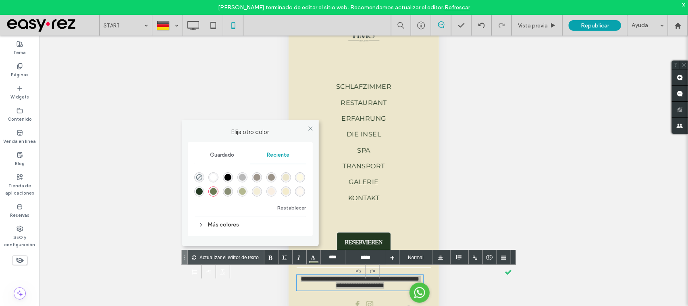
click at [196, 186] on div "rgba(35, 57, 34, 1)" at bounding box center [199, 191] width 10 height 10
click at [194, 187] on div "rgba(35, 57, 34, 1)" at bounding box center [199, 191] width 10 height 10
click at [508, 273] on div at bounding box center [508, 271] width 14 height 14
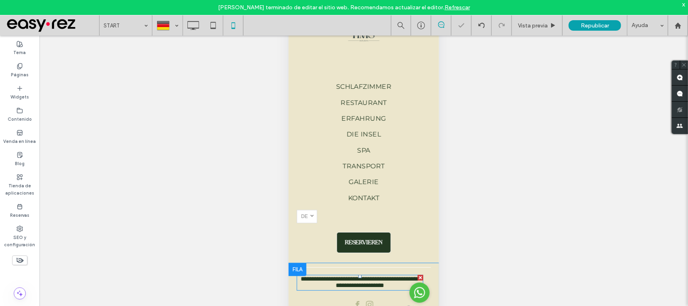
click at [333, 275] on span "**********" at bounding box center [359, 281] width 118 height 12
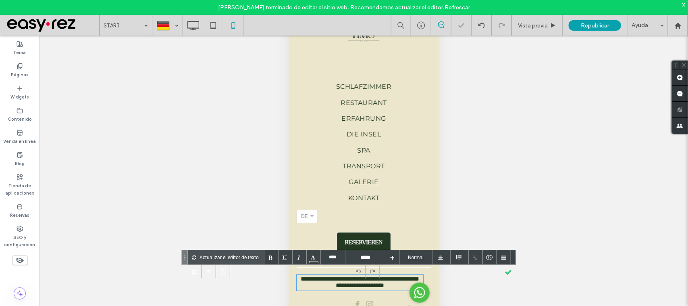
click at [347, 276] on span "**********" at bounding box center [359, 281] width 118 height 12
click at [386, 275] on span "**********" at bounding box center [359, 281] width 118 height 12
click at [332, 275] on span "**********" at bounding box center [359, 281] width 118 height 12
drag, startPoint x: 362, startPoint y: 279, endPoint x: 724, endPoint y: 280, distance: 361.9
click at [422, 280] on body "**********" at bounding box center [363, 162] width 150 height 307
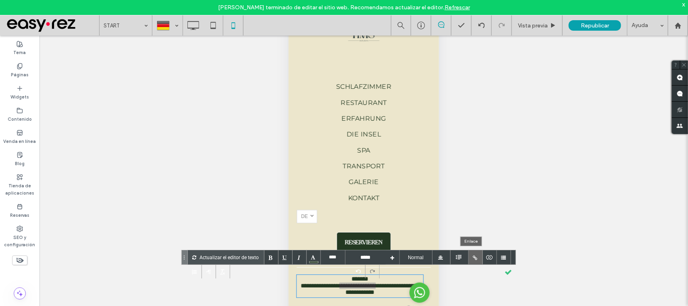
click at [471, 259] on div at bounding box center [476, 257] width 14 height 14
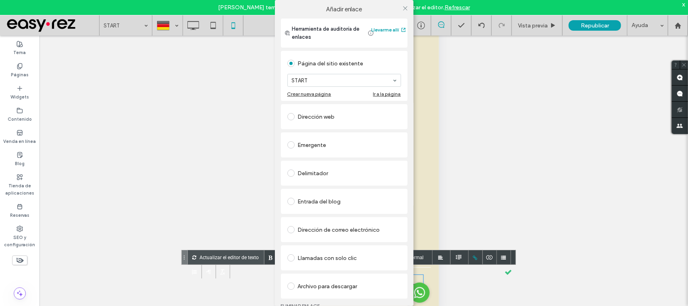
click at [335, 248] on div "Llamadas con solo clic" at bounding box center [344, 257] width 127 height 25
click at [337, 254] on div "Llamadas con solo clic" at bounding box center [344, 257] width 114 height 13
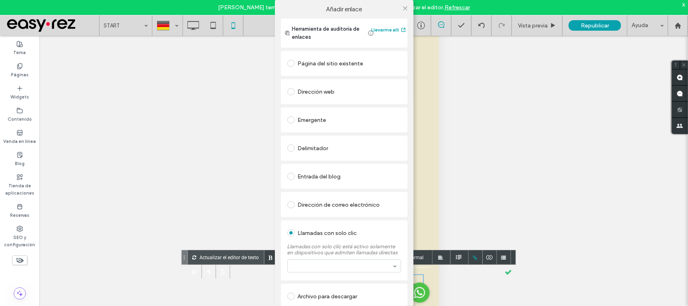
click at [337, 259] on section at bounding box center [344, 265] width 114 height 21
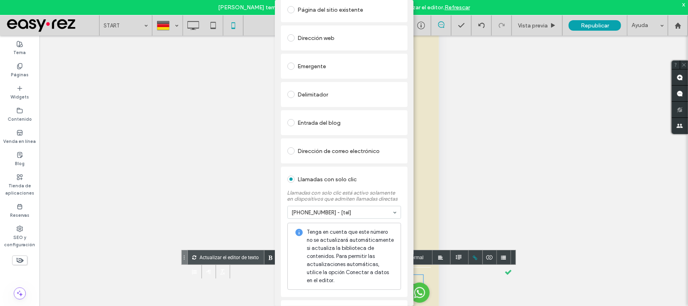
scroll to position [97, 0]
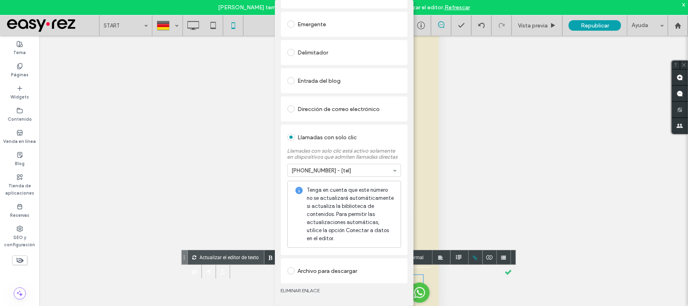
click at [500, 264] on div "Añadir enlace Herramienta de auditoría de enlaces Llevarme allí Página del siti…" at bounding box center [344, 153] width 688 height 306
click at [504, 273] on div "Añadir enlace Herramienta de auditoría de enlaces Llevarme allí Página del siti…" at bounding box center [344, 153] width 688 height 306
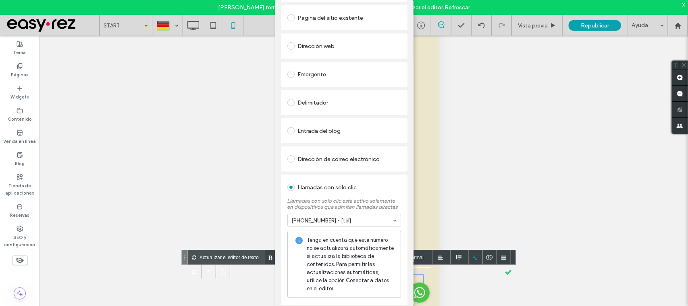
scroll to position [0, 0]
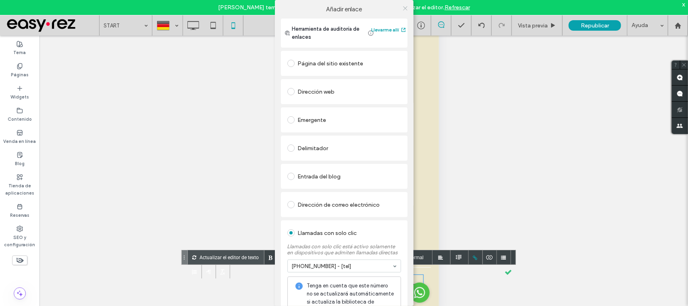
click at [406, 9] on icon at bounding box center [405, 8] width 6 height 6
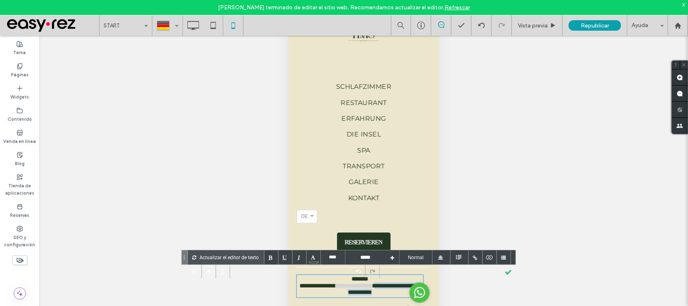
drag, startPoint x: 311, startPoint y: 286, endPoint x: 413, endPoint y: 300, distance: 102.9
click at [413, 300] on body "**********" at bounding box center [363, 162] width 150 height 307
click at [470, 261] on div at bounding box center [476, 257] width 14 height 14
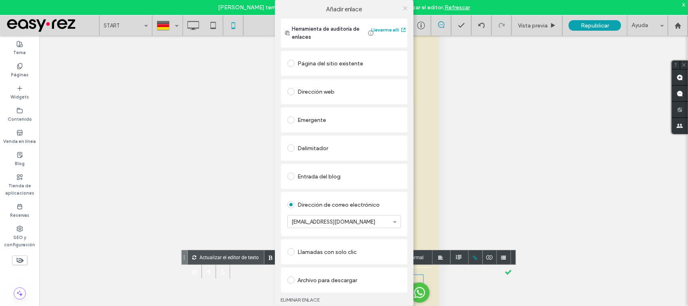
click at [403, 7] on icon at bounding box center [405, 8] width 6 height 6
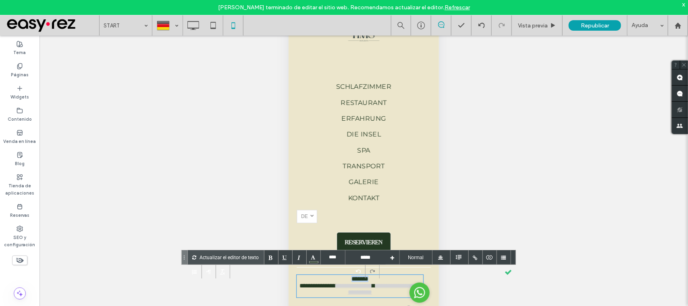
click at [312, 276] on div "**********" at bounding box center [359, 285] width 127 height 23
click at [341, 276] on div "*******" at bounding box center [359, 278] width 127 height 7
drag, startPoint x: 344, startPoint y: 269, endPoint x: 423, endPoint y: 293, distance: 82.9
click at [423, 293] on body "**********" at bounding box center [363, 162] width 150 height 307
click at [279, 253] on div at bounding box center [286, 257] width 14 height 14
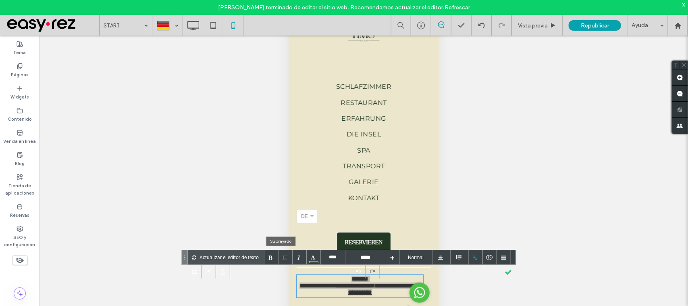
click at [279, 253] on div at bounding box center [286, 257] width 14 height 14
click at [307, 260] on div at bounding box center [314, 257] width 14 height 14
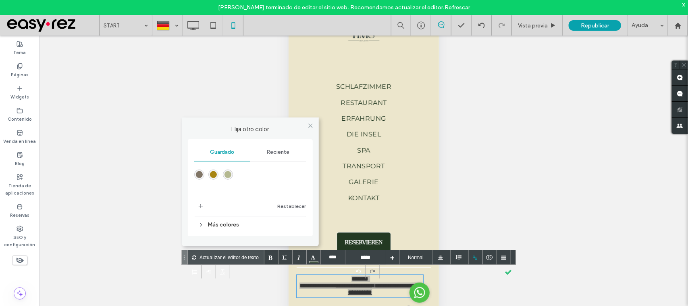
click at [271, 149] on span "Reciente" at bounding box center [278, 152] width 23 height 6
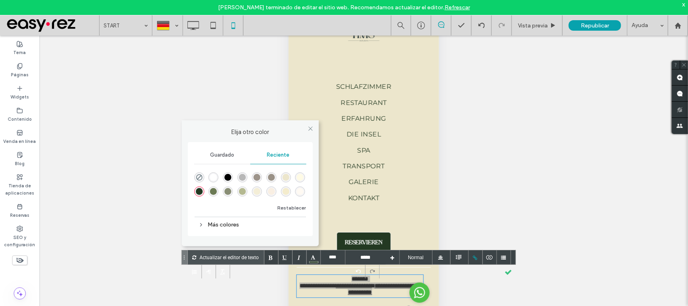
click at [196, 192] on div "rgba(35, 57, 34, 1)" at bounding box center [199, 191] width 7 height 7
click at [279, 256] on div at bounding box center [286, 257] width 14 height 14
click at [505, 273] on div at bounding box center [508, 271] width 14 height 14
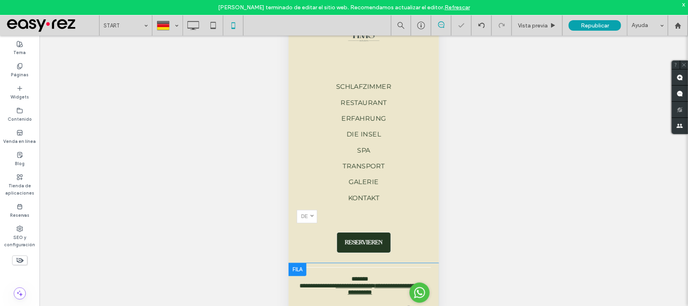
click at [364, 305] on span "instagram" at bounding box center [369, 311] width 11 height 11
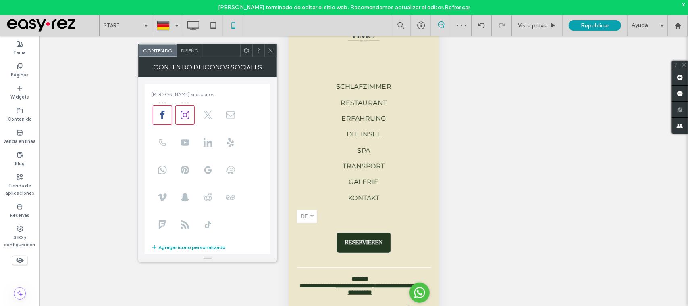
click at [190, 44] on div "Contenido Diseño" at bounding box center [207, 50] width 139 height 13
click at [191, 46] on div "Diseño" at bounding box center [190, 50] width 26 height 12
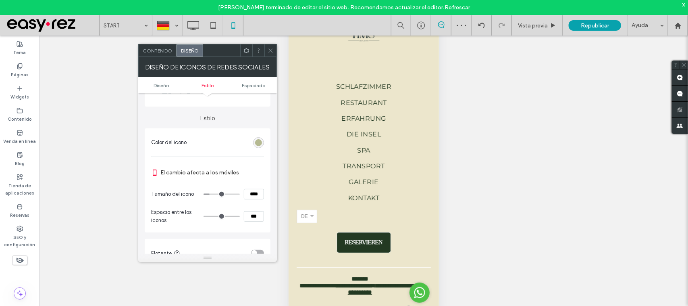
scroll to position [101, 0]
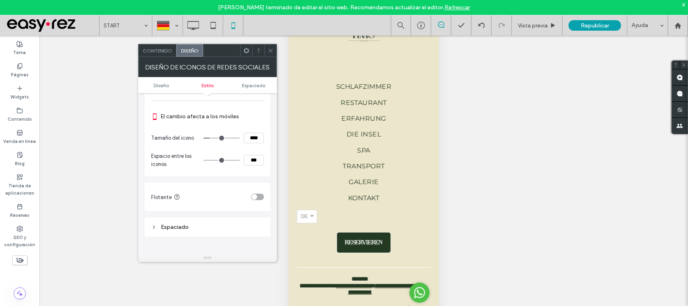
click at [163, 56] on div "Contenido" at bounding box center [158, 50] width 38 height 12
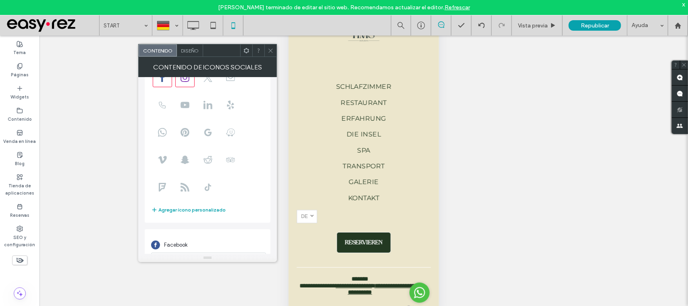
scroll to position [100, 0]
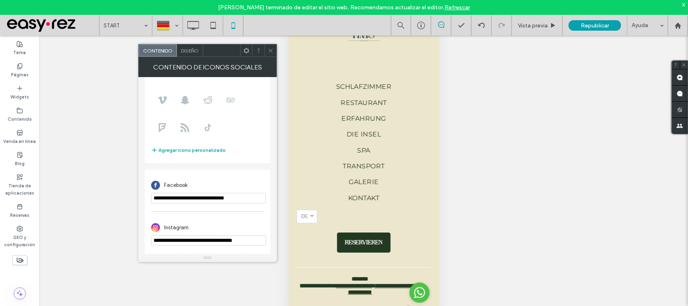
click at [266, 52] on div at bounding box center [270, 50] width 12 height 12
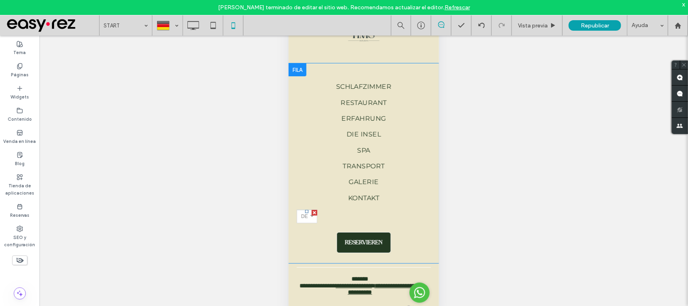
click at [300, 210] on link "Deutsch de" at bounding box center [306, 216] width 21 height 13
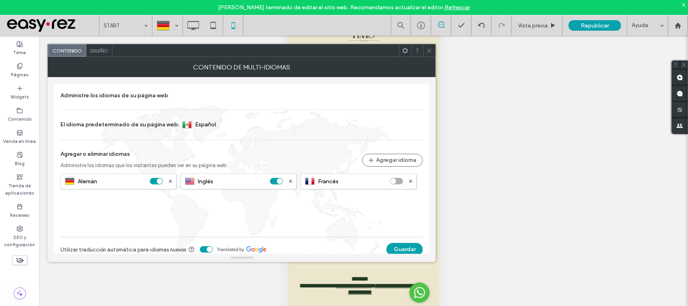
click at [99, 48] on span "Diseño" at bounding box center [99, 51] width 18 height 6
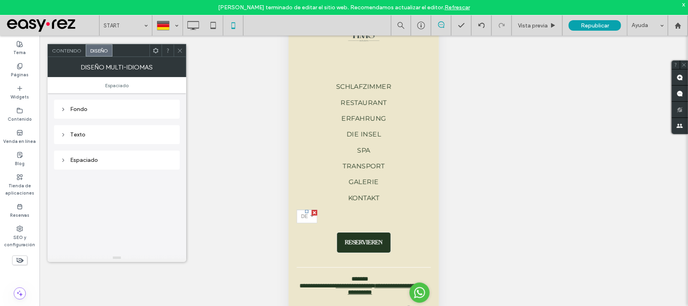
click at [81, 156] on div "Espaciado" at bounding box center [116, 159] width 113 height 11
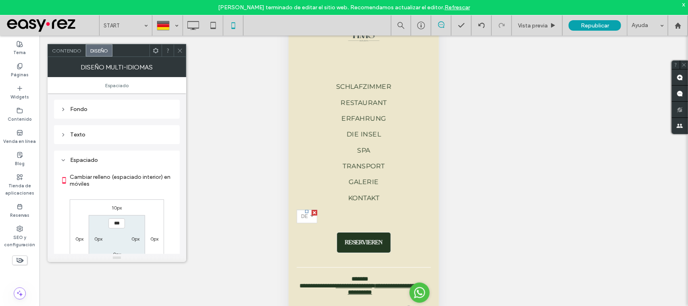
click at [83, 236] on div "0px" at bounding box center [79, 238] width 8 height 8
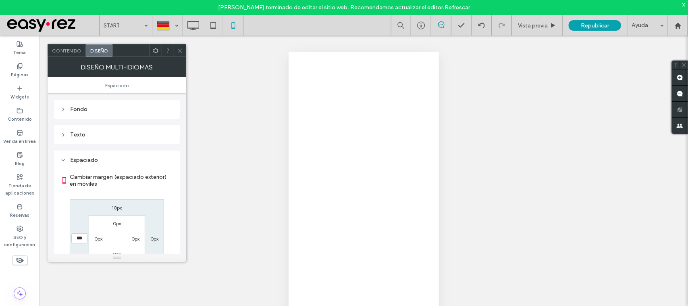
scroll to position [50, 0]
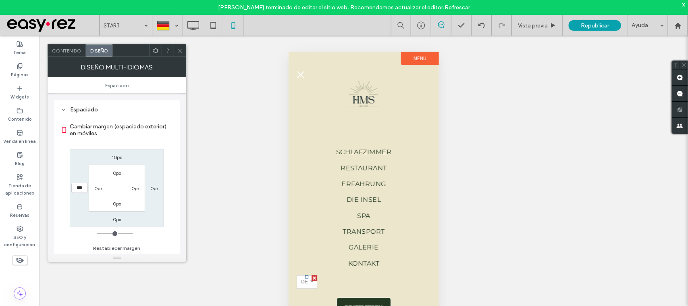
type input "**"
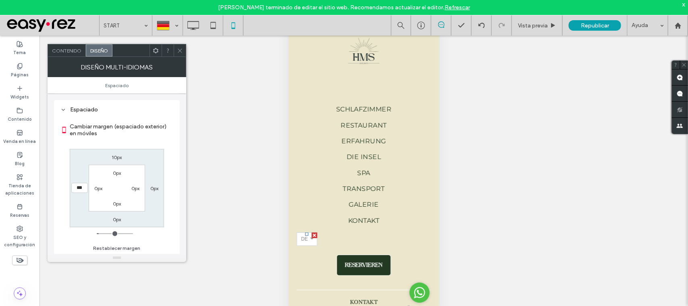
type input "****"
type input "**"
type input "****"
type input "**"
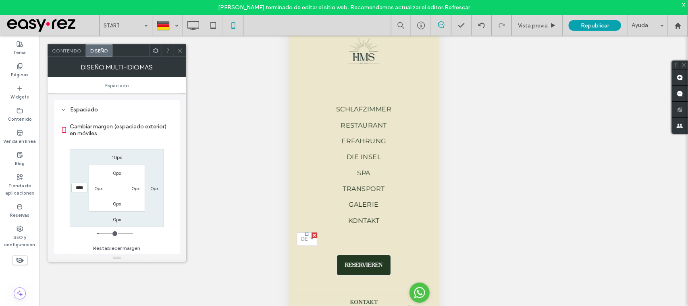
type input "****"
type input "**"
type input "****"
type input "**"
type input "****"
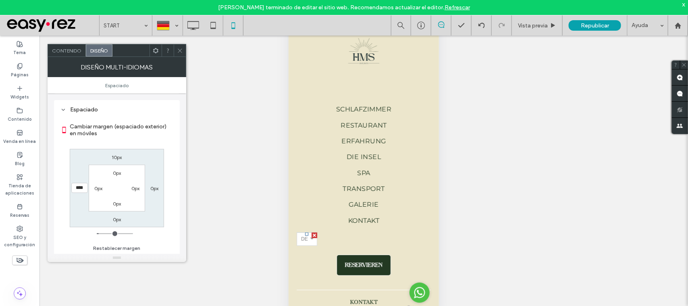
type input "**"
type input "****"
type input "**"
type input "****"
type input "**"
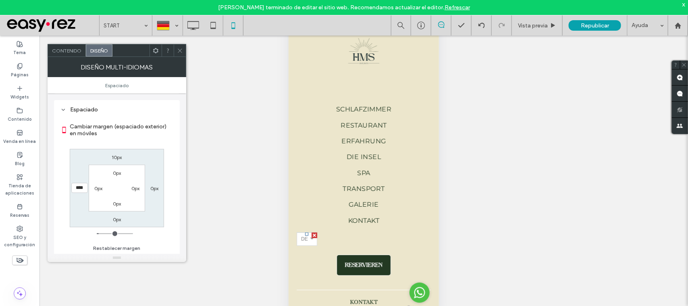
type input "****"
type input "**"
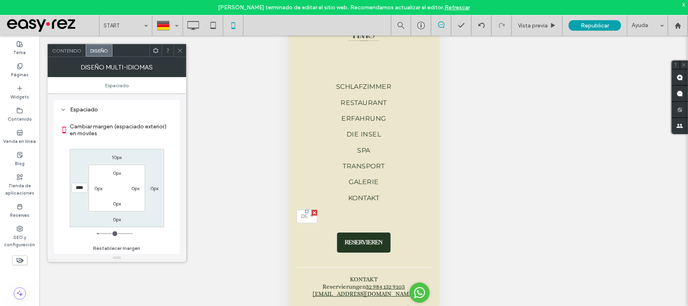
type input "****"
type input "***"
type input "*****"
type input "***"
type input "*****"
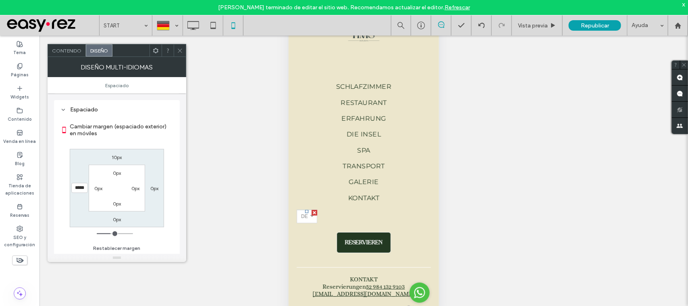
type input "***"
type input "*****"
type input "***"
type input "*****"
type input "***"
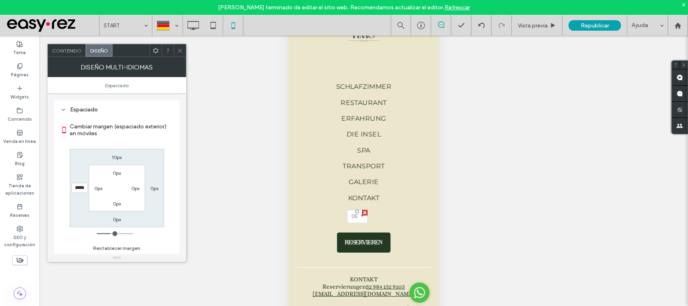
type input "*****"
type input "***"
type input "*****"
type input "***"
type input "*****"
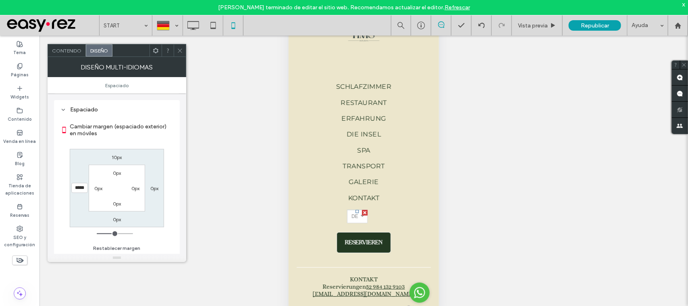
type input "***"
type input "*****"
type input "***"
type input "*****"
type input "***"
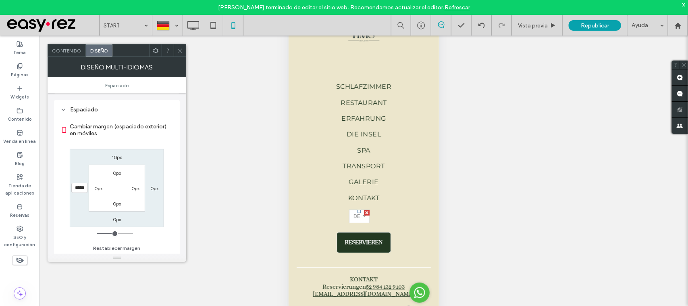
type input "*****"
type input "***"
type input "*****"
drag, startPoint x: 102, startPoint y: 233, endPoint x: 113, endPoint y: 234, distance: 11.4
type input "***"
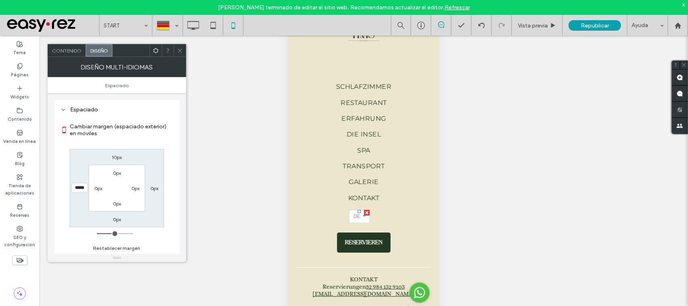
click at [113, 234] on input "range" at bounding box center [115, 233] width 36 height 1
click at [182, 51] on icon at bounding box center [180, 51] width 6 height 6
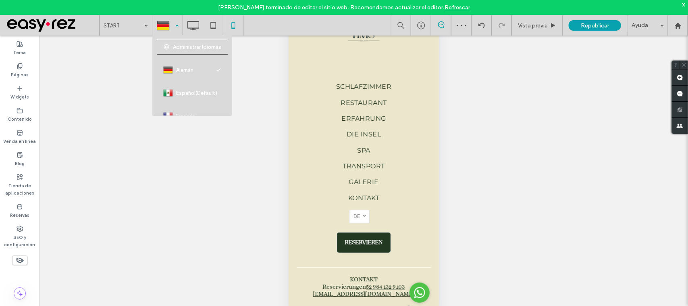
click at [177, 16] on div at bounding box center [167, 25] width 29 height 19
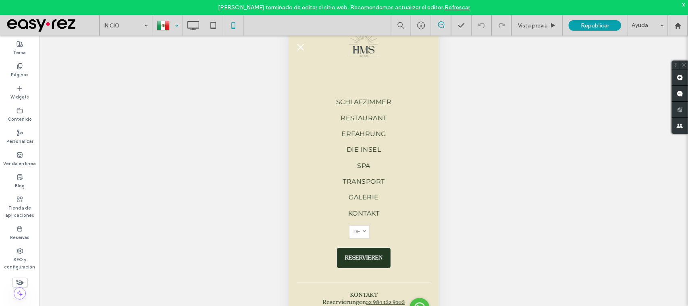
scroll to position [43, 0]
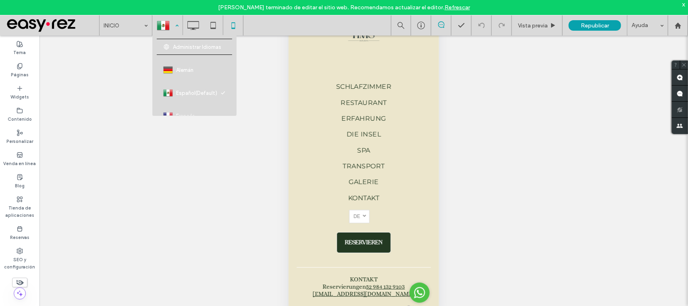
click at [170, 20] on div at bounding box center [167, 25] width 29 height 19
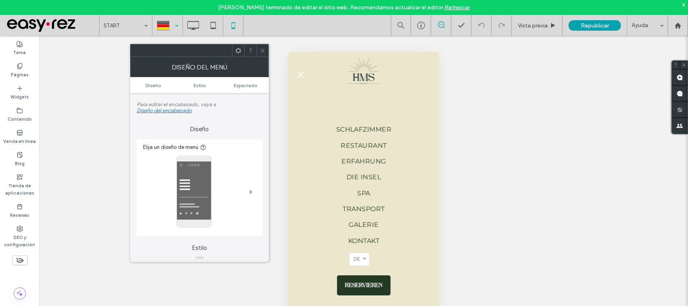
scroll to position [43, 0]
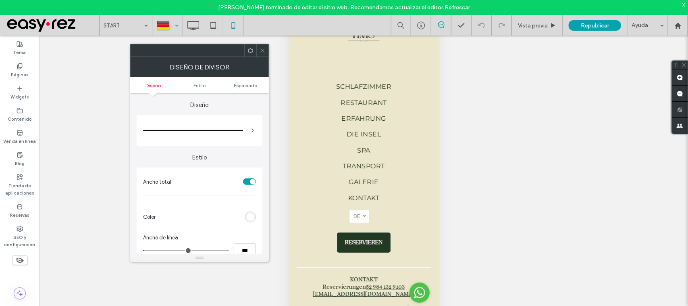
click at [253, 219] on div "rgb(255, 255, 255)" at bounding box center [250, 216] width 7 height 7
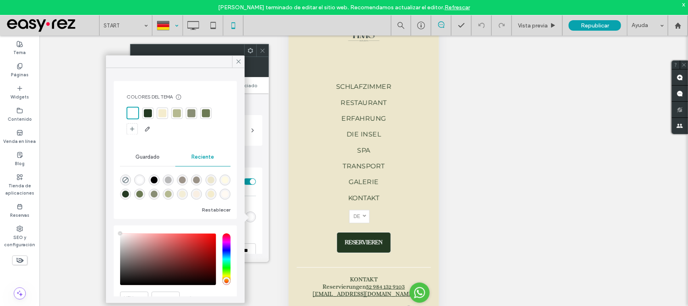
click at [147, 113] on div at bounding box center [148, 113] width 8 height 8
type input "*"
click at [171, 24] on div at bounding box center [167, 25] width 29 height 19
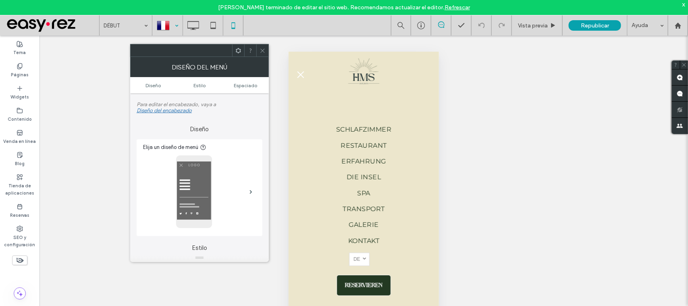
scroll to position [43, 0]
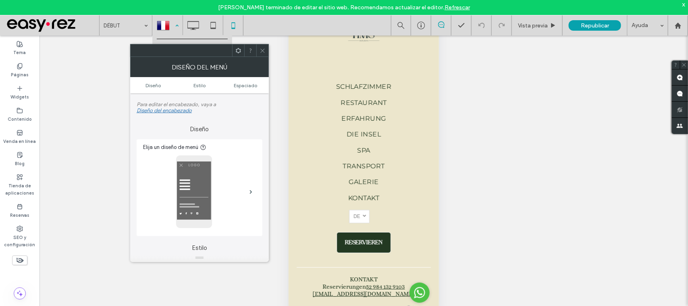
click at [173, 27] on div at bounding box center [167, 25] width 29 height 19
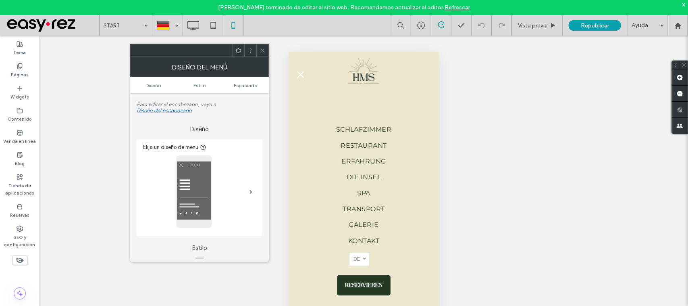
click at [257, 49] on div at bounding box center [262, 50] width 12 height 12
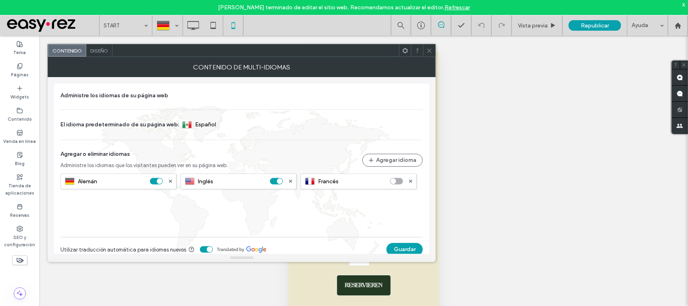
click at [430, 46] on span at bounding box center [429, 50] width 6 height 12
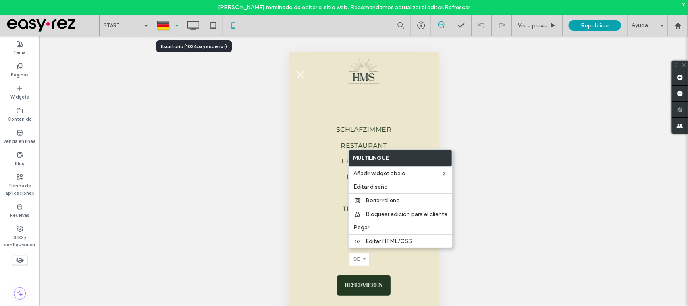
click at [170, 23] on div at bounding box center [167, 25] width 29 height 19
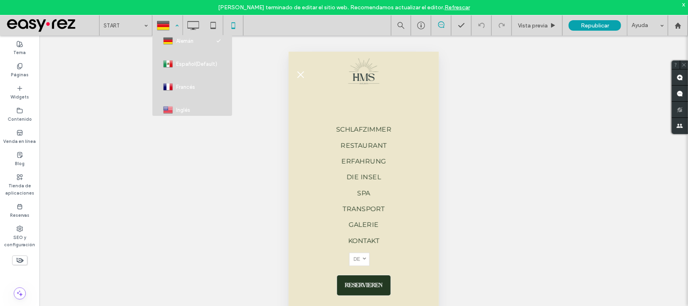
scroll to position [43, 0]
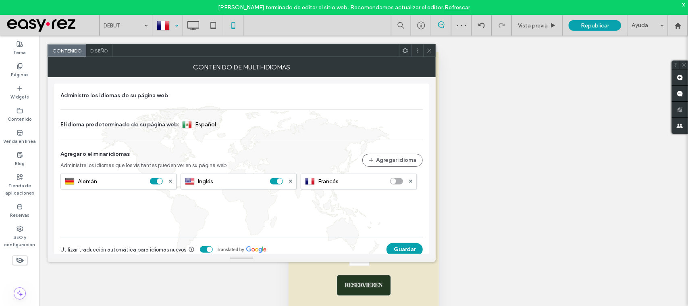
click at [103, 50] on span "Diseño" at bounding box center [99, 51] width 18 height 6
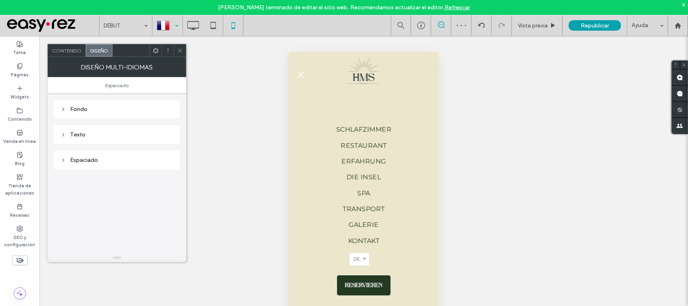
click at [103, 115] on div "Fondo" at bounding box center [117, 109] width 126 height 19
click at [98, 101] on div "Fondo" at bounding box center [117, 109] width 126 height 19
click at [67, 106] on div "Fondo" at bounding box center [116, 109] width 113 height 7
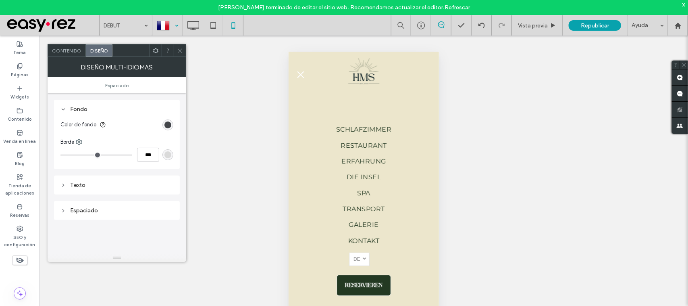
click at [167, 126] on div "rgb(39, 42, 47)" at bounding box center [167, 124] width 7 height 7
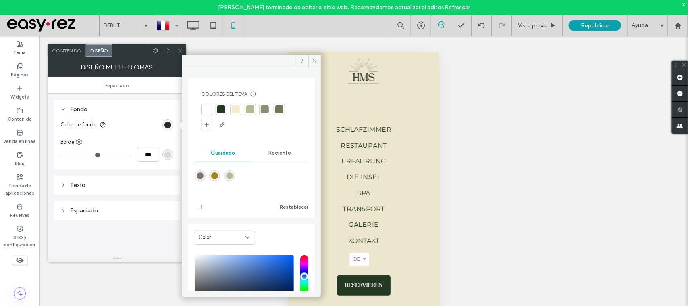
click at [206, 111] on div at bounding box center [207, 109] width 8 height 8
click at [315, 63] on icon at bounding box center [315, 61] width 6 height 6
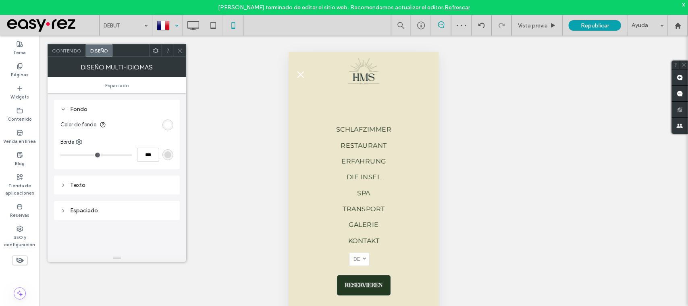
click at [87, 206] on div "Espaciado" at bounding box center [116, 210] width 113 height 11
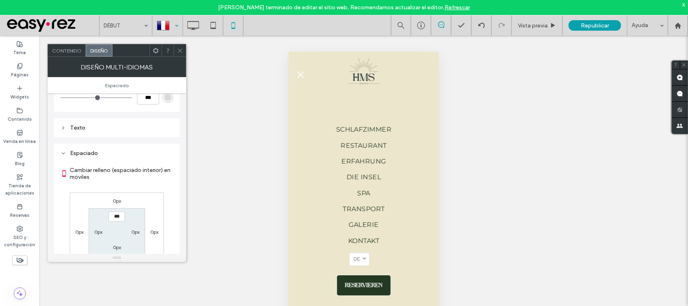
scroll to position [101, 0]
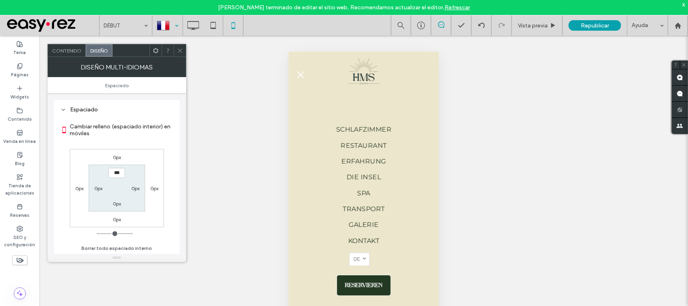
click at [75, 185] on div "0px" at bounding box center [79, 188] width 8 height 8
click at [77, 187] on label "0px" at bounding box center [79, 188] width 8 height 6
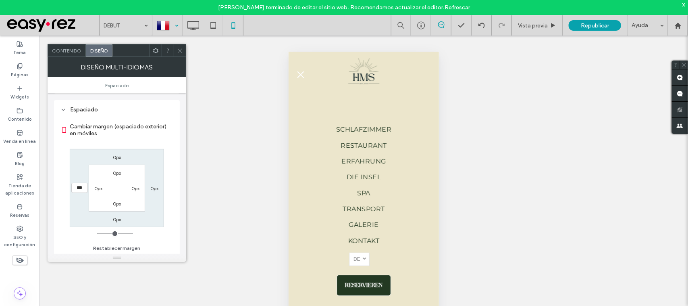
type input "**"
type input "****"
type input "**"
type input "****"
type input "**"
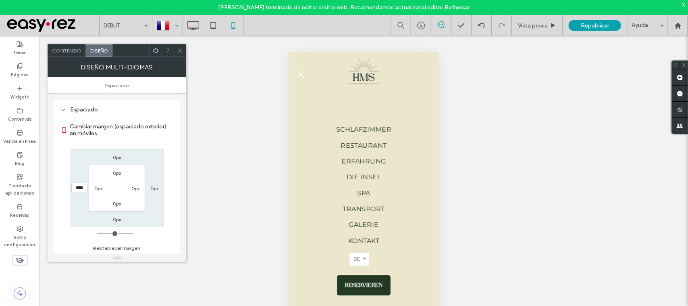
type input "****"
type input "**"
type input "****"
type input "**"
type input "****"
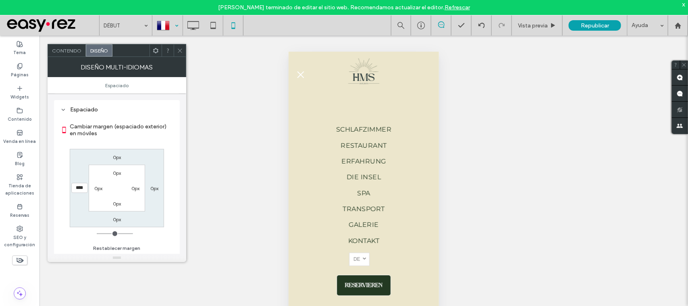
type input "**"
type input "****"
type input "**"
type input "****"
type input "**"
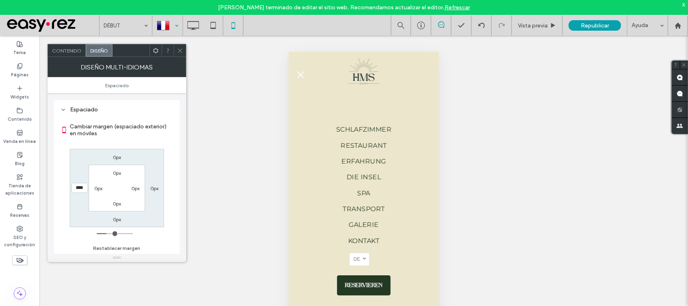
type input "****"
type input "**"
type input "****"
type input "**"
type input "****"
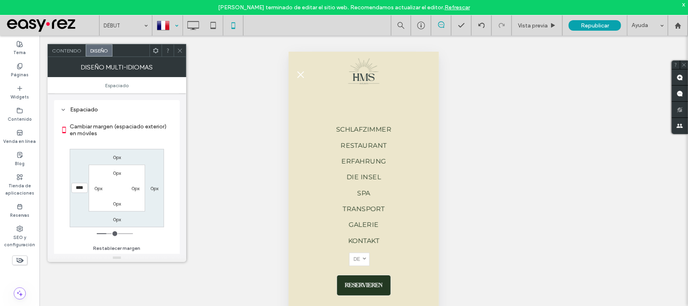
type input "***"
type input "*****"
type input "***"
type input "*****"
type input "***"
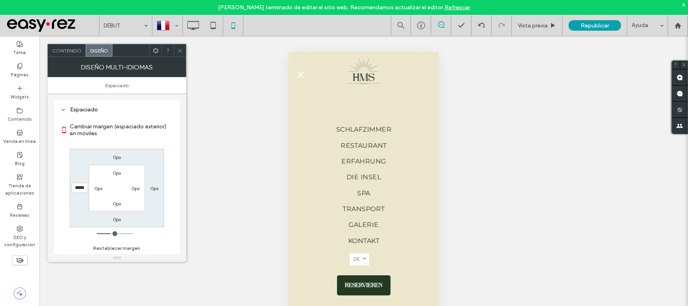
type input "*****"
type input "***"
type input "*****"
type input "***"
type input "*****"
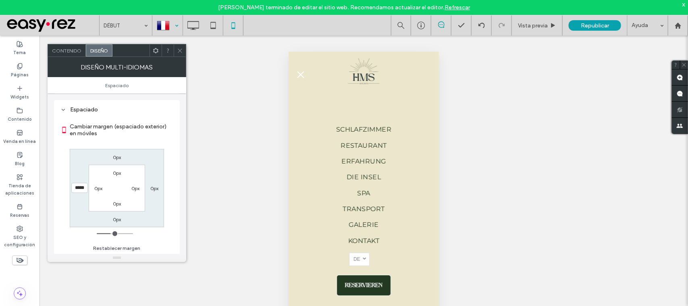
type input "***"
type input "*****"
type input "***"
type input "*****"
drag, startPoint x: 102, startPoint y: 235, endPoint x: 113, endPoint y: 237, distance: 11.4
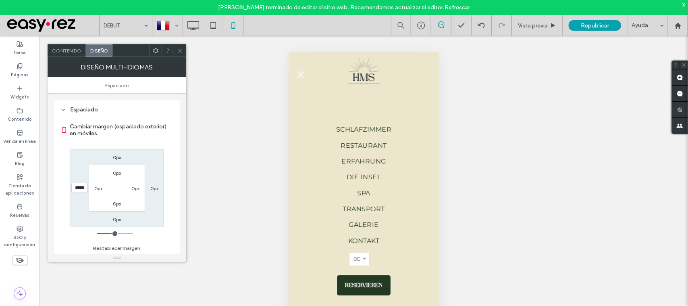
type input "***"
click at [113, 234] on input "range" at bounding box center [115, 233] width 36 height 1
click at [178, 46] on span at bounding box center [180, 50] width 6 height 12
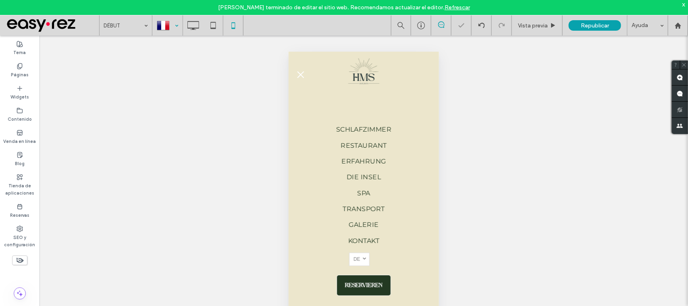
scroll to position [43, 0]
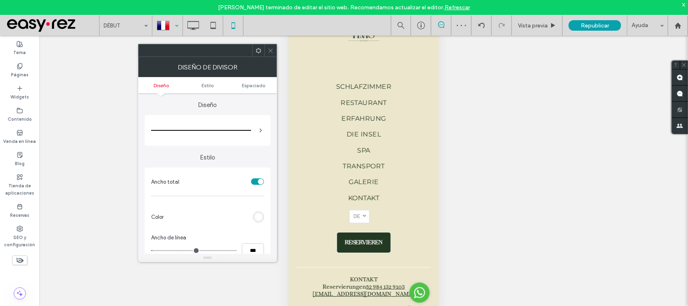
click at [260, 220] on div "rgb(255, 255, 255)" at bounding box center [258, 216] width 7 height 7
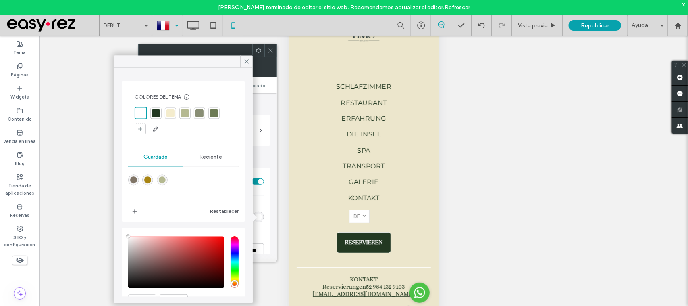
click at [156, 110] on div at bounding box center [156, 113] width 8 height 8
type input "*"
click at [269, 51] on icon at bounding box center [271, 51] width 6 height 6
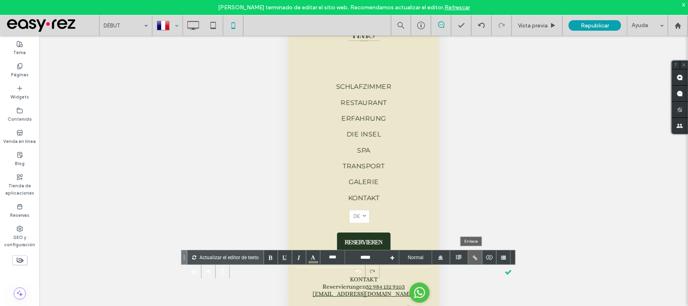
click at [474, 256] on div at bounding box center [475, 257] width 14 height 14
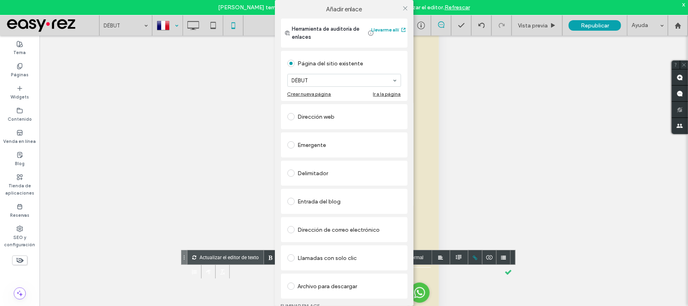
click at [335, 249] on div "Llamadas con solo clic" at bounding box center [344, 257] width 114 height 17
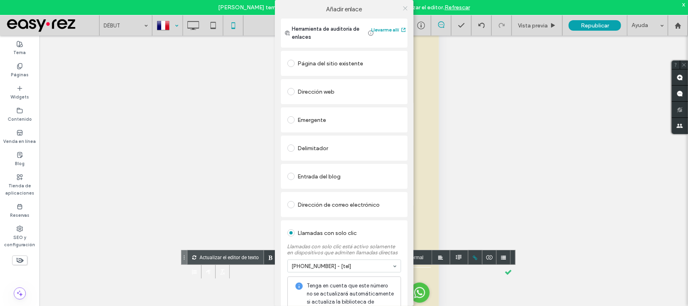
click at [402, 9] on icon at bounding box center [405, 8] width 6 height 6
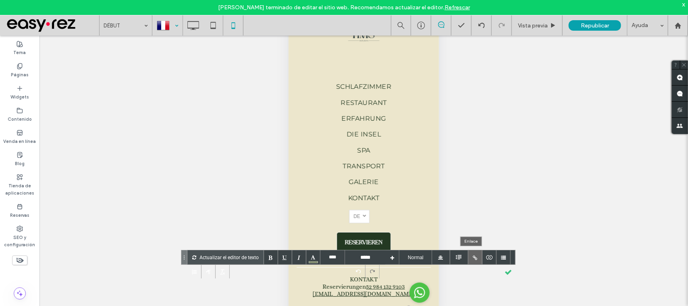
click at [468, 259] on div at bounding box center [475, 257] width 14 height 14
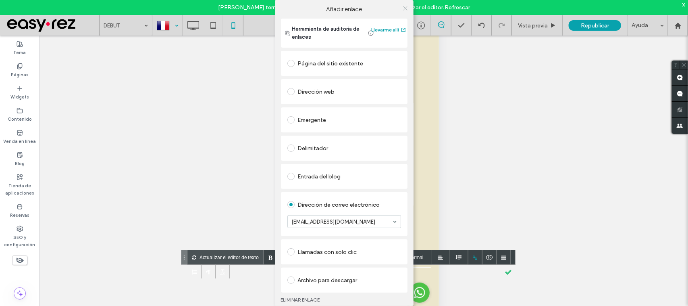
click at [402, 7] on icon at bounding box center [405, 8] width 6 height 6
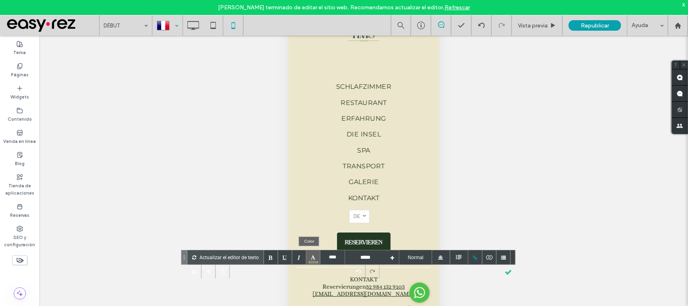
click at [308, 254] on div at bounding box center [313, 257] width 14 height 14
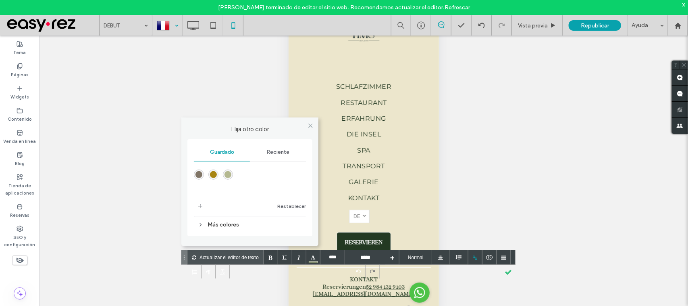
click at [259, 151] on div "Reciente" at bounding box center [278, 152] width 56 height 18
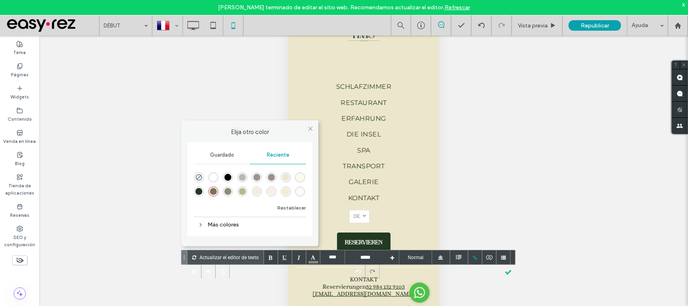
click at [196, 188] on div "rgba(35, 57, 34, 1)" at bounding box center [198, 191] width 7 height 7
click at [282, 257] on div at bounding box center [285, 257] width 14 height 14
click at [282, 256] on div at bounding box center [285, 257] width 14 height 14
click at [283, 256] on div at bounding box center [285, 257] width 14 height 14
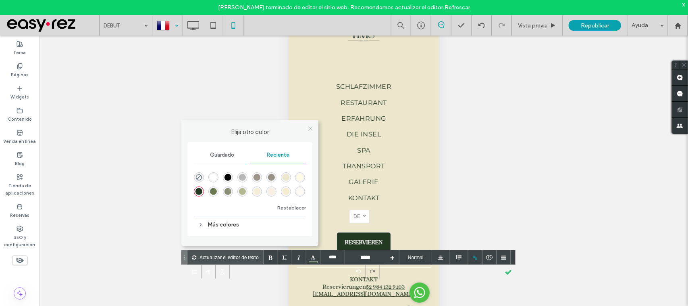
click at [308, 125] on icon at bounding box center [311, 128] width 6 height 6
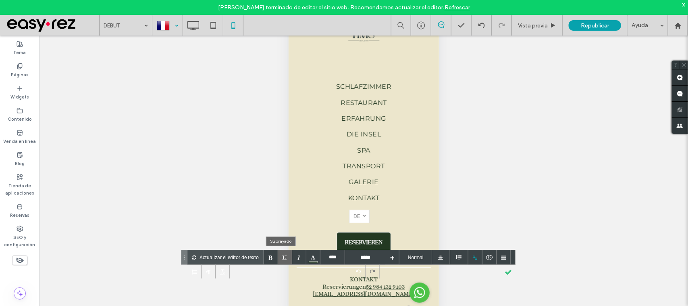
click at [280, 253] on div at bounding box center [285, 257] width 14 height 14
type input "****"
type input "**********"
type input "****"
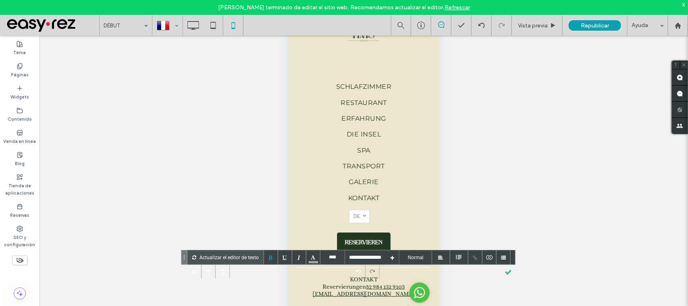
type input "*****"
click at [281, 256] on div at bounding box center [285, 257] width 14 height 14
drag, startPoint x: 281, startPoint y: 256, endPoint x: 285, endPoint y: 254, distance: 4.7
click at [284, 254] on div at bounding box center [285, 257] width 14 height 14
click at [285, 254] on div at bounding box center [285, 257] width 14 height 14
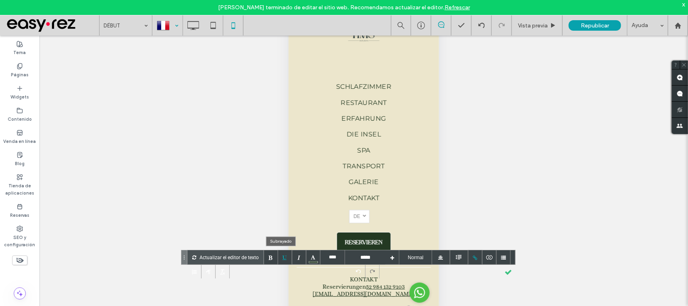
click at [285, 254] on div at bounding box center [285, 257] width 14 height 14
click at [285, 255] on div at bounding box center [285, 257] width 14 height 14
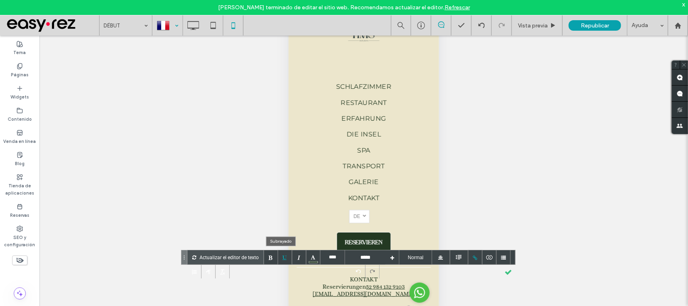
click at [285, 255] on div at bounding box center [285, 257] width 14 height 14
click at [283, 259] on div at bounding box center [285, 257] width 14 height 14
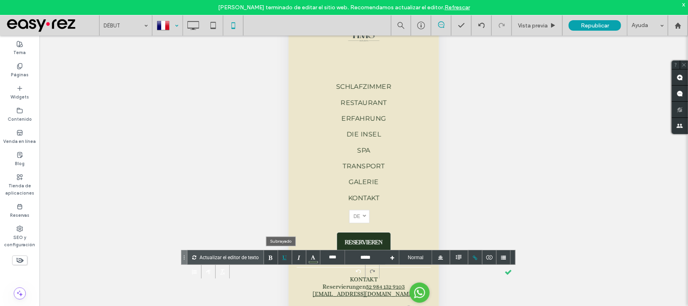
click at [281, 261] on div at bounding box center [285, 257] width 14 height 14
click at [501, 277] on div at bounding box center [508, 271] width 14 height 14
click at [354, 278] on div at bounding box center [358, 271] width 14 height 14
click at [279, 258] on div at bounding box center [286, 257] width 14 height 14
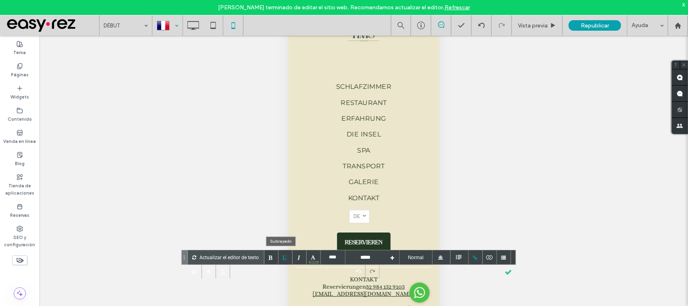
click at [279, 258] on div at bounding box center [286, 257] width 14 height 14
click at [267, 258] on div at bounding box center [271, 257] width 14 height 14
click at [280, 257] on div at bounding box center [286, 257] width 14 height 14
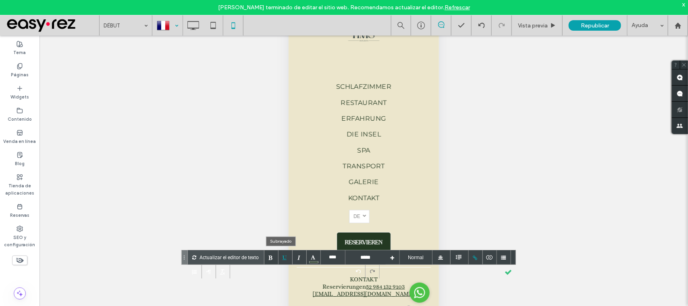
click at [280, 257] on div at bounding box center [286, 257] width 14 height 14
click at [505, 274] on div at bounding box center [508, 271] width 14 height 14
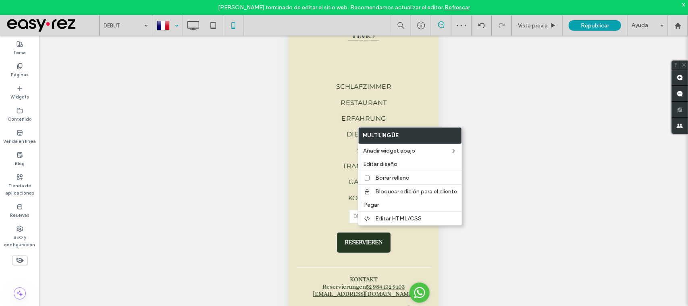
click at [162, 27] on div at bounding box center [167, 25] width 29 height 19
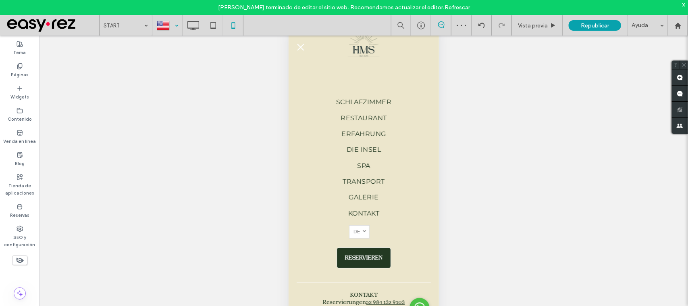
scroll to position [43, 0]
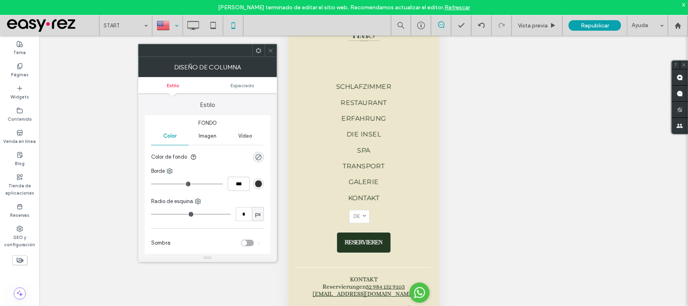
click at [274, 52] on div at bounding box center [270, 50] width 12 height 12
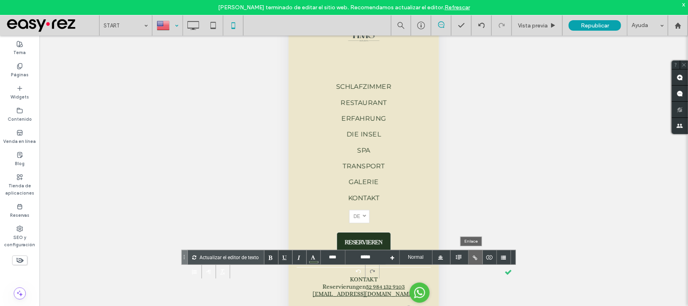
click at [476, 253] on div at bounding box center [476, 257] width 14 height 14
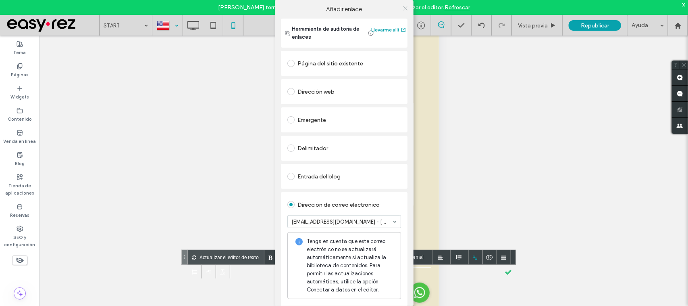
click at [403, 11] on span at bounding box center [405, 8] width 6 height 12
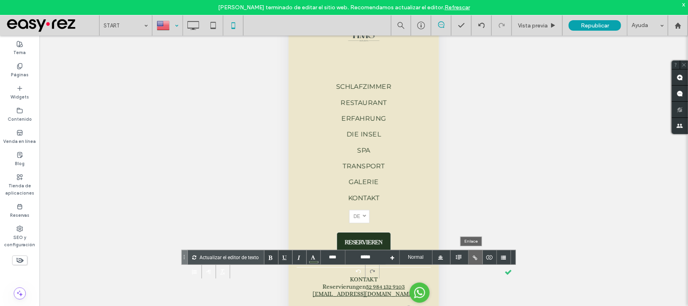
click at [470, 254] on div at bounding box center [476, 257] width 14 height 14
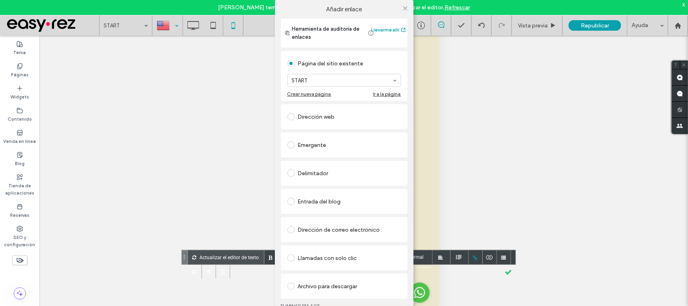
click at [334, 251] on div "Llamadas con solo clic" at bounding box center [344, 257] width 114 height 13
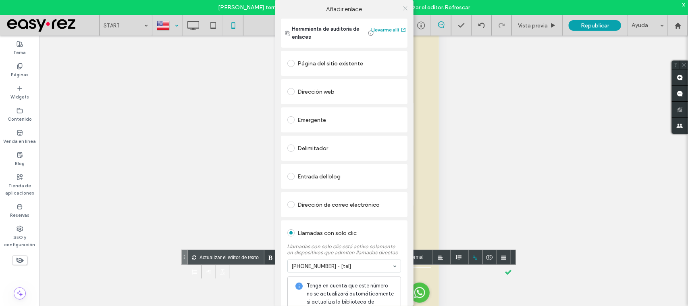
click at [403, 6] on icon at bounding box center [405, 8] width 6 height 6
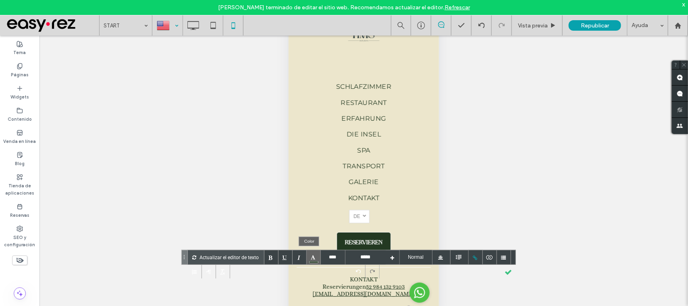
click at [310, 258] on div at bounding box center [314, 257] width 14 height 14
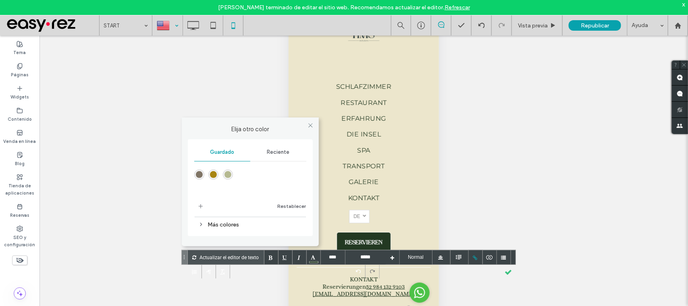
click at [276, 149] on span "Reciente" at bounding box center [278, 152] width 23 height 6
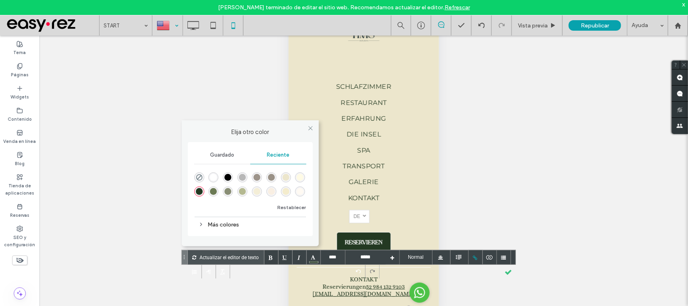
click at [196, 191] on div "rgba(35, 57, 34, 1)" at bounding box center [199, 191] width 7 height 7
click at [283, 256] on div at bounding box center [286, 257] width 14 height 14
click at [284, 256] on div at bounding box center [286, 257] width 14 height 14
click at [505, 274] on div at bounding box center [508, 271] width 14 height 14
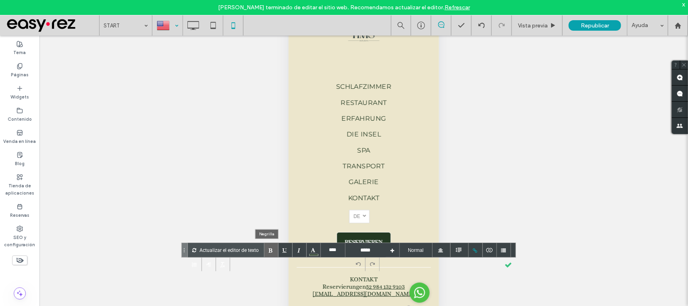
click at [264, 251] on div at bounding box center [271, 250] width 14 height 14
click at [279, 248] on div at bounding box center [286, 250] width 14 height 14
click at [285, 253] on div at bounding box center [286, 250] width 14 height 14
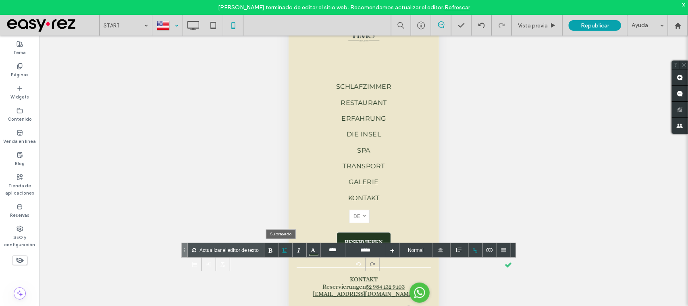
click at [285, 253] on div at bounding box center [286, 250] width 14 height 14
click at [298, 250] on div at bounding box center [300, 250] width 5 height 5
click at [281, 249] on div at bounding box center [286, 250] width 14 height 14
click at [282, 249] on div at bounding box center [286, 250] width 14 height 14
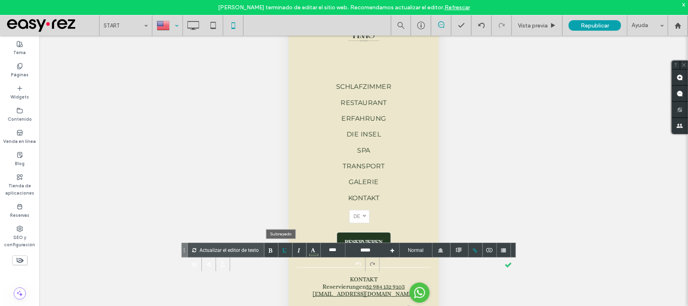
click at [279, 249] on div at bounding box center [286, 250] width 14 height 14
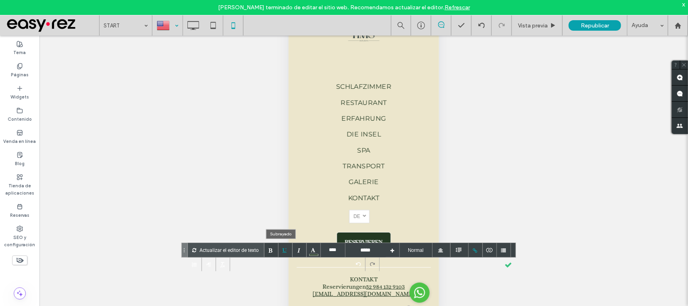
click at [279, 249] on div at bounding box center [286, 250] width 14 height 14
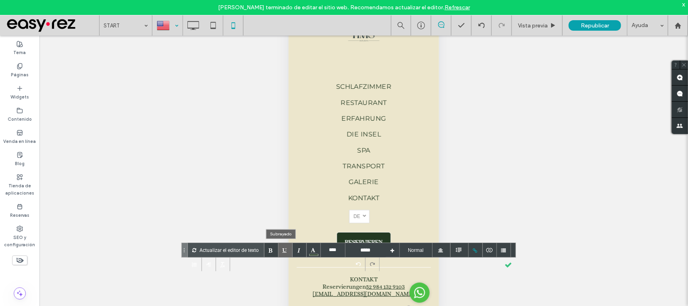
click at [279, 249] on div at bounding box center [286, 250] width 14 height 14
click at [269, 248] on div at bounding box center [271, 250] width 14 height 14
click at [279, 248] on div at bounding box center [286, 250] width 14 height 14
click at [279, 250] on div at bounding box center [286, 250] width 14 height 14
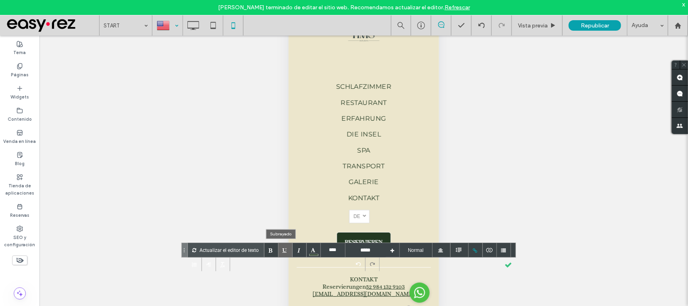
click at [280, 252] on div at bounding box center [286, 250] width 14 height 14
click at [512, 262] on div "**********" at bounding box center [363, 180] width 649 height 290
click at [508, 264] on div at bounding box center [508, 264] width 14 height 14
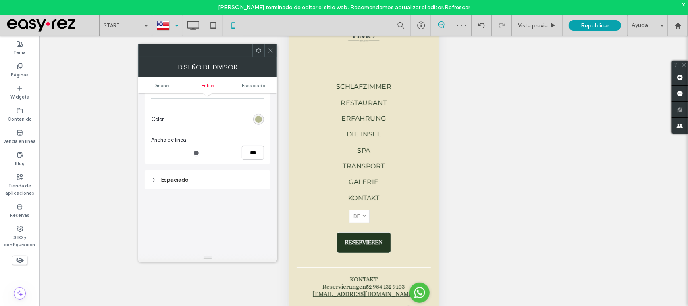
scroll to position [101, 0]
click at [255, 121] on div "rgb(181, 185, 145)" at bounding box center [258, 115] width 11 height 11
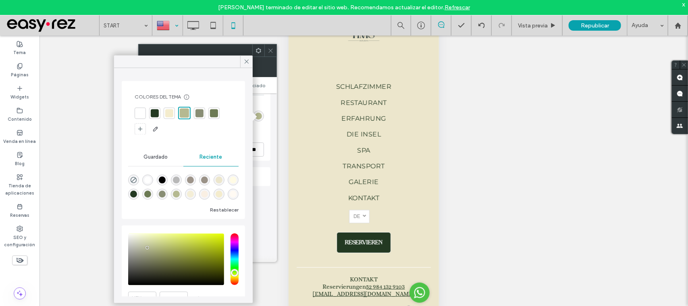
click at [151, 113] on div at bounding box center [155, 113] width 8 height 8
type input "*"
click at [245, 58] on icon at bounding box center [246, 61] width 7 height 7
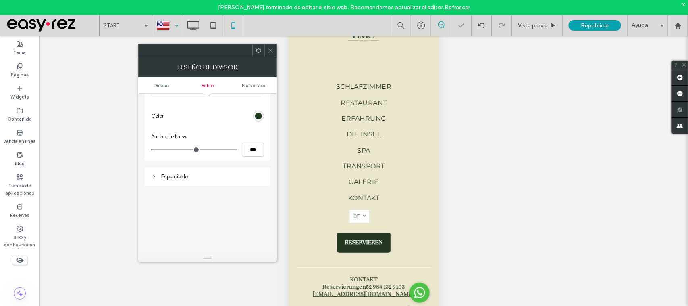
click at [268, 52] on icon at bounding box center [271, 51] width 6 height 6
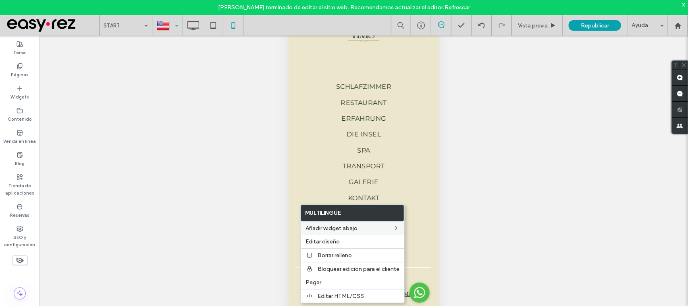
drag, startPoint x: 331, startPoint y: 238, endPoint x: 327, endPoint y: 224, distance: 14.3
click at [331, 238] on span "Editar diseño" at bounding box center [323, 241] width 34 height 7
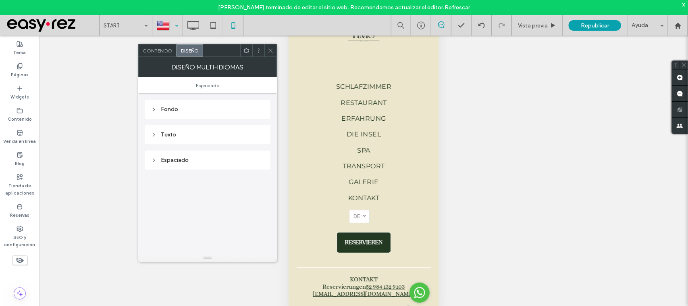
click at [173, 157] on div "Espaciado" at bounding box center [207, 159] width 113 height 7
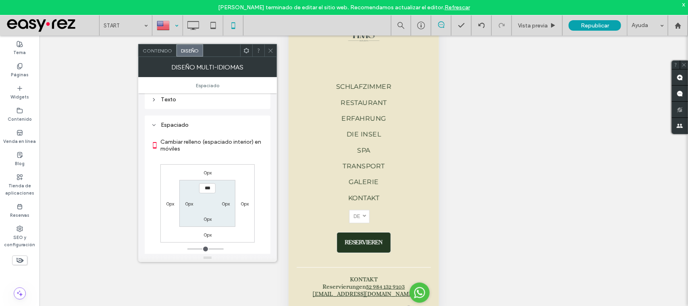
scroll to position [50, 0]
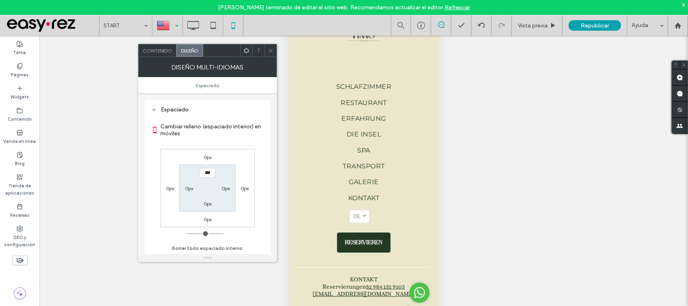
click at [171, 184] on div "0px 0px 0px 0px *** 0px 0px 0px" at bounding box center [207, 188] width 94 height 78
click at [171, 187] on label "0px" at bounding box center [170, 188] width 8 height 6
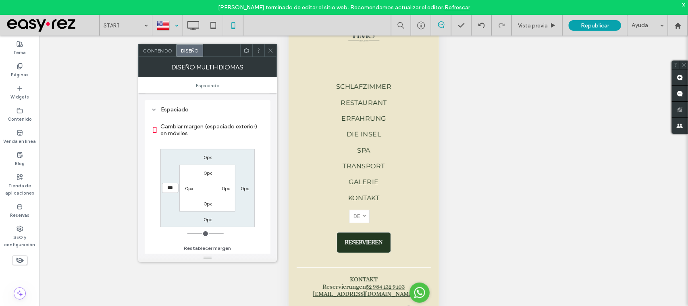
type input "**"
type input "****"
type input "**"
type input "****"
type input "**"
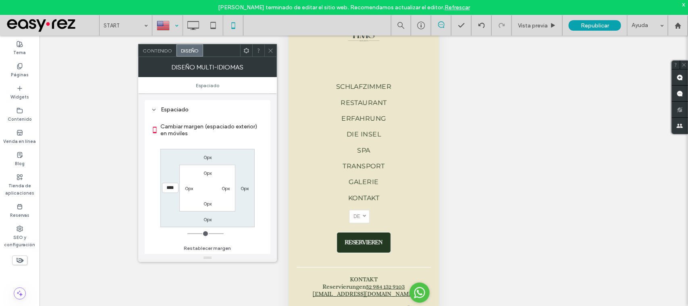
type input "****"
type input "**"
type input "****"
type input "***"
type input "*****"
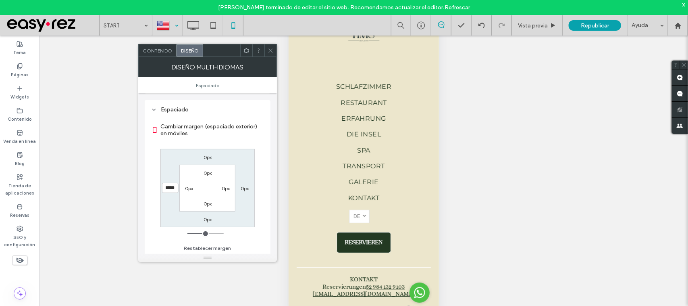
type input "***"
type input "*****"
type input "***"
type input "*****"
type input "***"
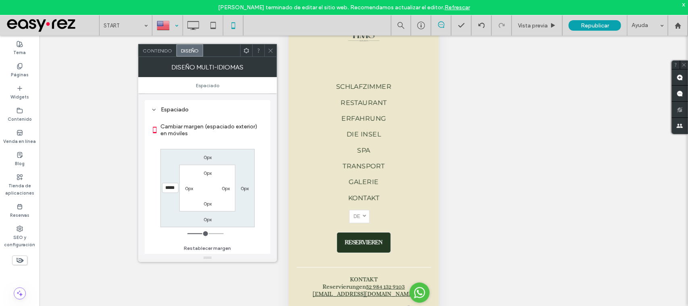
type input "*****"
type input "***"
type input "*****"
type input "***"
type input "*****"
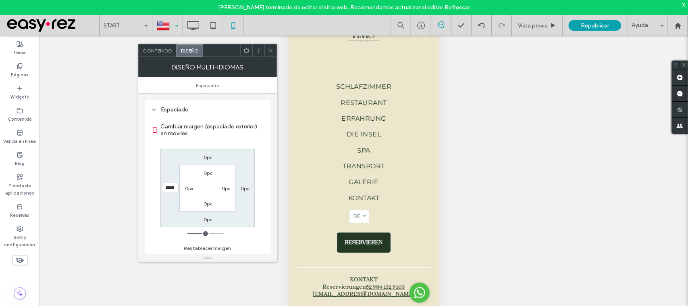
type input "***"
type input "*****"
type input "***"
type input "*****"
type input "***"
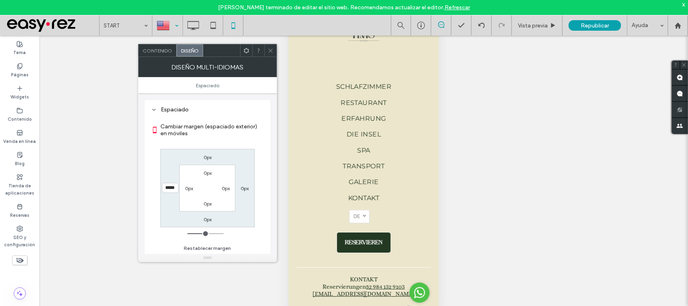
type input "*****"
type input "***"
type input "*****"
type input "***"
type input "*****"
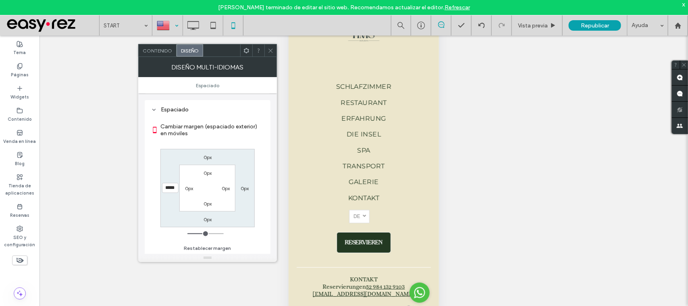
drag, startPoint x: 192, startPoint y: 234, endPoint x: 204, endPoint y: 238, distance: 12.2
type input "***"
click at [204, 234] on input "range" at bounding box center [205, 233] width 36 height 1
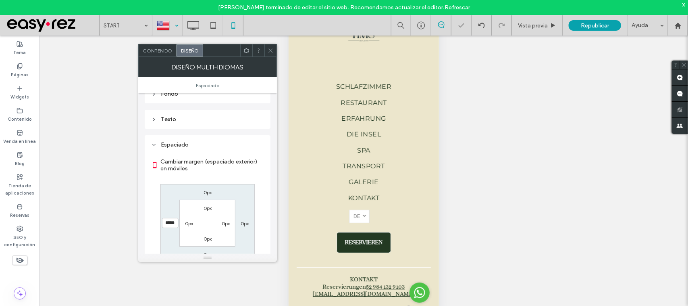
scroll to position [0, 0]
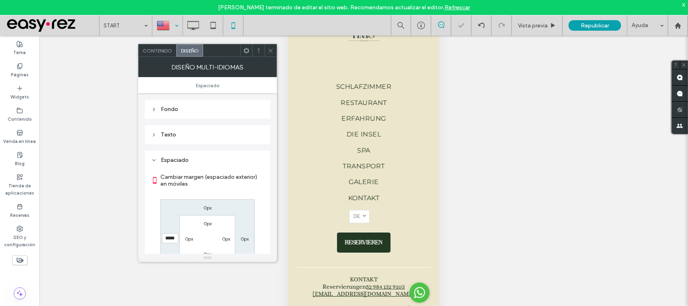
click at [196, 110] on div "Fondo" at bounding box center [207, 109] width 113 height 7
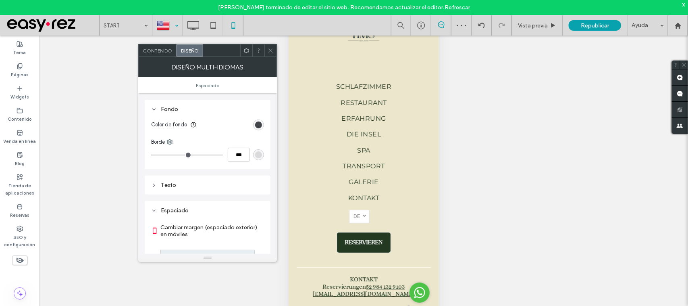
click at [255, 126] on div "rgb(39, 42, 47)" at bounding box center [258, 124] width 7 height 7
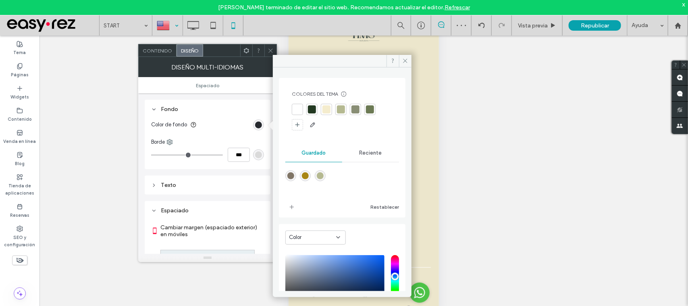
click at [295, 111] on div at bounding box center [297, 109] width 8 height 8
click at [269, 47] on span at bounding box center [271, 50] width 6 height 12
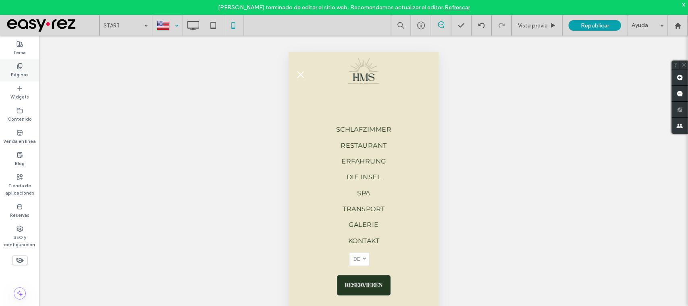
click at [6, 73] on div "Páginas" at bounding box center [19, 70] width 39 height 22
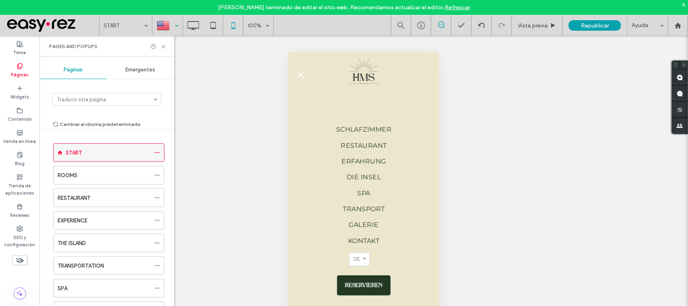
click at [156, 153] on use at bounding box center [157, 152] width 4 height 1
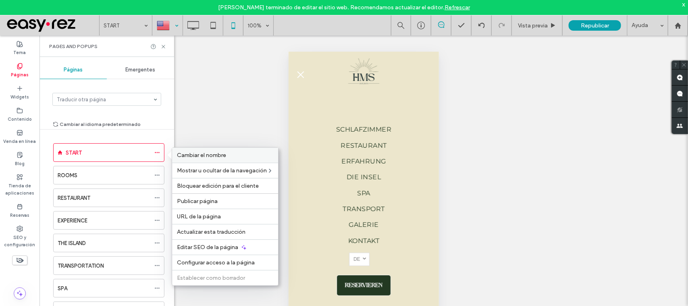
click at [217, 158] on span "Cambiar el nombre" at bounding box center [201, 155] width 49 height 7
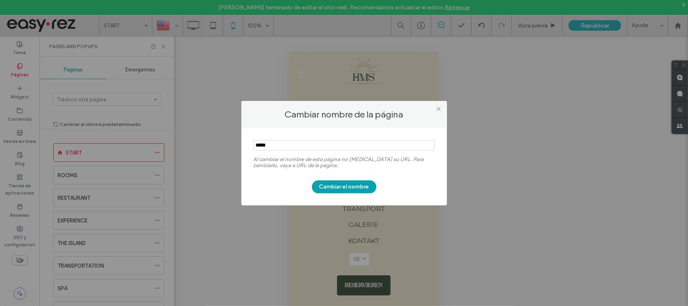
drag, startPoint x: 289, startPoint y: 146, endPoint x: 207, endPoint y: 120, distance: 85.9
click at [208, 120] on div "Cambiar nombre de la página Al cambiar el nombre de esta página no cambia su UR…" at bounding box center [344, 153] width 688 height 306
type input "****"
click at [344, 183] on button "Cambiar el nombre" at bounding box center [344, 186] width 64 height 13
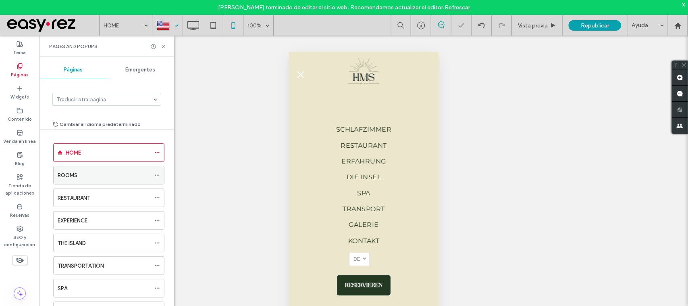
click at [156, 177] on icon at bounding box center [157, 175] width 6 height 6
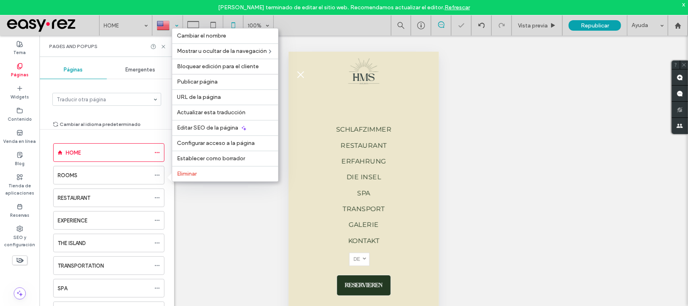
click at [210, 219] on div "**********" at bounding box center [363, 180] width 649 height 290
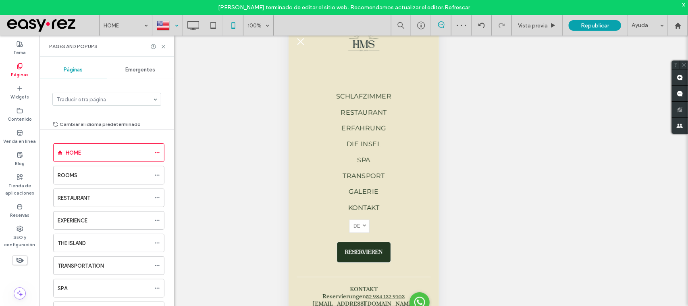
scroll to position [43, 0]
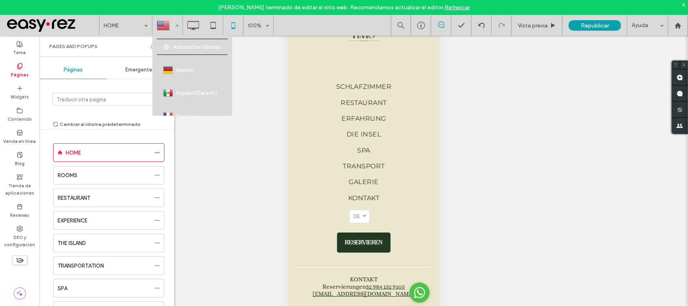
click at [174, 23] on div at bounding box center [167, 25] width 29 height 19
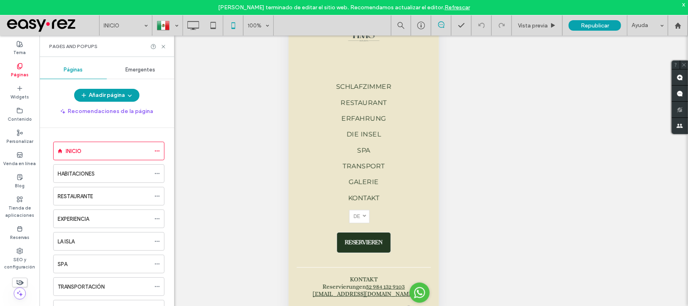
click at [164, 45] on icon at bounding box center [163, 47] width 6 height 6
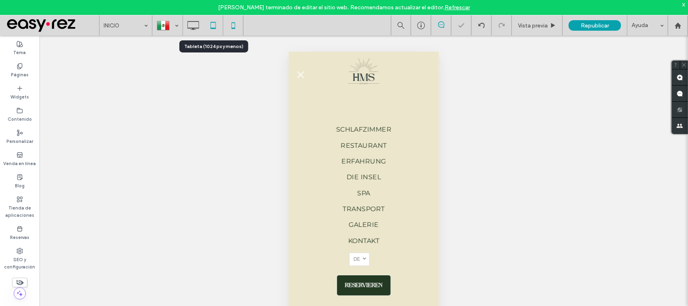
click at [216, 24] on icon at bounding box center [213, 25] width 16 height 16
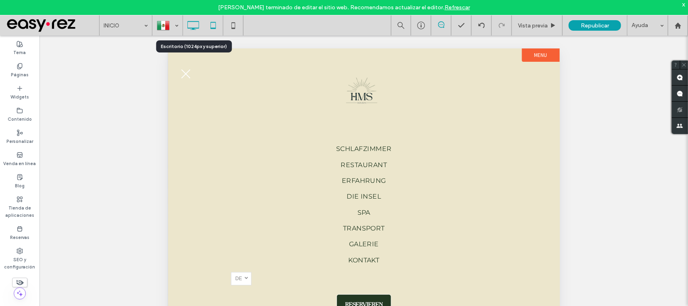
click at [194, 25] on icon at bounding box center [193, 25] width 16 height 16
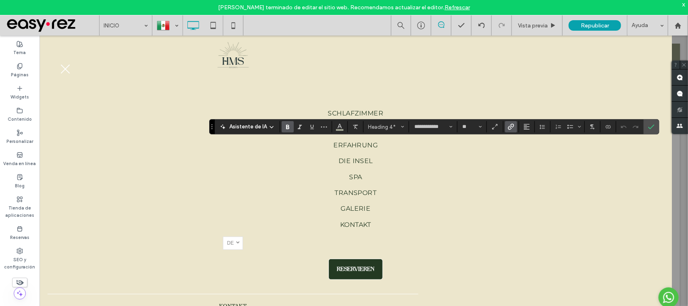
click at [511, 129] on icon "Enlace" at bounding box center [511, 126] width 6 height 6
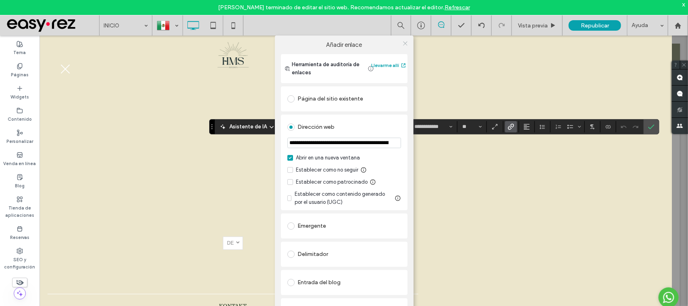
click at [405, 42] on icon at bounding box center [405, 43] width 6 height 6
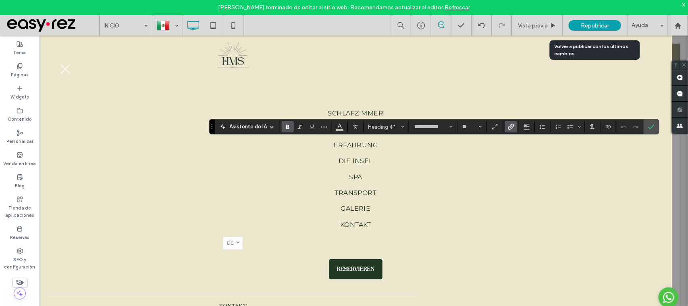
click at [599, 22] on span "Republicar" at bounding box center [595, 25] width 28 height 7
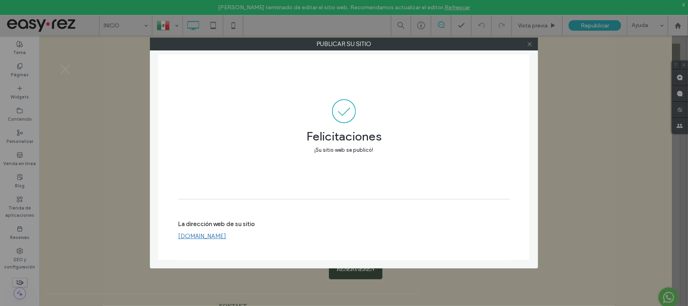
click at [527, 47] on div at bounding box center [530, 44] width 12 height 12
click at [528, 39] on span at bounding box center [530, 44] width 6 height 12
